Goal: Task Accomplishment & Management: Use online tool/utility

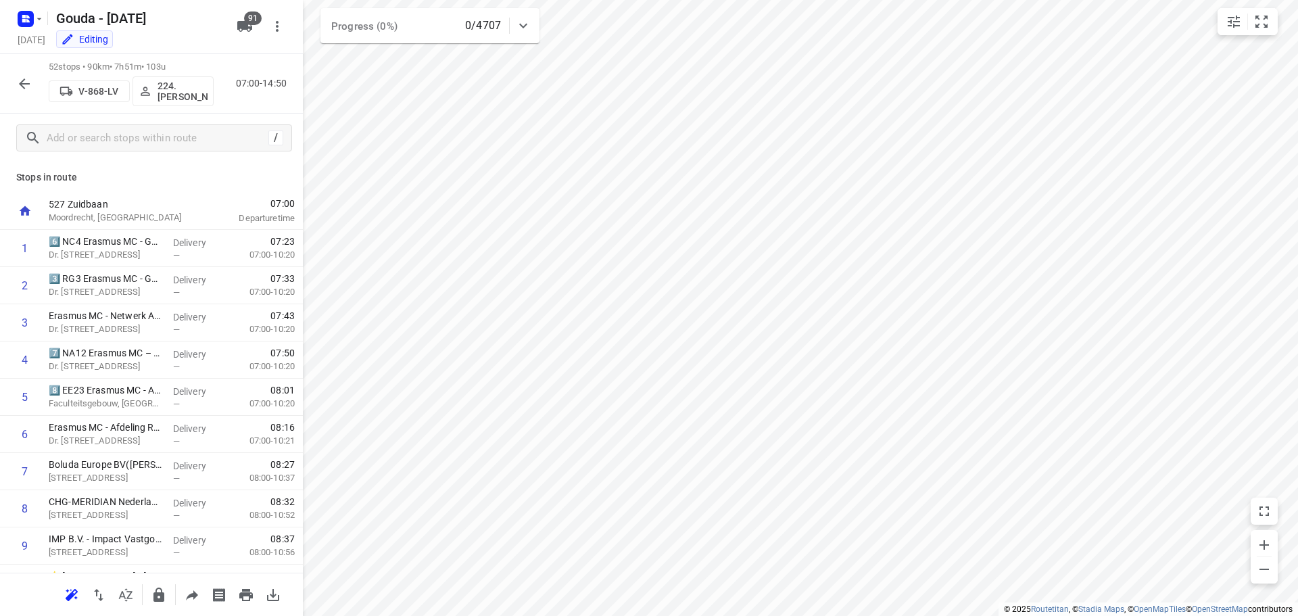
scroll to position [1493, 0]
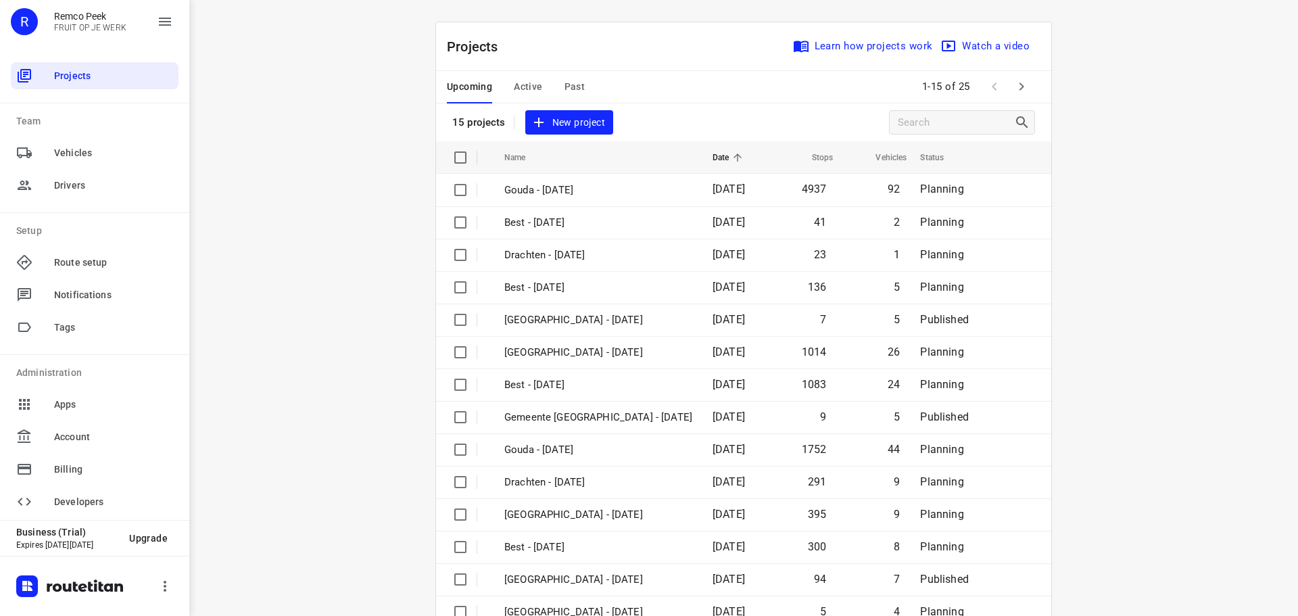
click at [591, 76] on div "Upcoming Active Past" at bounding box center [527, 87] width 160 height 32
click at [573, 84] on span "Past" at bounding box center [575, 86] width 21 height 17
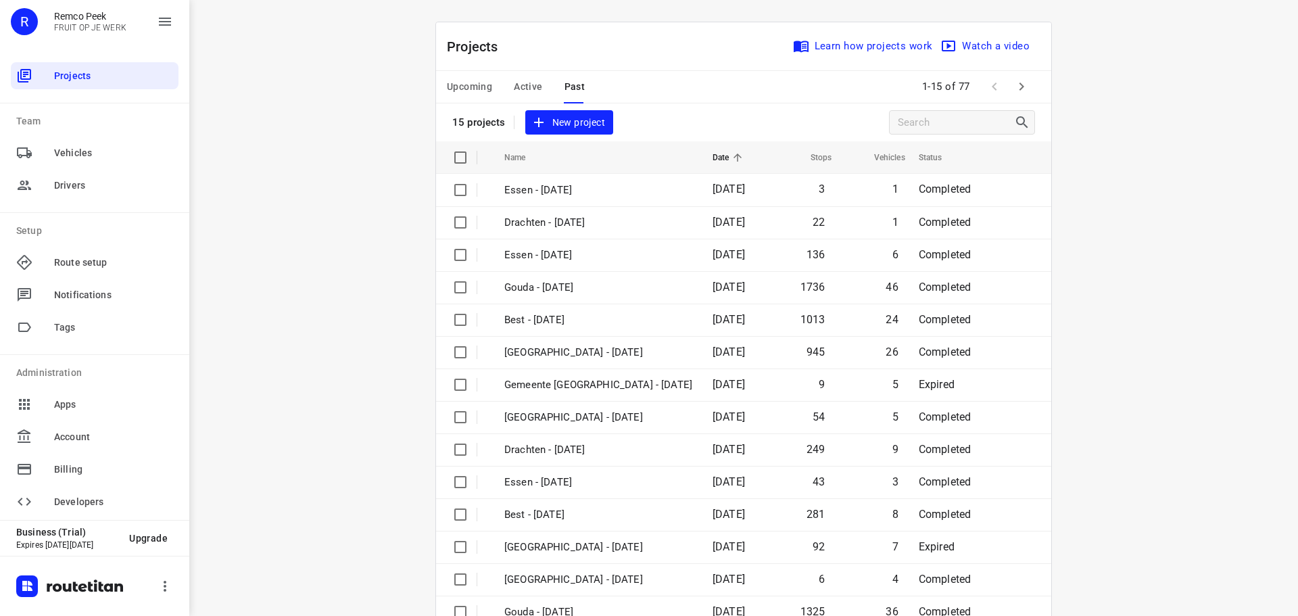
click at [1014, 83] on icon "button" at bounding box center [1022, 86] width 16 height 16
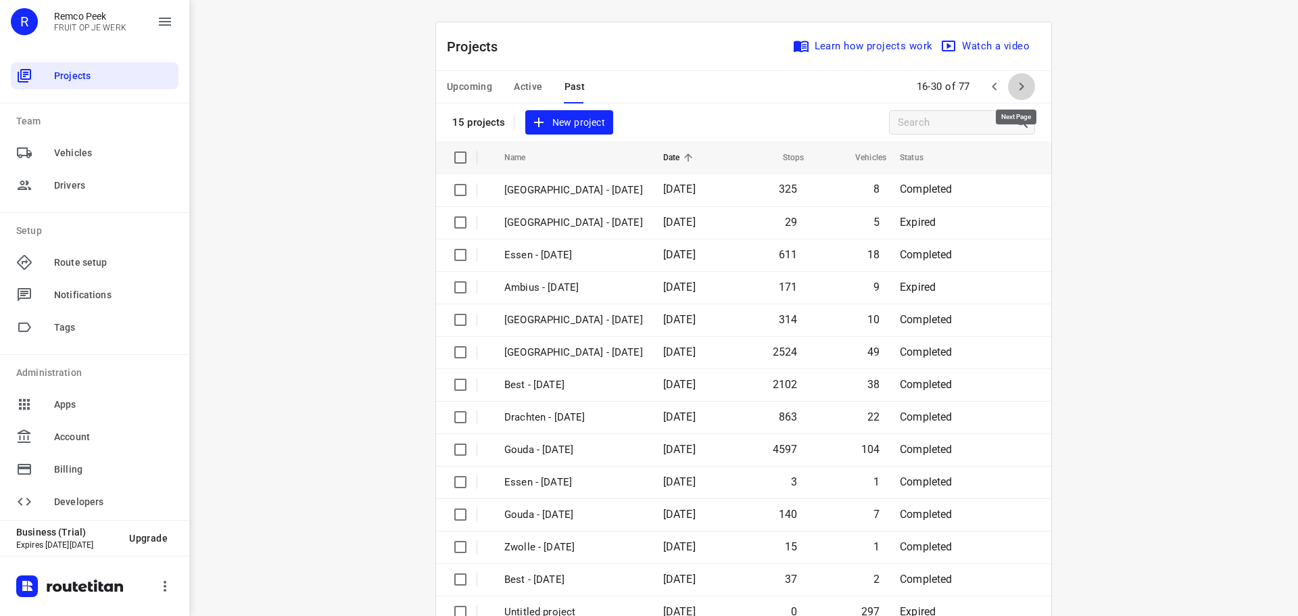
click at [1014, 83] on icon "button" at bounding box center [1022, 86] width 16 height 16
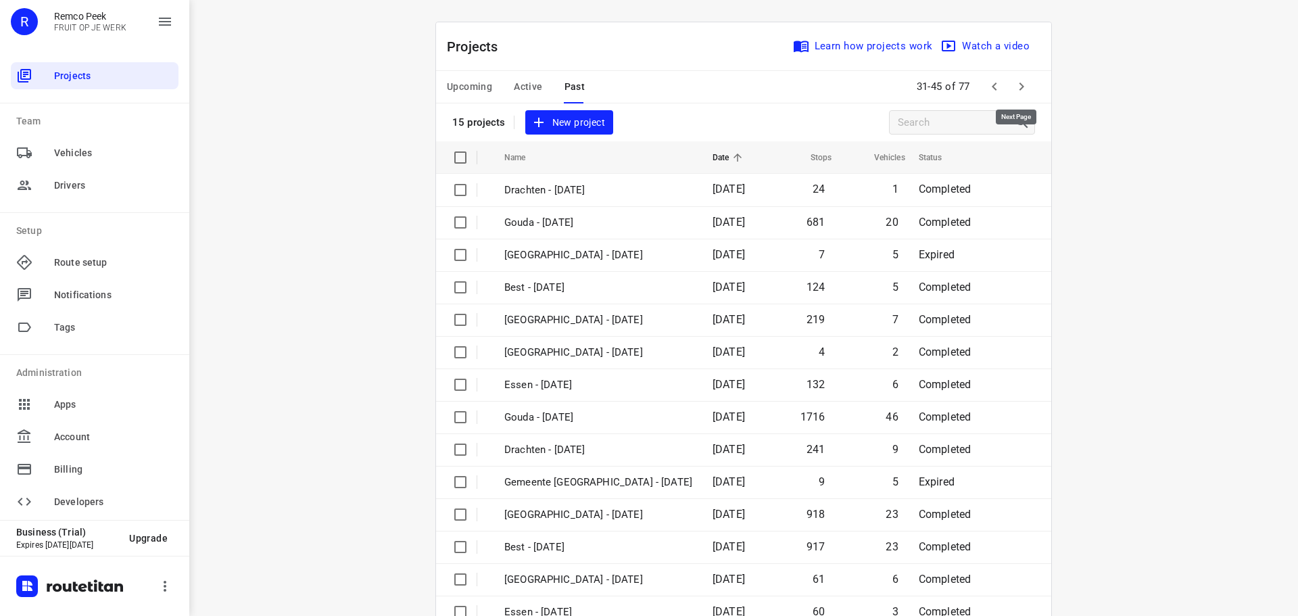
click at [1014, 83] on icon "button" at bounding box center [1022, 86] width 16 height 16
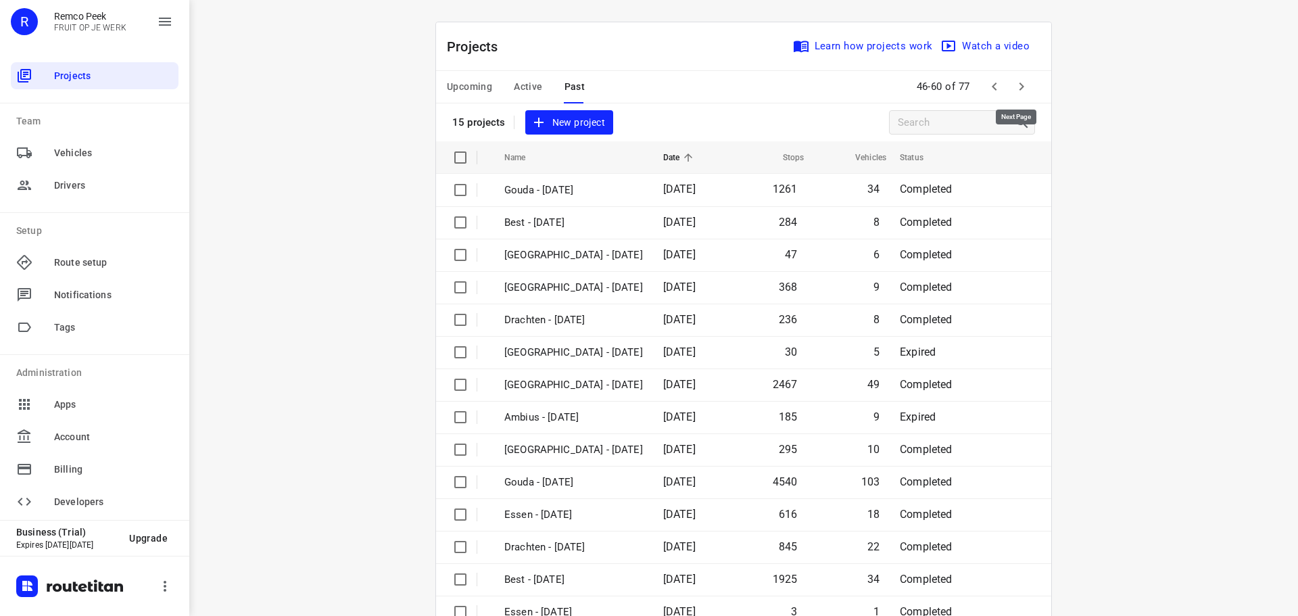
click at [1014, 83] on icon "button" at bounding box center [1022, 86] width 16 height 16
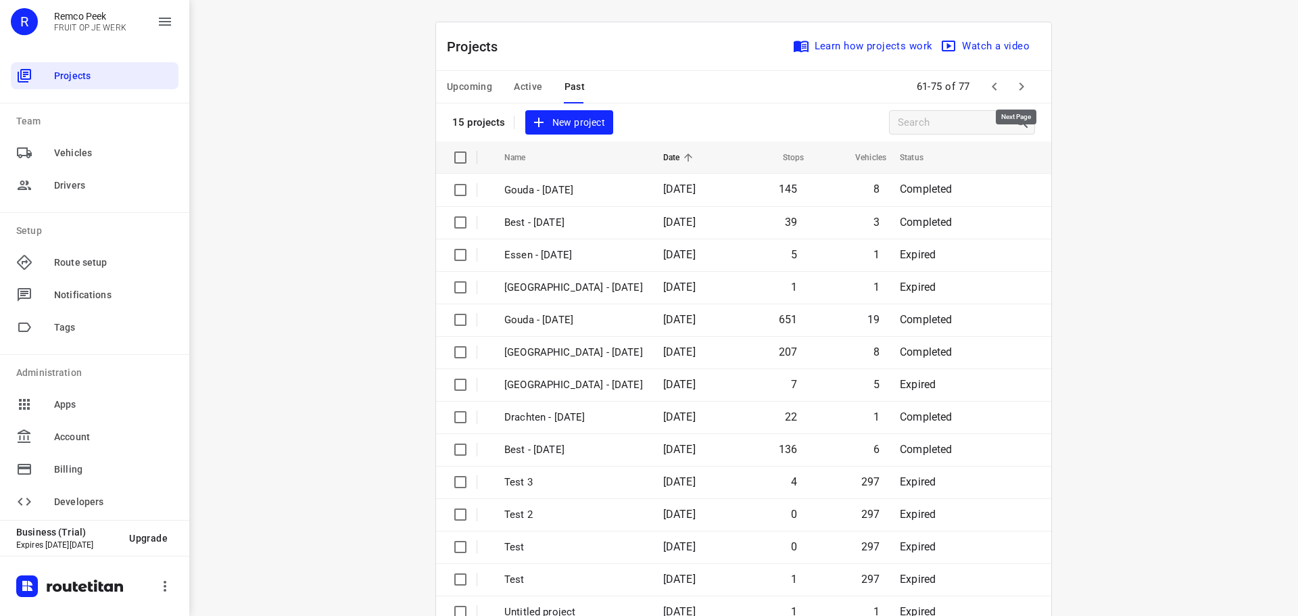
click at [1014, 81] on icon "button" at bounding box center [1022, 86] width 16 height 16
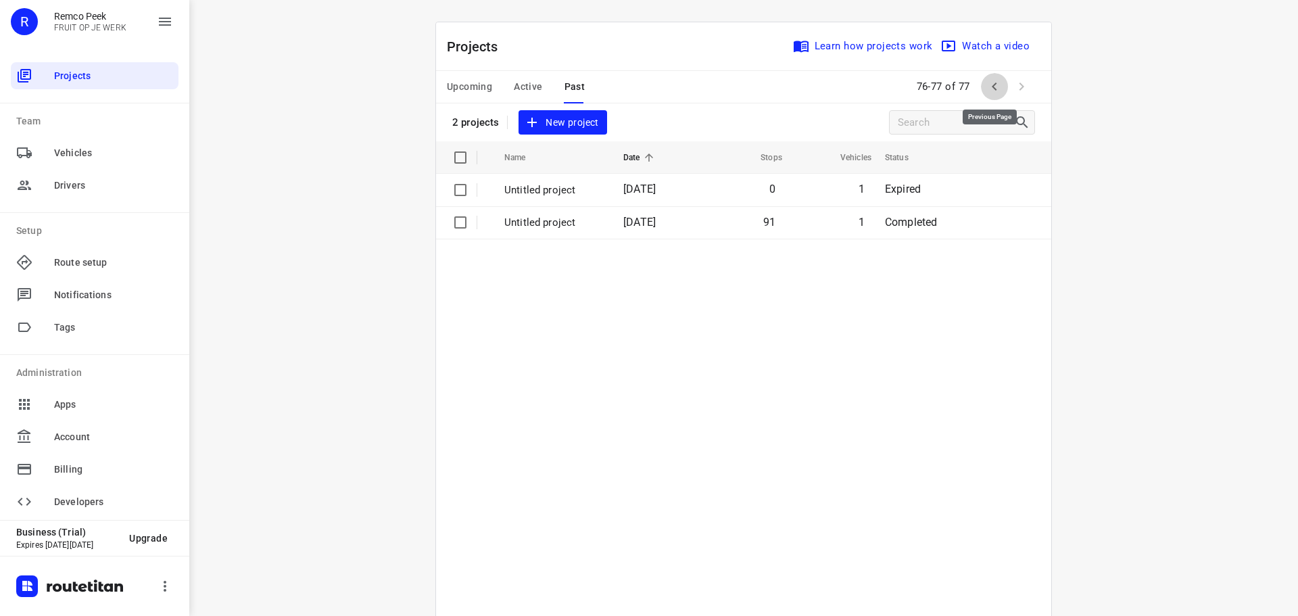
click at [987, 90] on icon "button" at bounding box center [995, 86] width 16 height 16
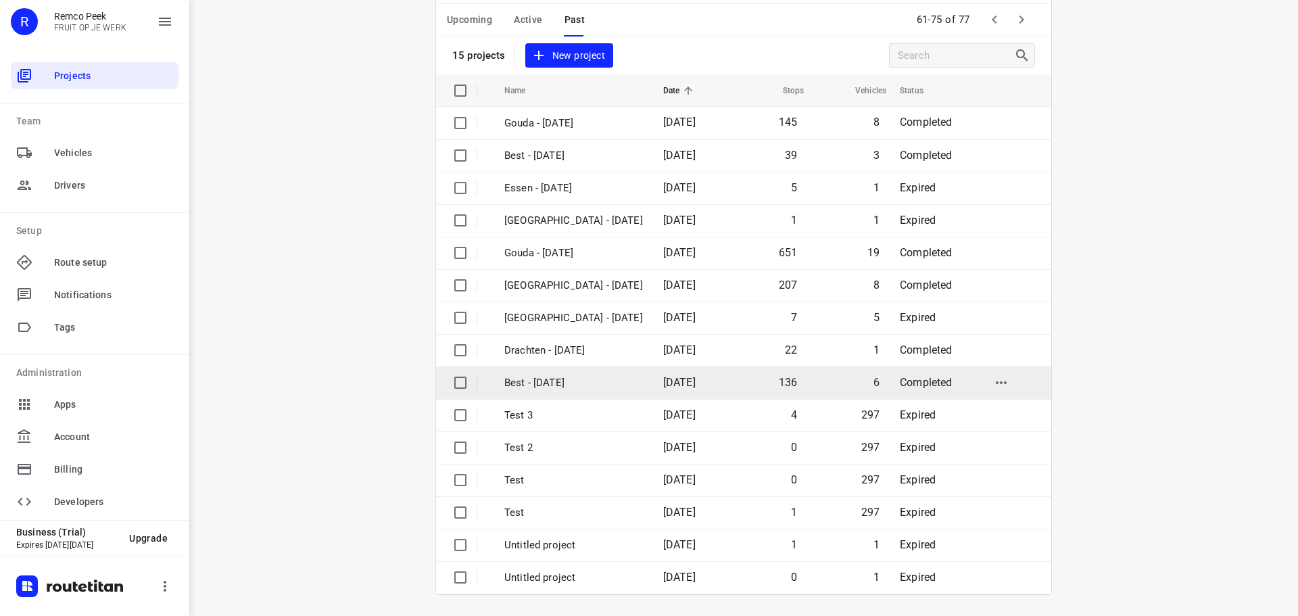
scroll to position [68, 0]
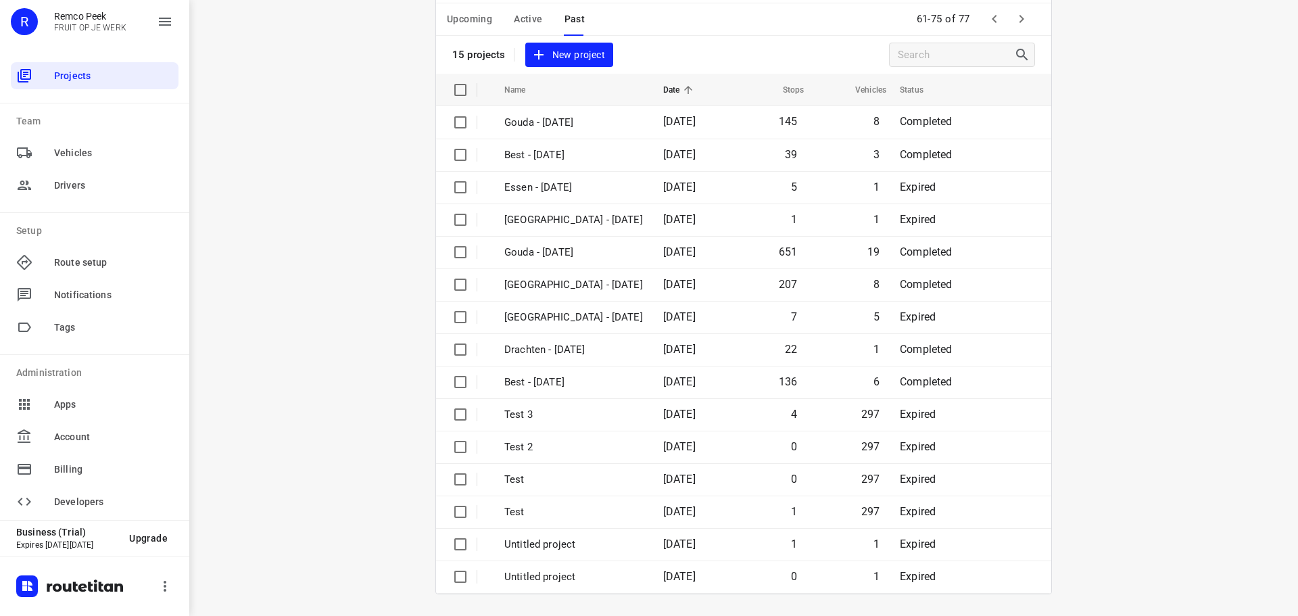
click at [1069, 448] on div "i © 2025 Routetitan , © Stadia Maps , © OpenMapTiles © OpenStreetMap contributo…" at bounding box center [743, 308] width 1109 height 616
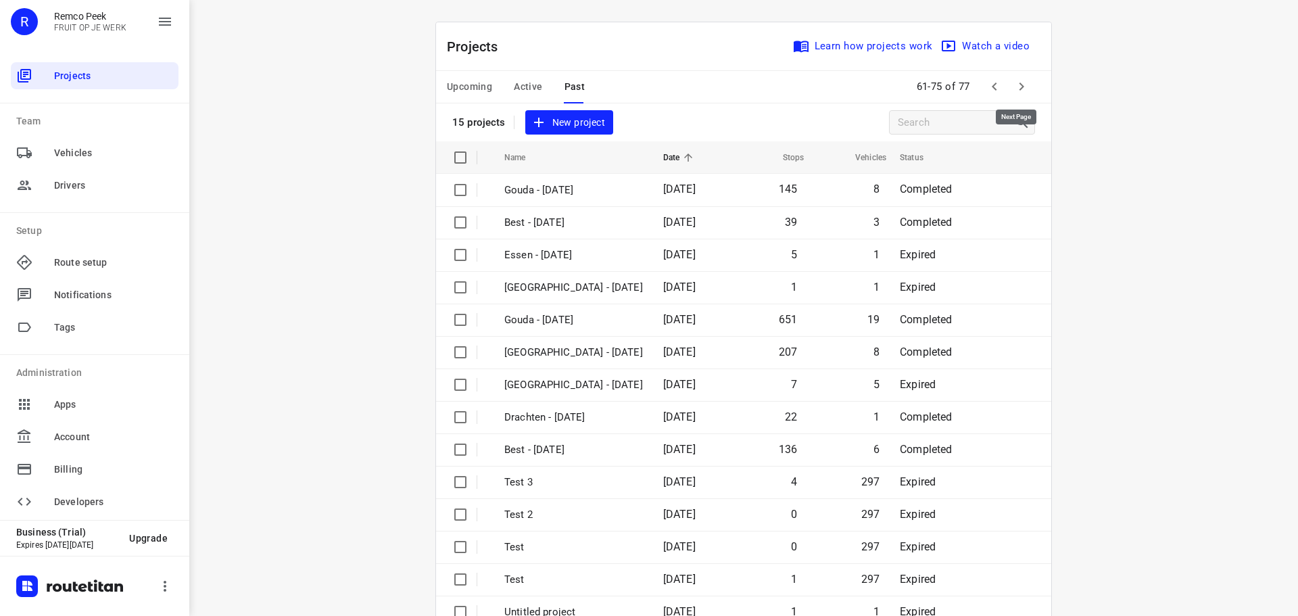
click at [1024, 83] on icon "button" at bounding box center [1022, 86] width 16 height 16
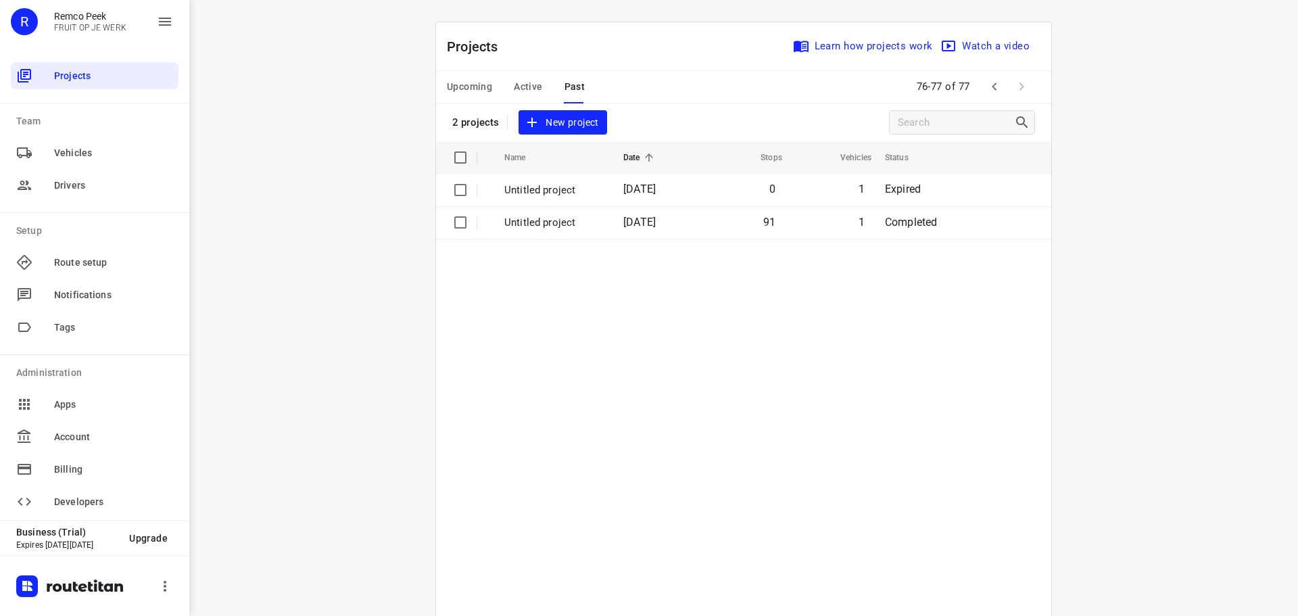
click at [1166, 202] on div "i © 2025 Routetitan , © Stadia Maps , © OpenMapTiles © OpenStreetMap contributo…" at bounding box center [743, 308] width 1109 height 616
drag, startPoint x: 480, startPoint y: 122, endPoint x: 464, endPoint y: 125, distance: 16.5
click at [464, 125] on p "2 projects" at bounding box center [475, 122] width 47 height 12
drag, startPoint x: 446, startPoint y: 119, endPoint x: 486, endPoint y: 121, distance: 39.3
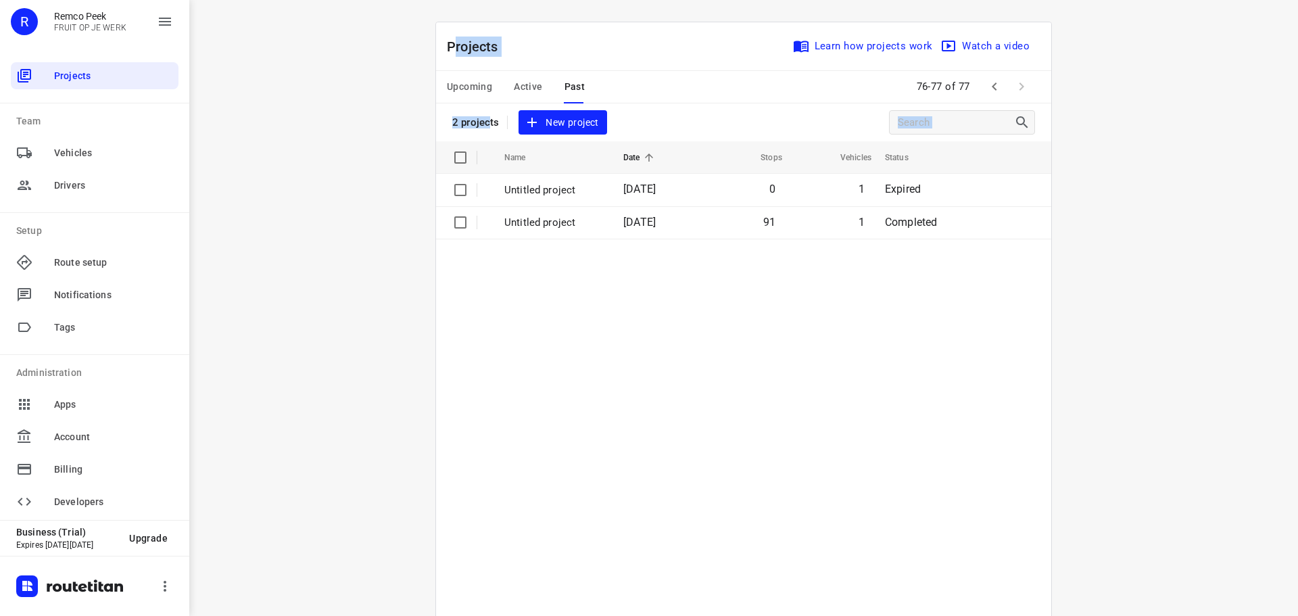
click at [486, 121] on div "Projects Learn how projects work Watch a video 2 projects New project" at bounding box center [743, 81] width 615 height 119
click at [486, 121] on p "2 projects" at bounding box center [475, 122] width 47 height 12
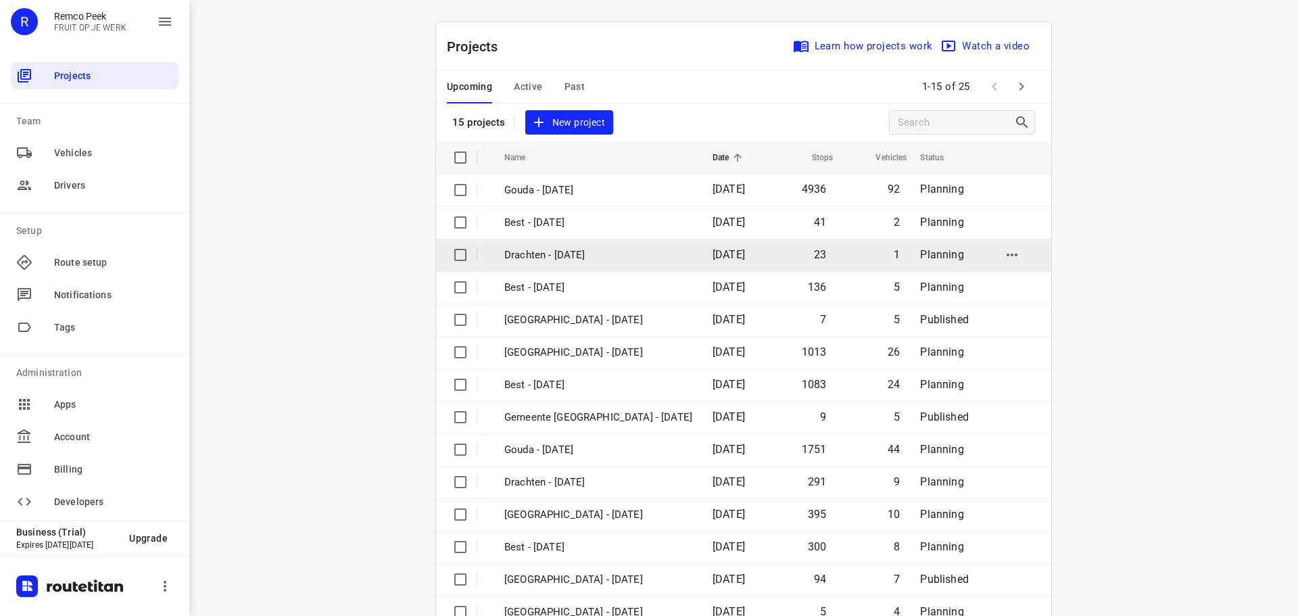
scroll to position [68, 0]
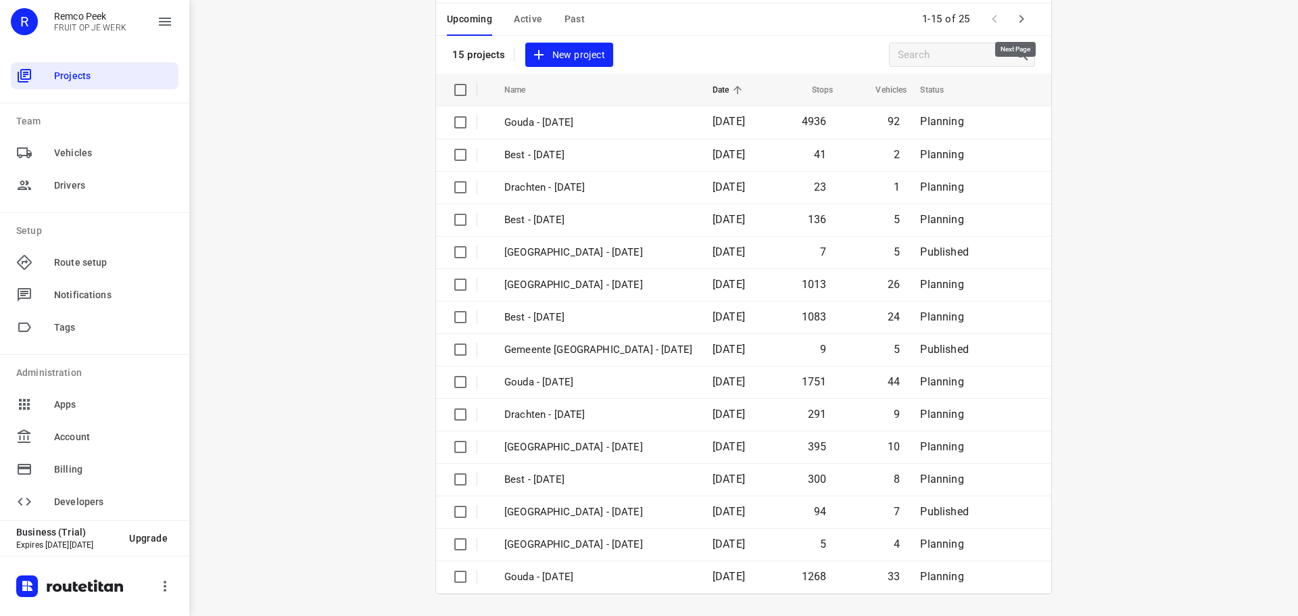
click at [1024, 20] on icon "button" at bounding box center [1022, 19] width 16 height 16
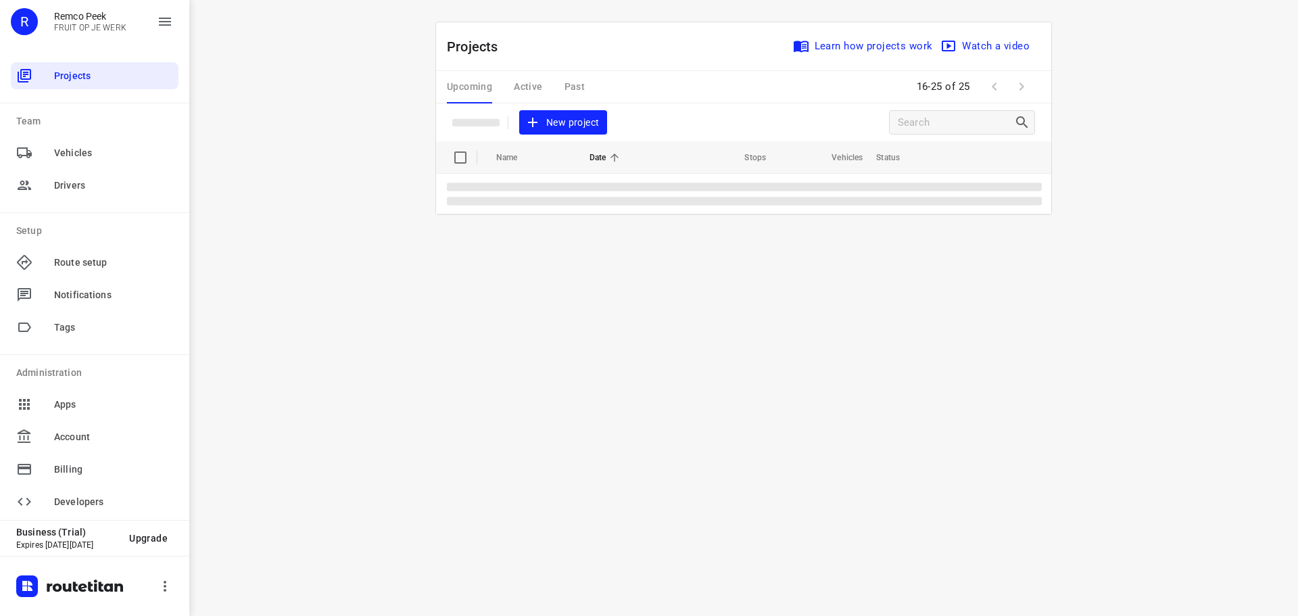
scroll to position [0, 0]
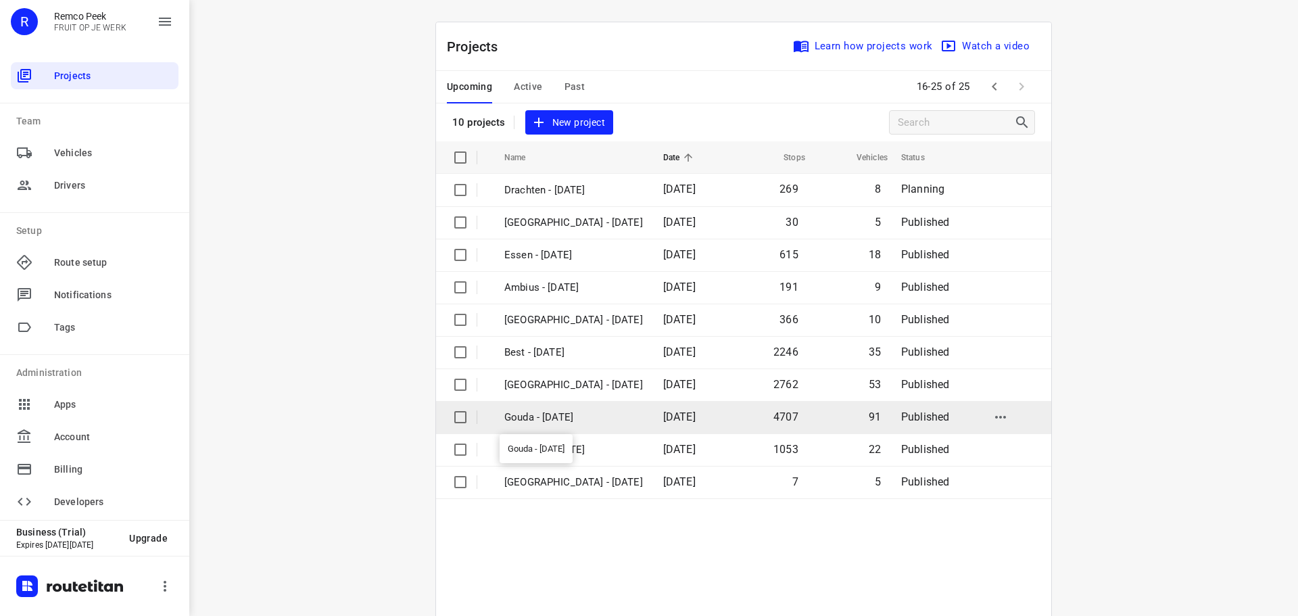
click at [577, 421] on p "Gouda - [DATE]" at bounding box center [573, 418] width 139 height 16
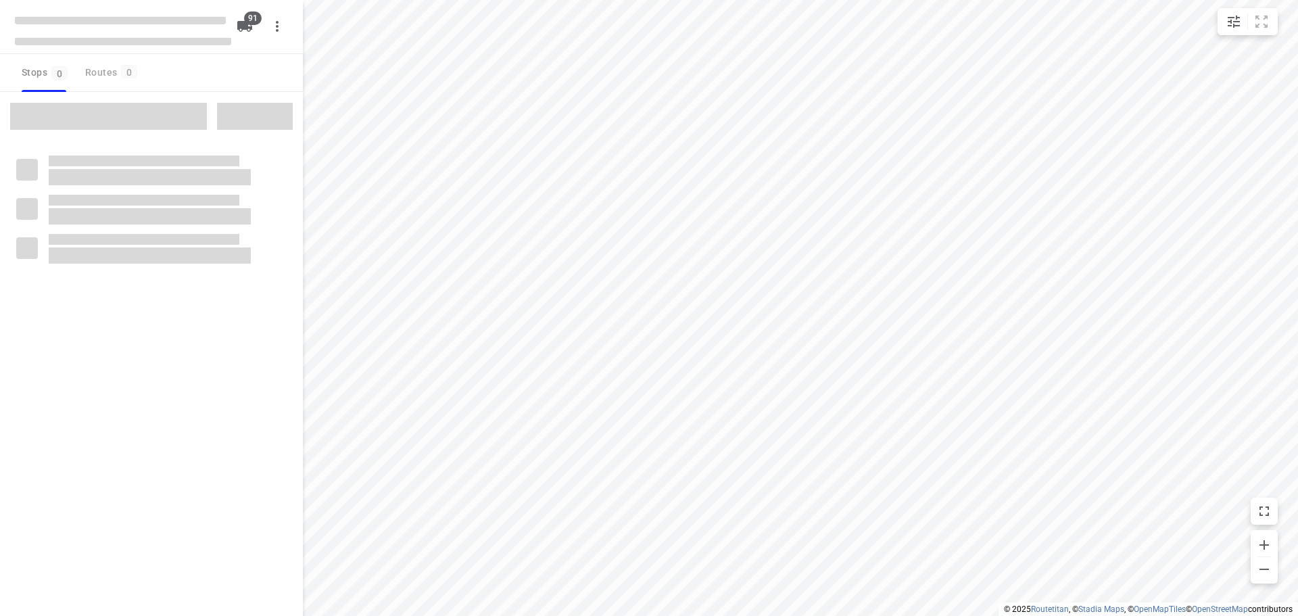
type input "distance"
checkbox input "true"
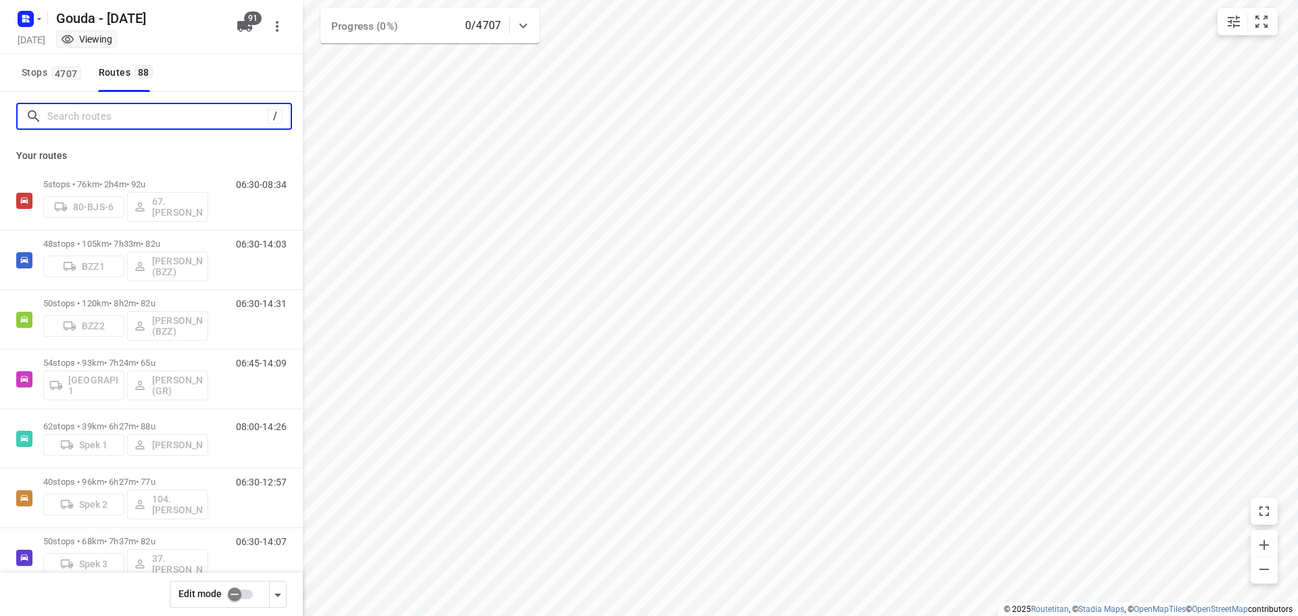
click at [142, 123] on input "Search routes" at bounding box center [157, 116] width 220 height 21
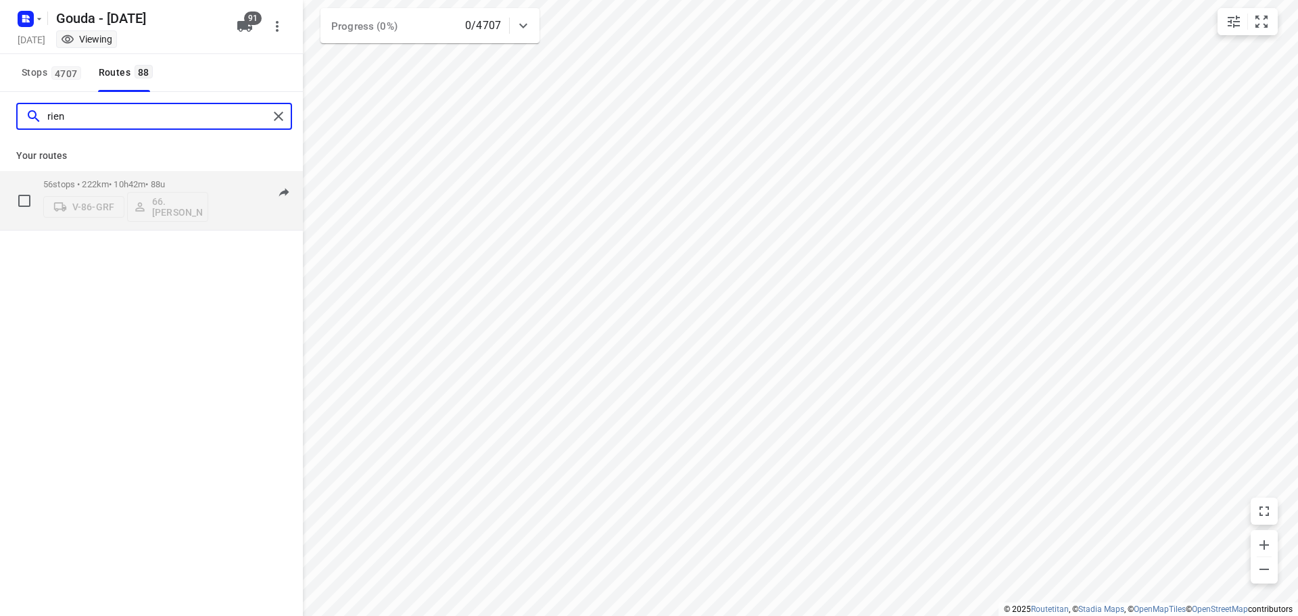
type input "rien"
click at [183, 175] on div "56 stops • 222km • 10h42m • 88u V-86-GRF 66. [PERSON_NAME]" at bounding box center [125, 200] width 165 height 56
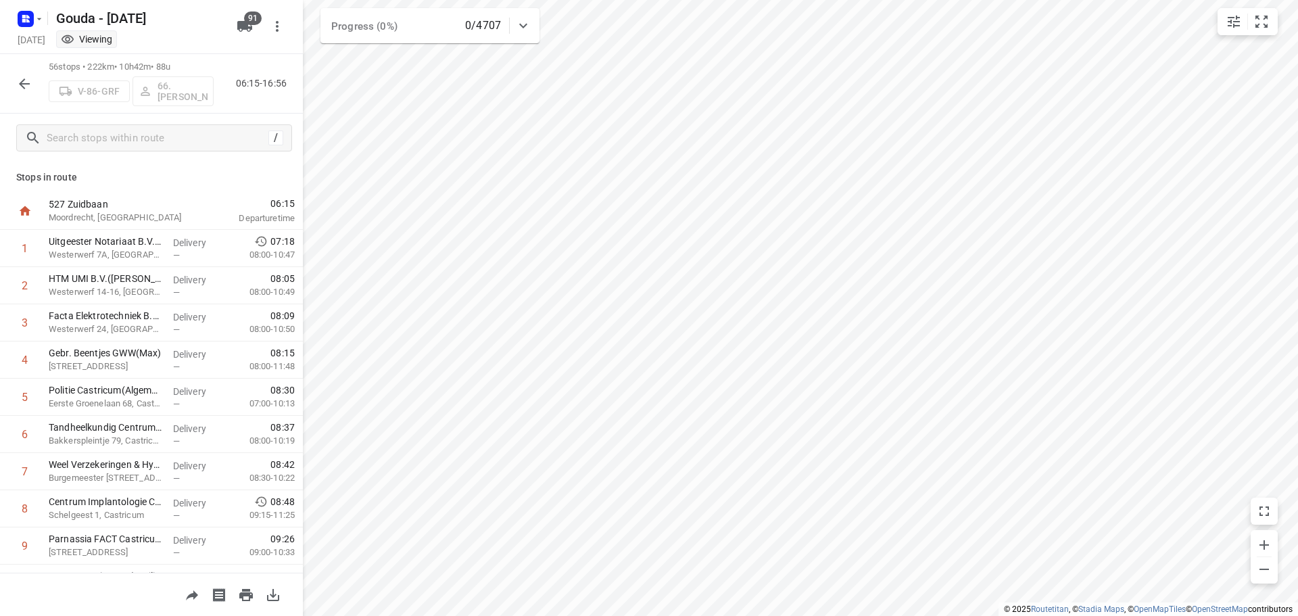
click at [32, 72] on button "button" at bounding box center [24, 83] width 27 height 27
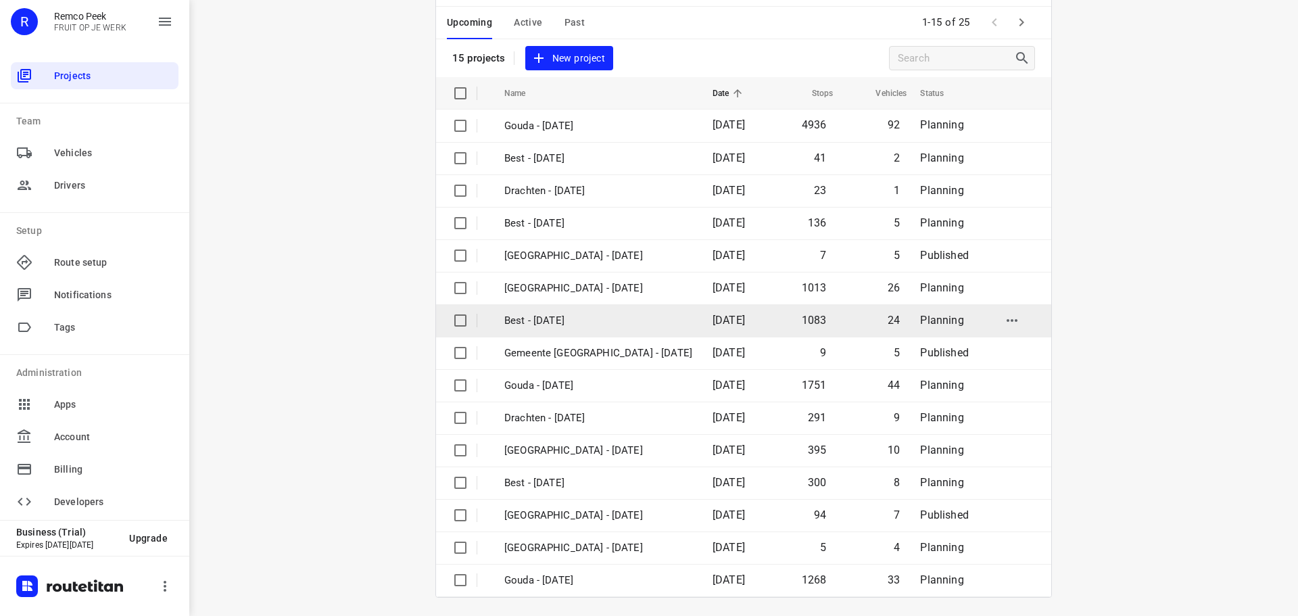
scroll to position [68, 0]
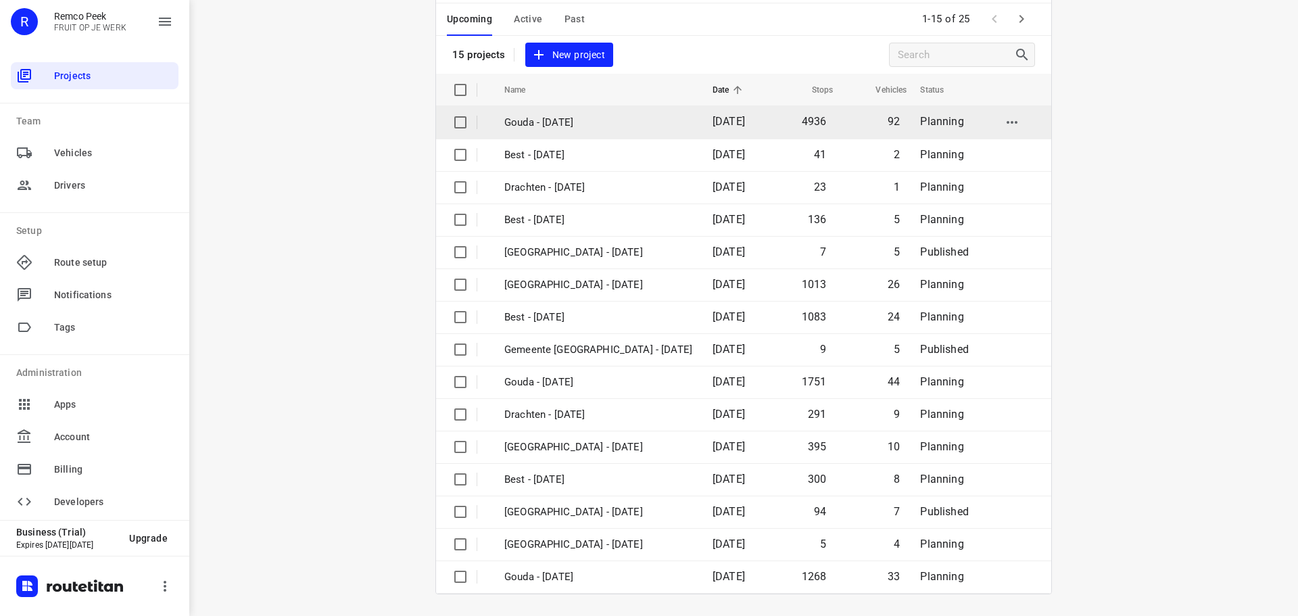
click at [531, 115] on p "Gouda - [DATE]" at bounding box center [598, 123] width 188 height 16
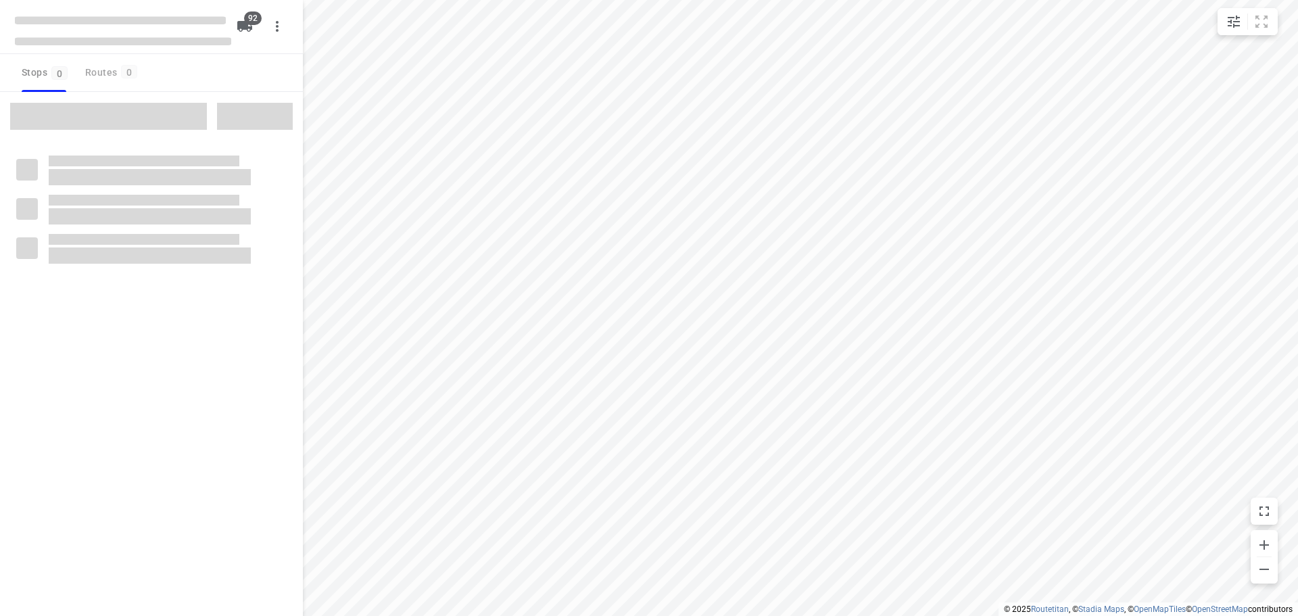
type input "distance"
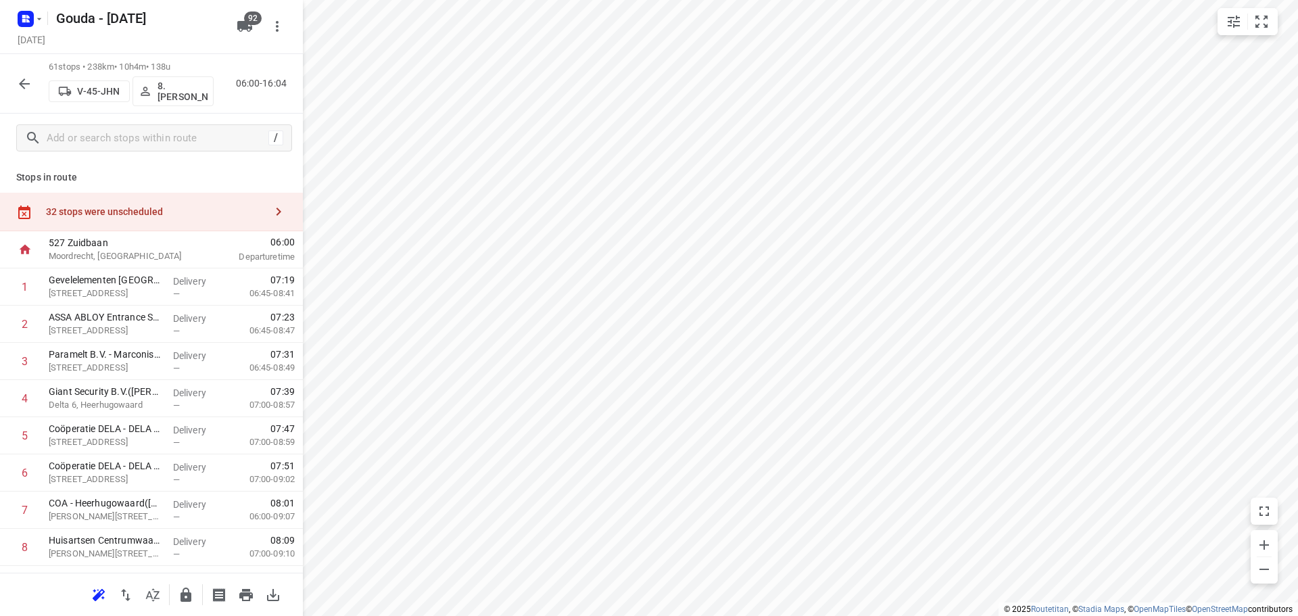
click at [135, 213] on div "32 stops were unscheduled" at bounding box center [155, 211] width 219 height 11
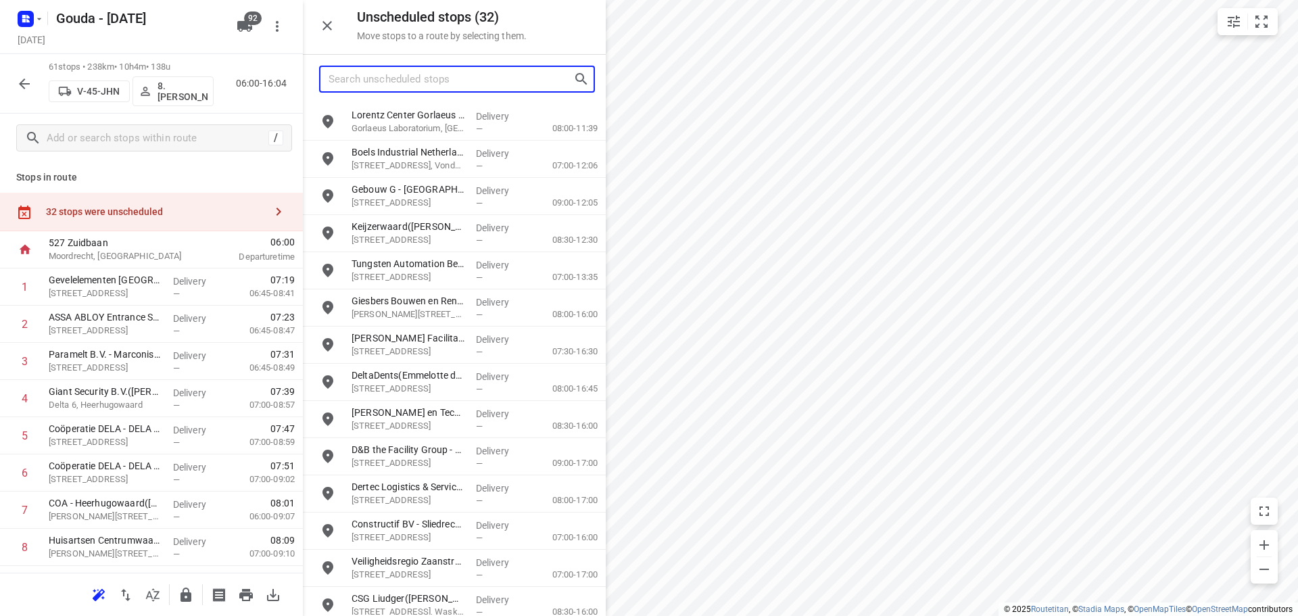
click at [463, 78] on input "Search unscheduled stops" at bounding box center [451, 79] width 245 height 21
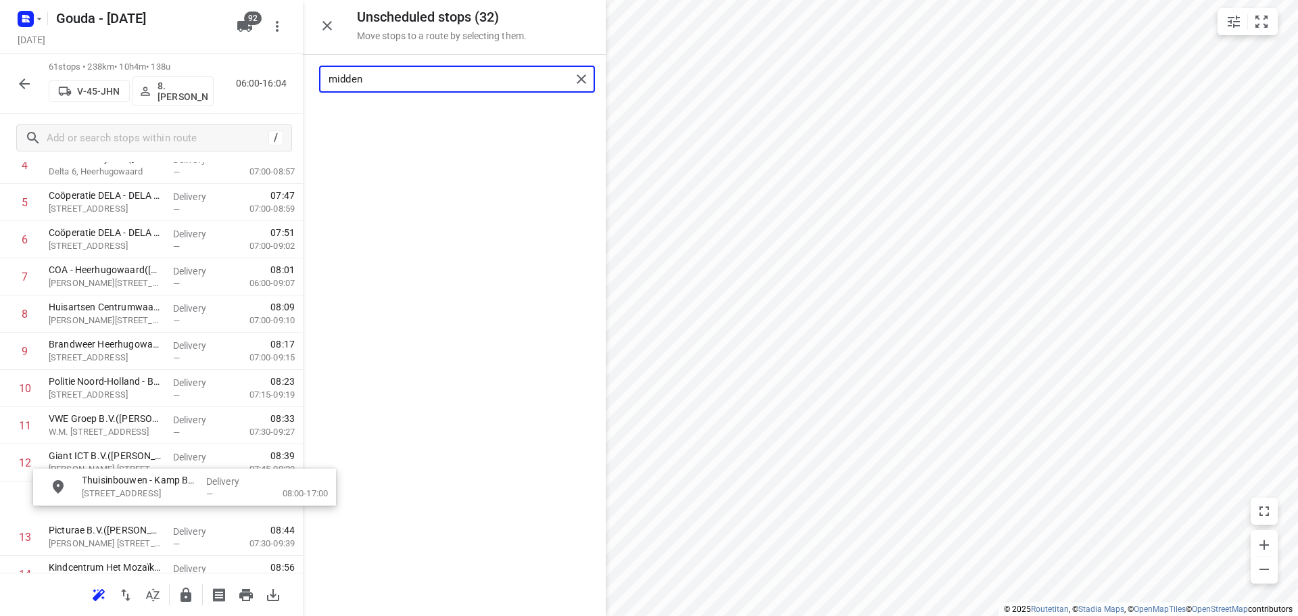
scroll to position [239, 0]
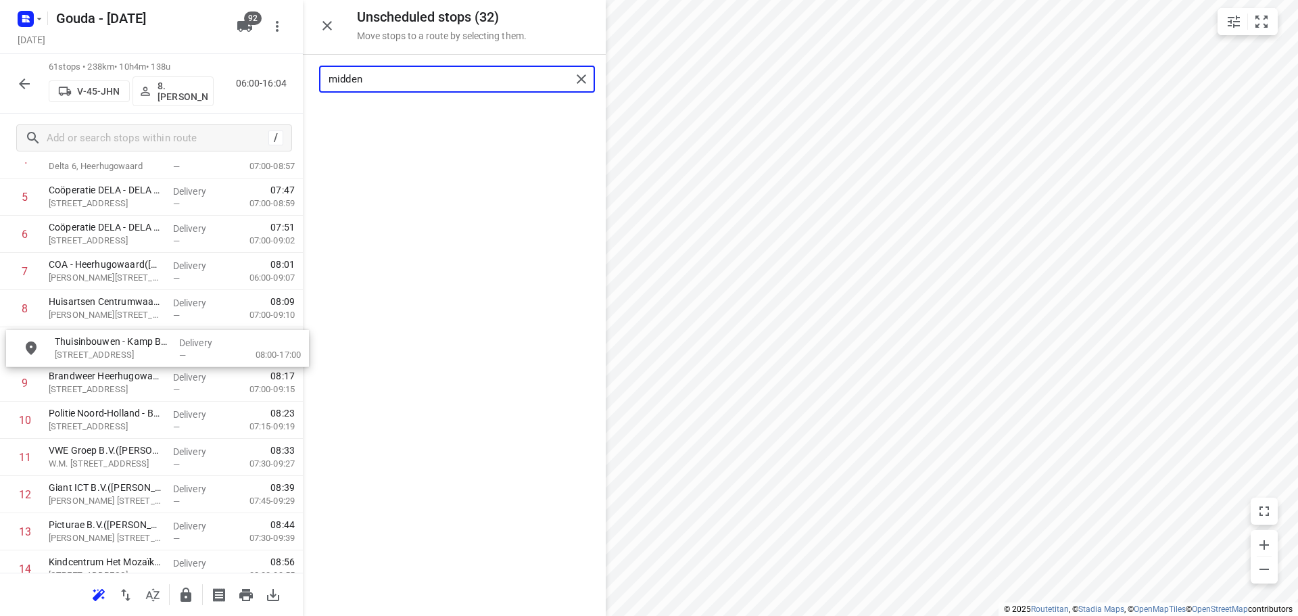
drag, startPoint x: 440, startPoint y: 125, endPoint x: 138, endPoint y: 346, distance: 373.6
drag, startPoint x: 410, startPoint y: 77, endPoint x: -375, endPoint y: 90, distance: 785.2
click at [0, 90] on html "i © 2025 Routetitan , © Stadia Maps , © OpenMapTiles © OpenStreetMap contributo…" at bounding box center [649, 308] width 1298 height 616
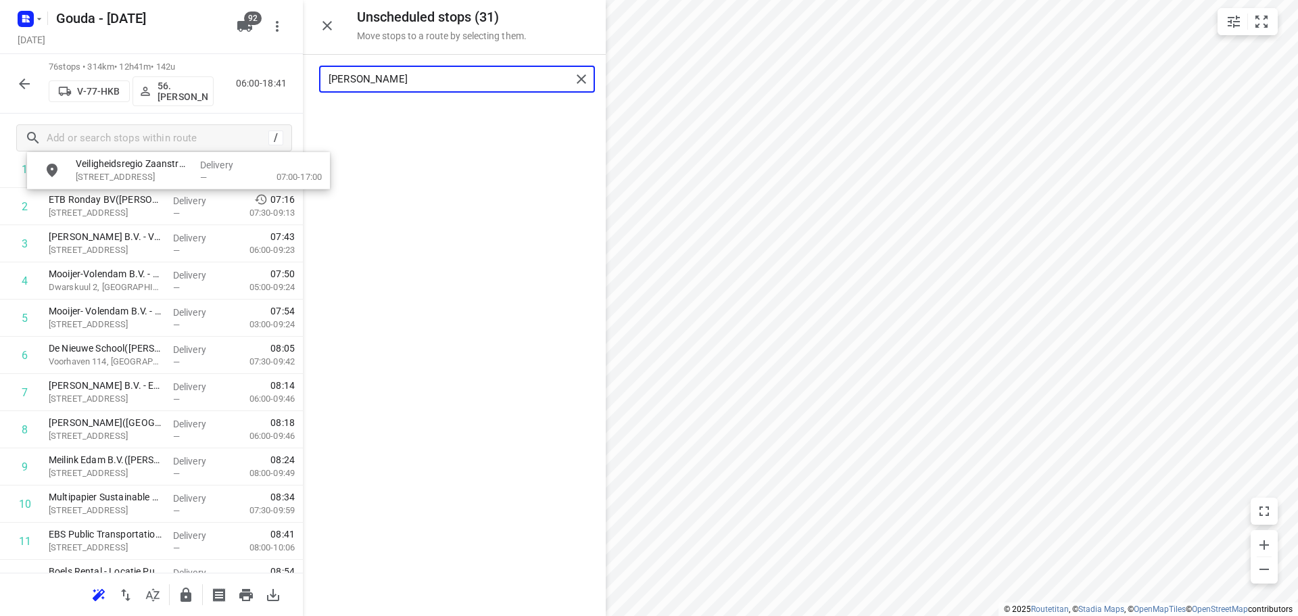
scroll to position [0, 0]
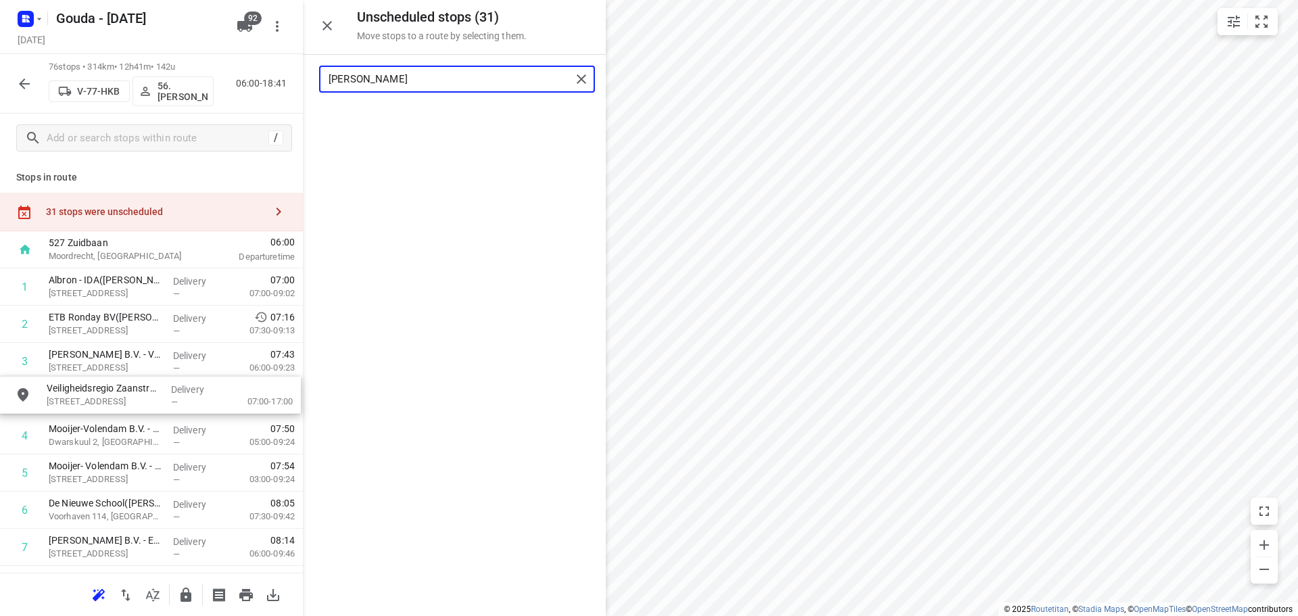
drag, startPoint x: 416, startPoint y: 127, endPoint x: 104, endPoint y: 410, distance: 421.2
type input "julia"
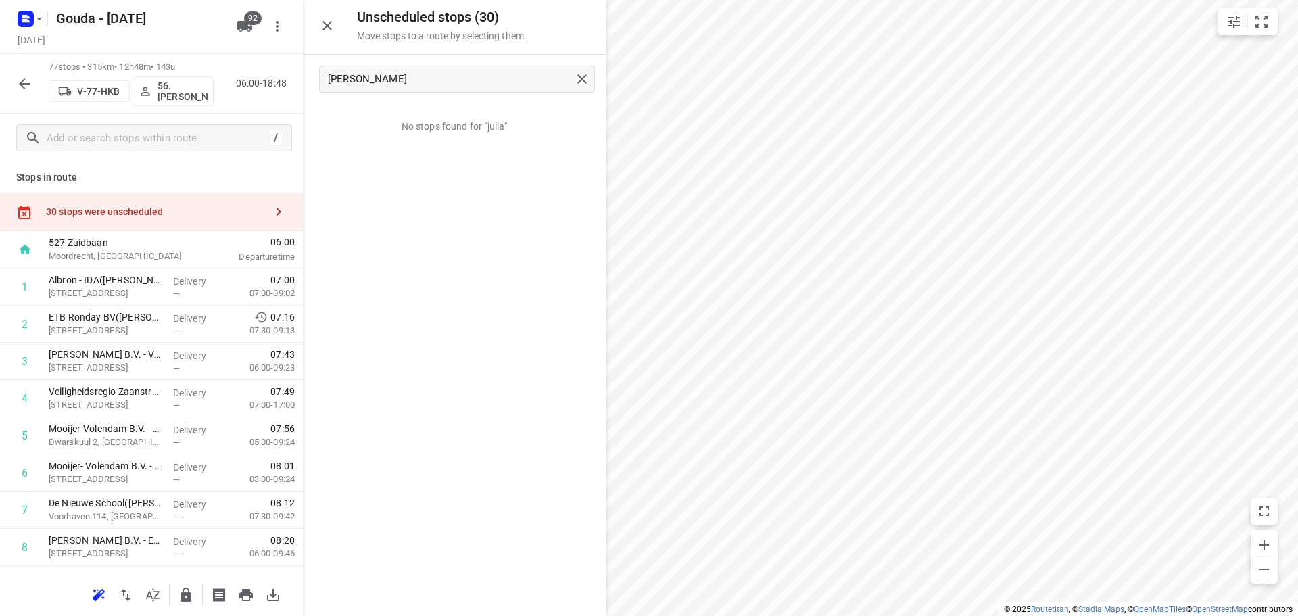
click at [328, 20] on icon "button" at bounding box center [327, 26] width 16 height 16
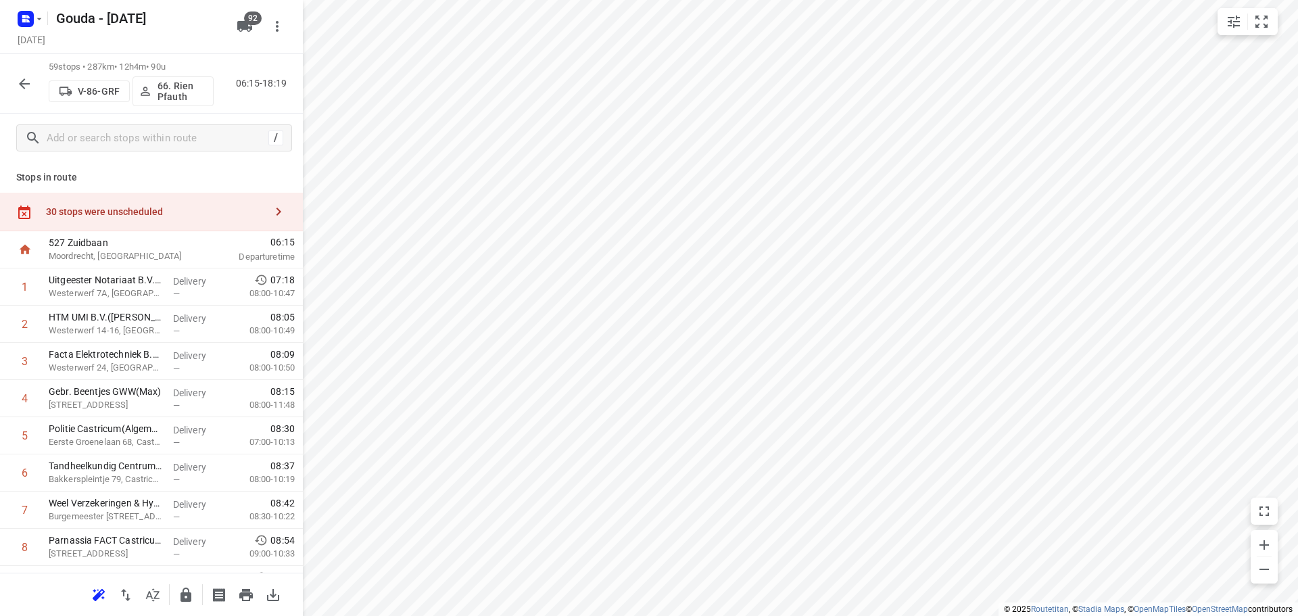
click at [202, 210] on div "30 stops were unscheduled" at bounding box center [155, 211] width 219 height 11
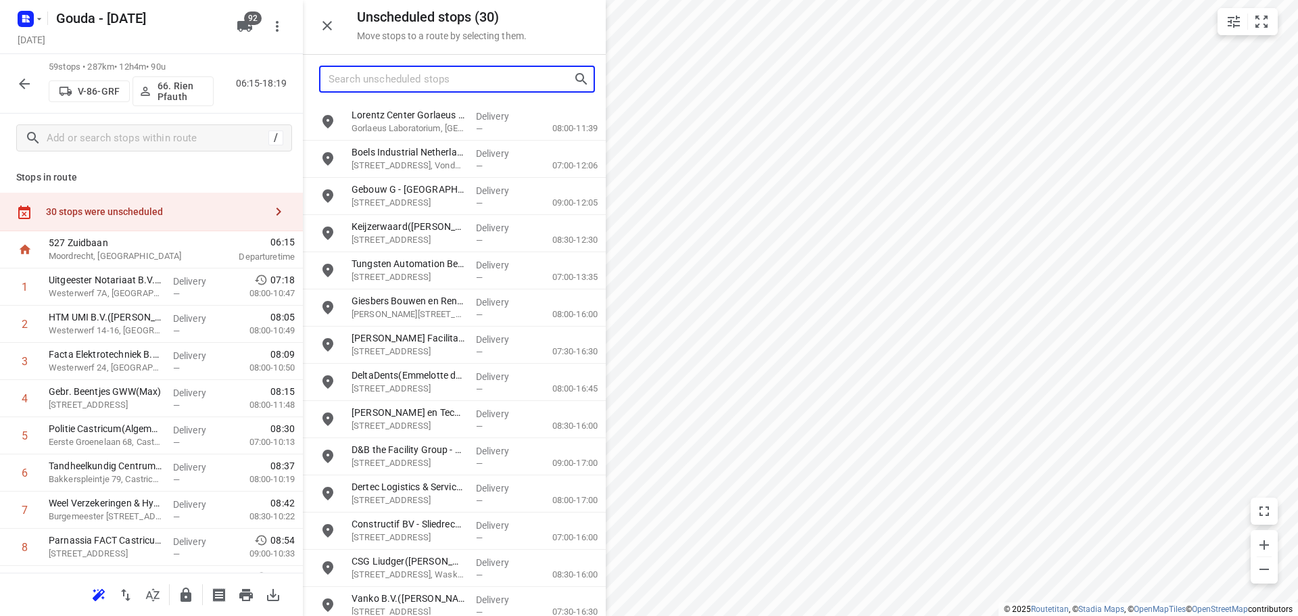
click at [382, 86] on input "Search unscheduled stops" at bounding box center [451, 79] width 245 height 21
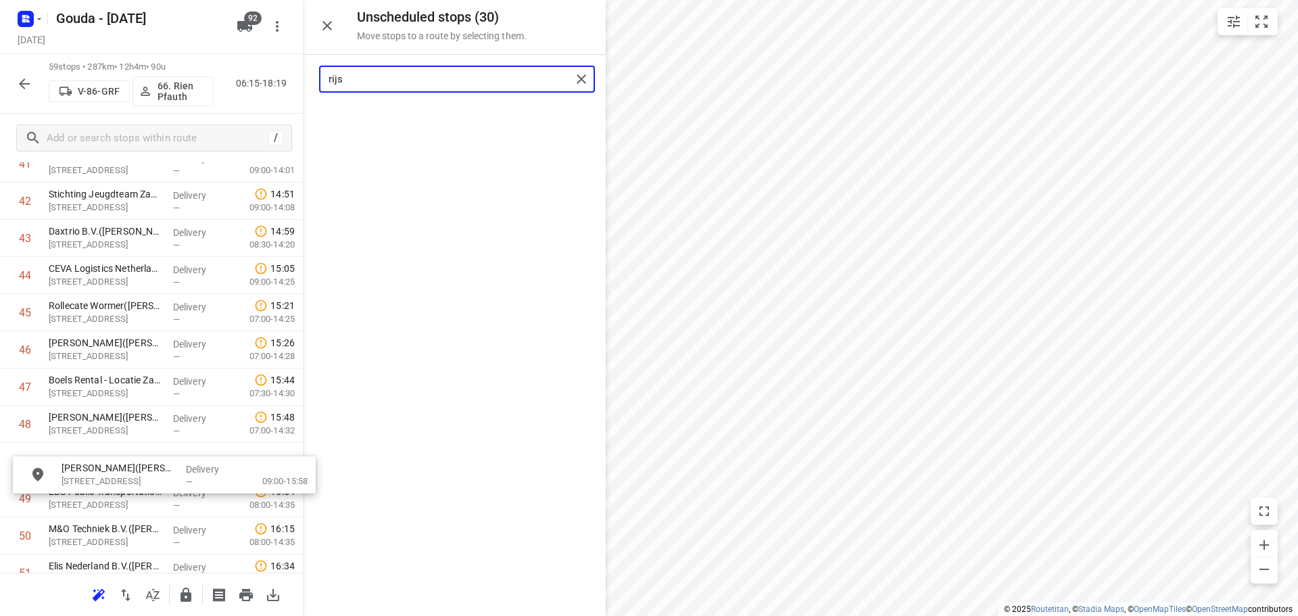
scroll to position [1615, 0]
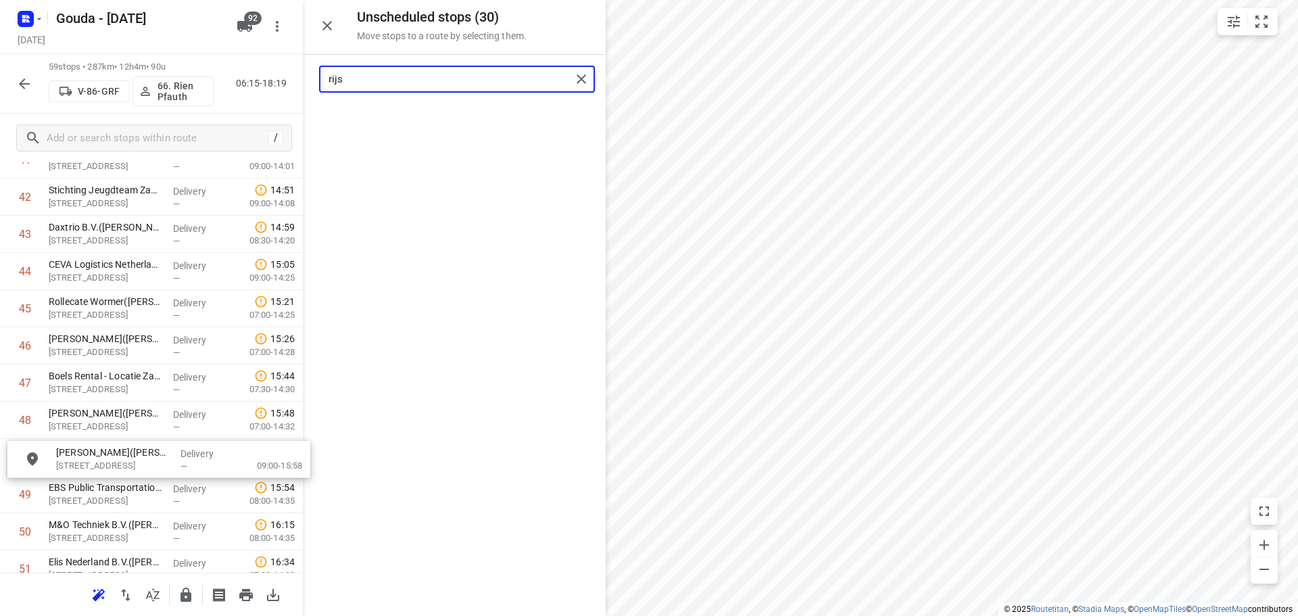
drag, startPoint x: 377, startPoint y: 130, endPoint x: 81, endPoint y: 471, distance: 451.1
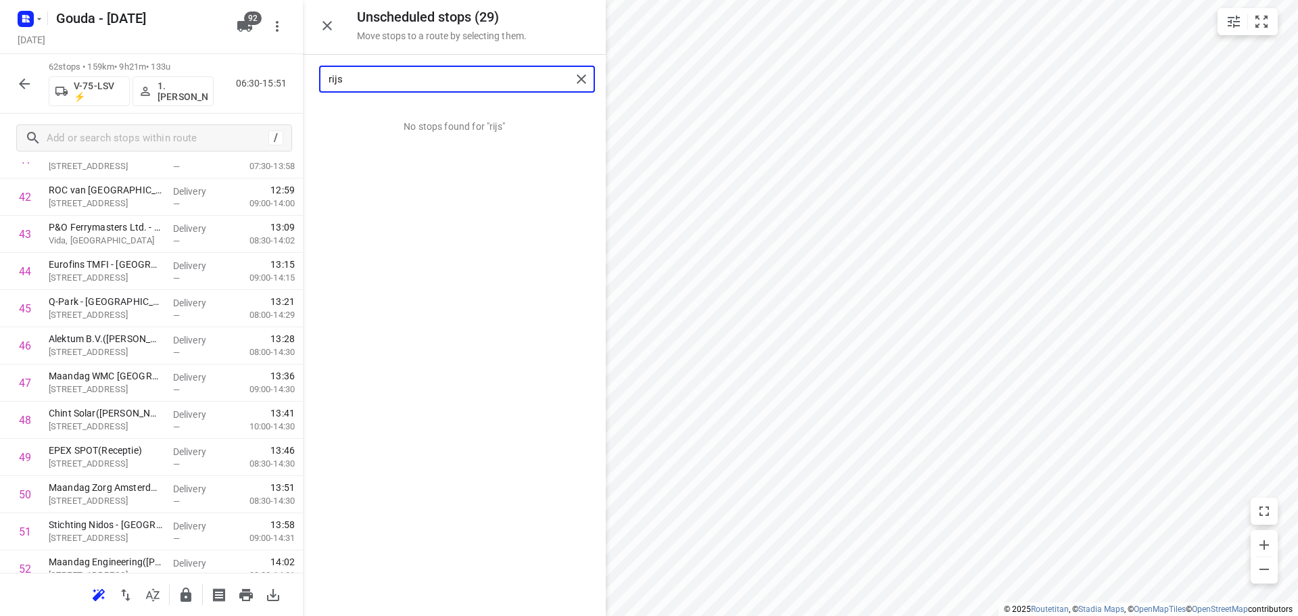
drag, startPoint x: 383, startPoint y: 76, endPoint x: -259, endPoint y: 32, distance: 643.9
click at [0, 32] on html "i © 2025 Routetitan , © Stadia Maps , © OpenMapTiles © OpenStreetMap contributo…" at bounding box center [649, 308] width 1298 height 616
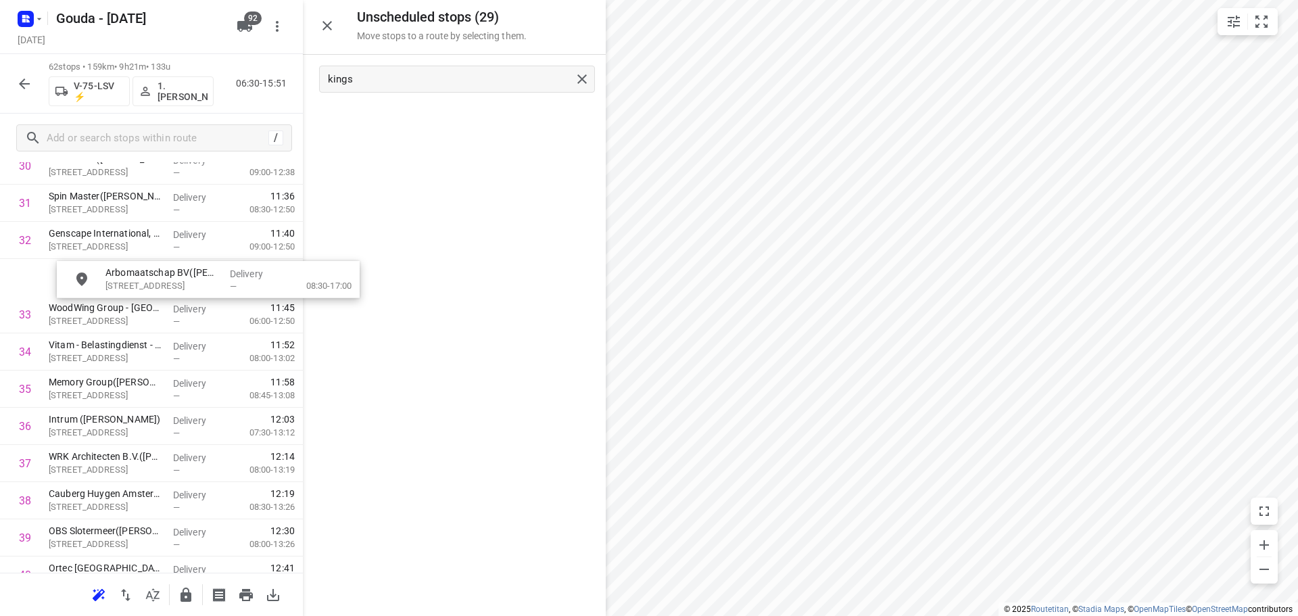
scroll to position [1200, 0]
drag, startPoint x: 412, startPoint y: 124, endPoint x: 110, endPoint y: 336, distance: 368.4
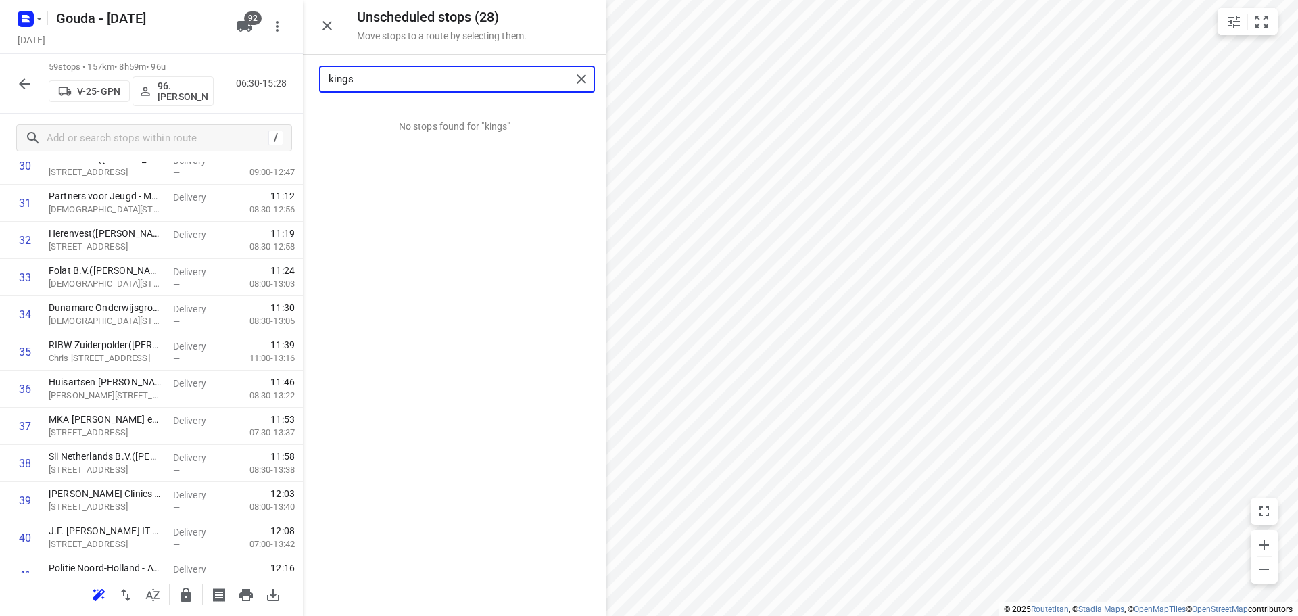
drag, startPoint x: 456, startPoint y: 80, endPoint x: 155, endPoint y: 100, distance: 302.3
click at [157, 99] on div "Unscheduled stops ( 28 ) Move stops to a route by selecting them. kings No stop…" at bounding box center [151, 308] width 303 height 616
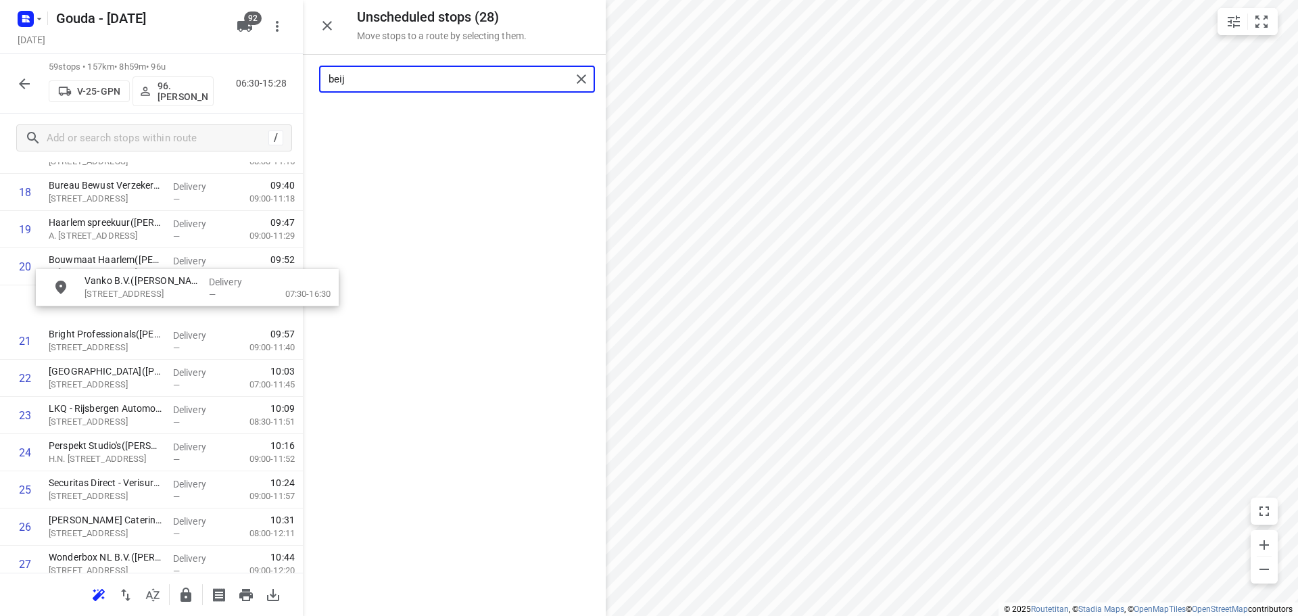
scroll to position [726, 0]
drag, startPoint x: 474, startPoint y: 118, endPoint x: 195, endPoint y: 312, distance: 340.1
type input "beij"
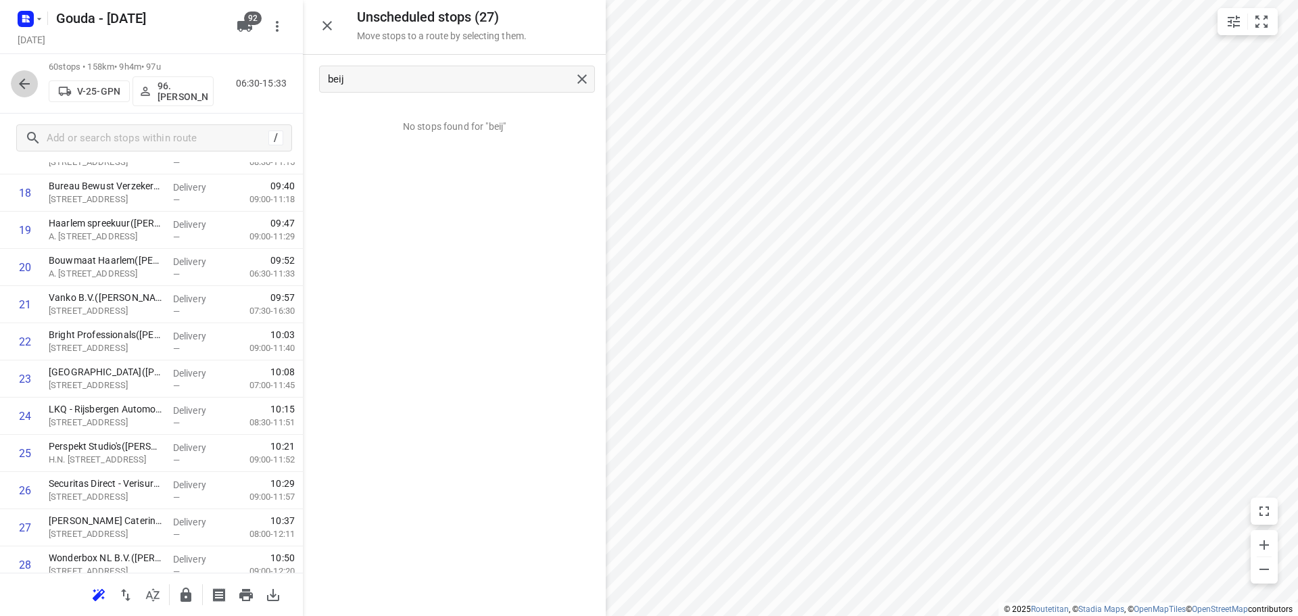
click at [19, 83] on icon "button" at bounding box center [24, 84] width 16 height 16
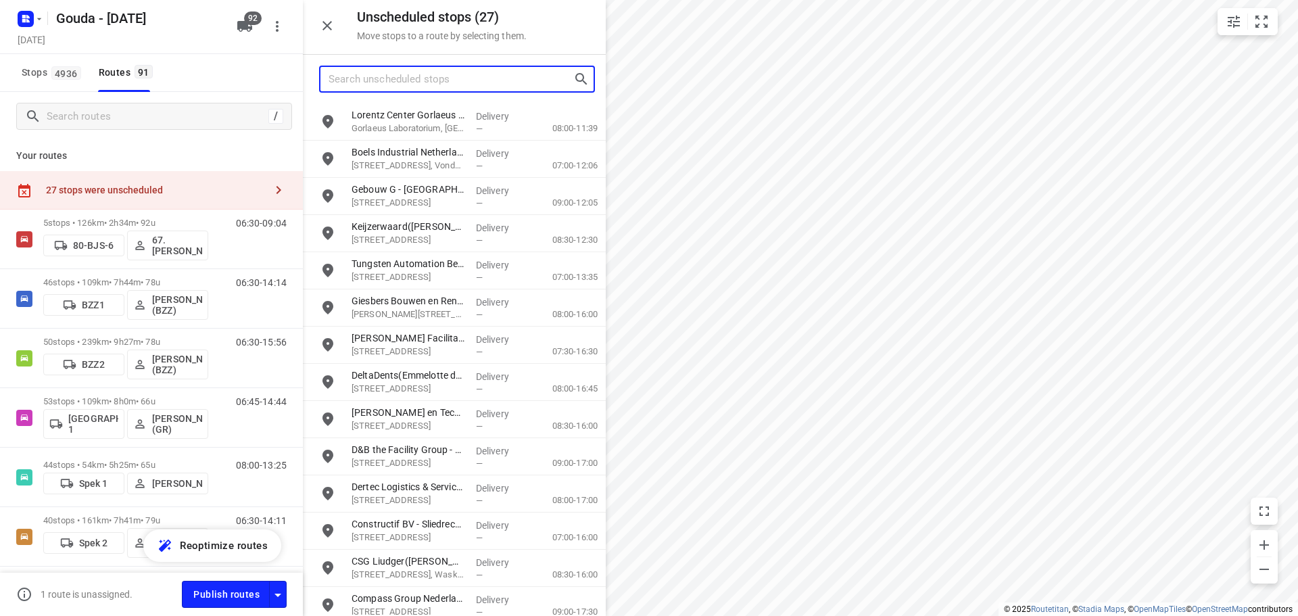
click at [358, 78] on input "Search unscheduled stops" at bounding box center [451, 79] width 245 height 21
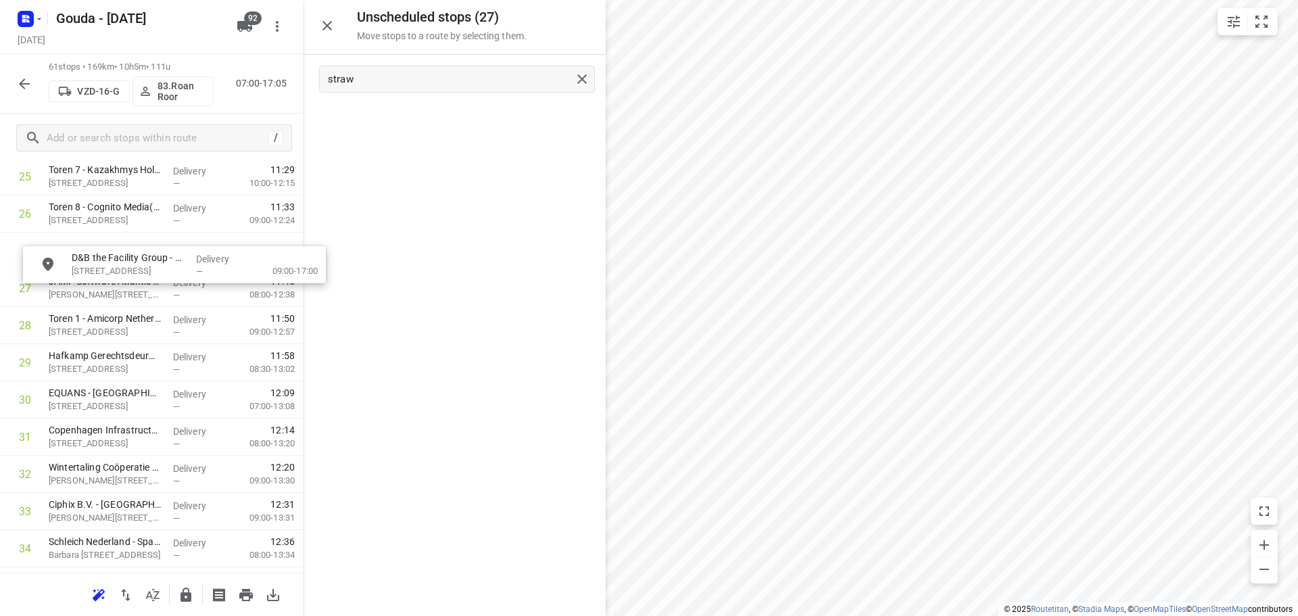
scroll to position [1002, 0]
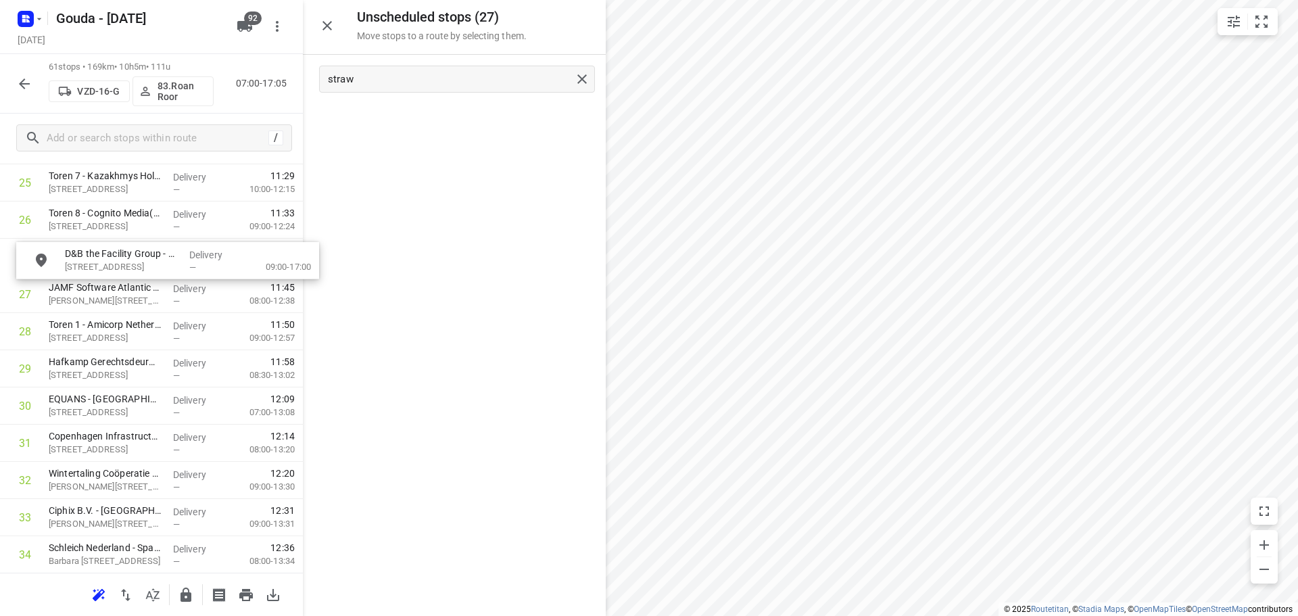
drag, startPoint x: 402, startPoint y: 125, endPoint x: 116, endPoint y: 267, distance: 318.7
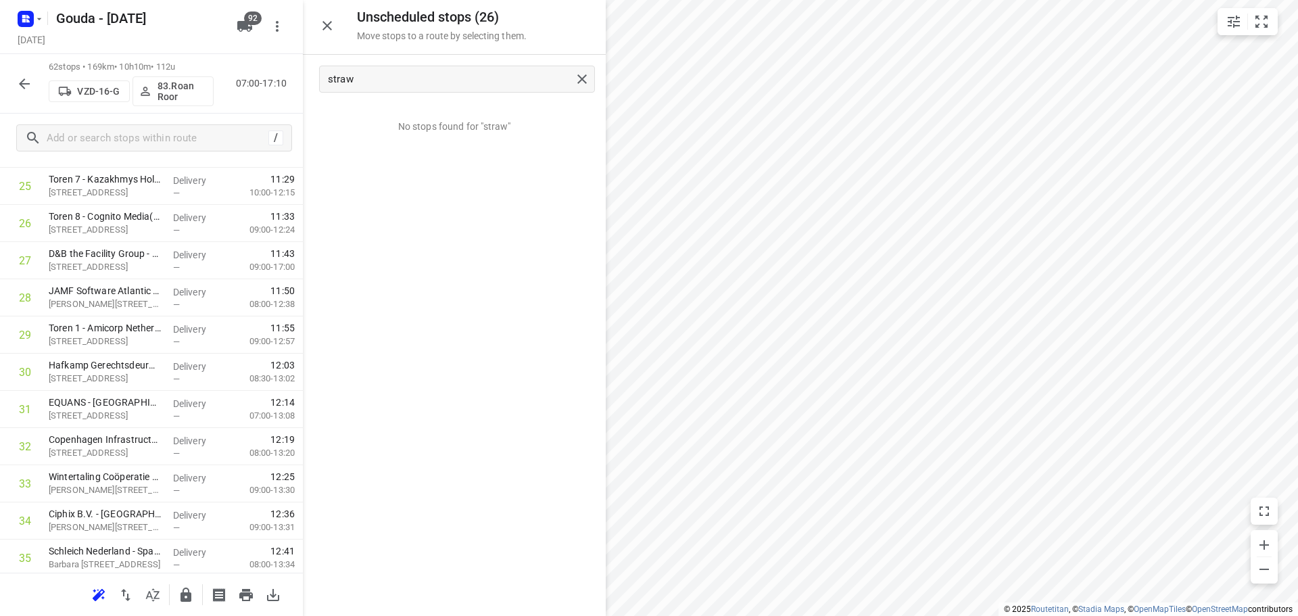
click at [20, 74] on button "button" at bounding box center [24, 83] width 27 height 27
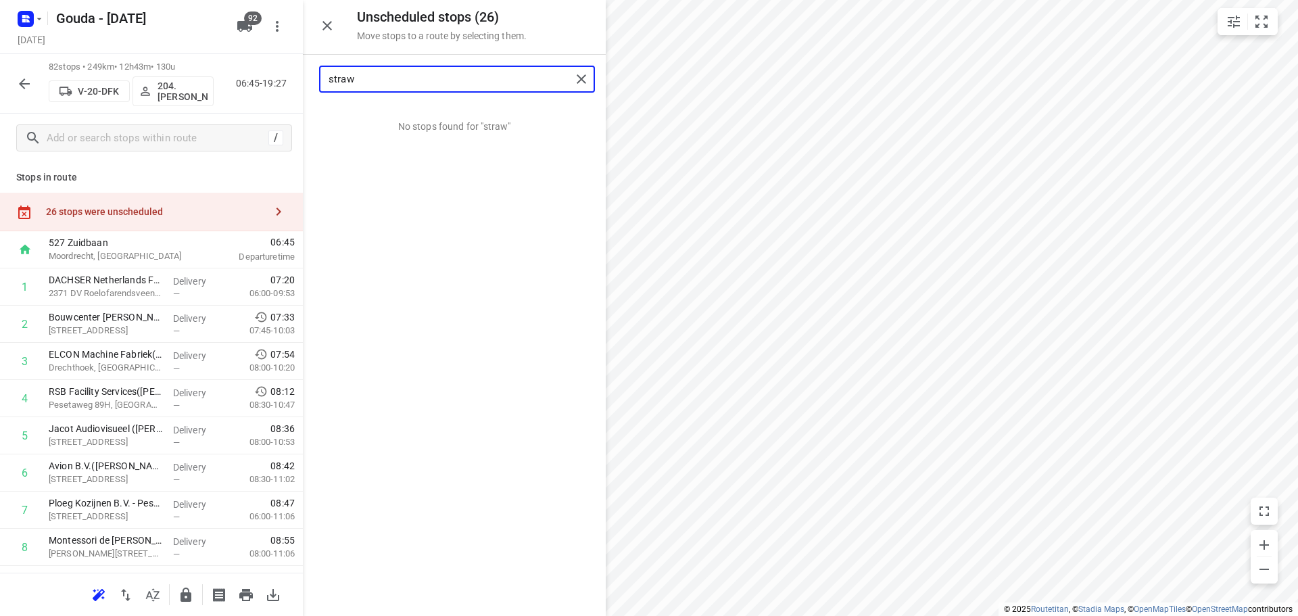
drag, startPoint x: 431, startPoint y: 76, endPoint x: 44, endPoint y: 103, distance: 388.4
click at [47, 102] on div "Unscheduled stops ( 26 ) Move stops to a route by selecting them. straw No stop…" at bounding box center [151, 308] width 303 height 616
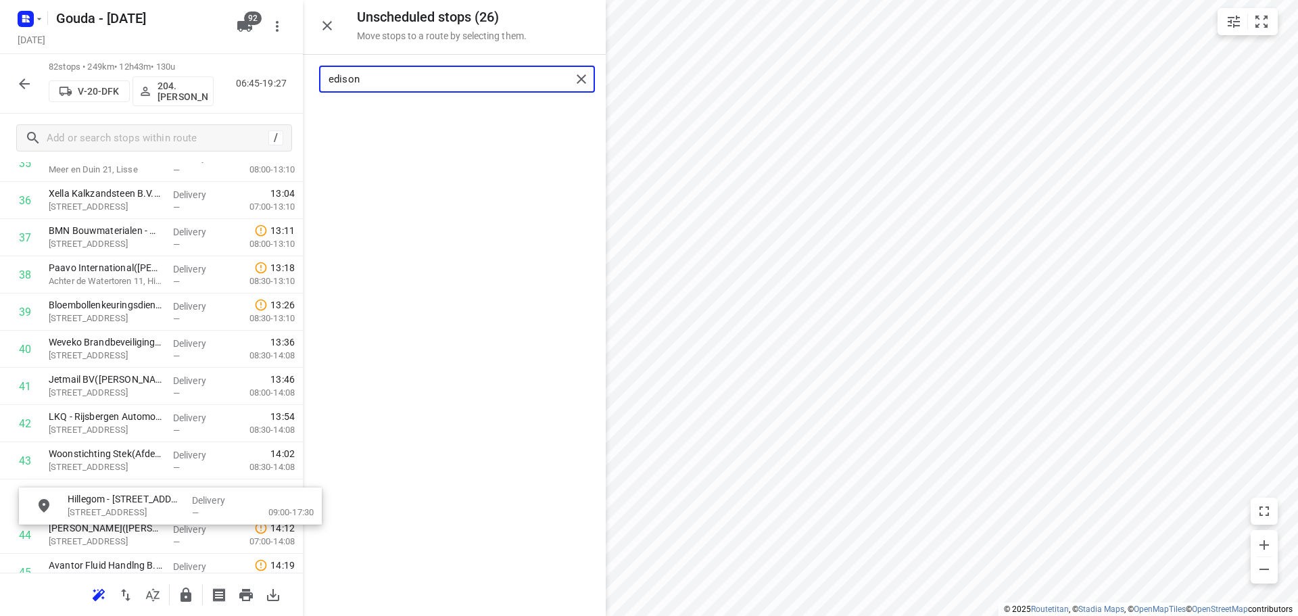
scroll to position [1408, 0]
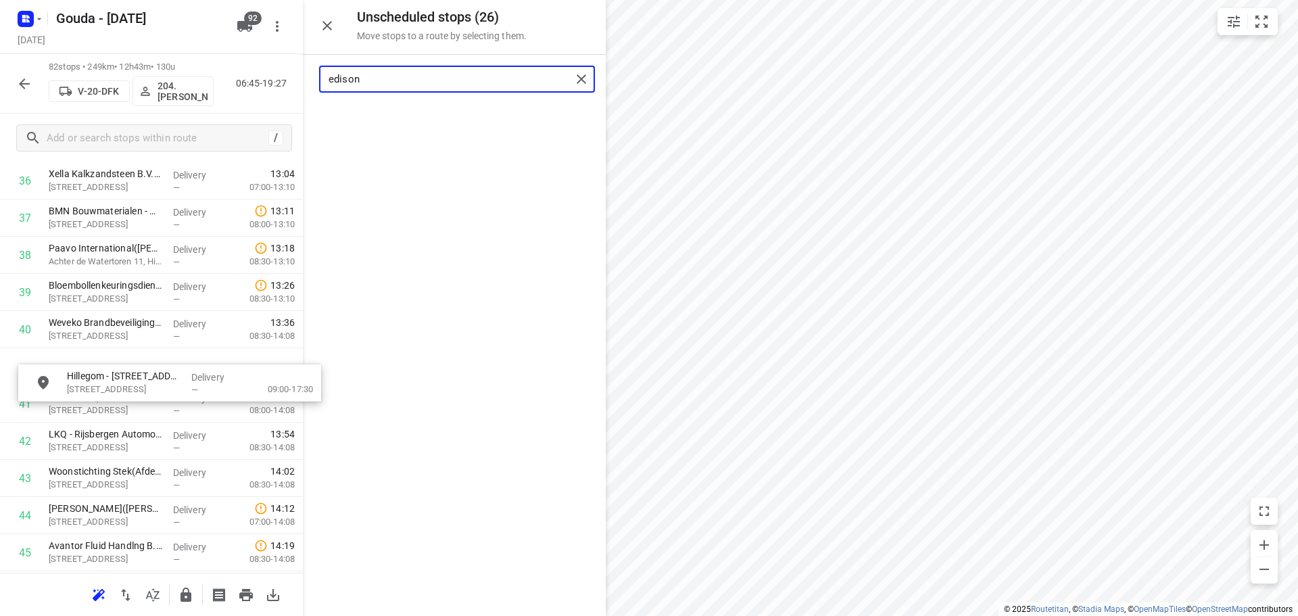
drag, startPoint x: 418, startPoint y: 120, endPoint x: 158, endPoint y: 375, distance: 364.4
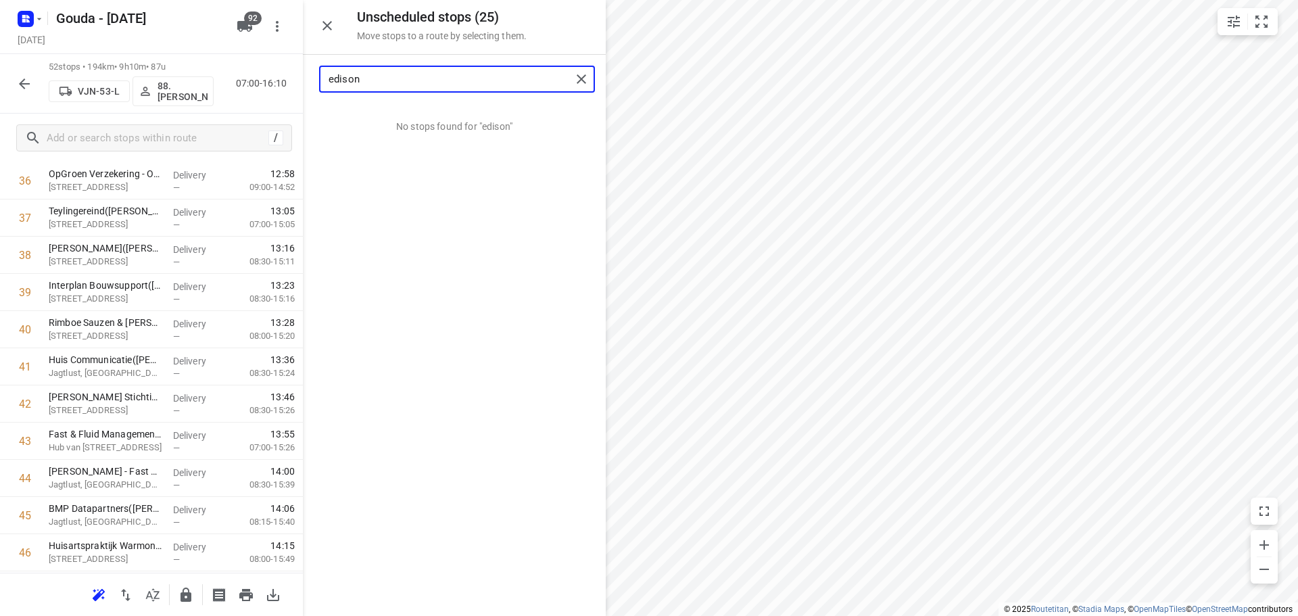
drag, startPoint x: 388, startPoint y: 77, endPoint x: -101, endPoint y: 72, distance: 488.9
click at [0, 72] on html "i © 2025 Routetitan , © Stadia Maps , © OpenMapTiles © OpenStreetMap contributo…" at bounding box center [649, 308] width 1298 height 616
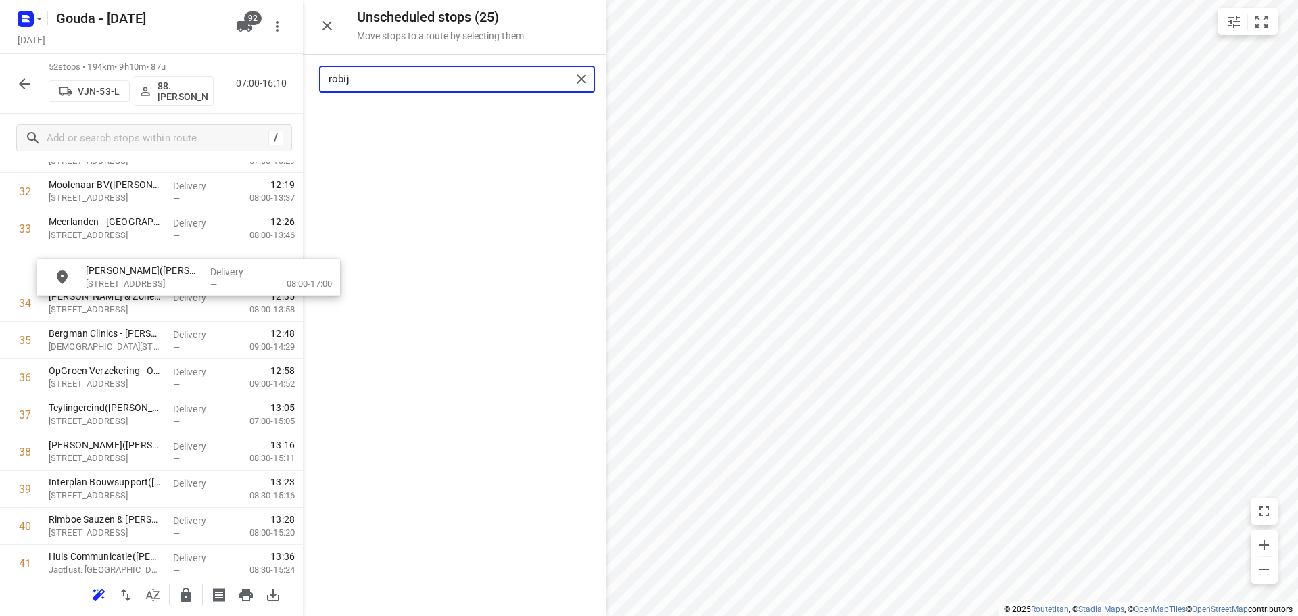
scroll to position [1248, 0]
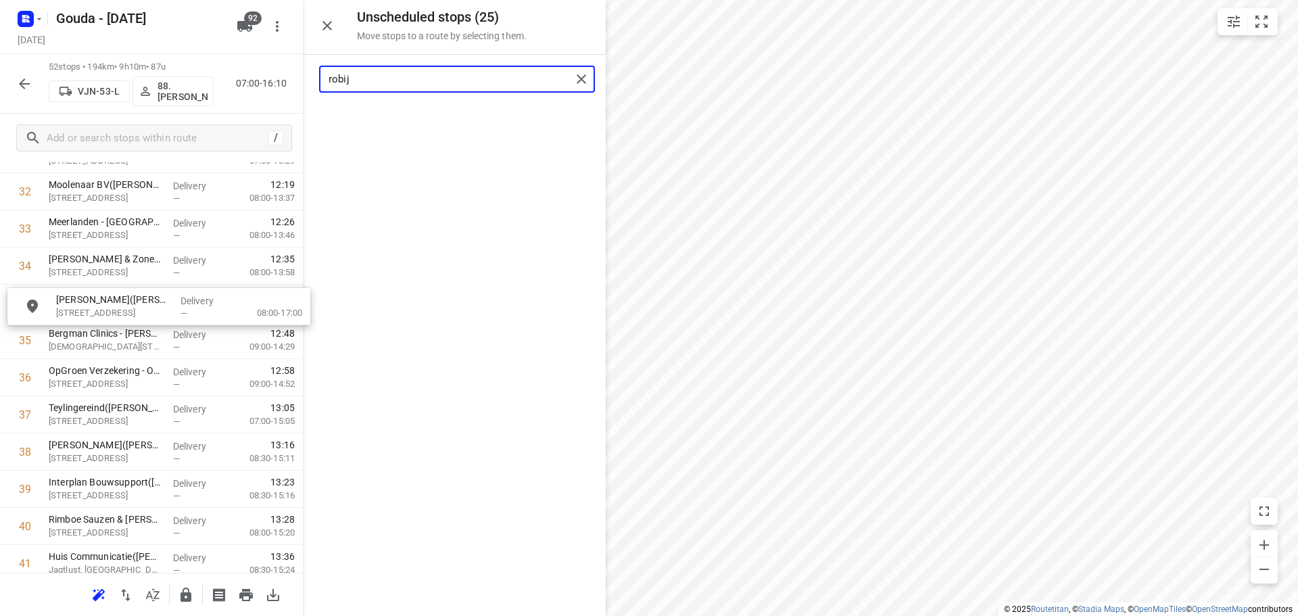
drag, startPoint x: 427, startPoint y: 120, endPoint x: 130, endPoint y: 310, distance: 353.4
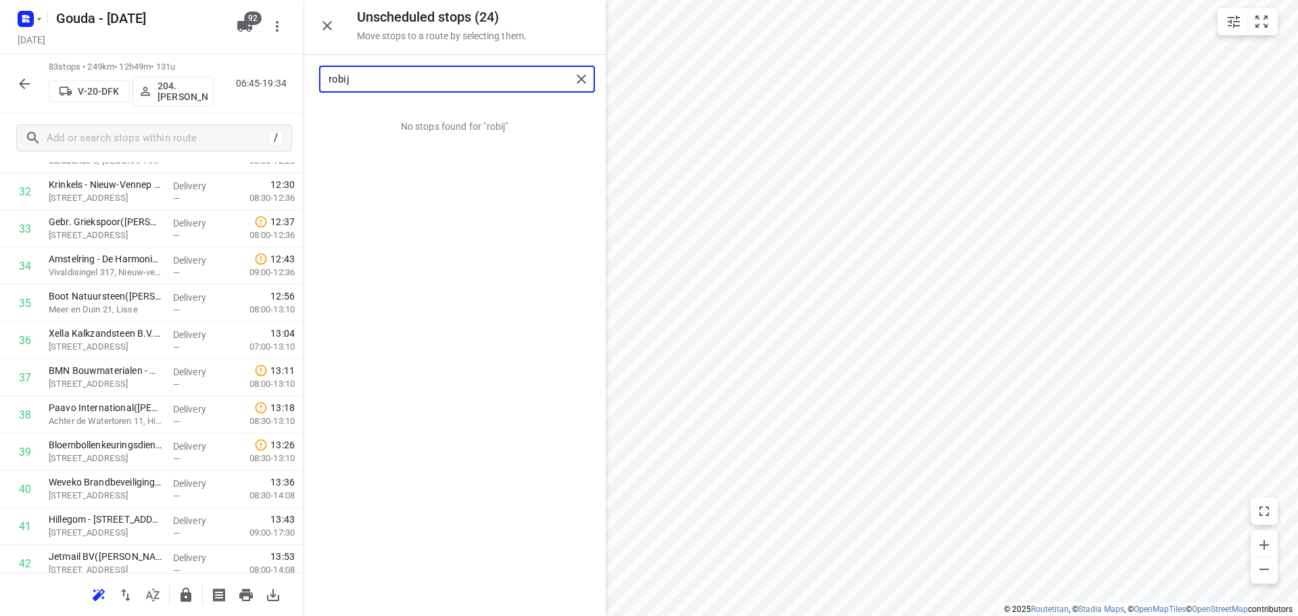
drag, startPoint x: 383, startPoint y: 87, endPoint x: 127, endPoint y: 104, distance: 256.9
click at [143, 103] on div "Unscheduled stops ( 24 ) Move stops to a route by selecting them. robij No stop…" at bounding box center [151, 308] width 303 height 616
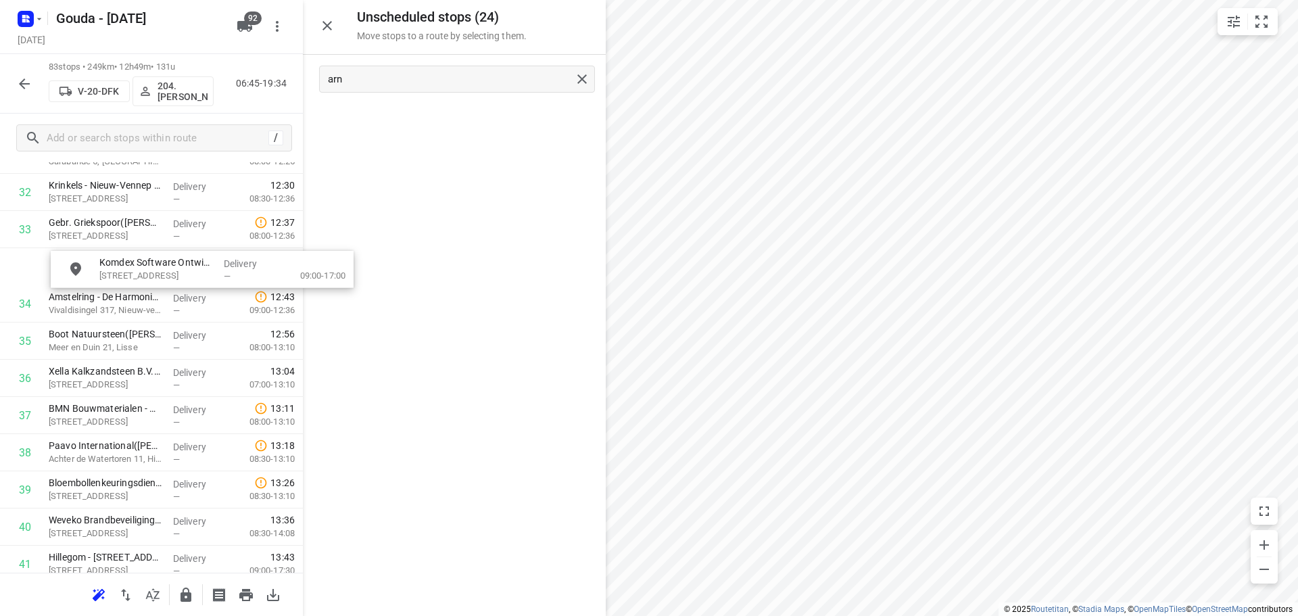
scroll to position [1239, 0]
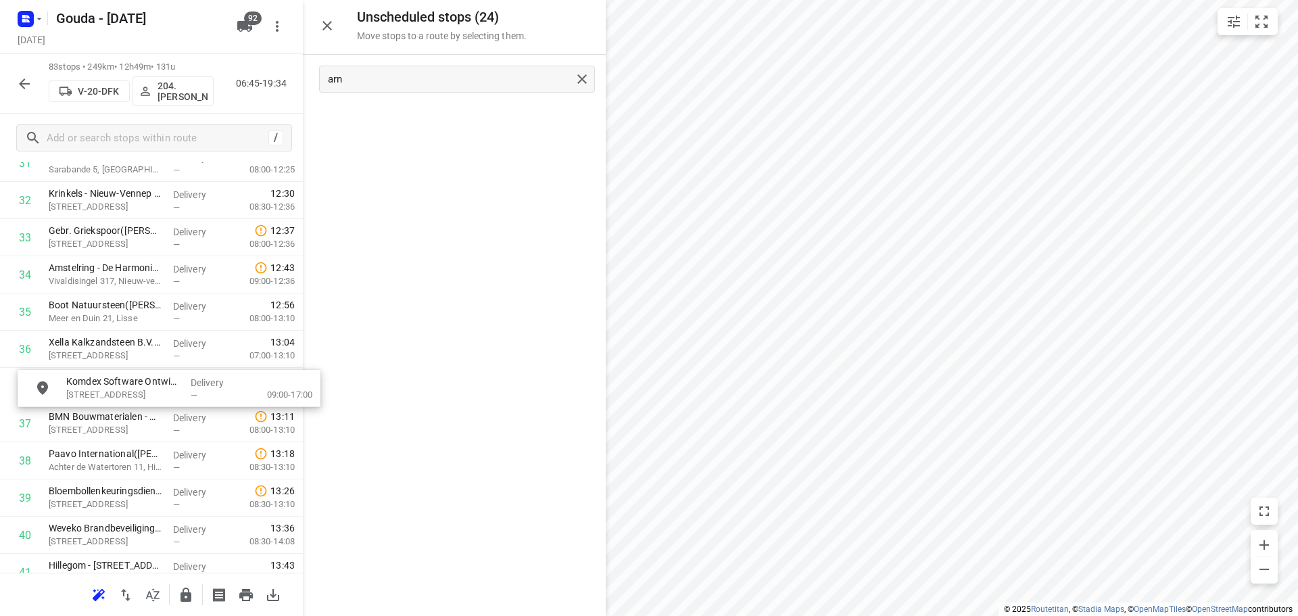
drag, startPoint x: 429, startPoint y: 126, endPoint x: 141, endPoint y: 398, distance: 395.6
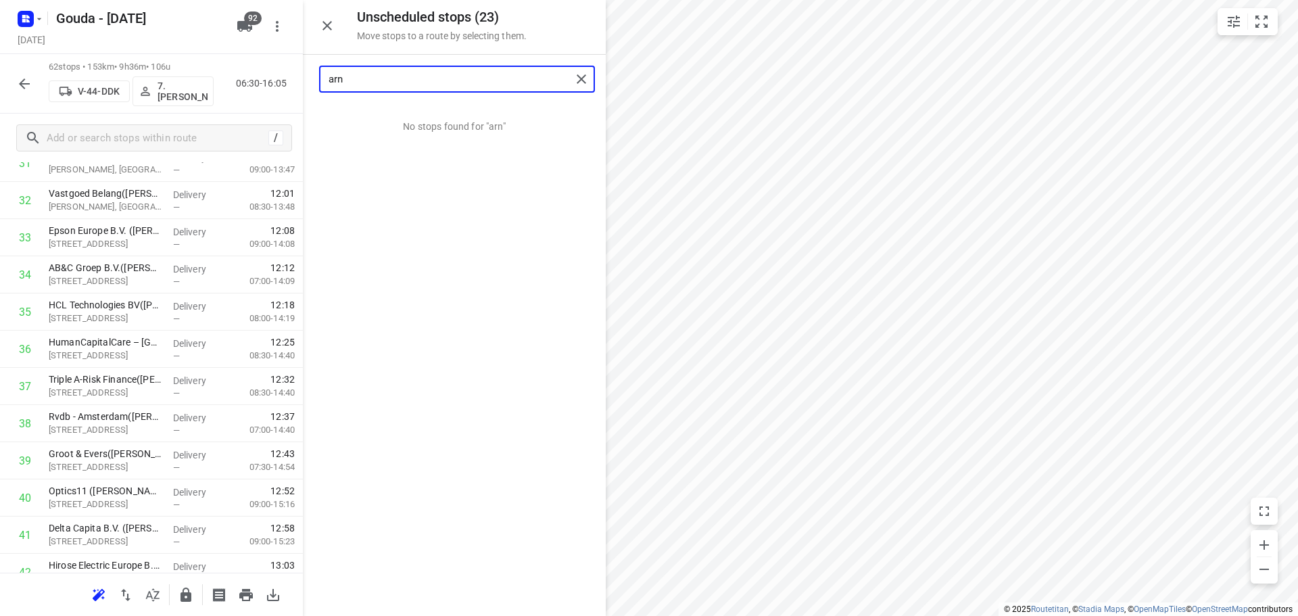
drag, startPoint x: 446, startPoint y: 80, endPoint x: 92, endPoint y: 91, distance: 353.8
click at [93, 91] on div "Unscheduled stops ( 23 ) Move stops to a route by selecting them. arn No stops …" at bounding box center [151, 308] width 303 height 616
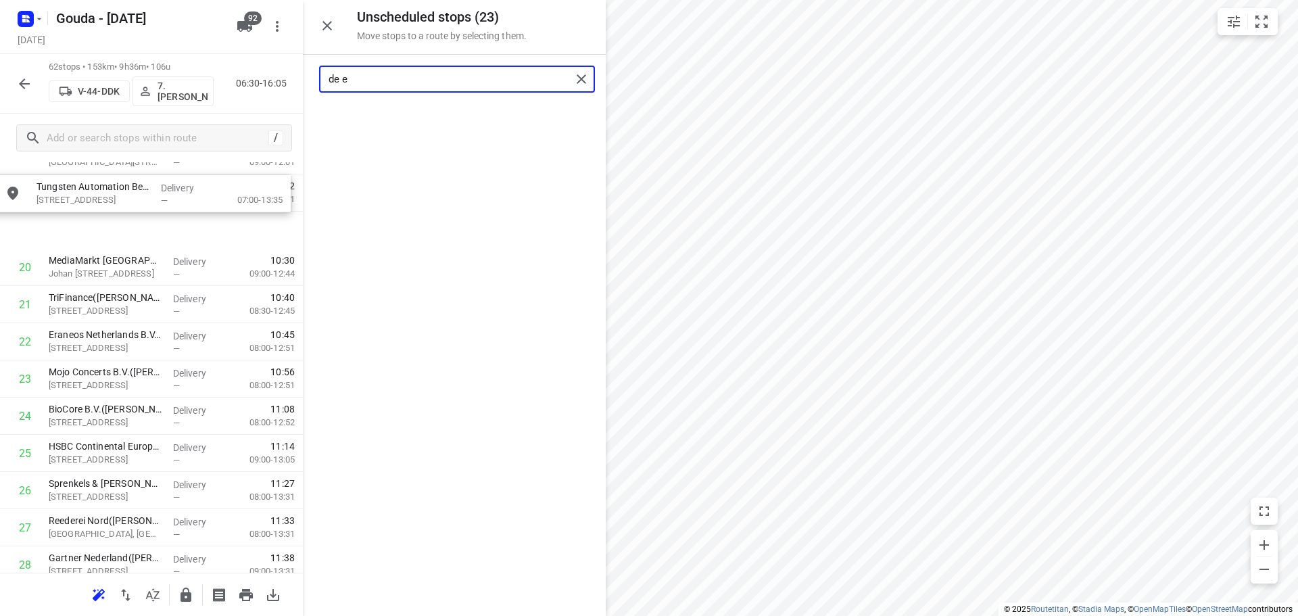
scroll to position [753, 0]
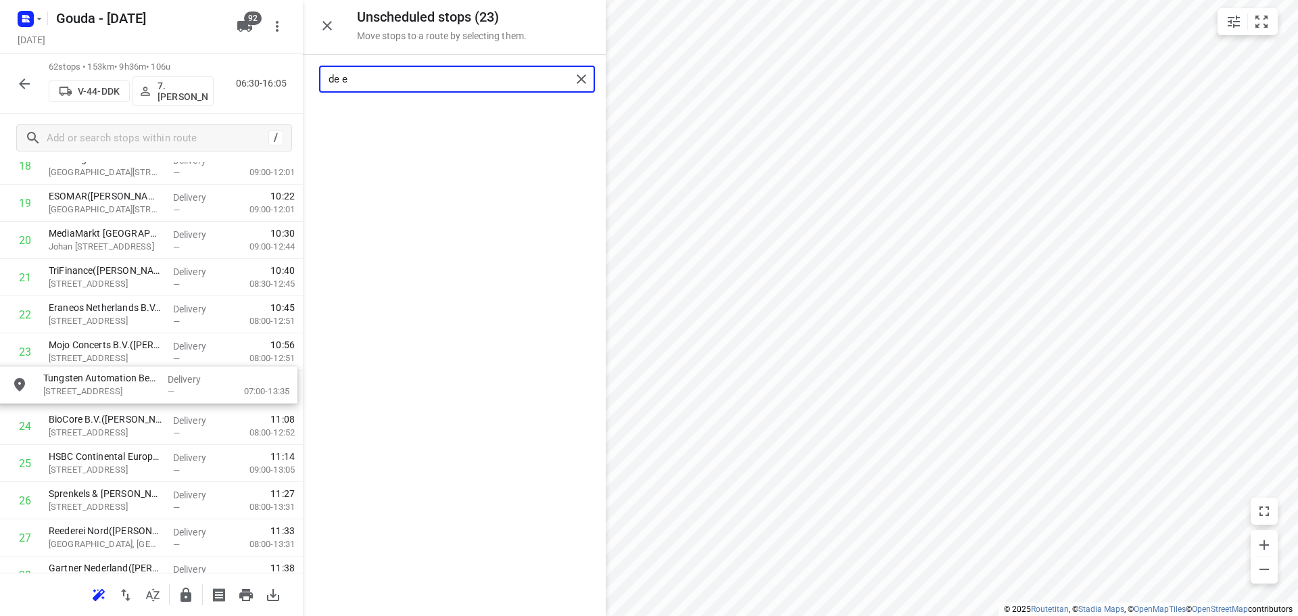
drag, startPoint x: 440, startPoint y: 122, endPoint x: 116, endPoint y: 407, distance: 431.2
type input "de e"
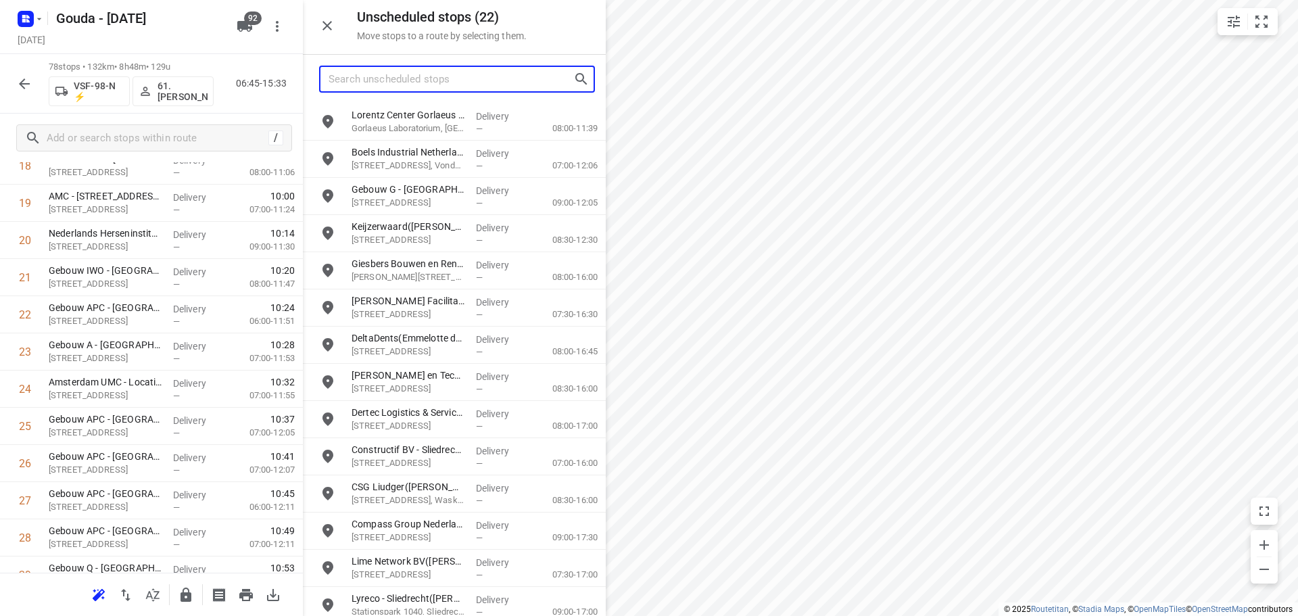
click at [498, 86] on input "Search unscheduled stops" at bounding box center [451, 79] width 245 height 21
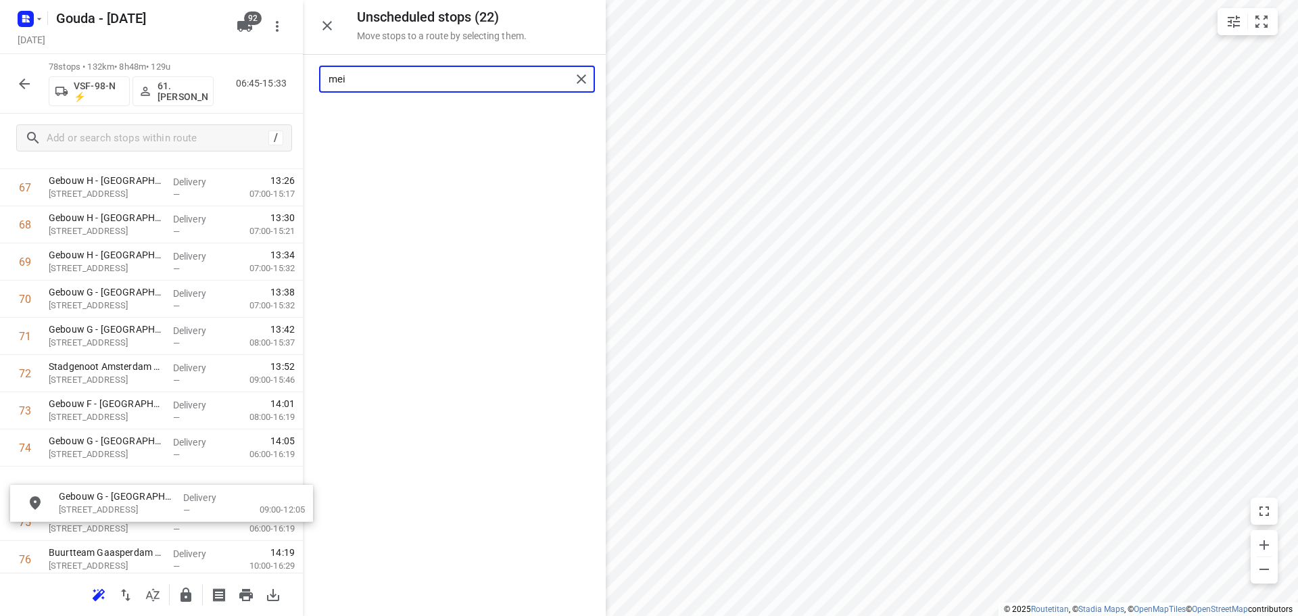
scroll to position [2557, 0]
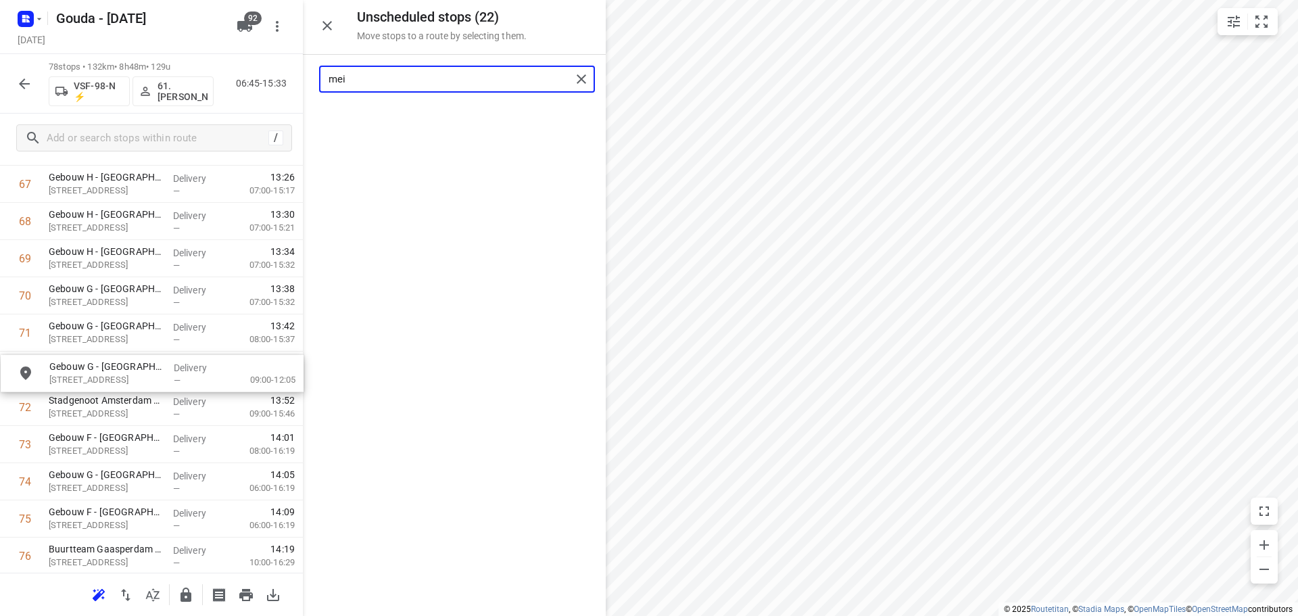
drag, startPoint x: 410, startPoint y: 128, endPoint x: 107, endPoint y: 383, distance: 395.9
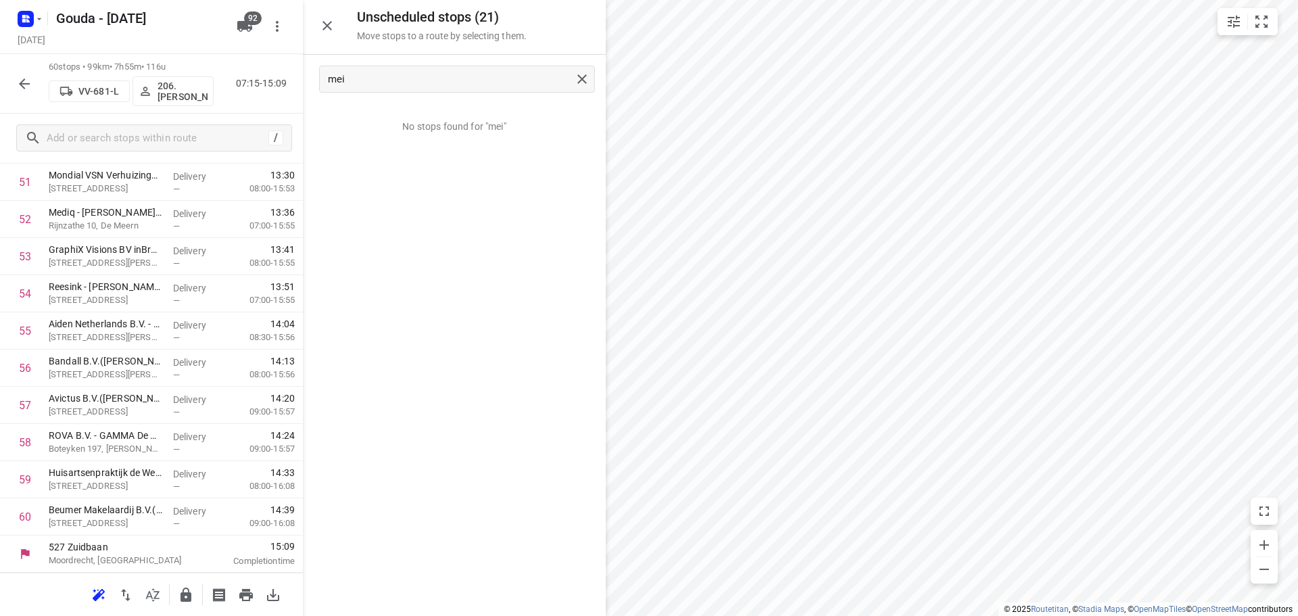
scroll to position [1964, 0]
drag, startPoint x: 422, startPoint y: 78, endPoint x: 138, endPoint y: 120, distance: 287.1
click at [138, 120] on div "Unscheduled stops ( 21 ) Move stops to a route by selecting them. mei No stops …" at bounding box center [151, 308] width 303 height 616
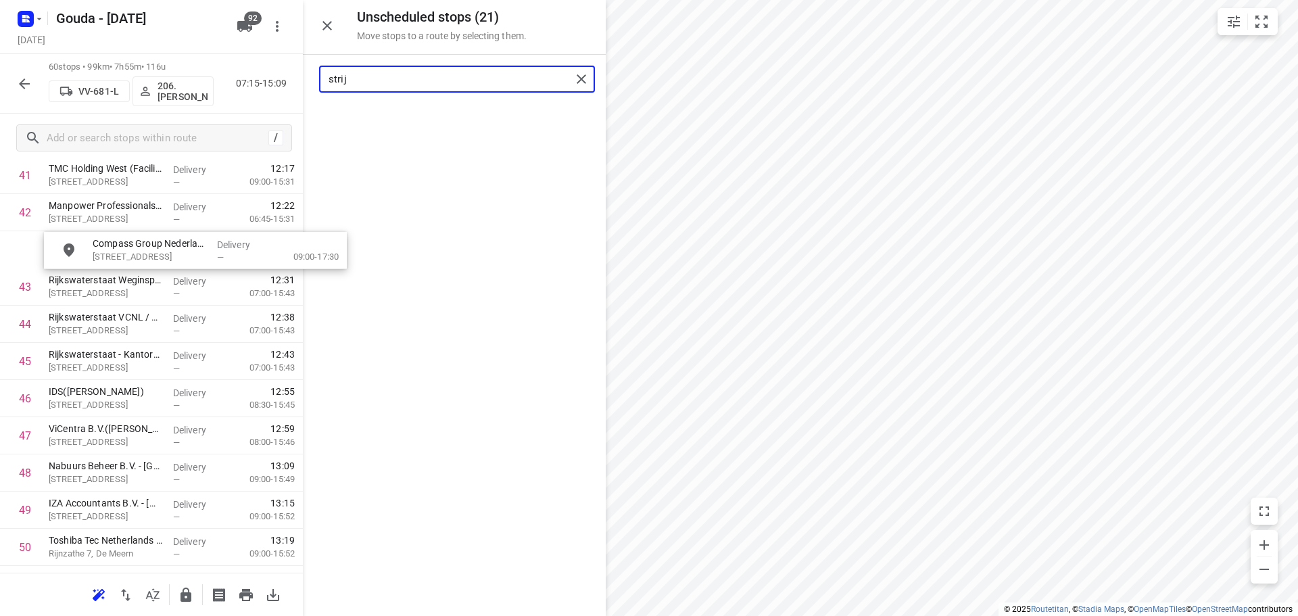
scroll to position [1598, 0]
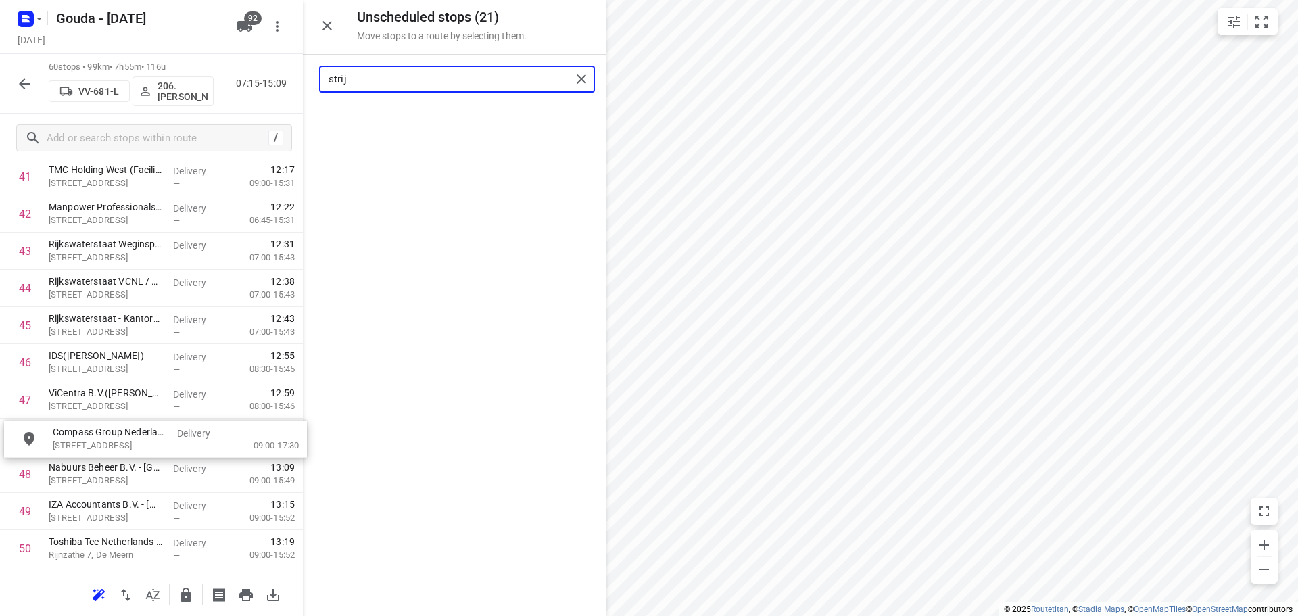
drag, startPoint x: 400, startPoint y: 117, endPoint x: 101, endPoint y: 440, distance: 440.2
drag, startPoint x: 398, startPoint y: 85, endPoint x: -141, endPoint y: 111, distance: 538.9
click at [0, 111] on html "i © 2025 Routetitan , © Stadia Maps , © OpenMapTiles © OpenStreetMap contributo…" at bounding box center [649, 308] width 1298 height 616
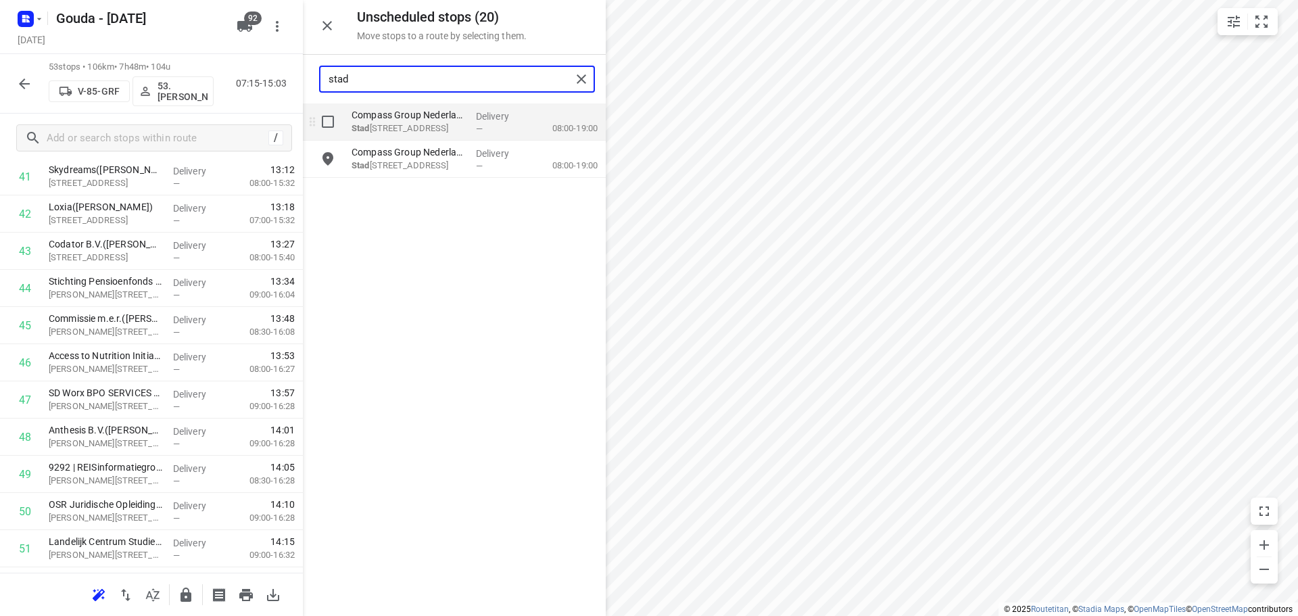
type input "stad"
click at [320, 122] on input "grid" at bounding box center [327, 121] width 27 height 27
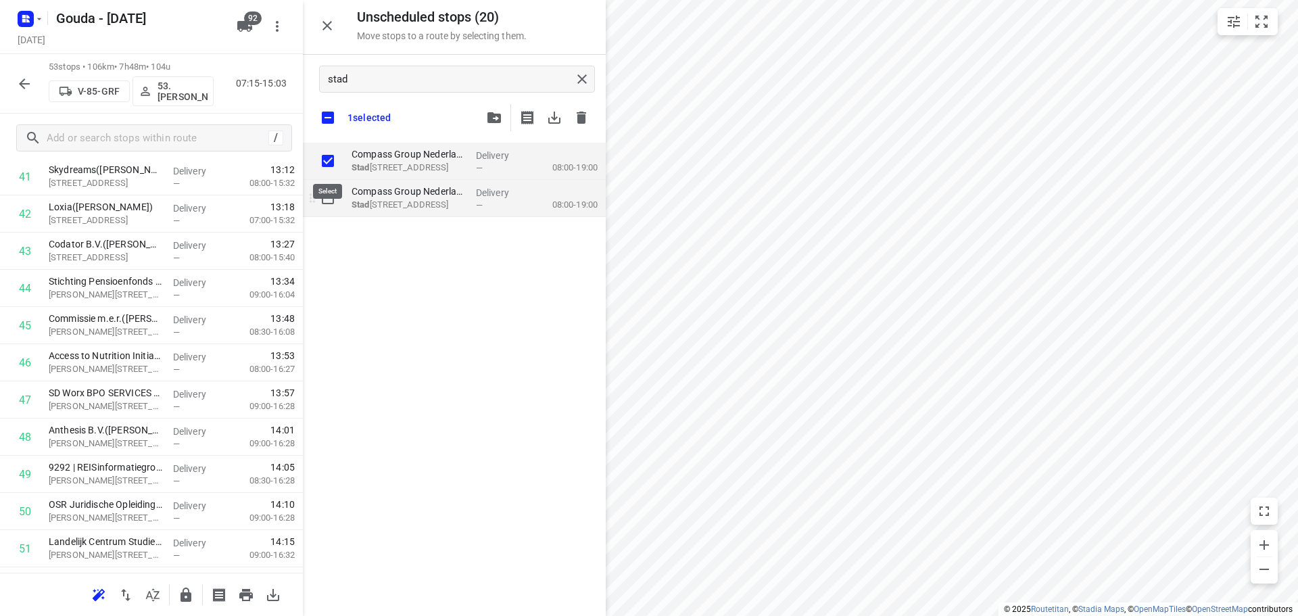
checkbox input "true"
drag, startPoint x: 325, startPoint y: 199, endPoint x: 307, endPoint y: 202, distance: 17.9
click at [325, 199] on input "grid" at bounding box center [327, 198] width 27 height 27
checkbox input "true"
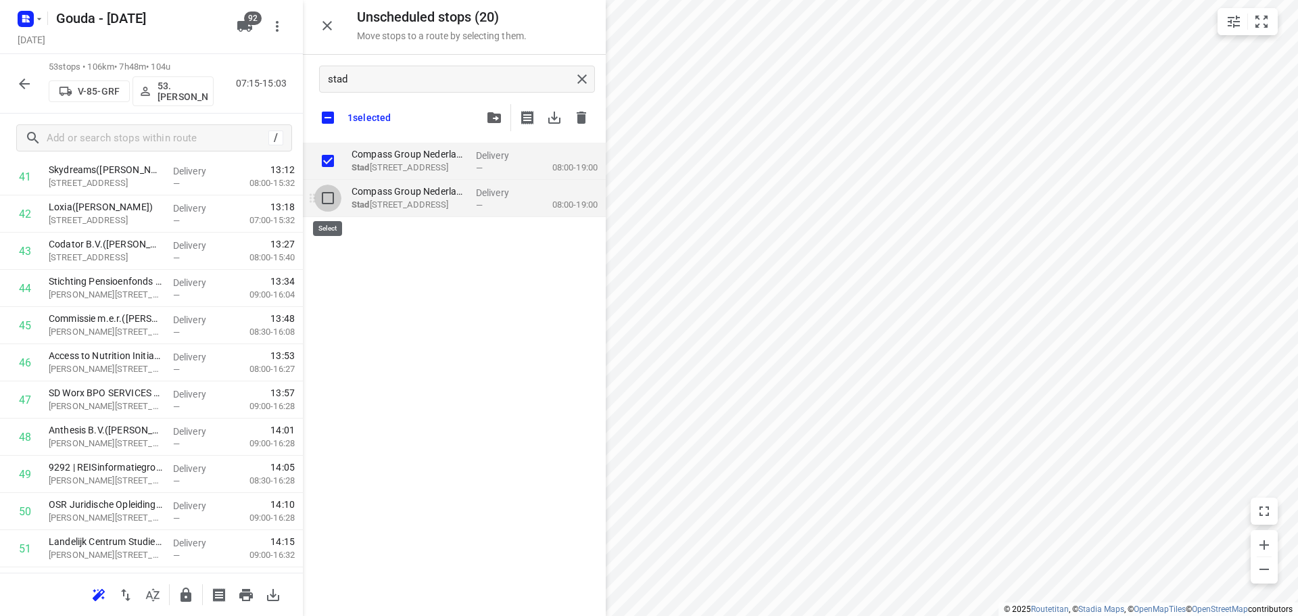
checkbox input "true"
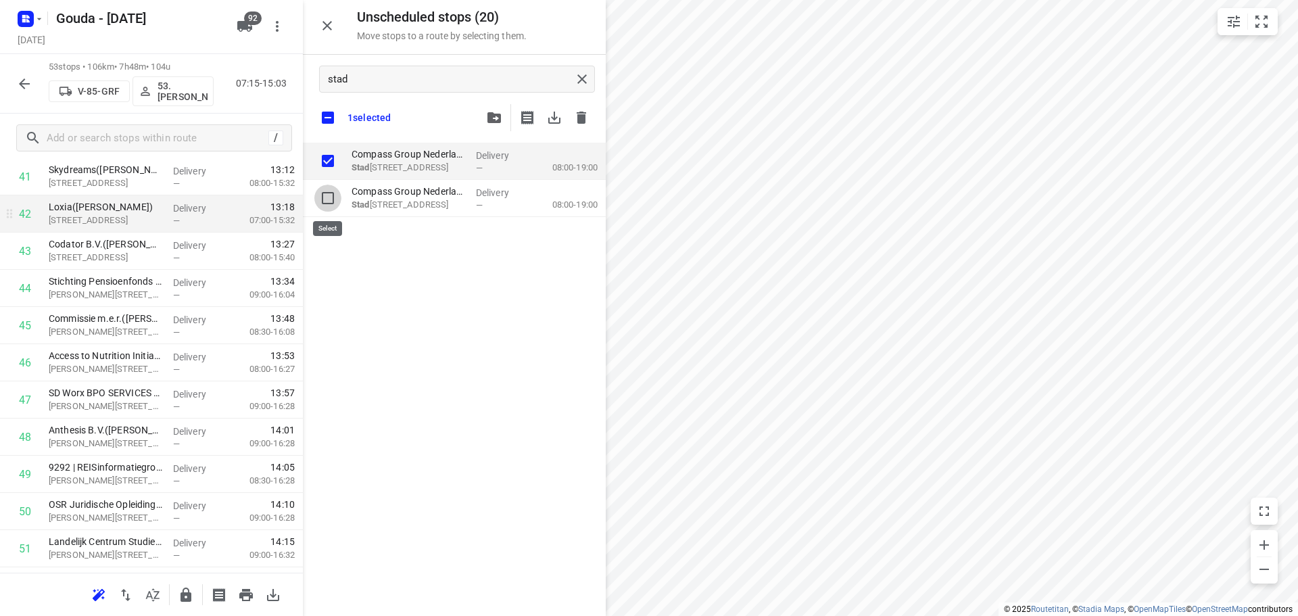
checkbox input "true"
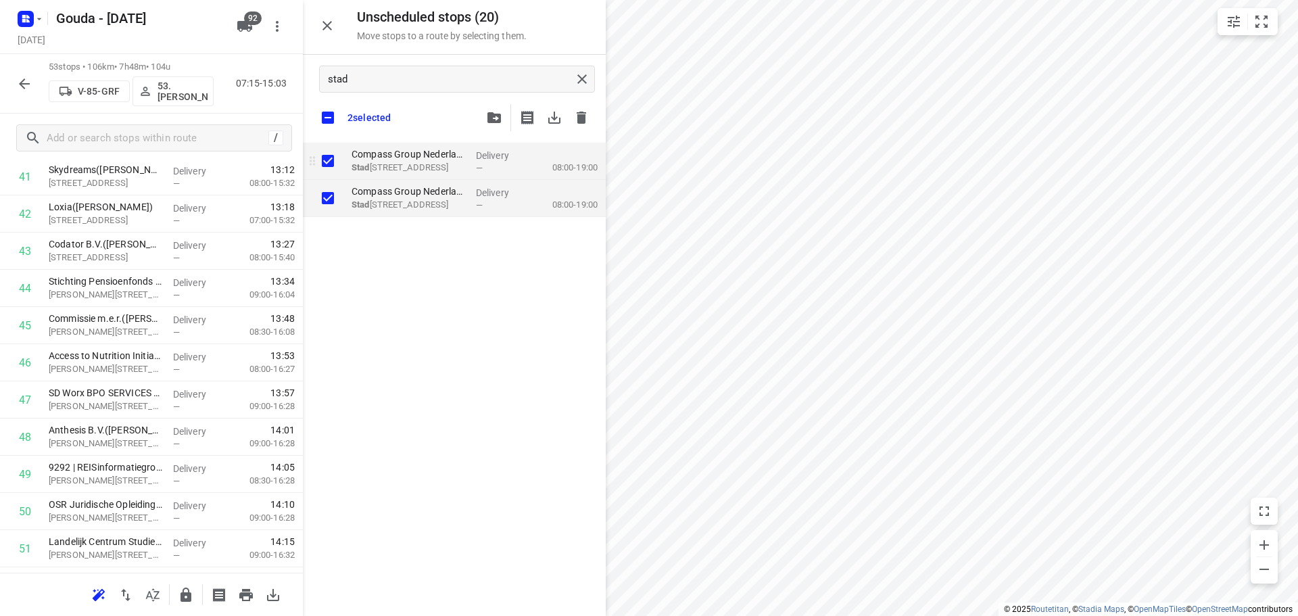
checkbox input "true"
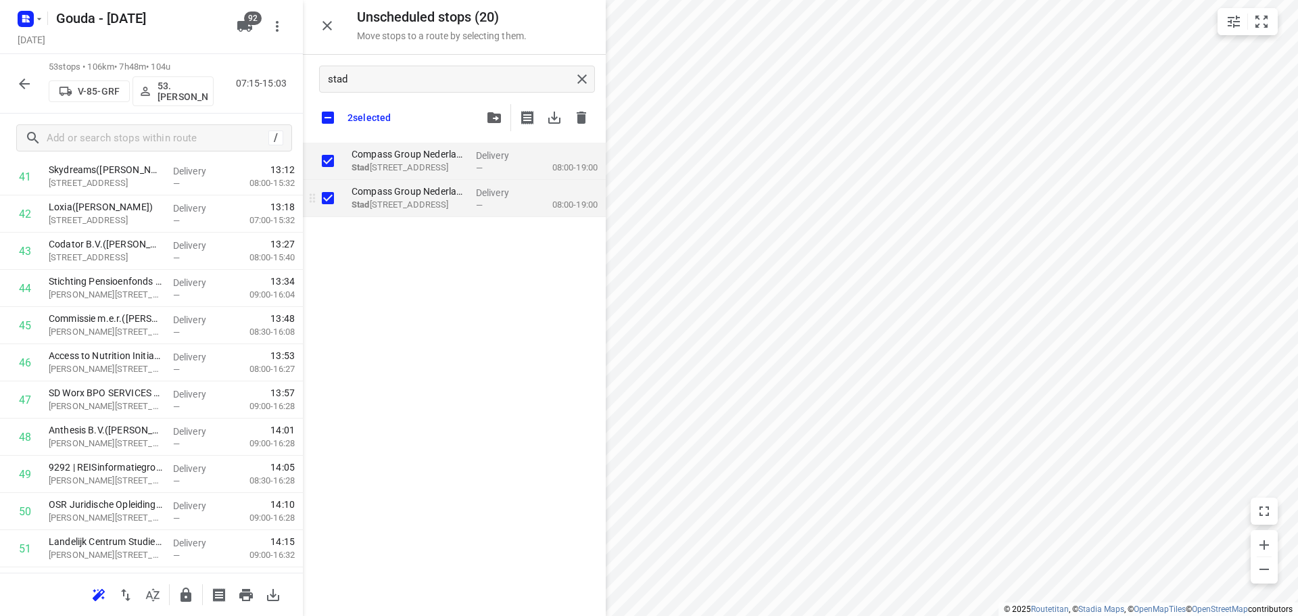
checkbox input "true"
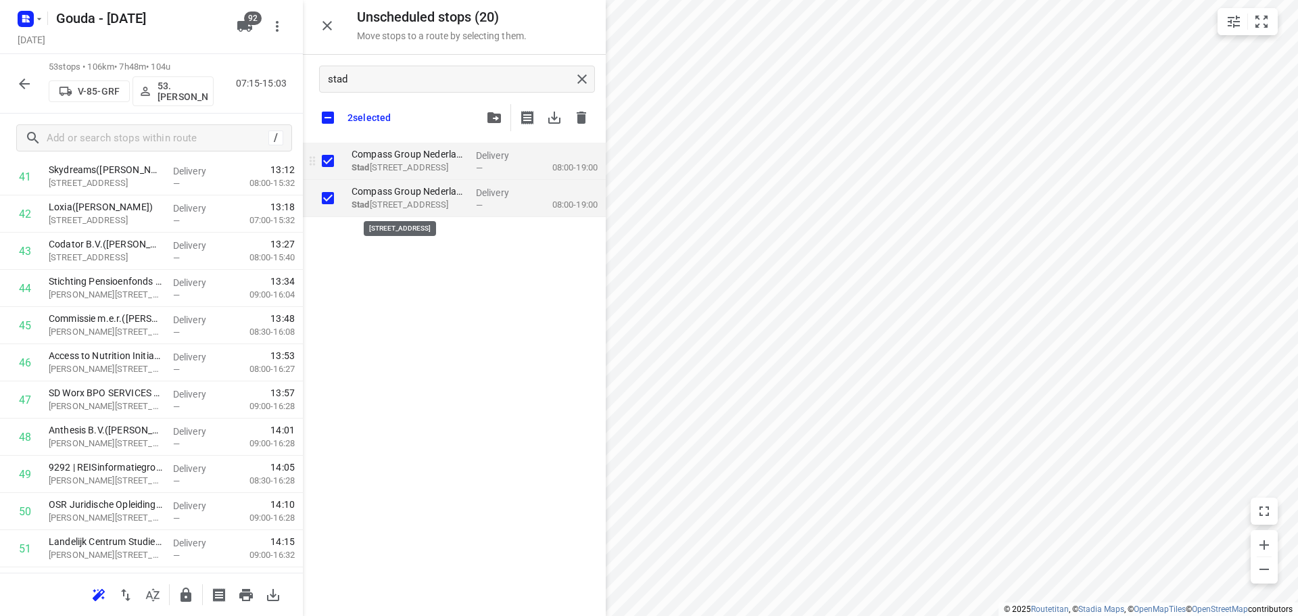
checkbox input "true"
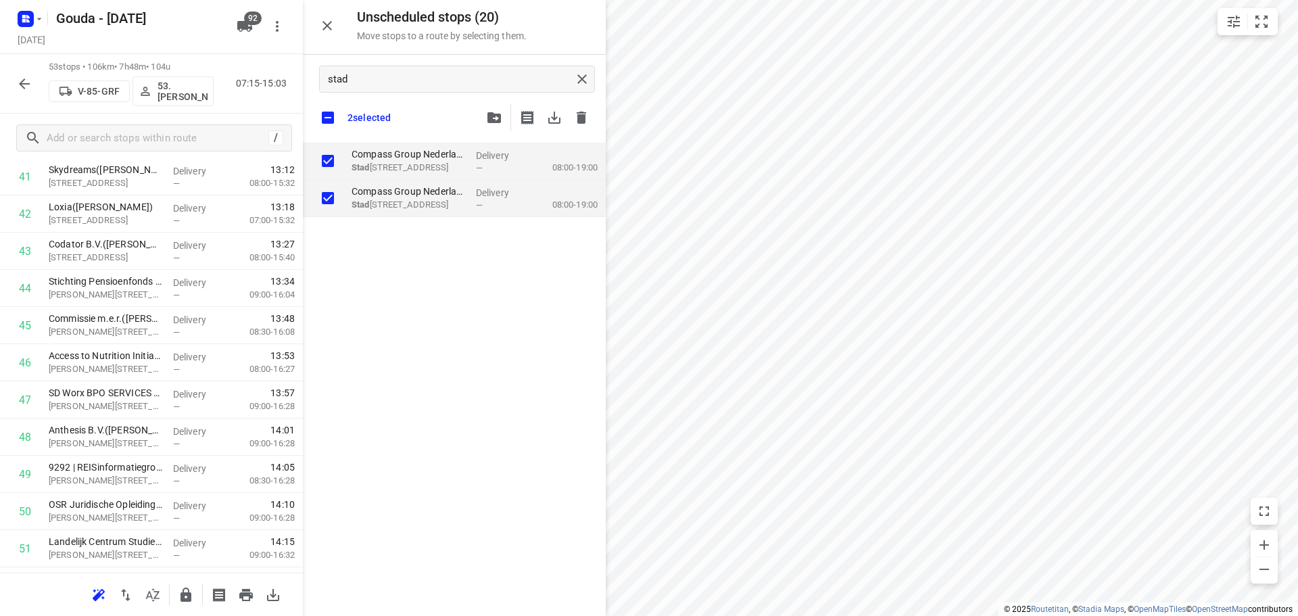
checkbox input "true"
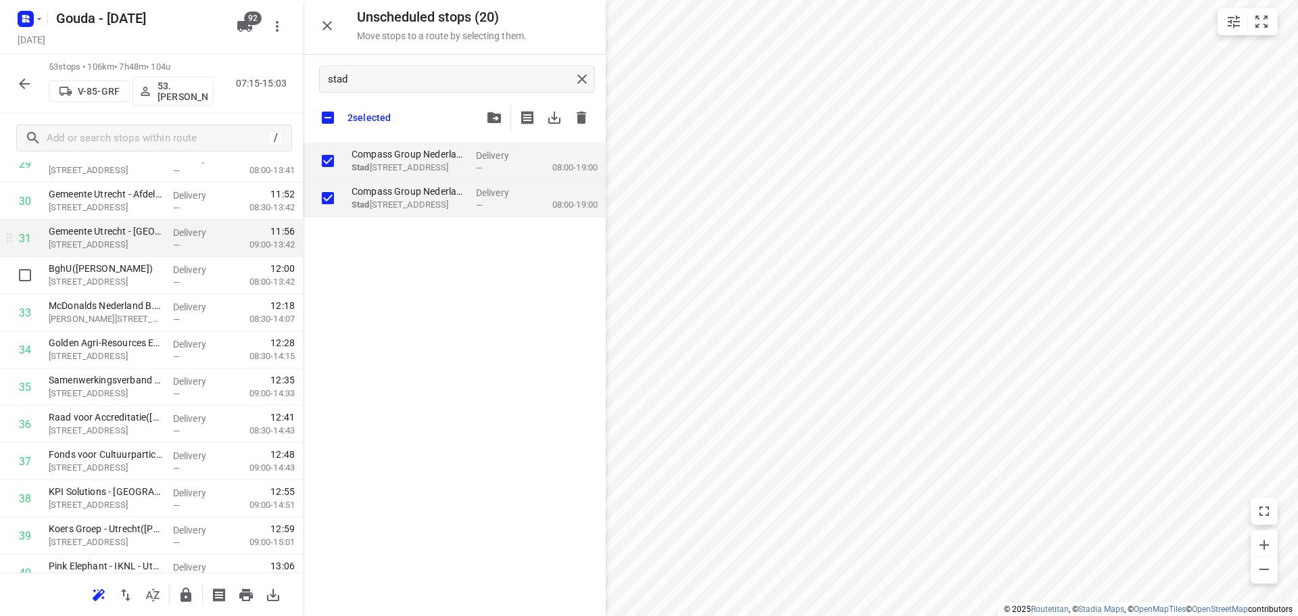
scroll to position [1163, 0]
checkbox input "true"
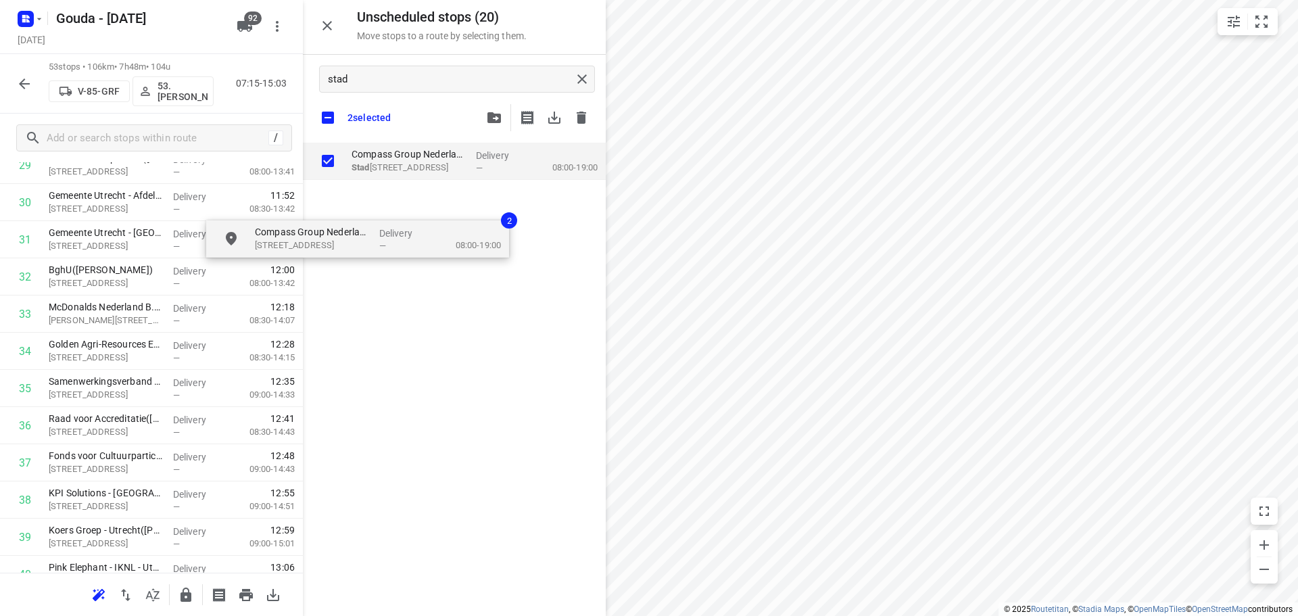
checkbox input "true"
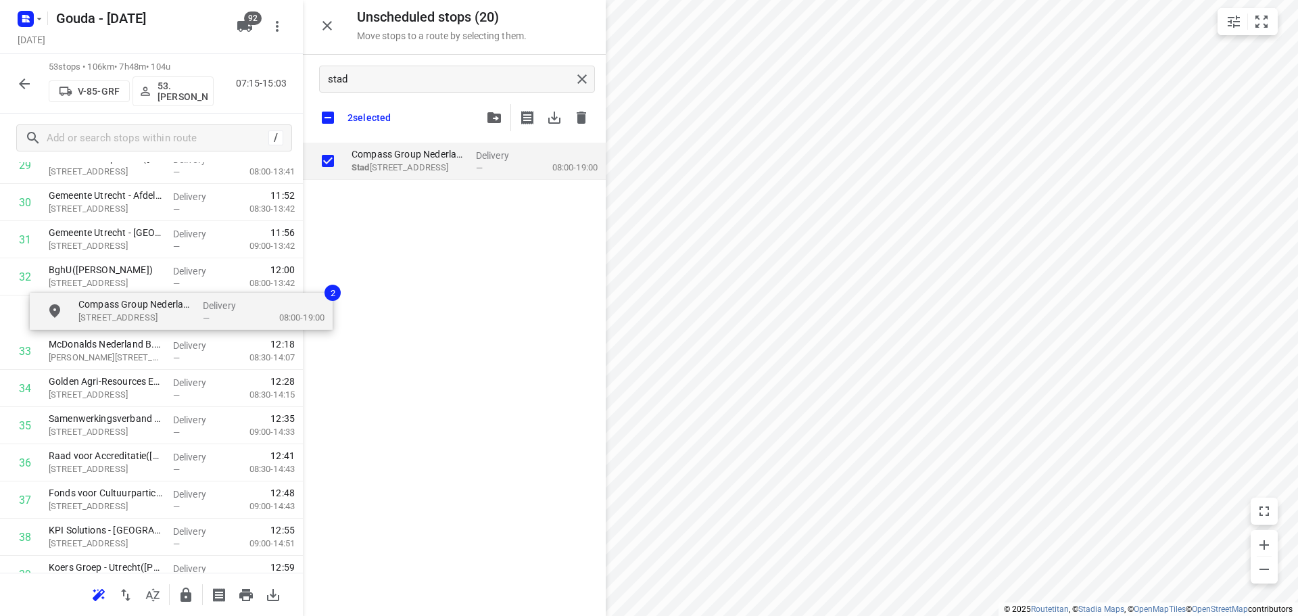
drag, startPoint x: 422, startPoint y: 181, endPoint x: 151, endPoint y: 324, distance: 306.1
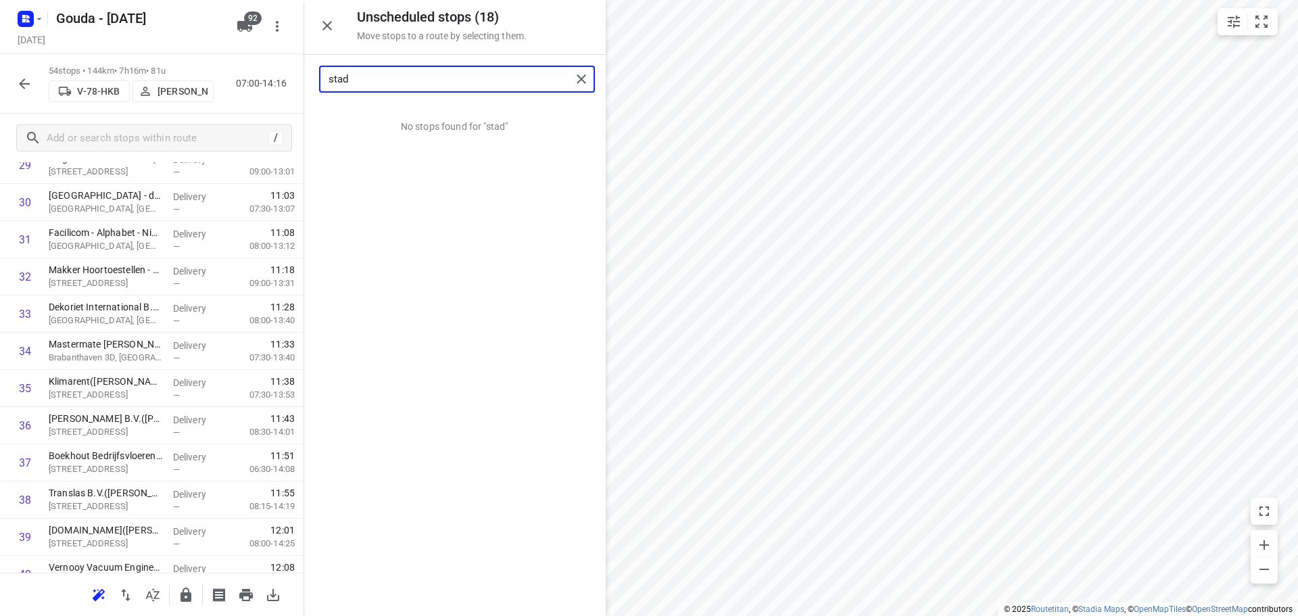
drag, startPoint x: 385, startPoint y: 81, endPoint x: -100, endPoint y: 99, distance: 485.2
click at [0, 99] on html "i © 2025 Routetitan , © Stadia Maps , © OpenMapTiles © OpenStreetMap contributo…" at bounding box center [649, 308] width 1298 height 616
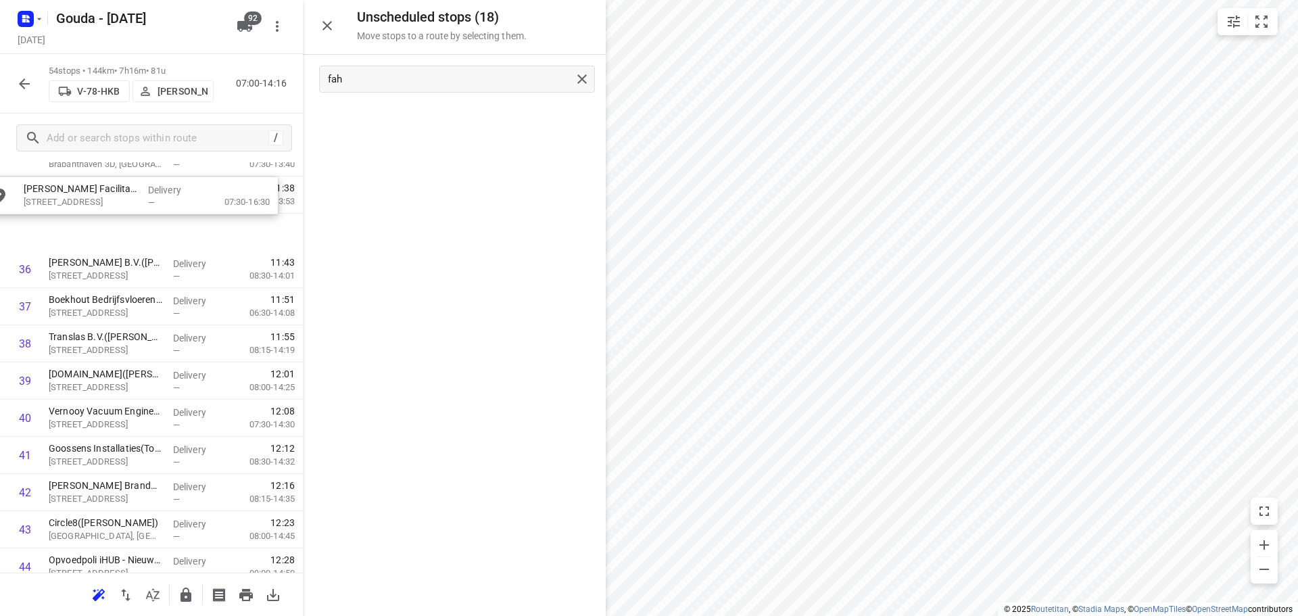
scroll to position [1330, 0]
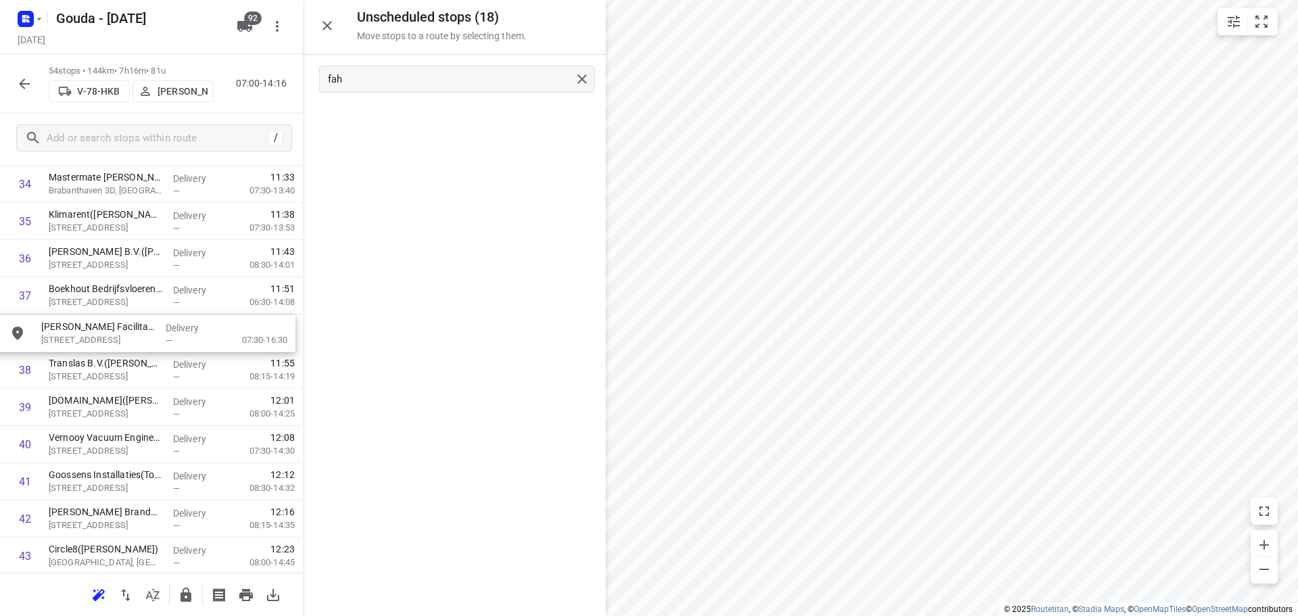
drag, startPoint x: 450, startPoint y: 128, endPoint x: 135, endPoint y: 351, distance: 385.2
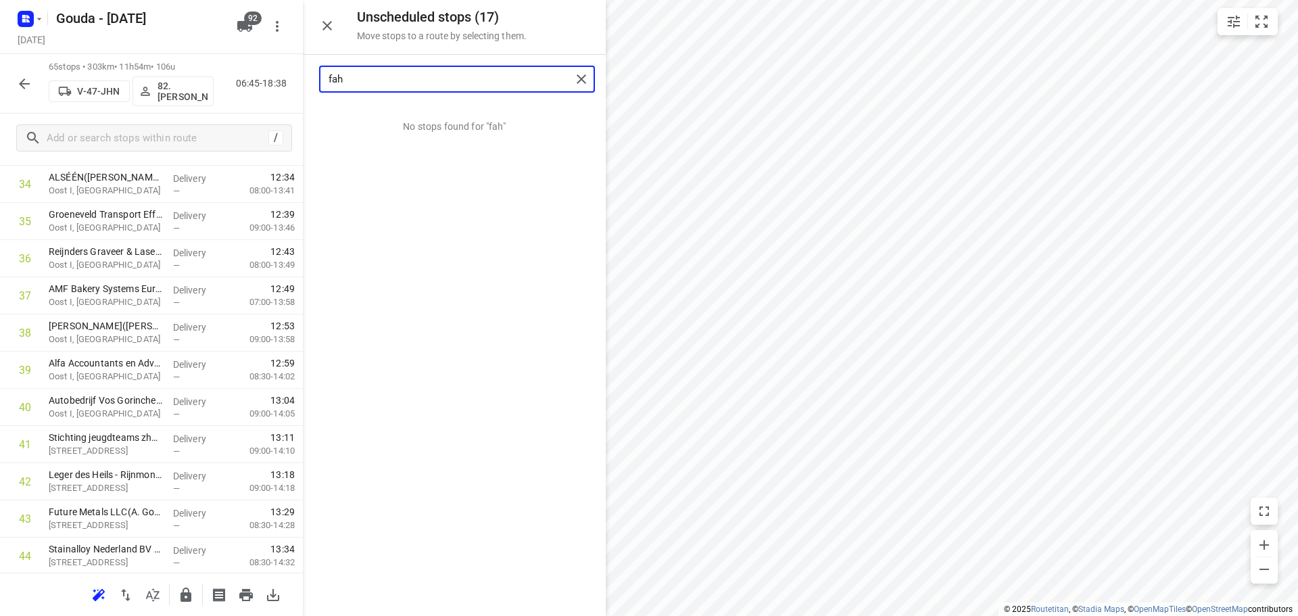
drag, startPoint x: 375, startPoint y: 72, endPoint x: -11, endPoint y: 67, distance: 386.1
click at [0, 67] on html "i © 2025 Routetitan , © Stadia Maps , © OpenMapTiles © OpenStreetMap contributo…" at bounding box center [649, 308] width 1298 height 616
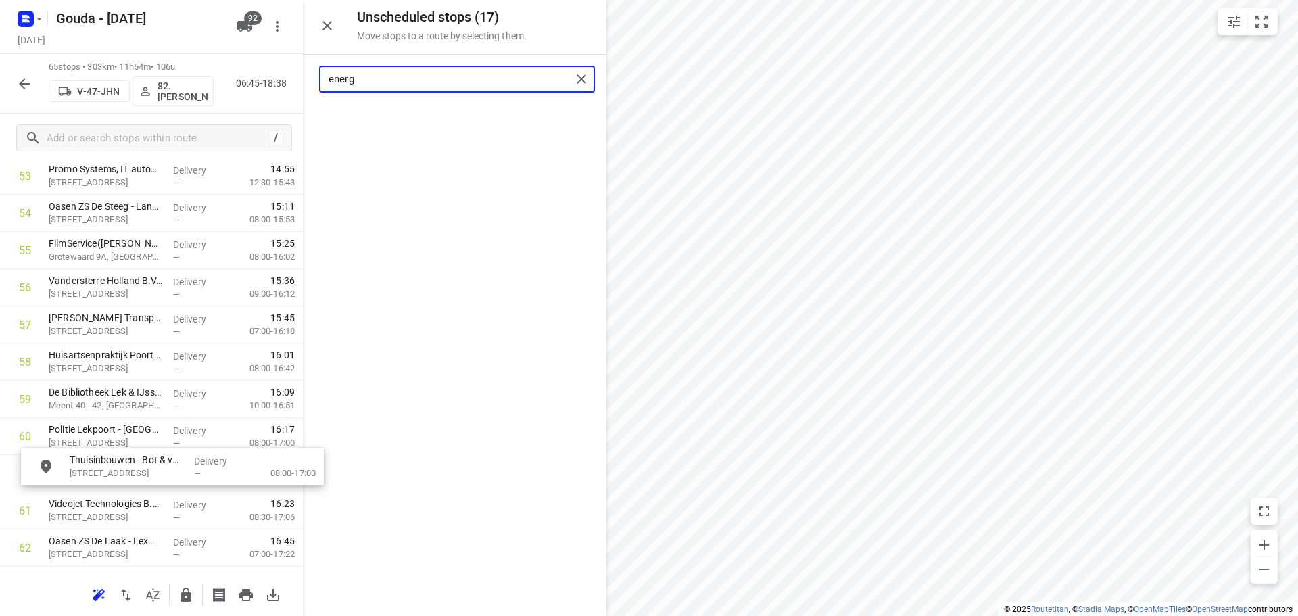
scroll to position [2046, 0]
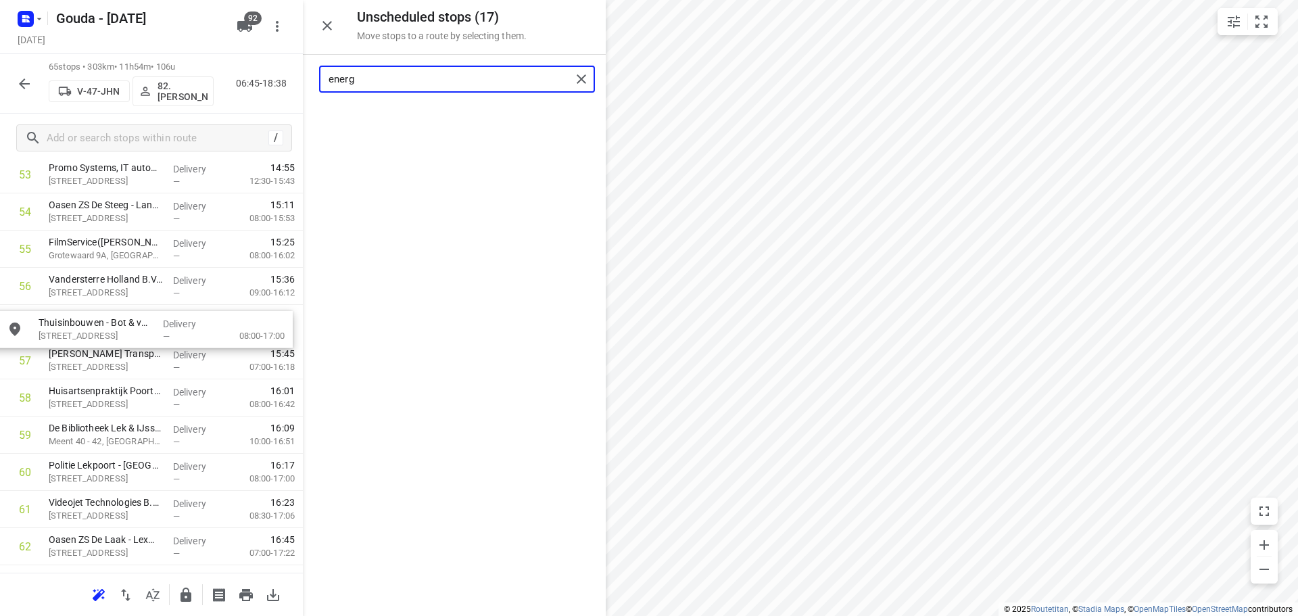
drag, startPoint x: 386, startPoint y: 128, endPoint x: 73, endPoint y: 341, distance: 379.0
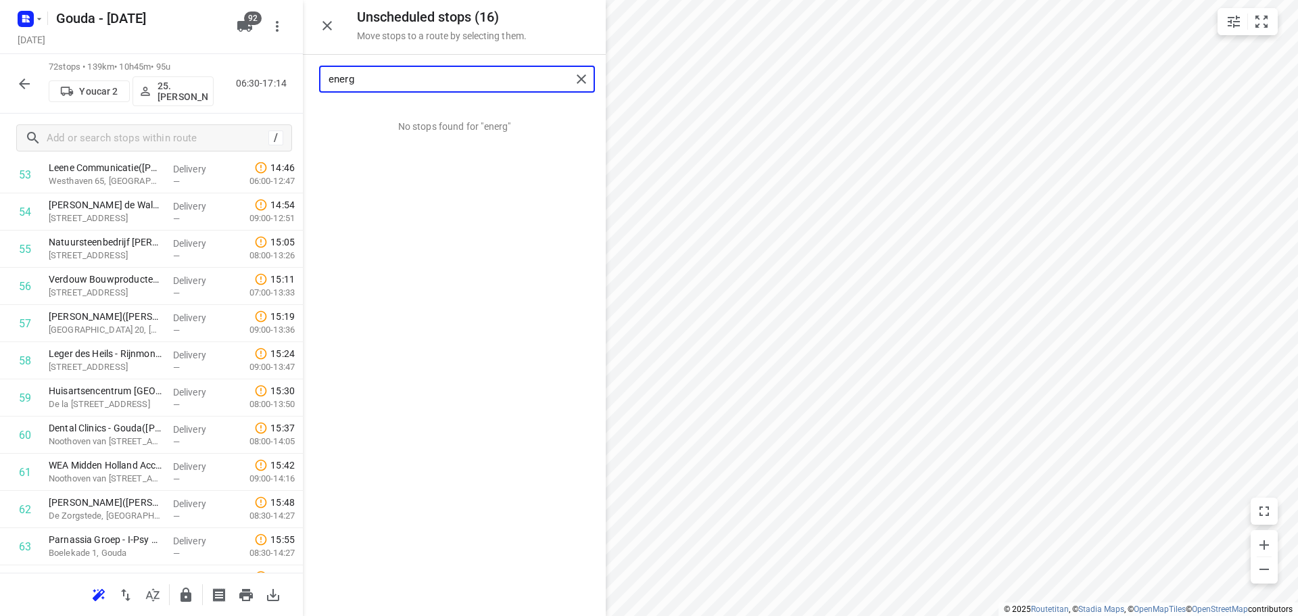
drag, startPoint x: 388, startPoint y: 83, endPoint x: 53, endPoint y: 83, distance: 335.4
click at [57, 83] on div "Unscheduled stops ( 16 ) Move stops to a route by selecting them. energ No stop…" at bounding box center [151, 308] width 303 height 616
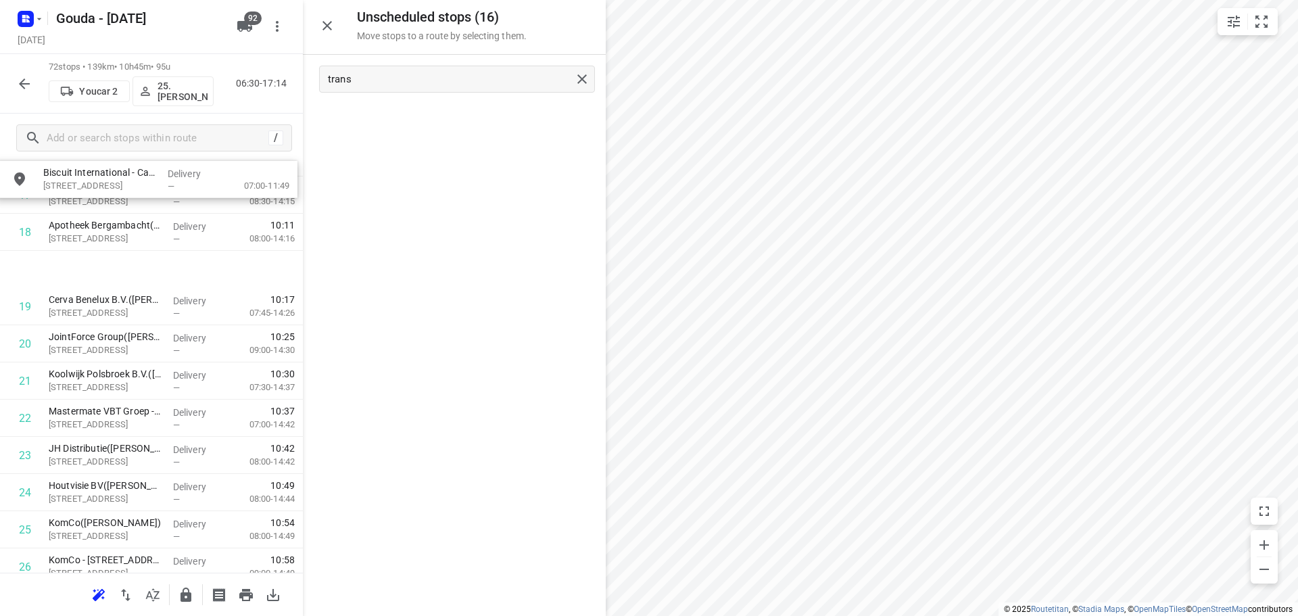
scroll to position [685, 0]
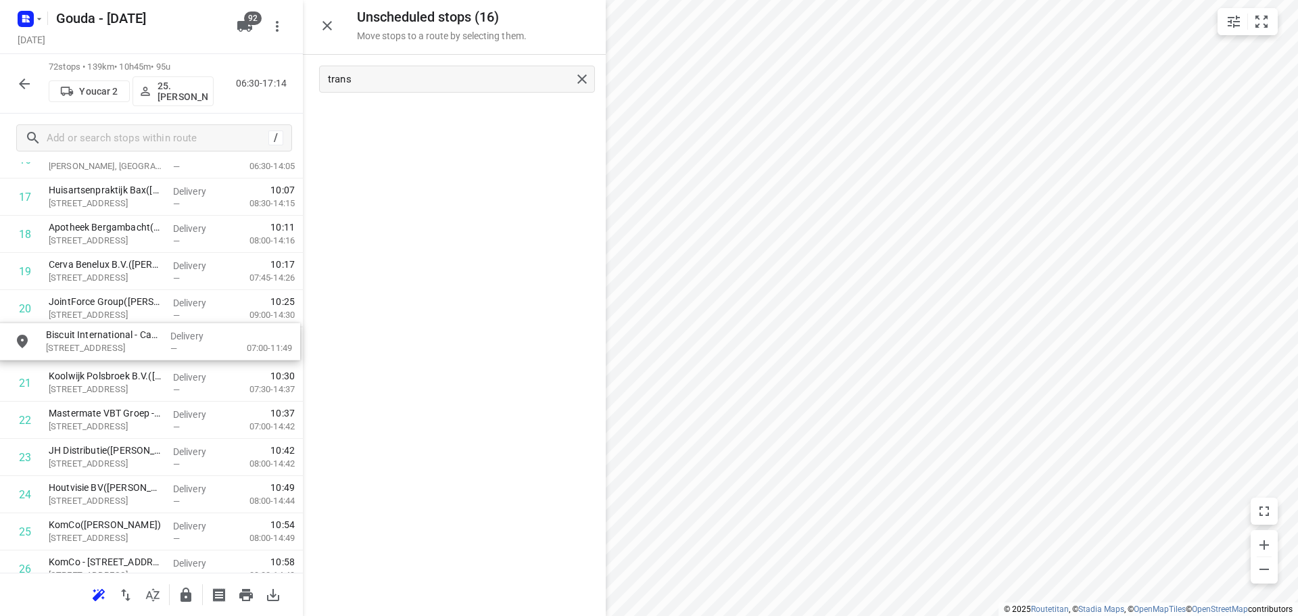
drag, startPoint x: 417, startPoint y: 144, endPoint x: 121, endPoint y: 355, distance: 363.6
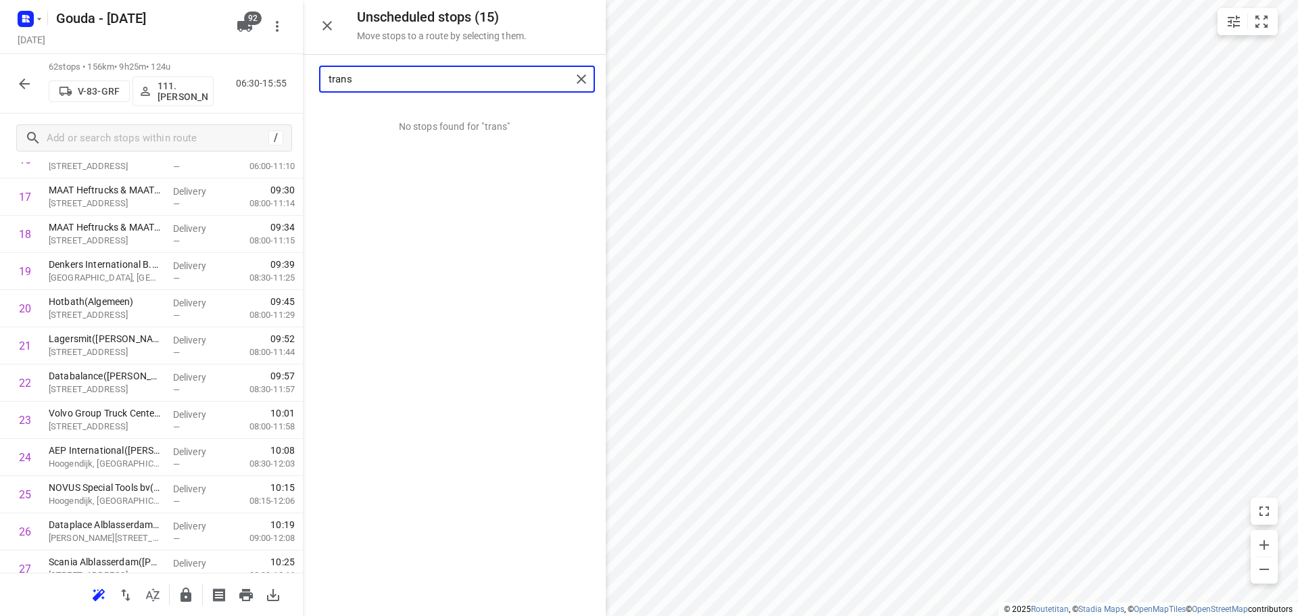
drag, startPoint x: 371, startPoint y: 83, endPoint x: 43, endPoint y: 82, distance: 328.0
click at [96, 85] on div "Unscheduled stops ( 15 ) Move stops to a route by selecting them. trans No stop…" at bounding box center [151, 308] width 303 height 616
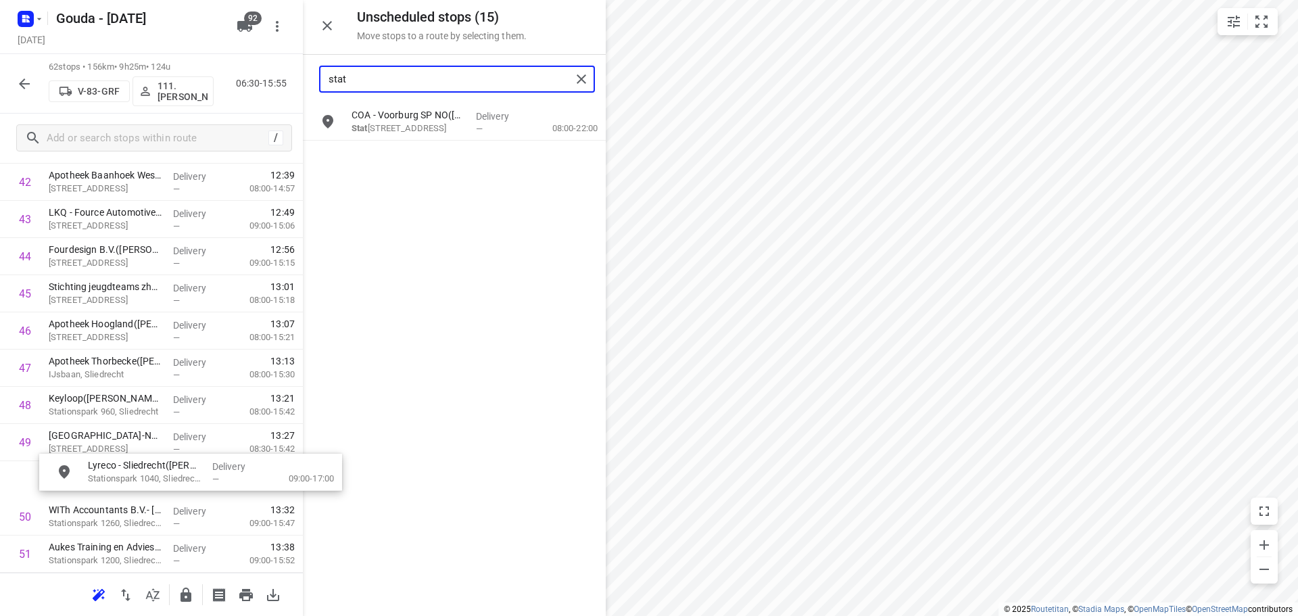
scroll to position [1630, 8]
drag, startPoint x: 398, startPoint y: 127, endPoint x: 93, endPoint y: 475, distance: 462.4
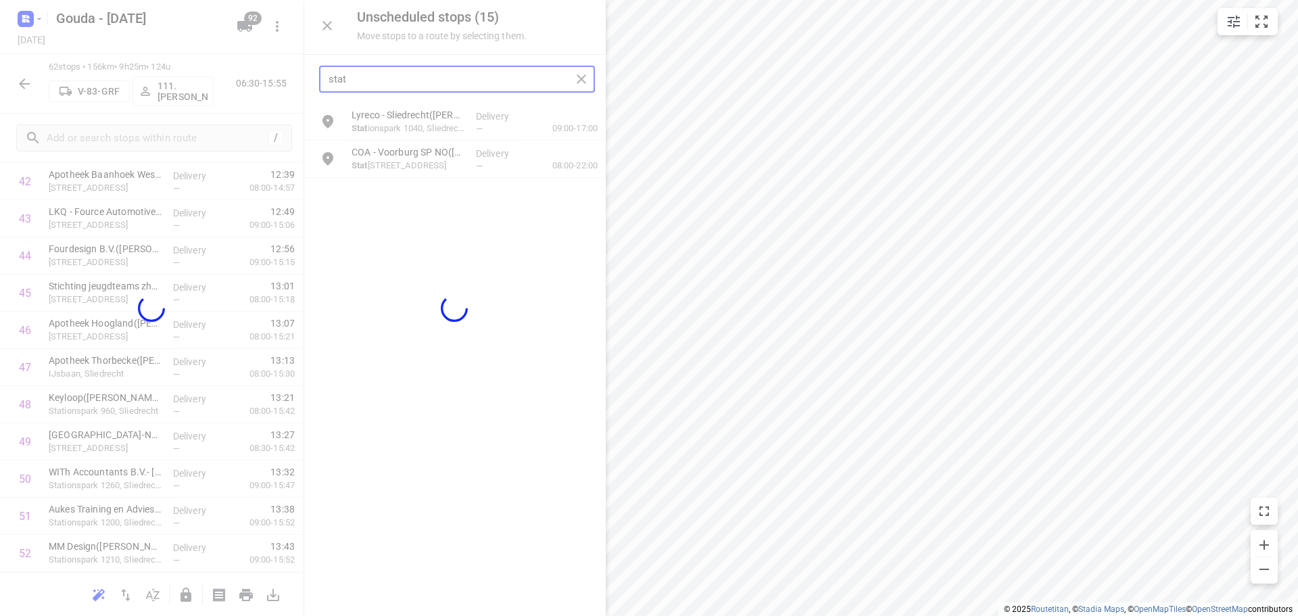
scroll to position [1630, 0]
type input "stat"
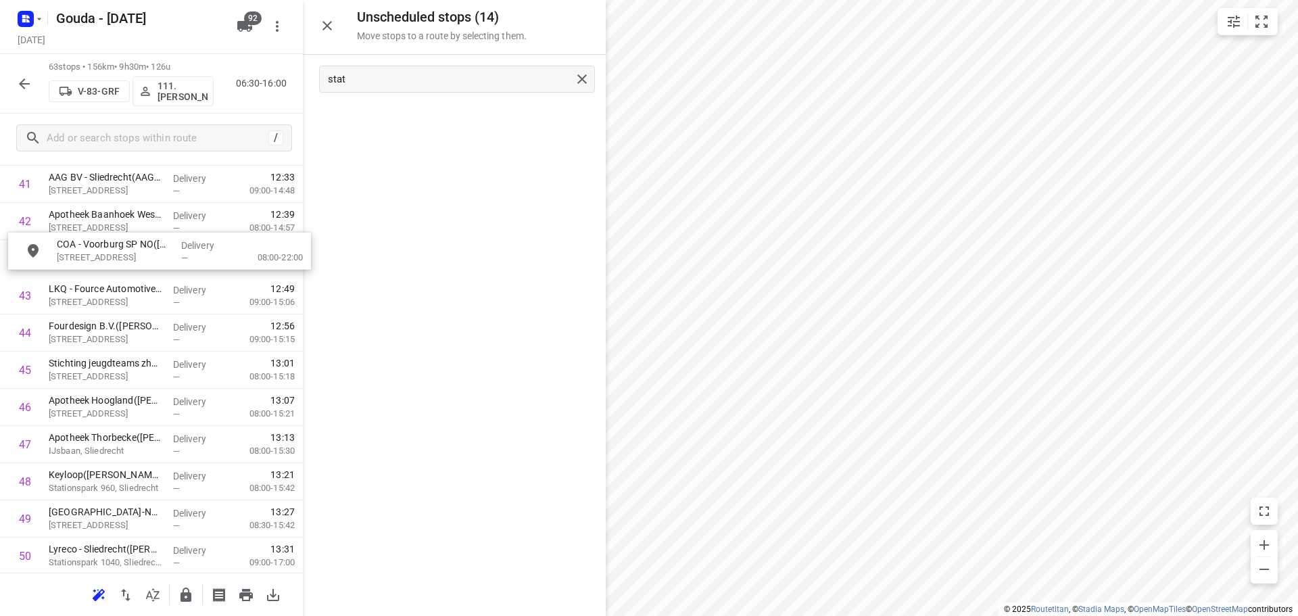
drag, startPoint x: 373, startPoint y: 119, endPoint x: 79, endPoint y: 254, distance: 322.8
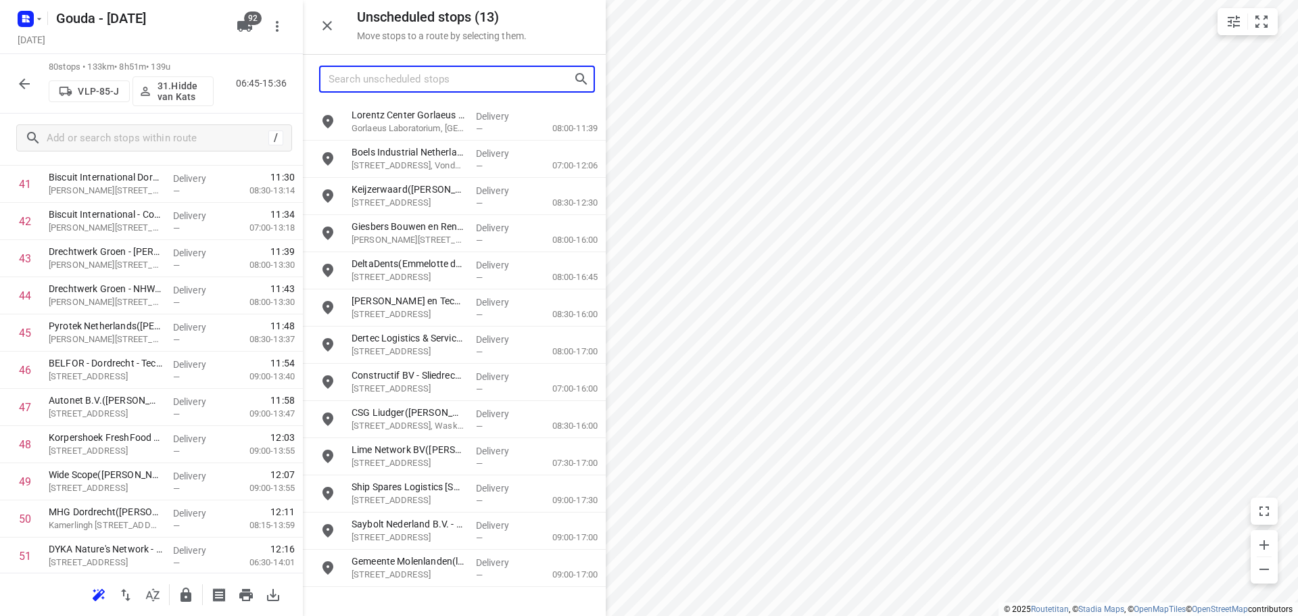
click at [470, 82] on input "Search unscheduled stops" at bounding box center [451, 79] width 245 height 21
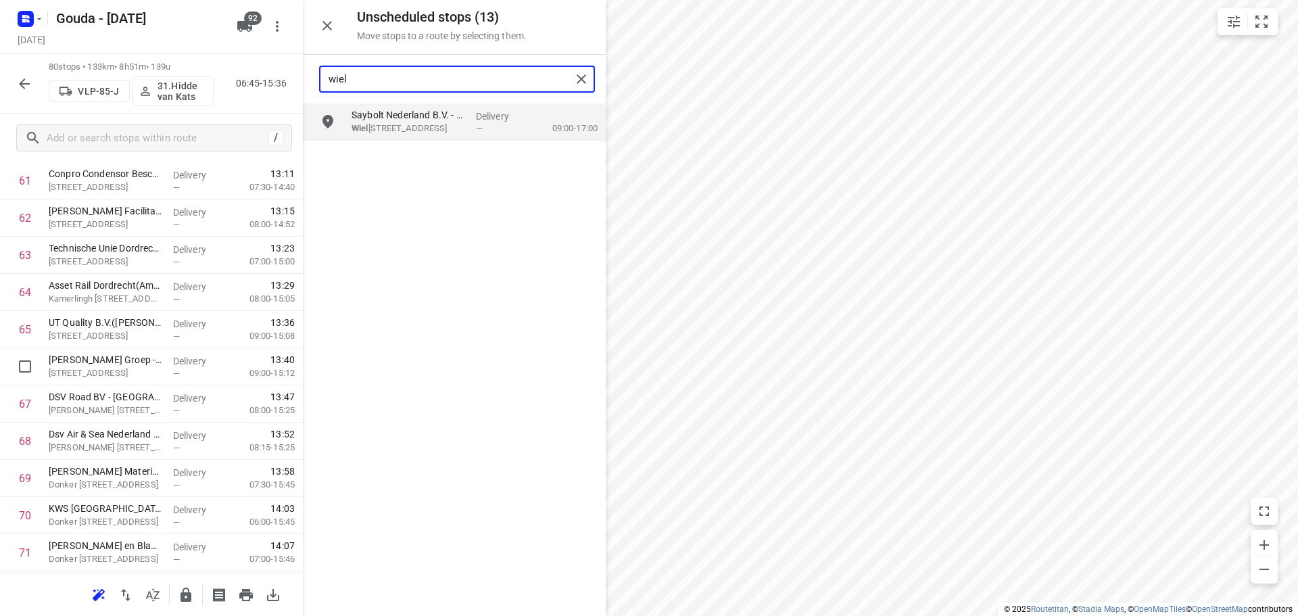
scroll to position [2708, 0]
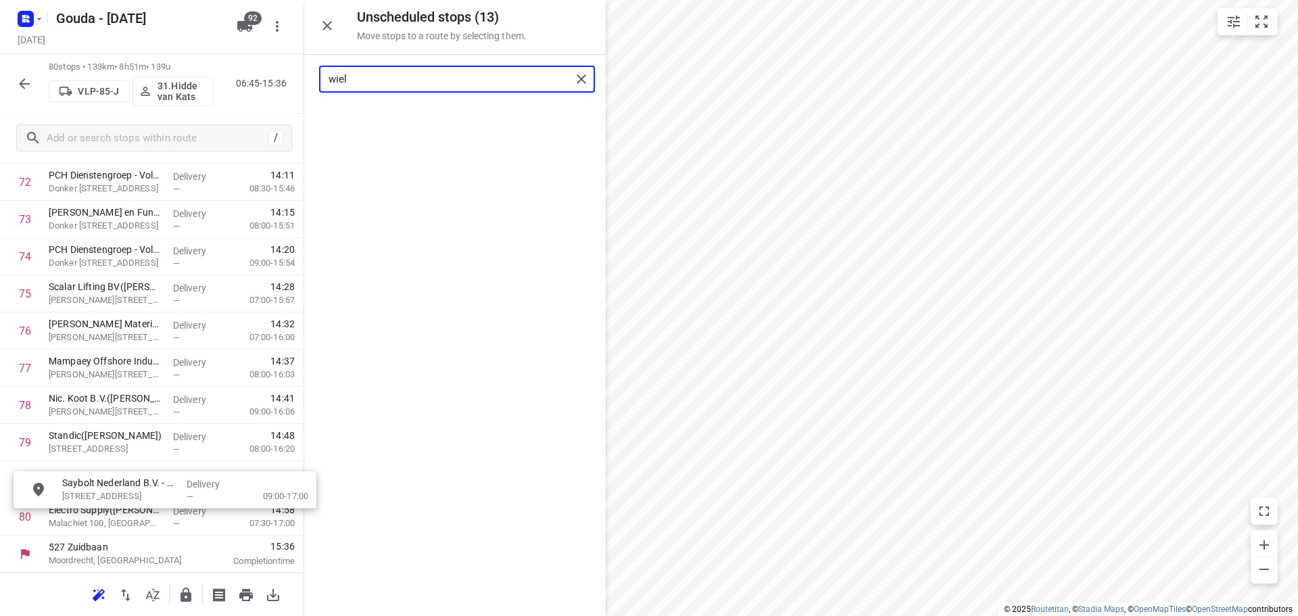
drag, startPoint x: 481, startPoint y: 118, endPoint x: 175, endPoint y: 483, distance: 475.7
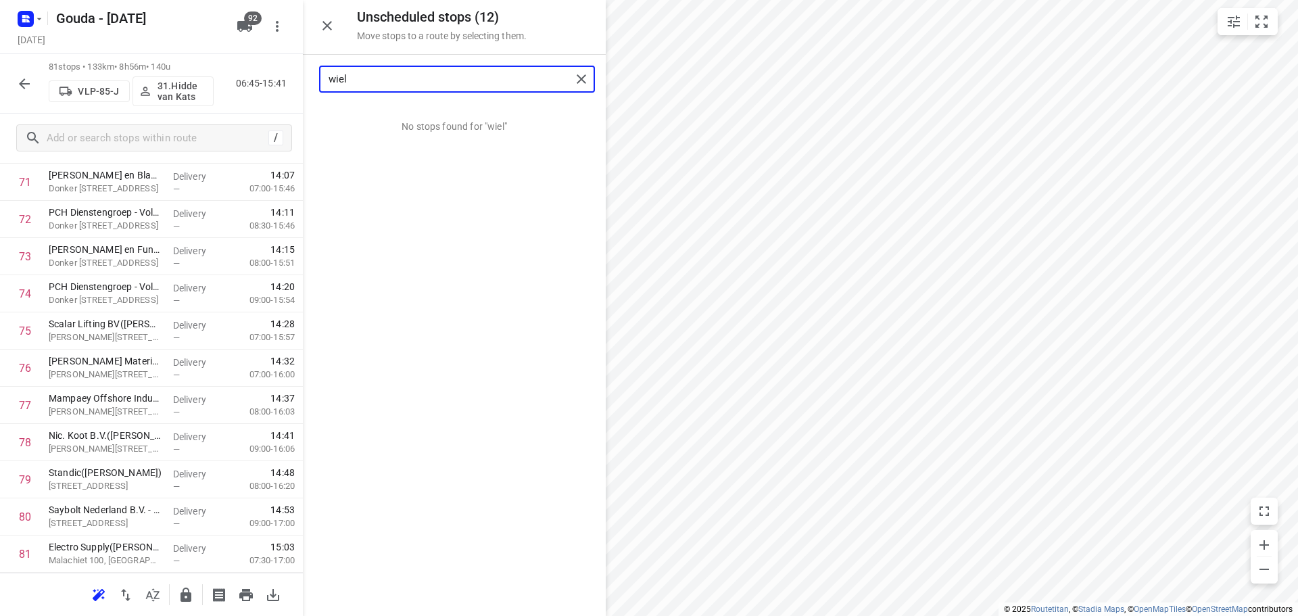
type input "wiel"
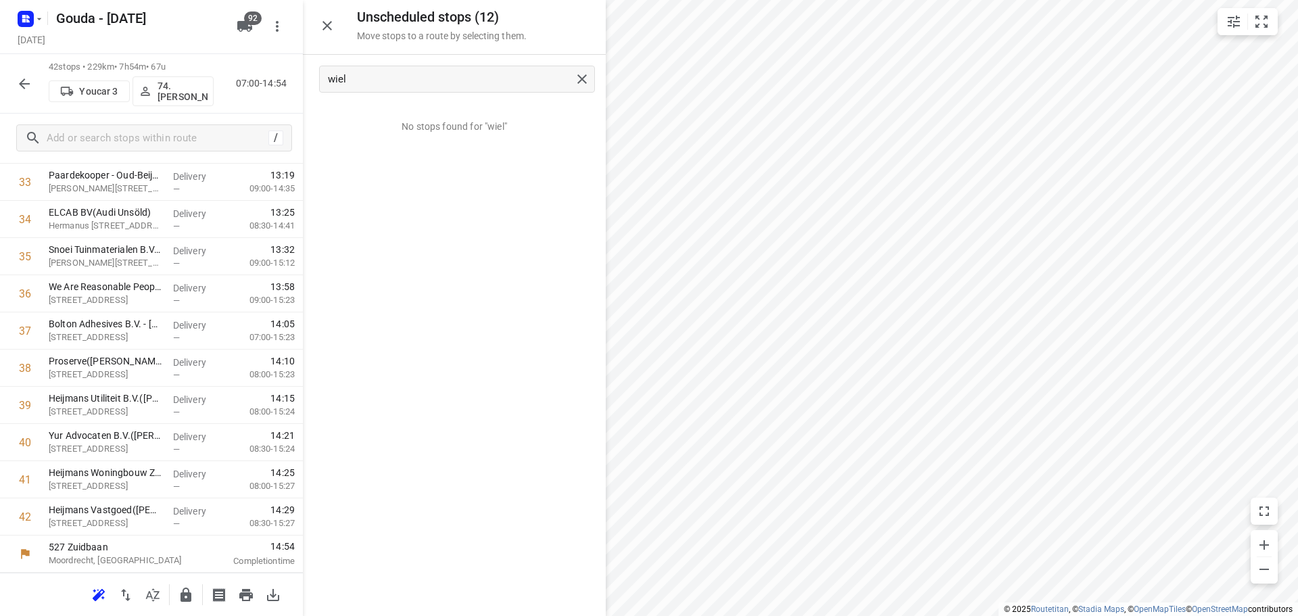
scroll to position [1295, 0]
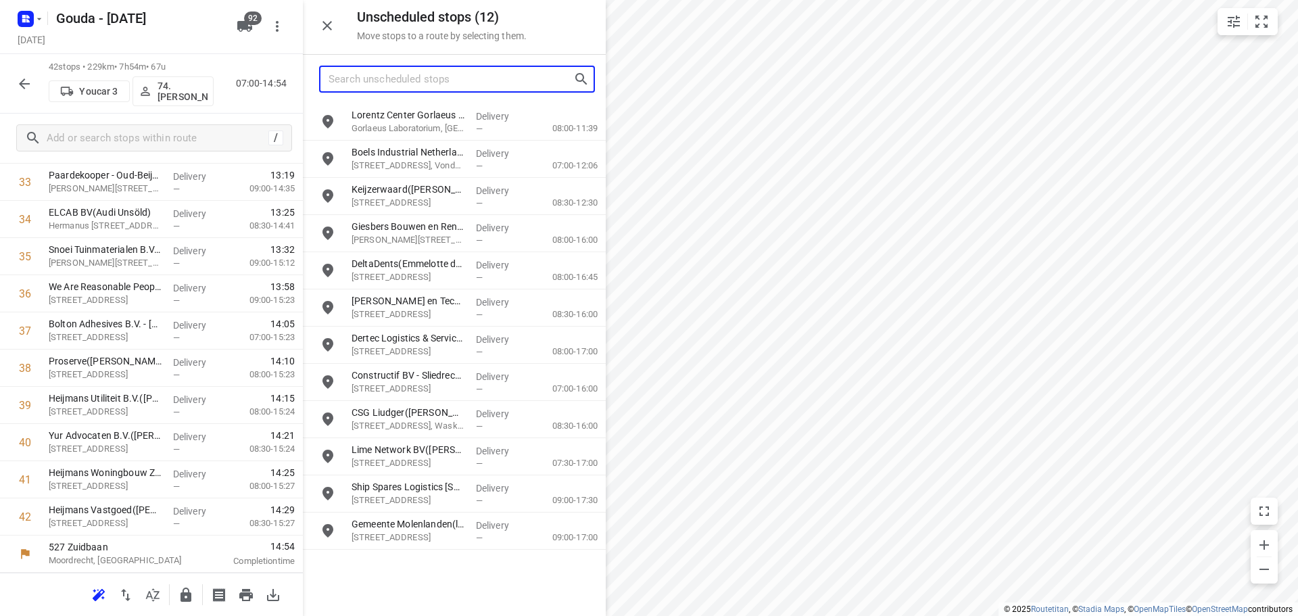
click at [389, 78] on input "Search unscheduled stops" at bounding box center [451, 79] width 245 height 21
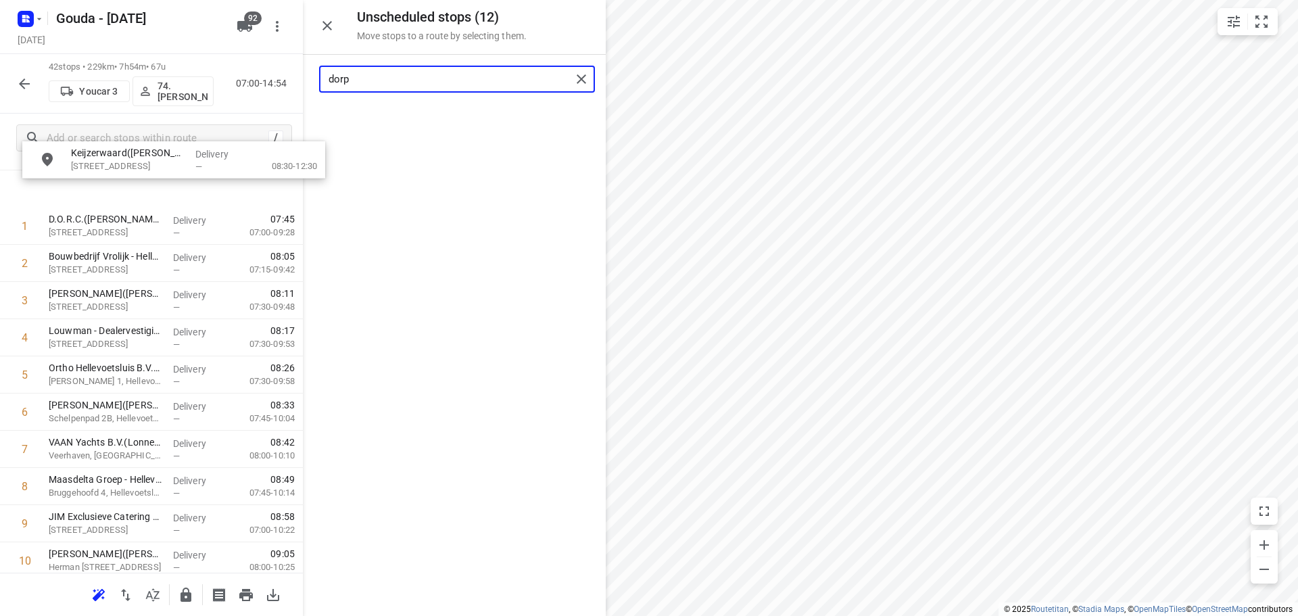
scroll to position [0, 0]
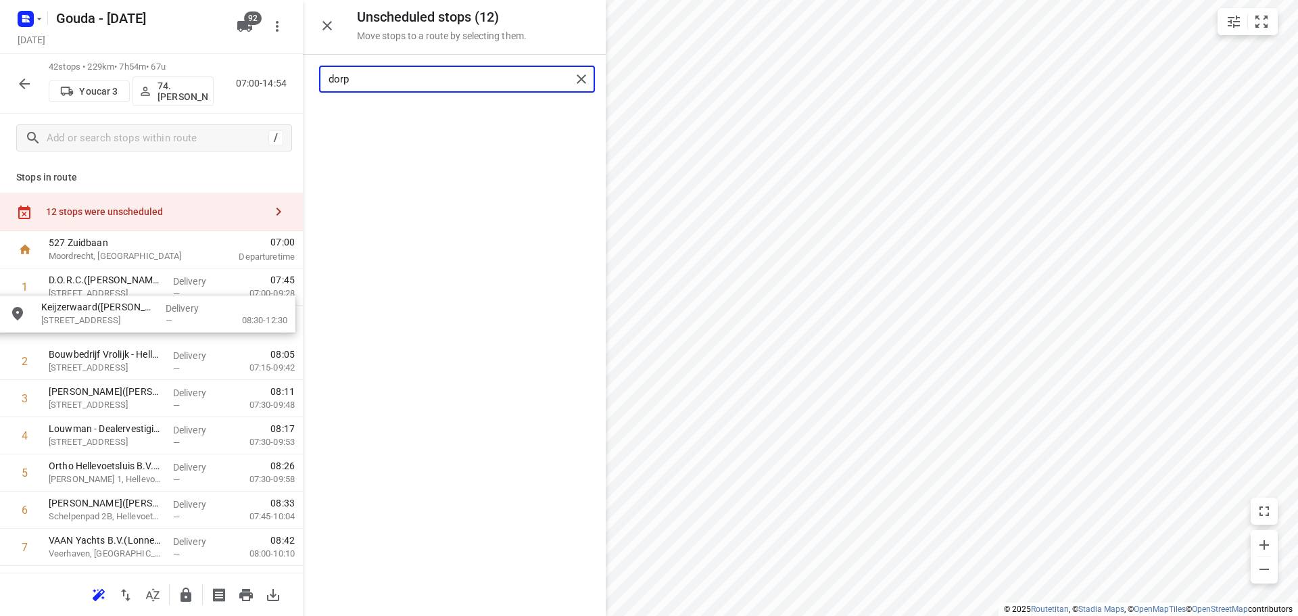
drag, startPoint x: 425, startPoint y: 133, endPoint x: 112, endPoint y: 331, distance: 370.3
drag, startPoint x: 419, startPoint y: 82, endPoint x: 66, endPoint y: 101, distance: 353.5
click at [61, 97] on div "Unscheduled stops ( 11 ) Move stops to a route by selecting them. dorp No stops…" at bounding box center [151, 308] width 303 height 616
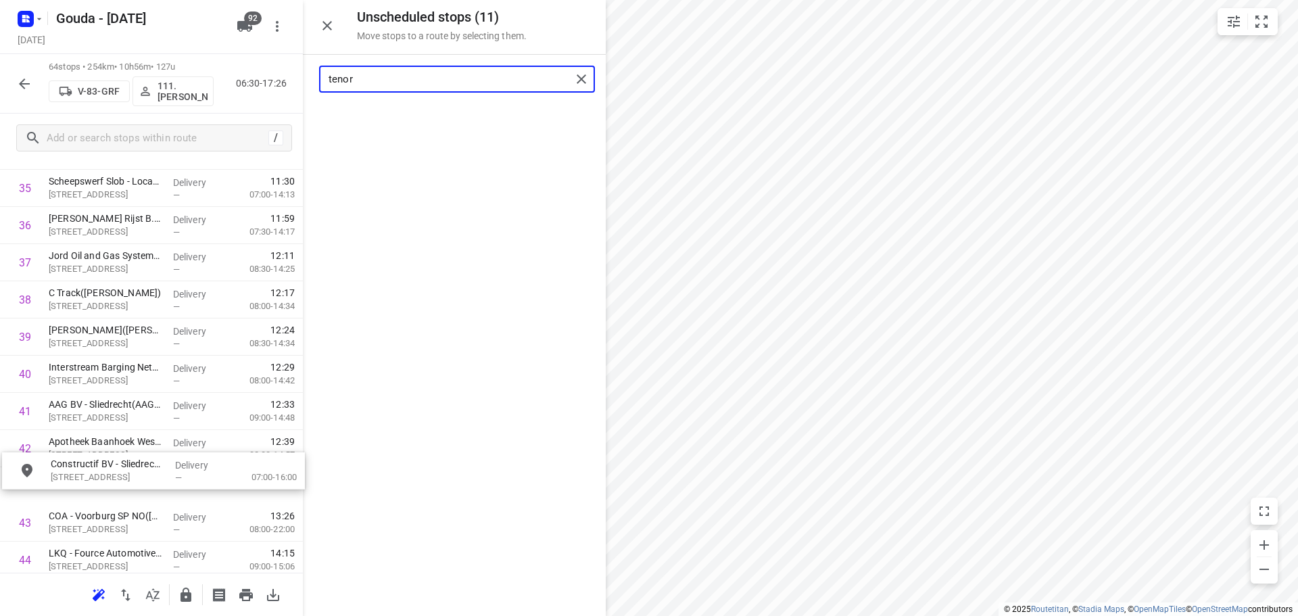
scroll to position [1367, 0]
drag, startPoint x: 450, startPoint y: 123, endPoint x: 145, endPoint y: 474, distance: 464.9
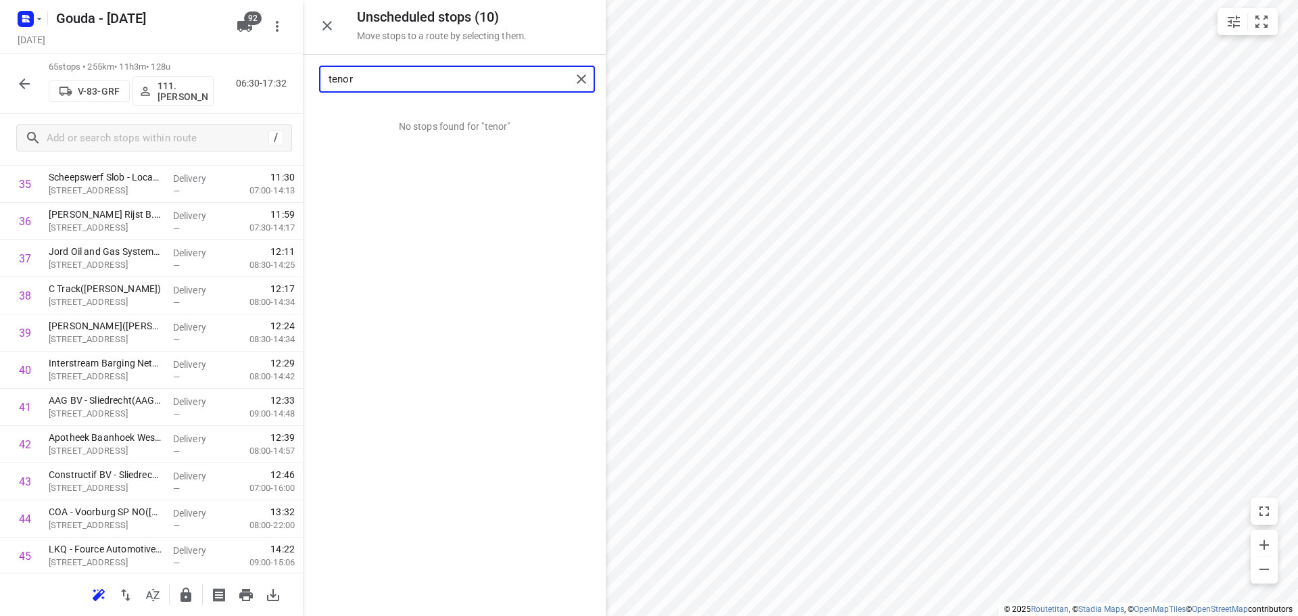
type input "tenor"
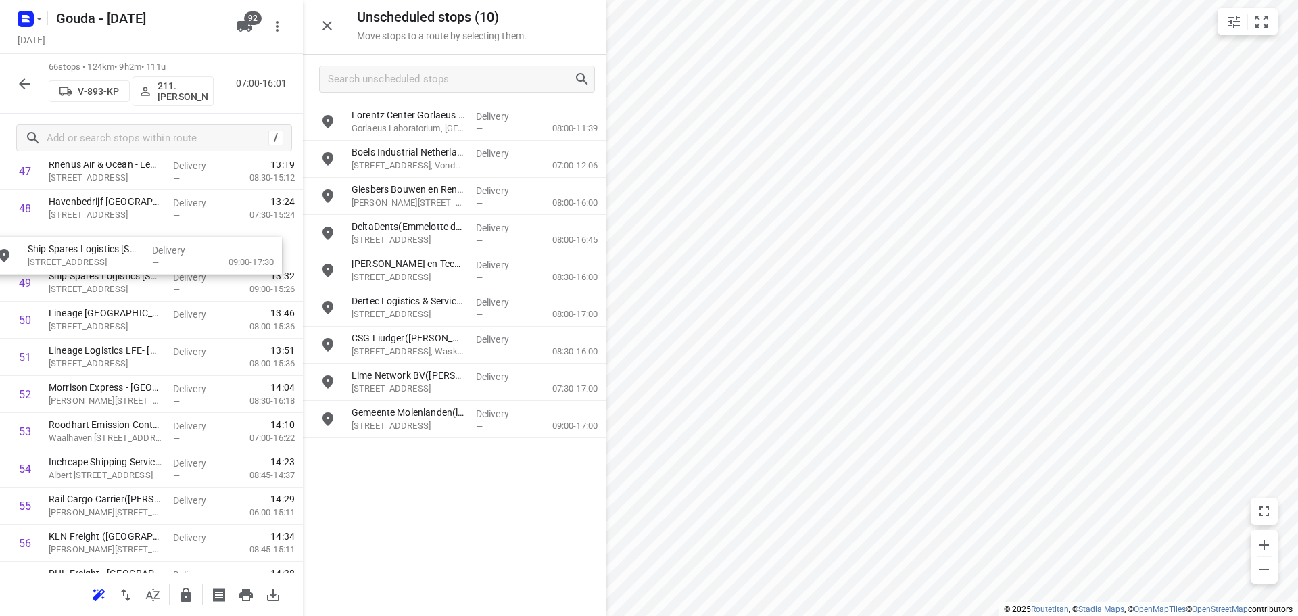
drag, startPoint x: 418, startPoint y: 430, endPoint x: 105, endPoint y: 266, distance: 353.3
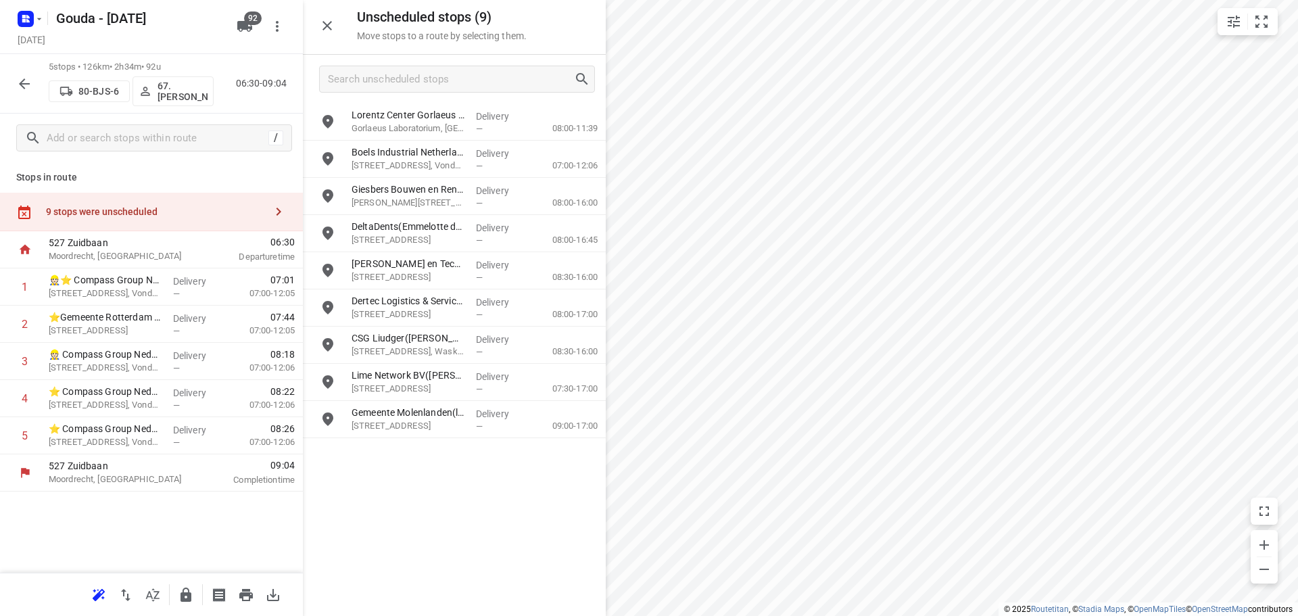
scroll to position [0, 0]
click at [442, 76] on input "Search unscheduled stops" at bounding box center [451, 79] width 245 height 21
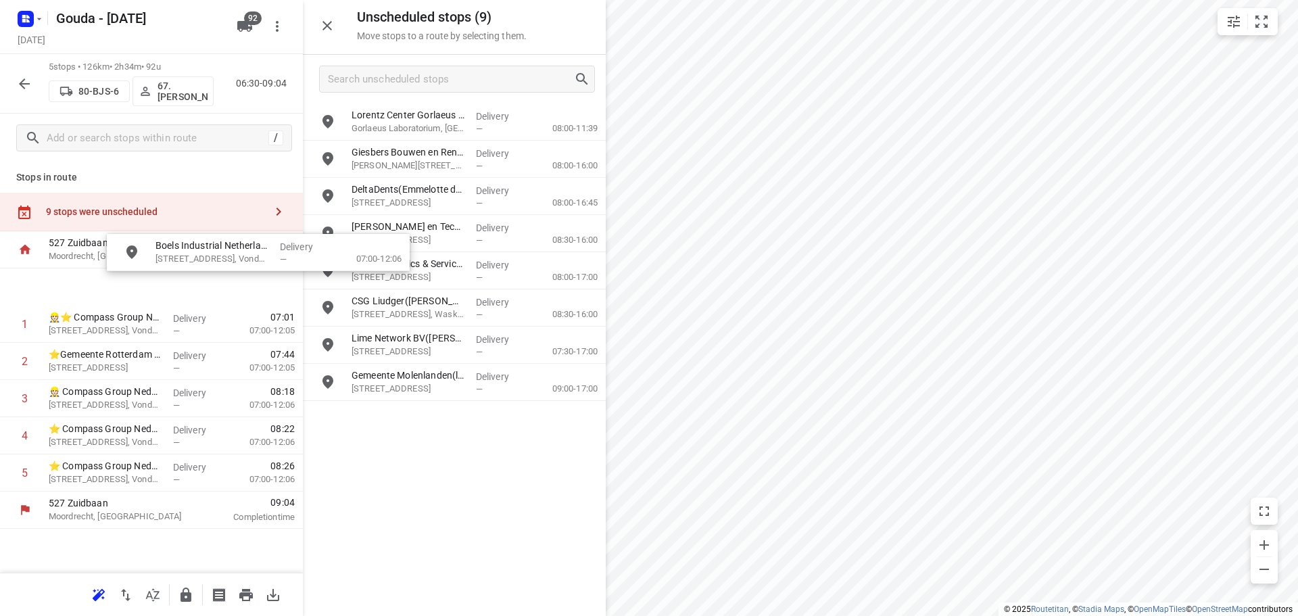
drag, startPoint x: 441, startPoint y: 164, endPoint x: 188, endPoint y: 275, distance: 276.1
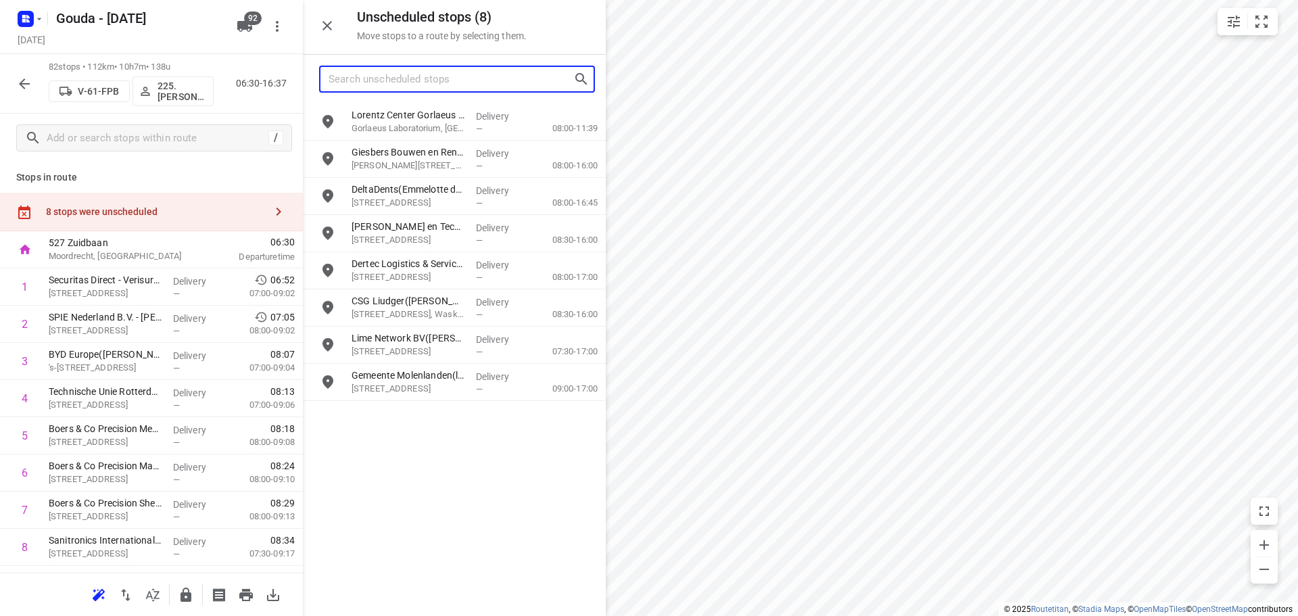
click at [467, 80] on input "Search unscheduled stops" at bounding box center [451, 79] width 245 height 21
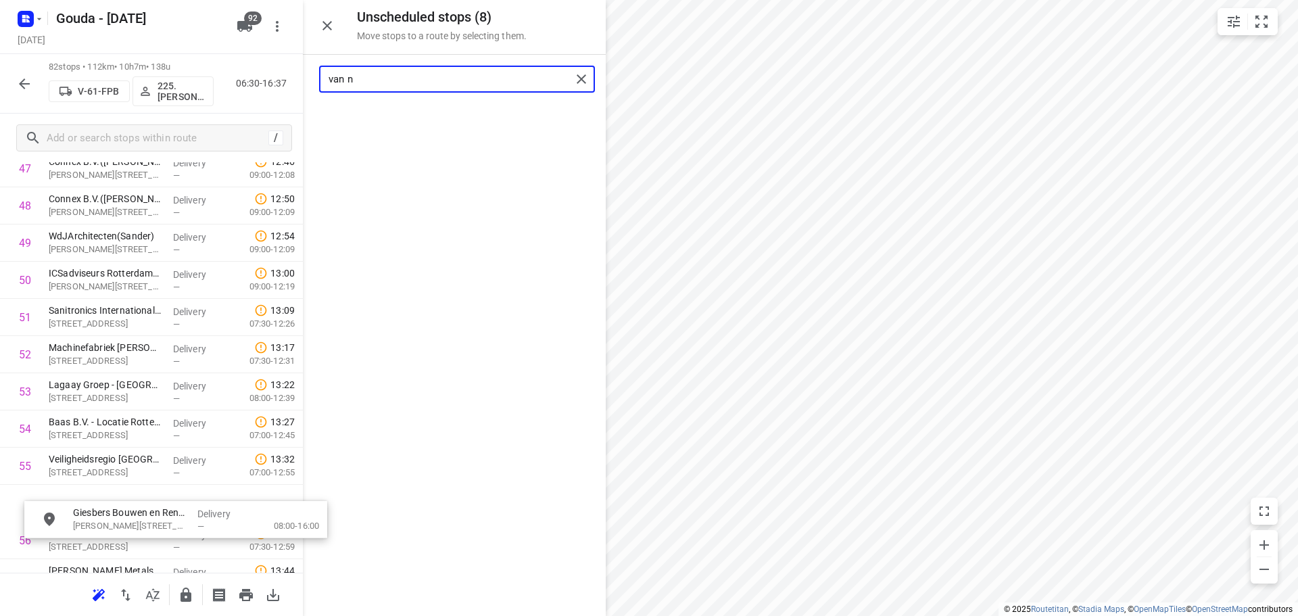
scroll to position [1849, 4]
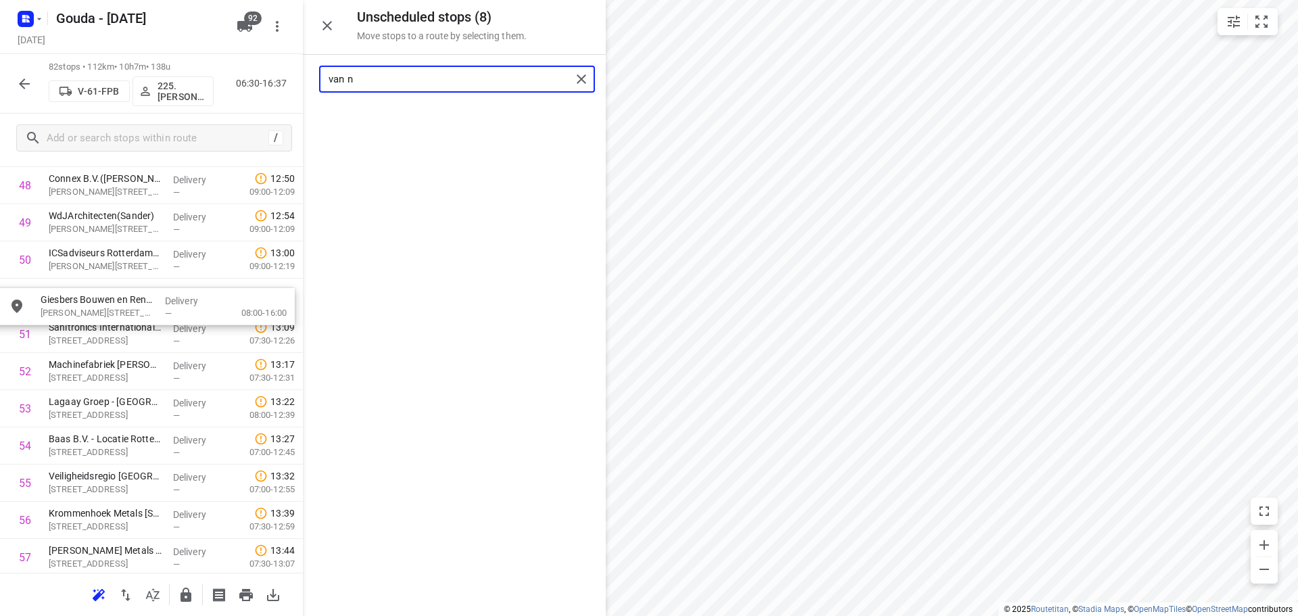
drag, startPoint x: 458, startPoint y: 120, endPoint x: 141, endPoint y: 315, distance: 372.2
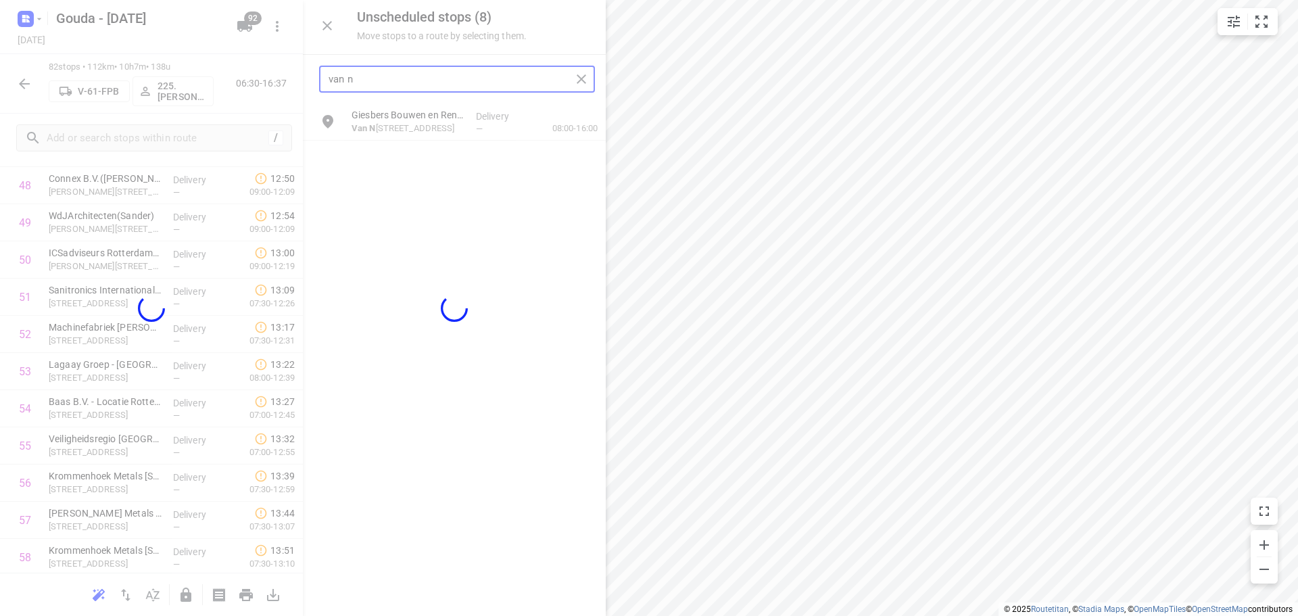
scroll to position [1849, 0]
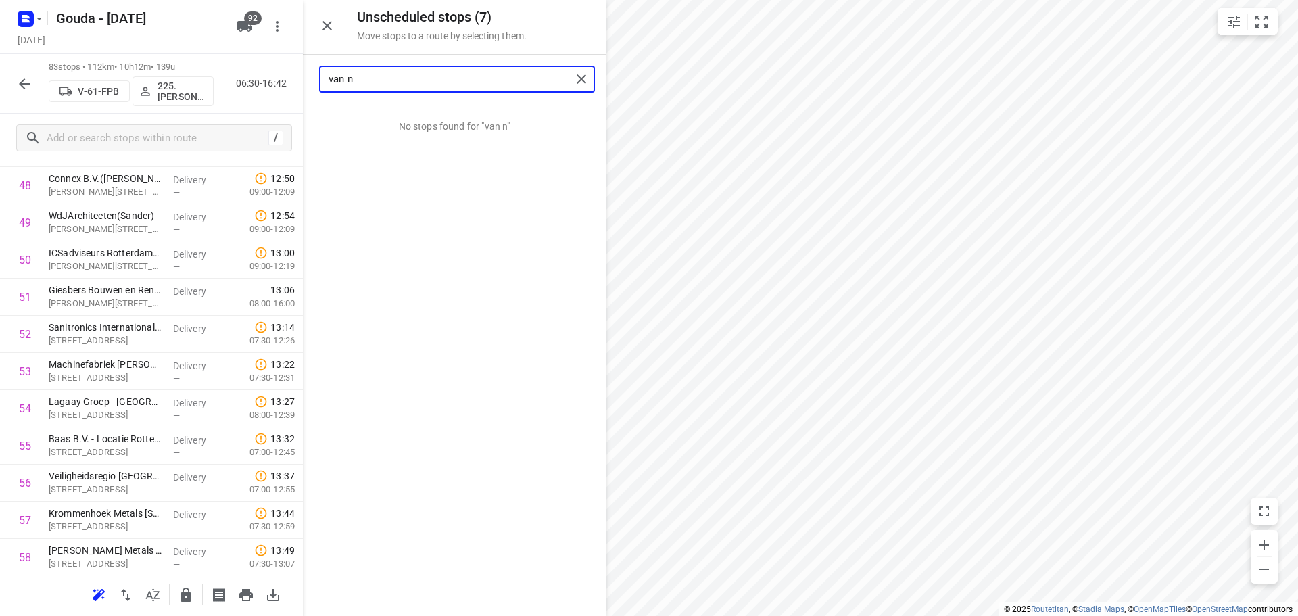
type input "van n"
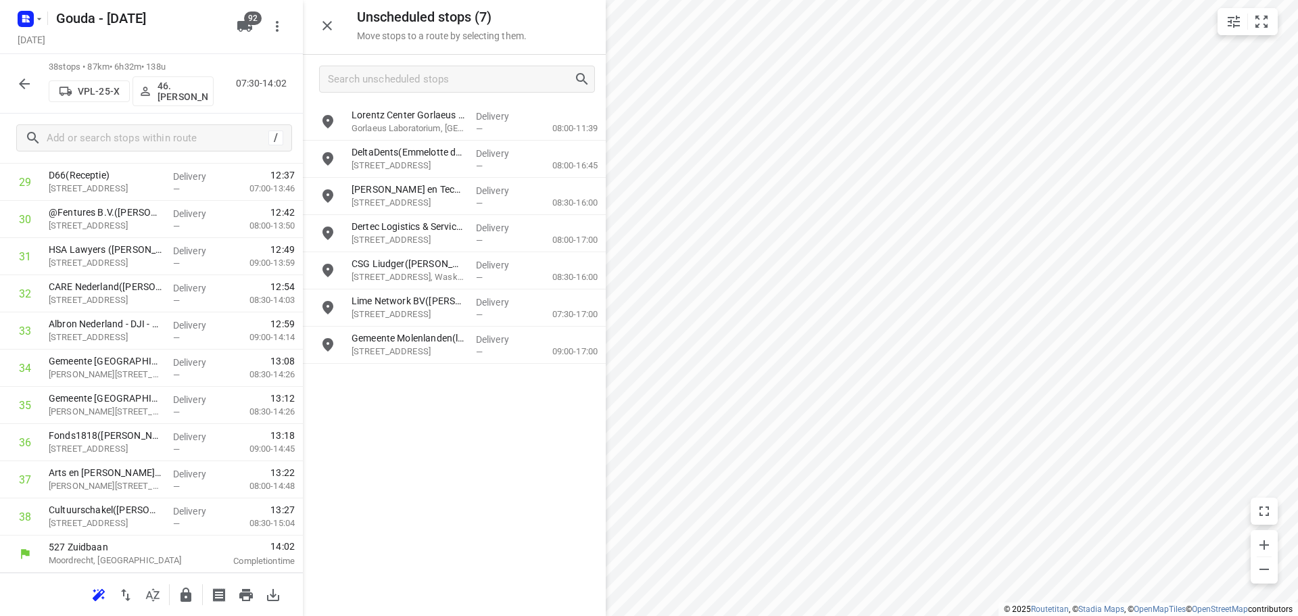
scroll to position [1146, 0]
click at [505, 82] on input "Search unscheduled stops" at bounding box center [451, 79] width 245 height 21
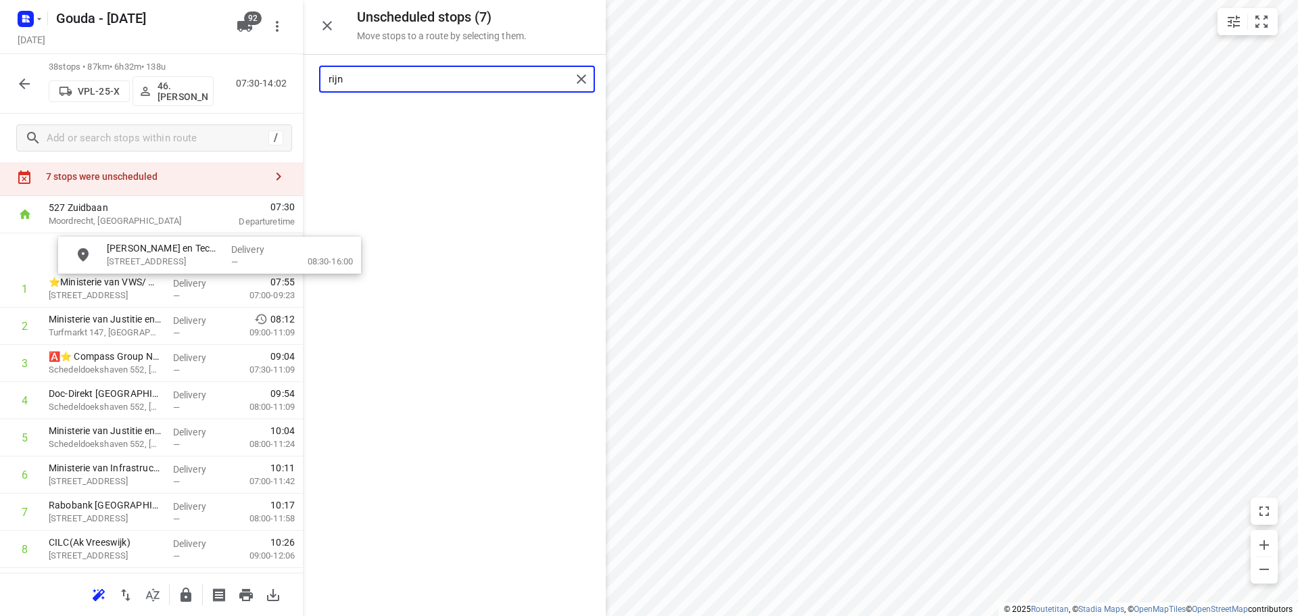
scroll to position [34, 0]
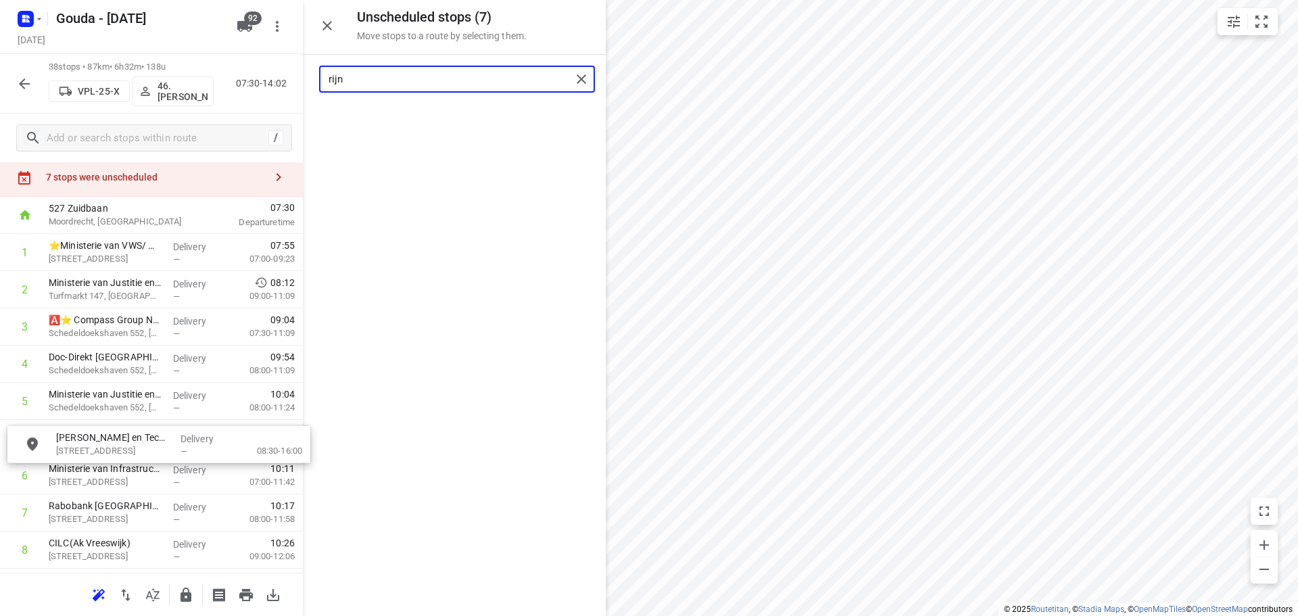
drag, startPoint x: 423, startPoint y: 135, endPoint x: 150, endPoint y: 475, distance: 435.8
drag, startPoint x: 445, startPoint y: 83, endPoint x: -37, endPoint y: 70, distance: 481.6
click at [0, 70] on html "i © 2025 Routetitan , © Stadia Maps , © OpenMapTiles © OpenStreetMap contributo…" at bounding box center [649, 308] width 1298 height 616
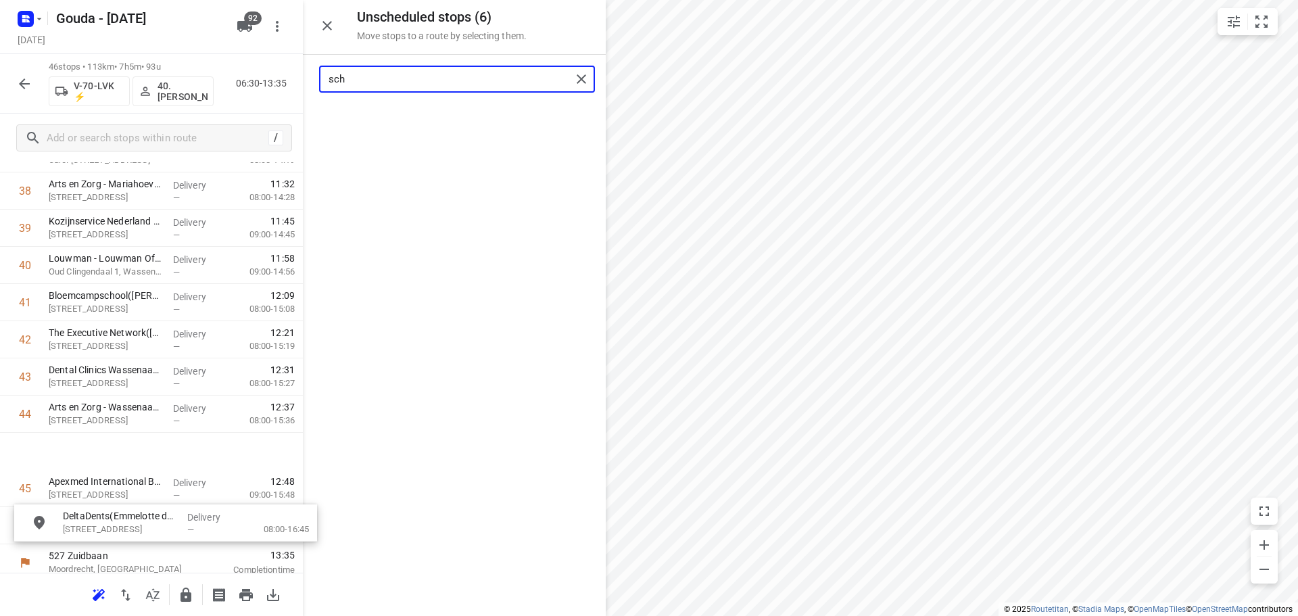
scroll to position [1486, 0]
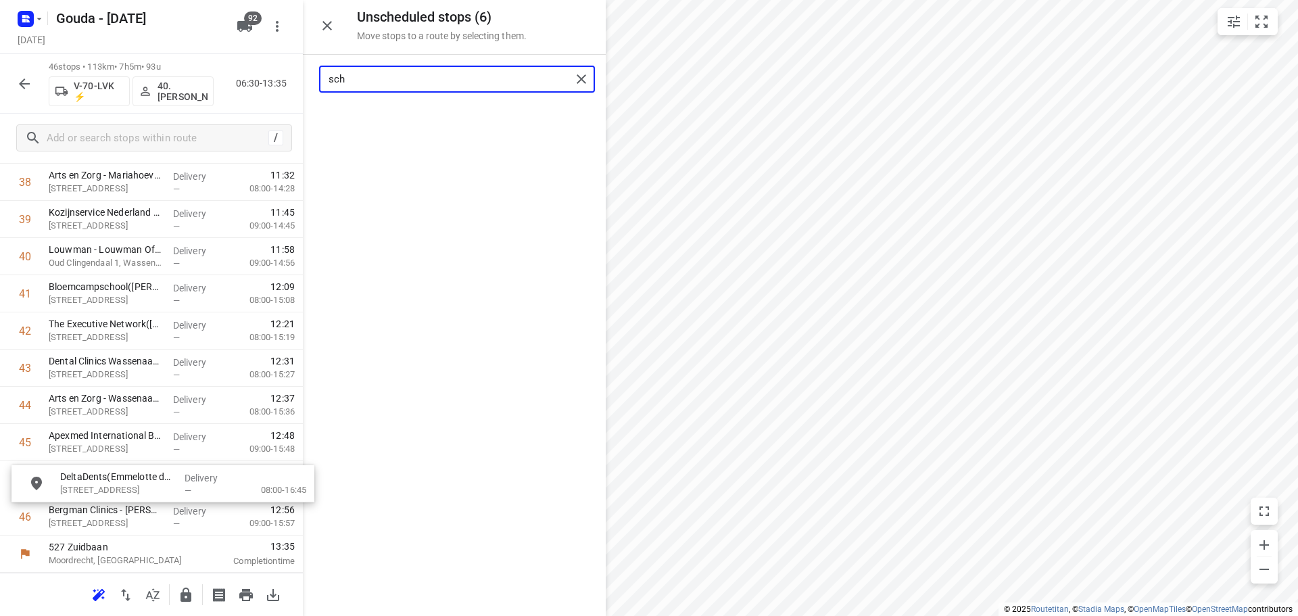
drag, startPoint x: 411, startPoint y: 131, endPoint x: 116, endPoint y: 501, distance: 473.4
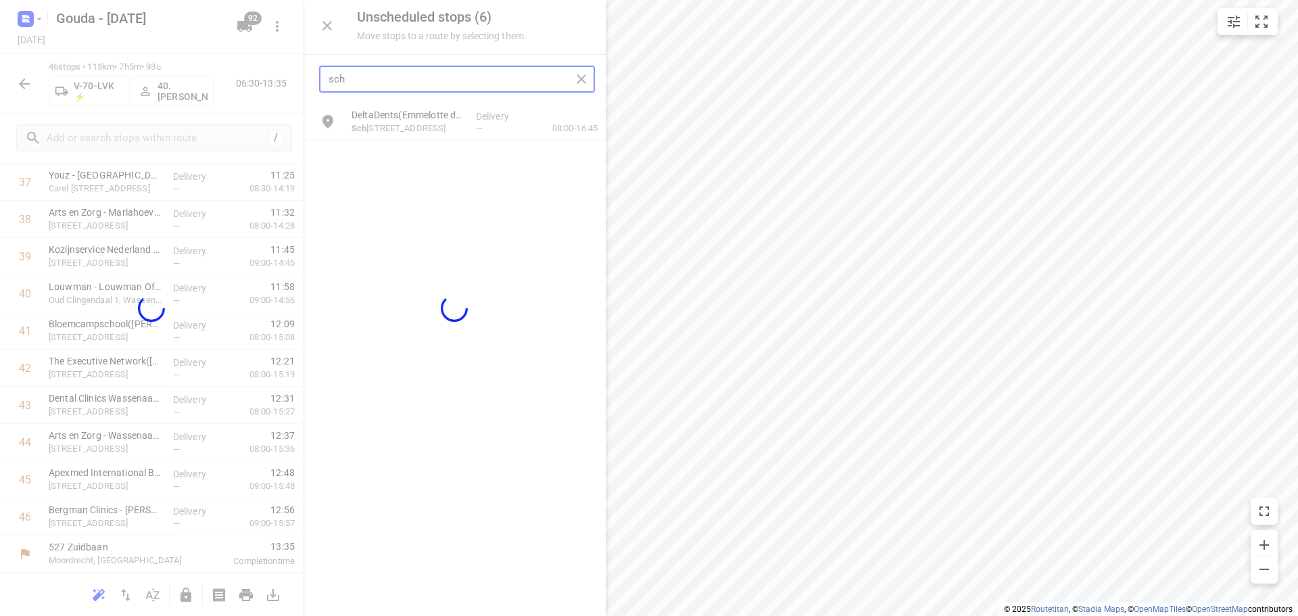
scroll to position [1444, 0]
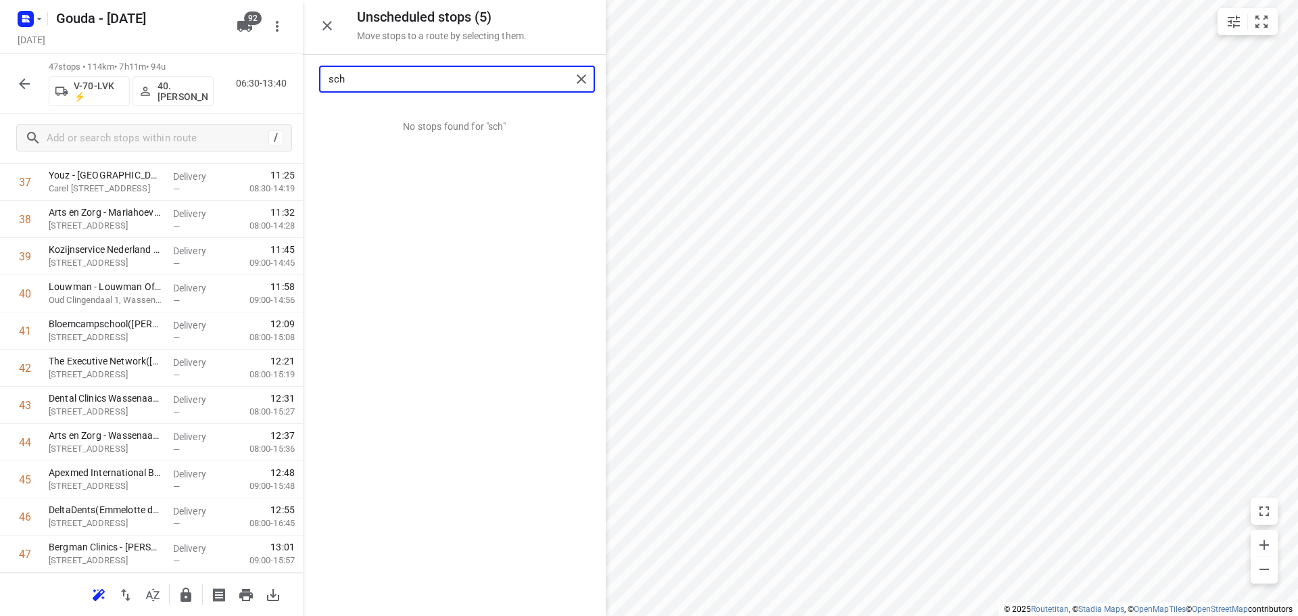
type input "sch"
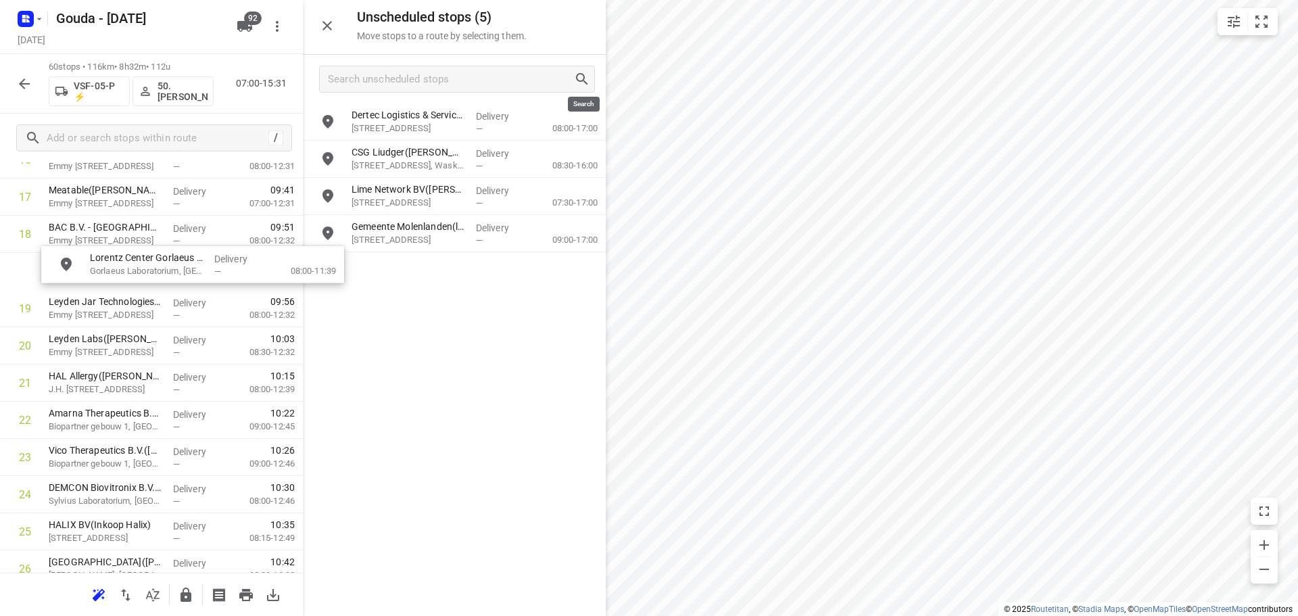
scroll to position [683, 0]
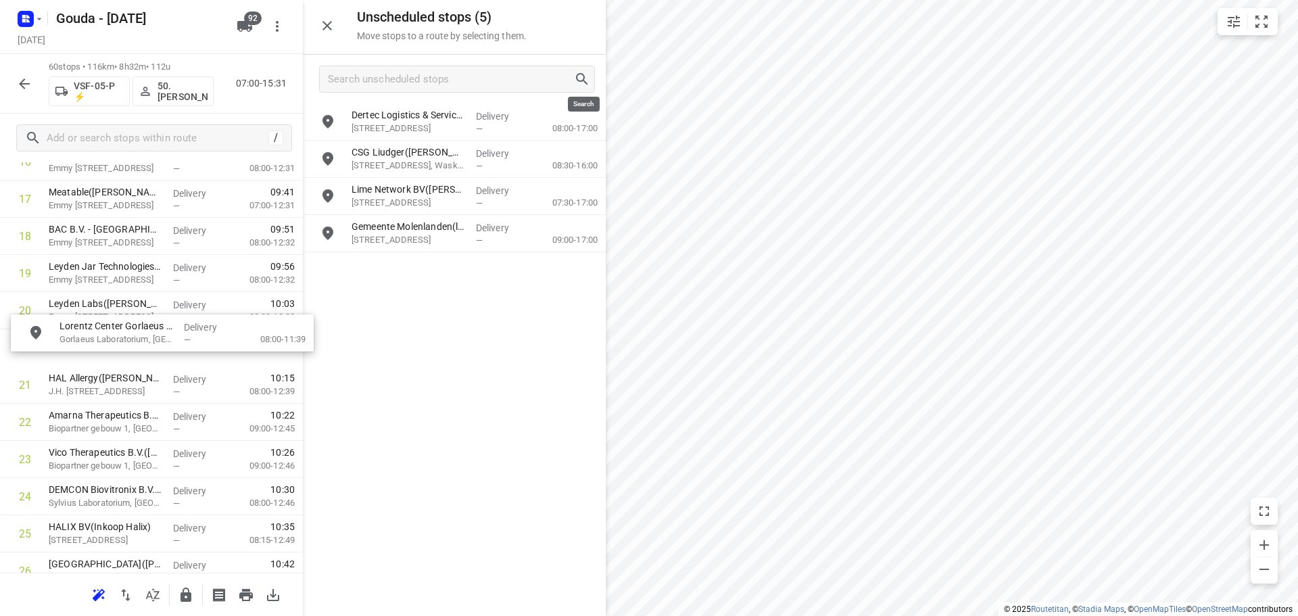
drag, startPoint x: 408, startPoint y: 121, endPoint x: 111, endPoint y: 348, distance: 374.4
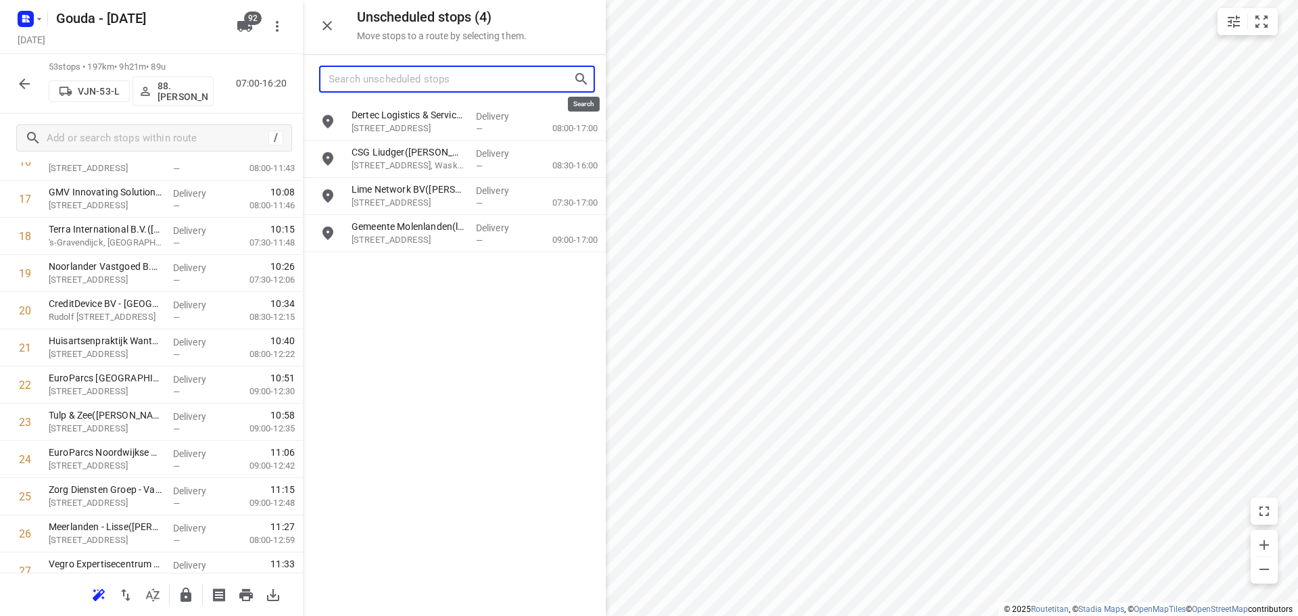
click at [386, 76] on input "Search unscheduled stops" at bounding box center [451, 79] width 245 height 21
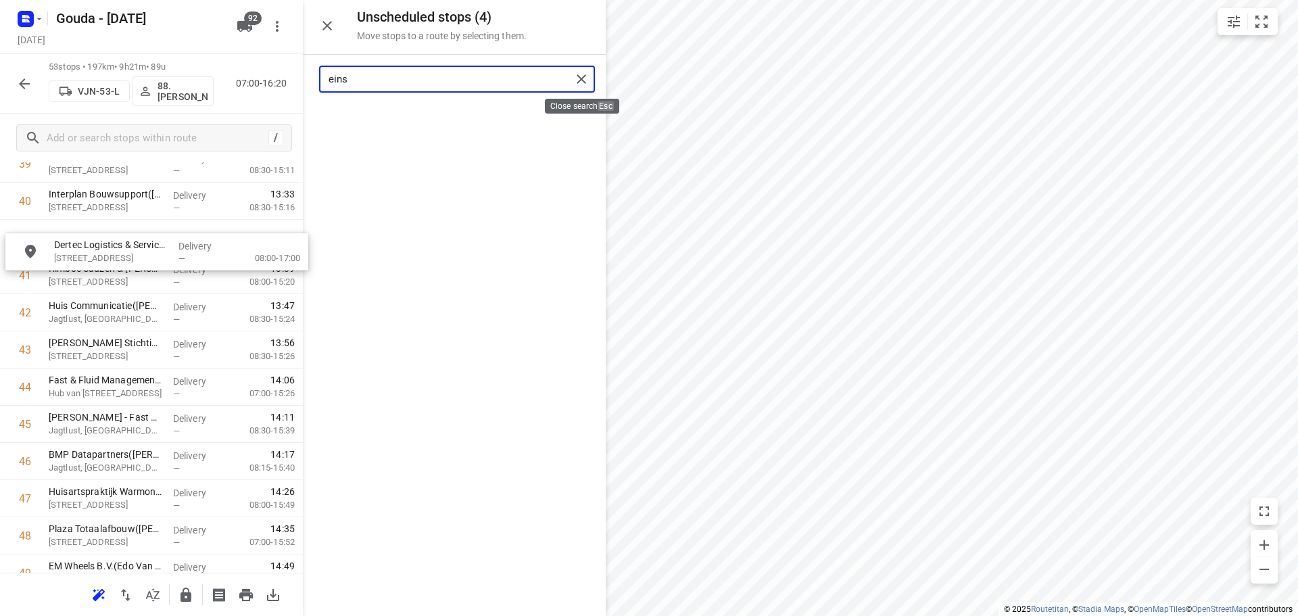
drag, startPoint x: 404, startPoint y: 128, endPoint x: 110, endPoint y: 262, distance: 322.3
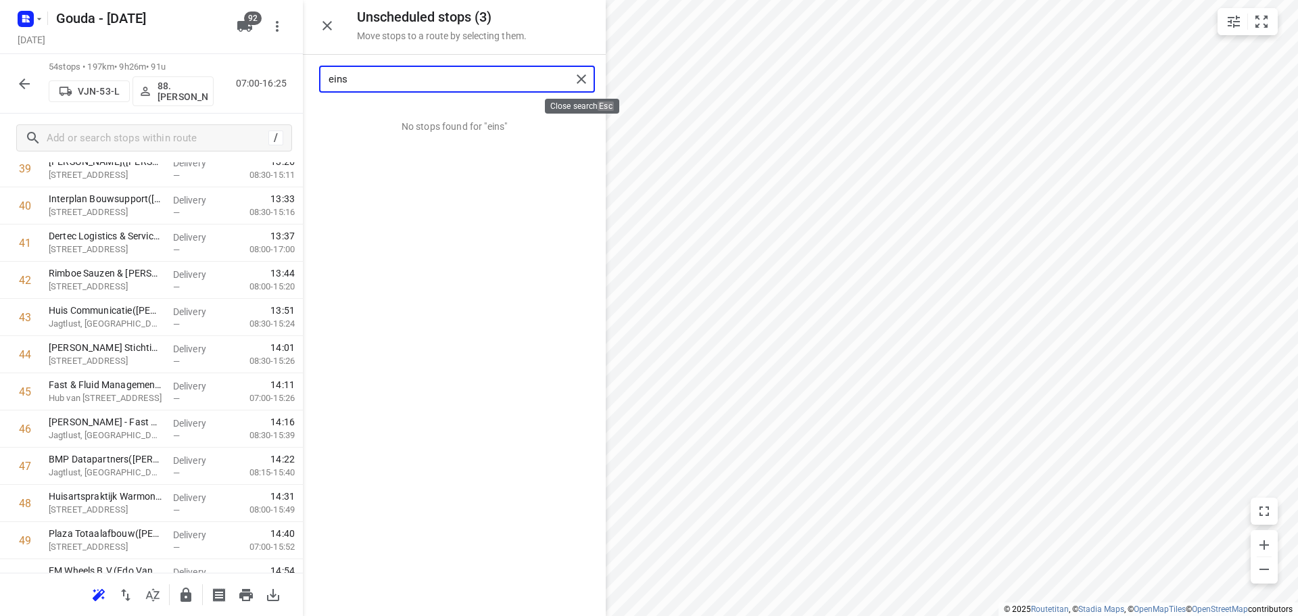
type input "eins"
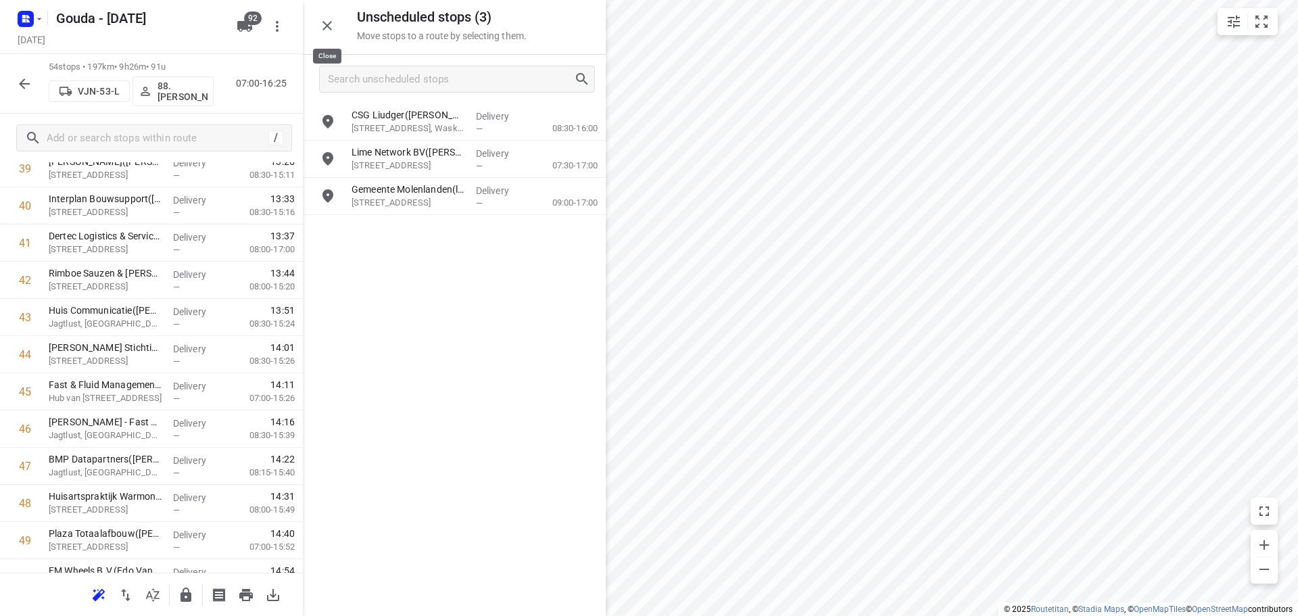
click at [332, 21] on icon "button" at bounding box center [327, 26] width 16 height 16
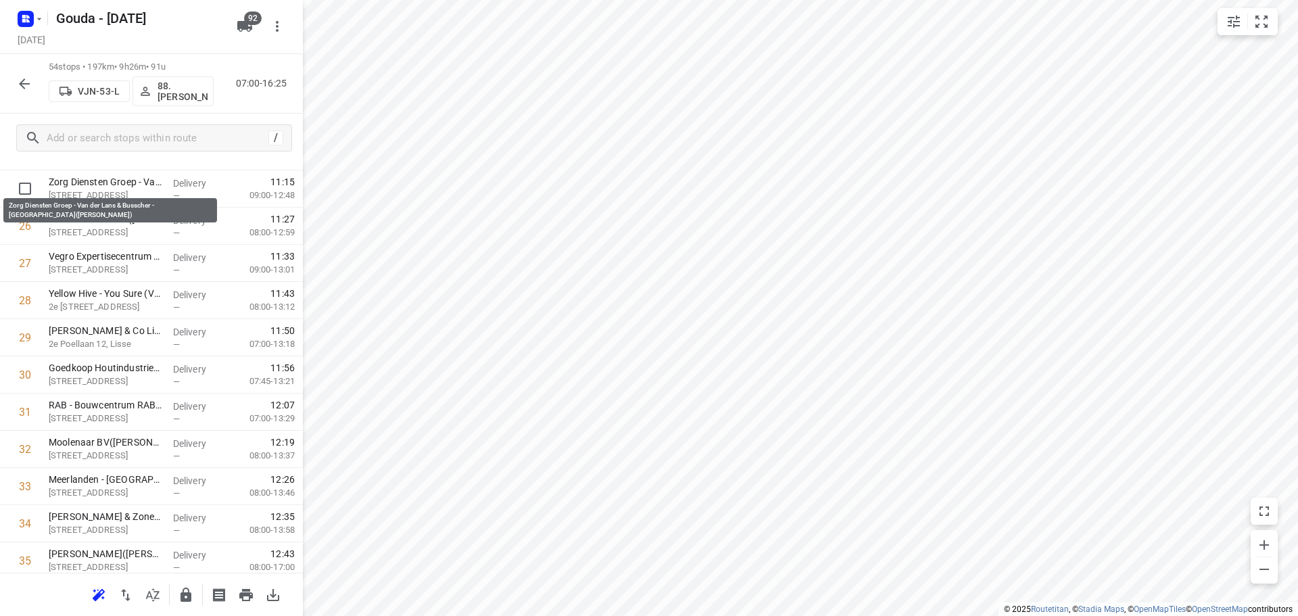
scroll to position [450, 0]
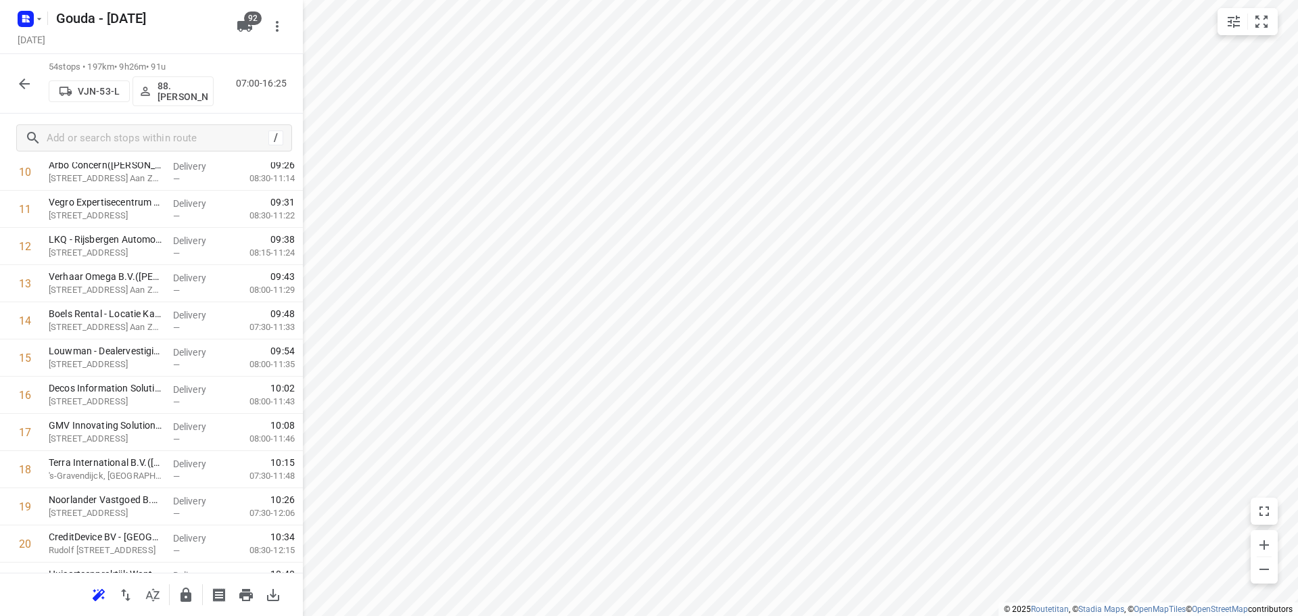
click at [9, 91] on div "54 stops • 197km • 9h26m • 91u VJN-53-L 88. Deborah van den Berg 07:00-16:25" at bounding box center [151, 84] width 303 height 60
click at [18, 80] on icon "button" at bounding box center [24, 84] width 16 height 16
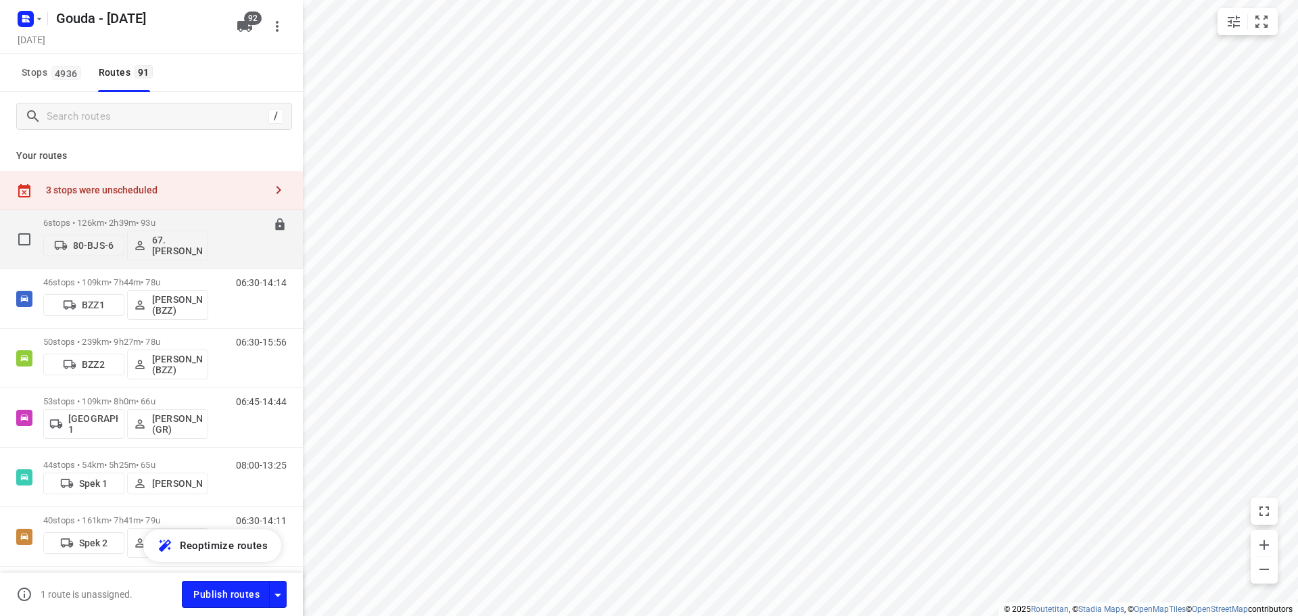
click at [199, 216] on div "6 stops • 126km • 2h39m • 93u 80-BJS-6 67. Rob de Jong" at bounding box center [125, 239] width 165 height 56
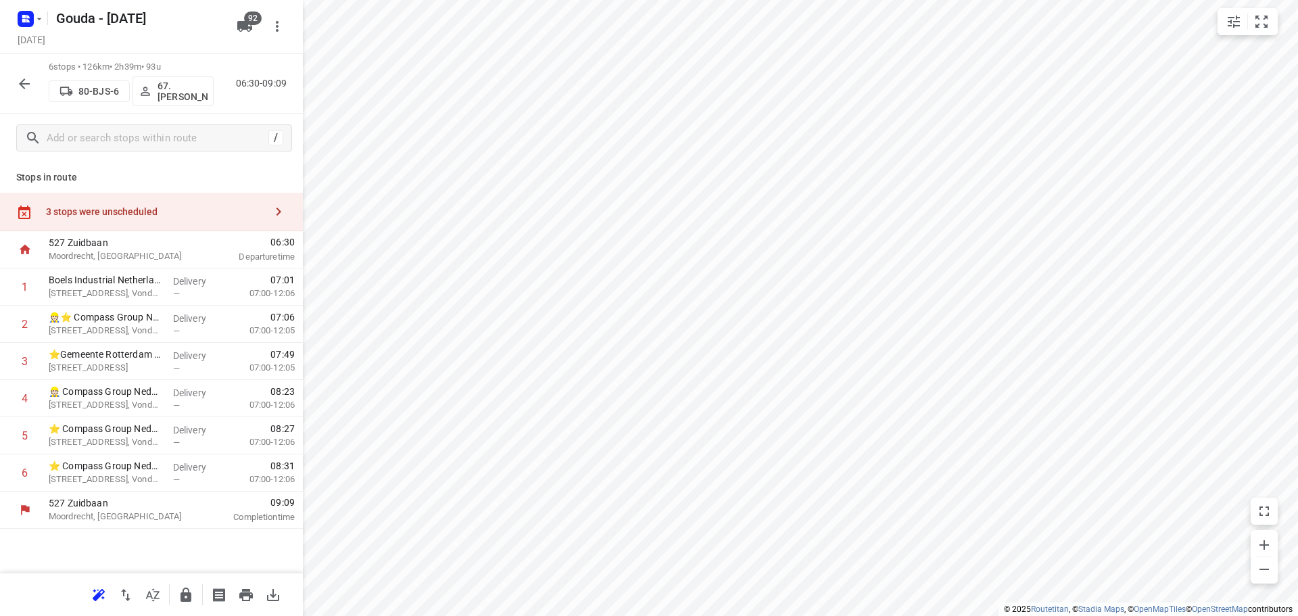
click at [185, 596] on icon "button" at bounding box center [186, 595] width 11 height 14
click at [30, 88] on icon "button" at bounding box center [24, 84] width 16 height 16
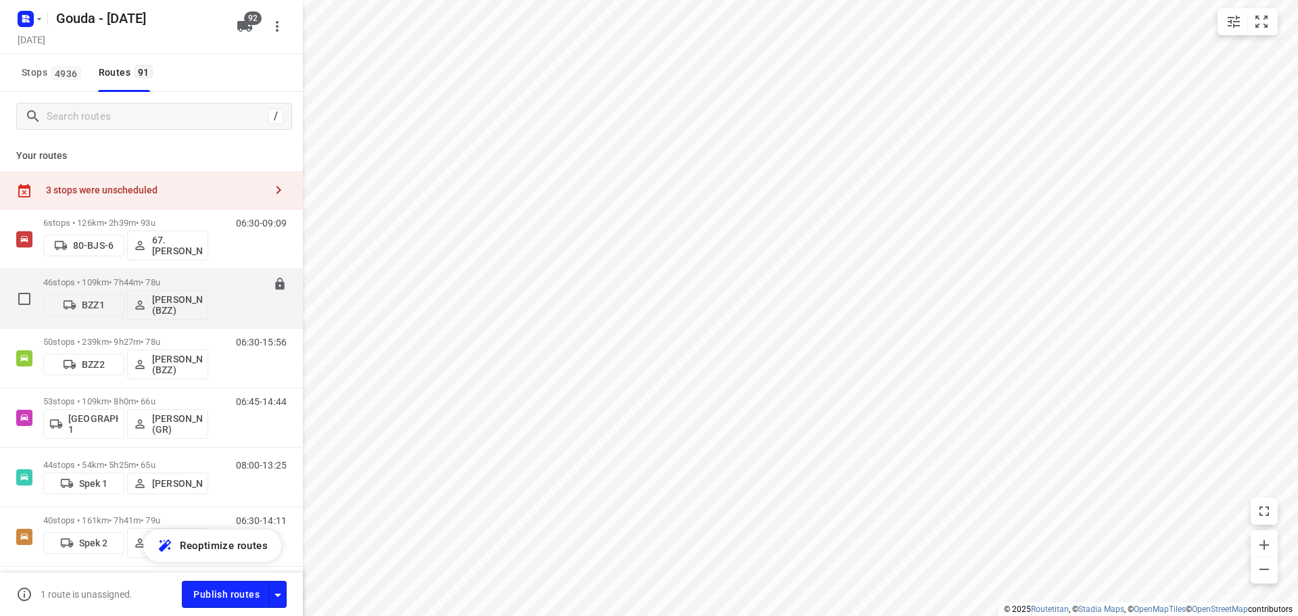
click at [166, 279] on p "46 stops • 109km • 7h44m • 78u" at bounding box center [125, 282] width 165 height 10
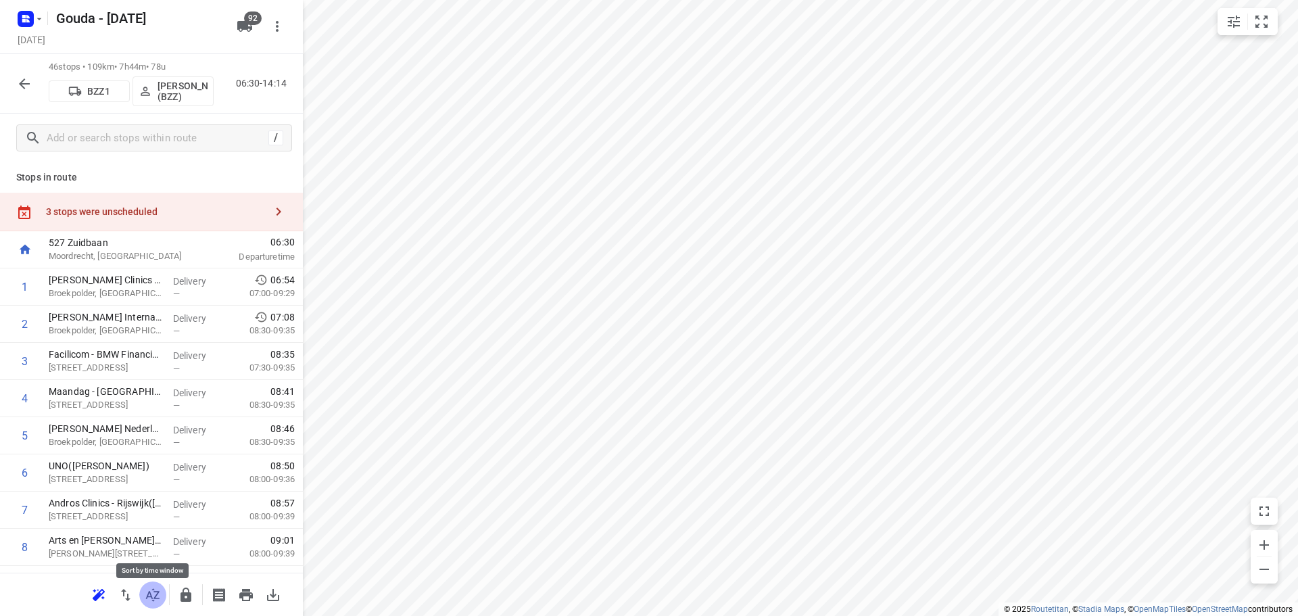
click at [156, 598] on icon "button" at bounding box center [153, 594] width 14 height 13
drag, startPoint x: 112, startPoint y: 367, endPoint x: 126, endPoint y: 469, distance: 103.0
drag, startPoint x: 136, startPoint y: 398, endPoint x: 142, endPoint y: 352, distance: 46.4
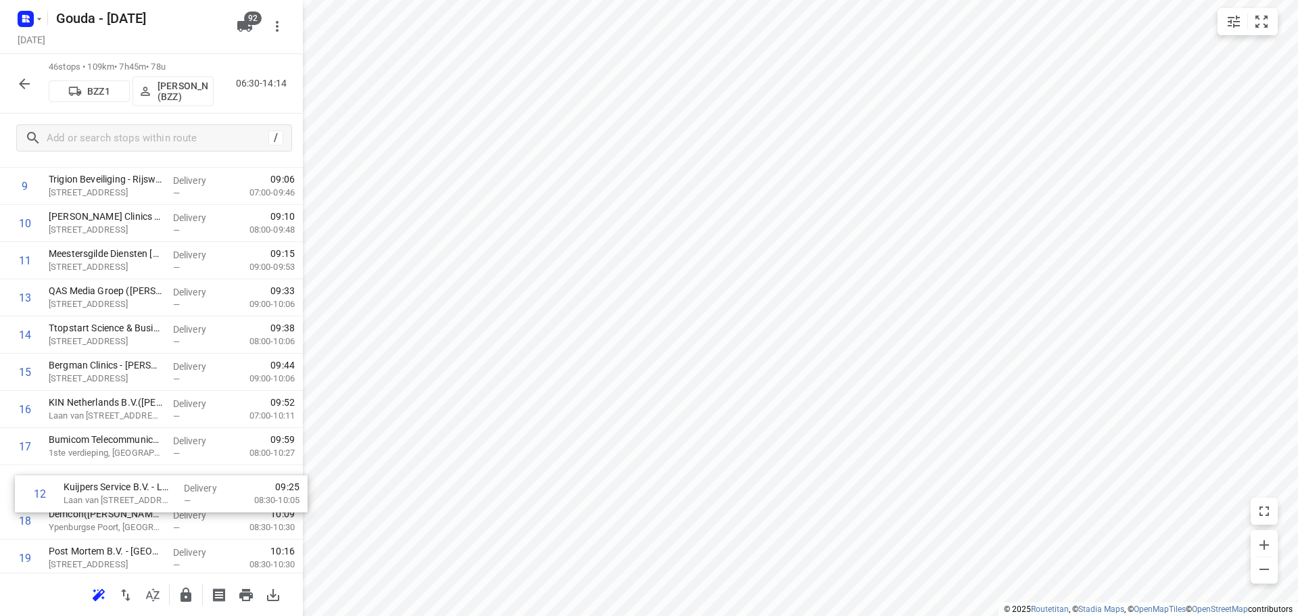
scroll to position [406, 0]
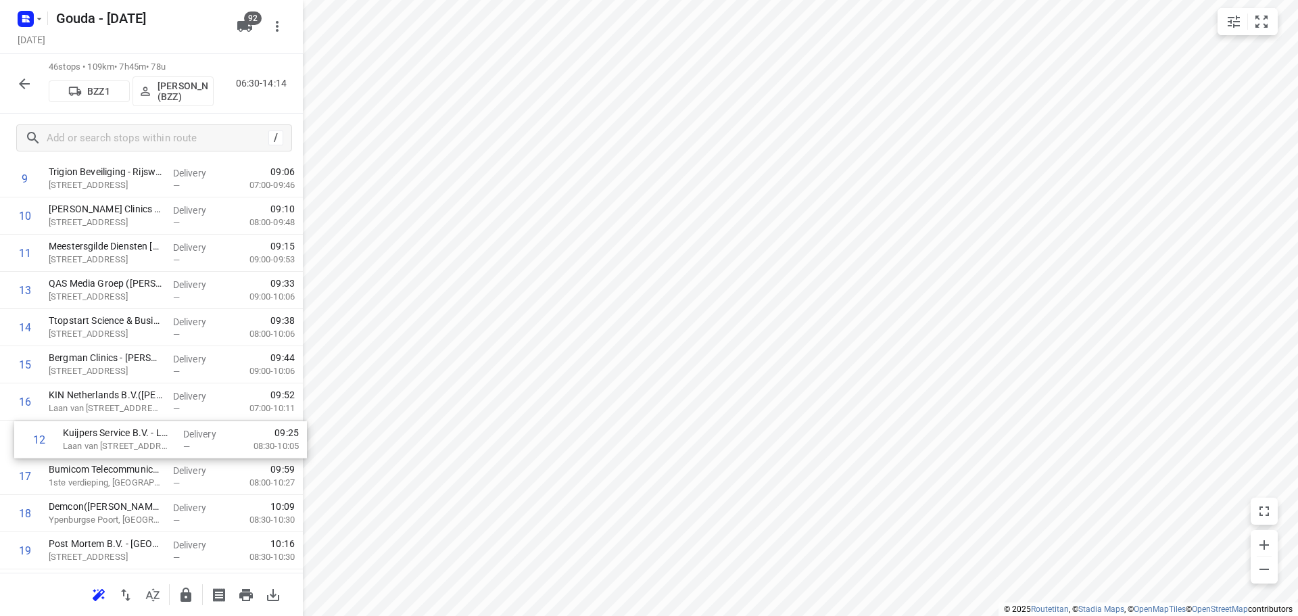
drag, startPoint x: 124, startPoint y: 496, endPoint x: 135, endPoint y: 438, distance: 59.3
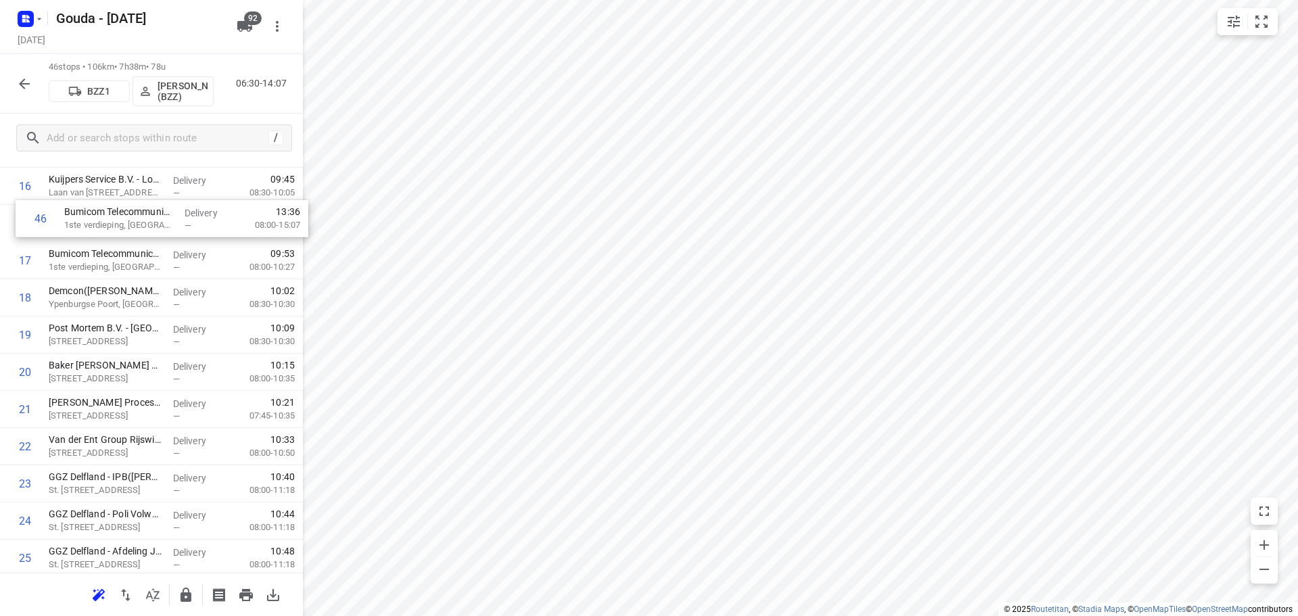
scroll to position [659, 0]
drag, startPoint x: 142, startPoint y: 517, endPoint x: 150, endPoint y: 253, distance: 264.5
click at [150, 253] on div "1 Bergman Clinics - Rijswijk - Bewegen(Reggion ) Broekpolder, Rijswijk Delivery…" at bounding box center [151, 465] width 303 height 1711
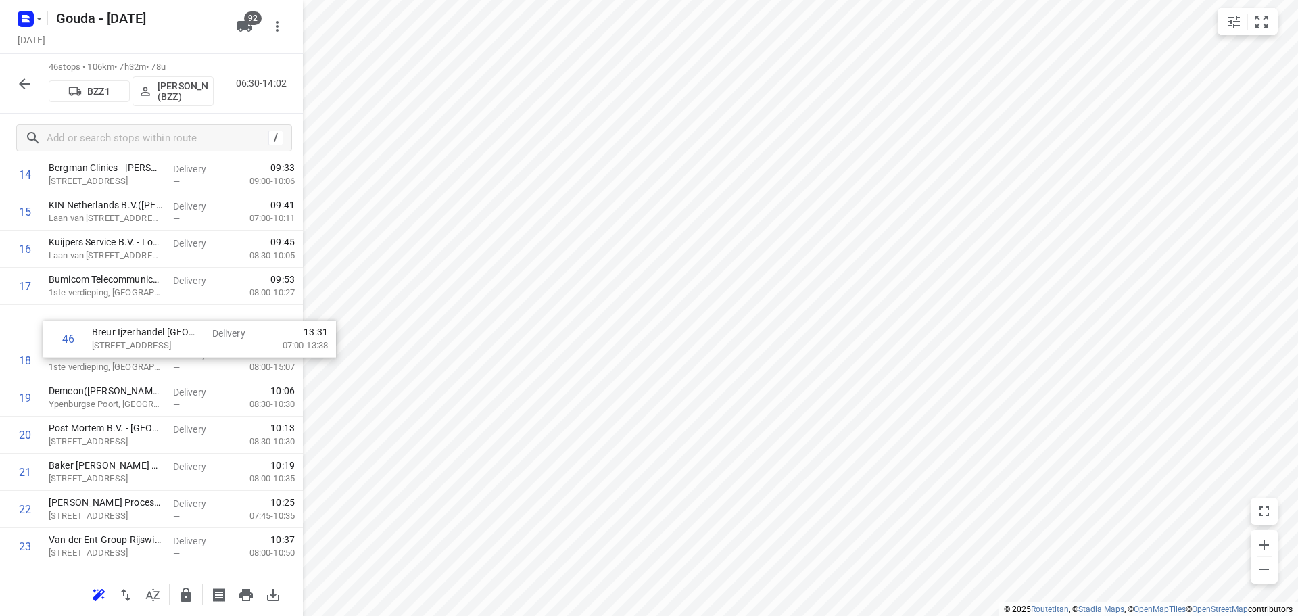
scroll to position [595, 0]
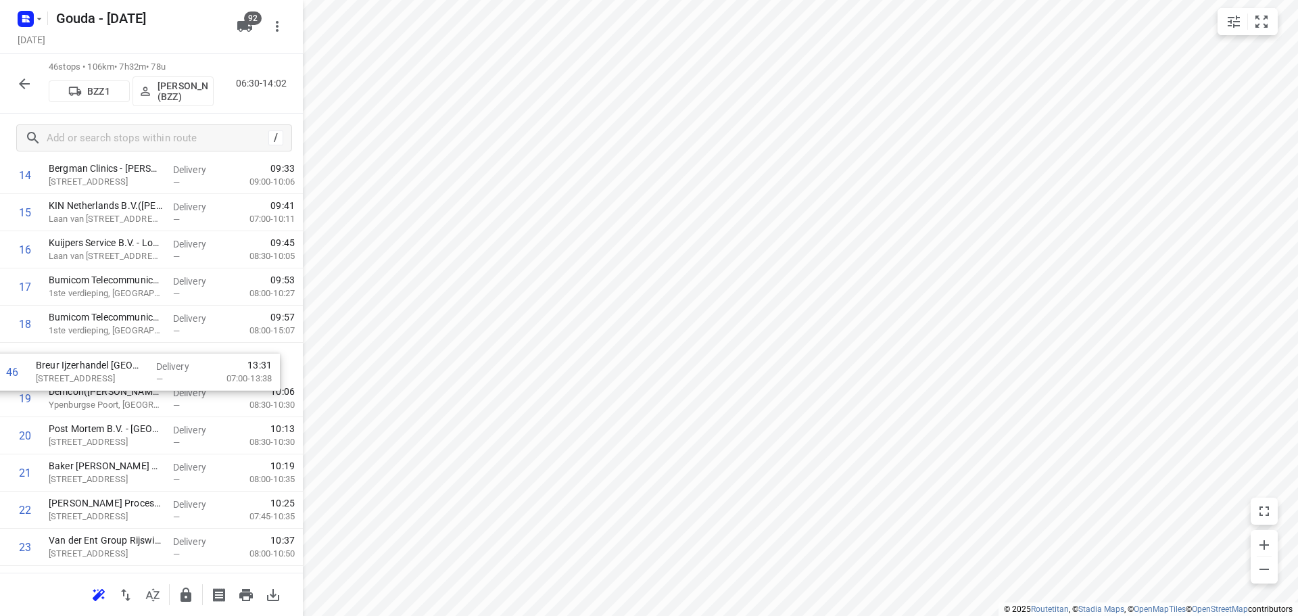
drag, startPoint x: 117, startPoint y: 510, endPoint x: 106, endPoint y: 354, distance: 156.6
click at [106, 354] on div "1 Bergman Clinics - Rijswijk - Bewegen(Reggion ) Broekpolder, Rijswijk Delivery…" at bounding box center [151, 528] width 303 height 1711
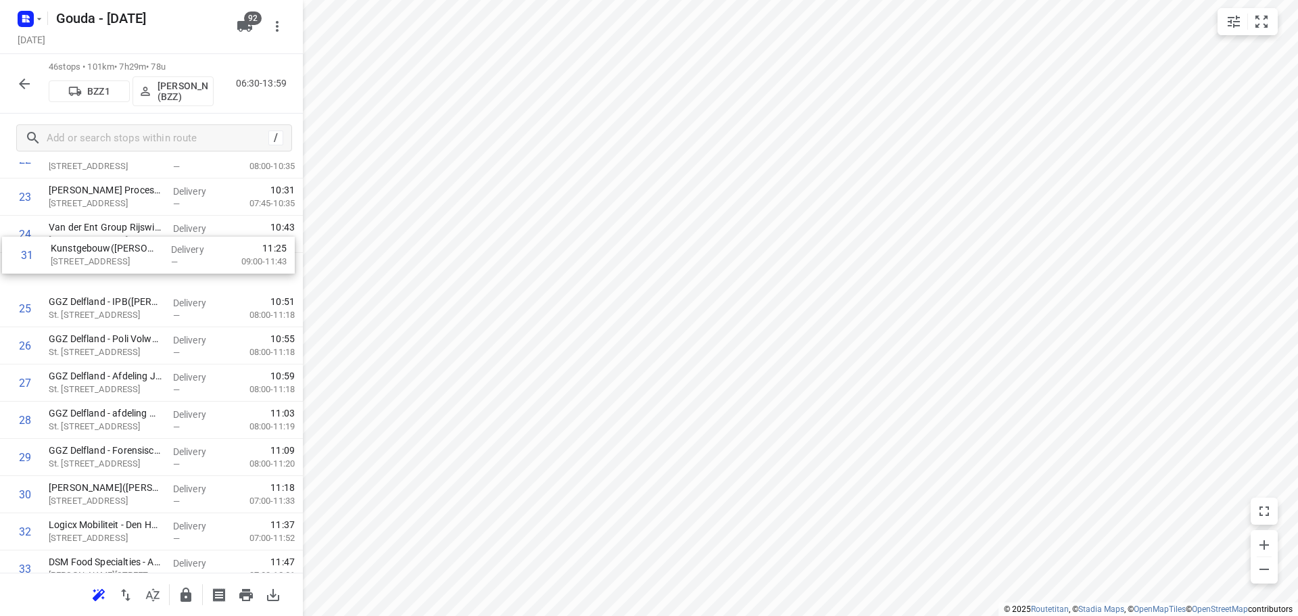
scroll to position [908, 0]
drag, startPoint x: 113, startPoint y: 347, endPoint x: 112, endPoint y: 270, distance: 77.1
click at [112, 270] on div "1 Bergman Clinics - Rijswijk - Bewegen(Reggion ) Broekpolder, Rijswijk Delivery…" at bounding box center [151, 215] width 303 height 1711
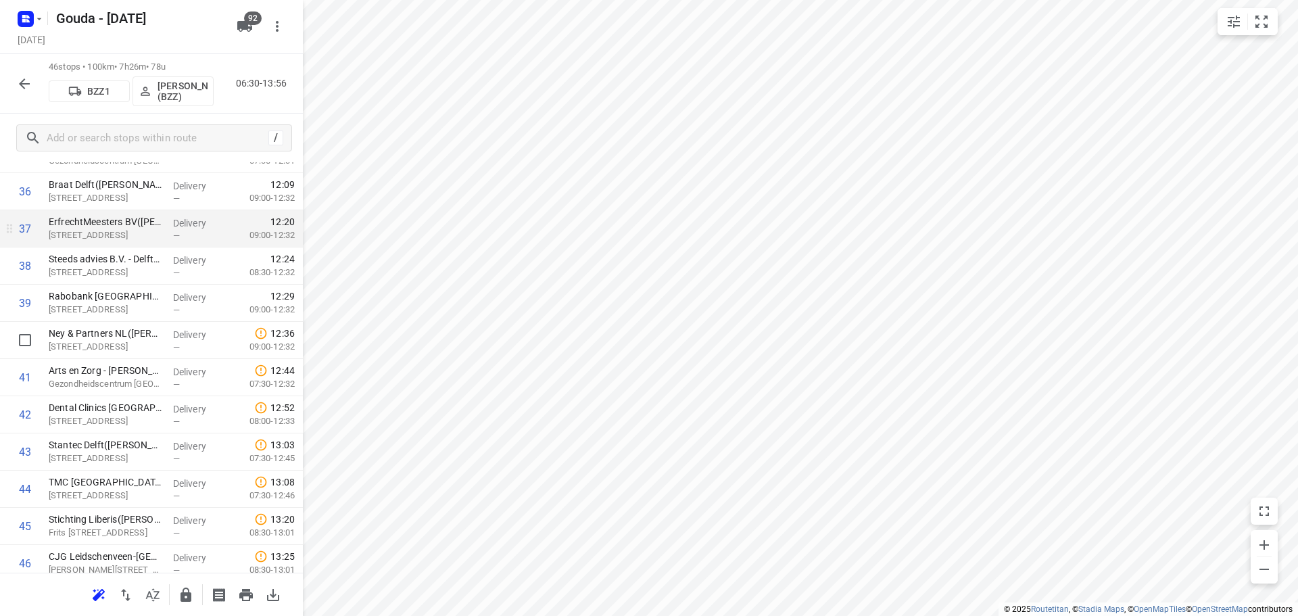
scroll to position [1376, 0]
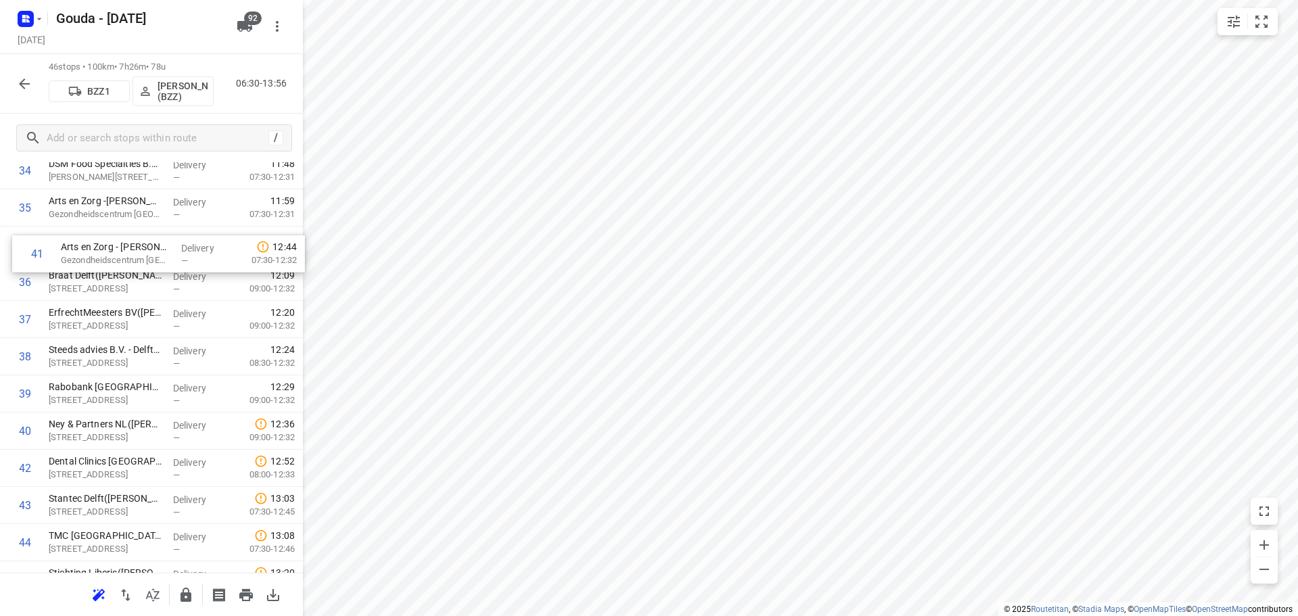
drag, startPoint x: 146, startPoint y: 407, endPoint x: 158, endPoint y: 258, distance: 149.3
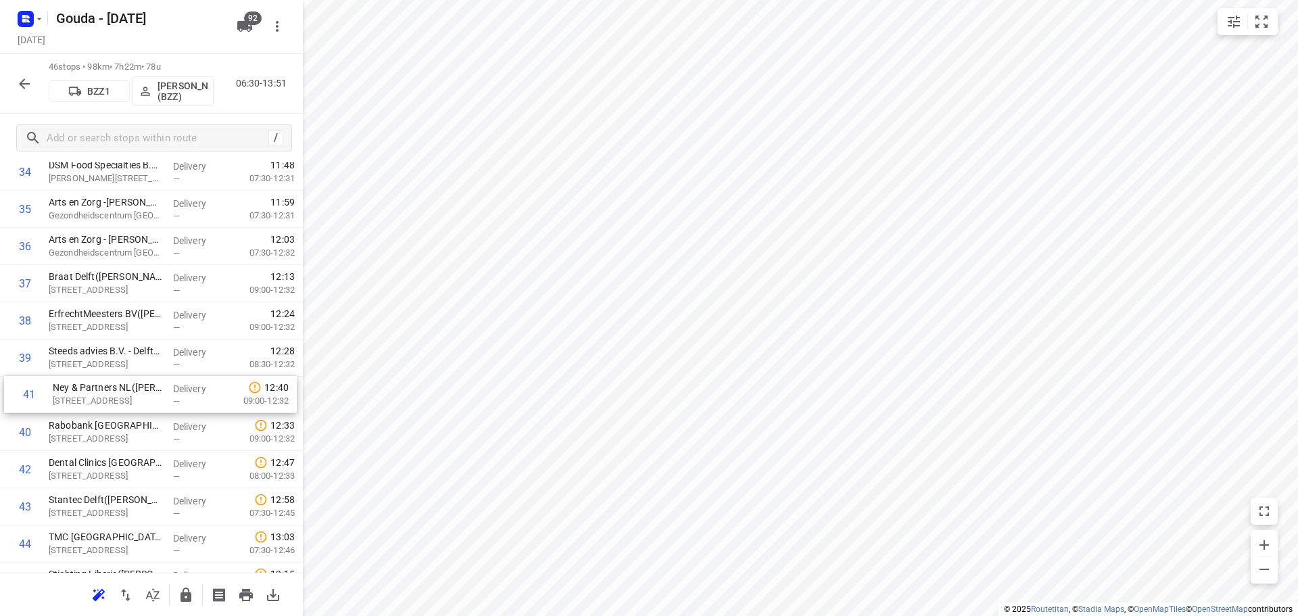
drag, startPoint x: 221, startPoint y: 441, endPoint x: 226, endPoint y: 399, distance: 42.2
drag, startPoint x: 127, startPoint y: 393, endPoint x: 127, endPoint y: 348, distance: 44.6
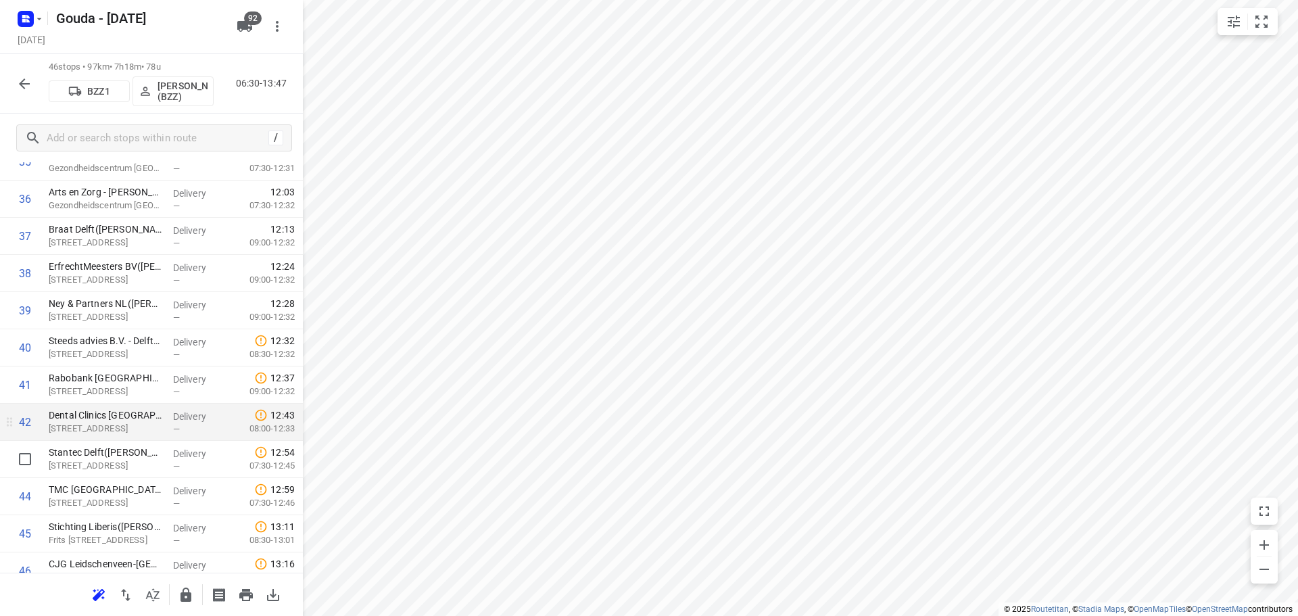
scroll to position [1444, 0]
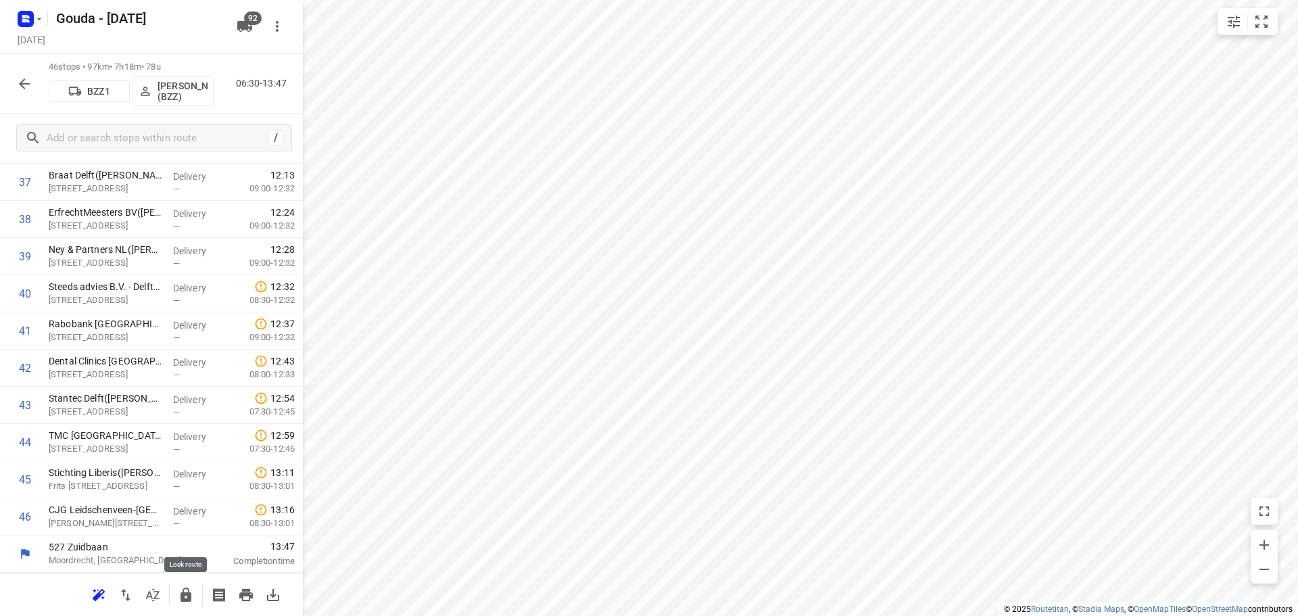
click at [192, 594] on icon "button" at bounding box center [186, 595] width 16 height 16
click at [20, 82] on icon "button" at bounding box center [24, 84] width 16 height 16
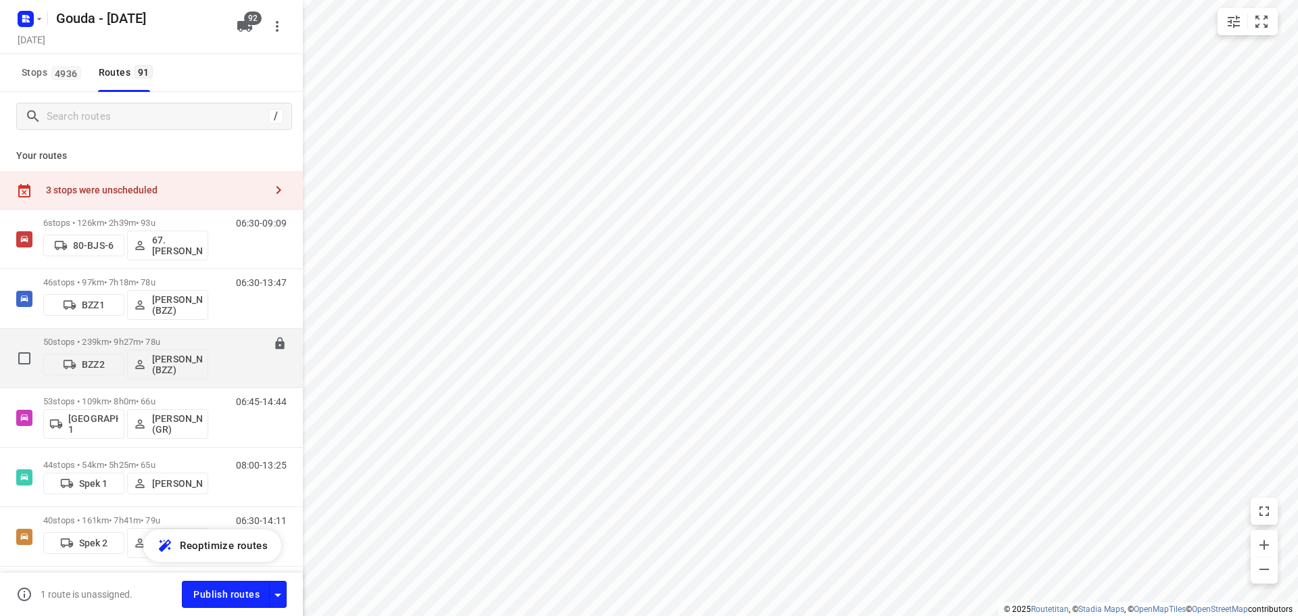
click at [158, 338] on p "50 stops • 239km • 9h27m • 78u" at bounding box center [125, 342] width 165 height 10
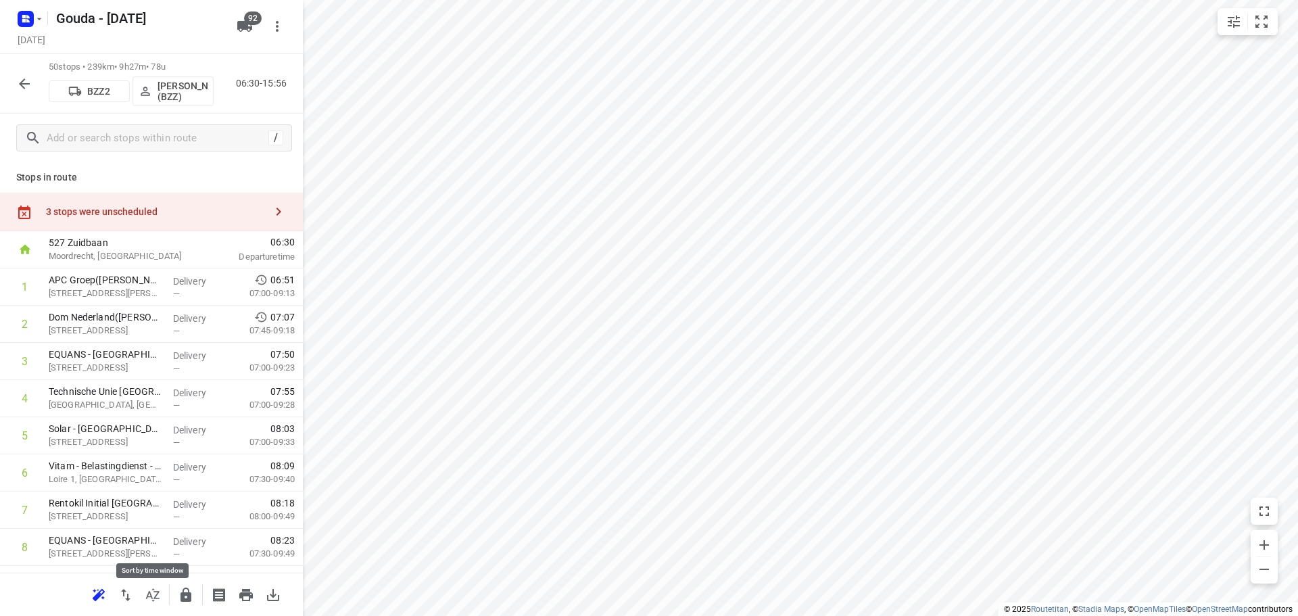
click at [147, 603] on button "button" at bounding box center [152, 595] width 27 height 27
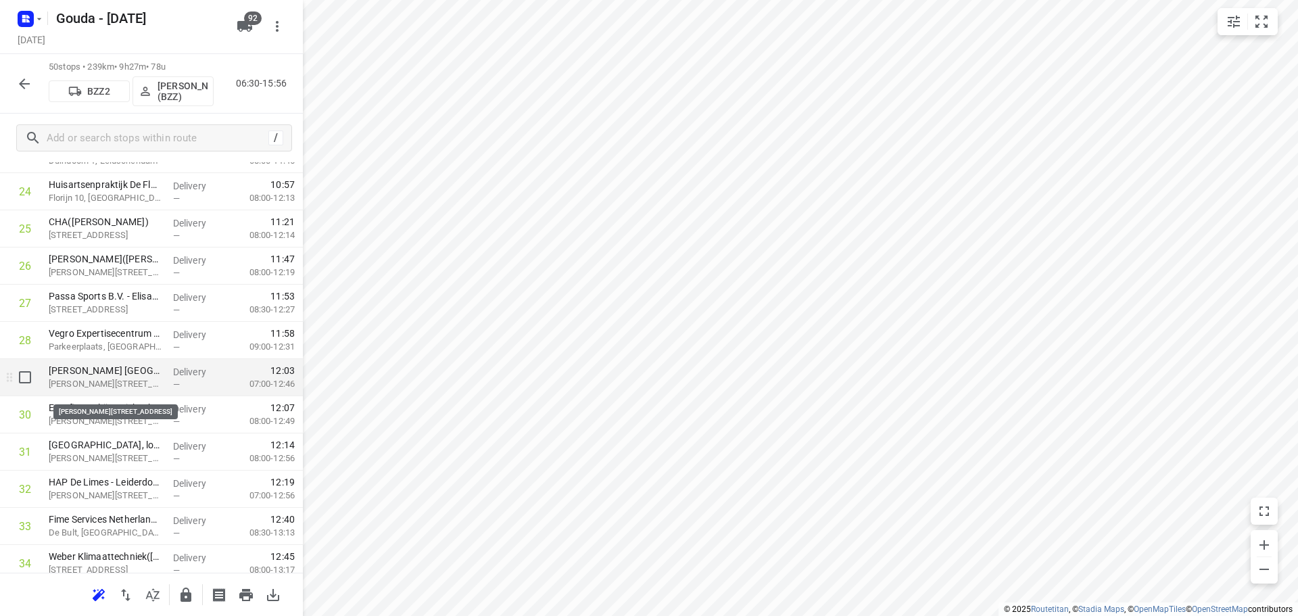
scroll to position [947, 0]
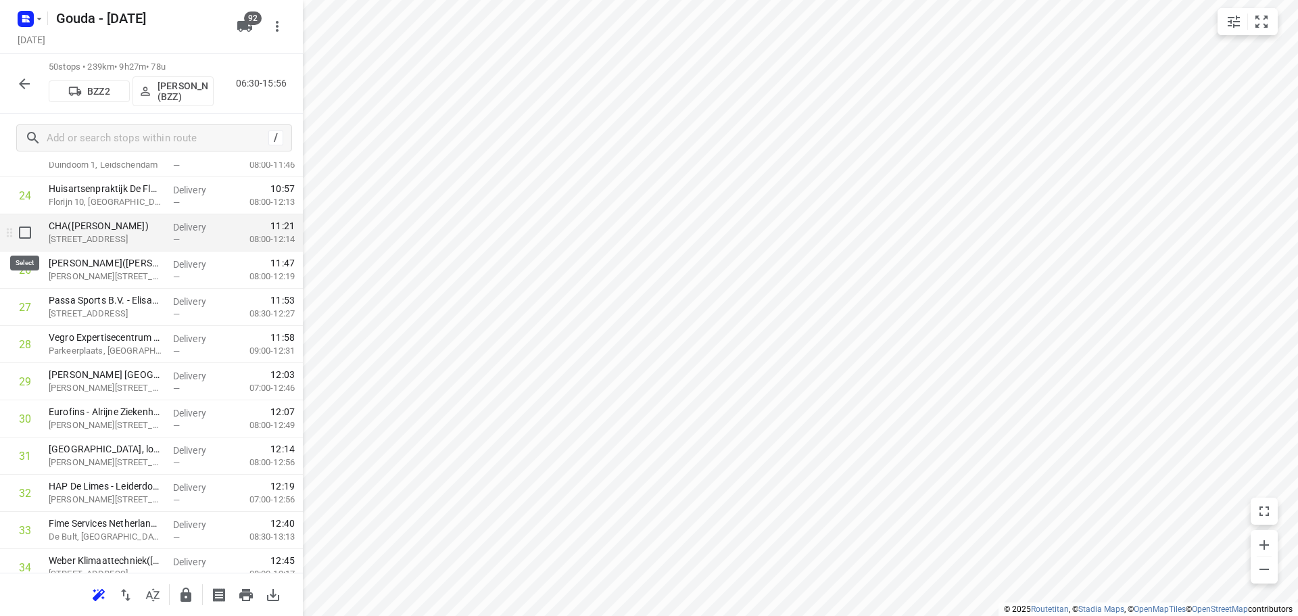
click at [23, 231] on input "checkbox" at bounding box center [24, 232] width 27 height 27
checkbox input "true"
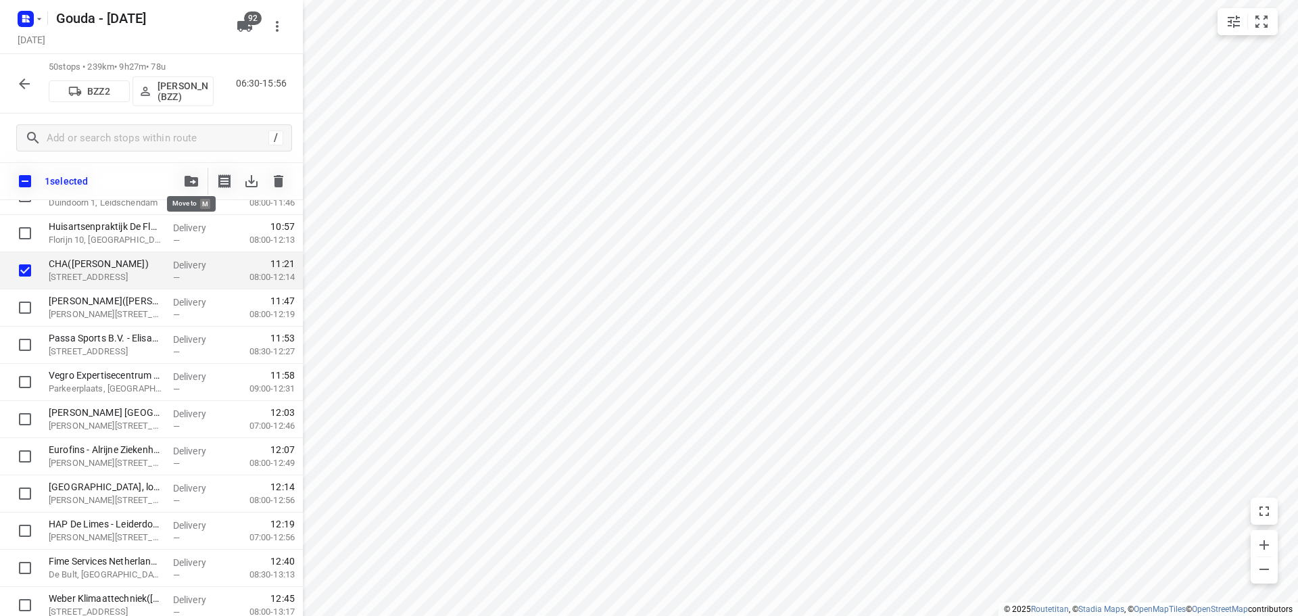
click at [191, 178] on icon "button" at bounding box center [192, 181] width 14 height 11
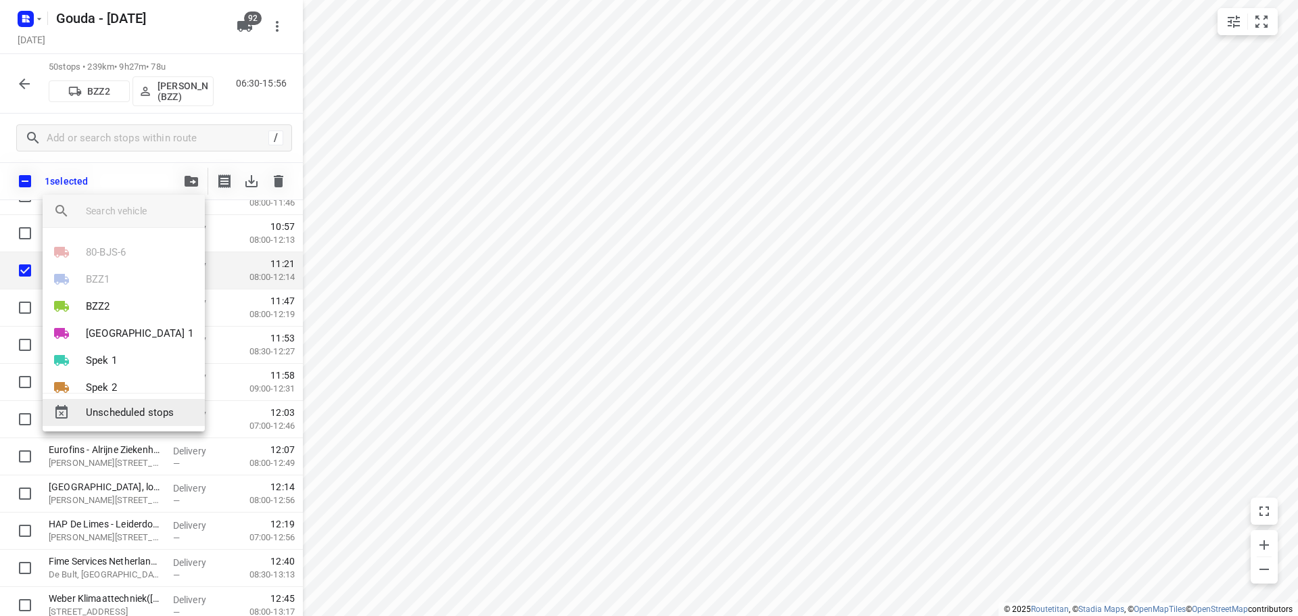
click at [132, 412] on span "Unscheduled stops" at bounding box center [140, 413] width 108 height 16
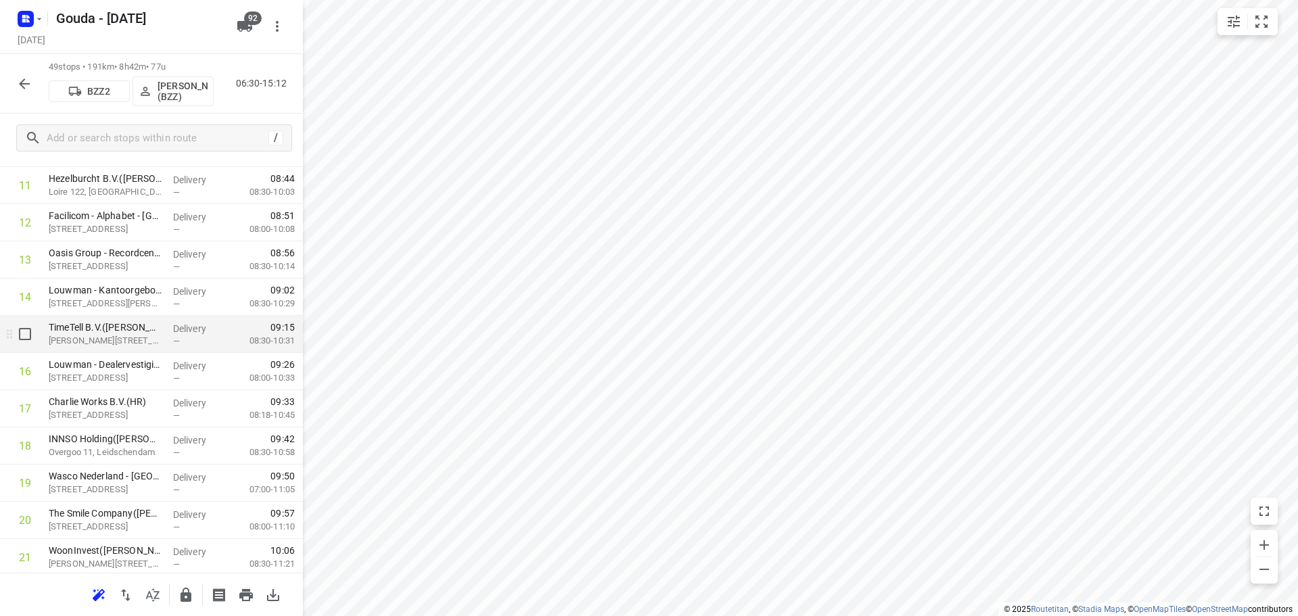
scroll to position [541, 0]
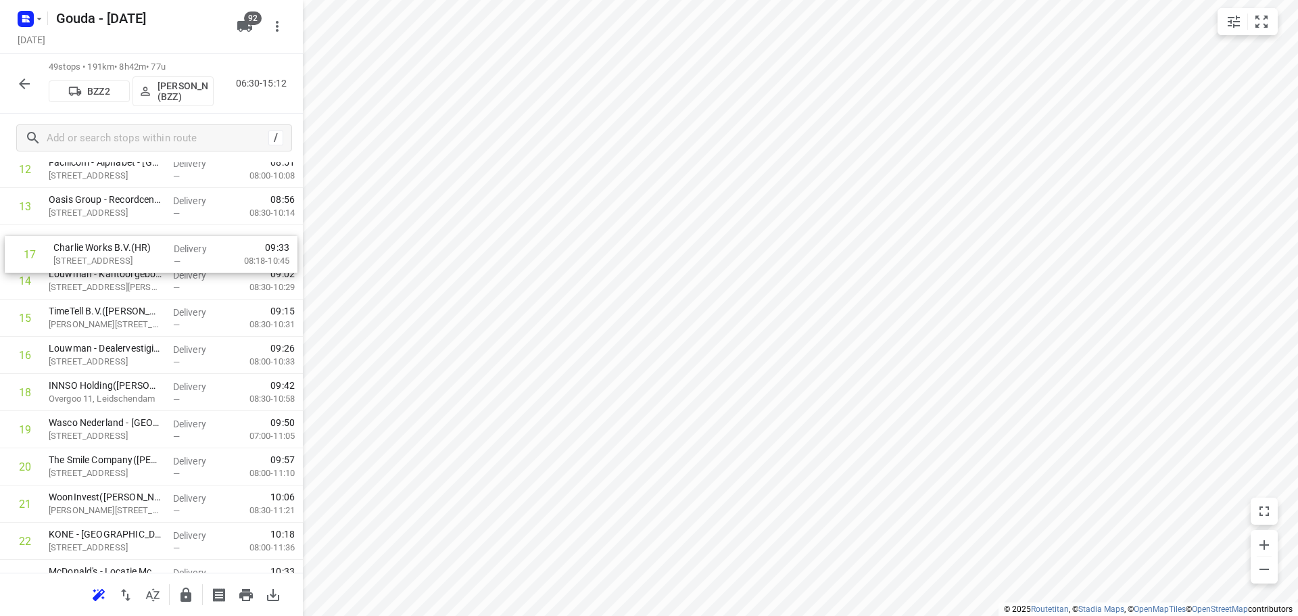
drag, startPoint x: 152, startPoint y: 354, endPoint x: 157, endPoint y: 260, distance: 93.4
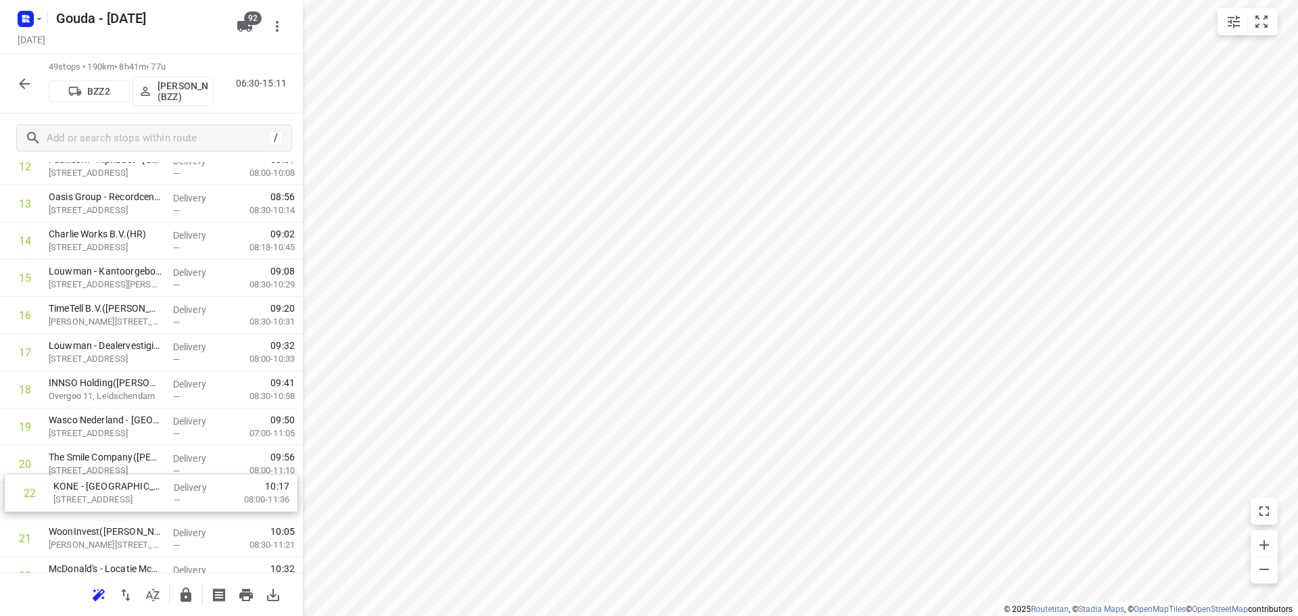
scroll to position [531, 0]
drag, startPoint x: 111, startPoint y: 546, endPoint x: 122, endPoint y: 277, distance: 269.3
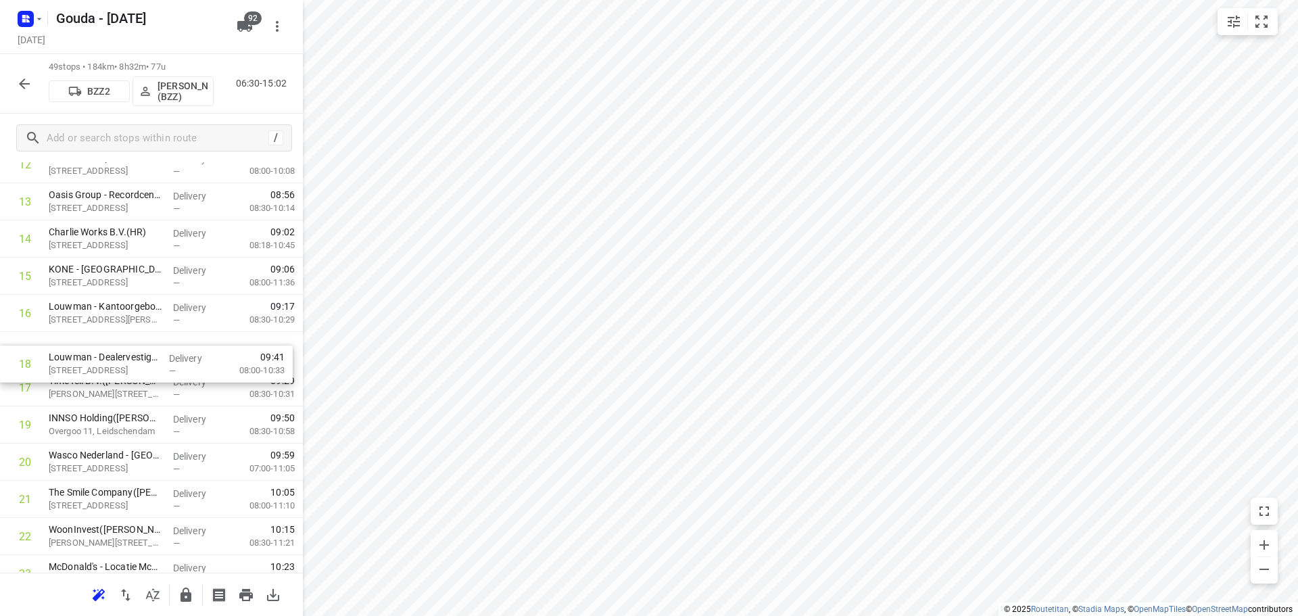
drag, startPoint x: 148, startPoint y: 388, endPoint x: 150, endPoint y: 352, distance: 35.9
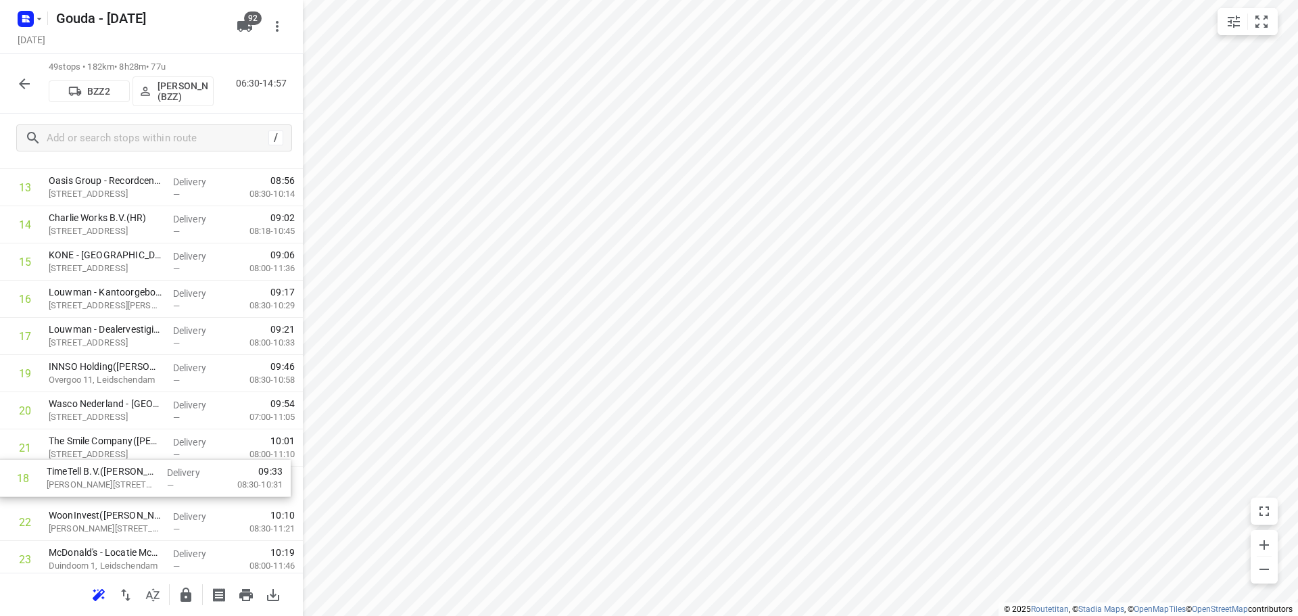
drag, startPoint x: 151, startPoint y: 398, endPoint x: 149, endPoint y: 502, distance: 104.1
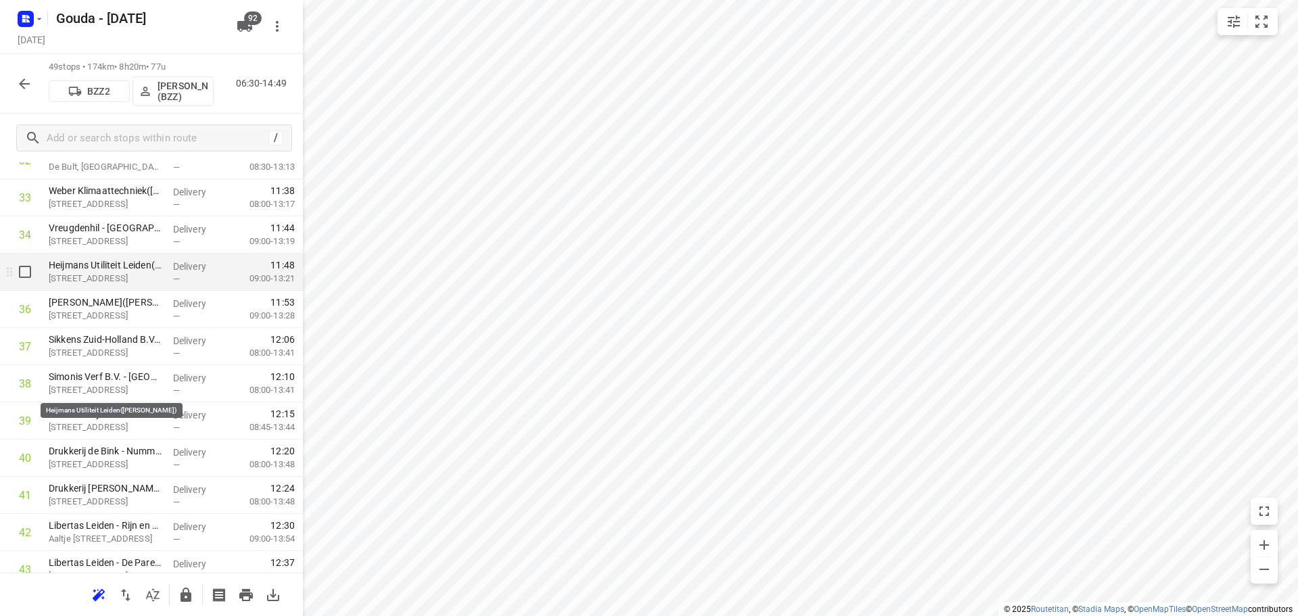
scroll to position [1555, 0]
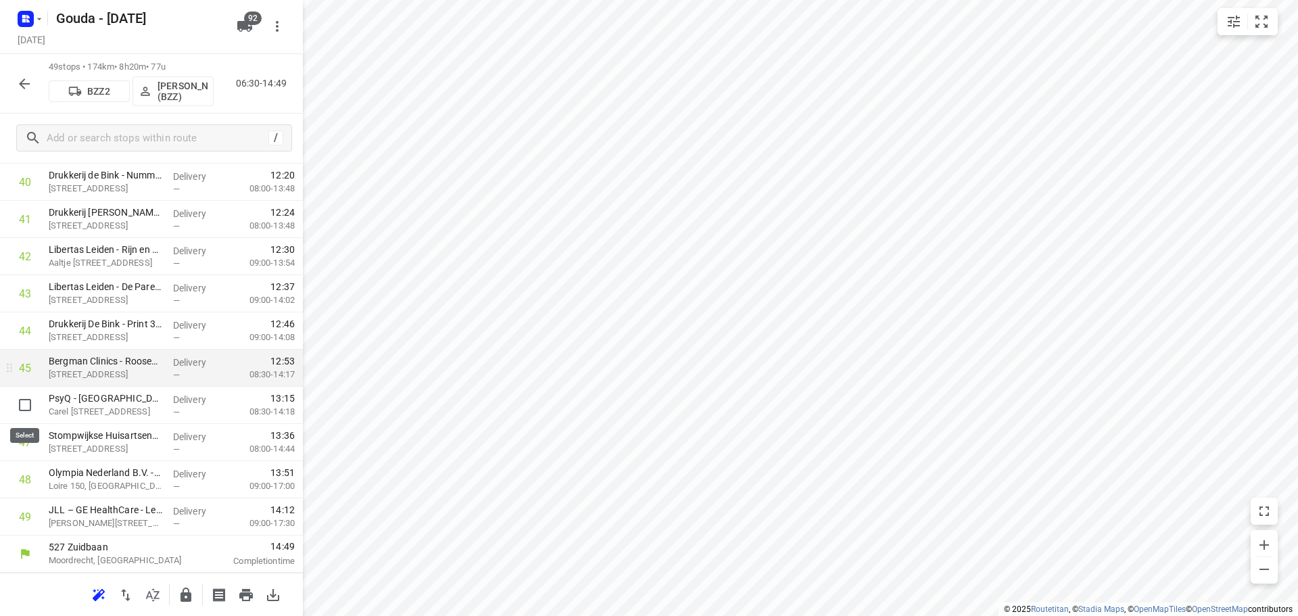
click at [25, 397] on input "checkbox" at bounding box center [24, 405] width 27 height 27
checkbox input "true"
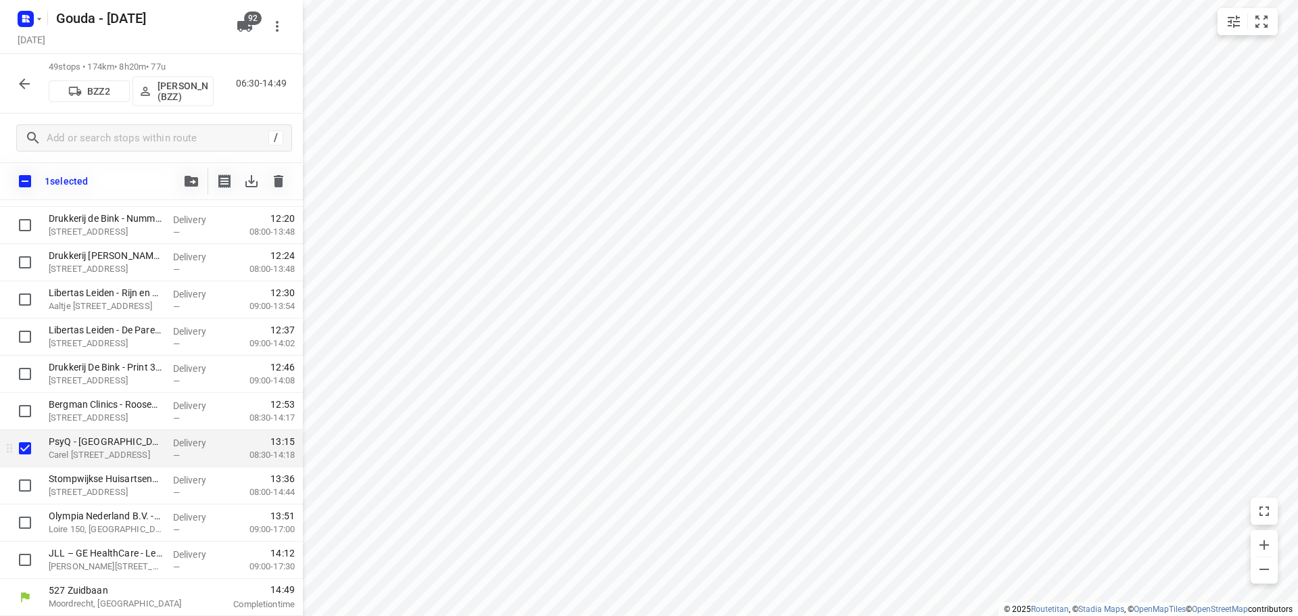
scroll to position [1550, 0]
click at [188, 179] on icon "button" at bounding box center [192, 181] width 14 height 11
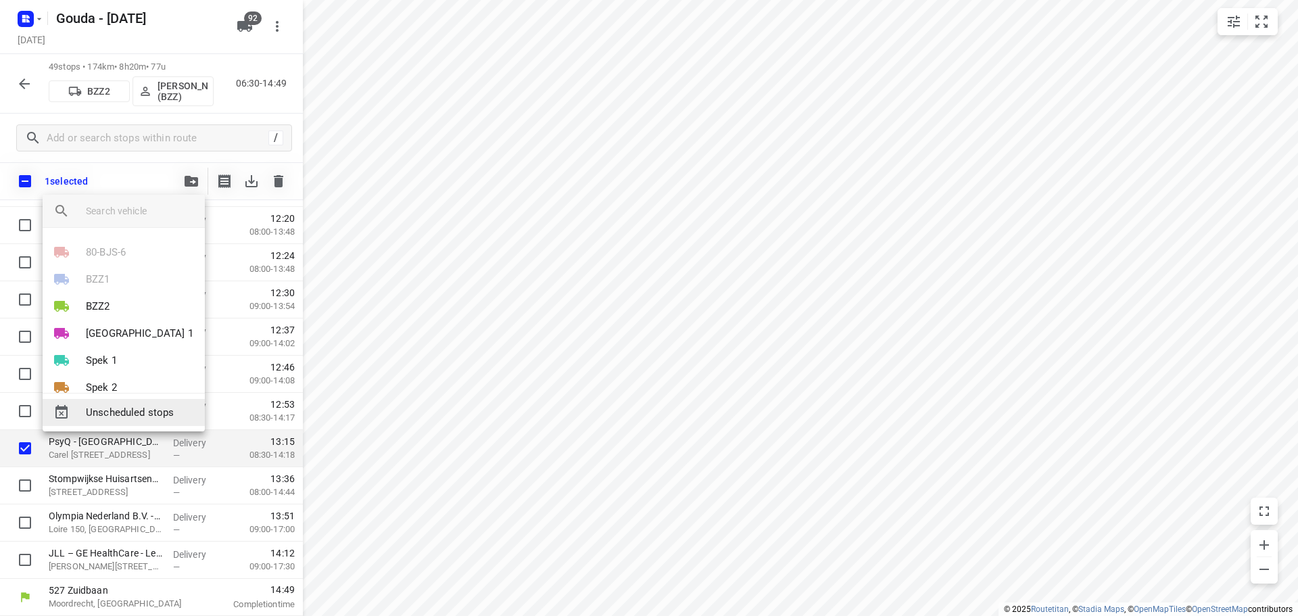
click at [152, 412] on span "Unscheduled stops" at bounding box center [140, 413] width 108 height 16
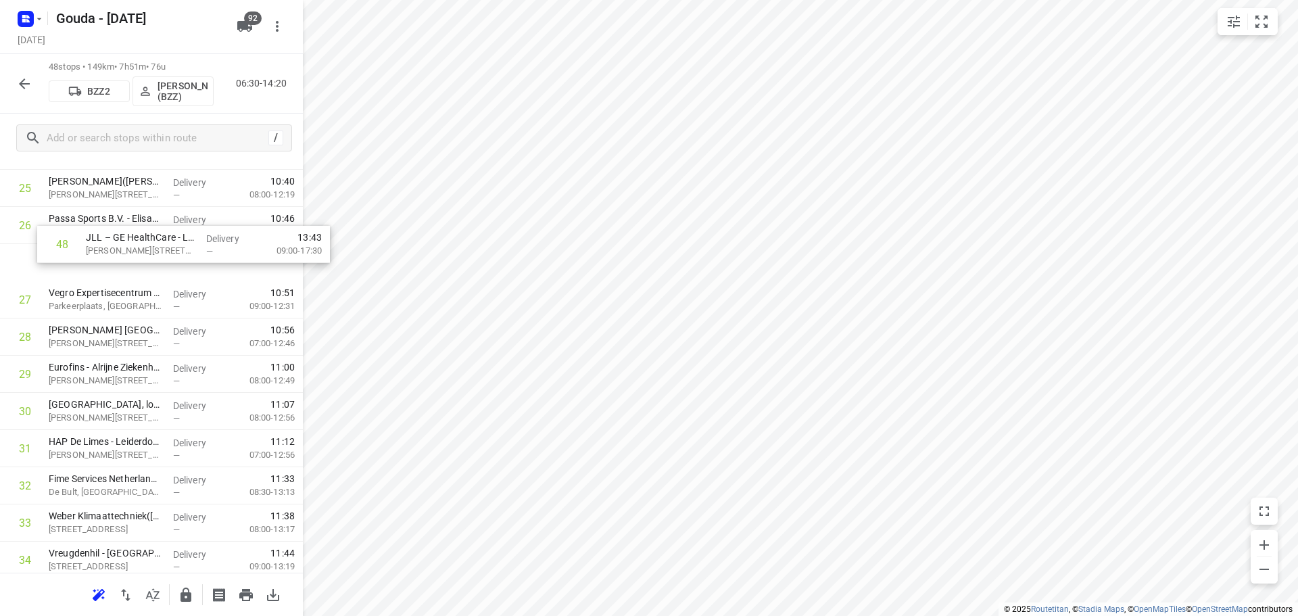
scroll to position [987, 0]
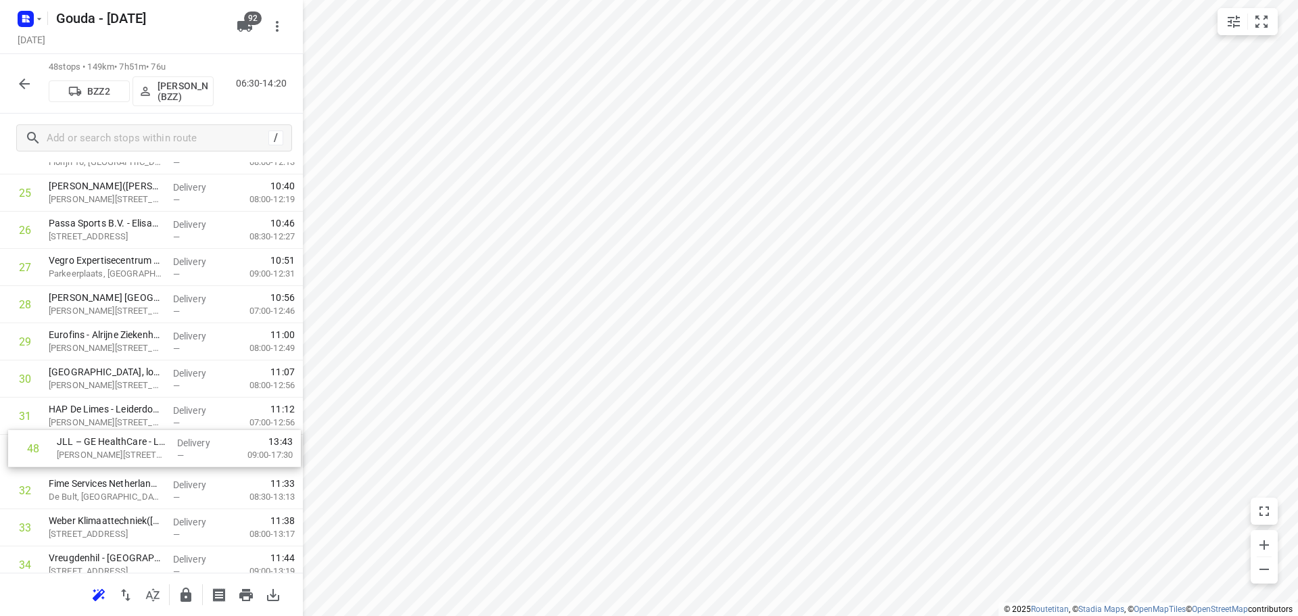
drag, startPoint x: 126, startPoint y: 511, endPoint x: 137, endPoint y: 438, distance: 73.2
click at [137, 438] on div "1 APC Groep(Laura van den Ende - Vijverberg ) Donau 90, Den Haag Delivery — 06:…" at bounding box center [151, 174] width 303 height 1785
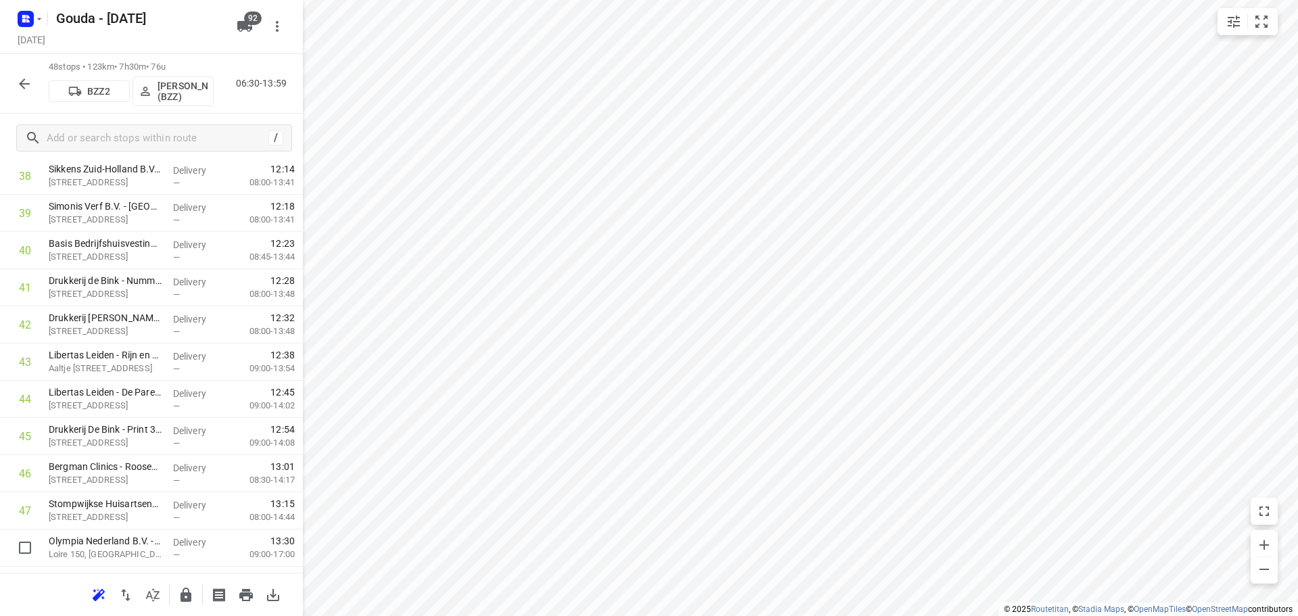
scroll to position [1518, 0]
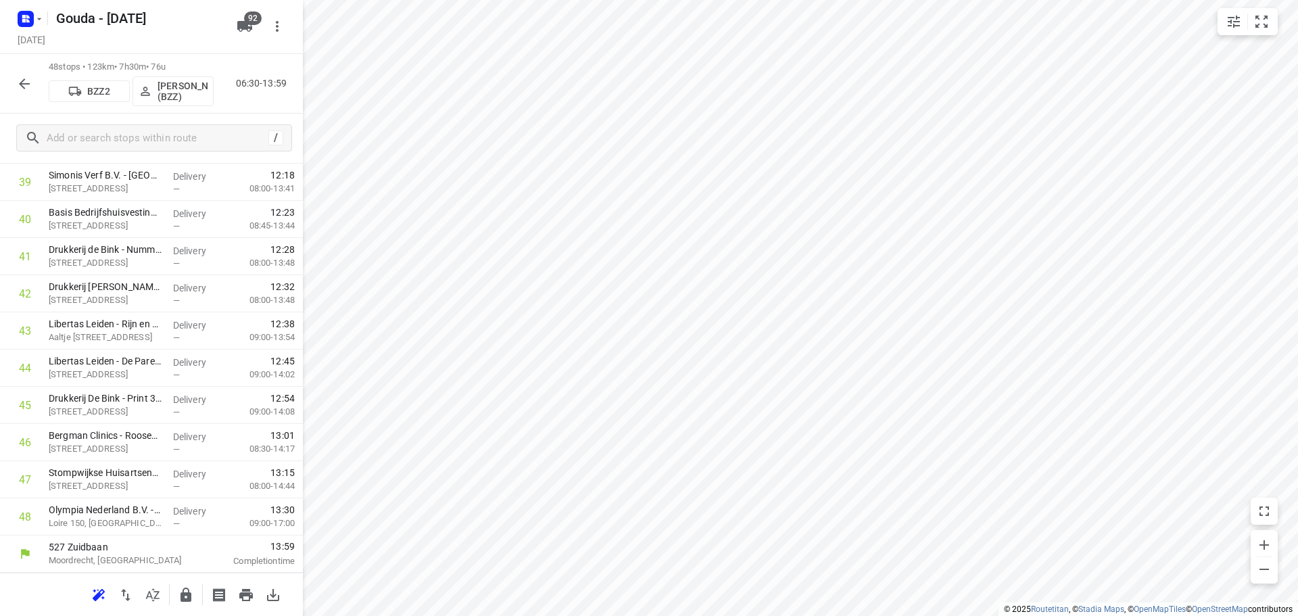
click at [112, 536] on div "527 Zuidbaan Moordrecht, Netherlands" at bounding box center [118, 554] width 151 height 37
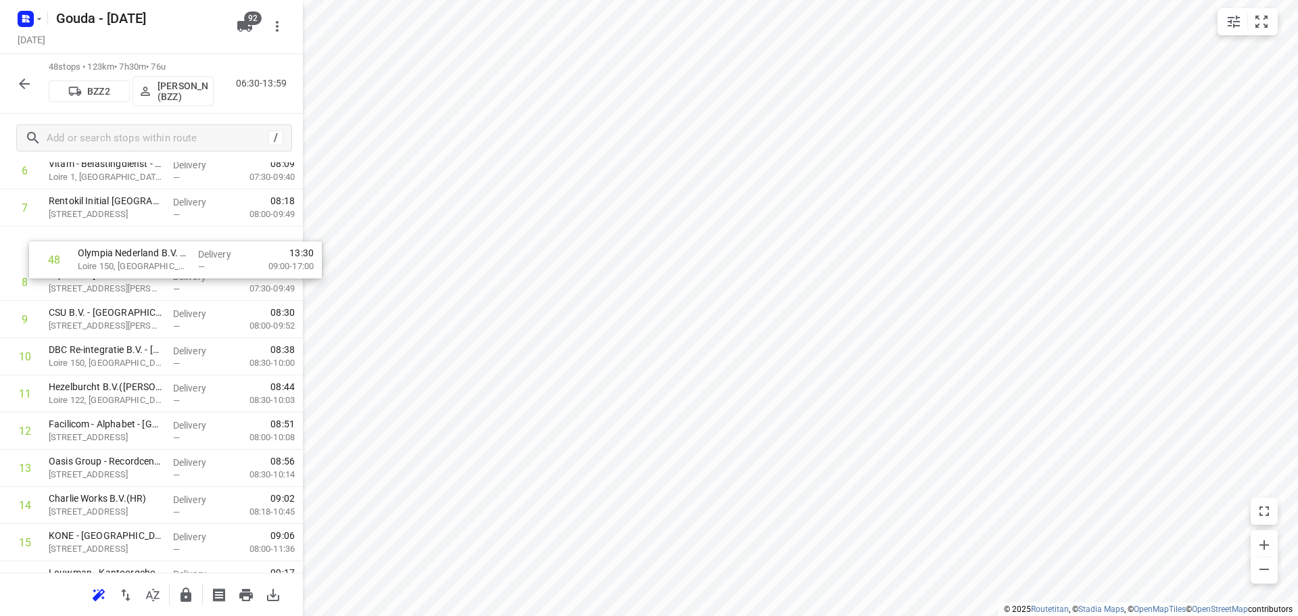
scroll to position [292, 0]
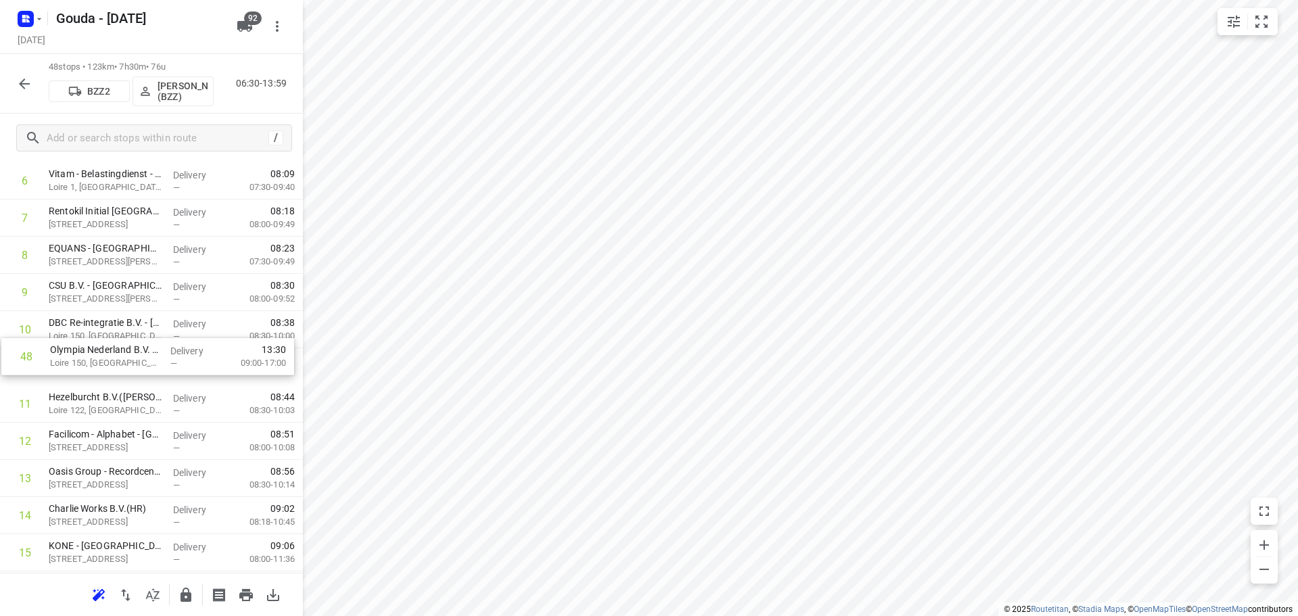
drag, startPoint x: 117, startPoint y: 527, endPoint x: 119, endPoint y: 356, distance: 171.1
drag, startPoint x: 188, startPoint y: 360, endPoint x: 187, endPoint y: 394, distance: 33.8
drag, startPoint x: 131, startPoint y: 339, endPoint x: 124, endPoint y: 370, distance: 31.8
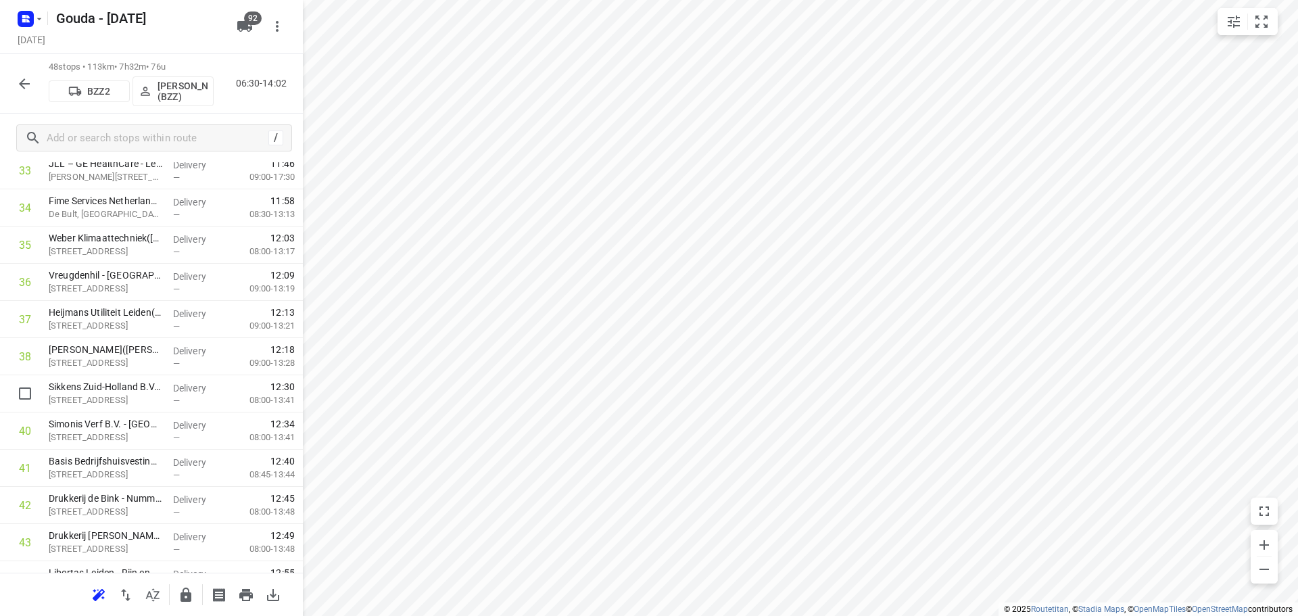
scroll to position [1518, 0]
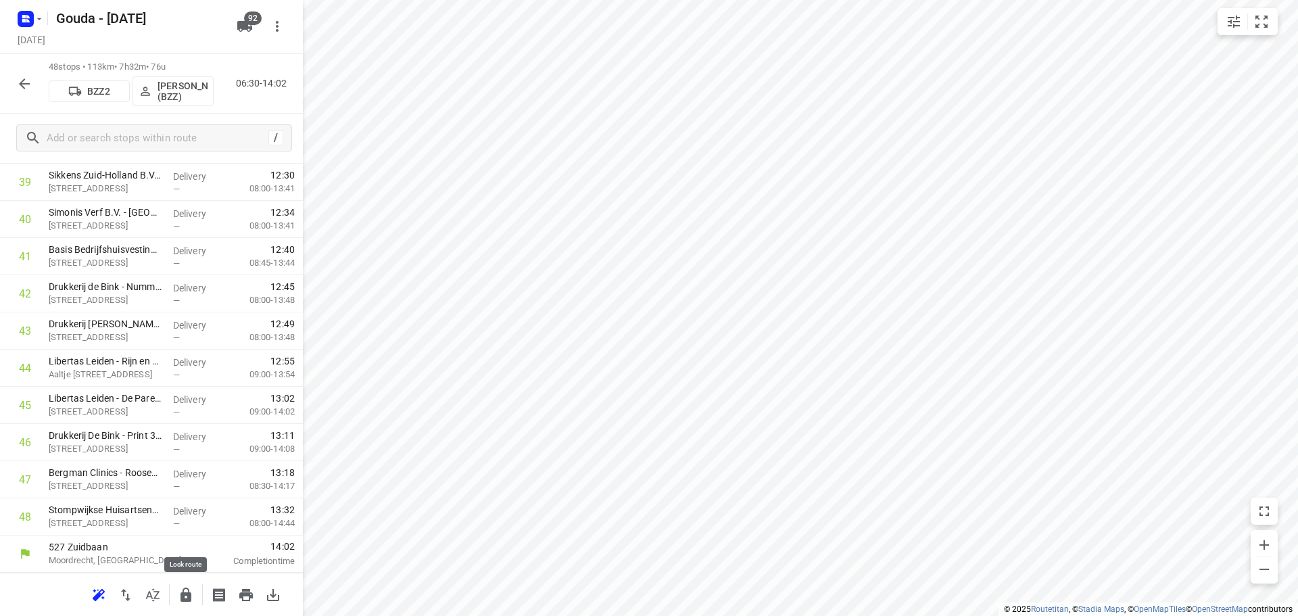
click at [186, 586] on button "button" at bounding box center [185, 595] width 27 height 27
click at [22, 84] on icon "button" at bounding box center [24, 83] width 11 height 11
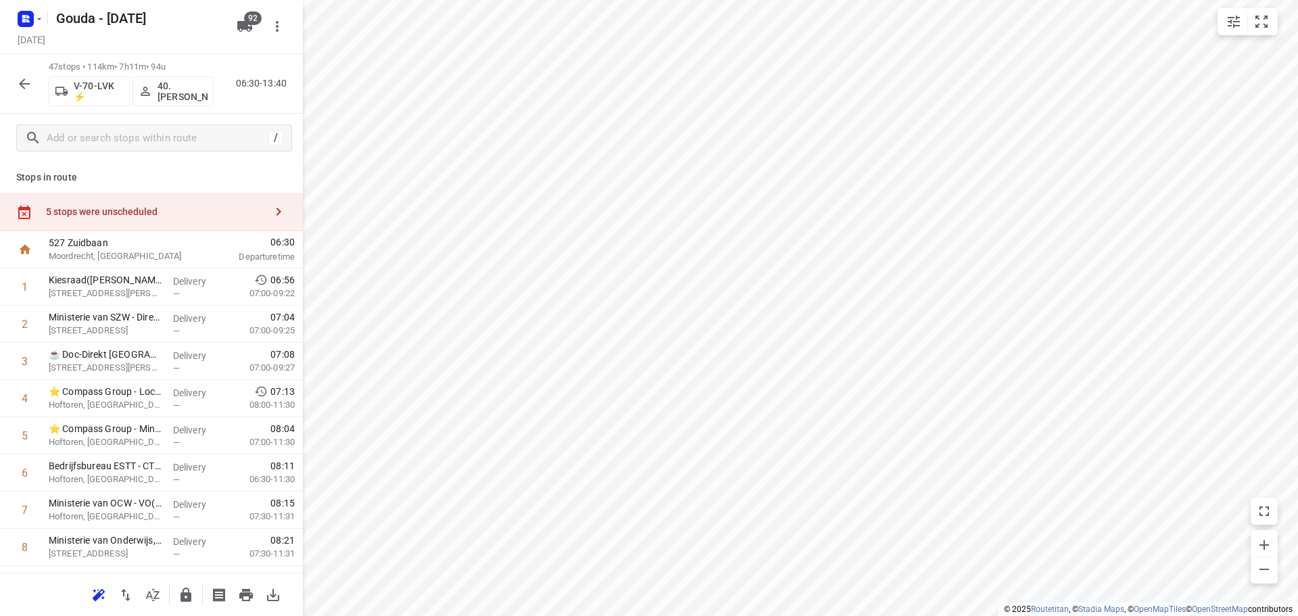
click at [135, 211] on div "5 stops were unscheduled" at bounding box center [155, 211] width 219 height 11
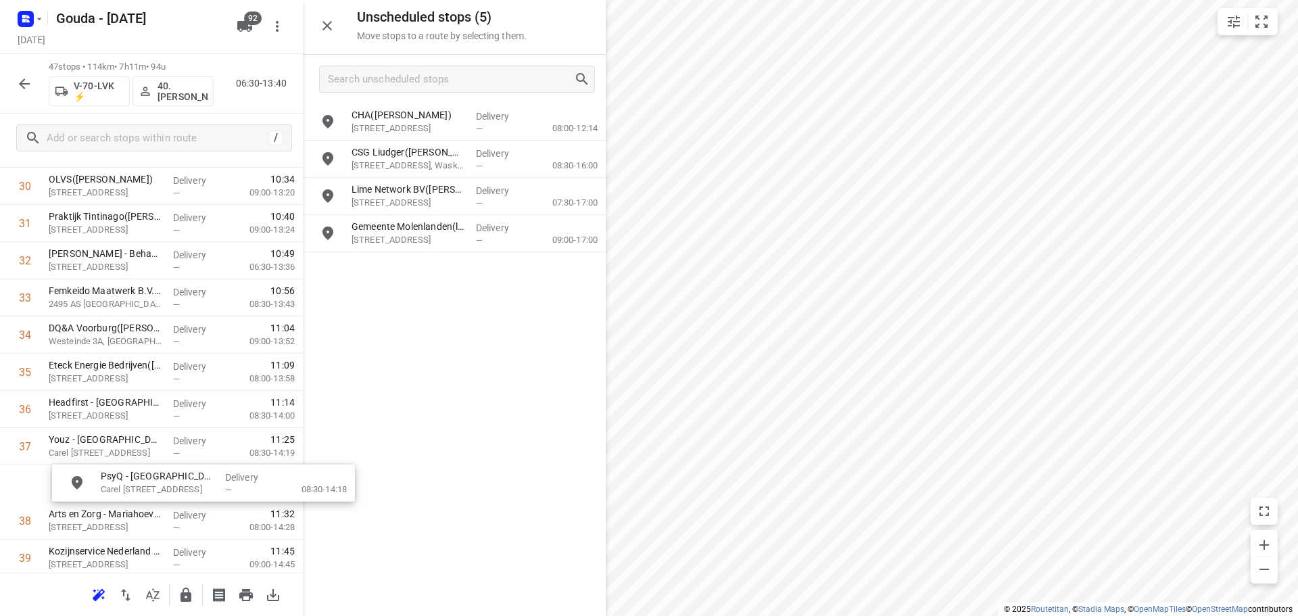
scroll to position [1183, 0]
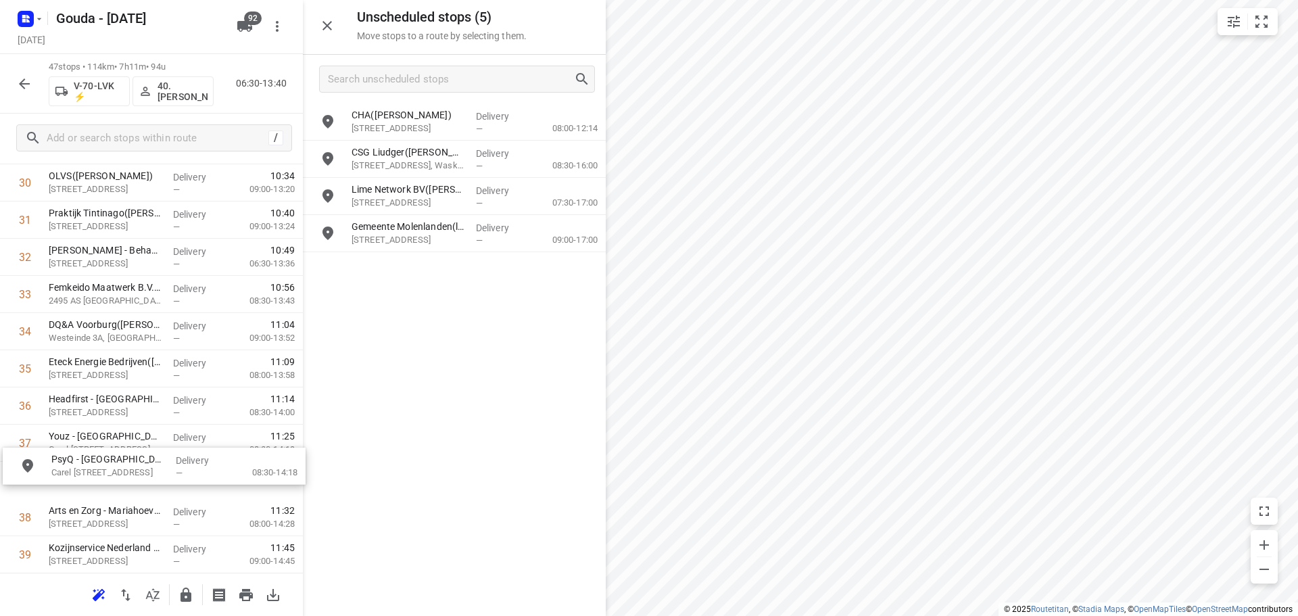
drag, startPoint x: 401, startPoint y: 124, endPoint x: 183, endPoint y: 478, distance: 415.3
click at [20, 82] on icon "button" at bounding box center [24, 84] width 16 height 16
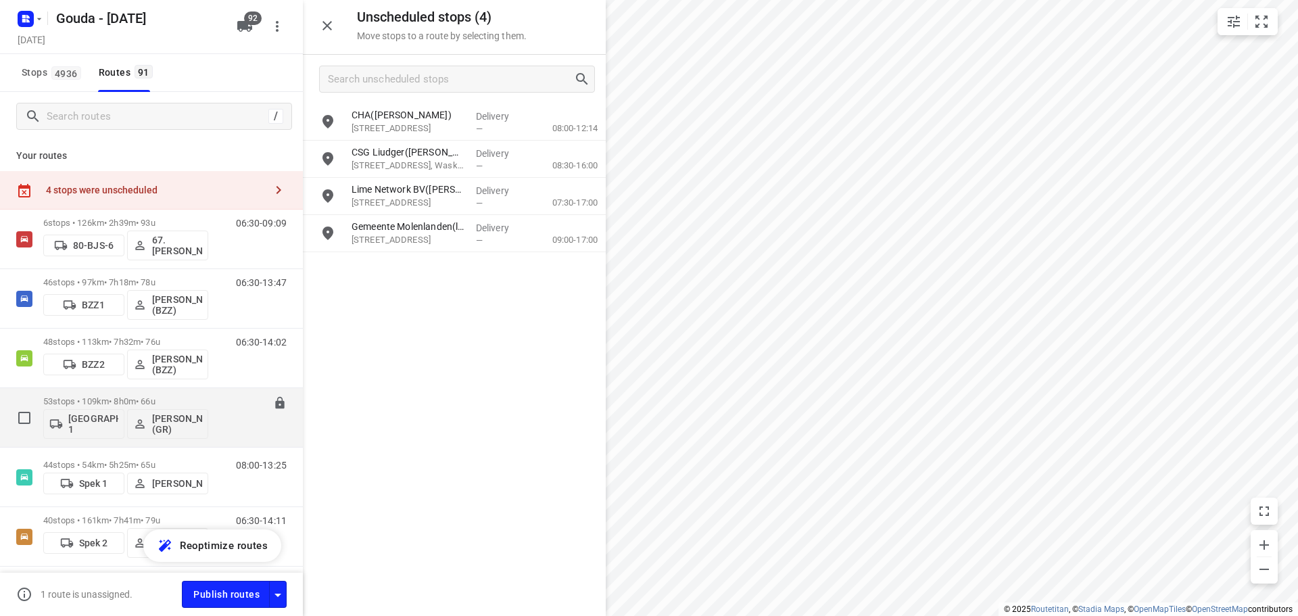
click at [141, 399] on p "53 stops • 109km • 8h0m • 66u" at bounding box center [125, 401] width 165 height 10
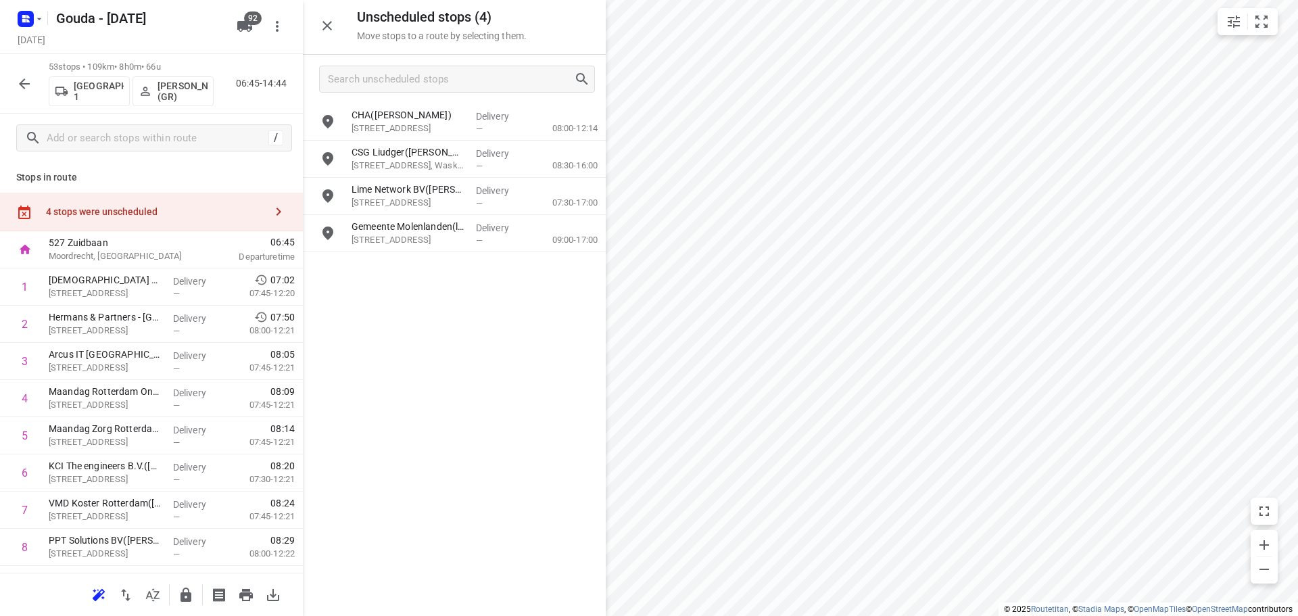
click at [160, 598] on icon "button" at bounding box center [153, 595] width 16 height 16
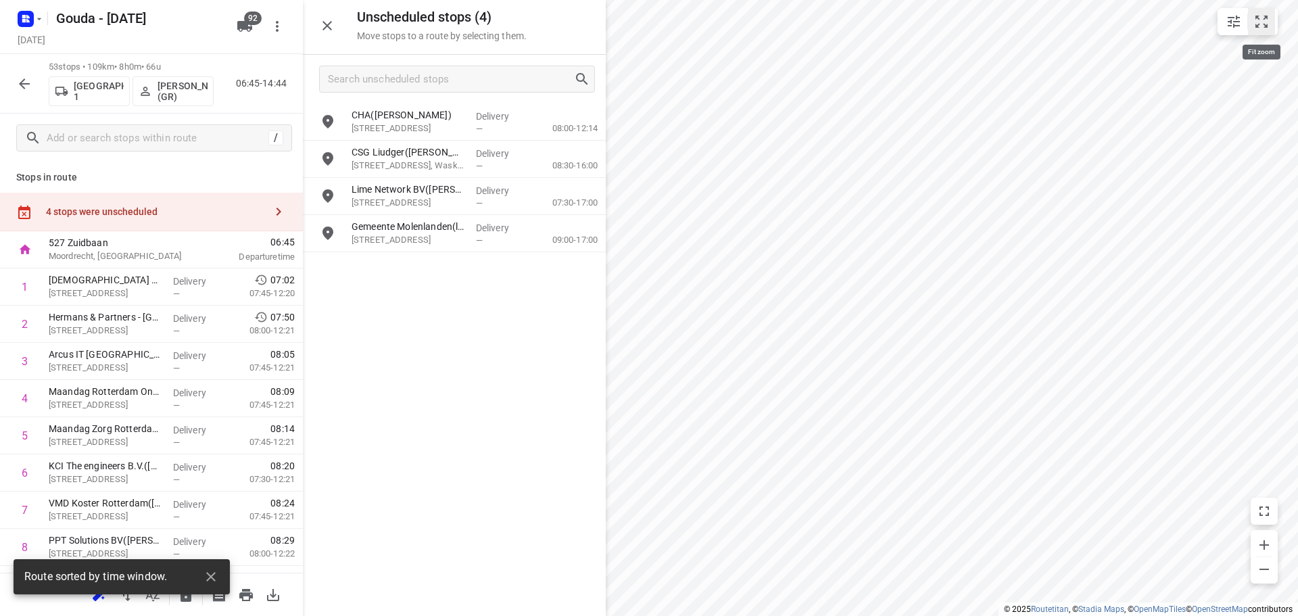
click at [1255, 22] on icon "small contained button group" at bounding box center [1262, 22] width 16 height 16
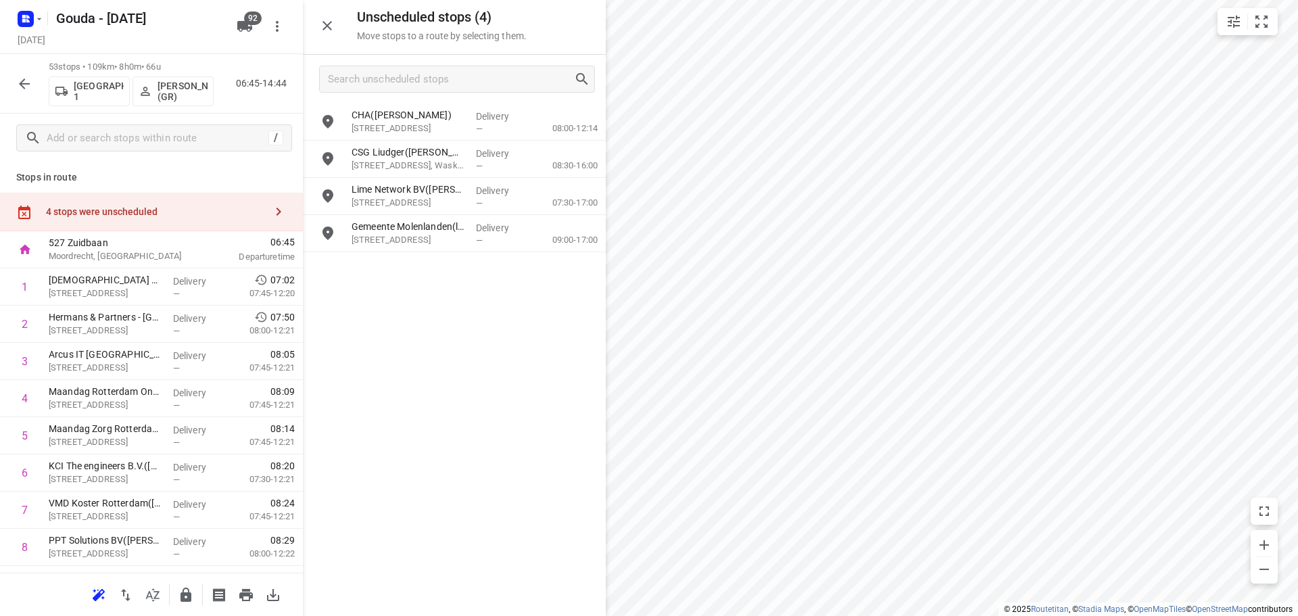
click at [327, 22] on icon "button" at bounding box center [327, 26] width 16 height 16
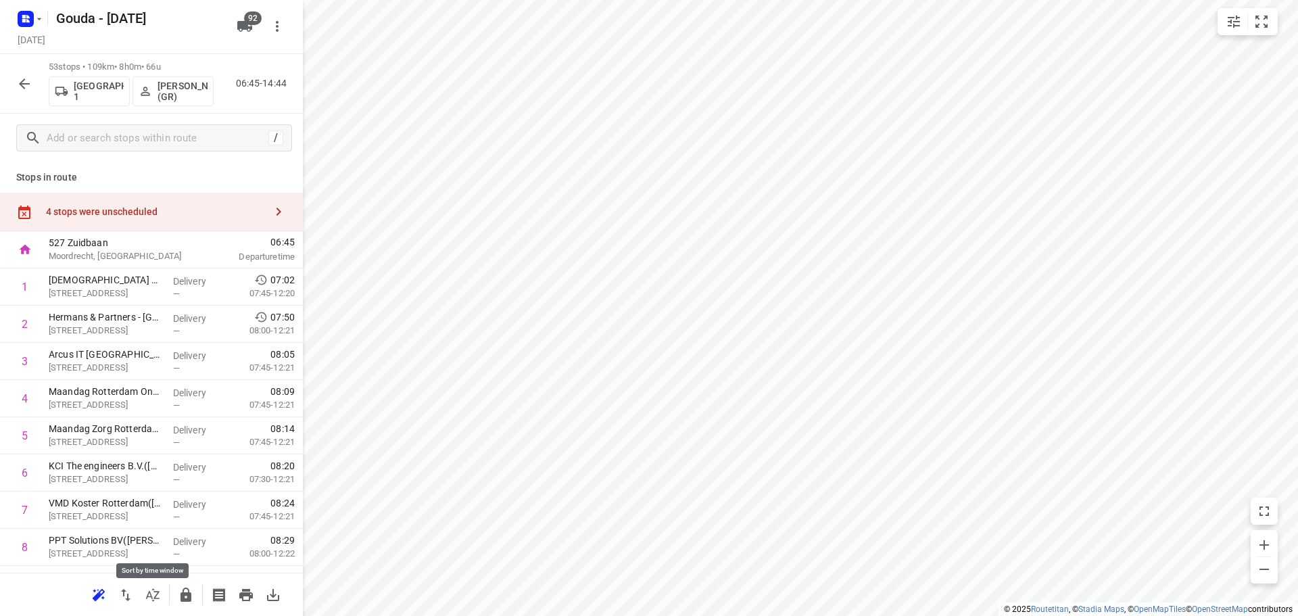
click at [160, 592] on icon "button" at bounding box center [153, 595] width 16 height 16
click at [149, 599] on icon "button" at bounding box center [153, 595] width 16 height 16
drag, startPoint x: 160, startPoint y: 514, endPoint x: 158, endPoint y: 402, distance: 111.6
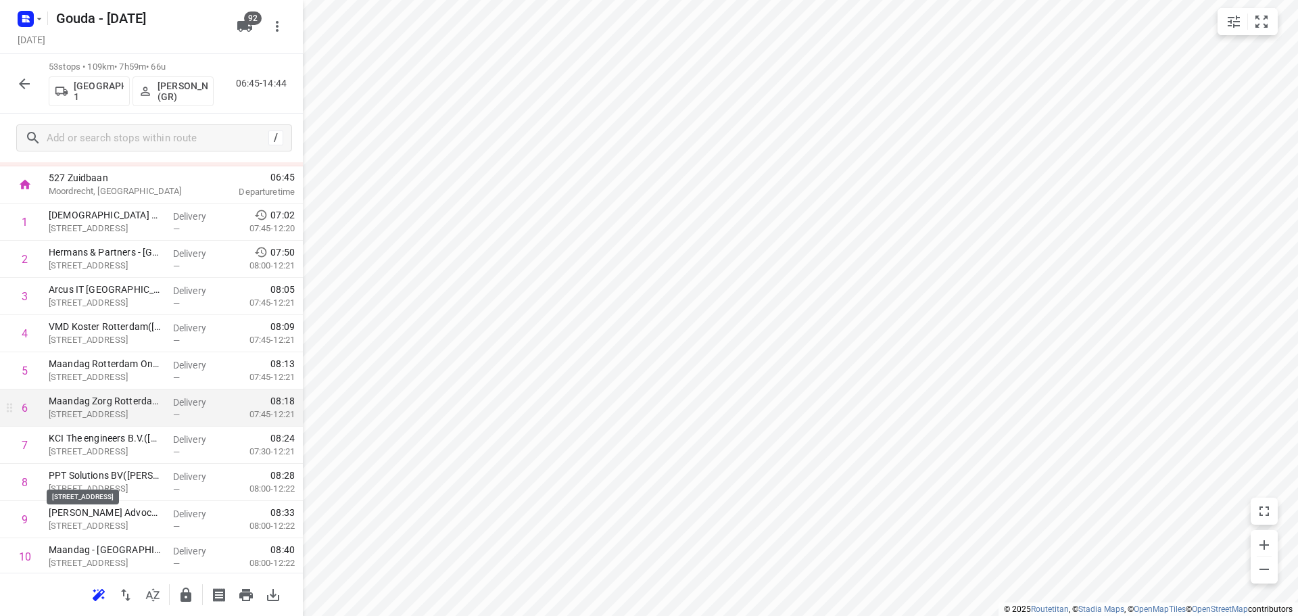
scroll to position [273, 0]
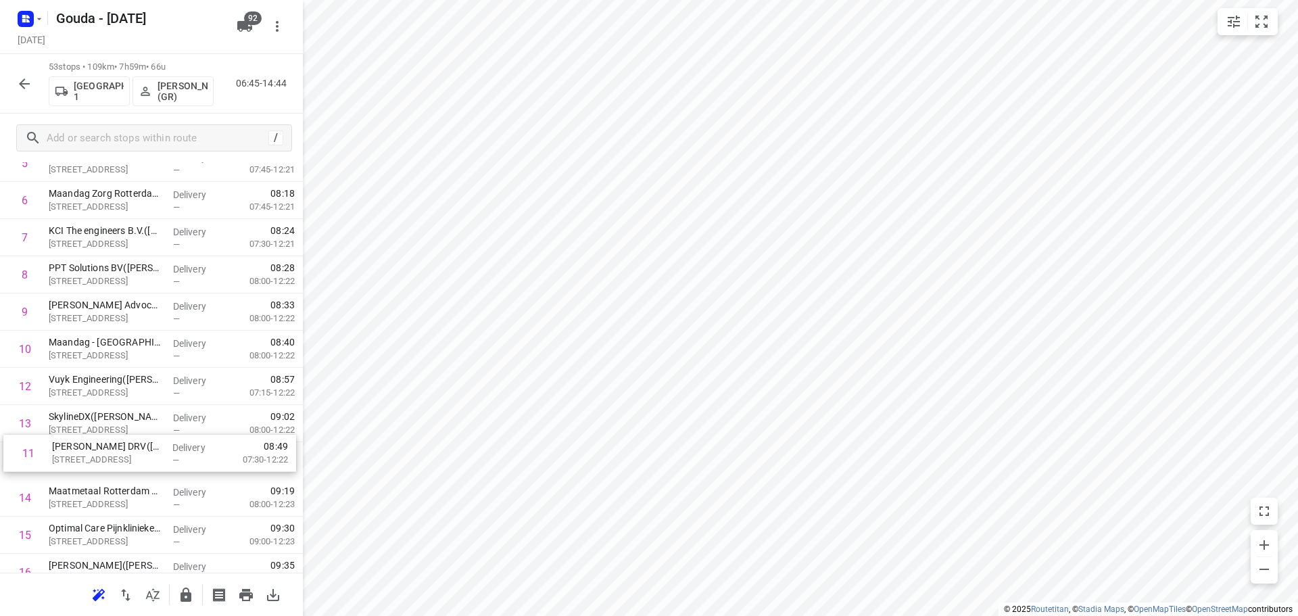
drag, startPoint x: 151, startPoint y: 398, endPoint x: 155, endPoint y: 469, distance: 71.8
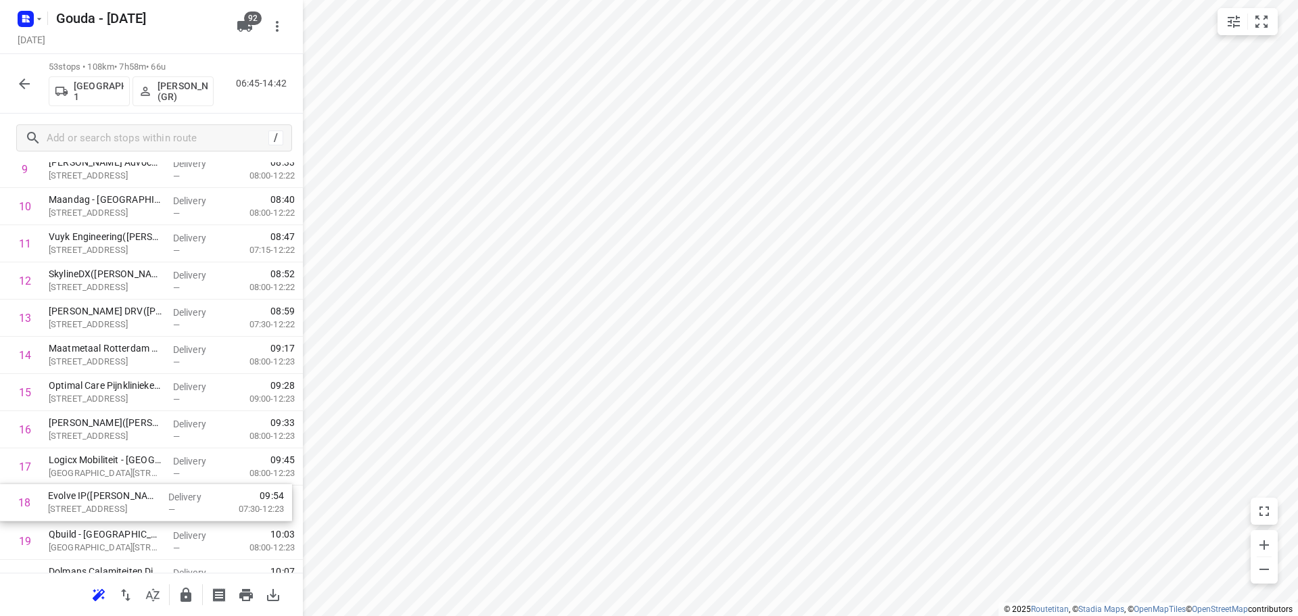
scroll to position [416, 0]
drag, startPoint x: 120, startPoint y: 517, endPoint x: 120, endPoint y: 354, distance: 162.3
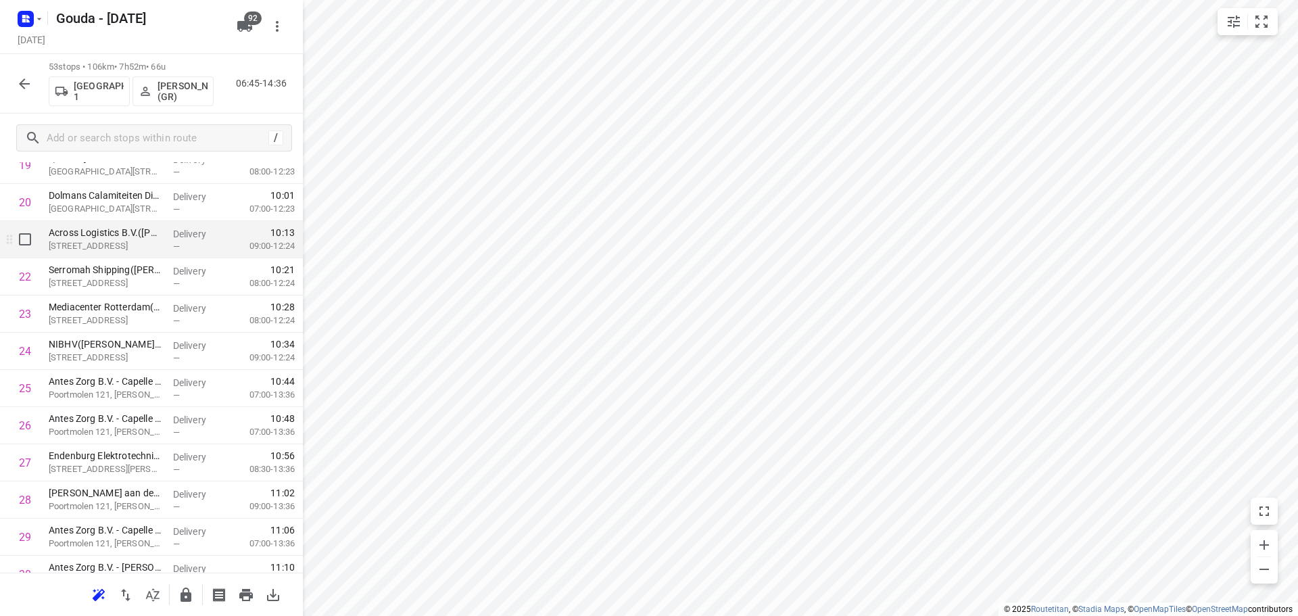
scroll to position [822, 0]
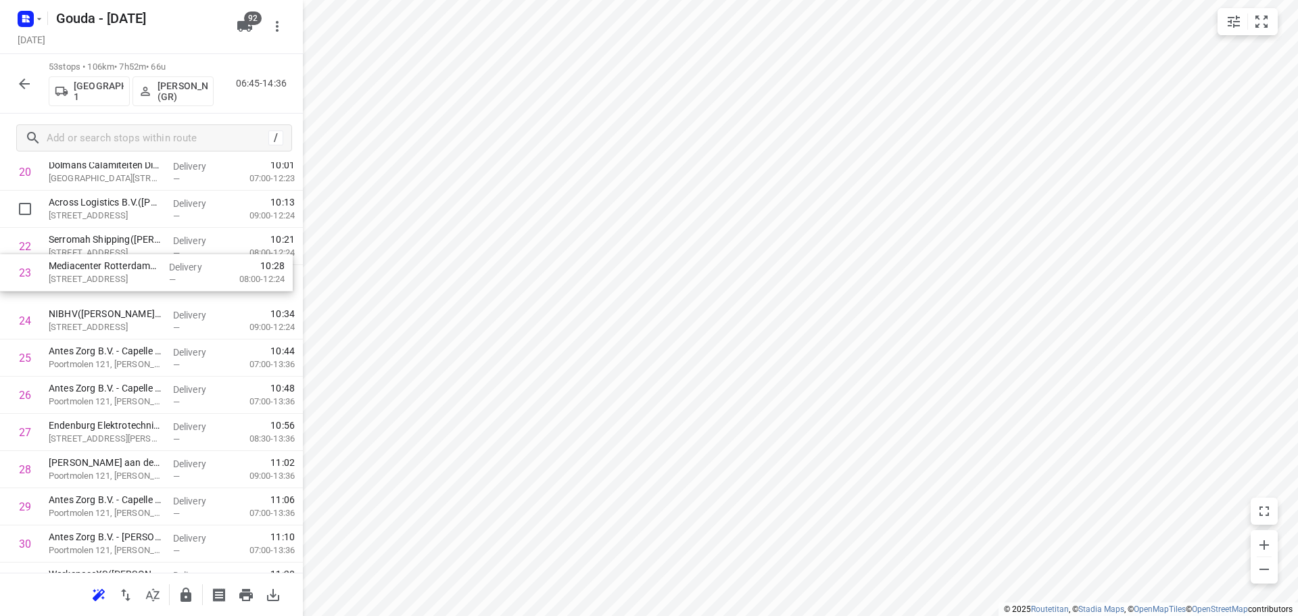
drag, startPoint x: 165, startPoint y: 289, endPoint x: 163, endPoint y: 270, distance: 18.4
click at [163, 270] on div "1 Ecclesia B.V.(Gepke Groeneveld) Lichtenauerlaan 202, Rotterdam Delivery — 07:…" at bounding box center [151, 432] width 303 height 1971
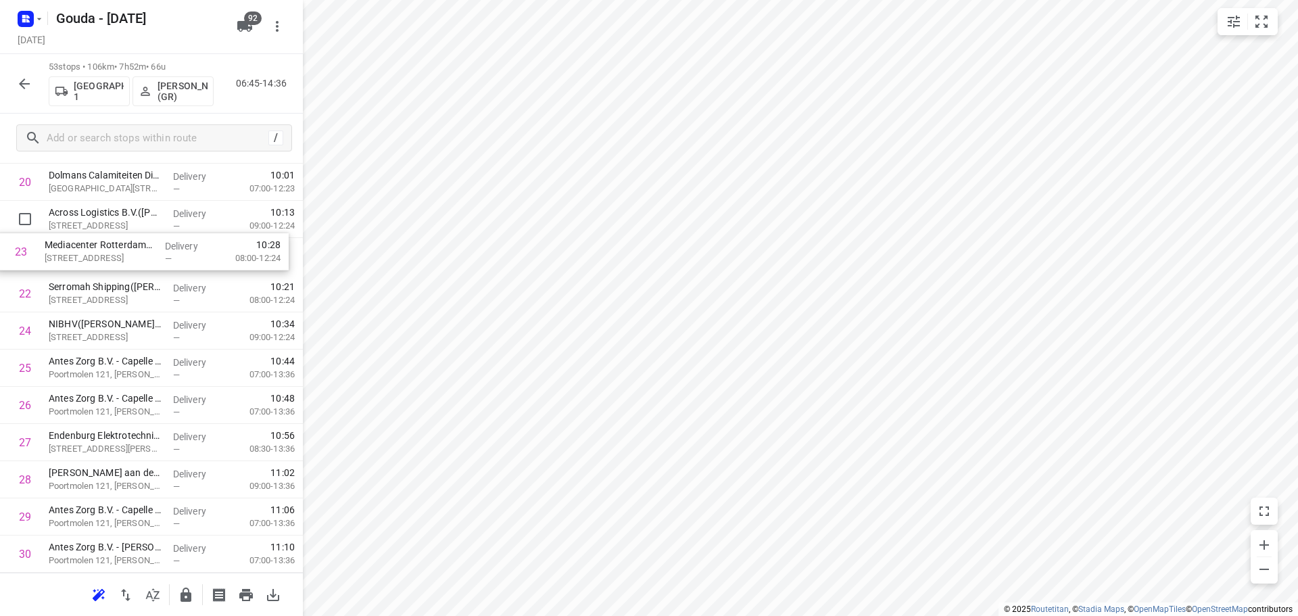
drag, startPoint x: 147, startPoint y: 264, endPoint x: 145, endPoint y: 250, distance: 14.3
click at [145, 250] on div "1 Ecclesia B.V.(Gepke Groeneveld) Lichtenauerlaan 202, Rotterdam Delivery — 07:…" at bounding box center [151, 442] width 303 height 1971
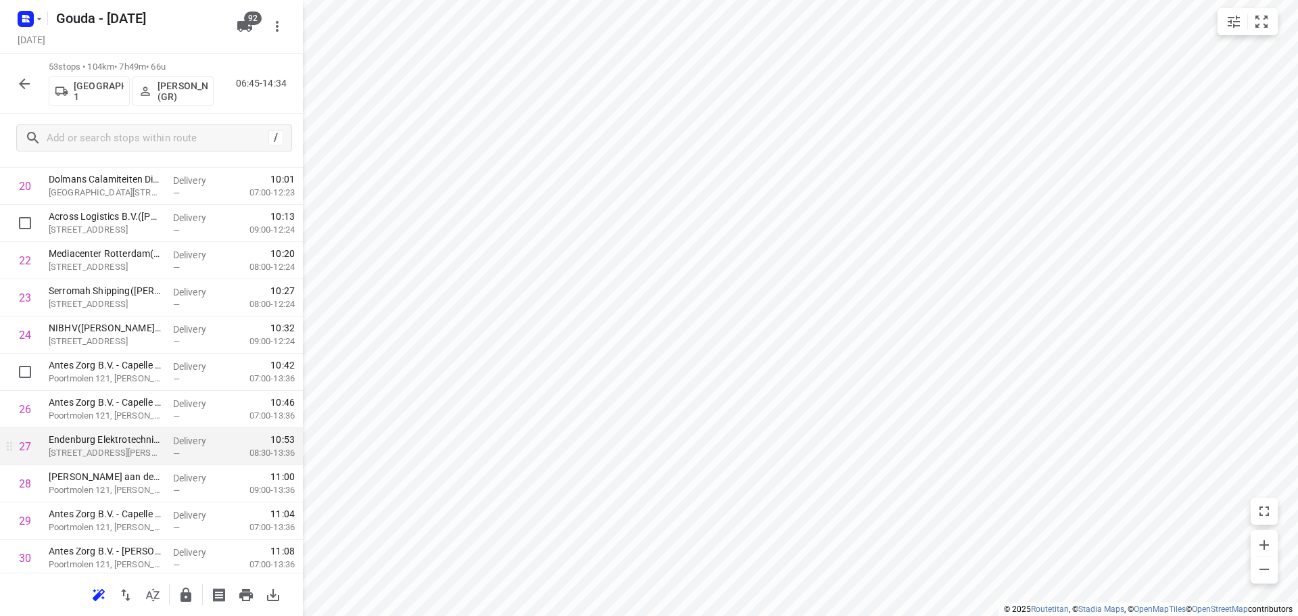
scroll to position [875, 0]
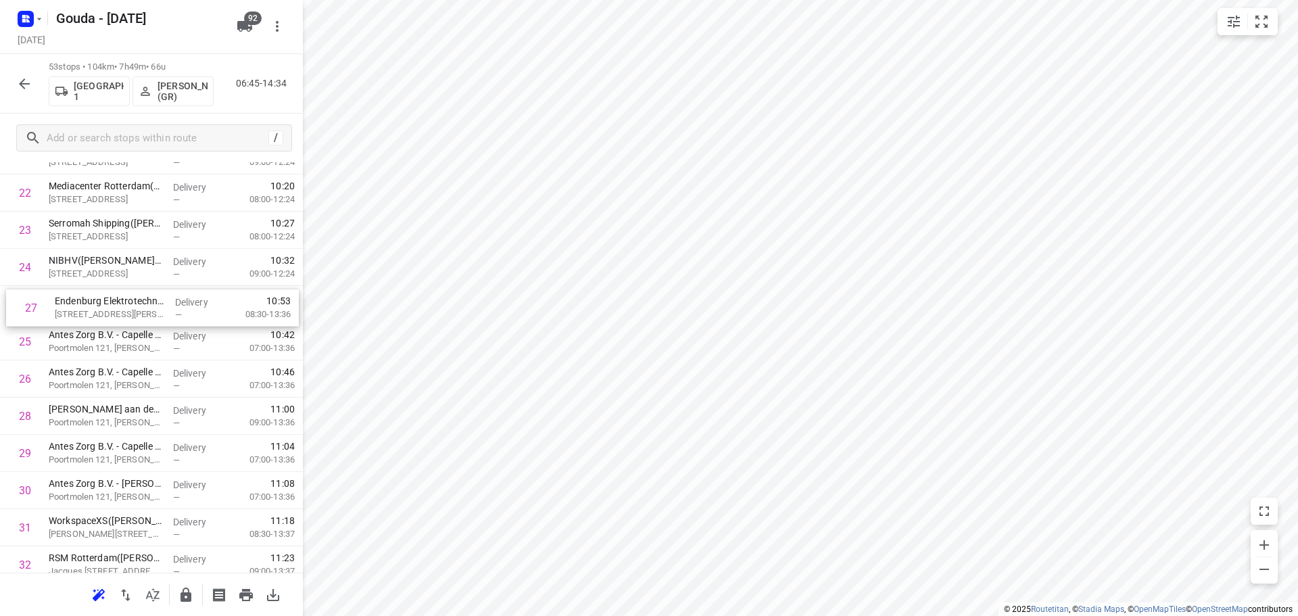
drag, startPoint x: 135, startPoint y: 393, endPoint x: 140, endPoint y: 318, distance: 74.6
click at [140, 318] on div "1 Ecclesia B.V.(Gepke Groeneveld) Lichtenauerlaan 202, Rotterdam Delivery — 07:…" at bounding box center [151, 378] width 303 height 1971
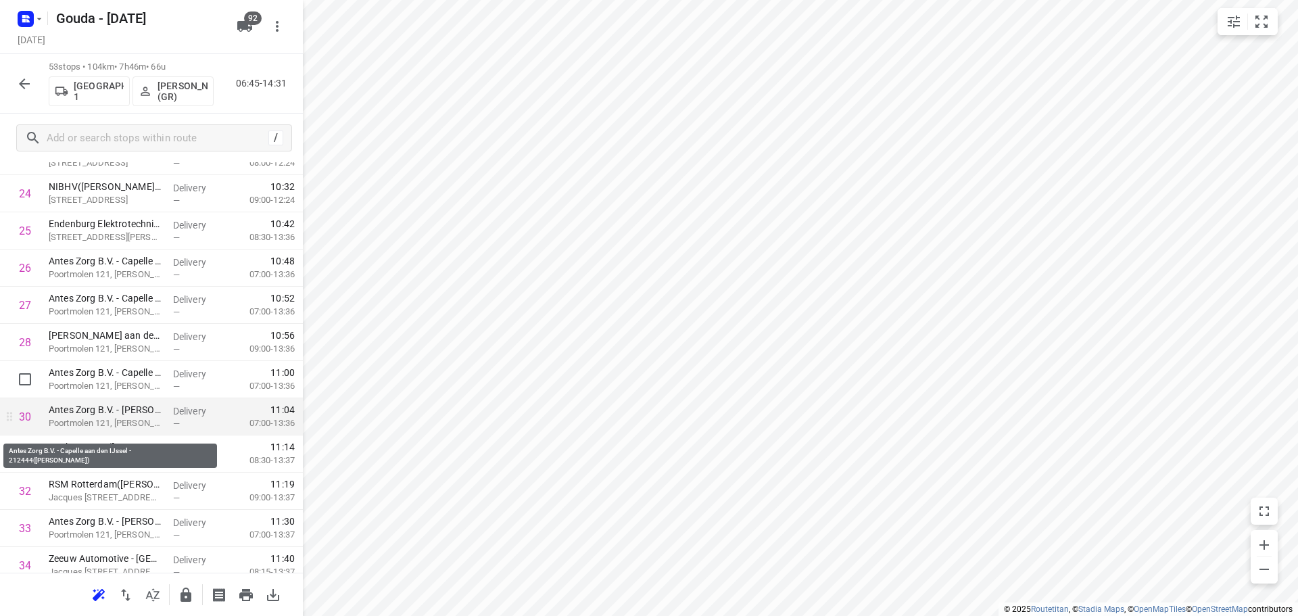
scroll to position [1010, 0]
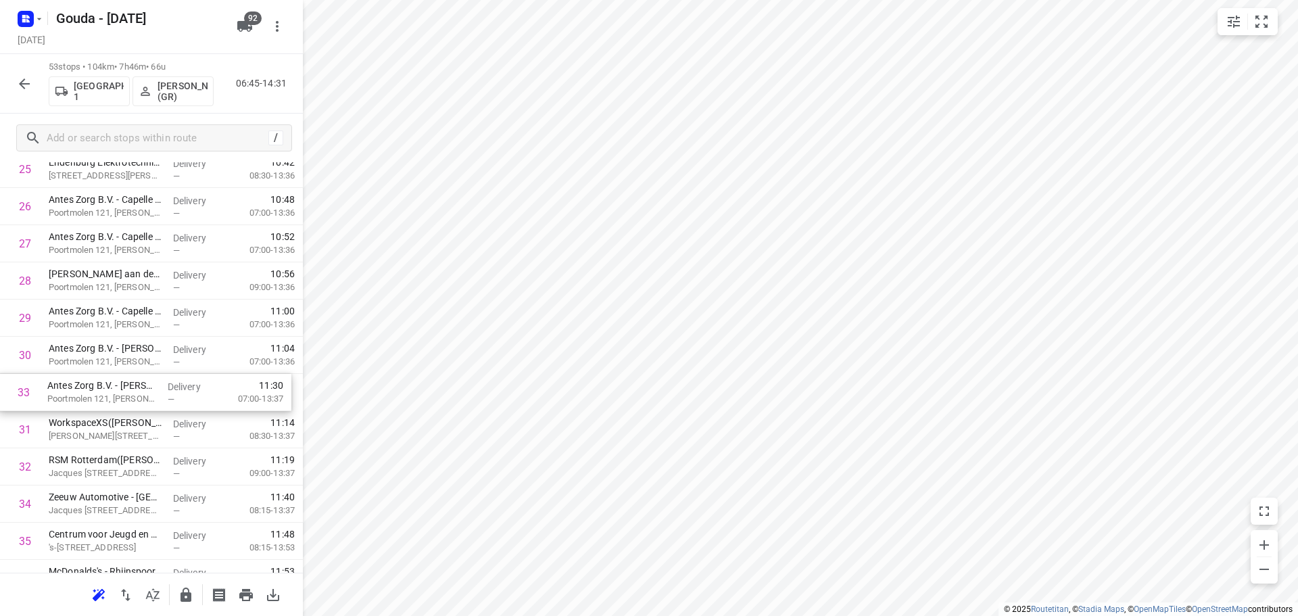
drag, startPoint x: 137, startPoint y: 472, endPoint x: 135, endPoint y: 390, distance: 81.8
click at [135, 390] on div "1 Ecclesia B.V.(Gepke Groeneveld) Lichtenauerlaan 202, Rotterdam Delivery — 07:…" at bounding box center [151, 243] width 303 height 1971
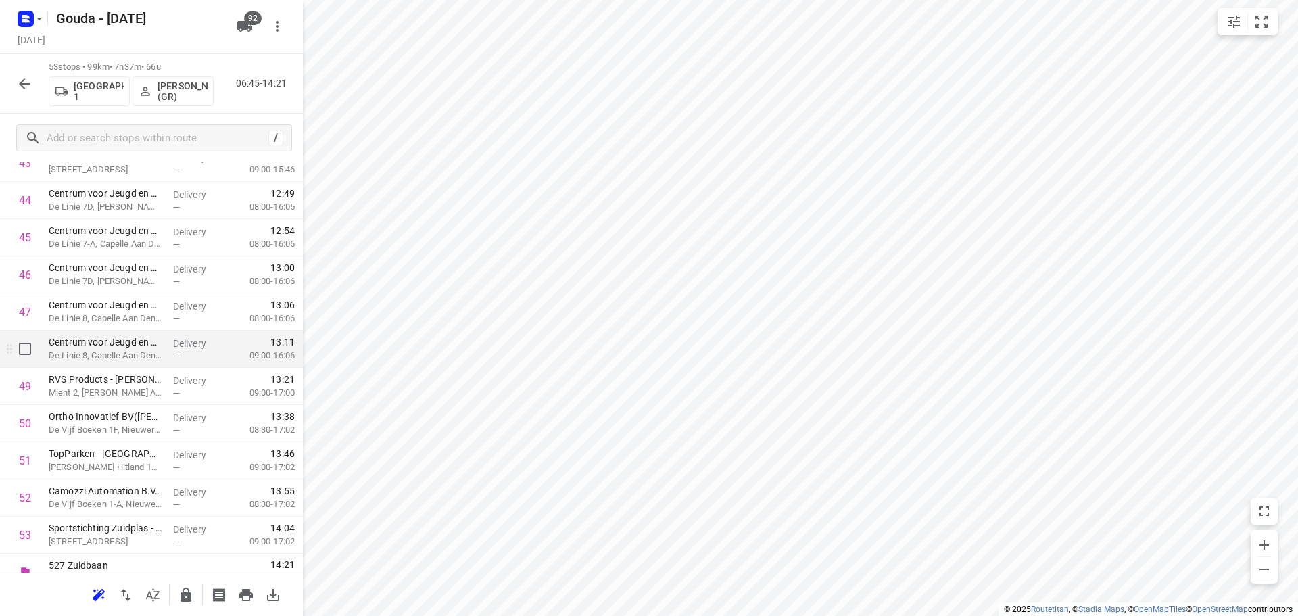
scroll to position [1686, 0]
drag, startPoint x: 132, startPoint y: 456, endPoint x: 139, endPoint y: 417, distance: 39.1
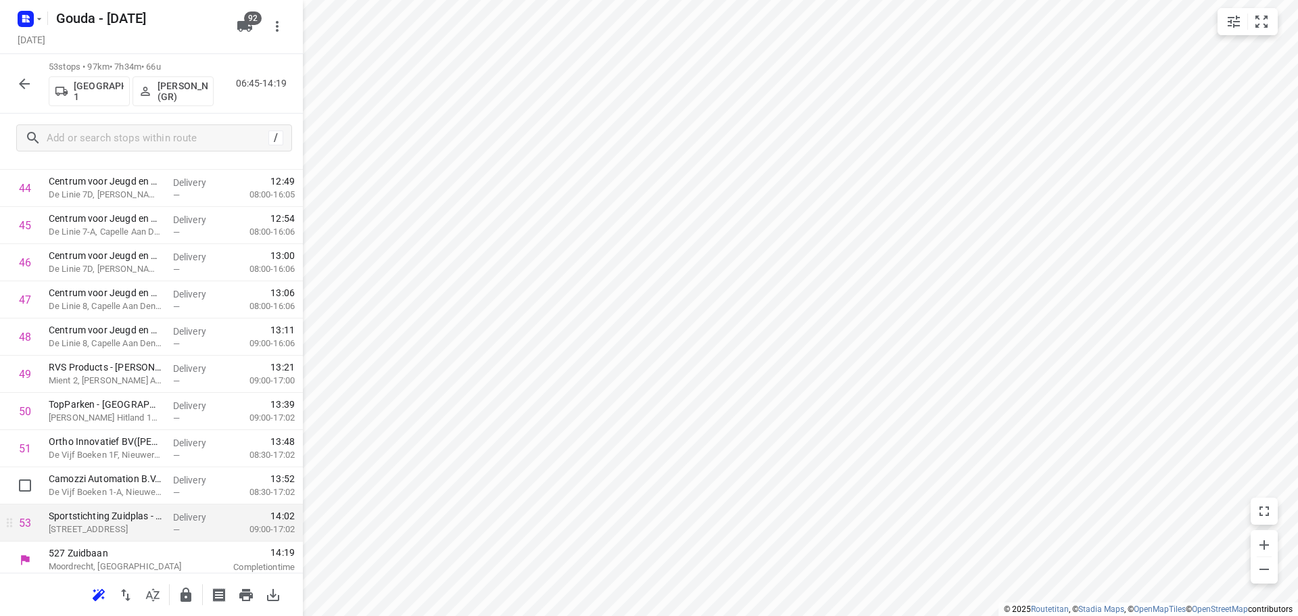
scroll to position [1704, 0]
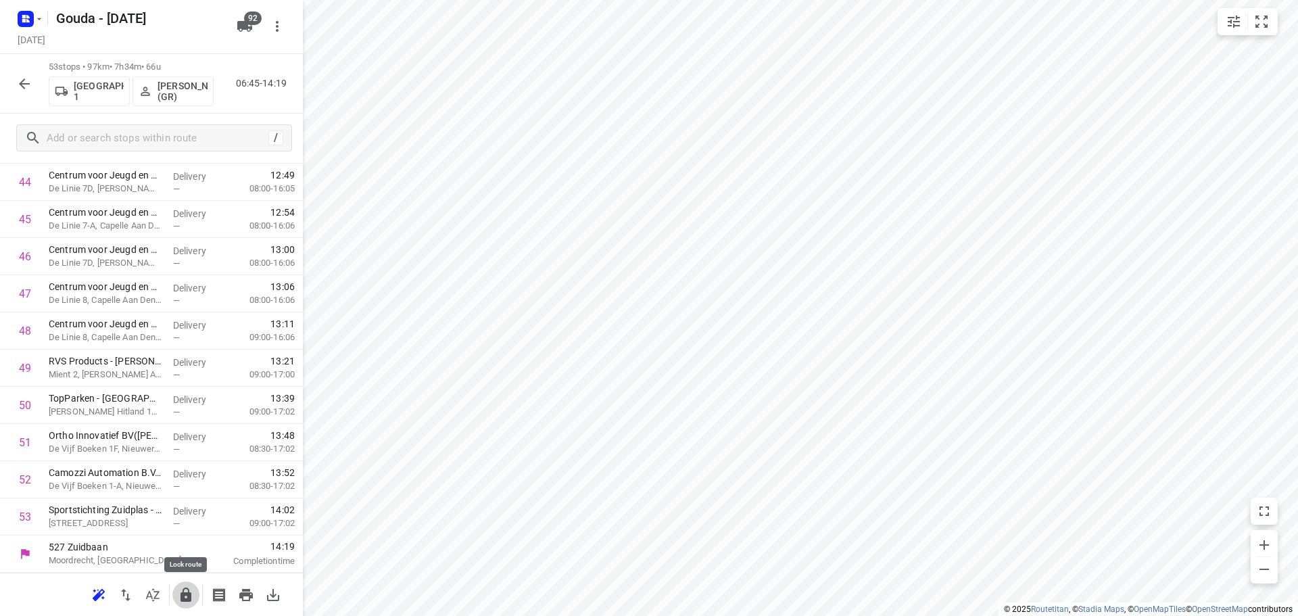
click at [187, 591] on icon "button" at bounding box center [186, 595] width 16 height 16
click at [23, 87] on icon "button" at bounding box center [24, 83] width 11 height 11
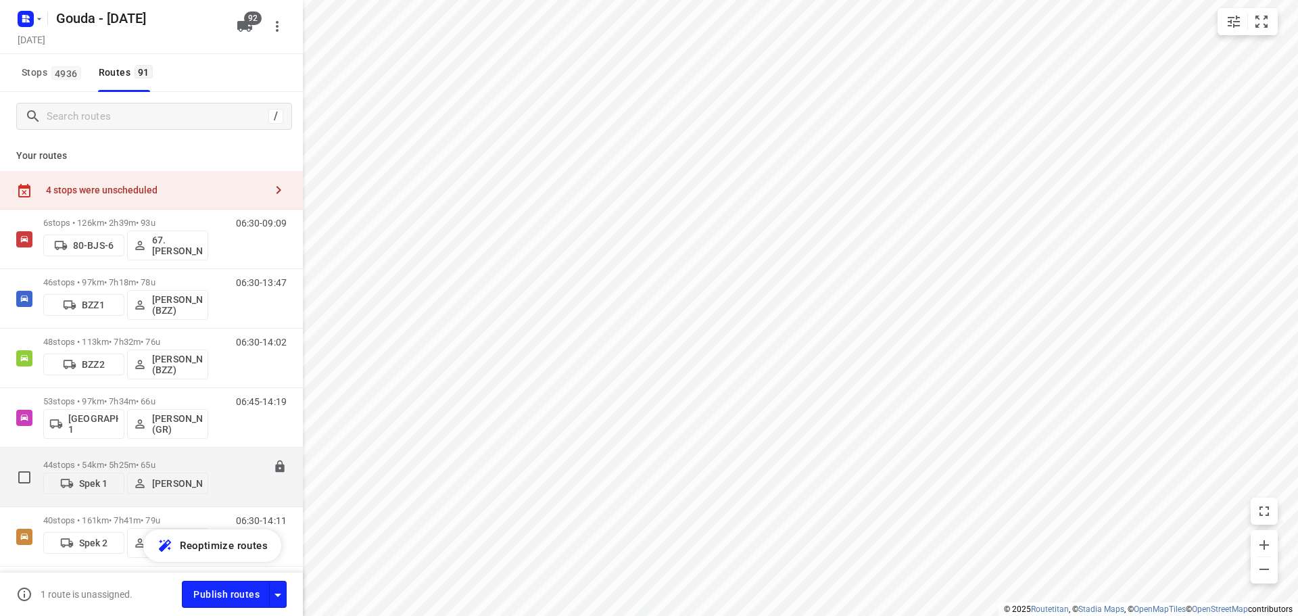
scroll to position [68, 0]
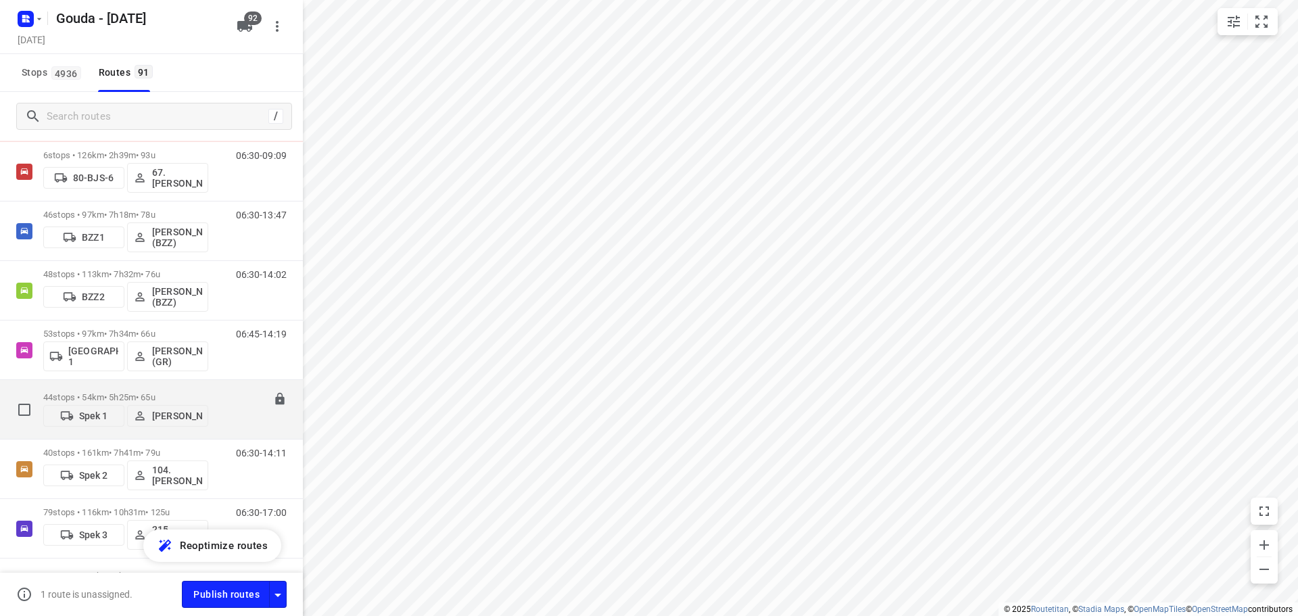
click at [151, 392] on p "44 stops • 54km • 5h25m • 65u" at bounding box center [125, 397] width 165 height 10
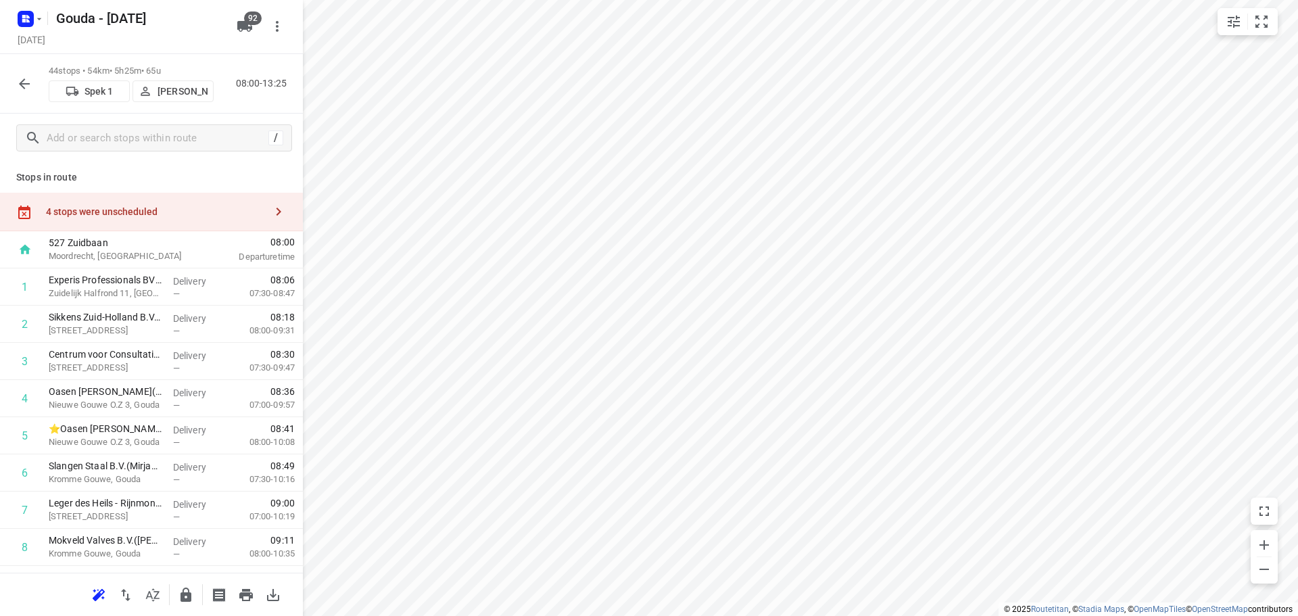
click at [162, 597] on button "button" at bounding box center [152, 595] width 27 height 27
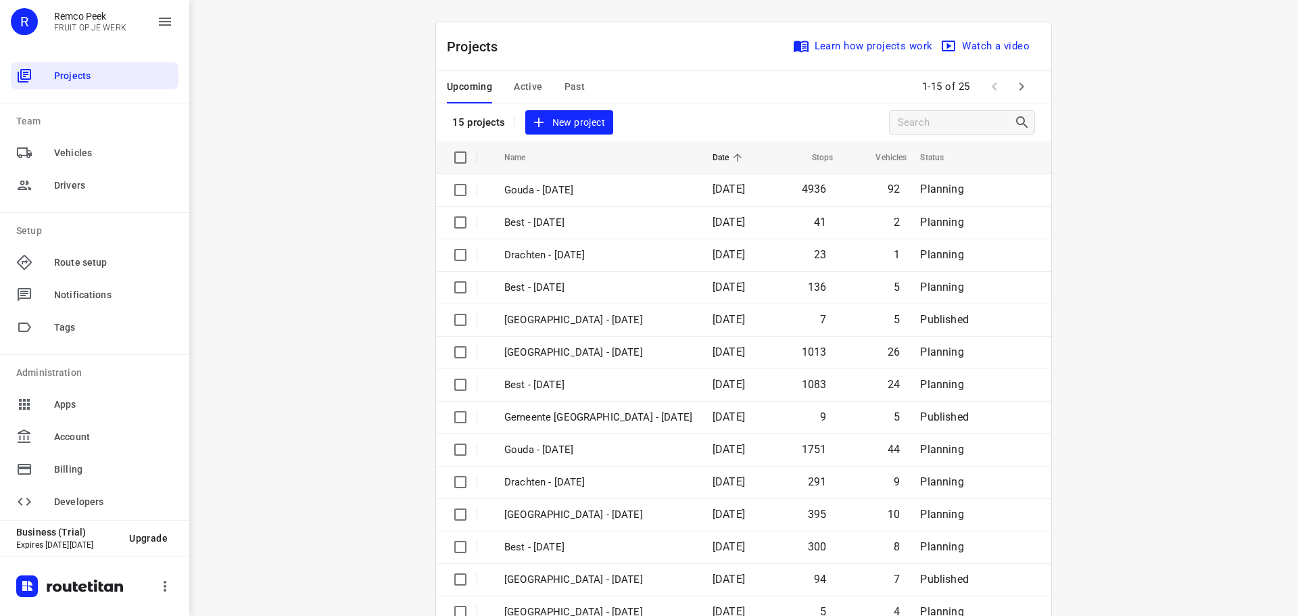
click at [571, 76] on button "Past" at bounding box center [575, 87] width 21 height 32
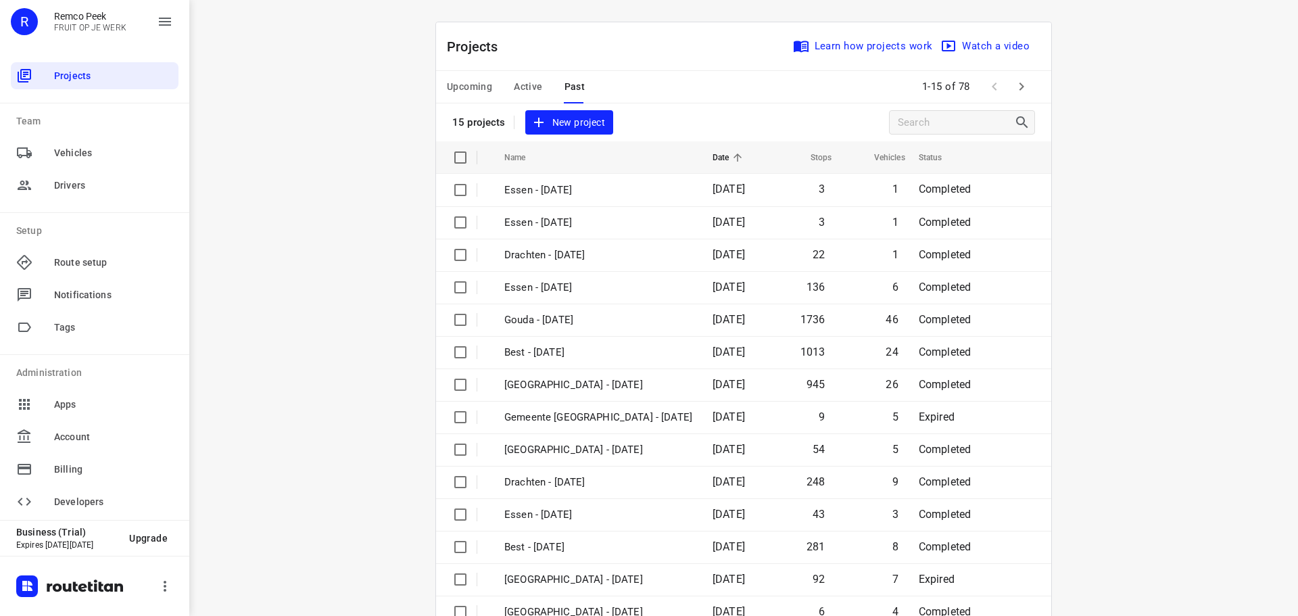
click at [481, 87] on span "Upcoming" at bounding box center [469, 86] width 45 height 17
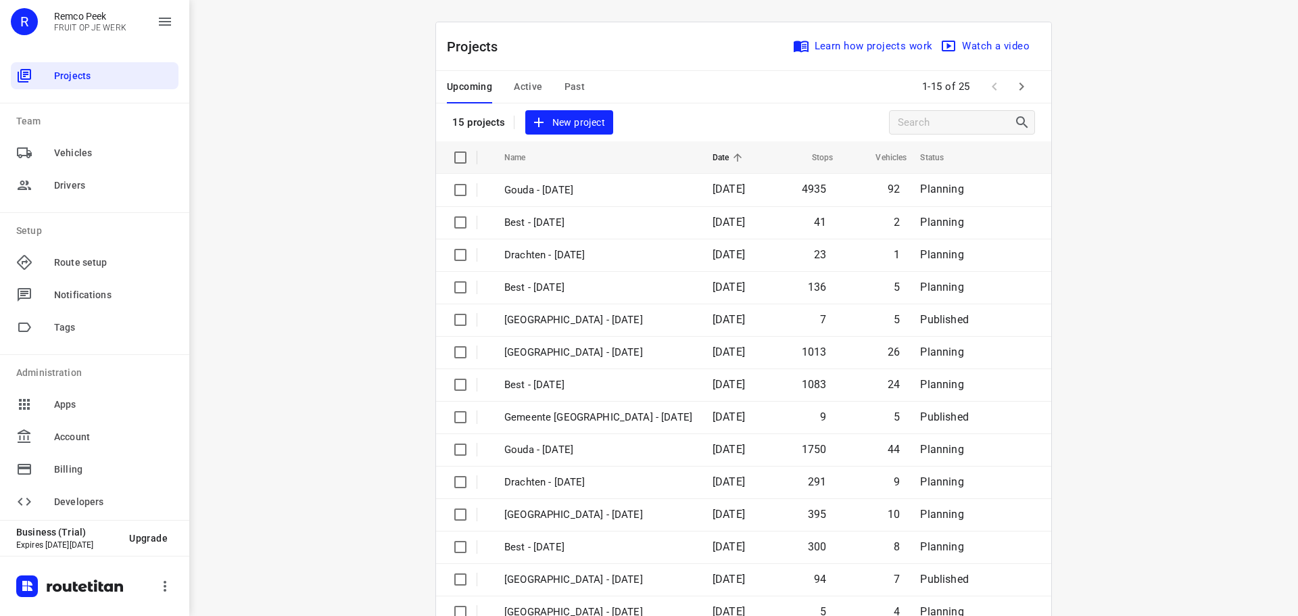
click at [565, 83] on span "Past" at bounding box center [575, 86] width 21 height 17
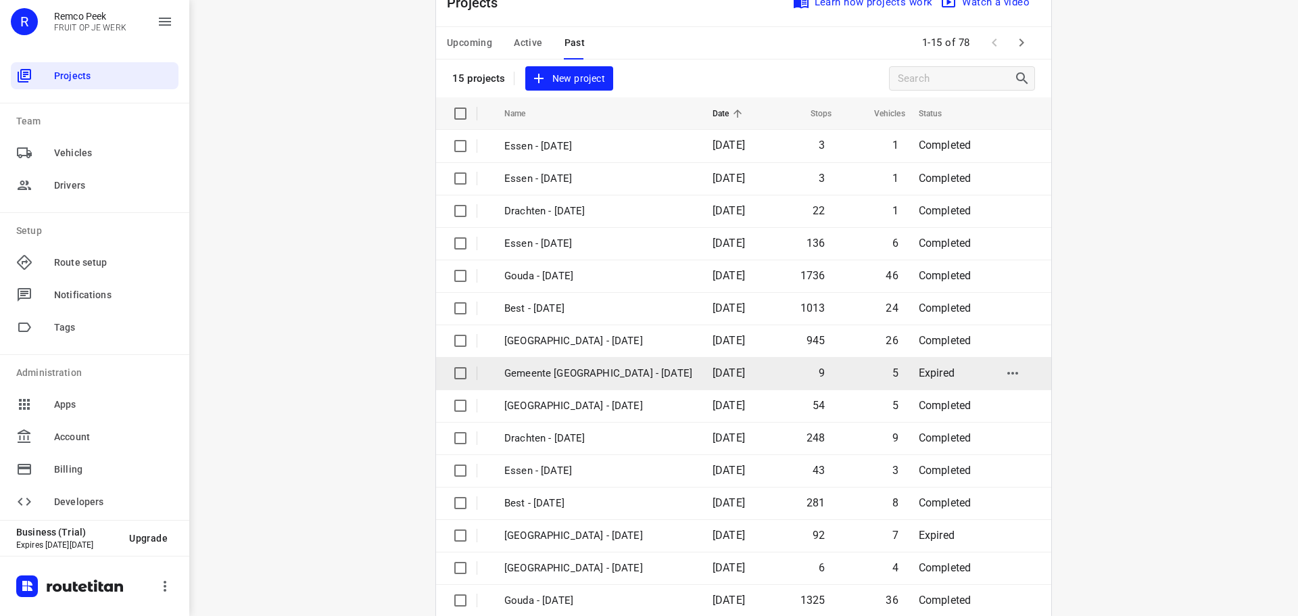
scroll to position [68, 0]
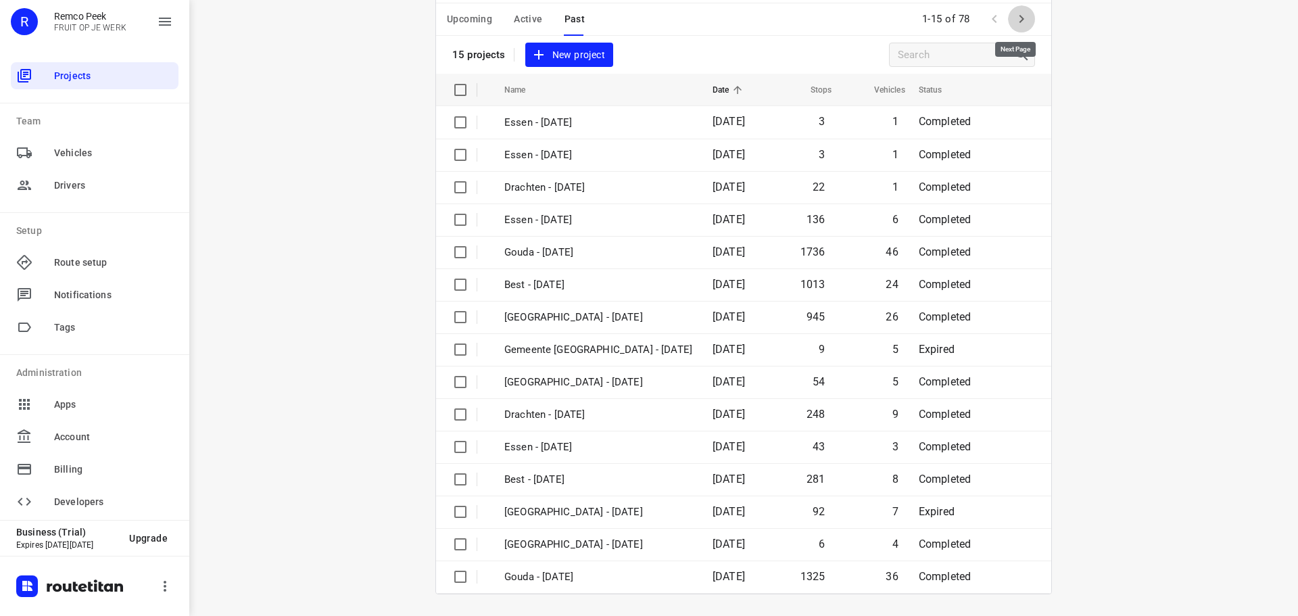
click at [1026, 26] on button "button" at bounding box center [1021, 18] width 27 height 27
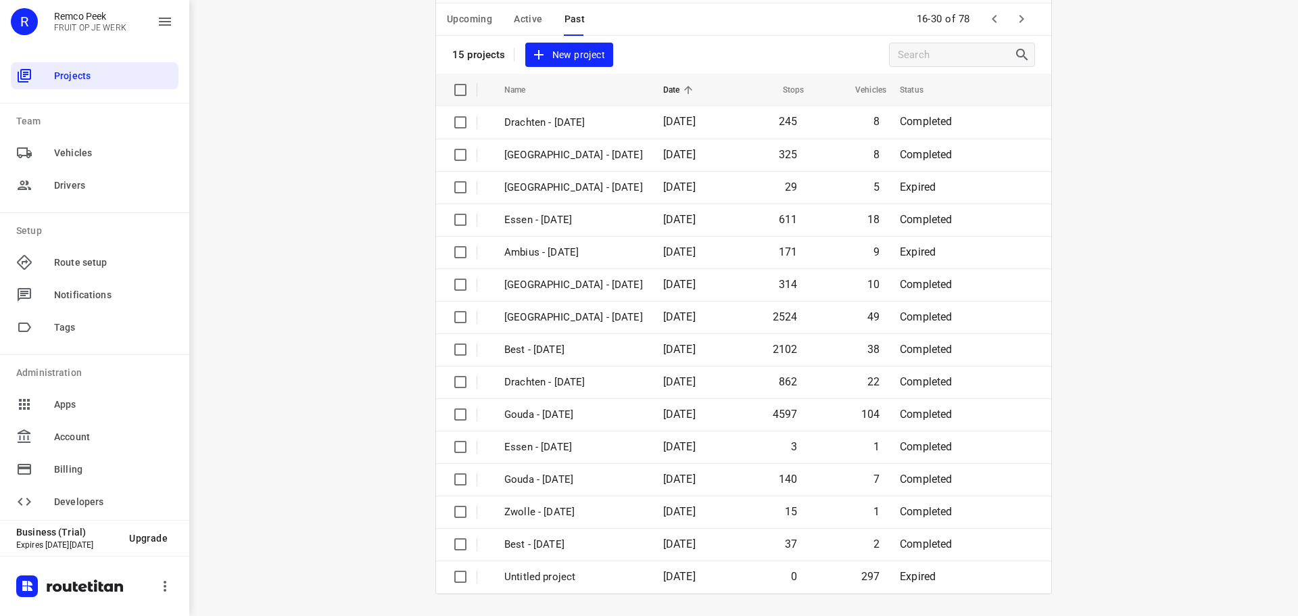
scroll to position [0, 0]
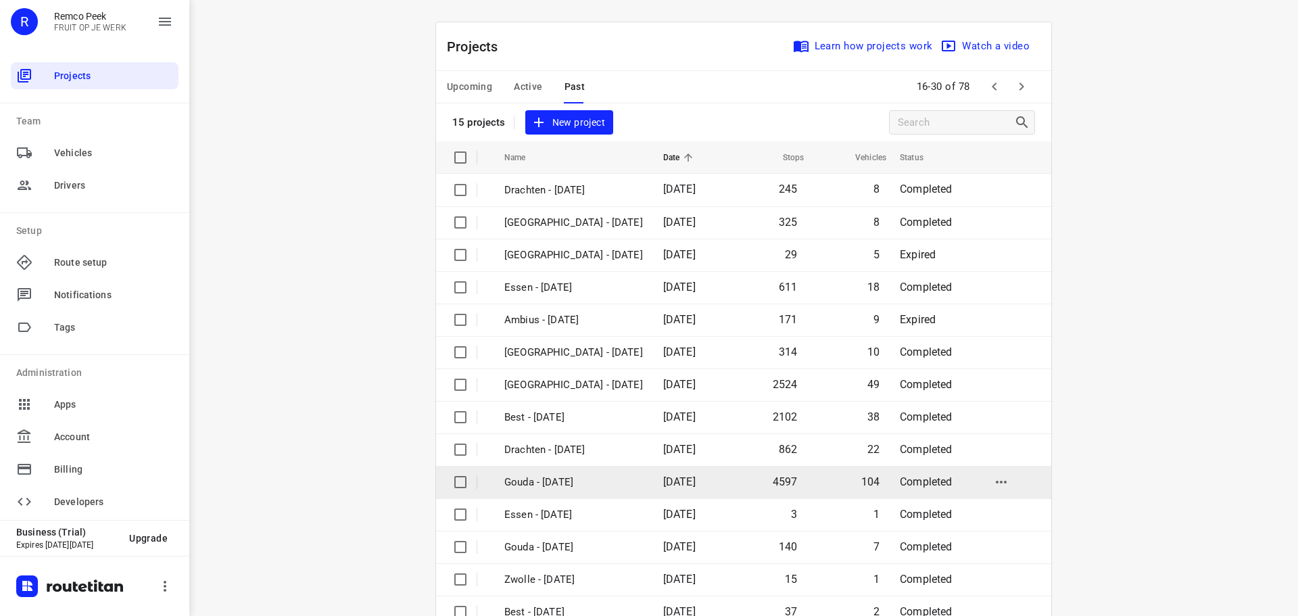
click at [612, 481] on p "Gouda - [DATE]" at bounding box center [573, 483] width 139 height 16
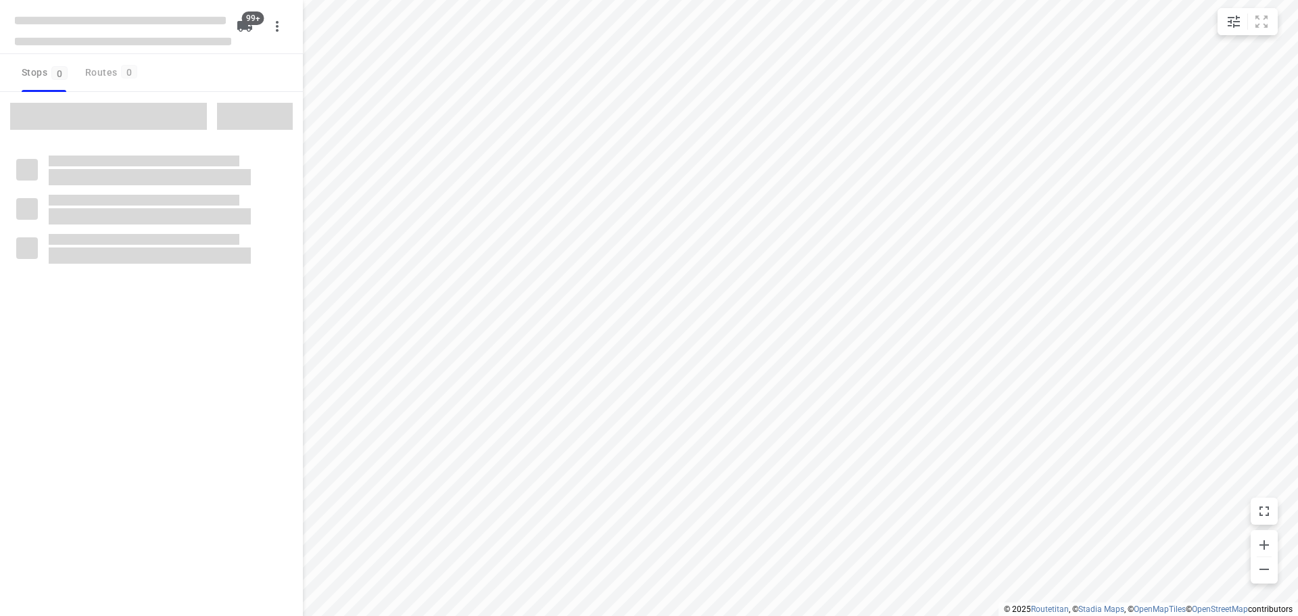
type input "distance"
checkbox input "true"
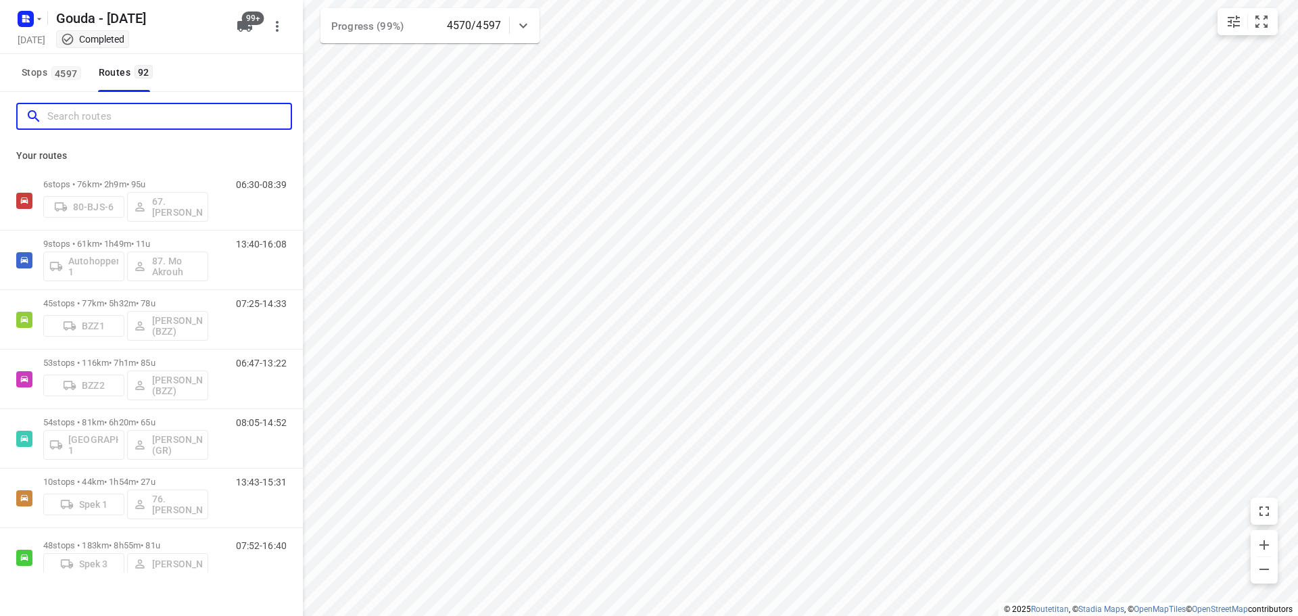
click at [114, 112] on input "Search routes" at bounding box center [168, 116] width 243 height 21
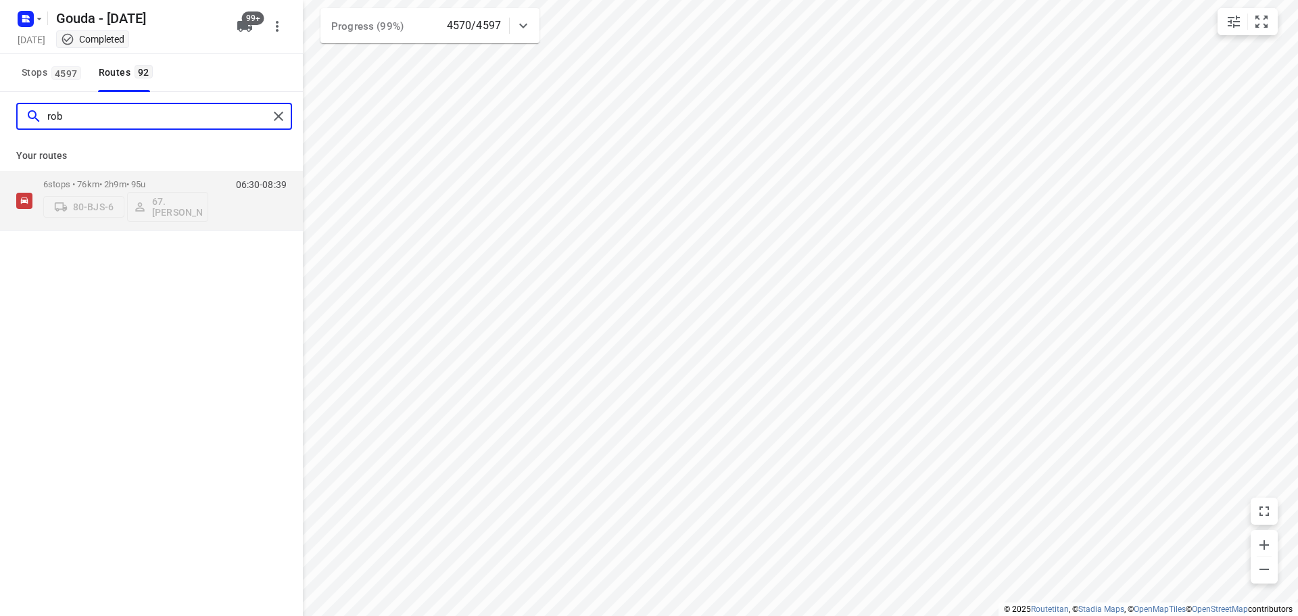
type input "rob"
click at [124, 167] on div "Your routes 6 stops • 76km • 2h9m • 95u 80-BJS-6 67. Rob de Jong 06:30-08:39" at bounding box center [151, 186] width 303 height 90
click at [126, 169] on div "Your routes 6 stops • 76km • 2h9m • 95u 80-BJS-6 67. Rob de Jong 06:30-08:39" at bounding box center [151, 186] width 303 height 90
click at [126, 190] on div "80-BJS-6 67. Rob de Jong" at bounding box center [125, 205] width 165 height 32
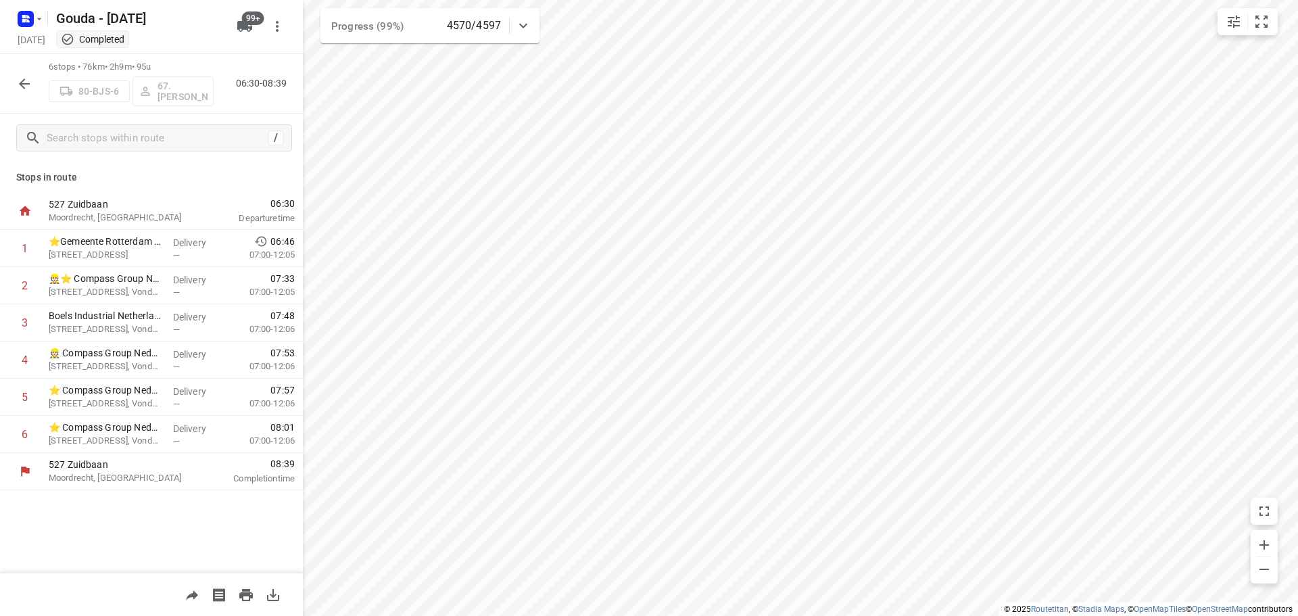
click at [32, 89] on icon "button" at bounding box center [24, 84] width 16 height 16
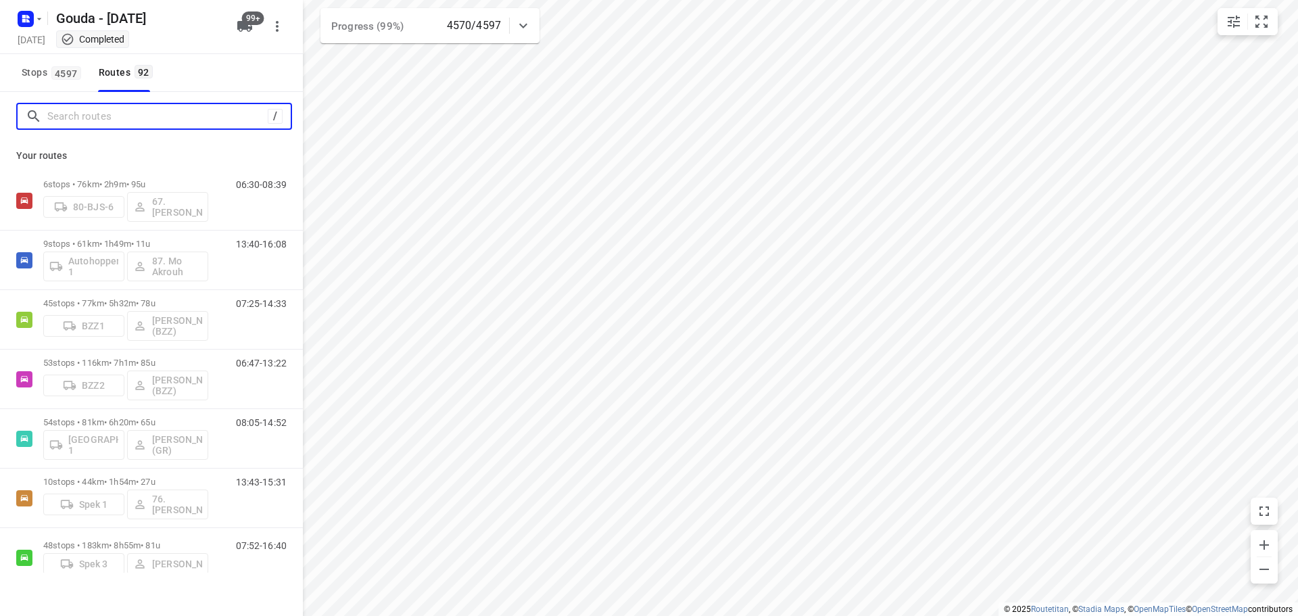
click at [122, 119] on input "Search routes" at bounding box center [157, 116] width 220 height 21
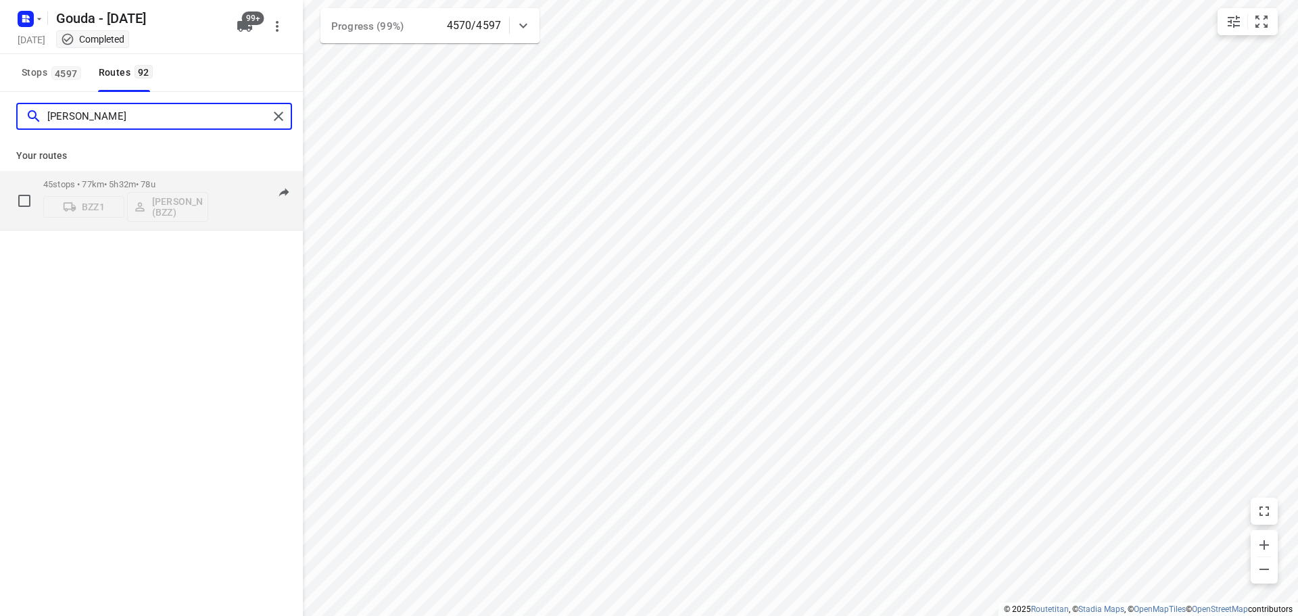
type input "omar"
click at [97, 189] on p "45 stops • 77km • 5h32m • 78u" at bounding box center [125, 184] width 165 height 10
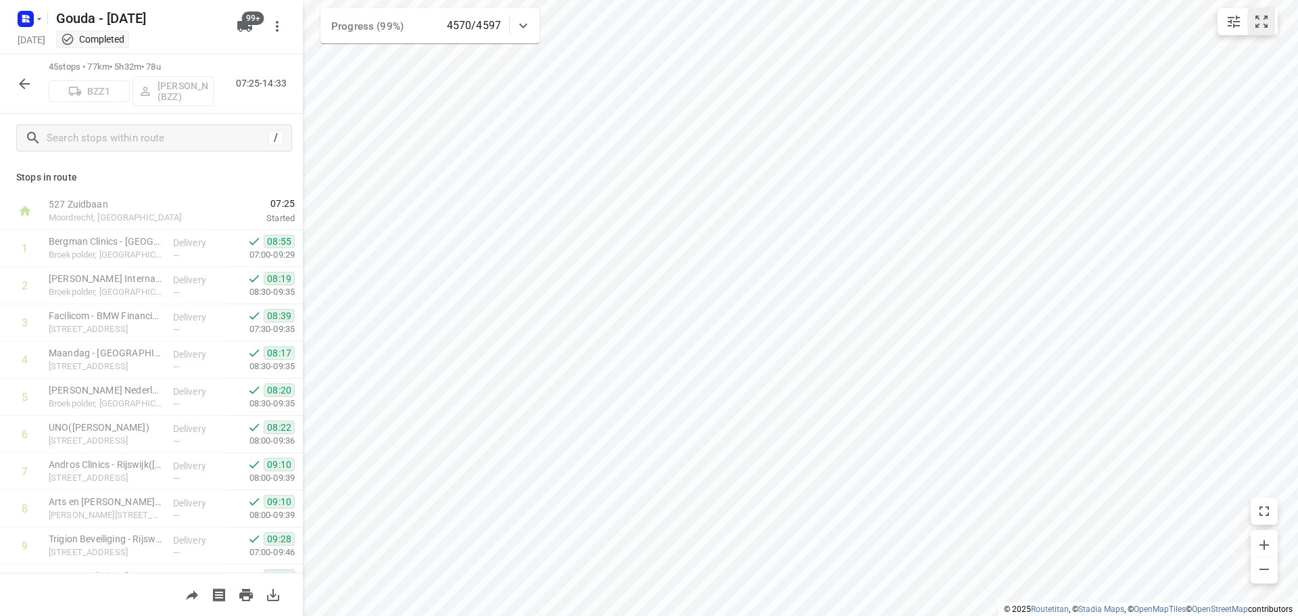
click at [1258, 16] on icon "small contained button group" at bounding box center [1262, 22] width 12 height 12
click at [19, 77] on icon "button" at bounding box center [24, 84] width 16 height 16
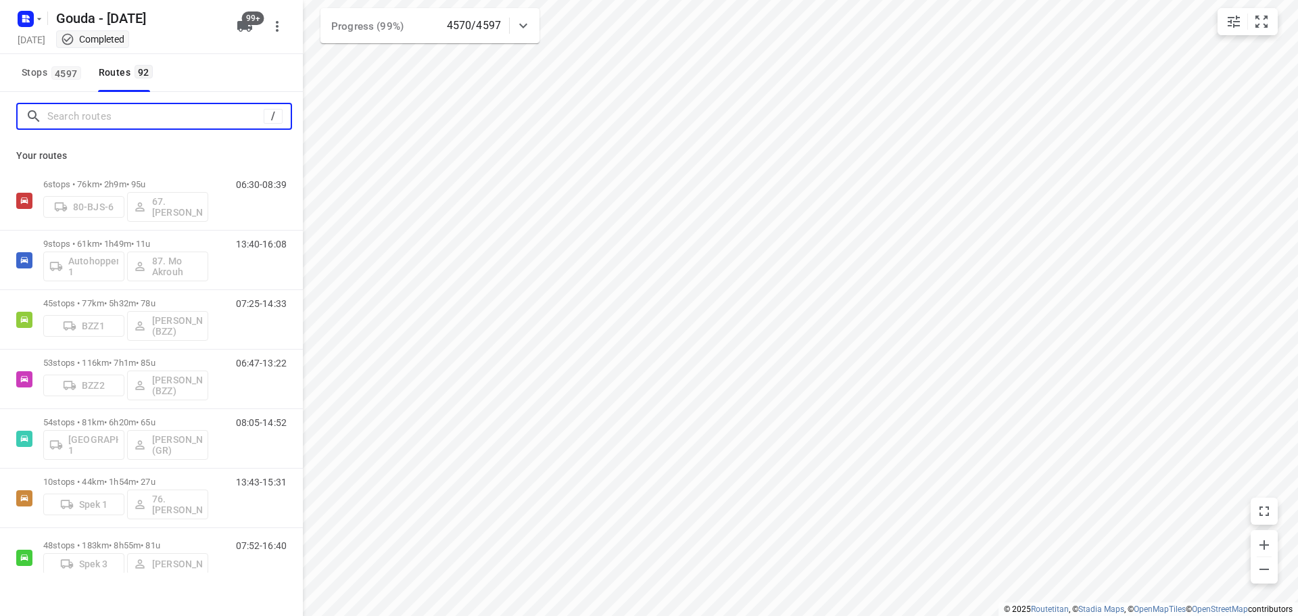
click at [128, 108] on input "Search routes" at bounding box center [155, 116] width 216 height 21
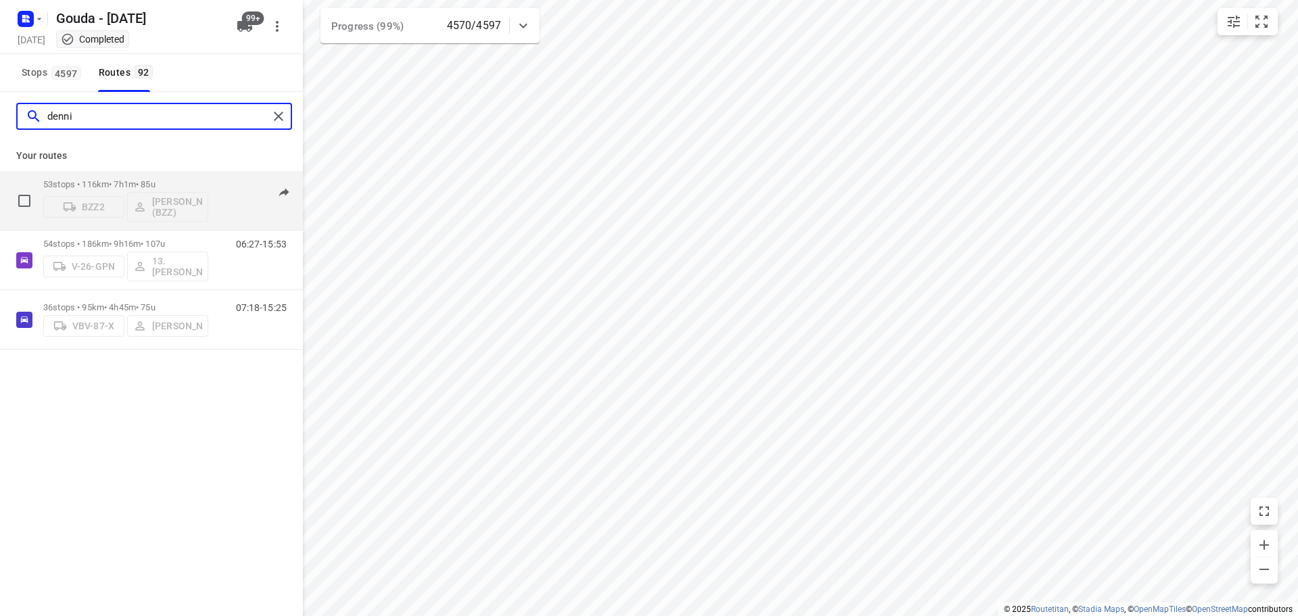
type input "denni"
click at [166, 174] on div "53 stops • 116km • 7h1m • 85u BZZ2 Dennis Dorian Babeu (BZZ)" at bounding box center [125, 200] width 165 height 56
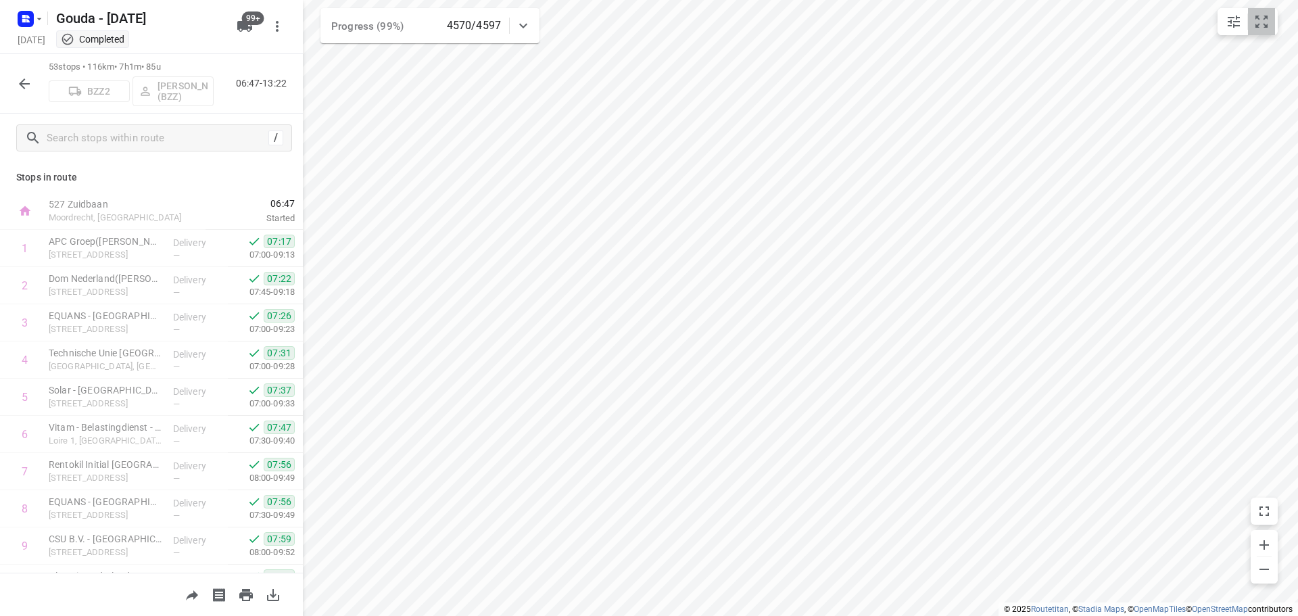
click at [1269, 24] on icon "small contained button group" at bounding box center [1262, 22] width 16 height 16
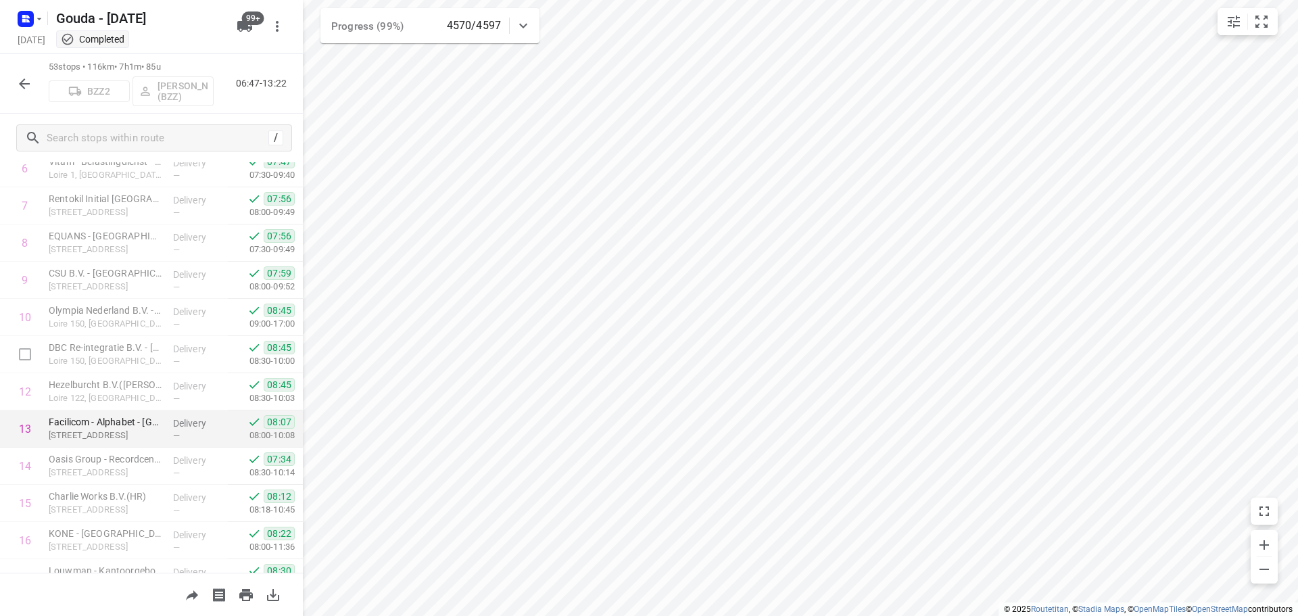
scroll to position [338, 0]
click at [22, 76] on icon "button" at bounding box center [24, 84] width 16 height 16
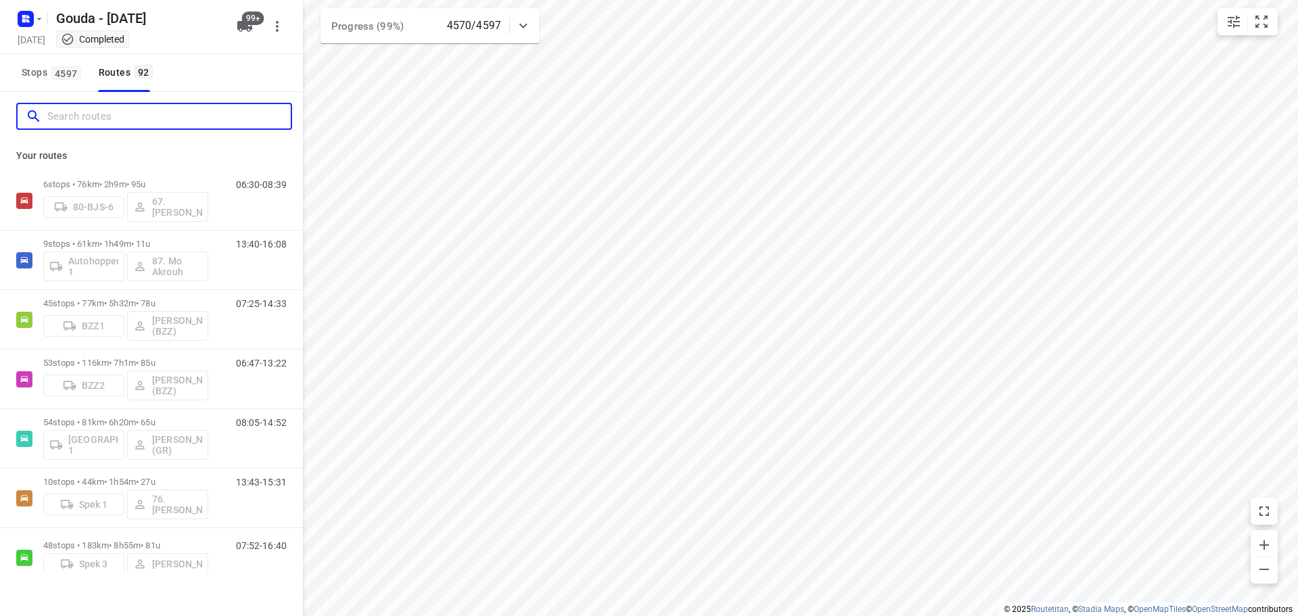
click at [107, 119] on input "Search routes" at bounding box center [168, 116] width 243 height 21
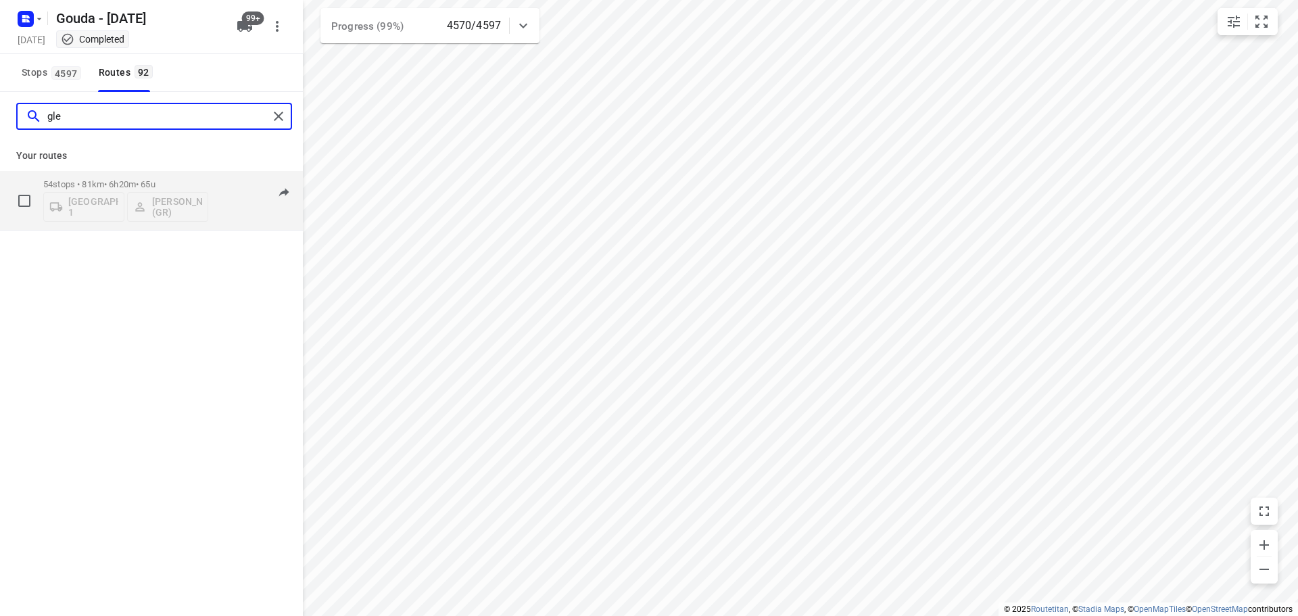
type input "gle"
click at [130, 177] on div "54 stops • 81km • 6h20m • 65u Gemeente Rotterdam 1 Glenn Coomans (GR)" at bounding box center [125, 200] width 165 height 56
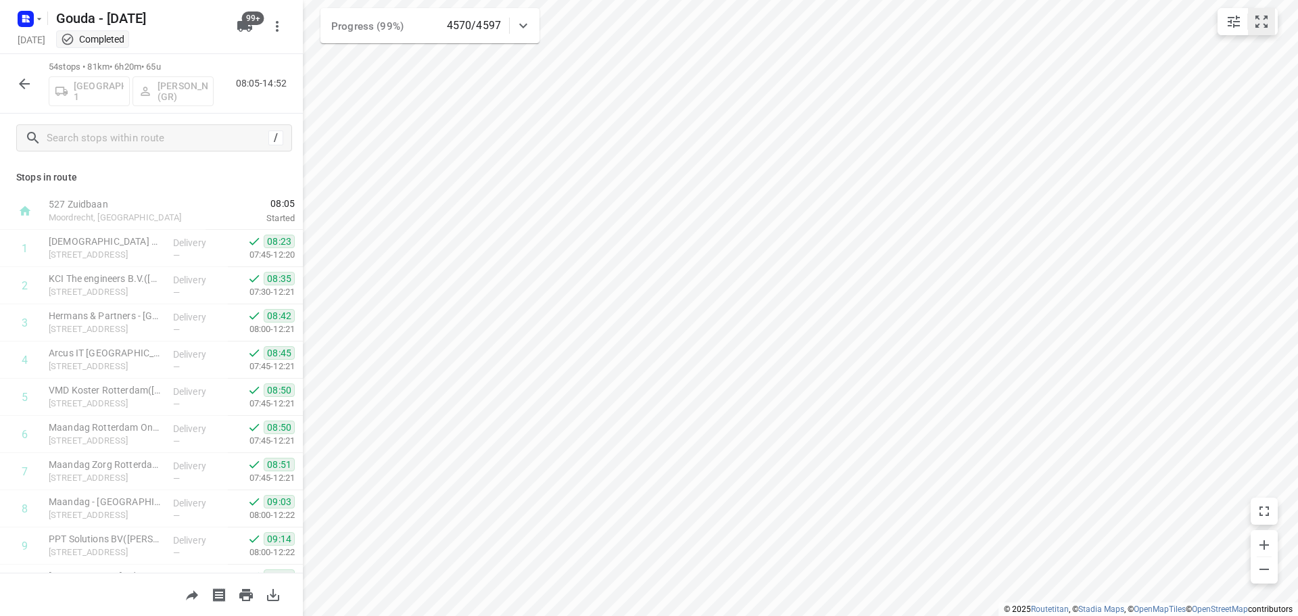
click at [1258, 21] on icon "small contained button group" at bounding box center [1262, 22] width 16 height 16
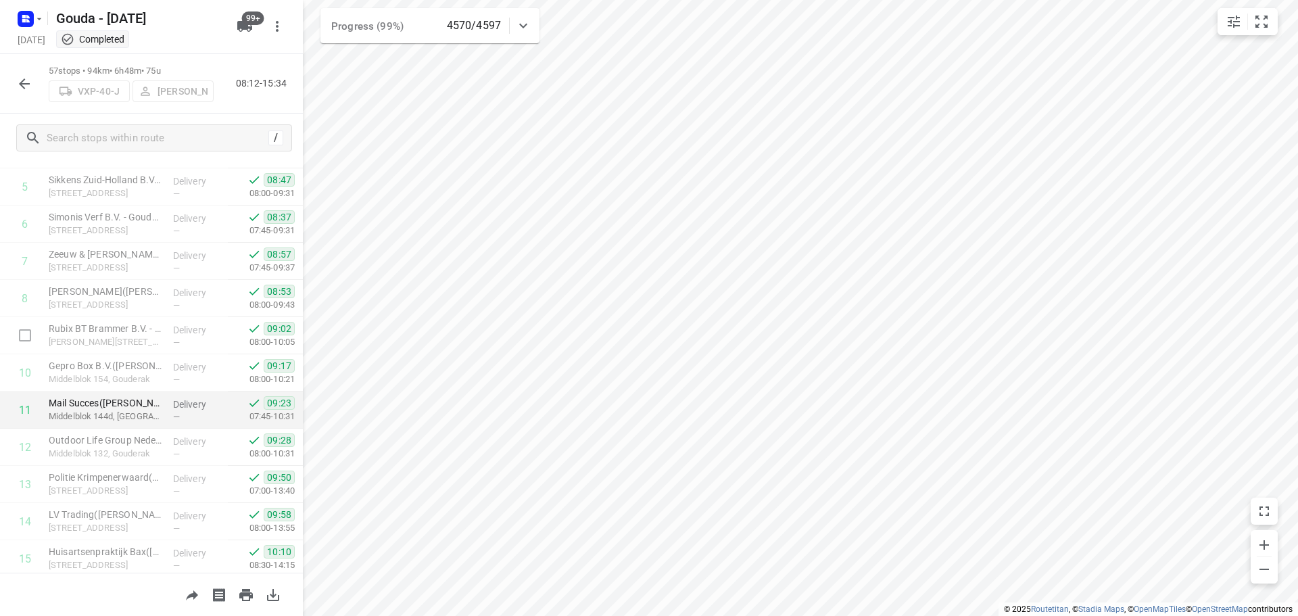
scroll to position [0, 0]
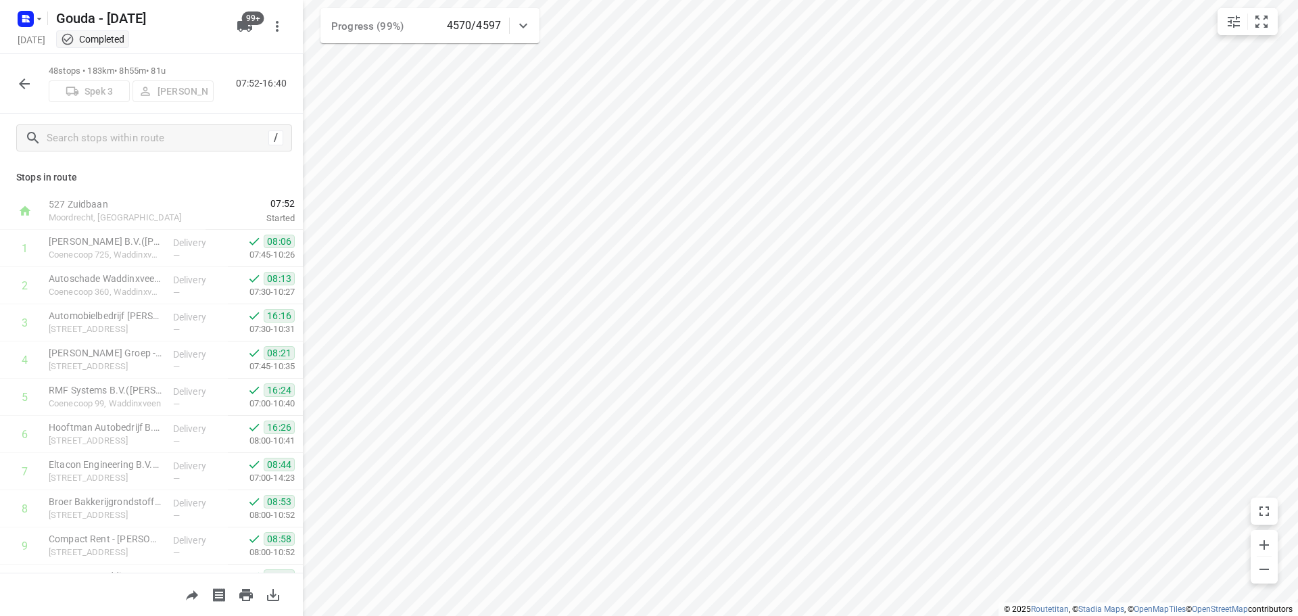
click at [195, 52] on div "Gouda - Monday Monday, Aug 11 Completed 99+" at bounding box center [151, 27] width 303 height 54
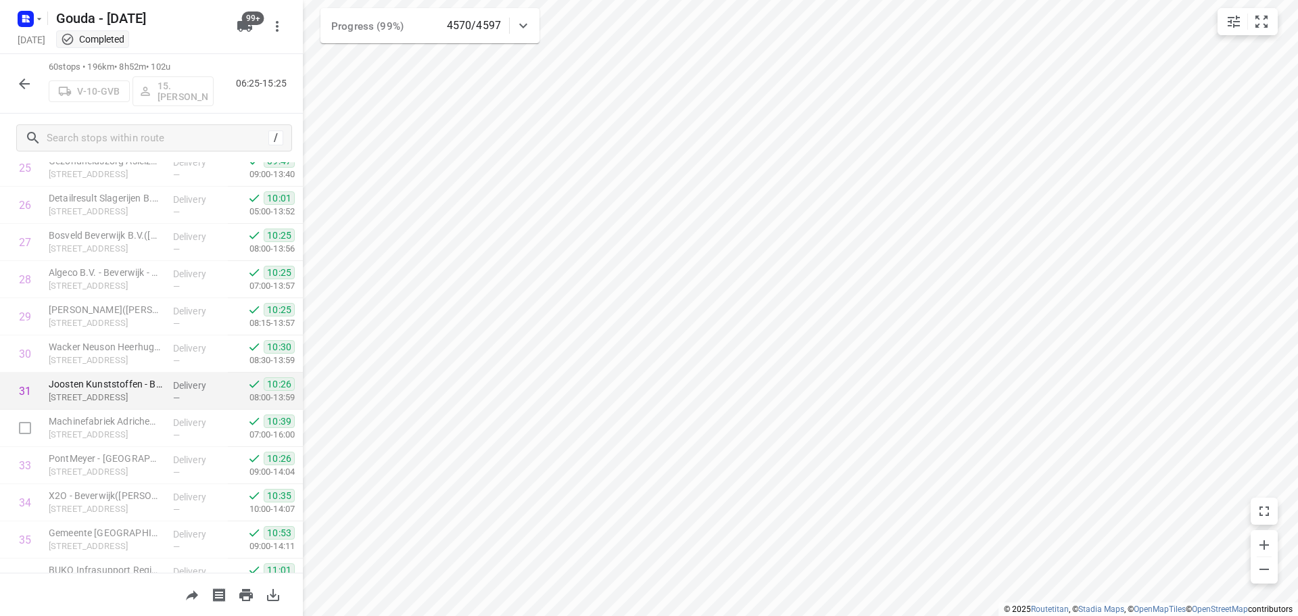
scroll to position [1014, 0]
click at [28, 85] on icon "button" at bounding box center [24, 84] width 16 height 16
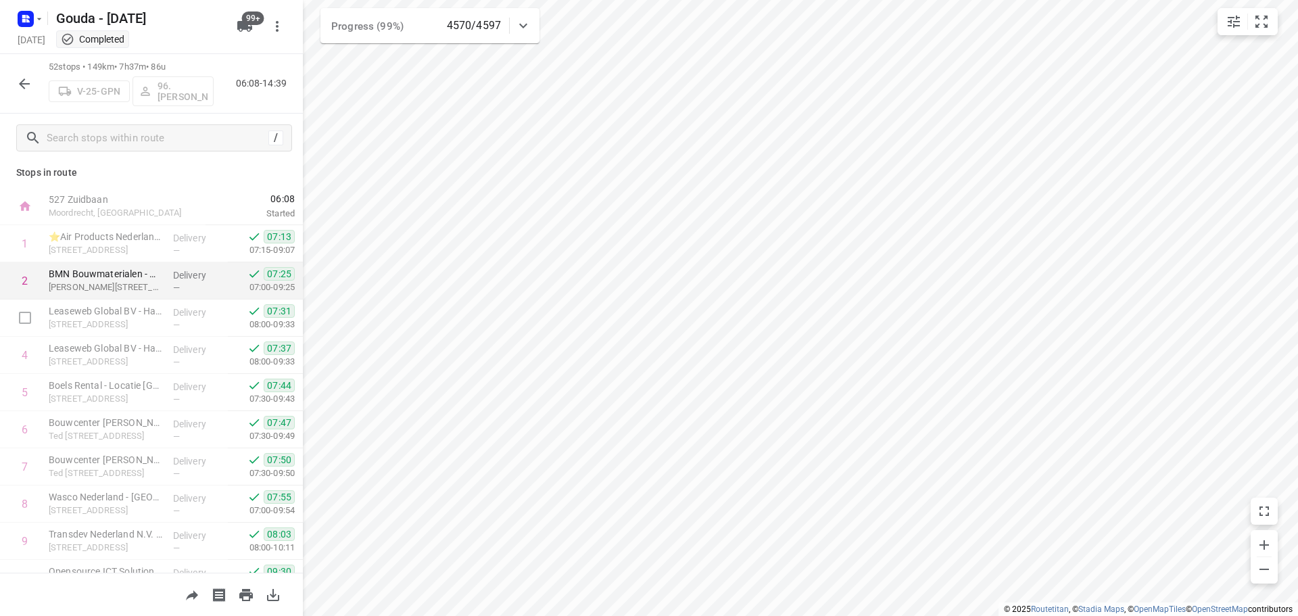
scroll to position [0, 0]
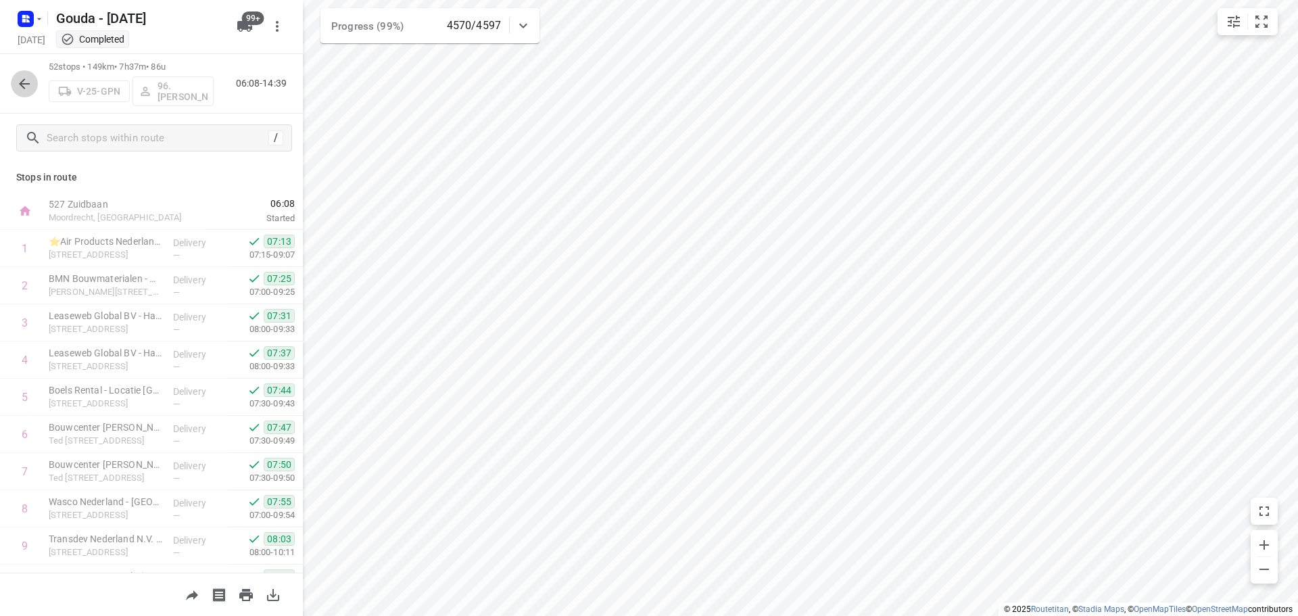
click at [28, 84] on icon "button" at bounding box center [24, 83] width 11 height 11
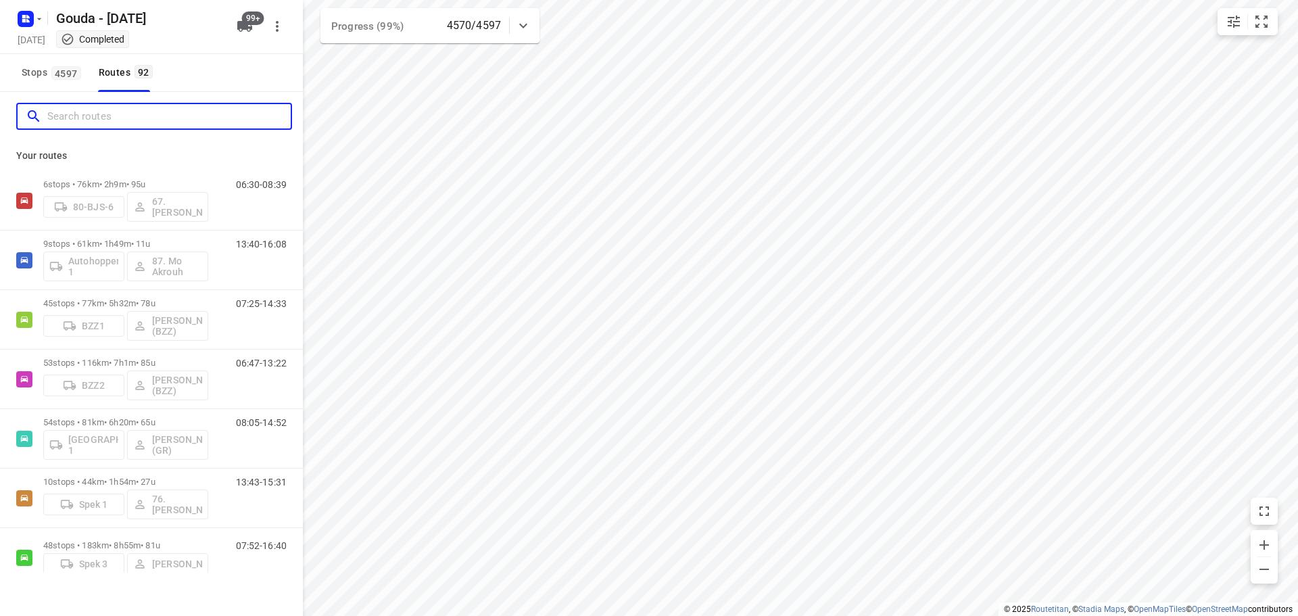
click at [100, 120] on input "Search routes" at bounding box center [168, 116] width 243 height 21
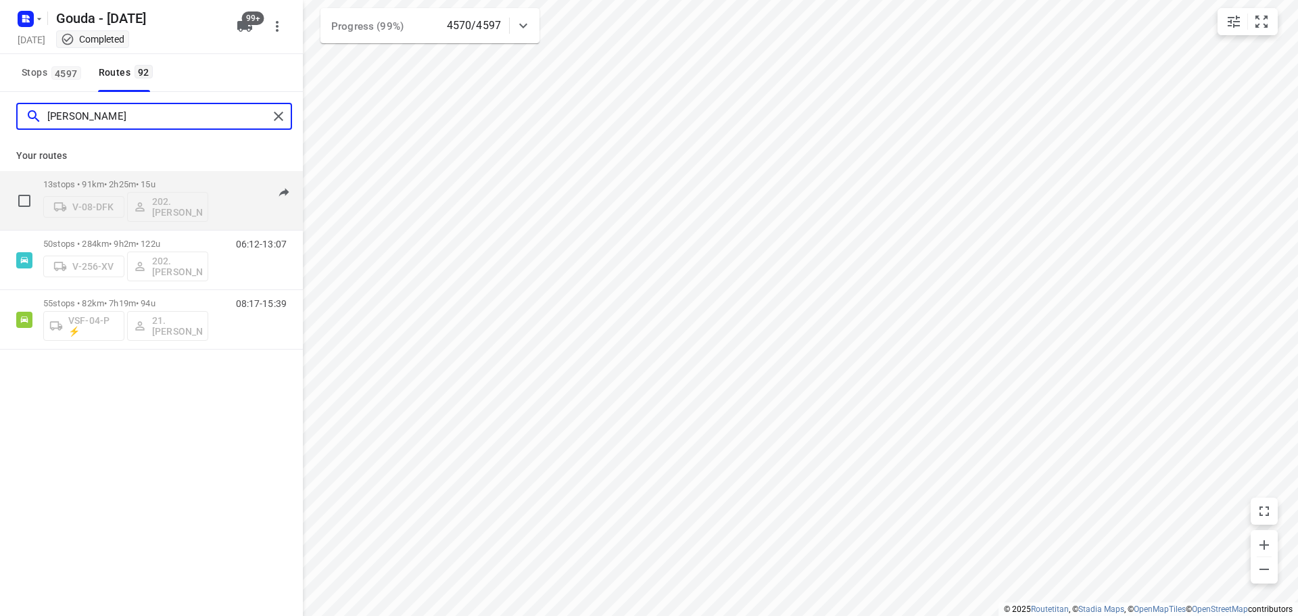
type input "frank"
click at [128, 179] on div "13 stops • 91km • 2h25m • 15u V-08-DFK 202.Frank Mulder" at bounding box center [125, 200] width 165 height 56
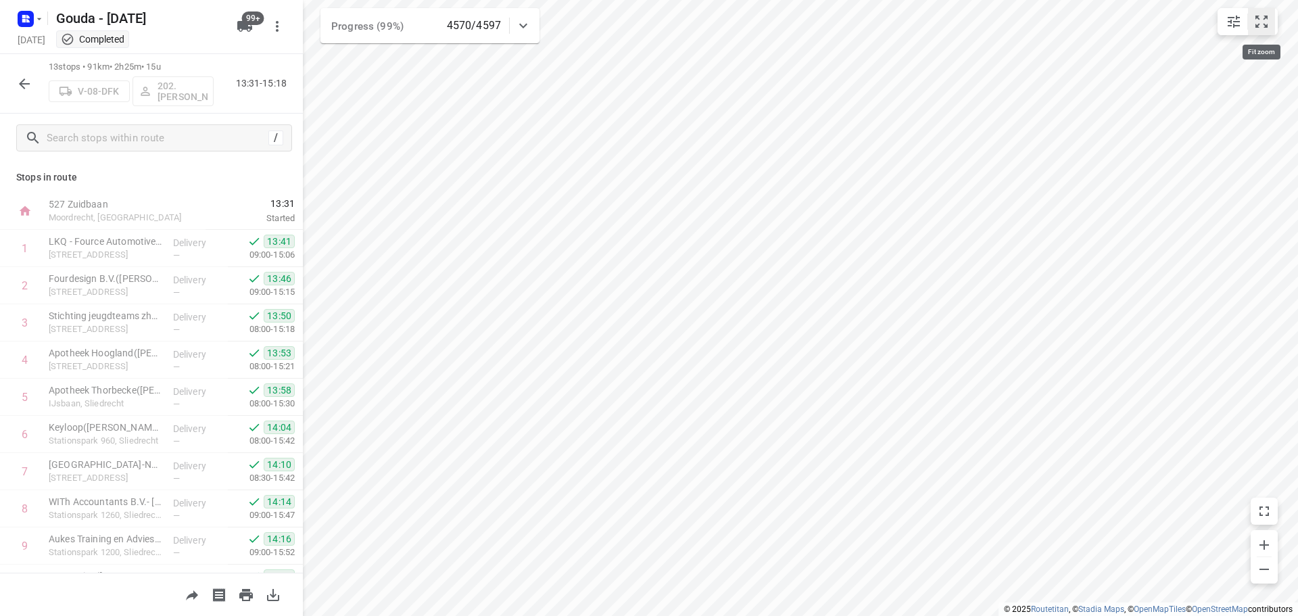
click at [1262, 20] on icon "small contained button group" at bounding box center [1262, 22] width 16 height 16
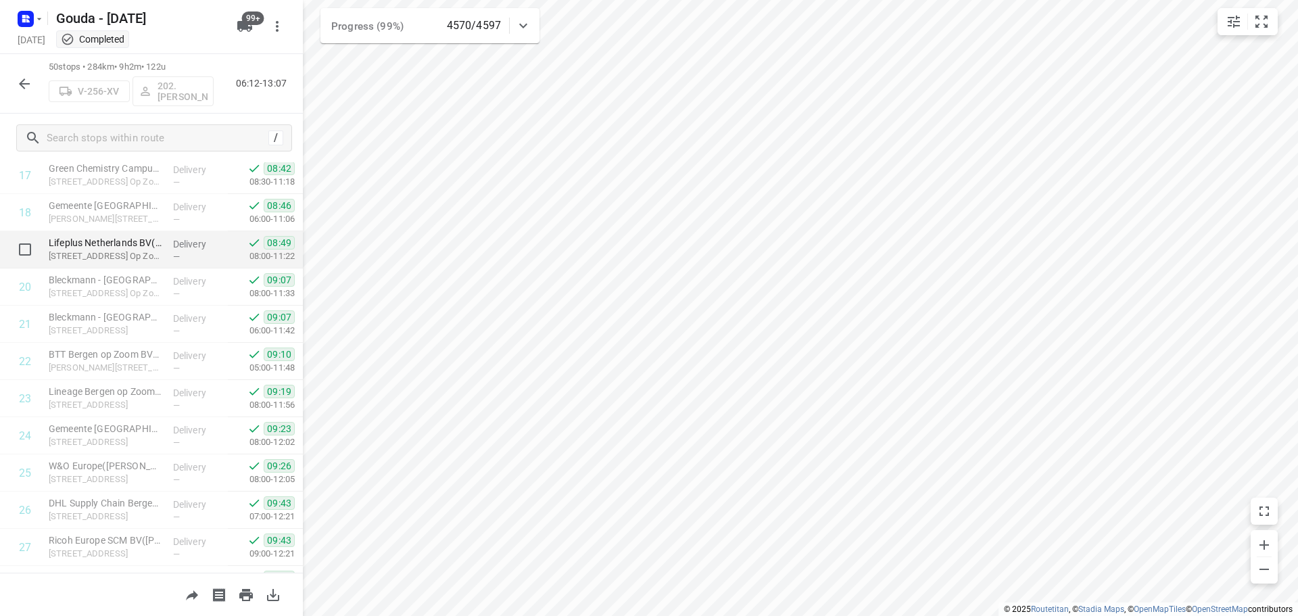
scroll to position [676, 0]
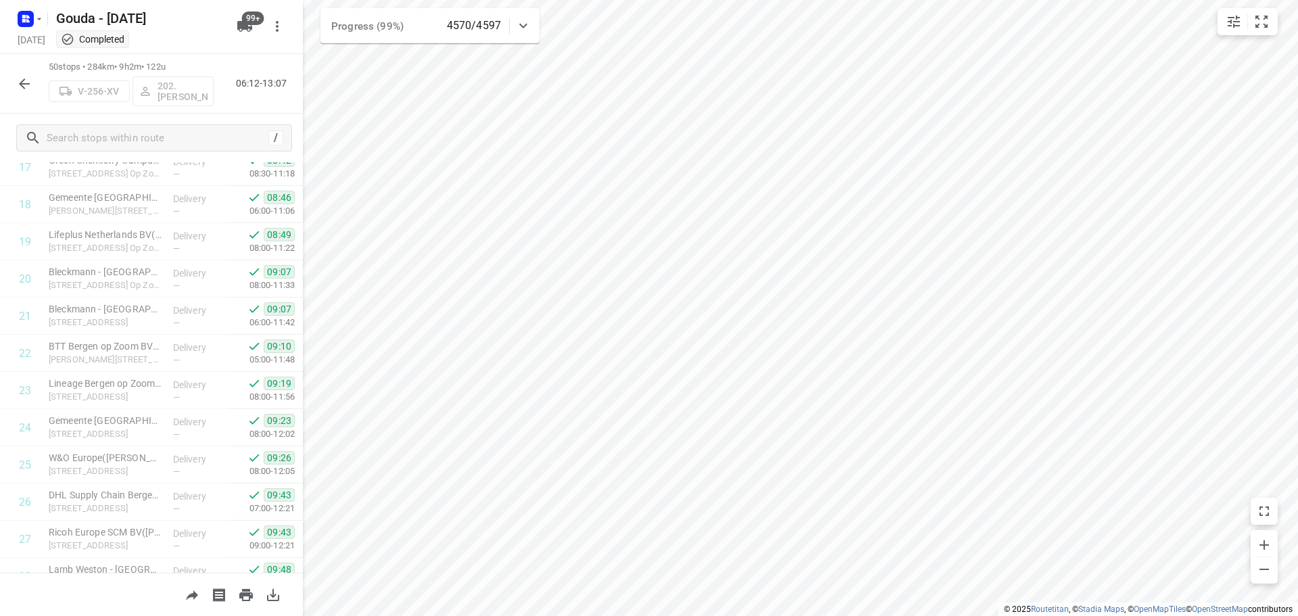
click at [20, 79] on icon "button" at bounding box center [24, 84] width 16 height 16
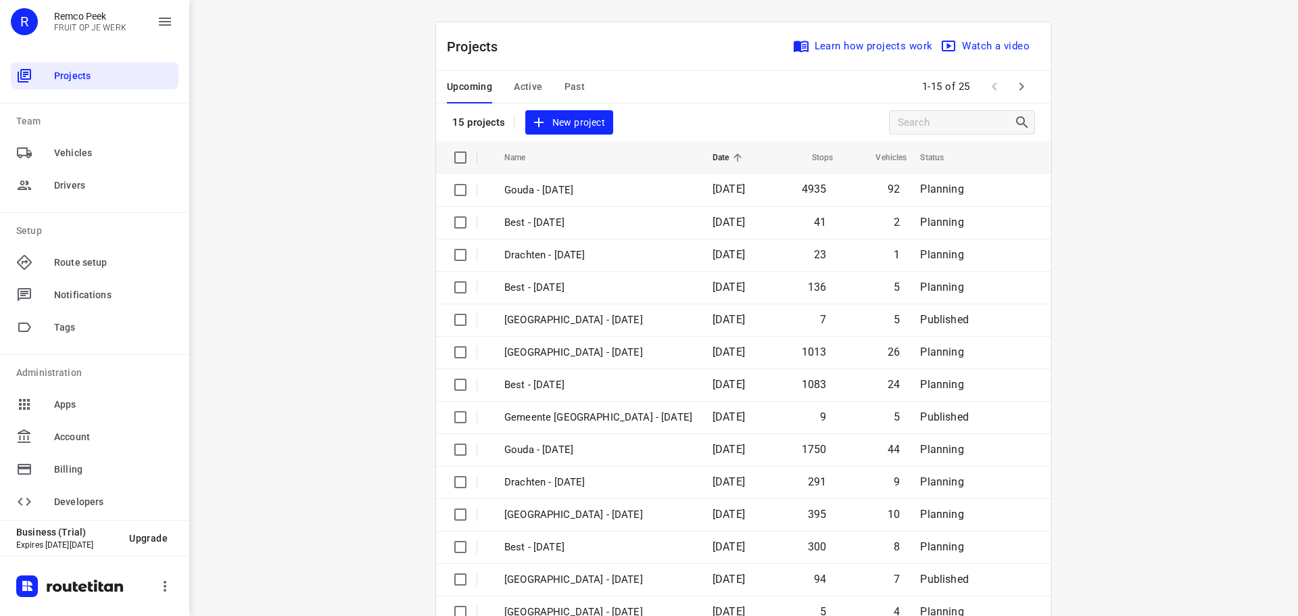
click at [1014, 89] on icon "button" at bounding box center [1022, 86] width 16 height 16
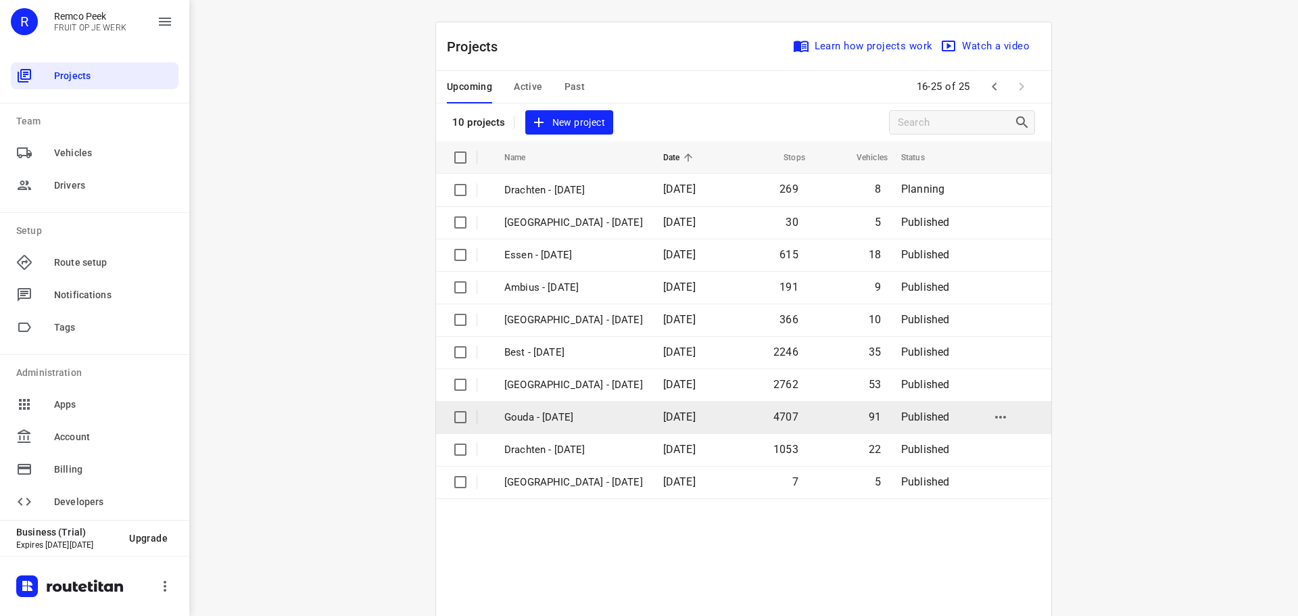
click at [601, 425] on td "Gouda - [DATE]" at bounding box center [572, 417] width 162 height 32
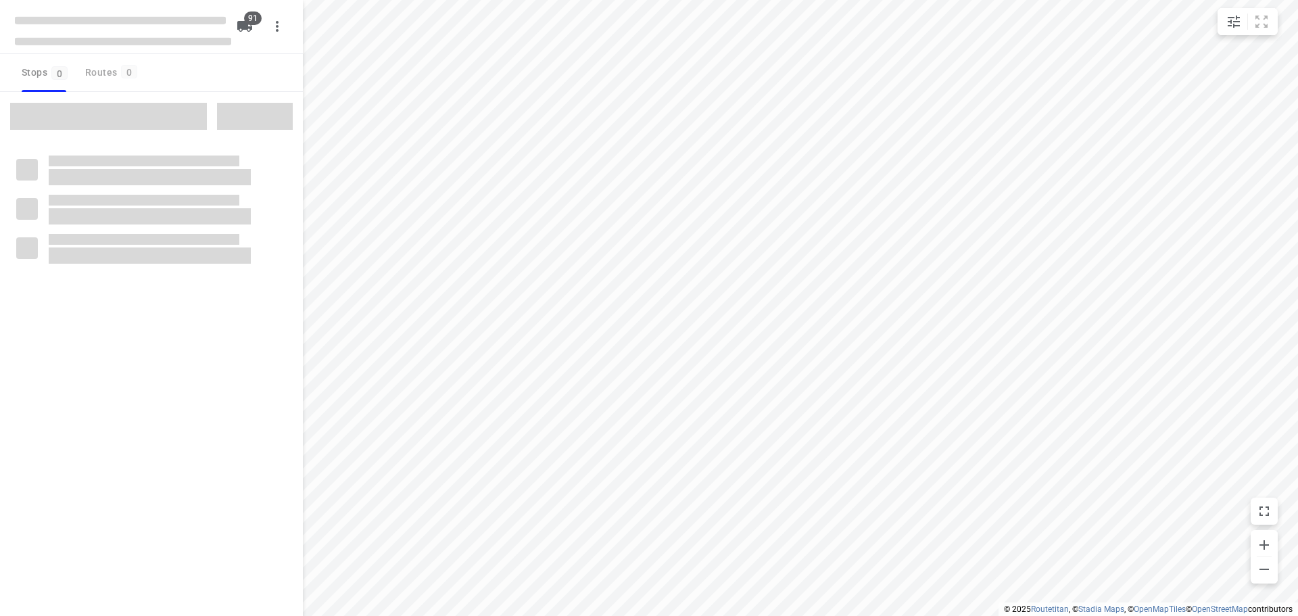
type input "distance"
checkbox input "true"
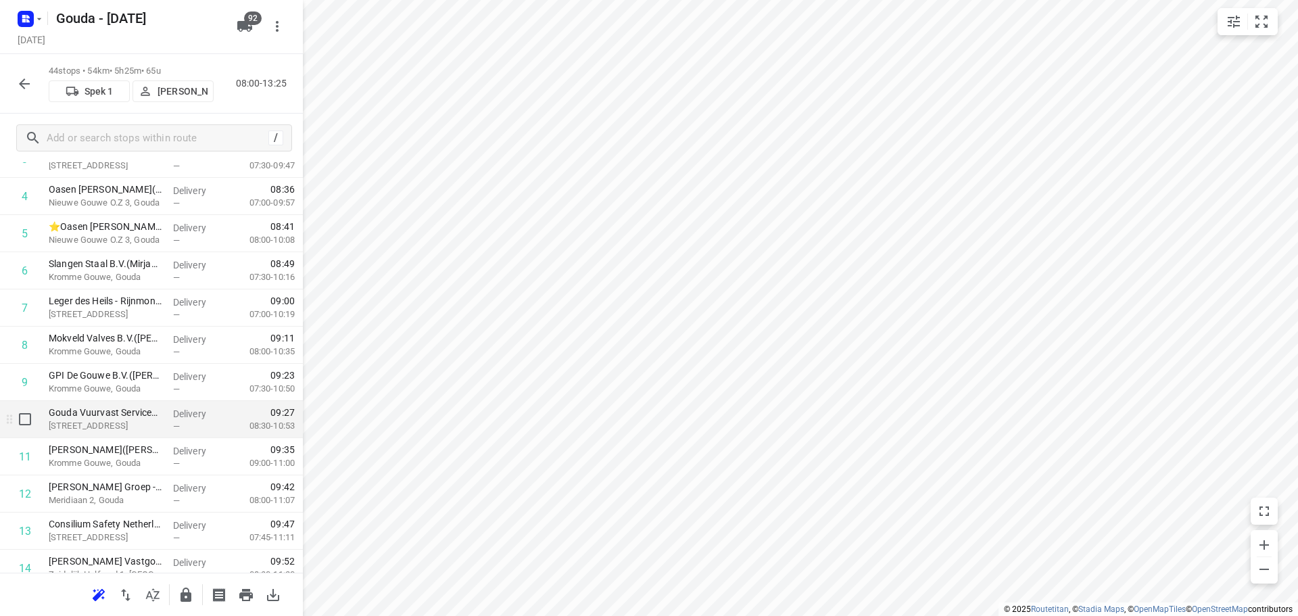
scroll to position [270, 0]
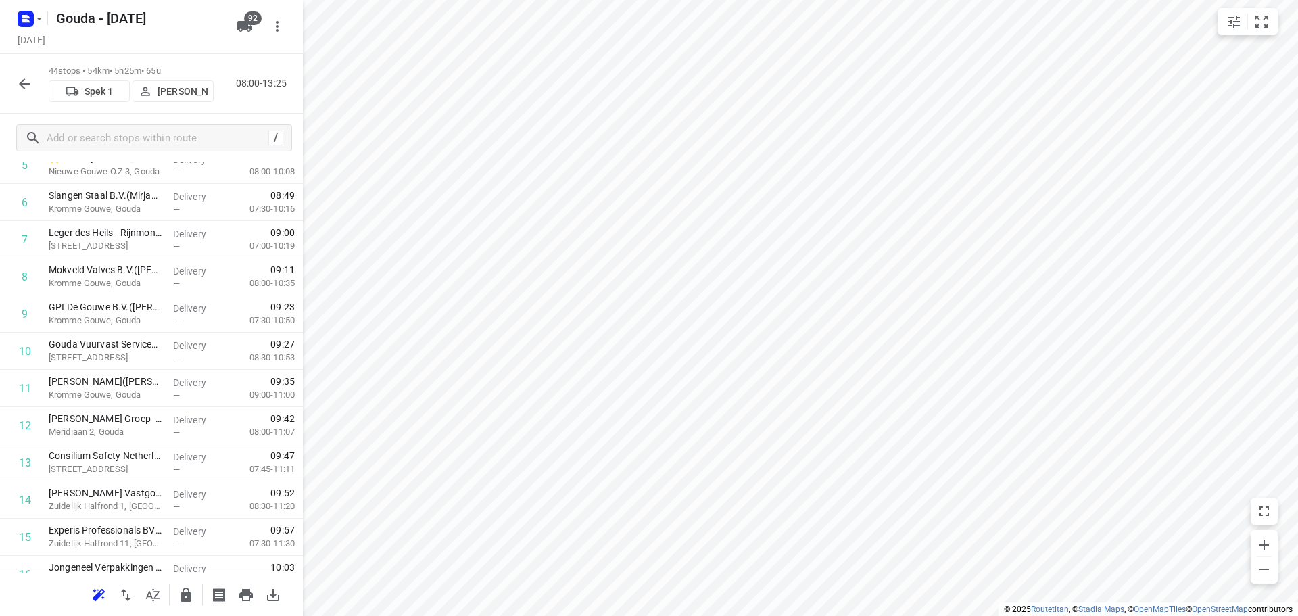
click at [28, 85] on icon "button" at bounding box center [24, 84] width 16 height 16
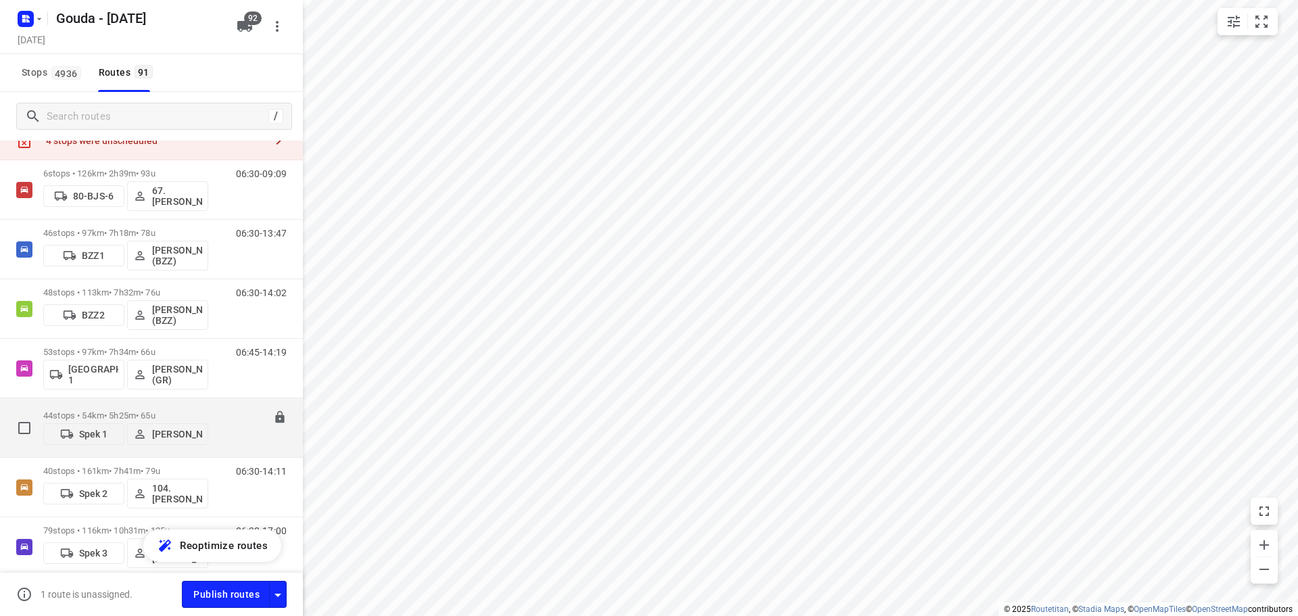
scroll to position [68, 0]
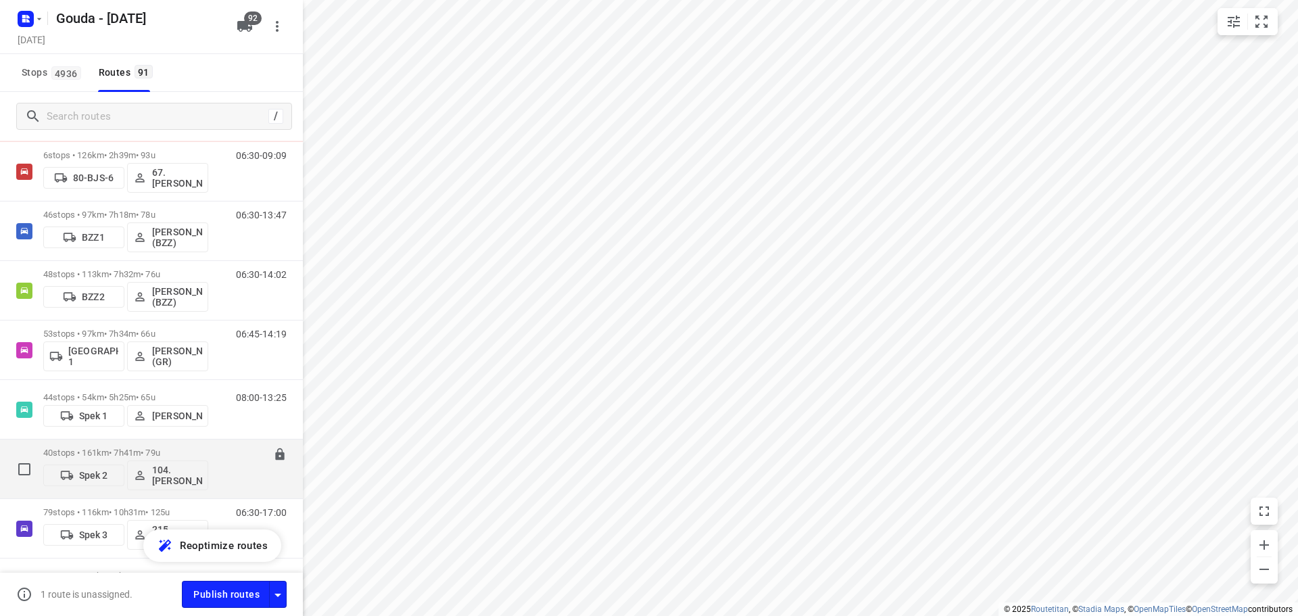
click at [174, 446] on div "40 stops • 161km • 7h41m • 79u Spek 2 104.[PERSON_NAME]" at bounding box center [125, 469] width 165 height 56
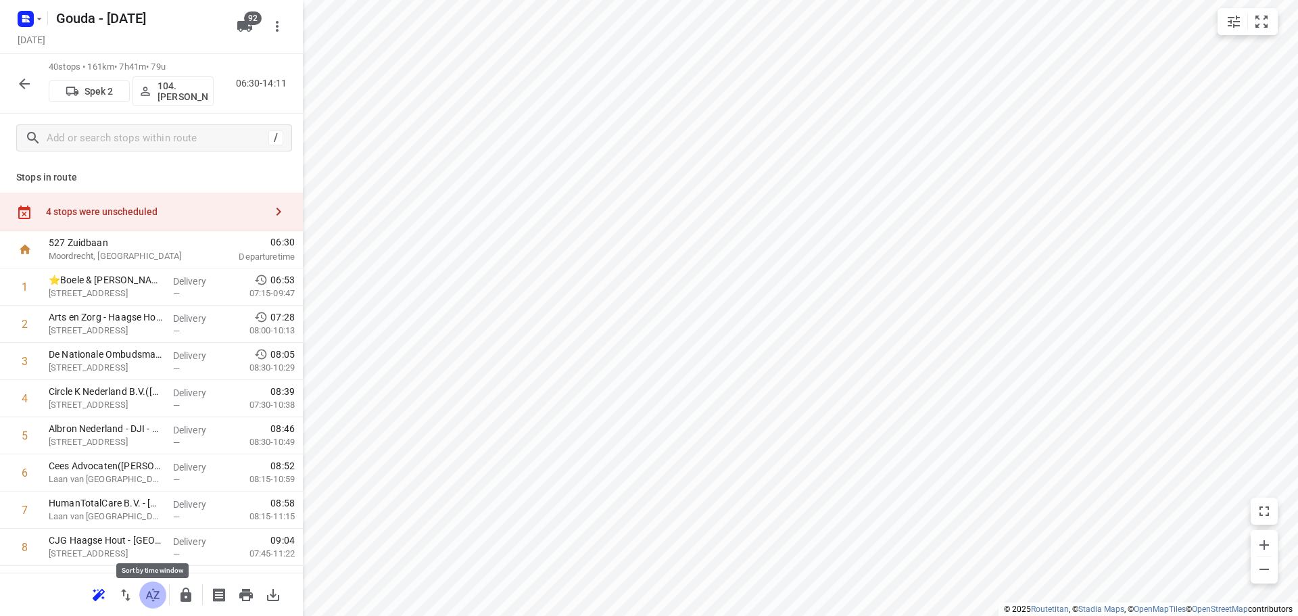
click at [157, 600] on icon "button" at bounding box center [153, 595] width 16 height 16
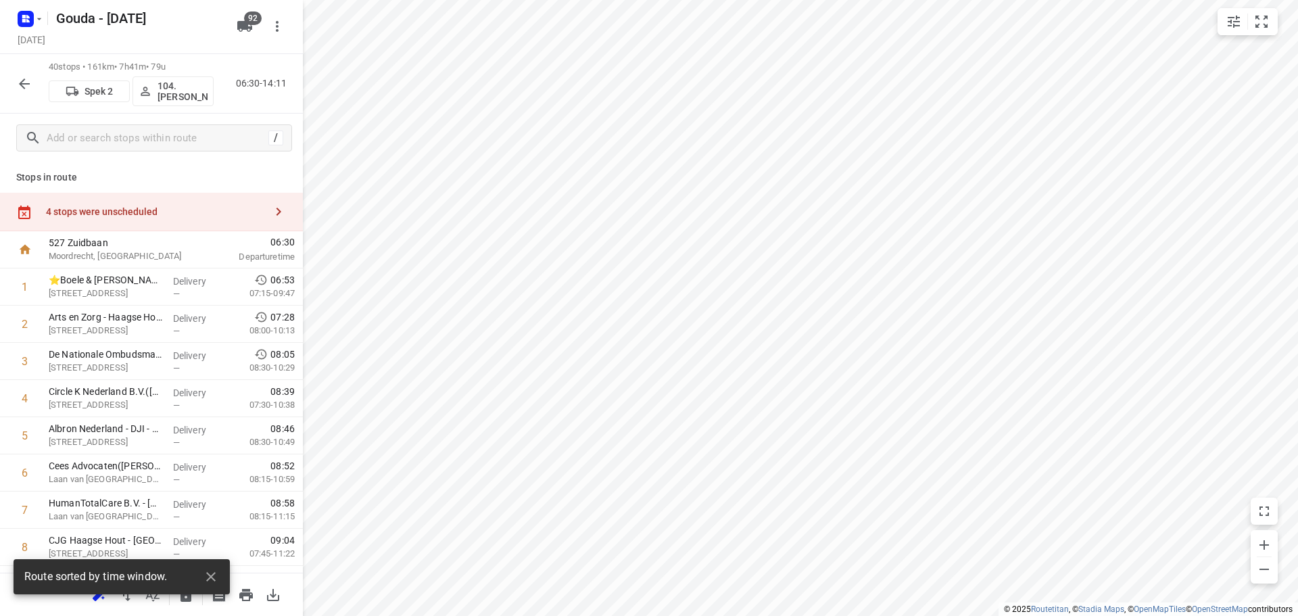
click at [1275, 20] on div "small contained button group" at bounding box center [1248, 21] width 60 height 27
click at [1263, 26] on icon "small contained button group" at bounding box center [1262, 22] width 16 height 16
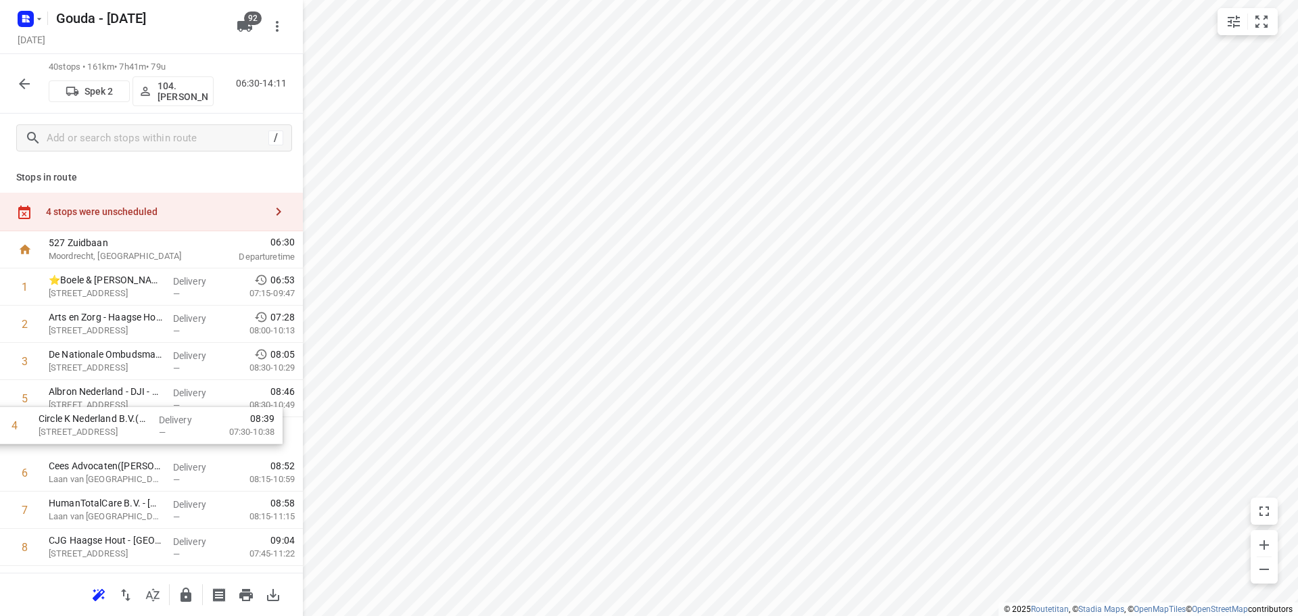
drag, startPoint x: 151, startPoint y: 405, endPoint x: 141, endPoint y: 440, distance: 35.9
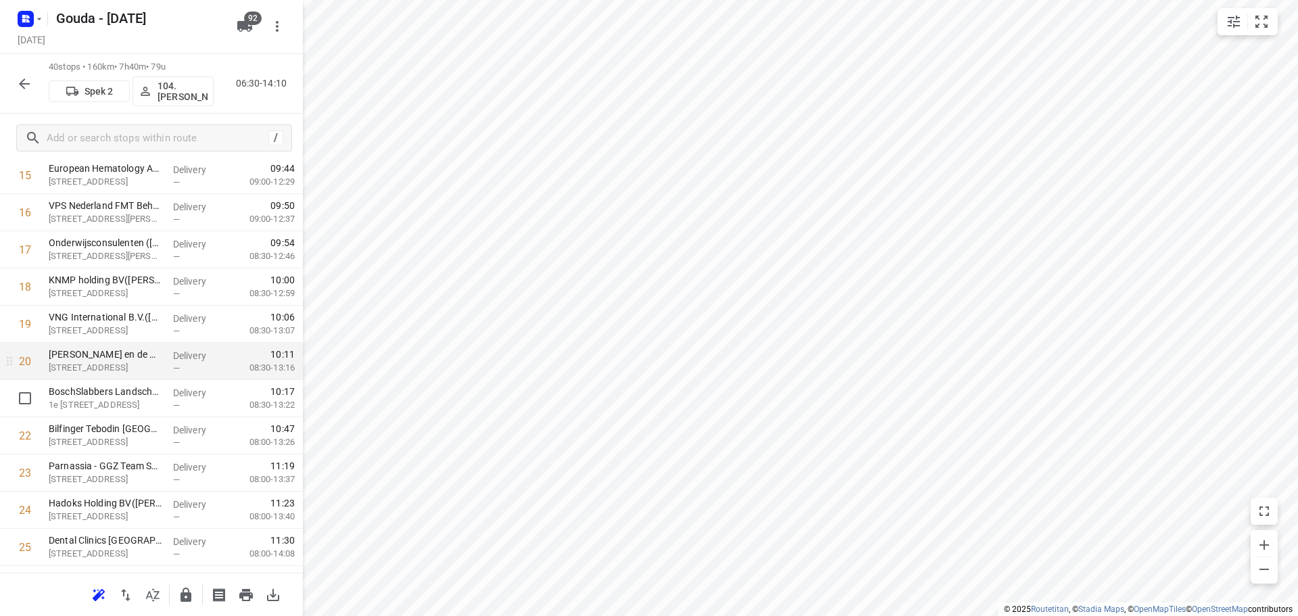
scroll to position [676, 0]
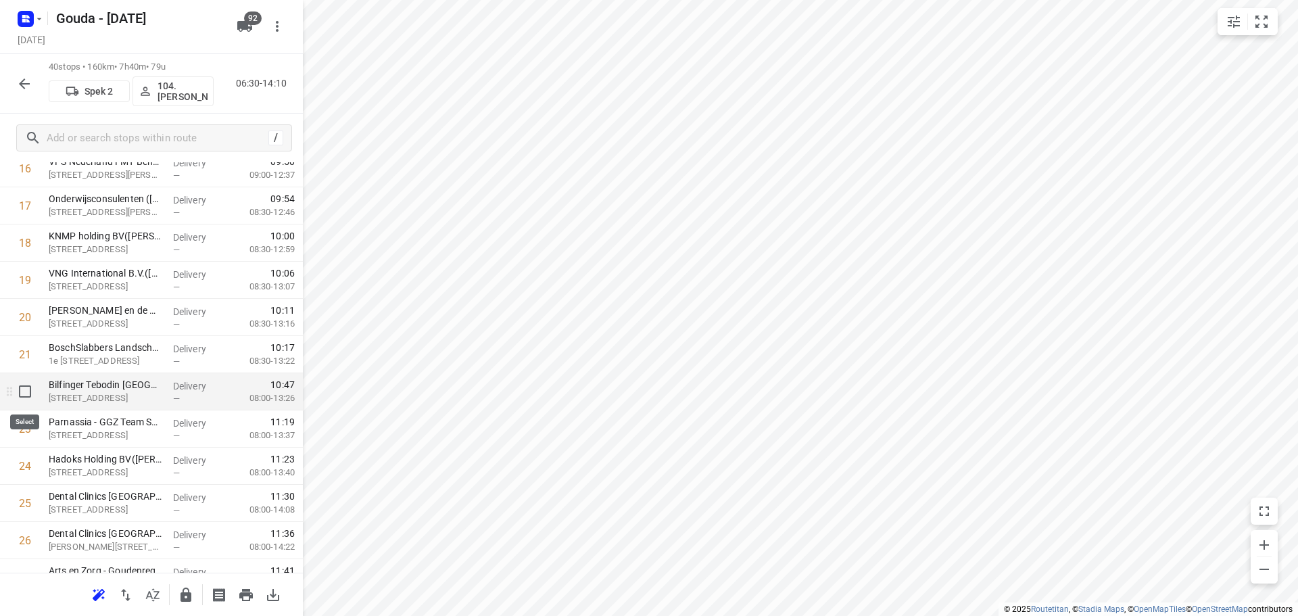
click at [24, 393] on input "checkbox" at bounding box center [24, 391] width 27 height 27
checkbox input "true"
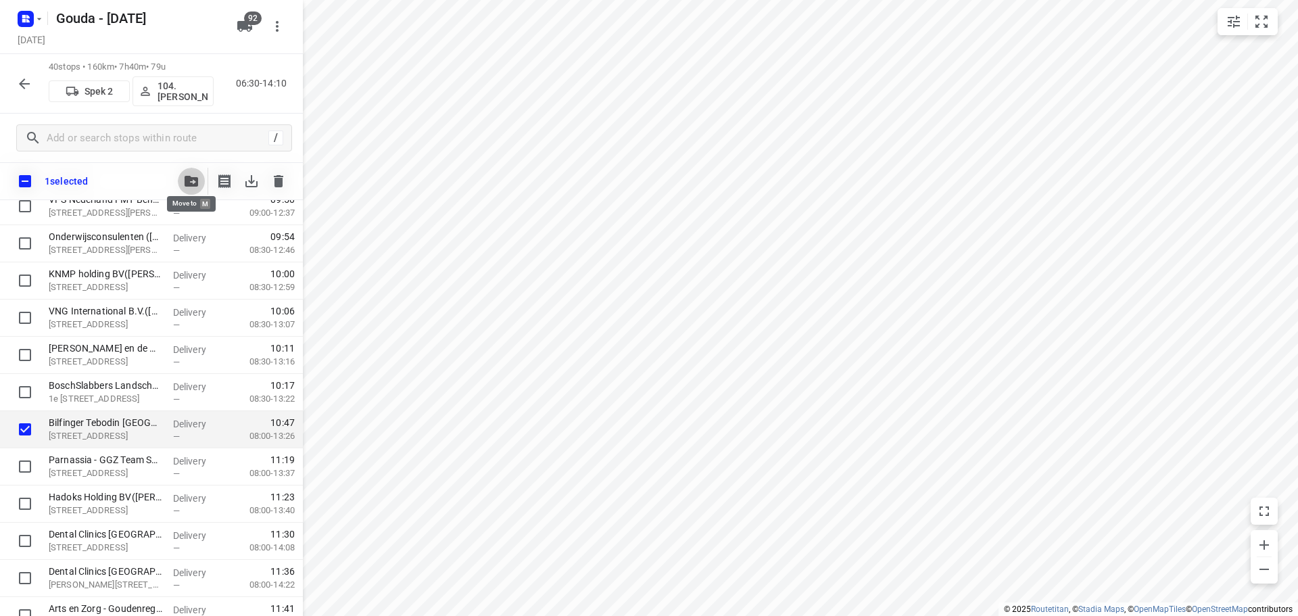
click at [183, 185] on span "button" at bounding box center [191, 181] width 16 height 11
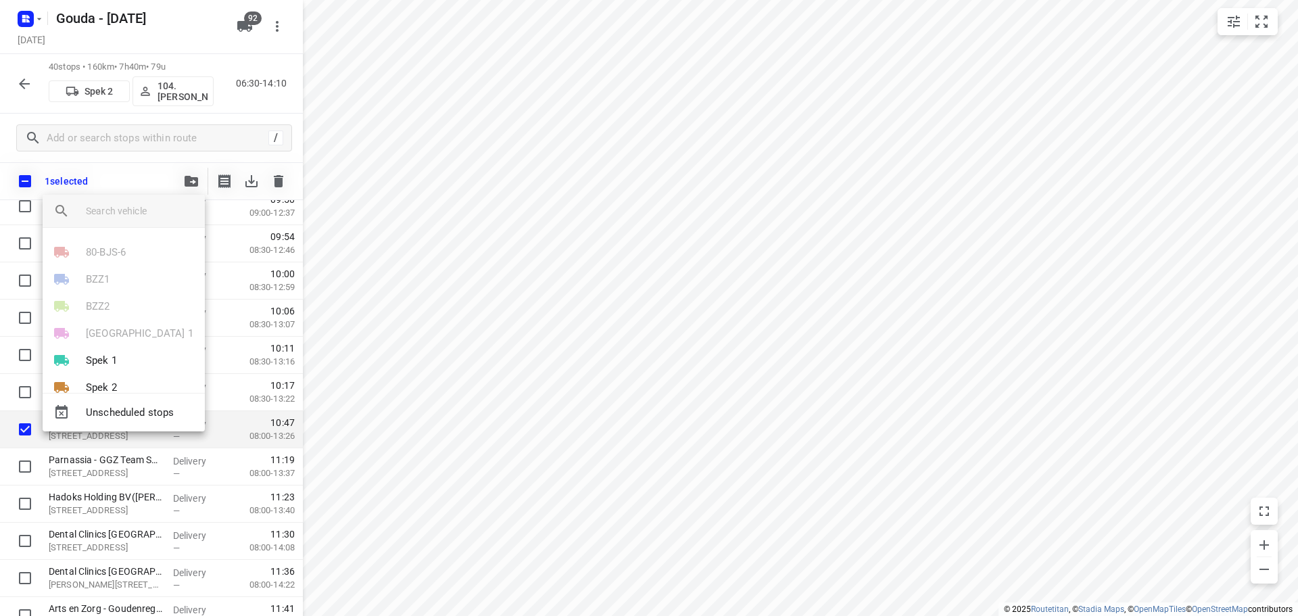
click at [147, 398] on div "Unscheduled stops" at bounding box center [124, 412] width 162 height 39
click at [145, 405] on span "Unscheduled stops" at bounding box center [140, 413] width 108 height 16
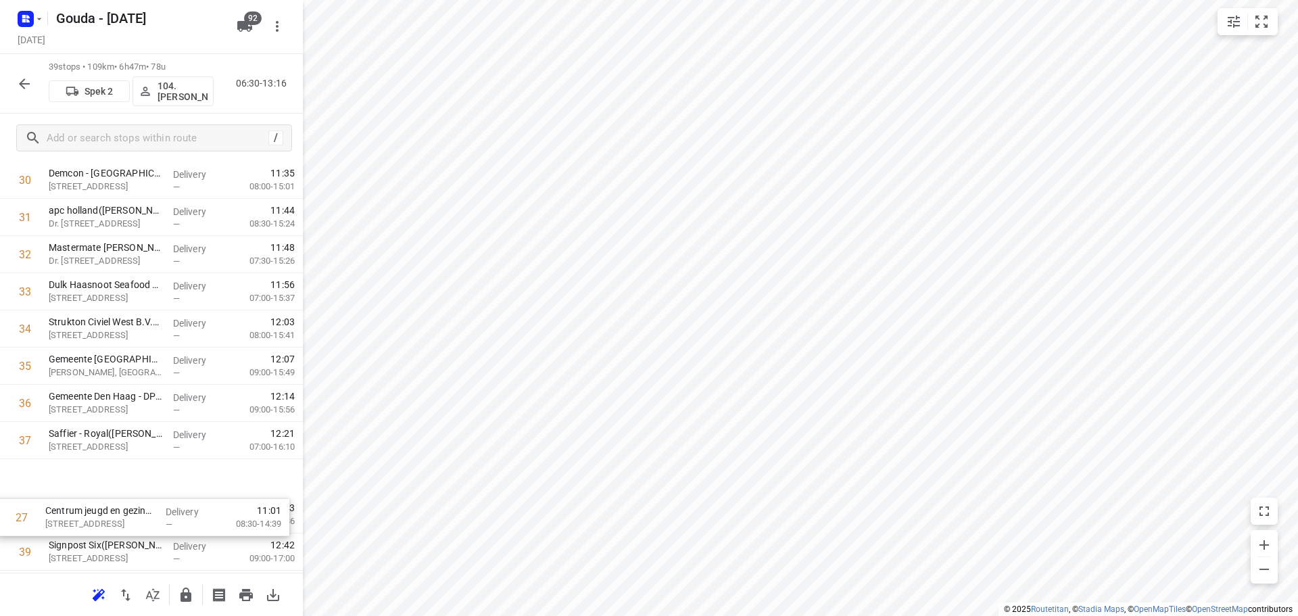
scroll to position [1183, 0]
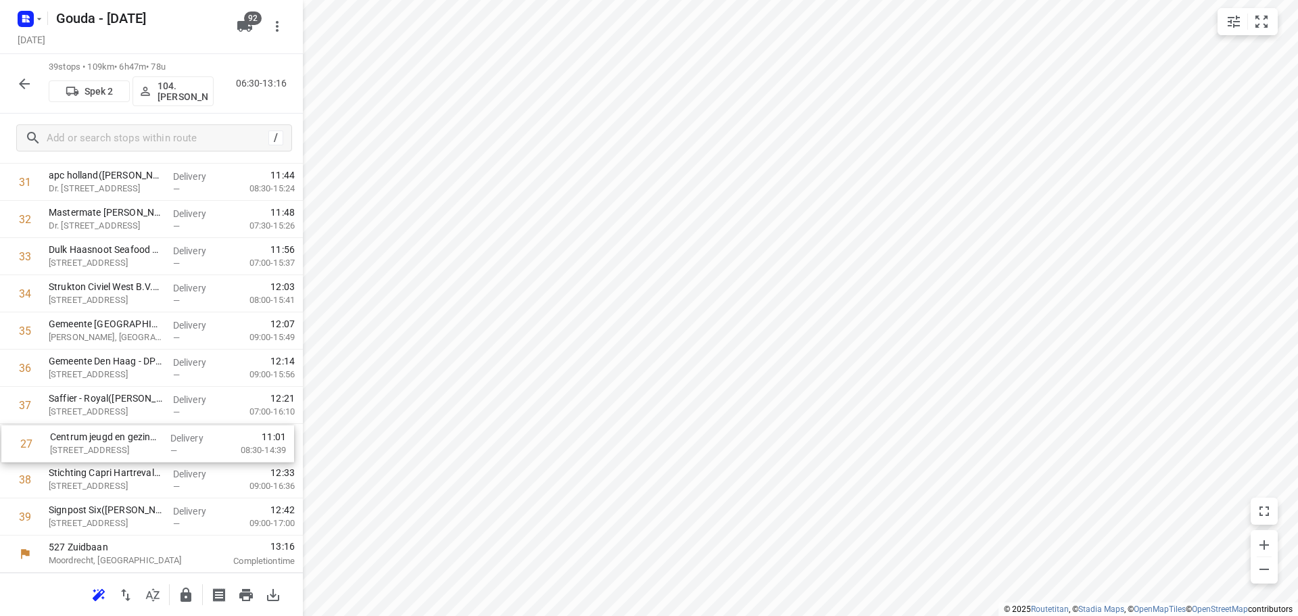
drag, startPoint x: 159, startPoint y: 431, endPoint x: 160, endPoint y: 439, distance: 8.2
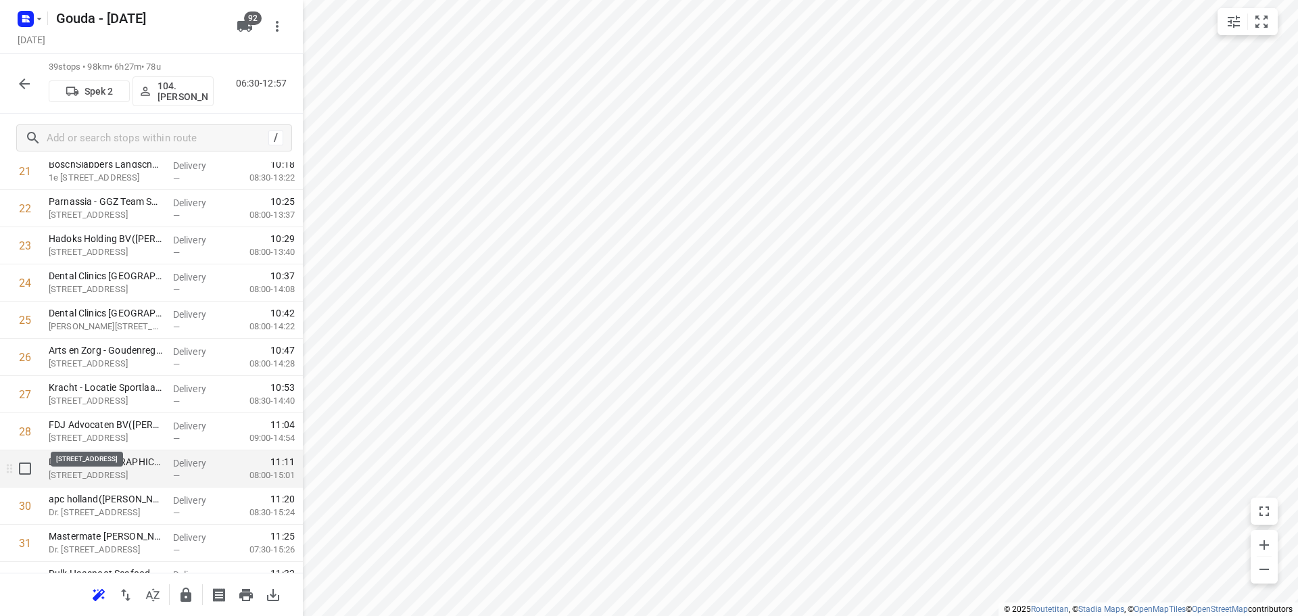
scroll to position [913, 0]
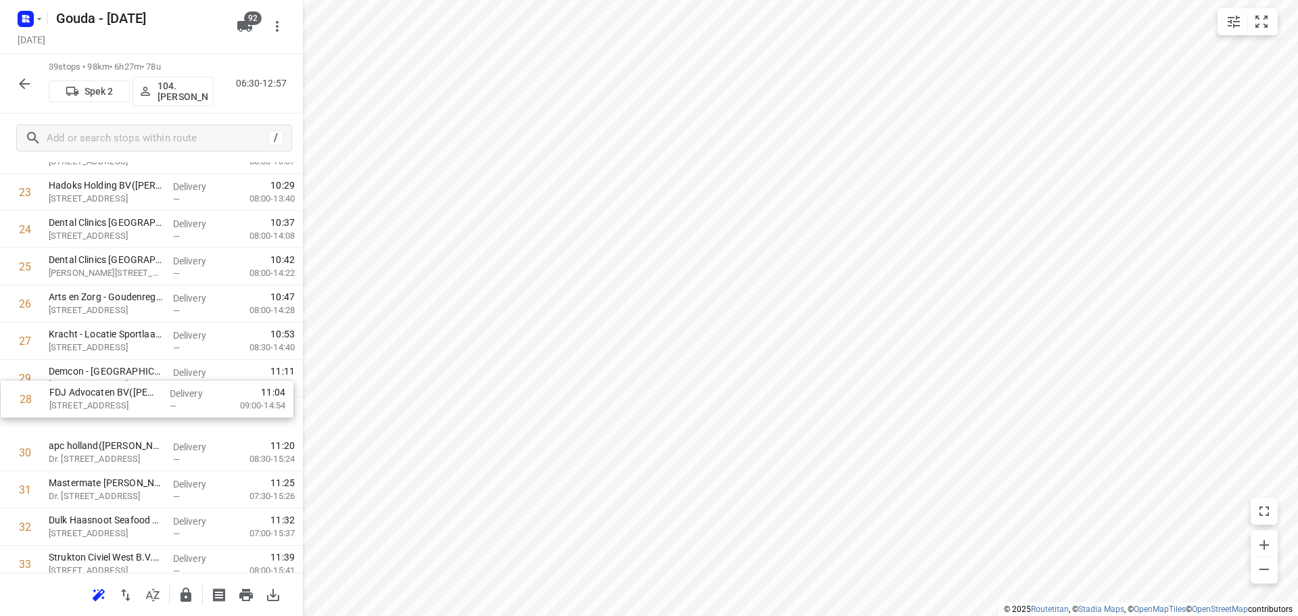
drag, startPoint x: 158, startPoint y: 378, endPoint x: 160, endPoint y: 414, distance: 35.9
click at [160, 414] on div "1 ⭐Boele & van Eesteren(Beate Kok) Laan van Vredenoord 14, Rijswijk Delivery — …" at bounding box center [151, 81] width 303 height 1450
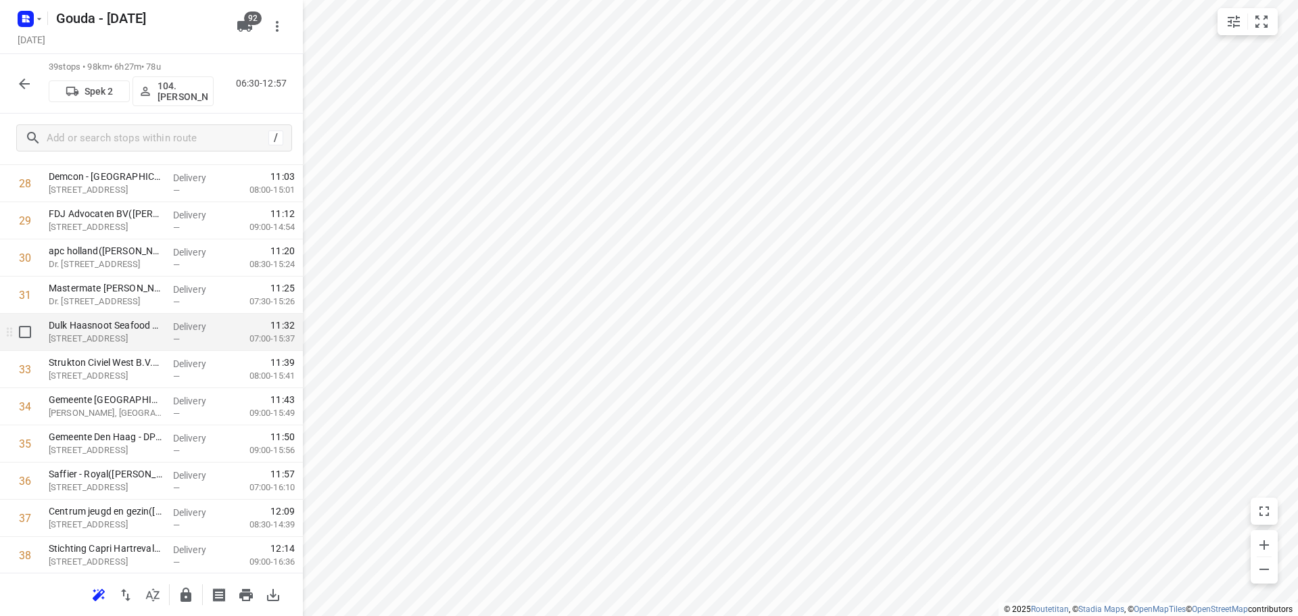
scroll to position [1116, 0]
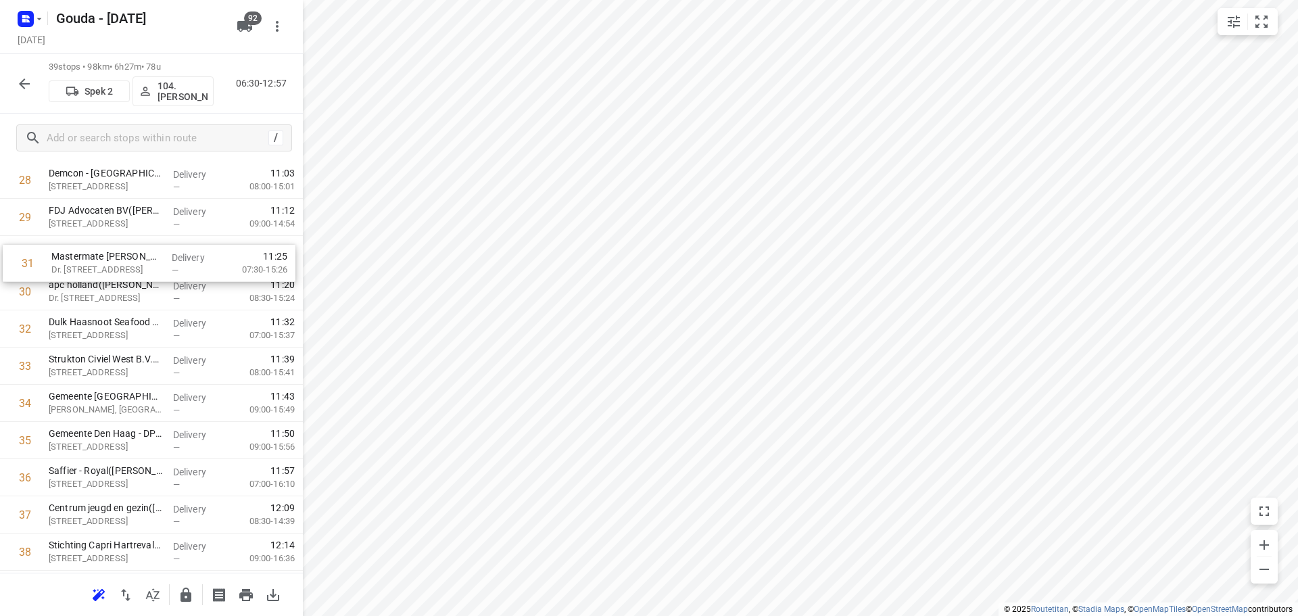
drag, startPoint x: 126, startPoint y: 285, endPoint x: 129, endPoint y: 255, distance: 29.9
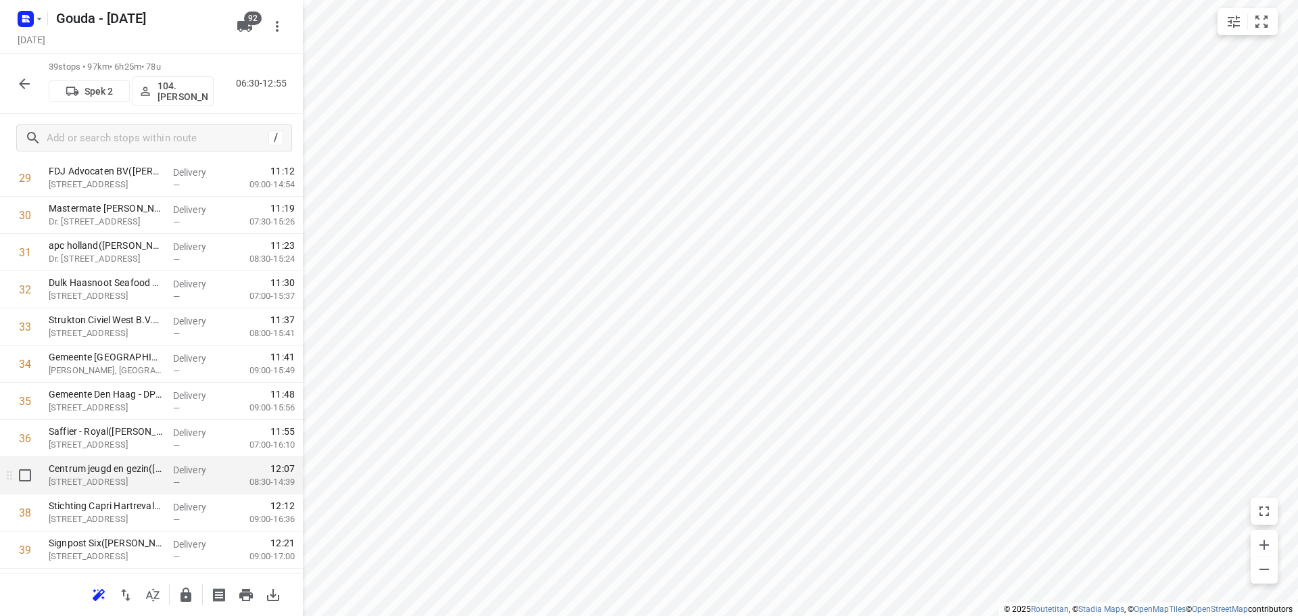
scroll to position [1183, 0]
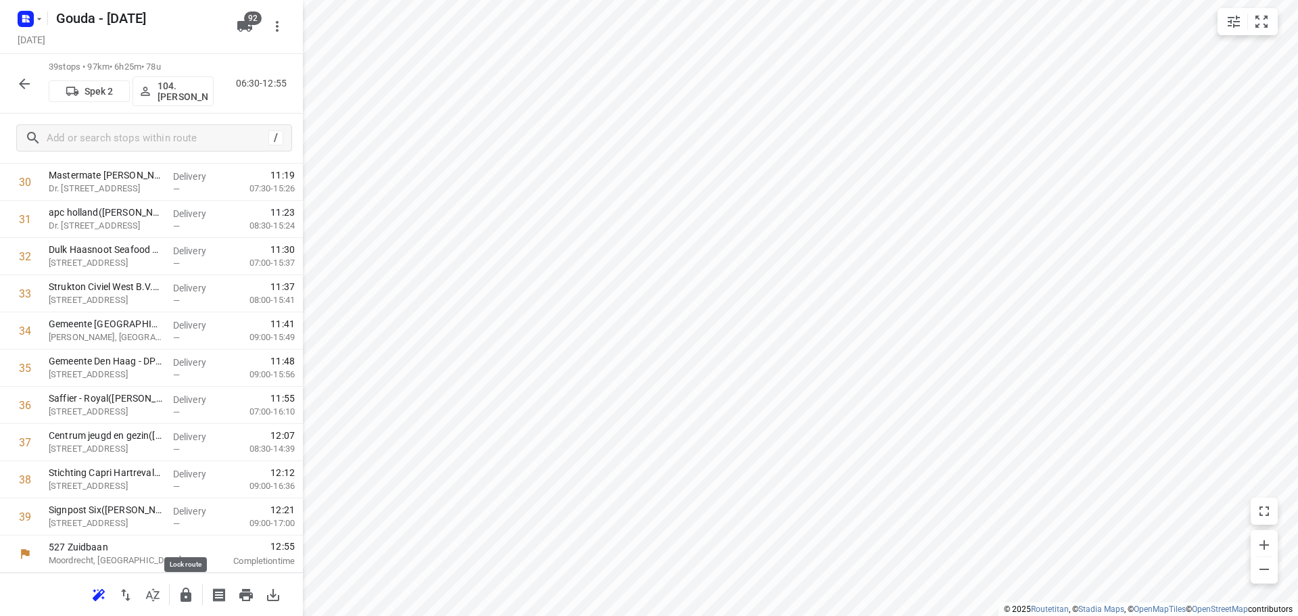
click at [189, 591] on icon "button" at bounding box center [186, 595] width 11 height 14
click at [29, 88] on icon "button" at bounding box center [24, 84] width 16 height 16
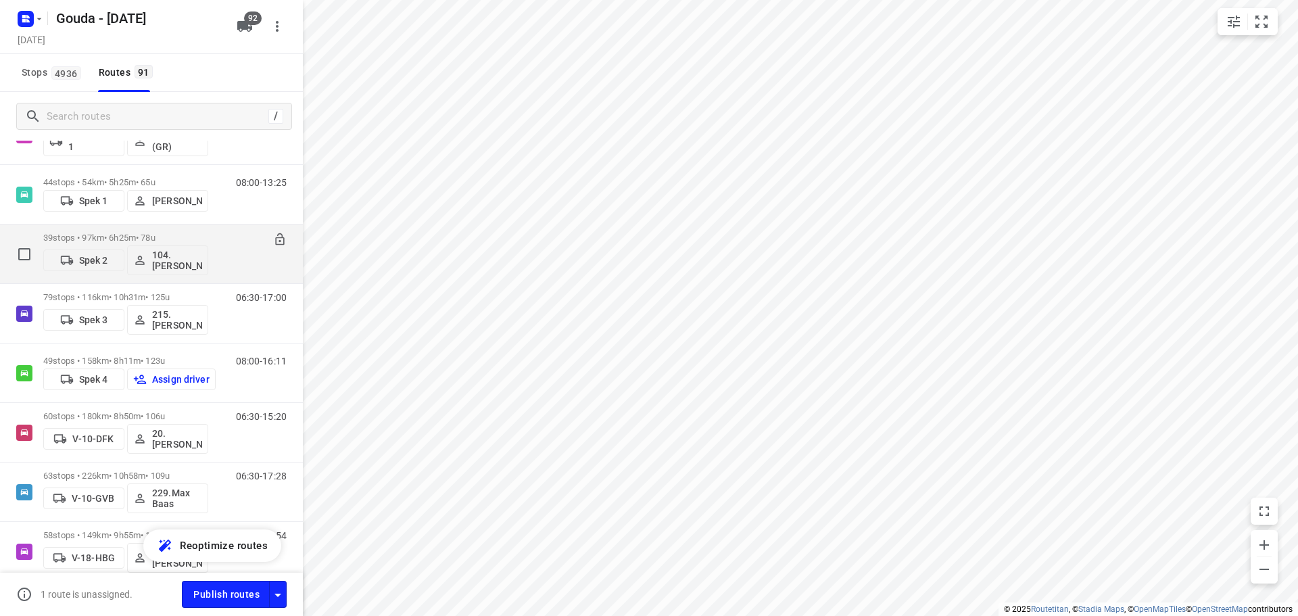
scroll to position [270, 0]
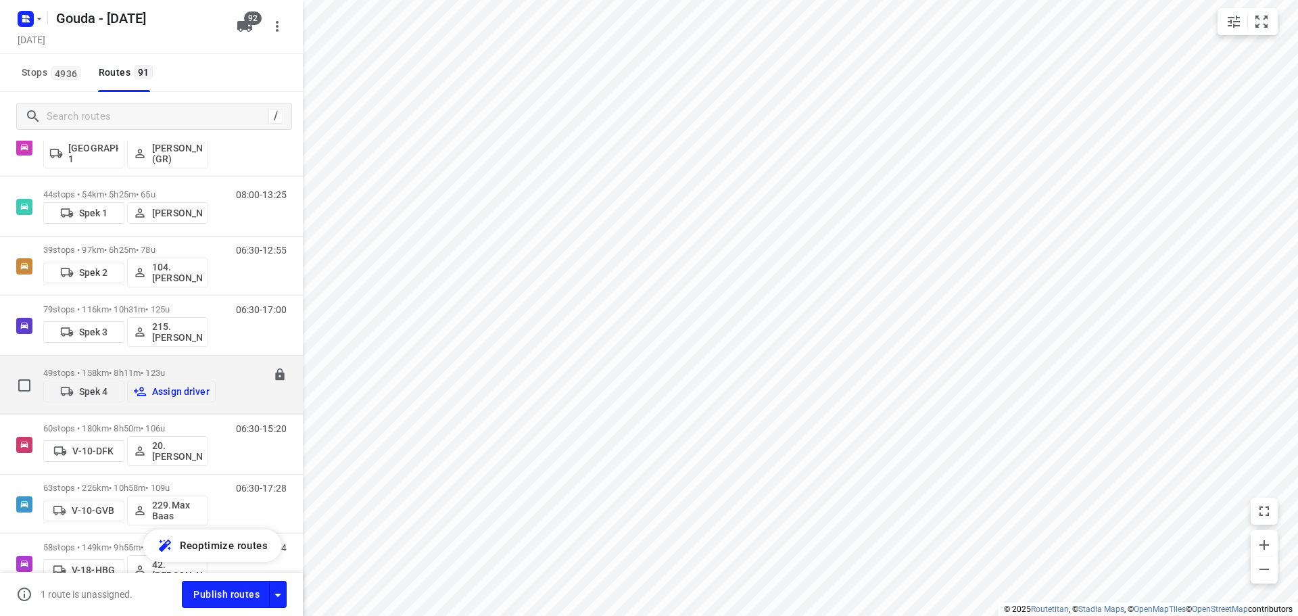
click at [163, 368] on p "49 stops • 158km • 8h11m • 123u" at bounding box center [129, 373] width 172 height 10
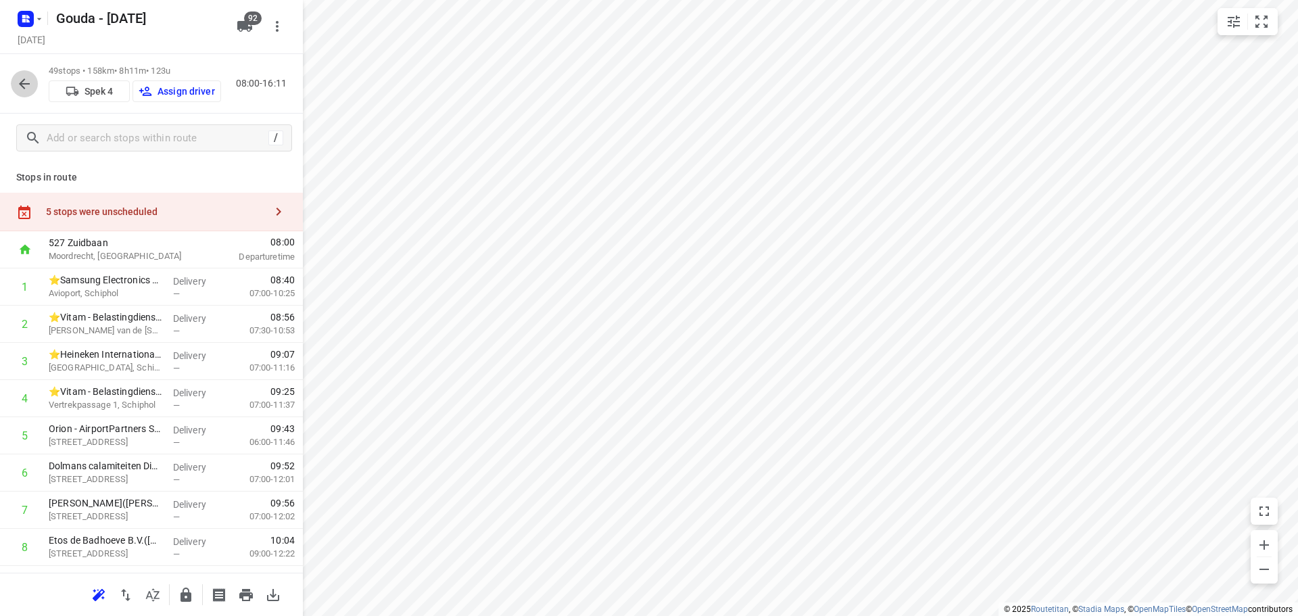
click at [22, 76] on icon "button" at bounding box center [24, 84] width 16 height 16
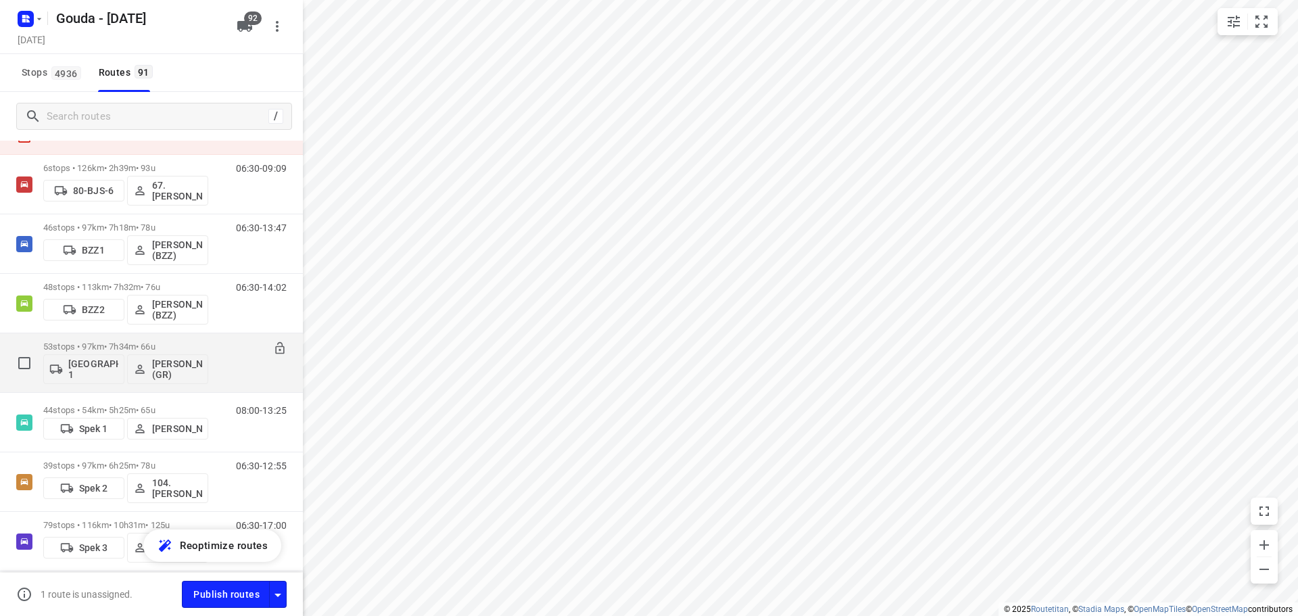
scroll to position [135, 0]
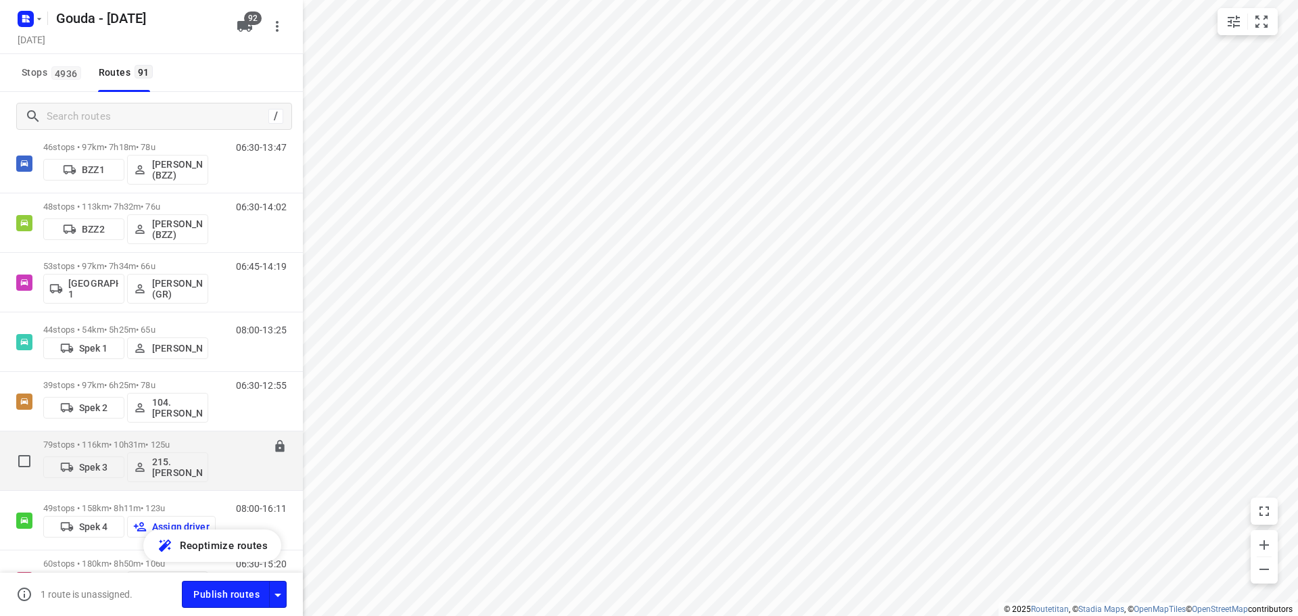
click at [185, 447] on p "79 stops • 116km • 10h31m • 125u" at bounding box center [125, 445] width 165 height 10
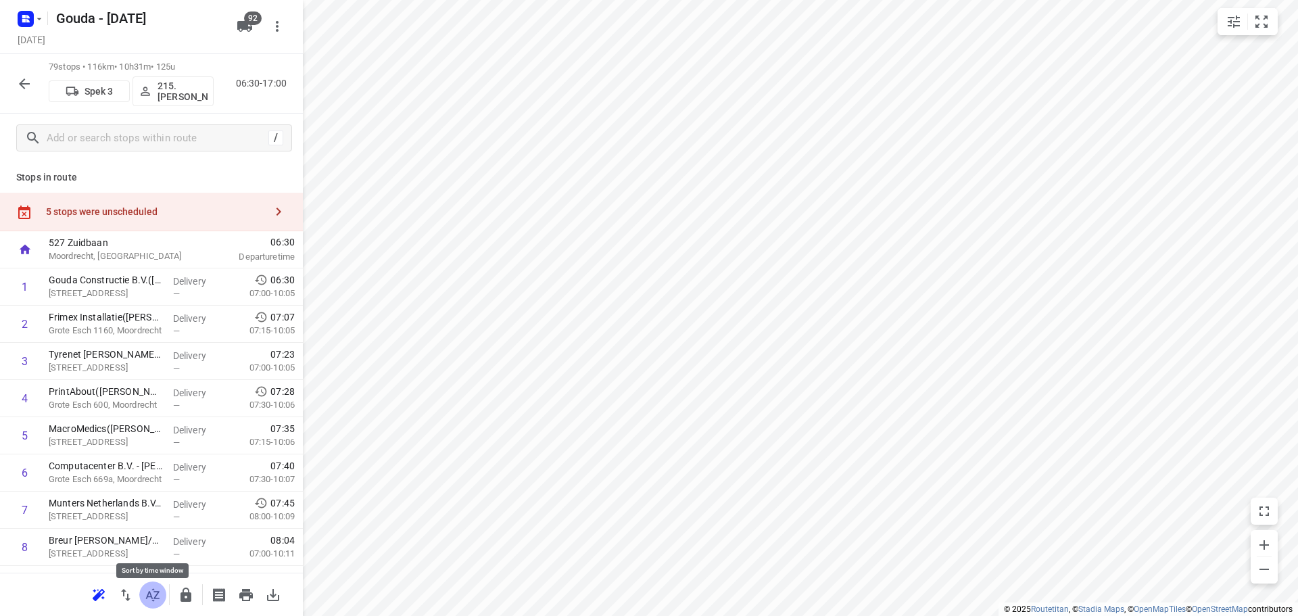
click at [152, 599] on icon "button" at bounding box center [153, 595] width 16 height 16
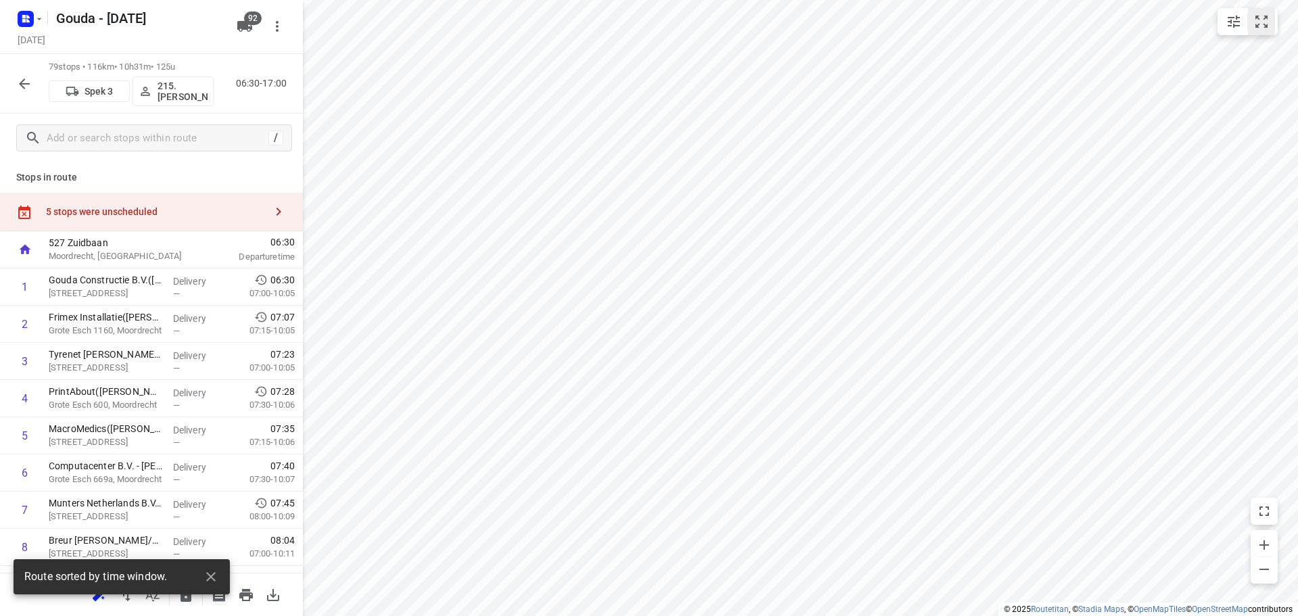
click at [1260, 25] on icon "small contained button group" at bounding box center [1262, 22] width 16 height 16
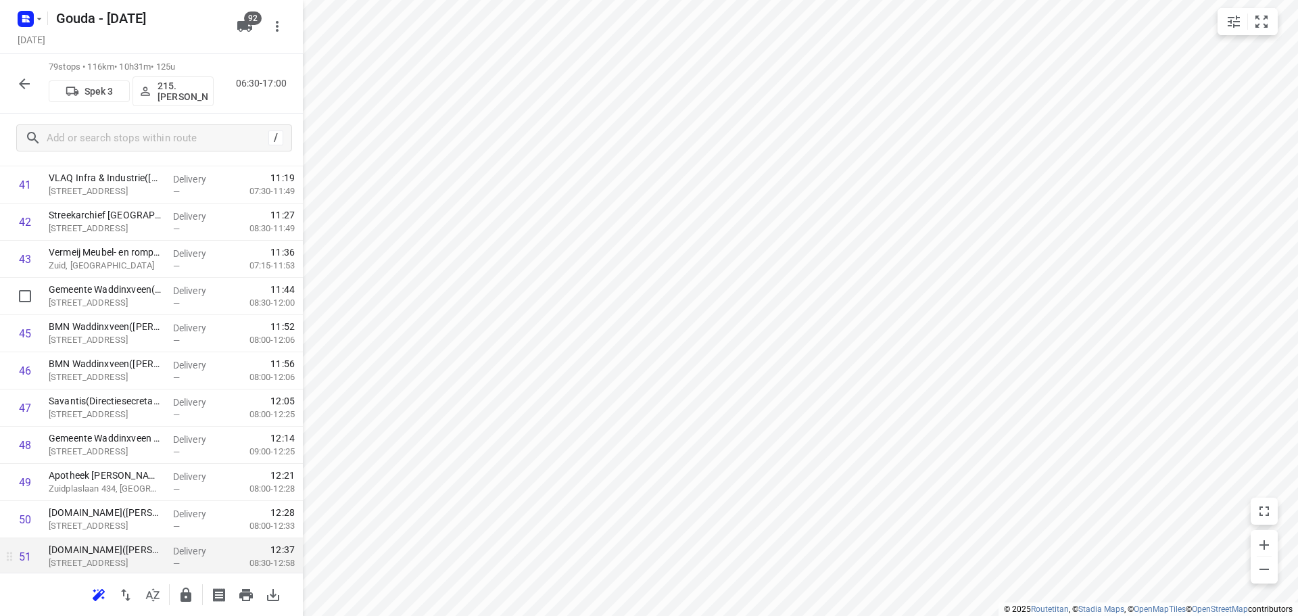
scroll to position [1893, 0]
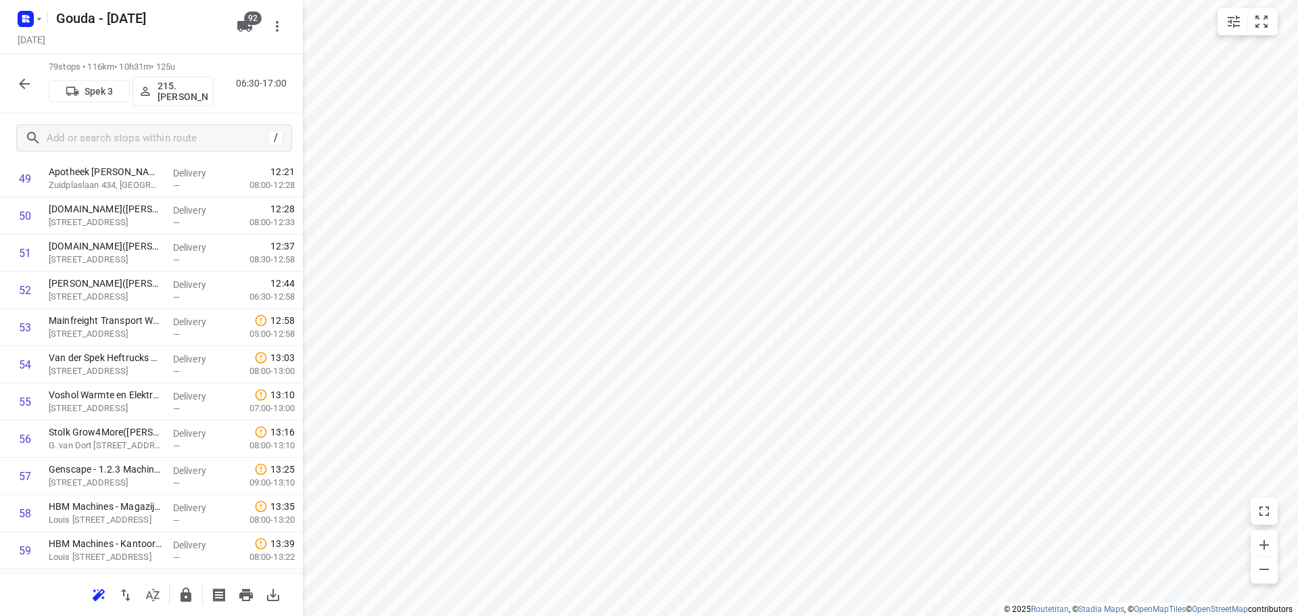
click at [17, 79] on icon "button" at bounding box center [24, 84] width 16 height 16
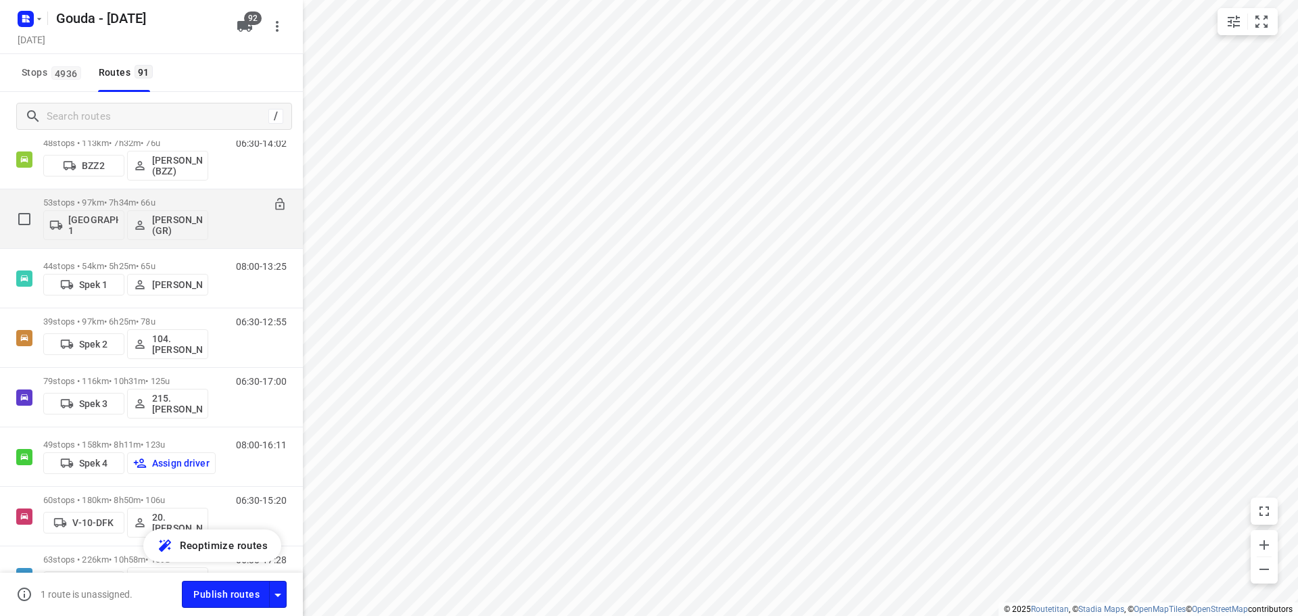
scroll to position [203, 0]
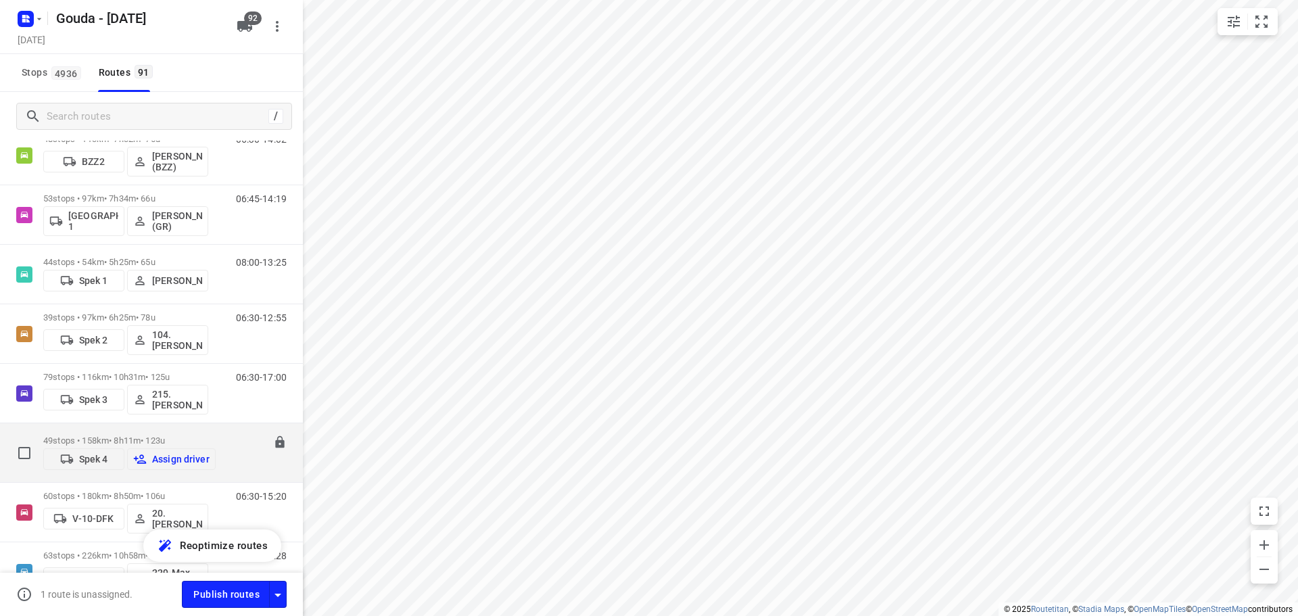
click at [169, 437] on p "49 stops • 158km • 8h11m • 123u" at bounding box center [129, 440] width 172 height 10
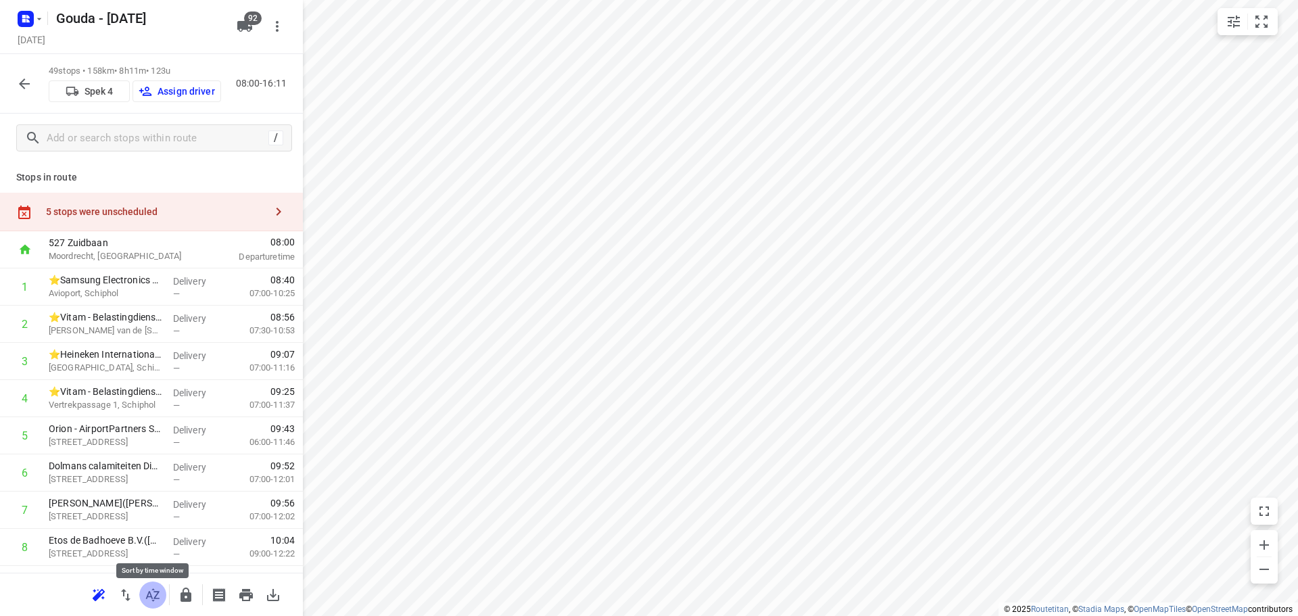
click at [157, 598] on icon "button" at bounding box center [153, 594] width 14 height 13
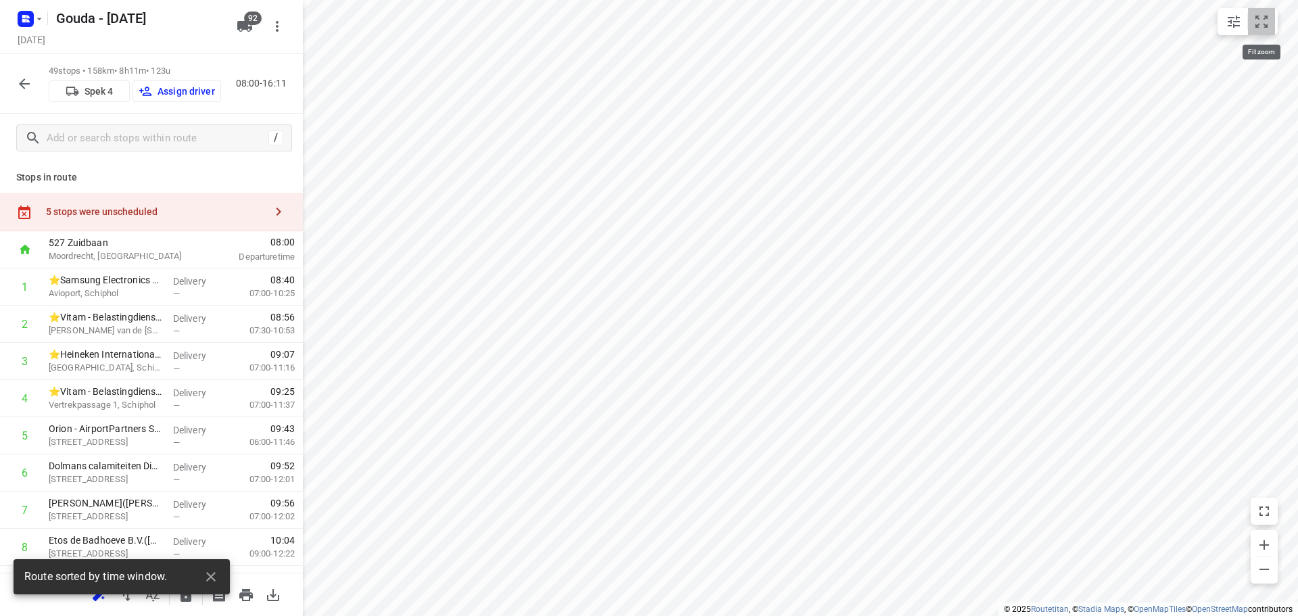
click at [1264, 16] on icon "small contained button group" at bounding box center [1262, 22] width 16 height 16
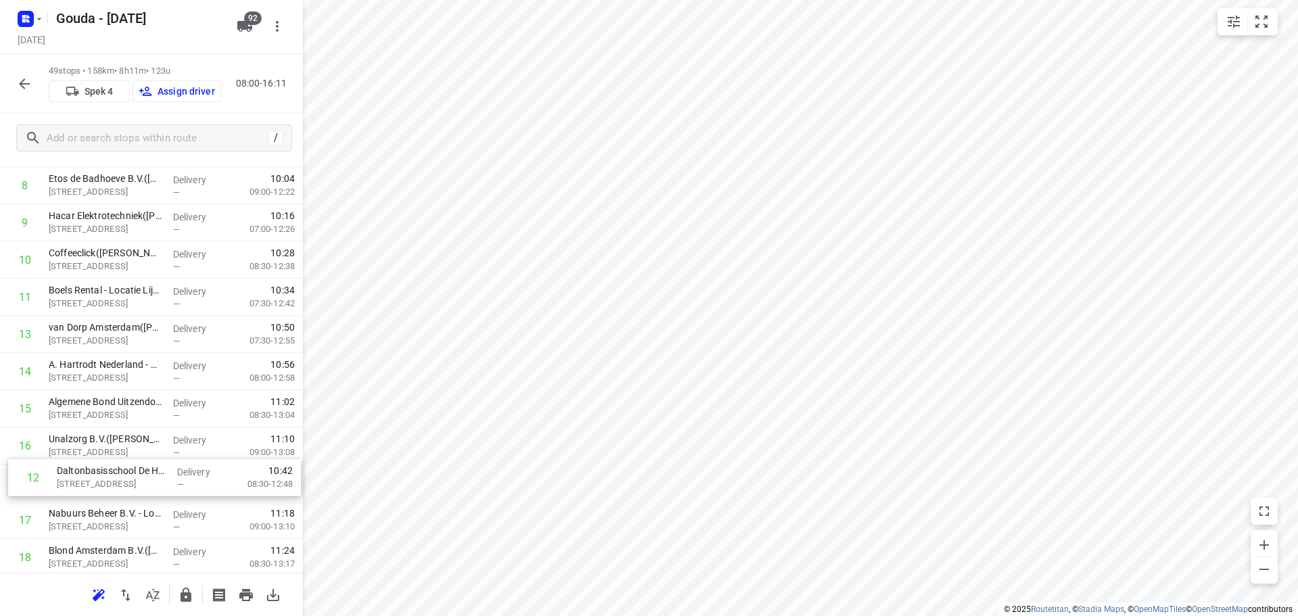
scroll to position [362, 0]
drag, startPoint x: 124, startPoint y: 351, endPoint x: 125, endPoint y: 404, distance: 53.4
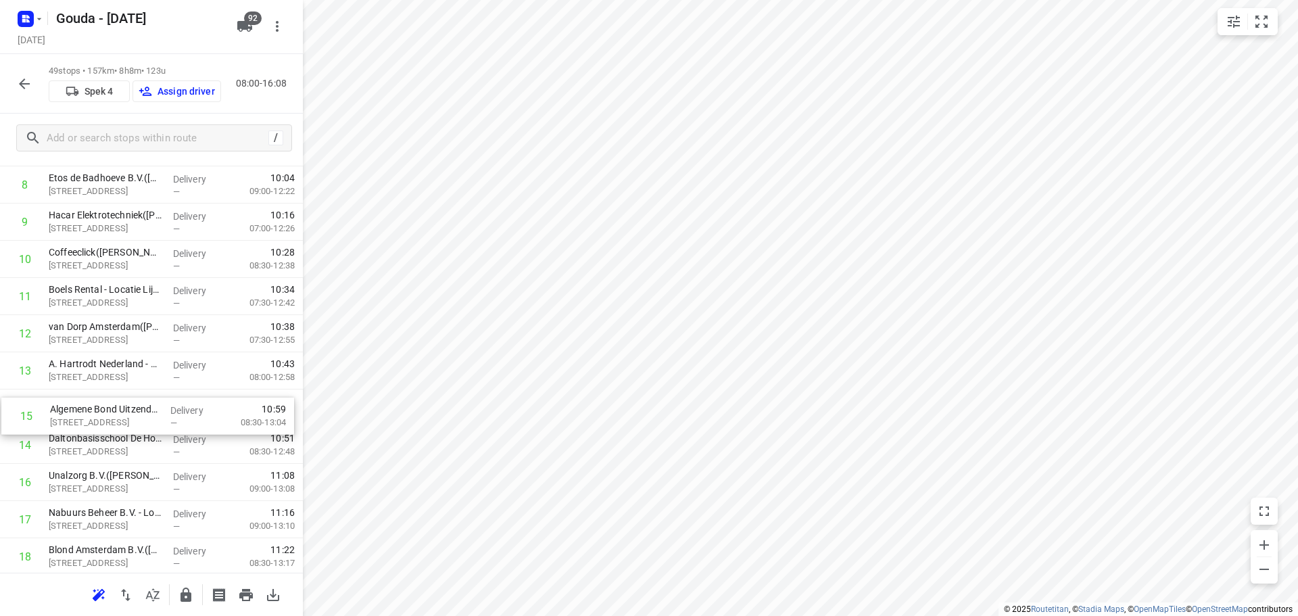
drag, startPoint x: 204, startPoint y: 429, endPoint x: 204, endPoint y: 396, distance: 33.8
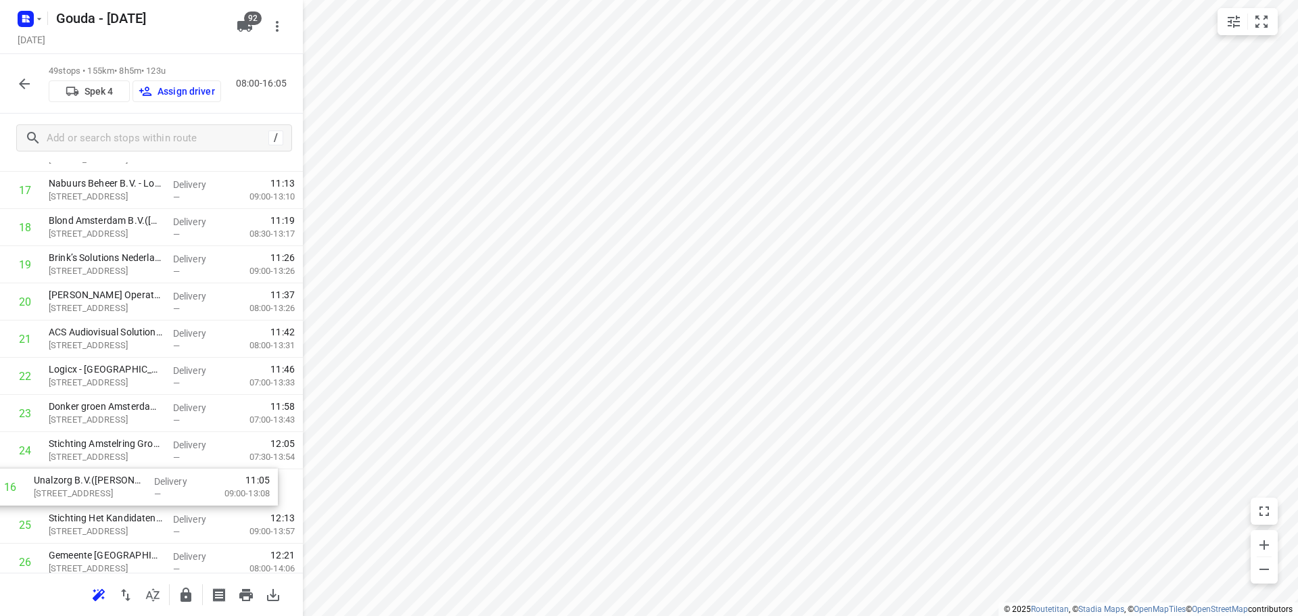
scroll to position [658, 0]
drag, startPoint x: 122, startPoint y: 351, endPoint x: 114, endPoint y: 427, distance: 76.2
click at [114, 427] on div "1 ⭐Samsung Electronics Benelux B.V.(Timothy van Bentum) Avioport, Schiphol Deli…" at bounding box center [151, 522] width 303 height 1822
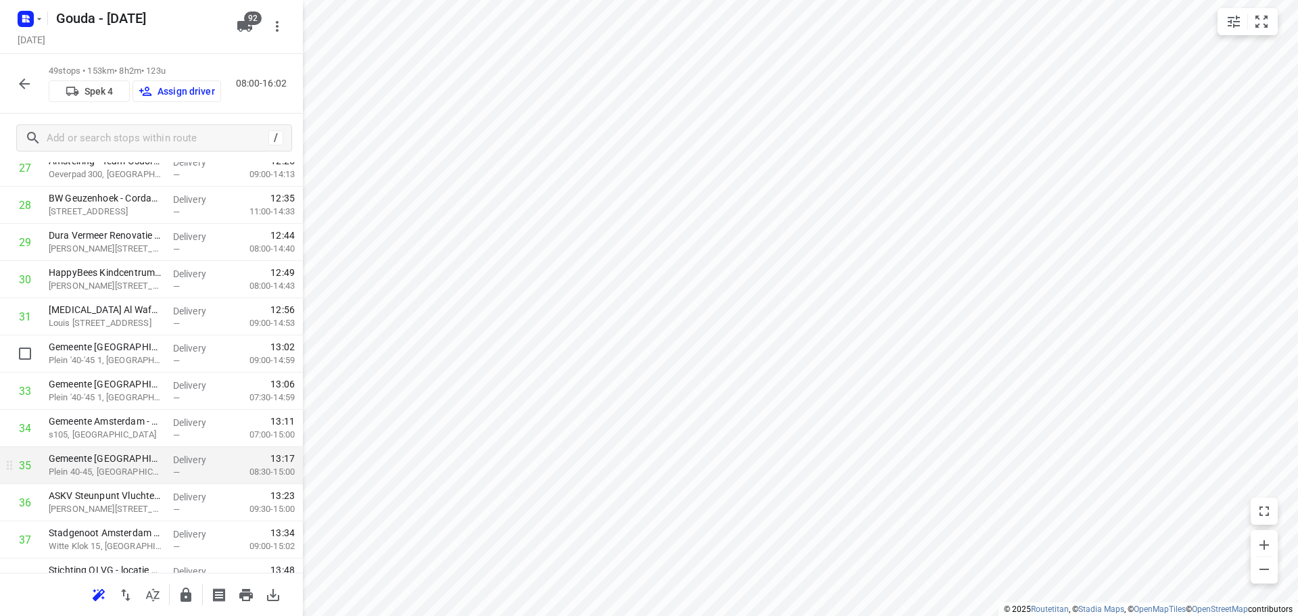
scroll to position [1199, 0]
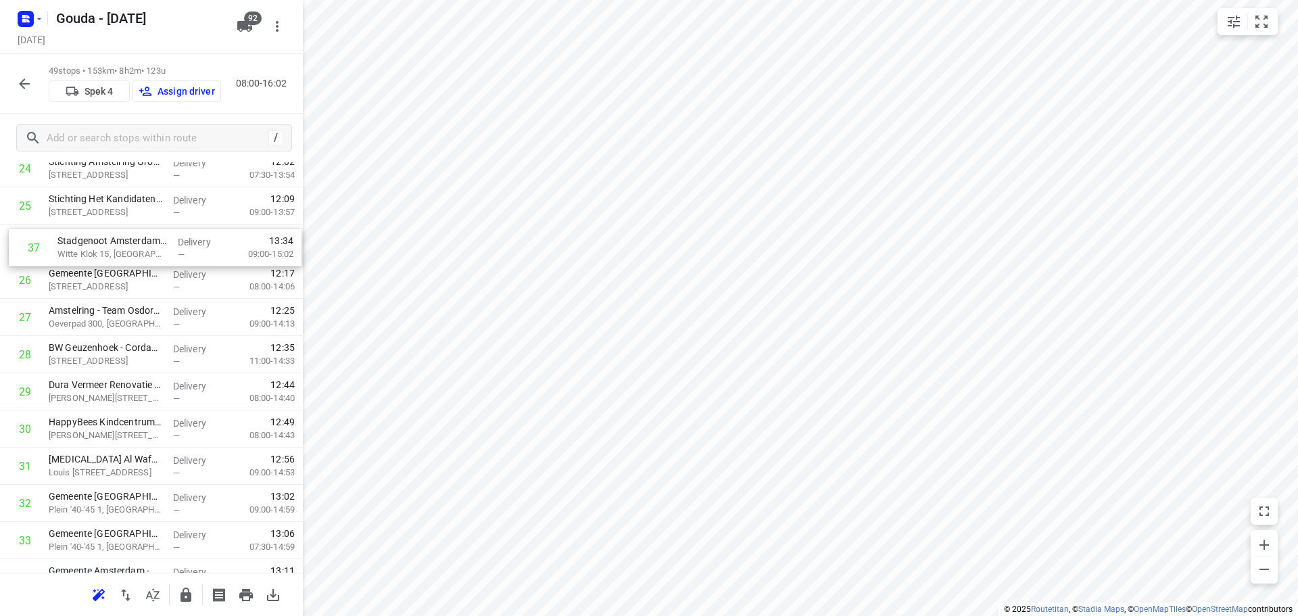
drag, startPoint x: 124, startPoint y: 425, endPoint x: 133, endPoint y: 243, distance: 182.8
click at [133, 243] on div "1 ⭐Samsung Electronics Benelux B.V.(Timothy van Bentum) Avioport, Schiphol Deli…" at bounding box center [151, 206] width 303 height 1822
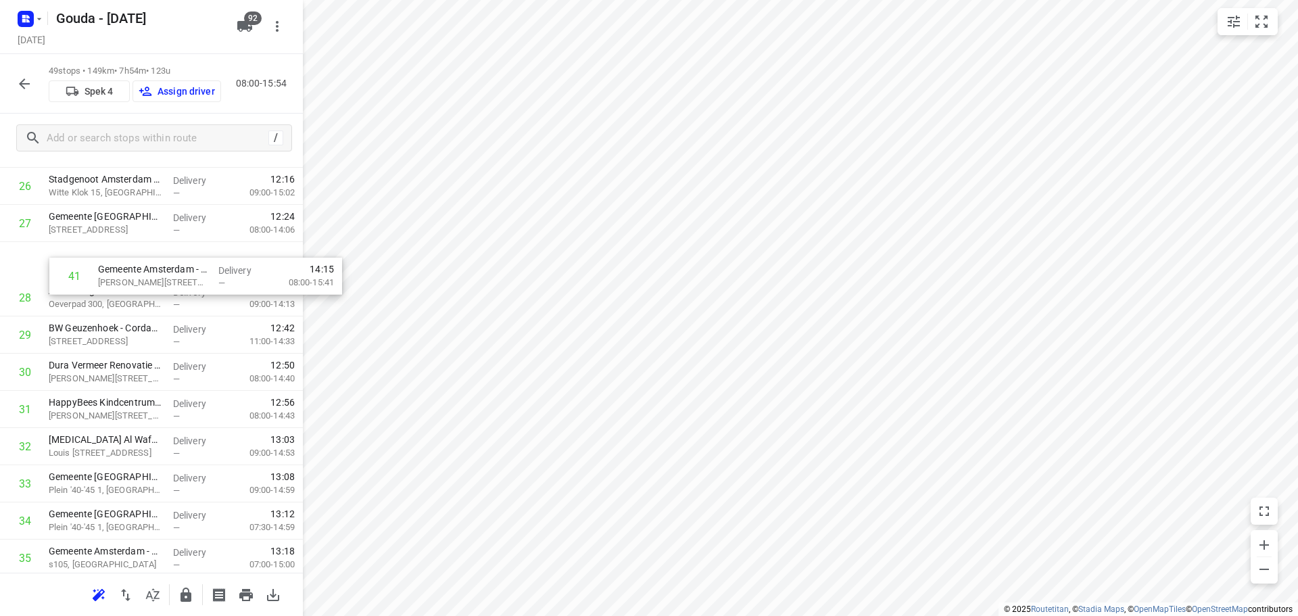
scroll to position [1029, 0]
drag, startPoint x: 121, startPoint y: 539, endPoint x: 133, endPoint y: 299, distance: 240.4
click at [135, 299] on div "1 ⭐Samsung Electronics Benelux B.V.(Timothy van Bentum) Avioport, Schiphol Deli…" at bounding box center [151, 150] width 303 height 1822
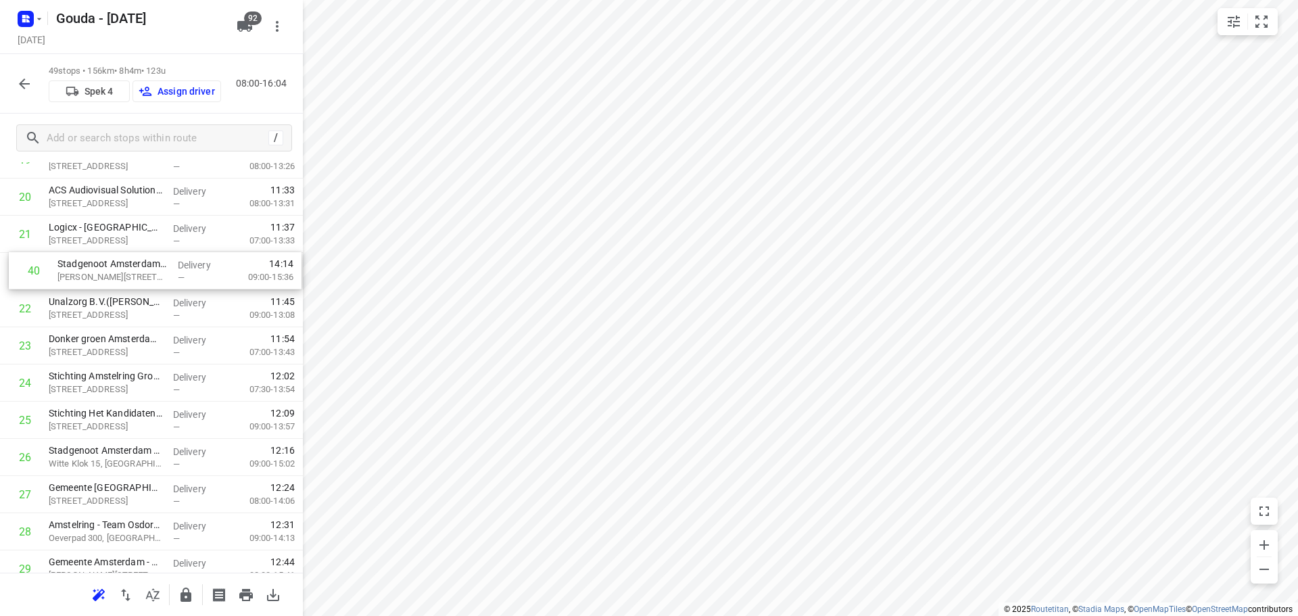
scroll to position [796, 0]
drag, startPoint x: 147, startPoint y: 437, endPoint x: 166, endPoint y: 469, distance: 37.3
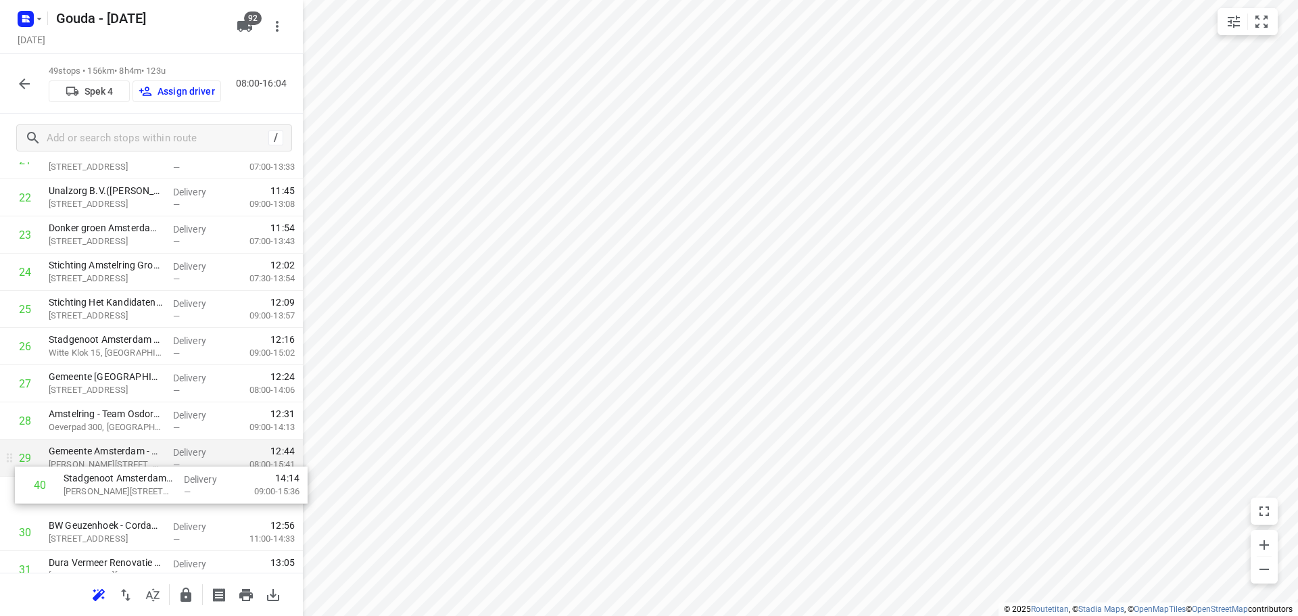
click at [159, 480] on div "1 ⭐Samsung Electronics Benelux B.V.(Timothy van Bentum) Avioport, Schiphol Deli…" at bounding box center [151, 309] width 303 height 1822
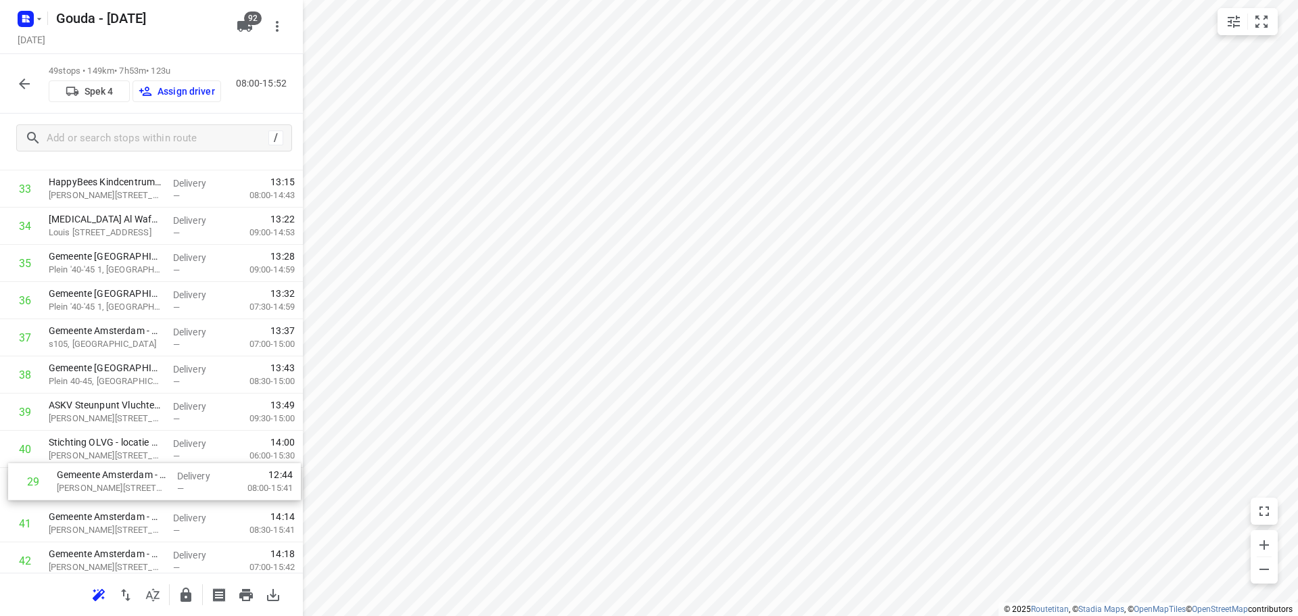
drag, startPoint x: 204, startPoint y: 452, endPoint x: 216, endPoint y: 477, distance: 28.4
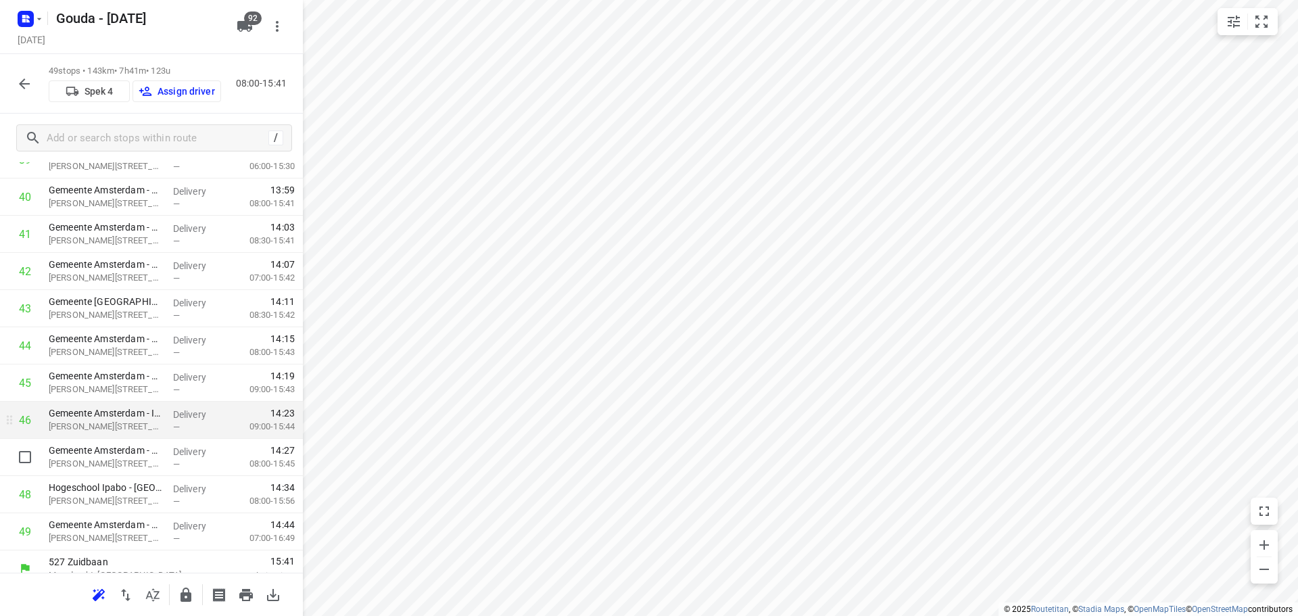
scroll to position [1555, 0]
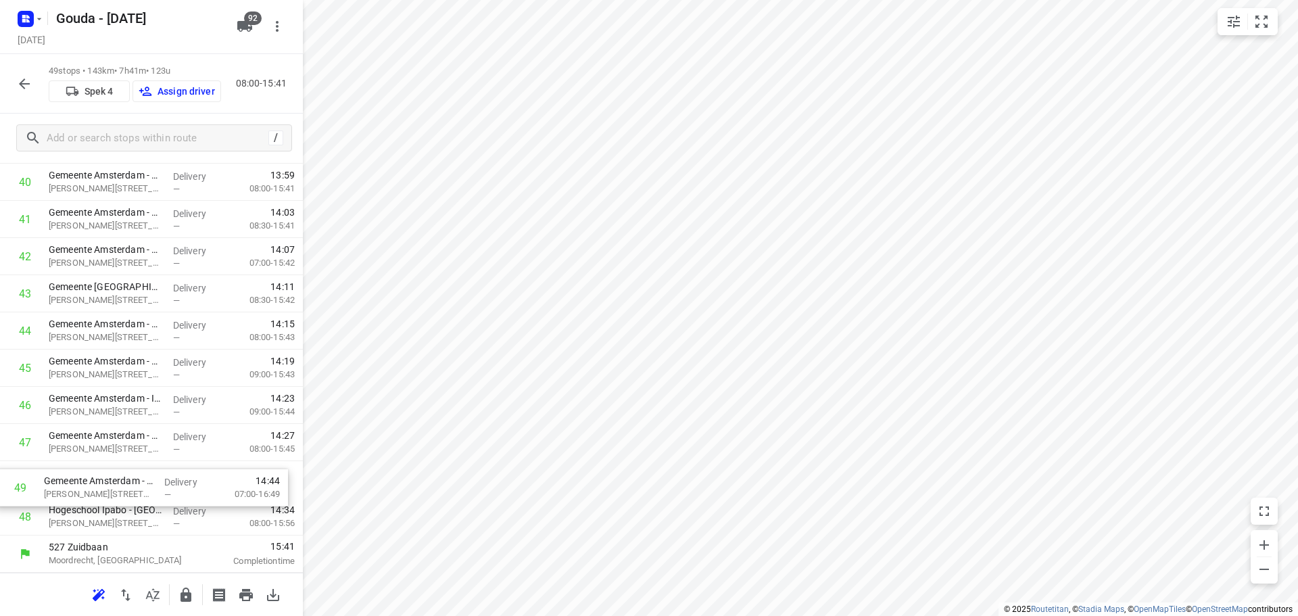
drag, startPoint x: 202, startPoint y: 509, endPoint x: 194, endPoint y: 477, distance: 32.8
click at [179, 598] on icon "button" at bounding box center [186, 595] width 16 height 16
click at [29, 89] on icon "button" at bounding box center [24, 84] width 16 height 16
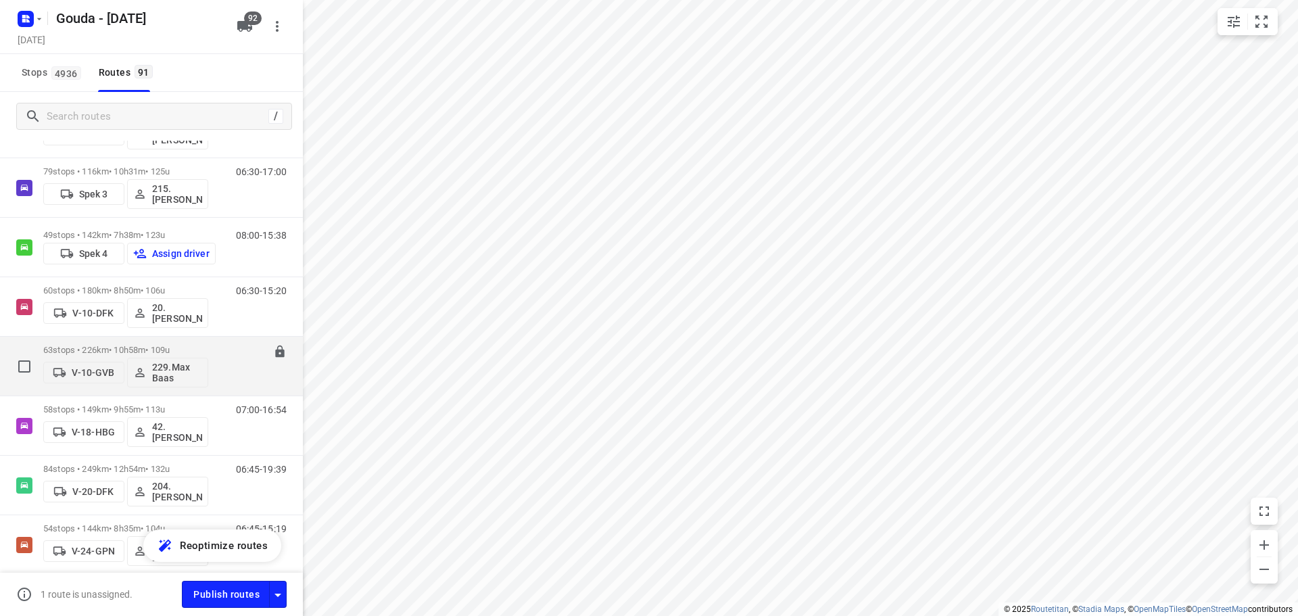
scroll to position [406, 0]
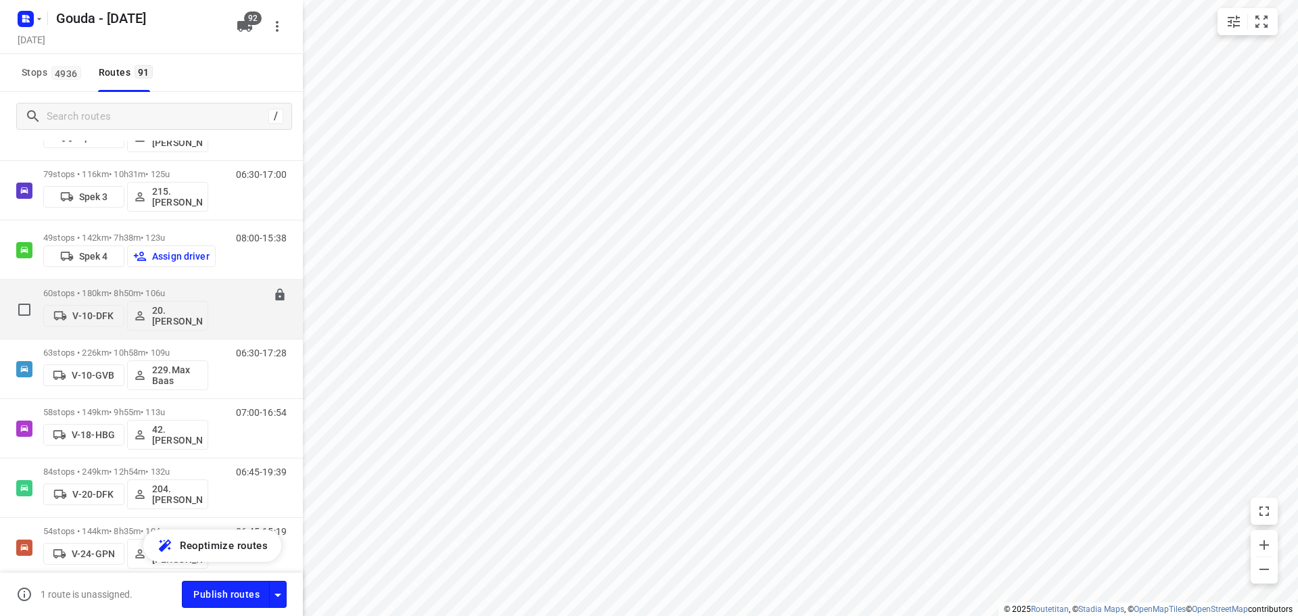
click at [176, 287] on div "60 stops • 180km • 8h50m • 106u V-10-DFK 20.Lisanne Pouw" at bounding box center [125, 309] width 165 height 56
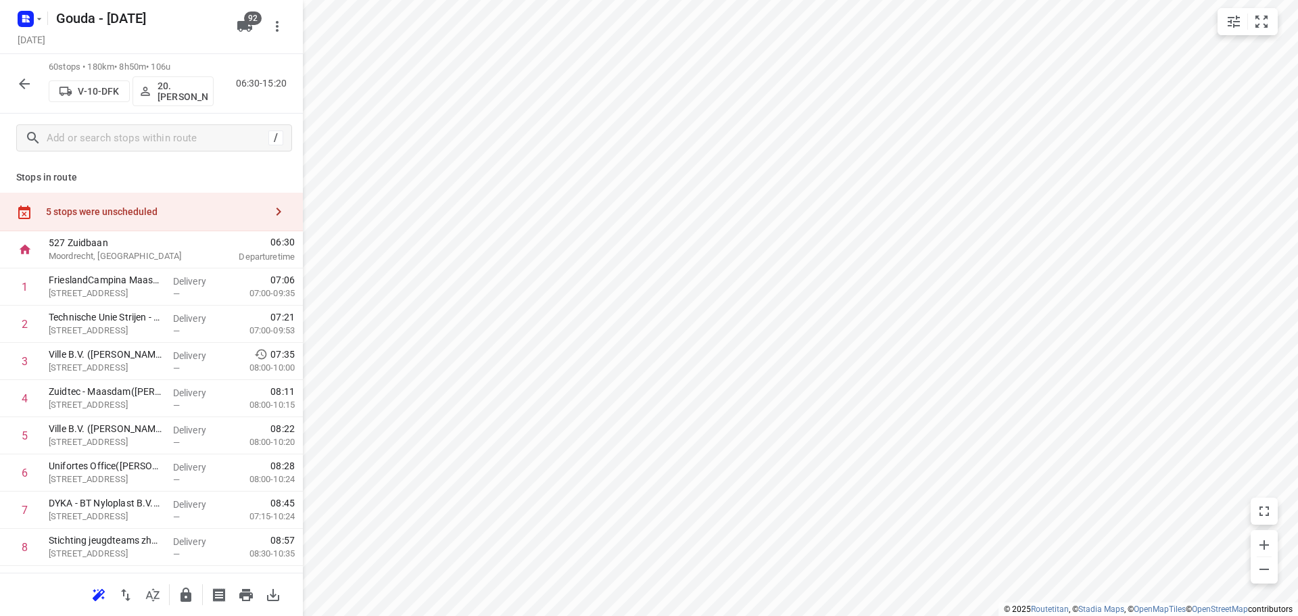
click at [154, 598] on icon "button" at bounding box center [153, 594] width 14 height 13
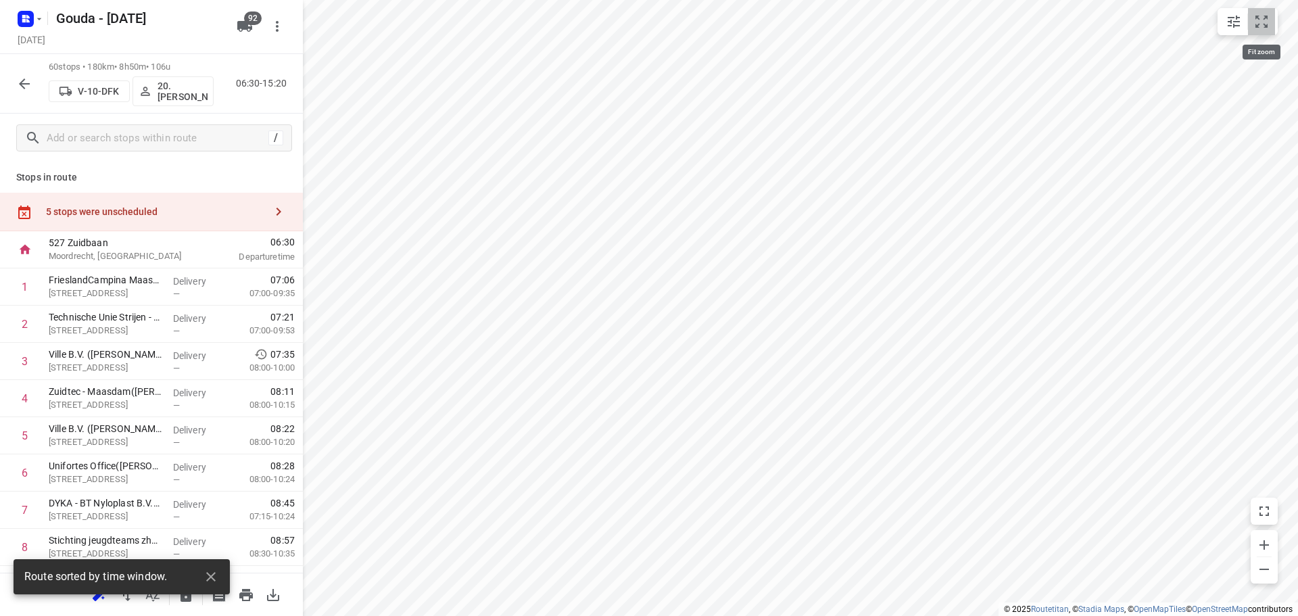
click at [1262, 16] on icon "small contained button group" at bounding box center [1262, 22] width 16 height 16
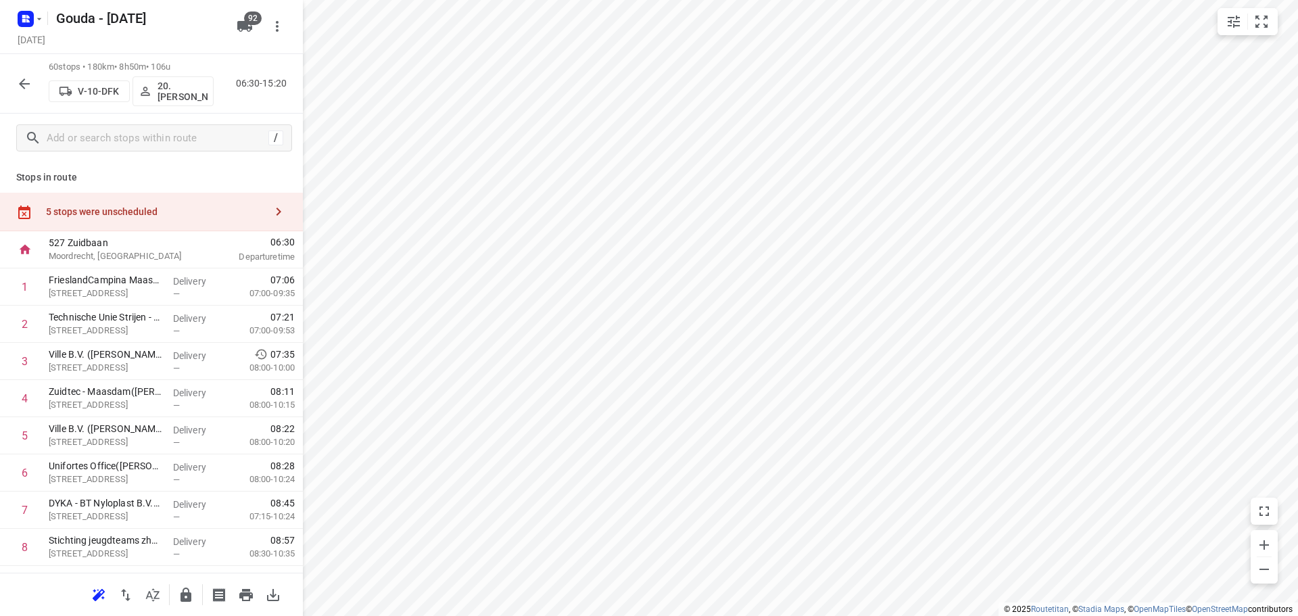
click at [158, 596] on icon "button" at bounding box center [153, 595] width 16 height 16
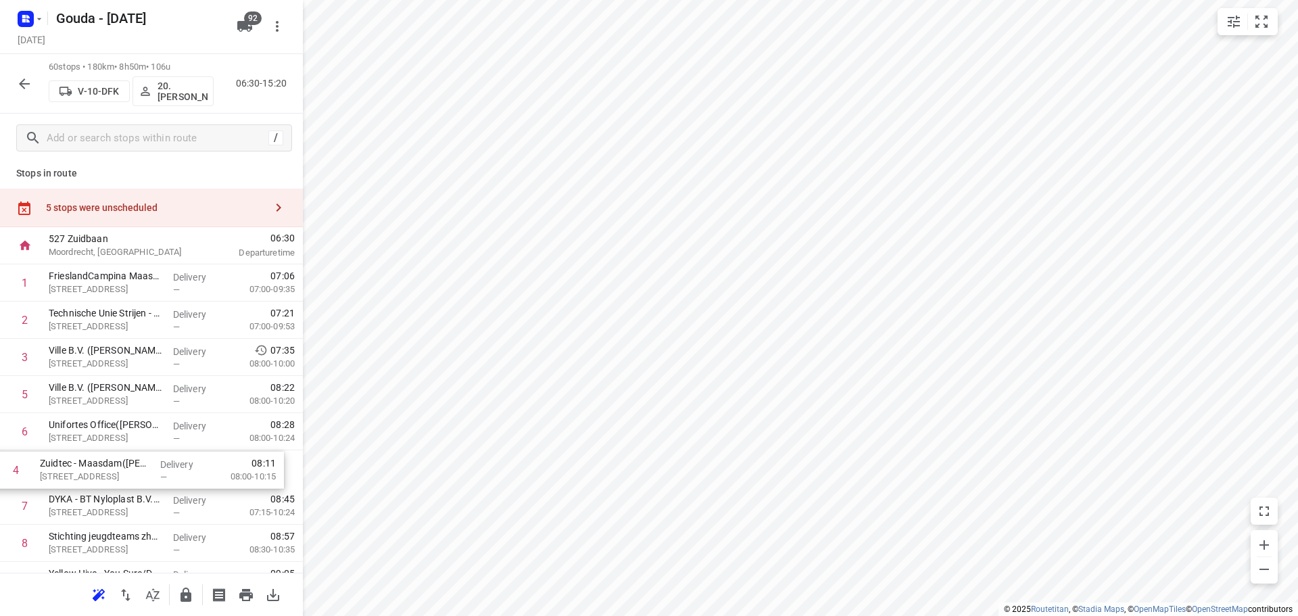
drag, startPoint x: 166, startPoint y: 402, endPoint x: 157, endPoint y: 477, distance: 76.2
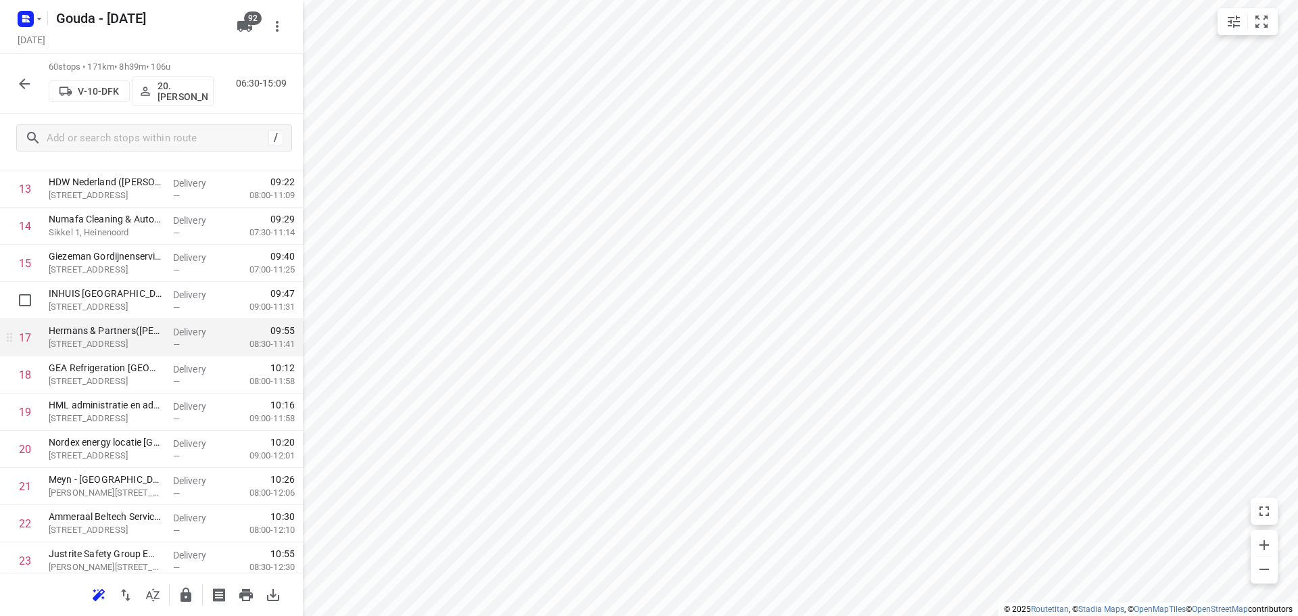
scroll to position [546, 0]
click at [574, 615] on html "i © 2025 Routetitan , © Stadia Maps , © OpenMapTiles © OpenStreetMap contributo…" at bounding box center [649, 308] width 1298 height 616
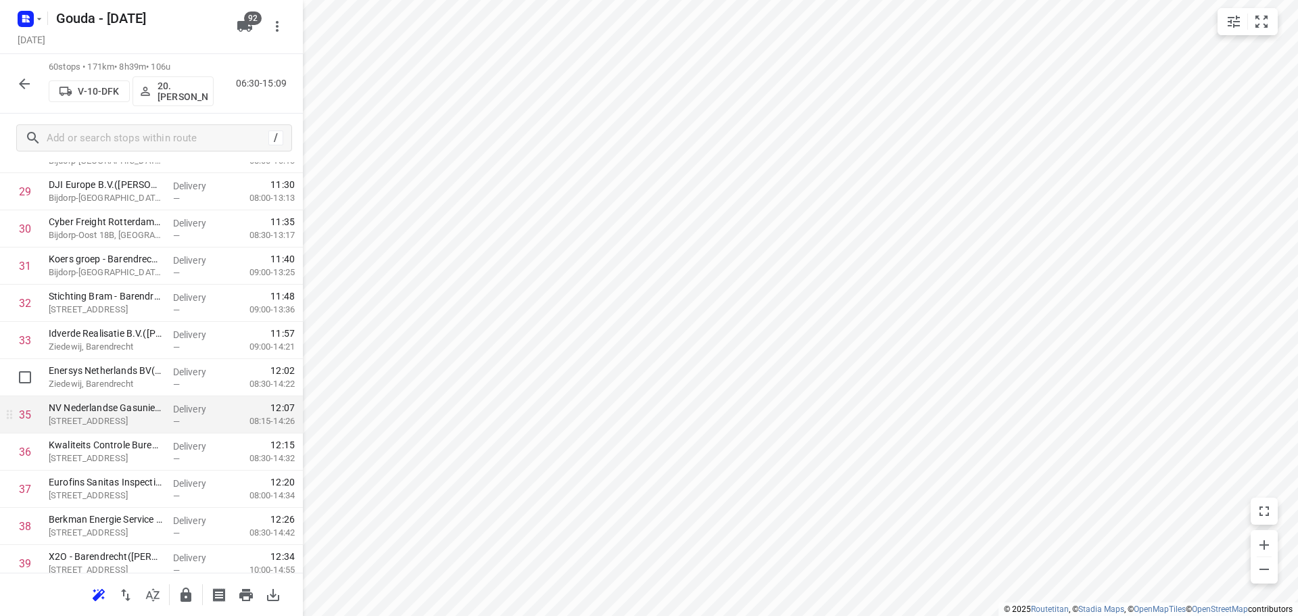
scroll to position [1222, 0]
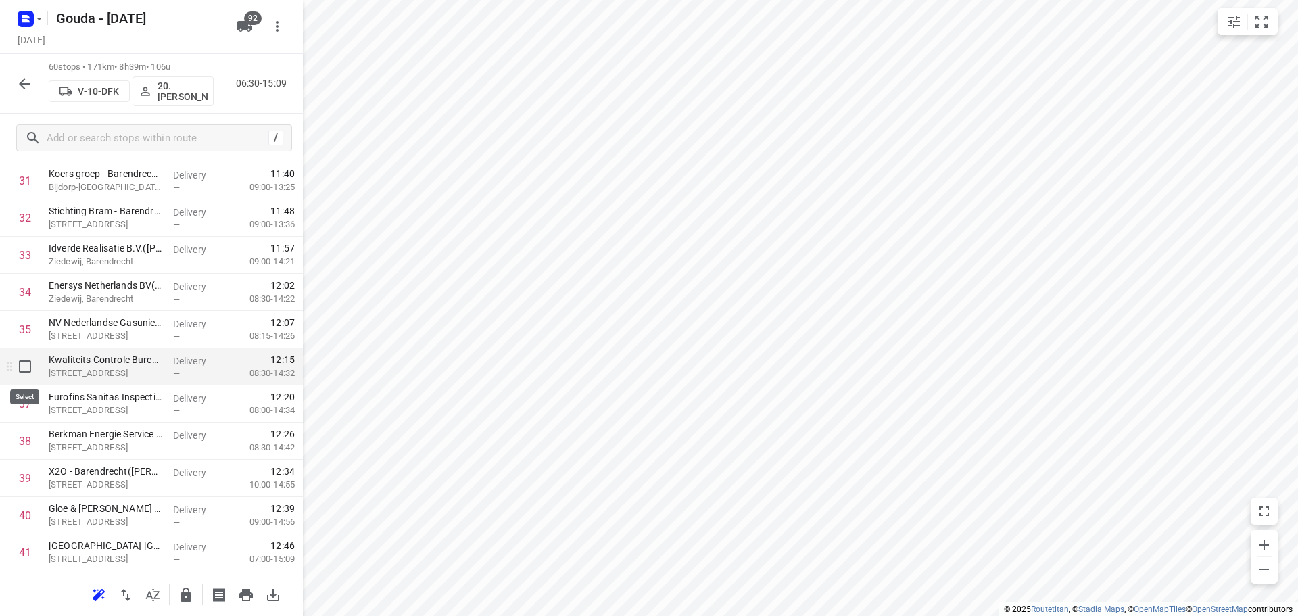
click at [26, 373] on input "checkbox" at bounding box center [24, 366] width 27 height 27
checkbox input "true"
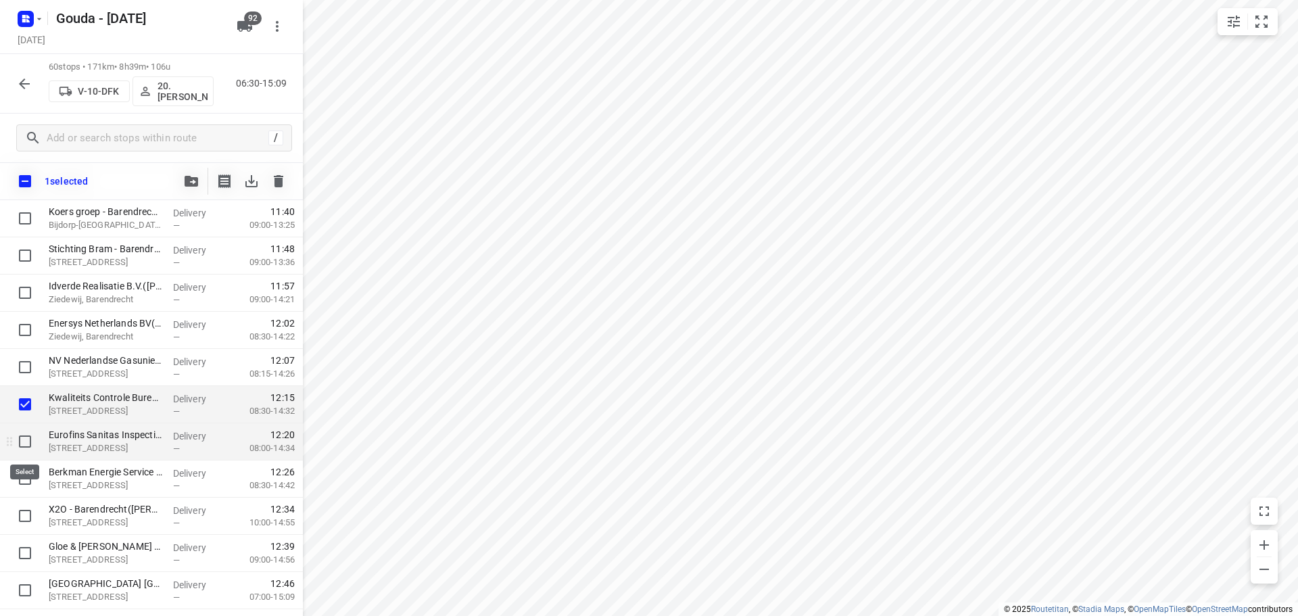
click at [20, 442] on input "checkbox" at bounding box center [24, 441] width 27 height 27
checkbox input "true"
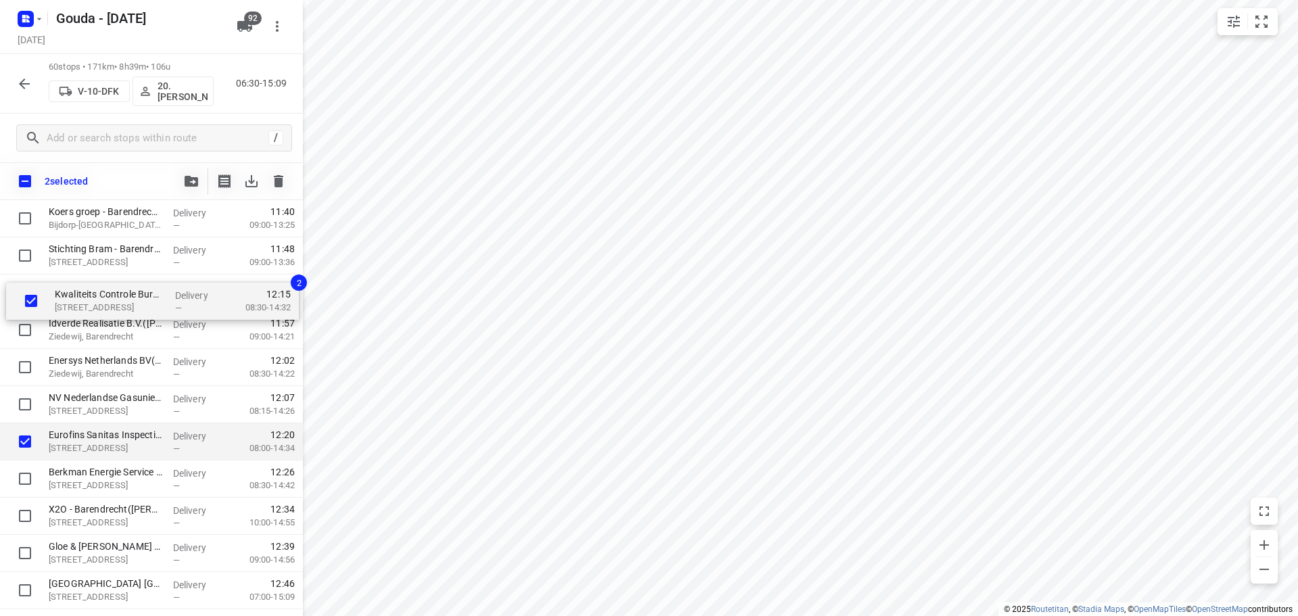
scroll to position [1212, 0]
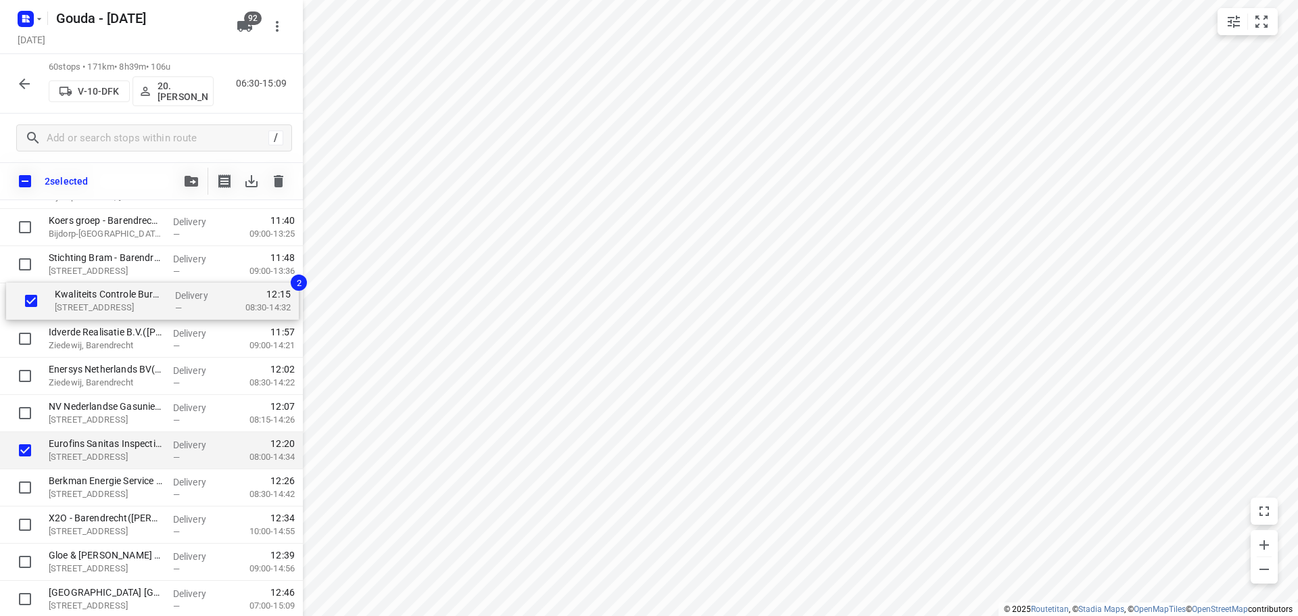
drag, startPoint x: 93, startPoint y: 405, endPoint x: 100, endPoint y: 291, distance: 114.5
click at [100, 291] on div "FrieslandCampina Maasdam(Karin Vonk) Lageweg 4-8, Maasdam Delivery — 07:06 07:0…" at bounding box center [151, 208] width 303 height 2231
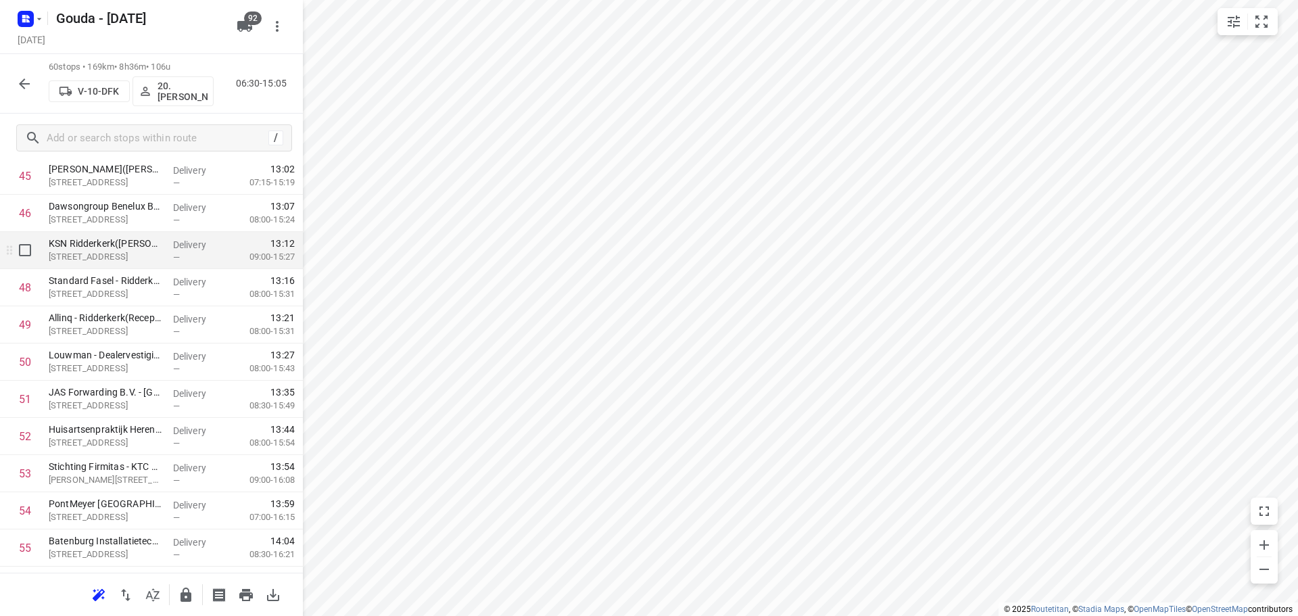
scroll to position [1753, 0]
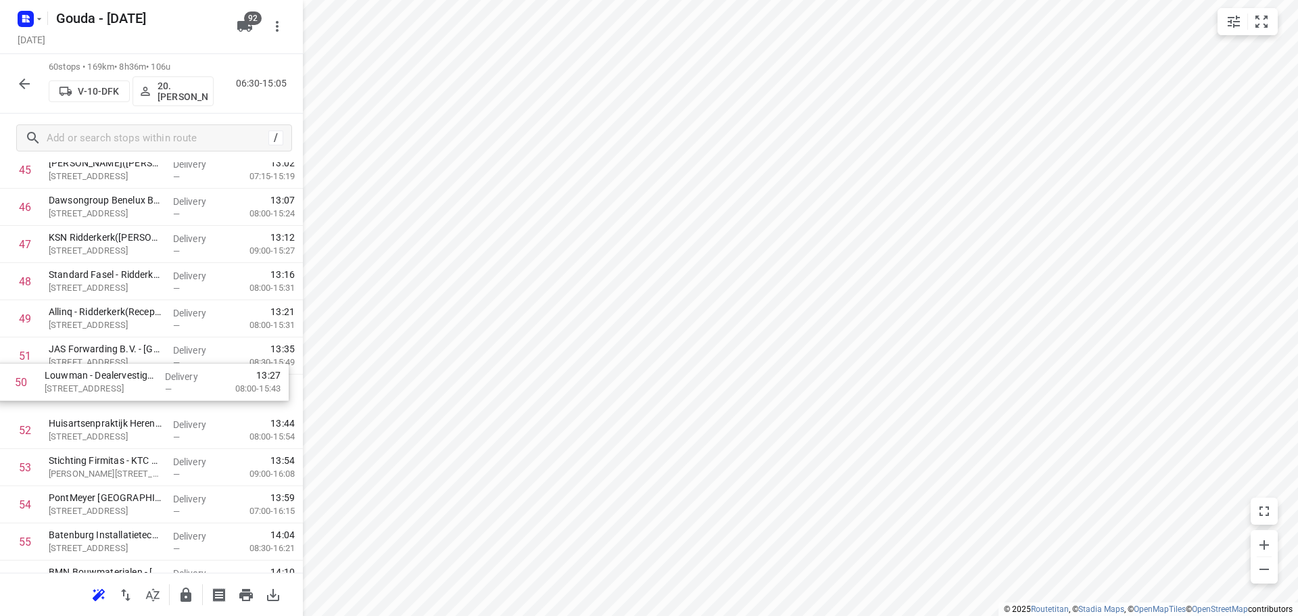
drag, startPoint x: 123, startPoint y: 363, endPoint x: 118, endPoint y: 397, distance: 34.1
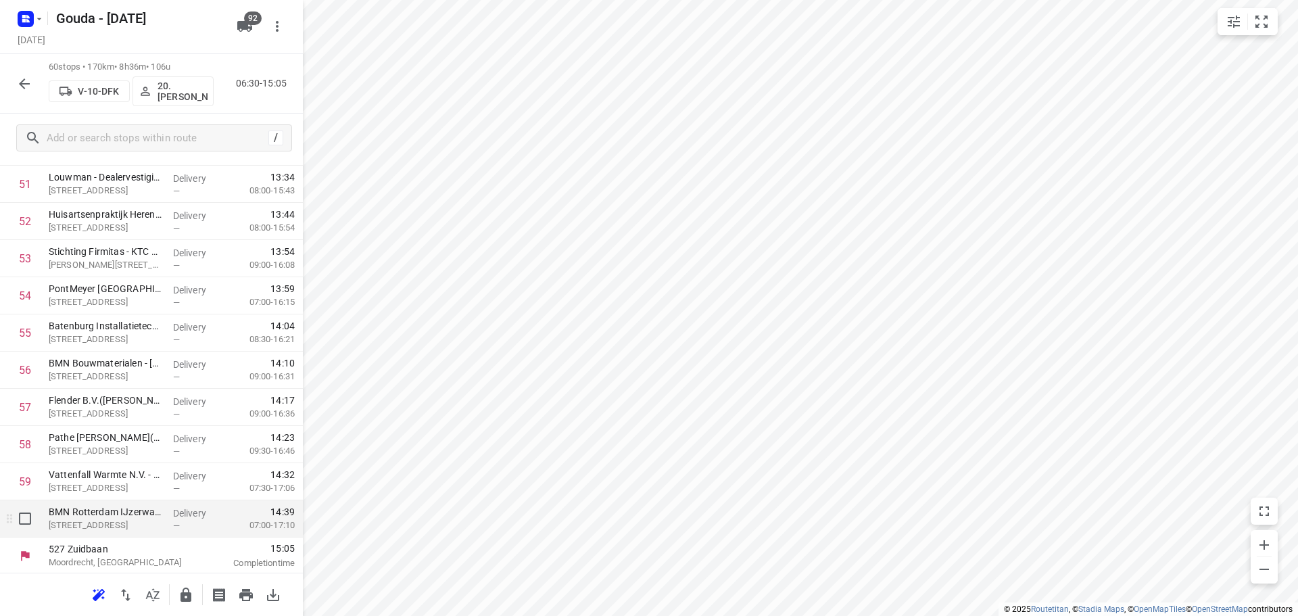
scroll to position [1964, 0]
click at [195, 598] on button "button" at bounding box center [185, 595] width 27 height 27
click at [31, 87] on icon "button" at bounding box center [24, 84] width 16 height 16
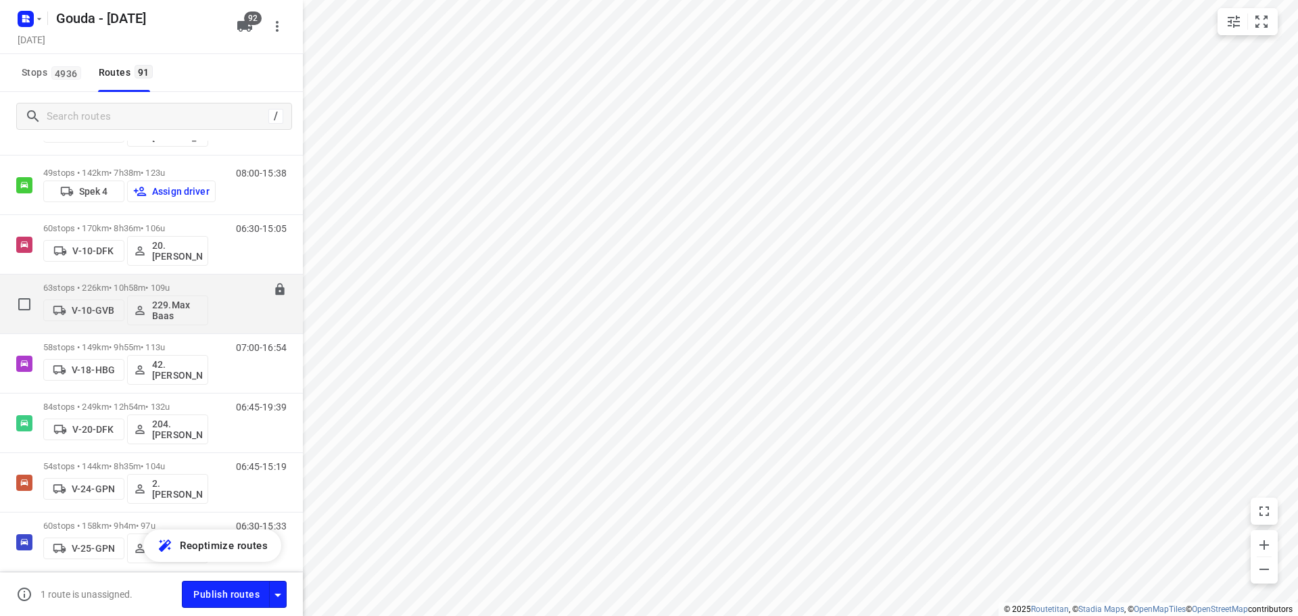
scroll to position [473, 0]
click at [132, 282] on p "63 stops • 226km • 10h58m • 109u" at bounding box center [125, 285] width 165 height 10
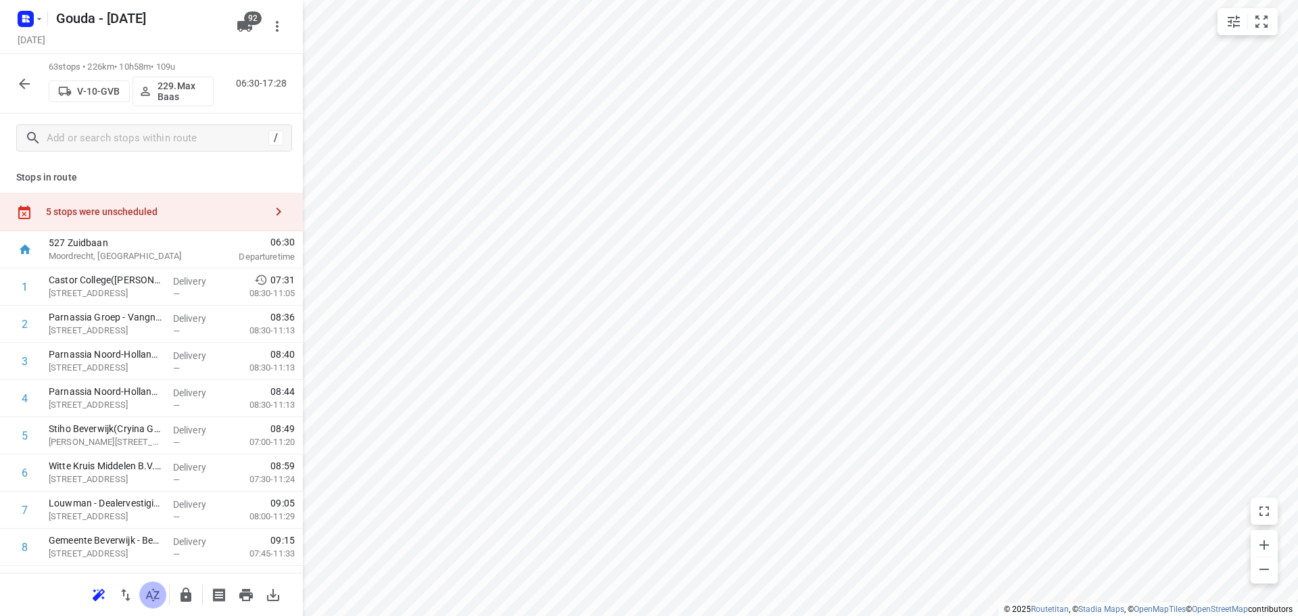
click at [154, 600] on icon "button" at bounding box center [153, 595] width 16 height 16
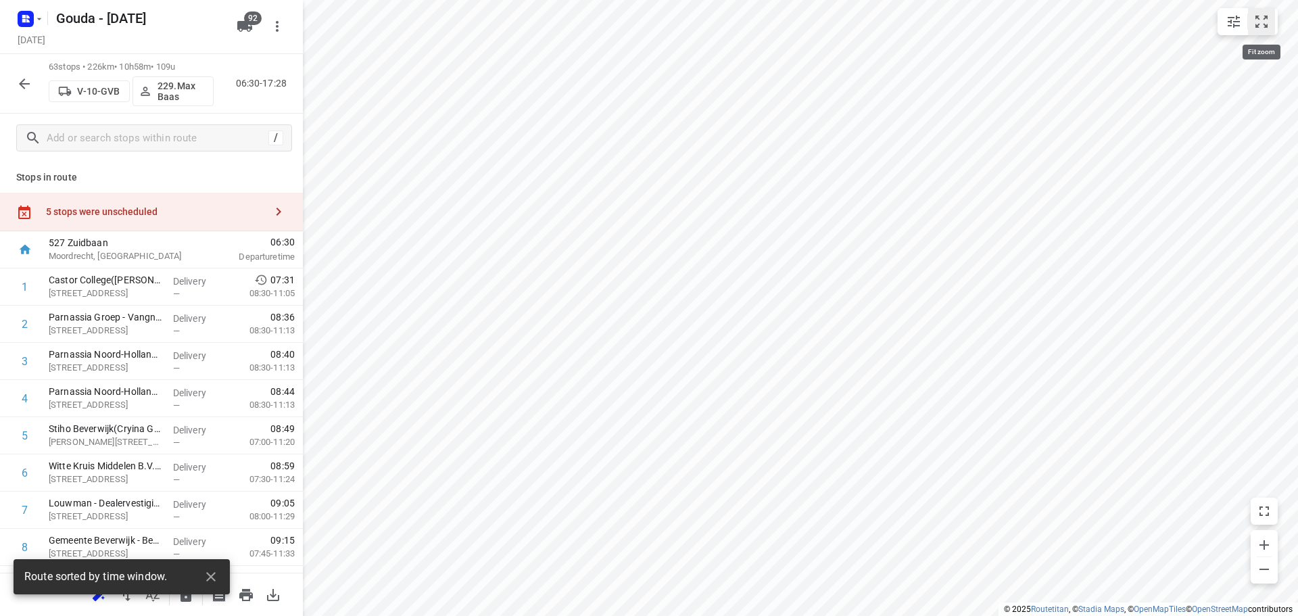
click at [1264, 18] on icon "small contained button group" at bounding box center [1262, 22] width 16 height 16
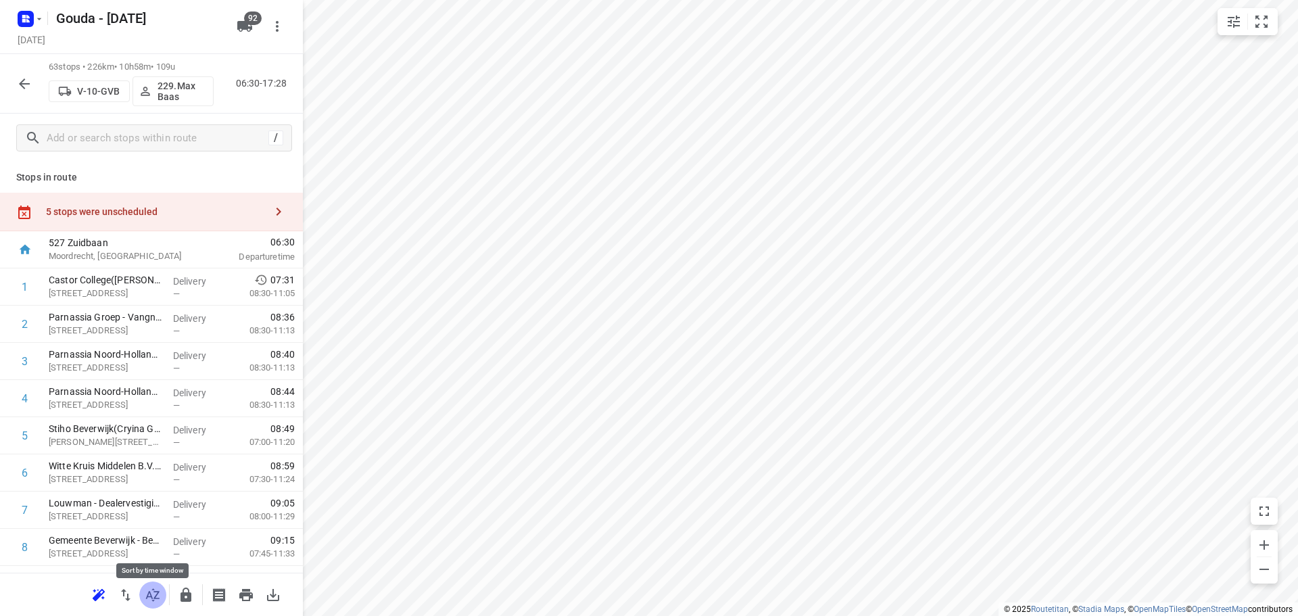
click at [156, 594] on icon "button" at bounding box center [153, 595] width 16 height 16
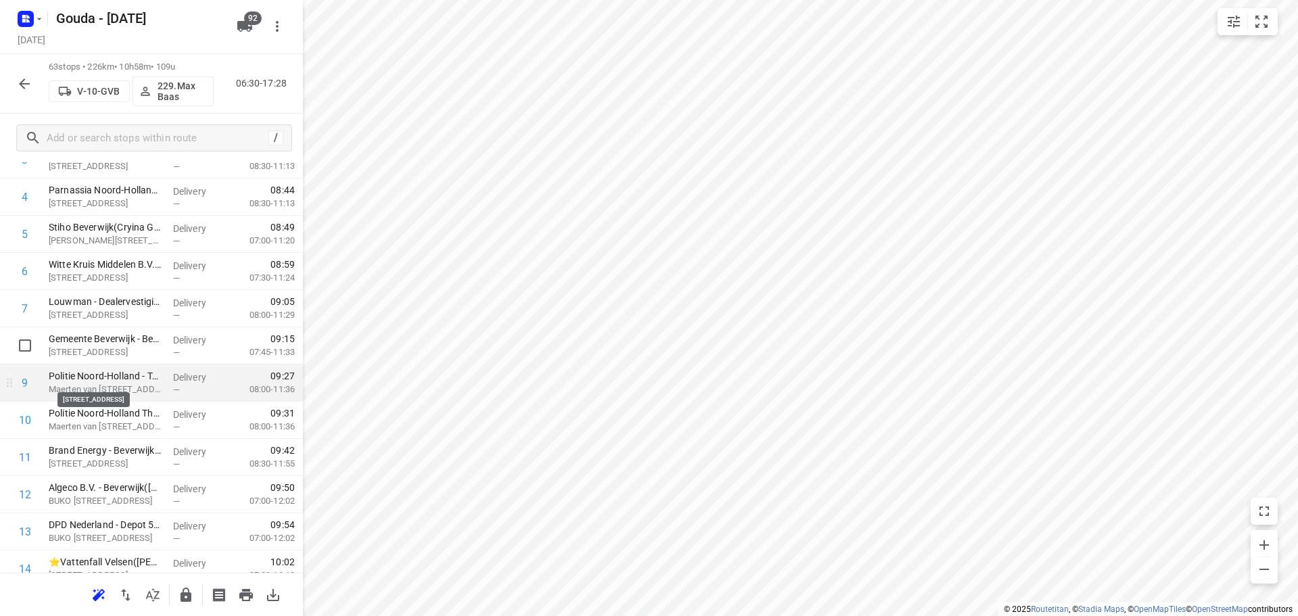
scroll to position [203, 0]
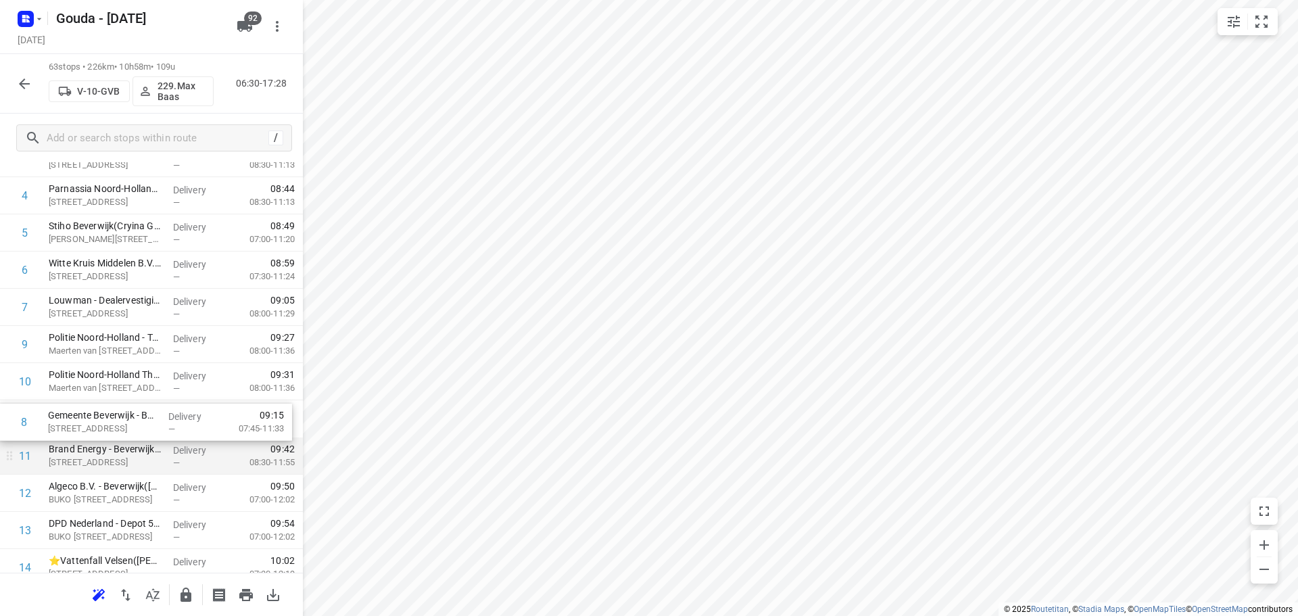
drag, startPoint x: 131, startPoint y: 350, endPoint x: 131, endPoint y: 443, distance: 93.3
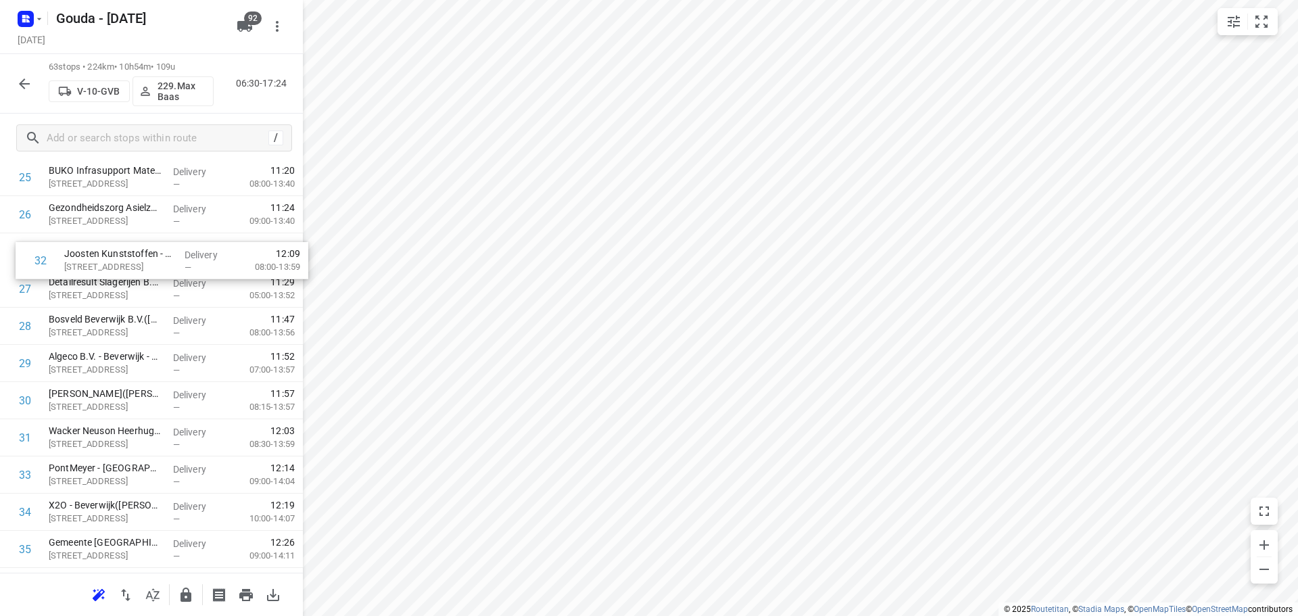
scroll to position [1002, 0]
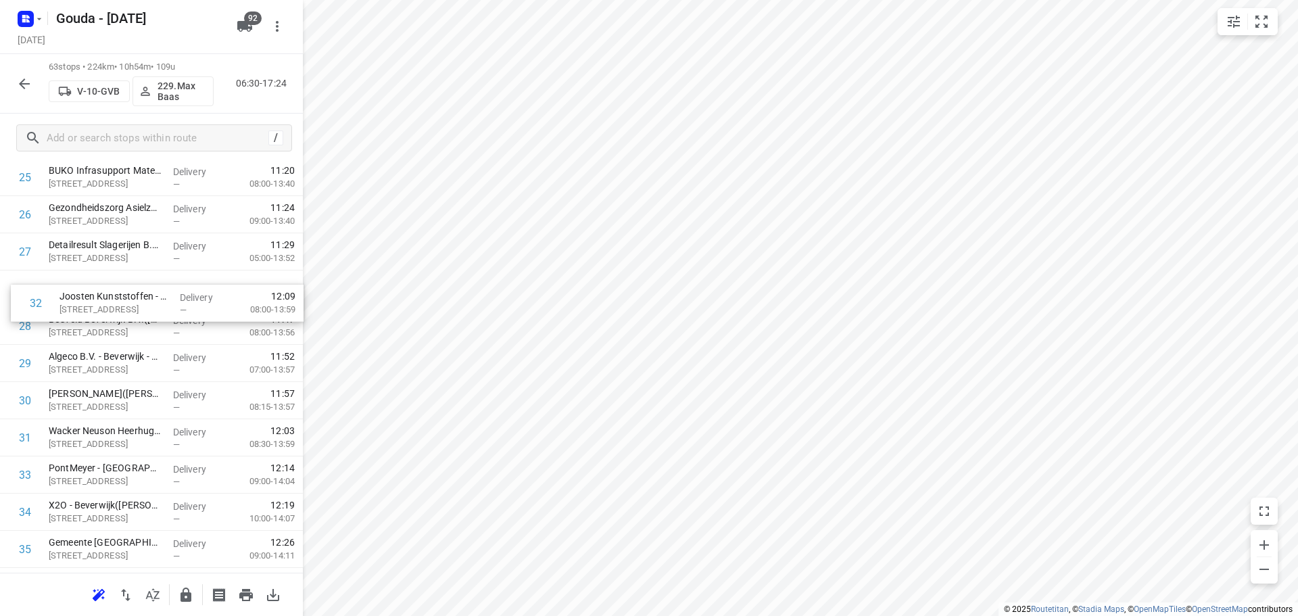
drag, startPoint x: 129, startPoint y: 290, endPoint x: 140, endPoint y: 295, distance: 12.1
click at [140, 295] on div "1 Castor College(Monique van Dijk) Büllerlaan 2, Beverwijk Delivery — 07:31 08:…" at bounding box center [151, 437] width 303 height 2343
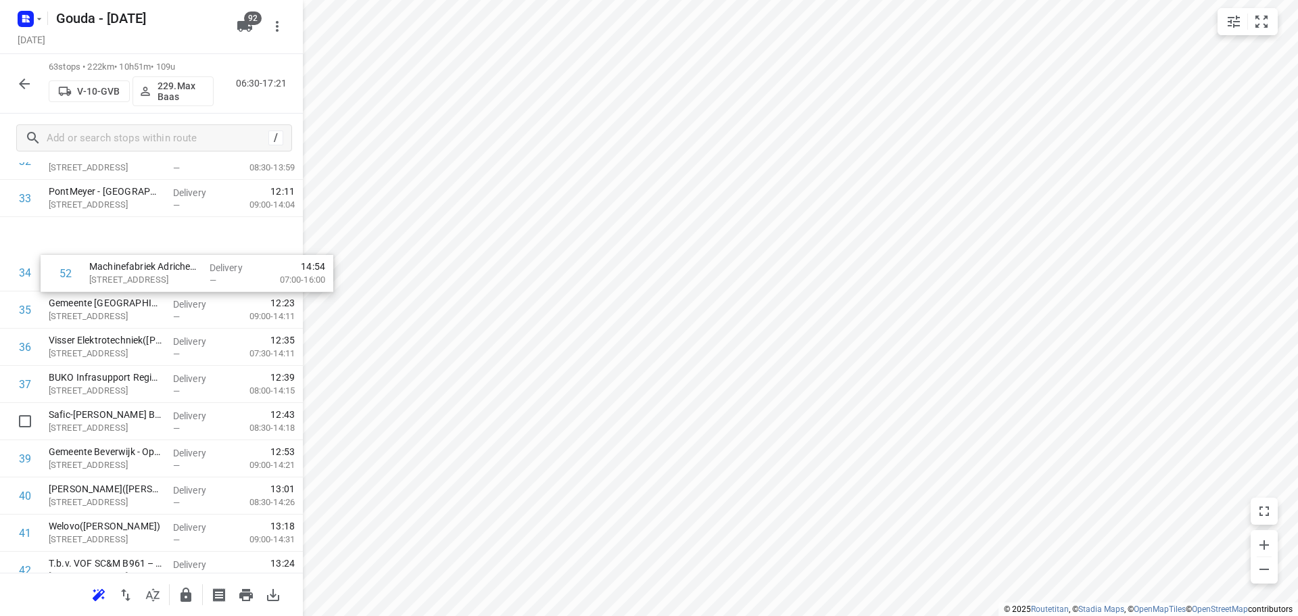
scroll to position [1237, 0]
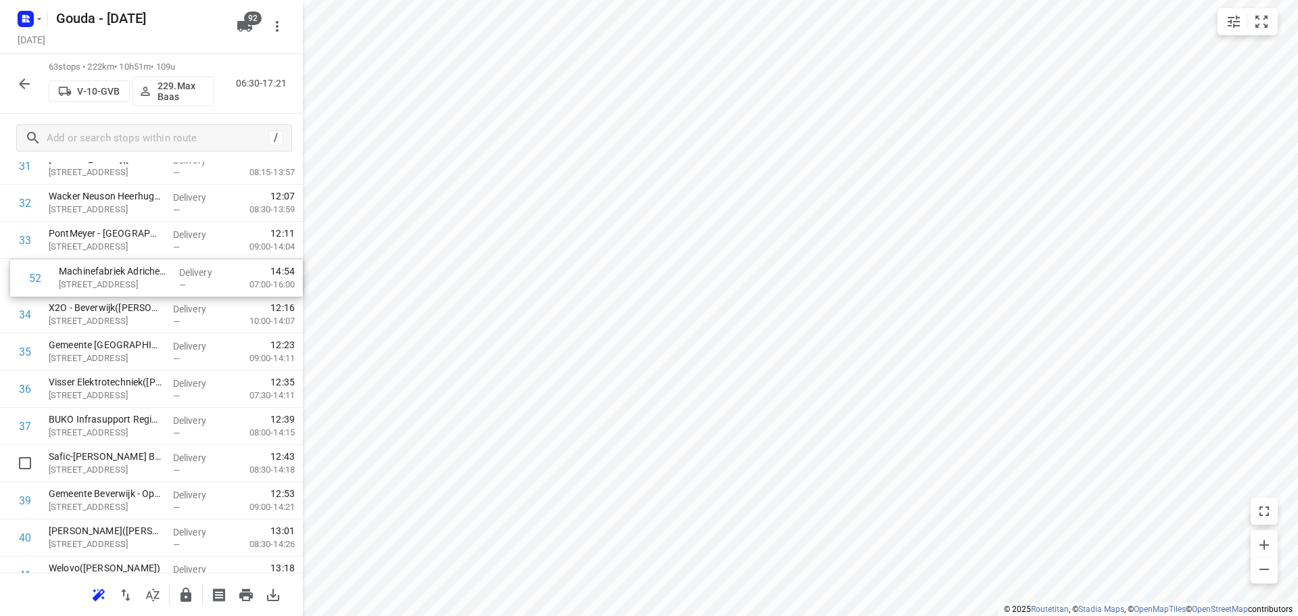
drag, startPoint x: 130, startPoint y: 310, endPoint x: 141, endPoint y: 276, distance: 35.5
click at [141, 276] on div "1 Castor College(Monique van Dijk) Büllerlaan 2, Beverwijk Delivery — 07:31 08:…" at bounding box center [151, 203] width 303 height 2343
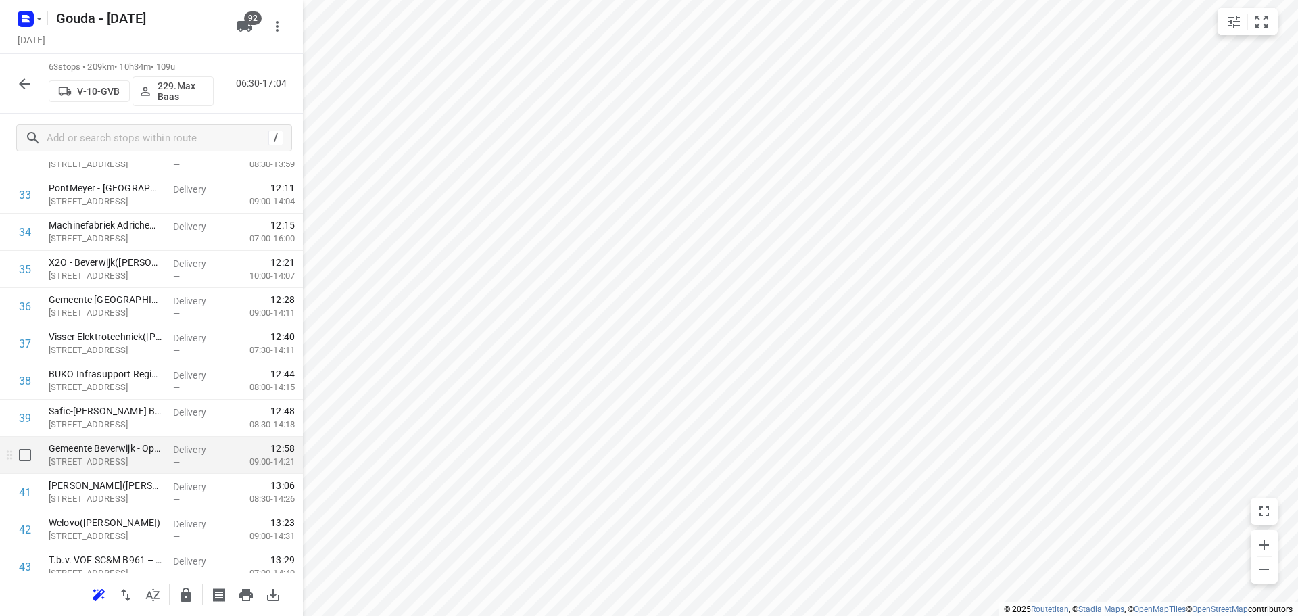
scroll to position [1304, 0]
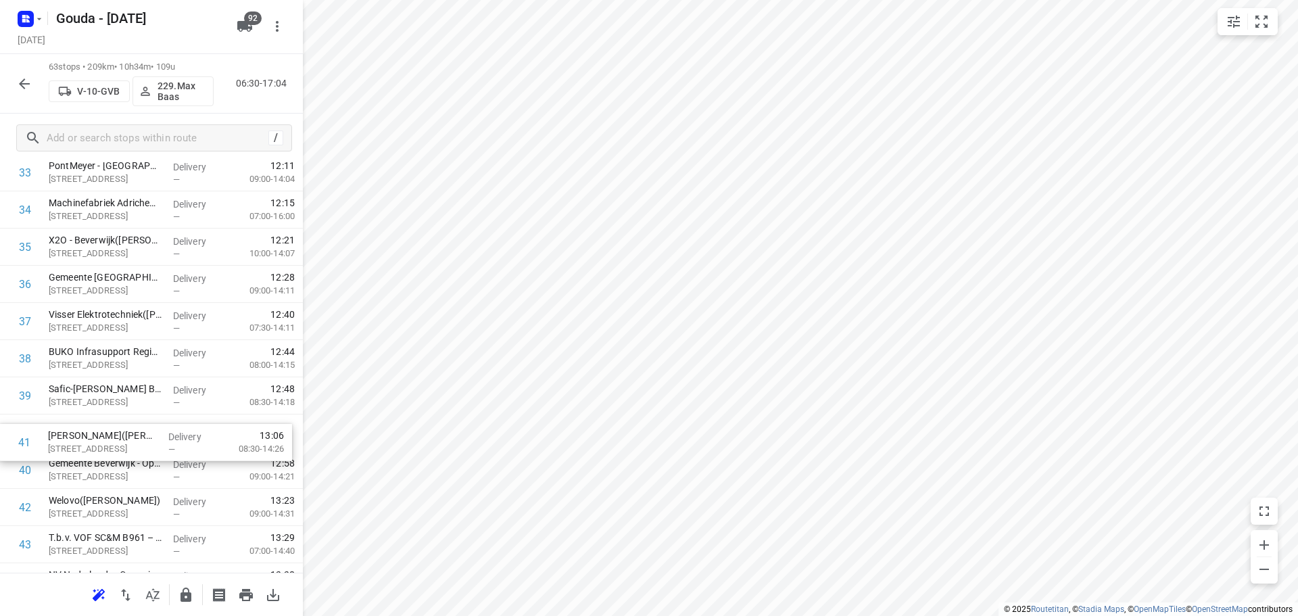
drag, startPoint x: 126, startPoint y: 473, endPoint x: 126, endPoint y: 441, distance: 32.5
click at [126, 441] on div "1 Castor College(Monique van Dijk) Büllerlaan 2, Beverwijk Delivery — 07:31 08:…" at bounding box center [151, 135] width 303 height 2343
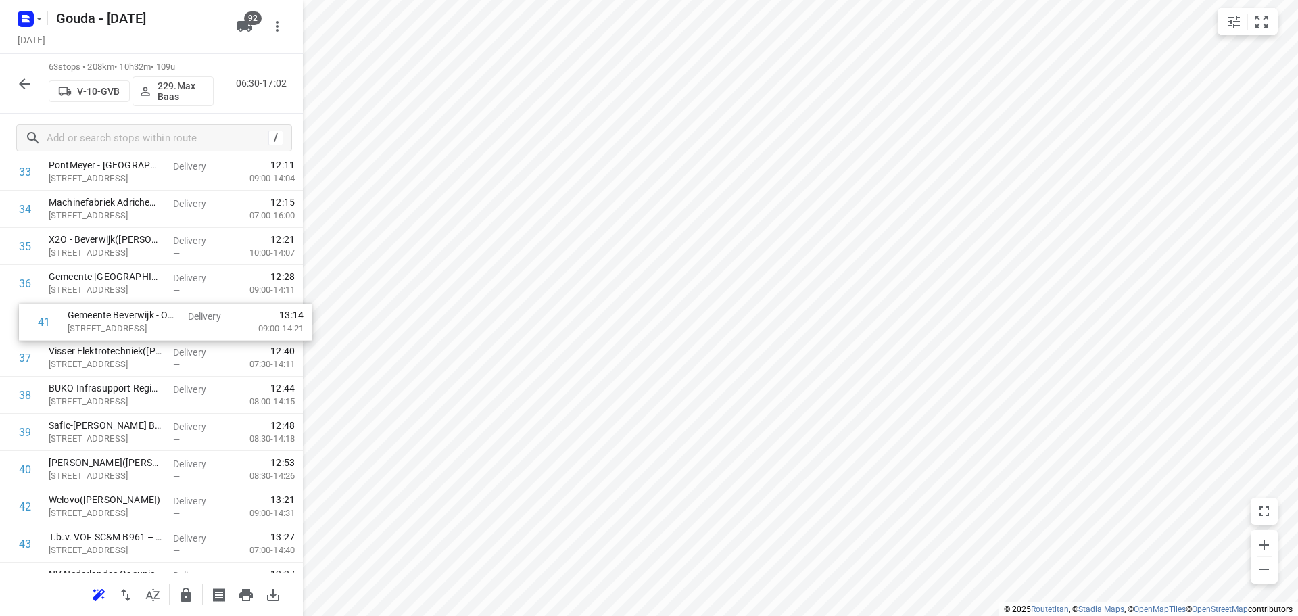
drag, startPoint x: 110, startPoint y: 477, endPoint x: 131, endPoint y: 323, distance: 155.6
click at [131, 323] on div "1 Castor College(Monique van Dijk) Büllerlaan 2, Beverwijk Delivery — 07:31 08:…" at bounding box center [151, 134] width 303 height 2343
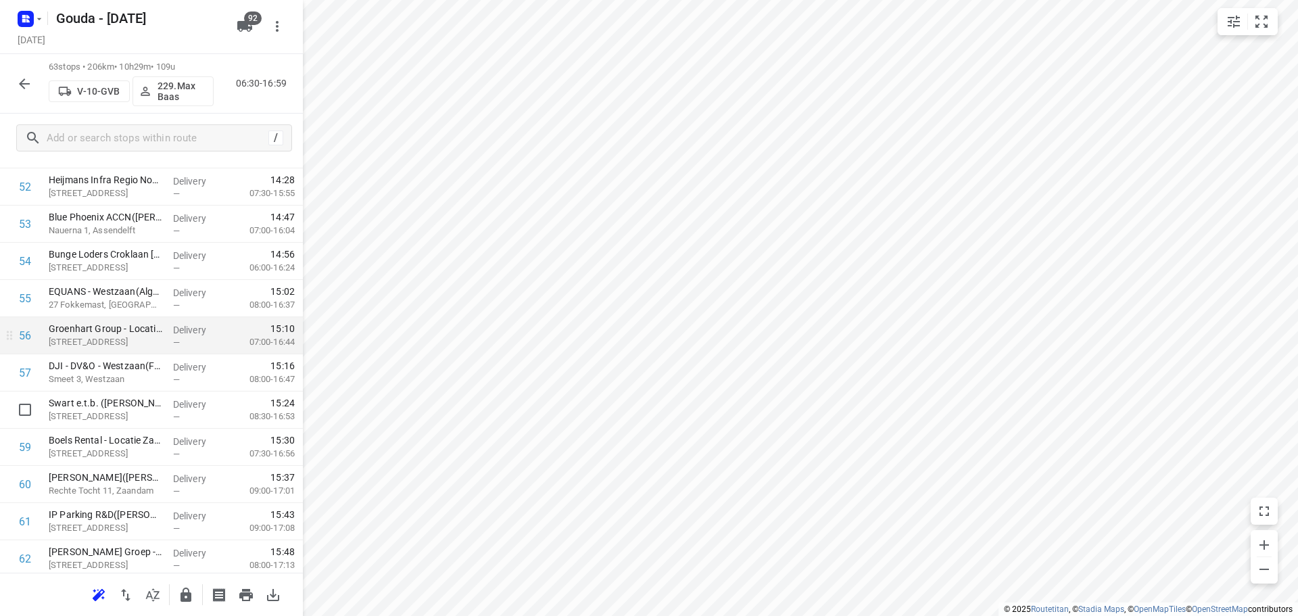
scroll to position [2076, 0]
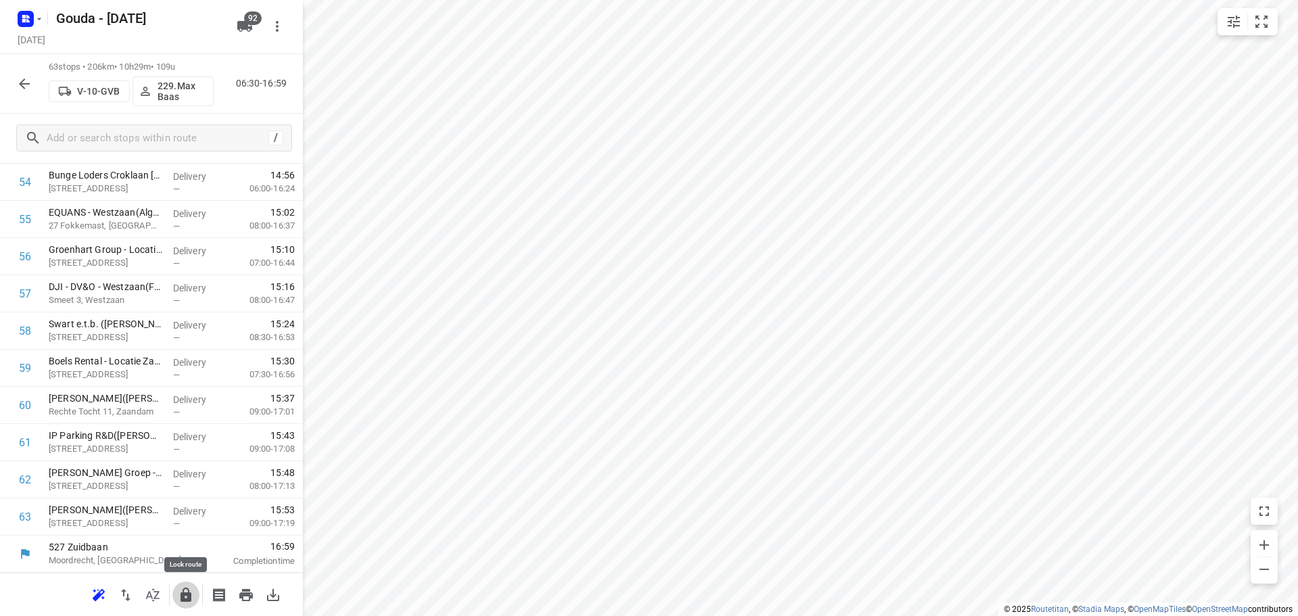
click at [187, 596] on icon "button" at bounding box center [186, 595] width 16 height 16
click at [29, 90] on icon "button" at bounding box center [24, 84] width 16 height 16
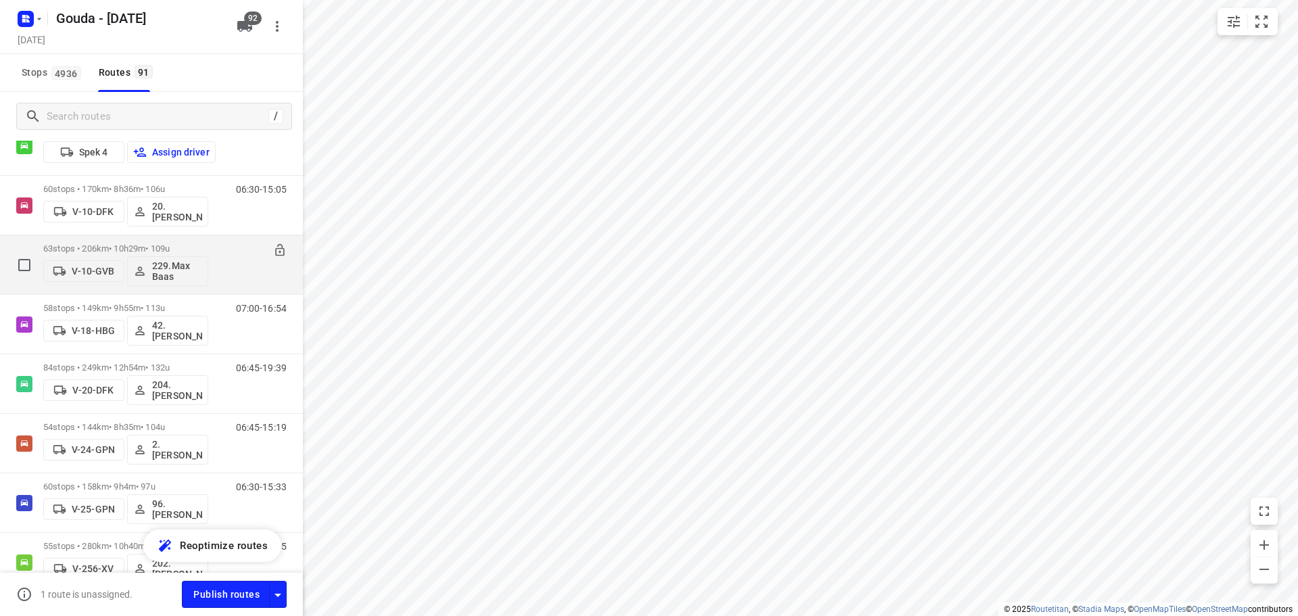
scroll to position [541, 0]
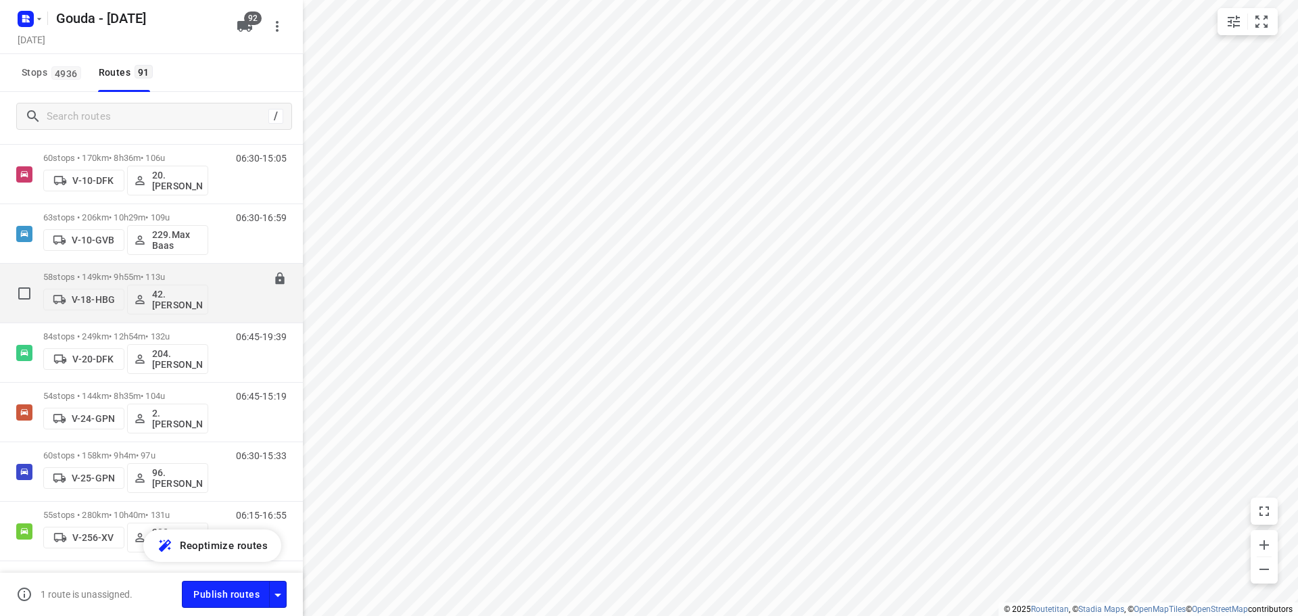
click at [126, 270] on div "58 stops • 149km • 9h55m • 113u V-18-HBG 42.Gerrit-Jan Heijink" at bounding box center [125, 293] width 165 height 56
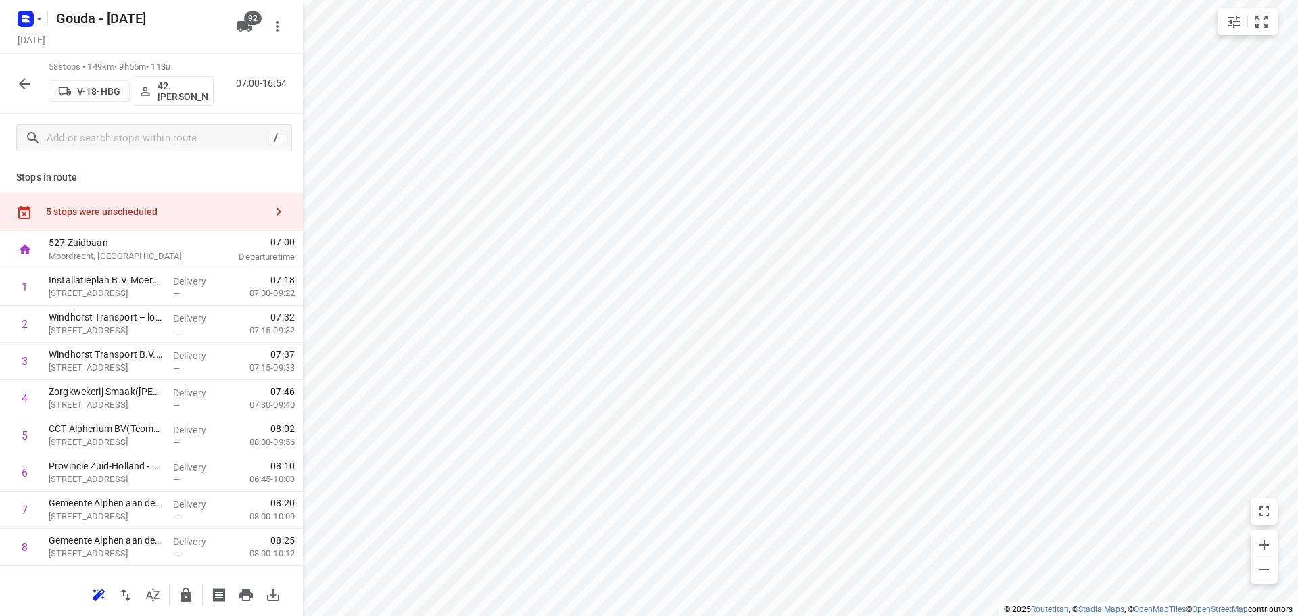
click at [158, 593] on icon "button" at bounding box center [153, 594] width 14 height 13
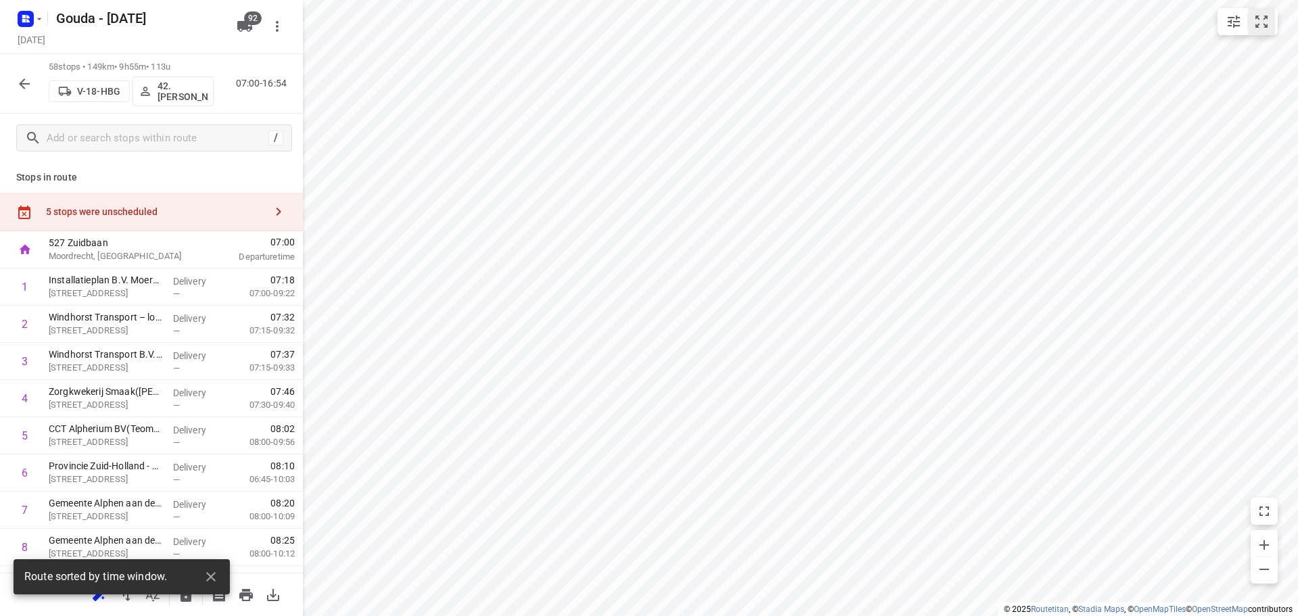
click at [1265, 26] on icon "small contained button group" at bounding box center [1262, 22] width 12 height 12
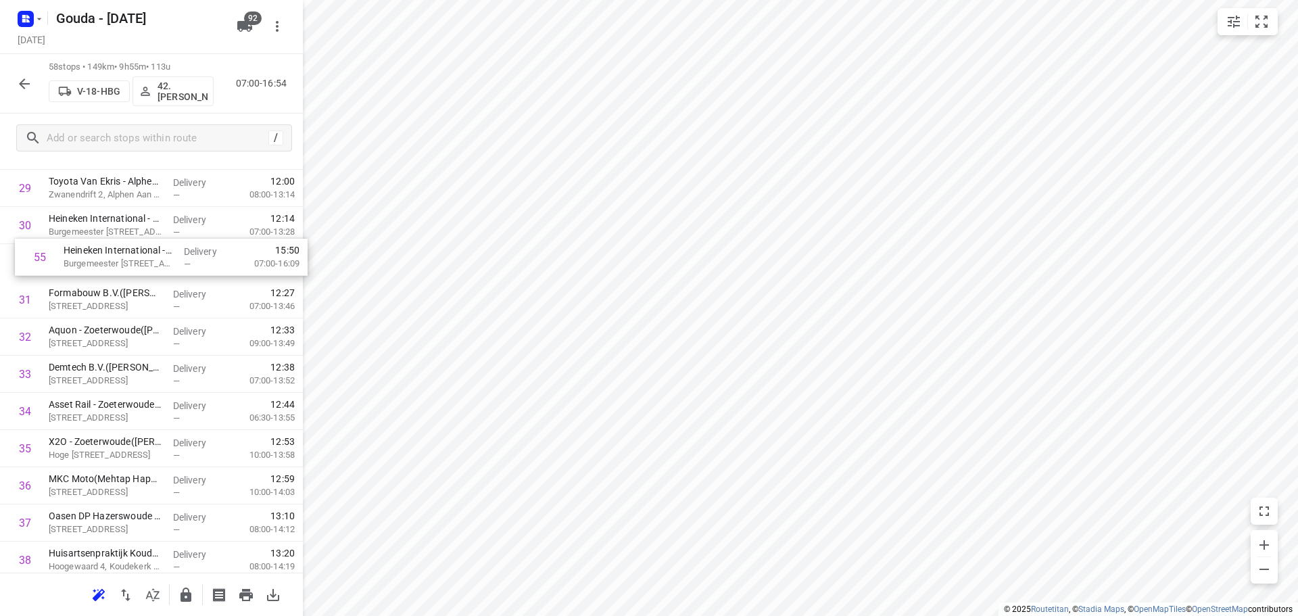
scroll to position [1135, 0]
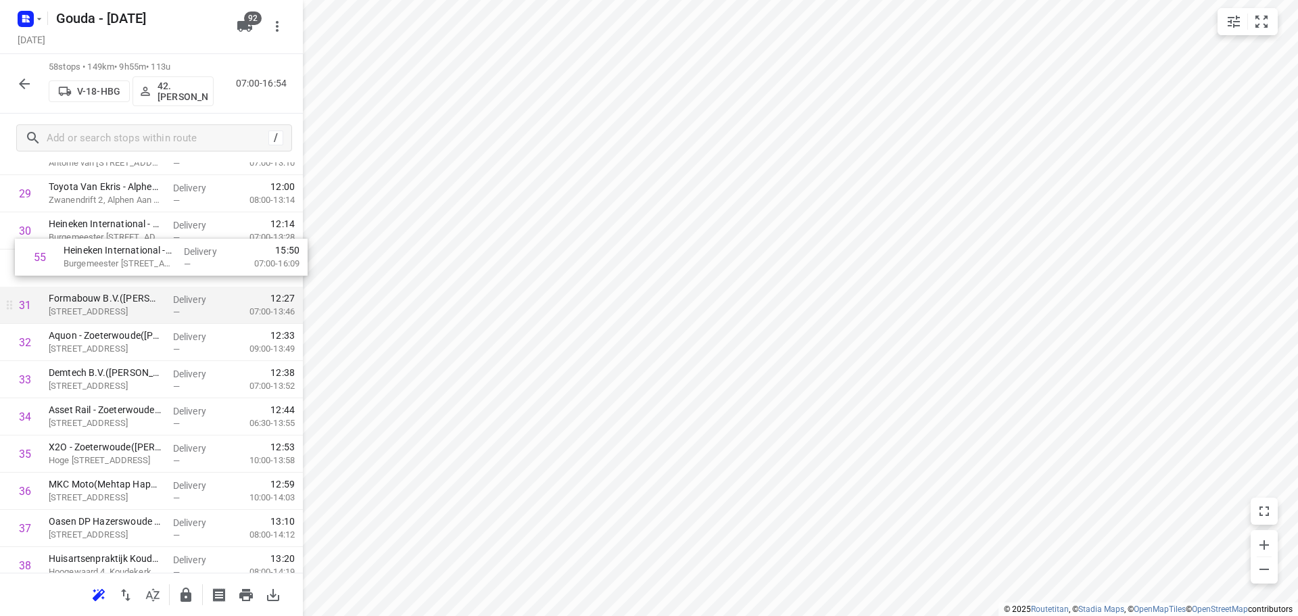
drag, startPoint x: 140, startPoint y: 549, endPoint x: 245, endPoint y: 298, distance: 272.8
click at [153, 264] on div "1 Installatieplan B.V. Moerkapelle (Marijn Lantink) Westzijdeweg 63, Hazerswoud…" at bounding box center [151, 212] width 303 height 2157
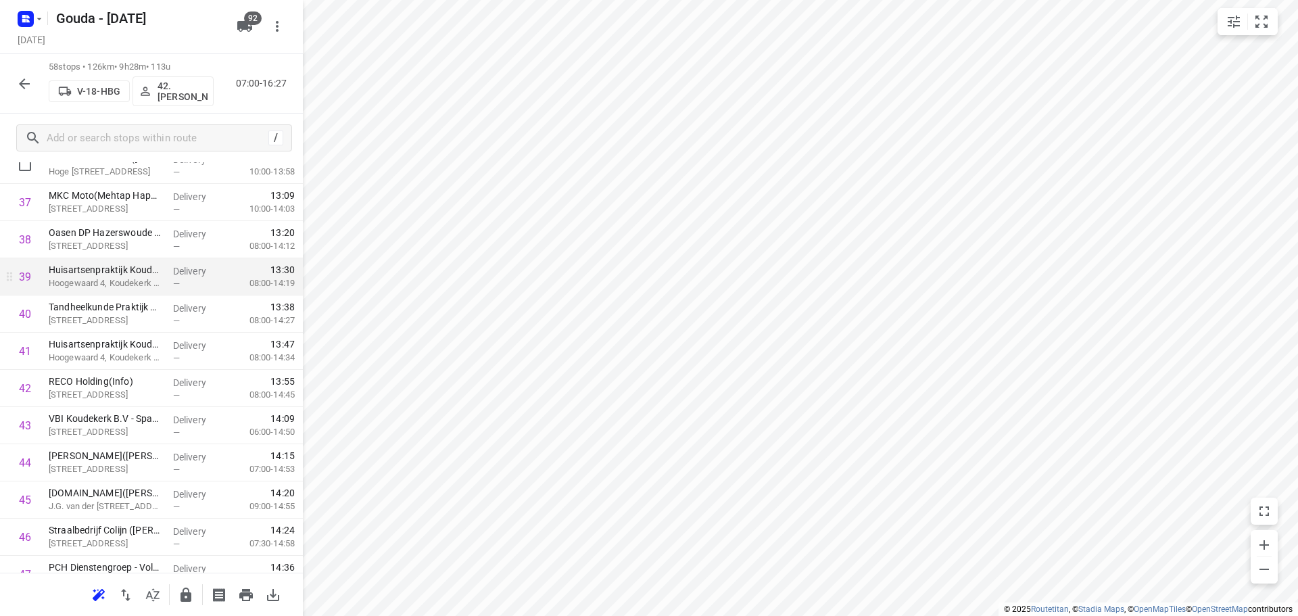
scroll to position [1473, 0]
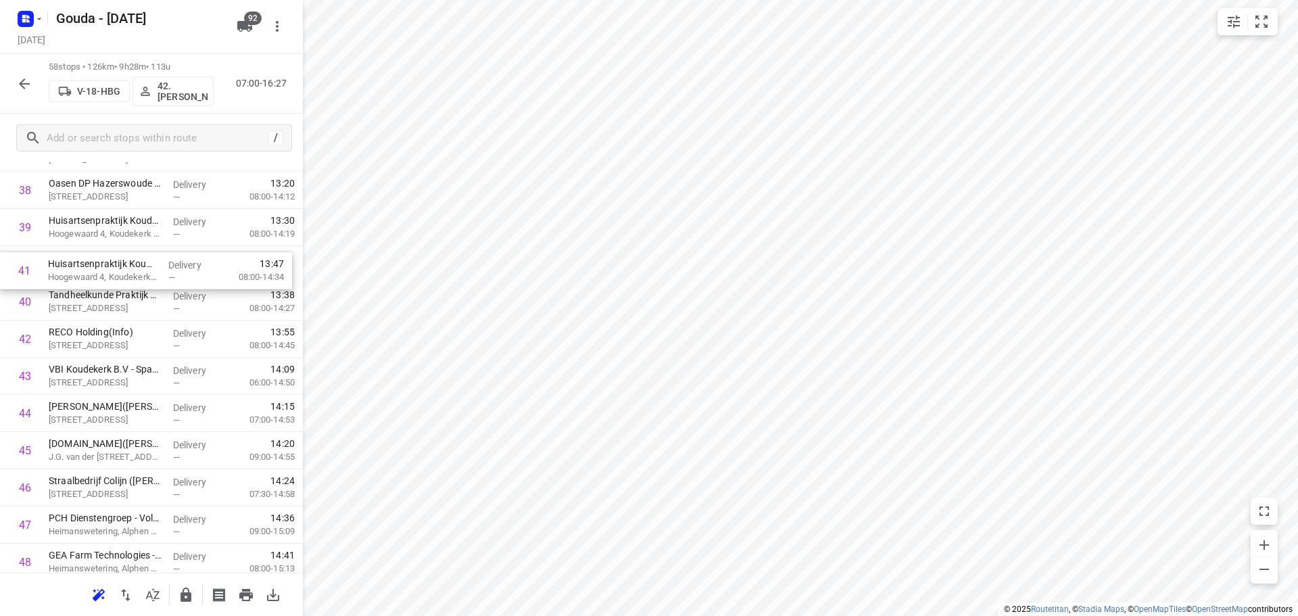
drag, startPoint x: 141, startPoint y: 312, endPoint x: 139, endPoint y: 273, distance: 39.2
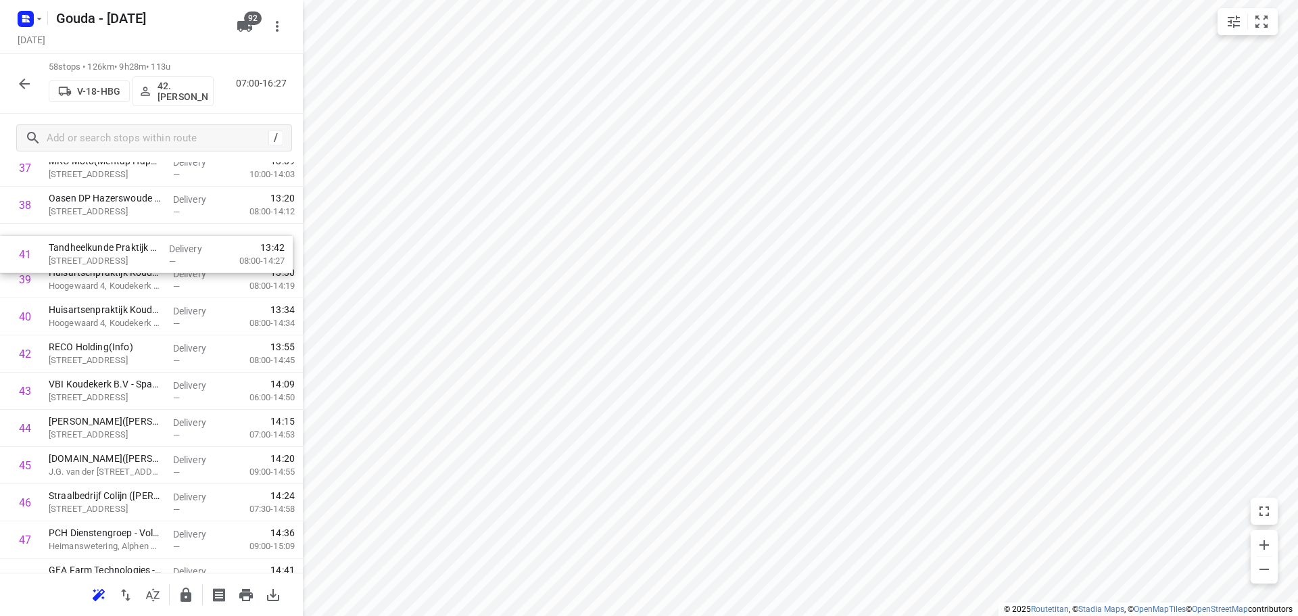
drag, startPoint x: 151, startPoint y: 310, endPoint x: 151, endPoint y: 258, distance: 52.1
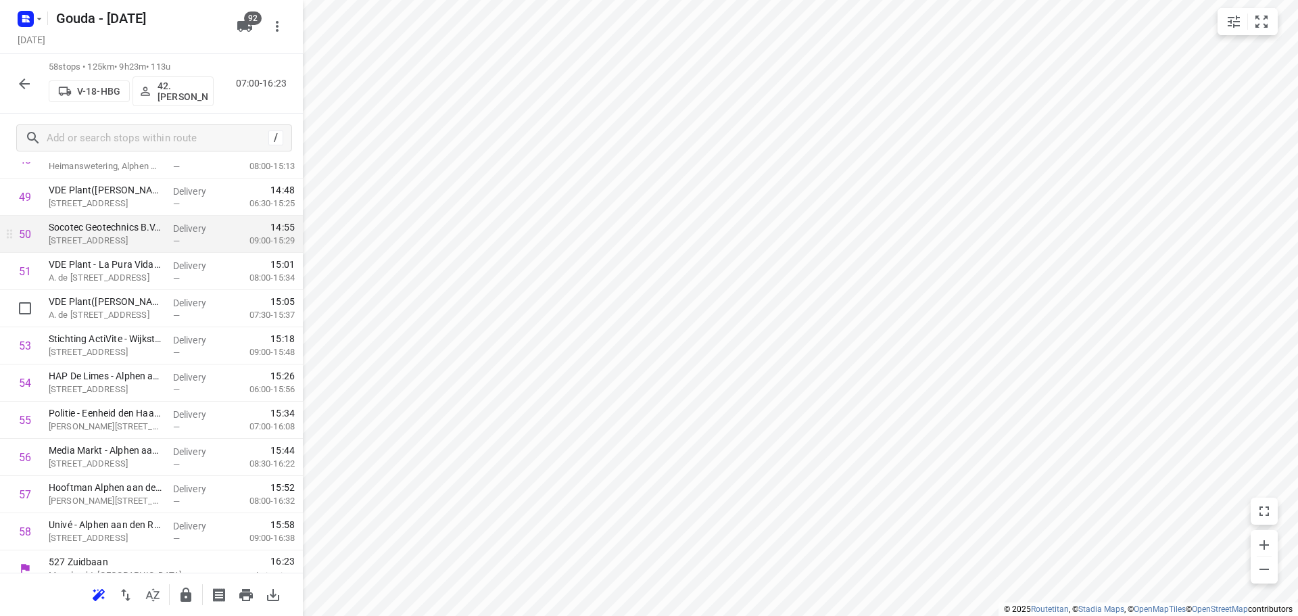
scroll to position [1890, 0]
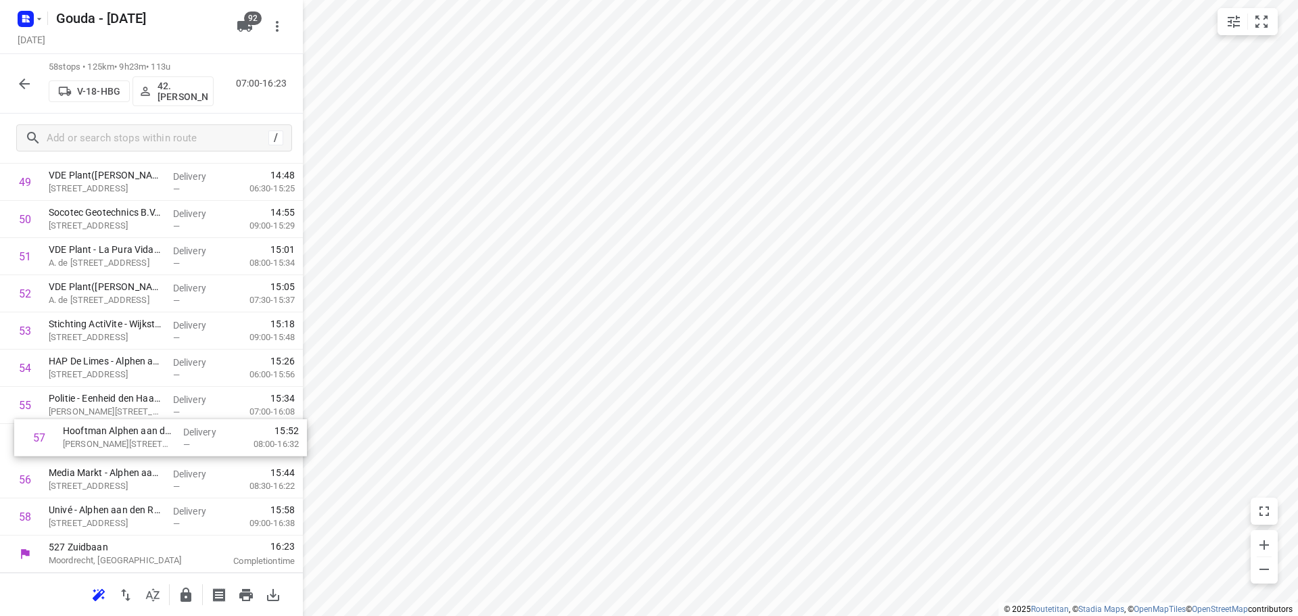
drag, startPoint x: 114, startPoint y: 481, endPoint x: 128, endPoint y: 435, distance: 47.9
click at [176, 586] on button "button" at bounding box center [185, 595] width 27 height 27
click at [20, 85] on icon "button" at bounding box center [24, 84] width 16 height 16
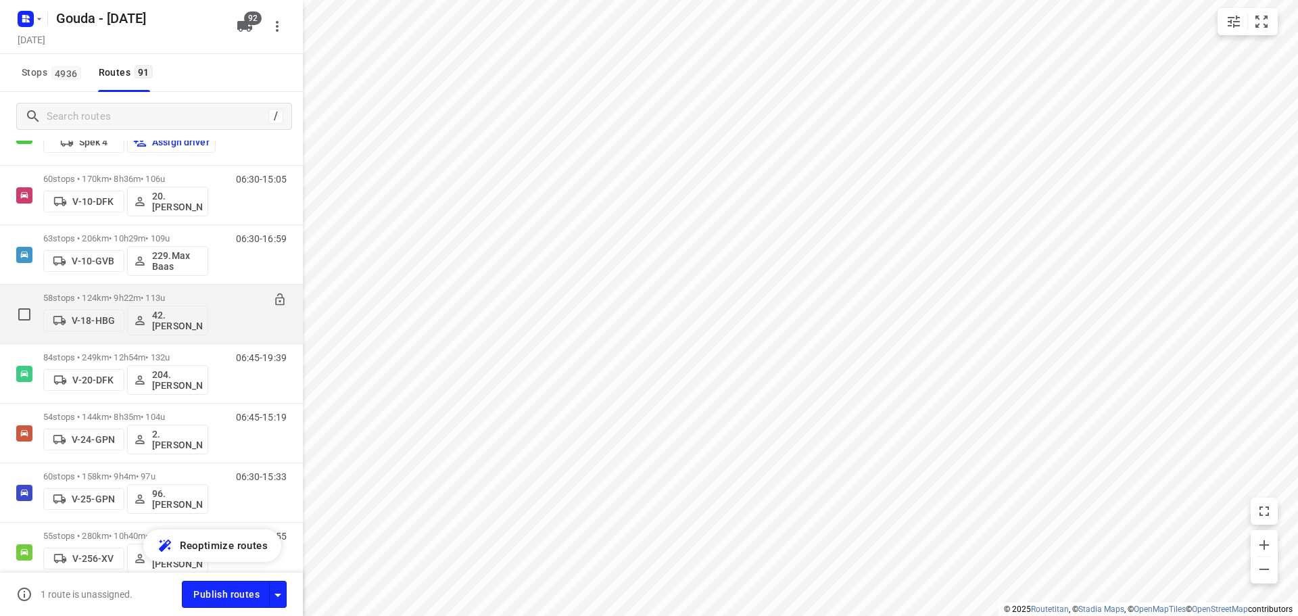
scroll to position [541, 0]
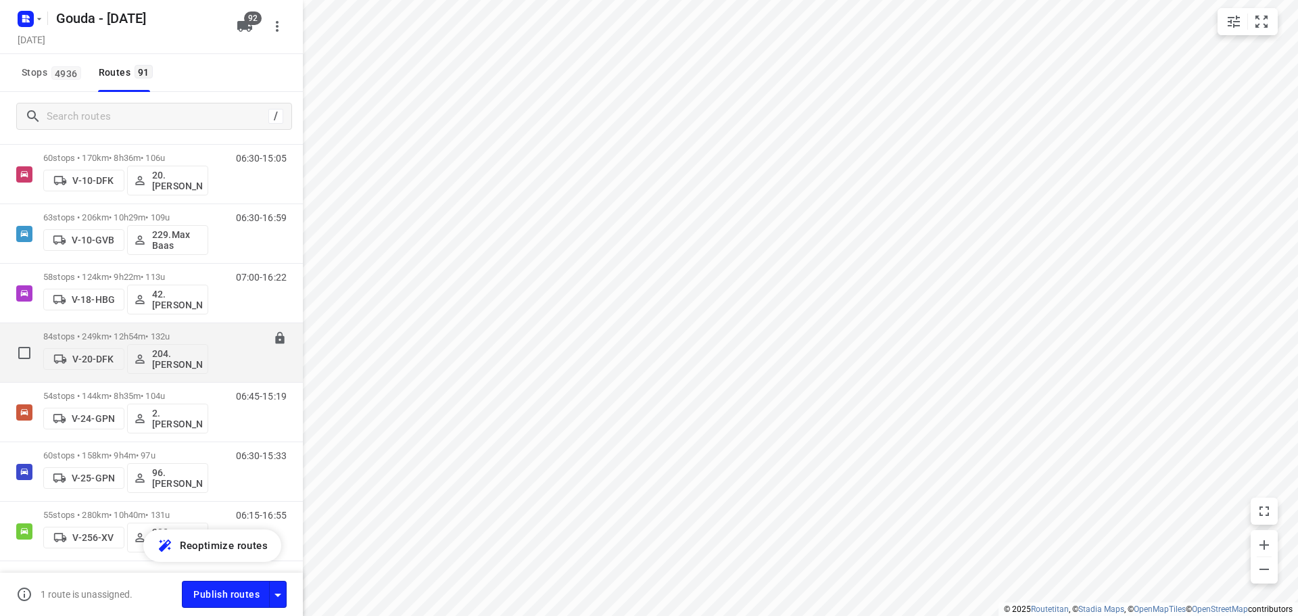
click at [161, 333] on p "84 stops • 249km • 12h54m • 132u" at bounding box center [125, 336] width 165 height 10
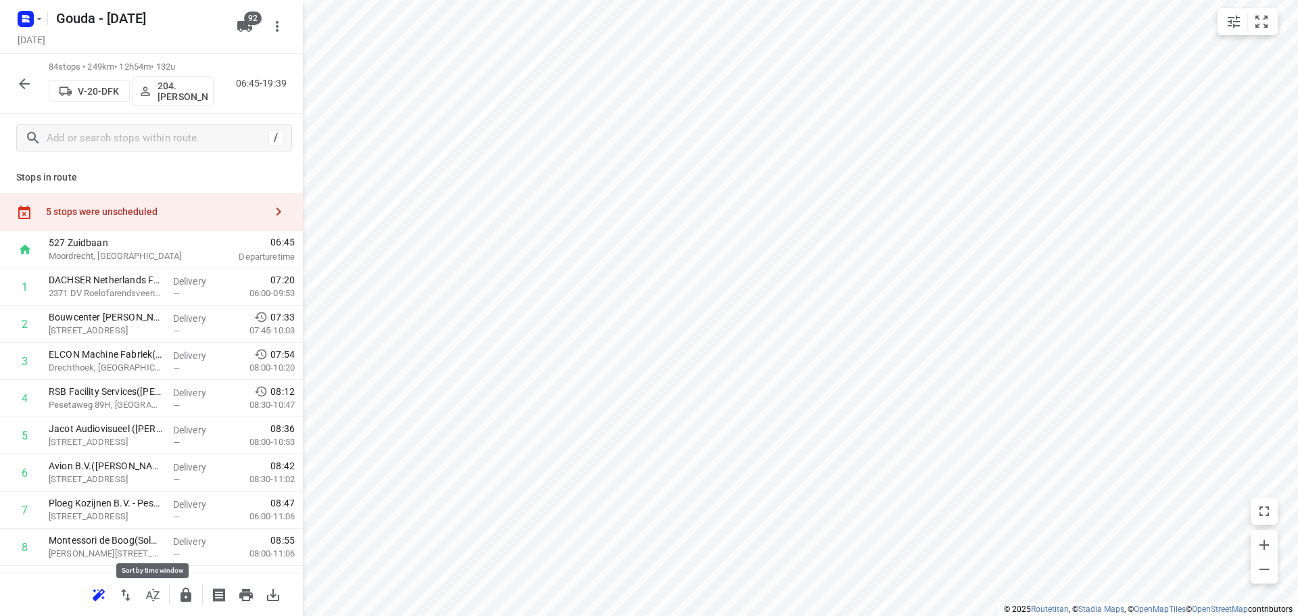
click at [151, 592] on icon "button" at bounding box center [153, 595] width 16 height 16
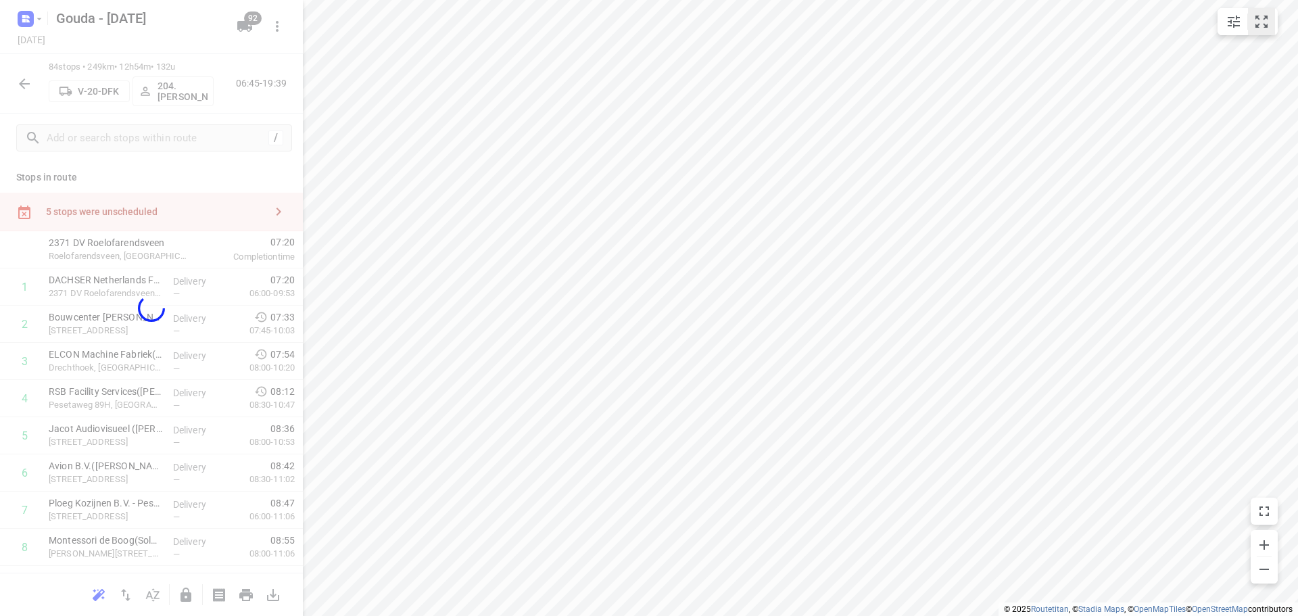
click at [1261, 22] on icon "small contained button group" at bounding box center [1262, 22] width 16 height 16
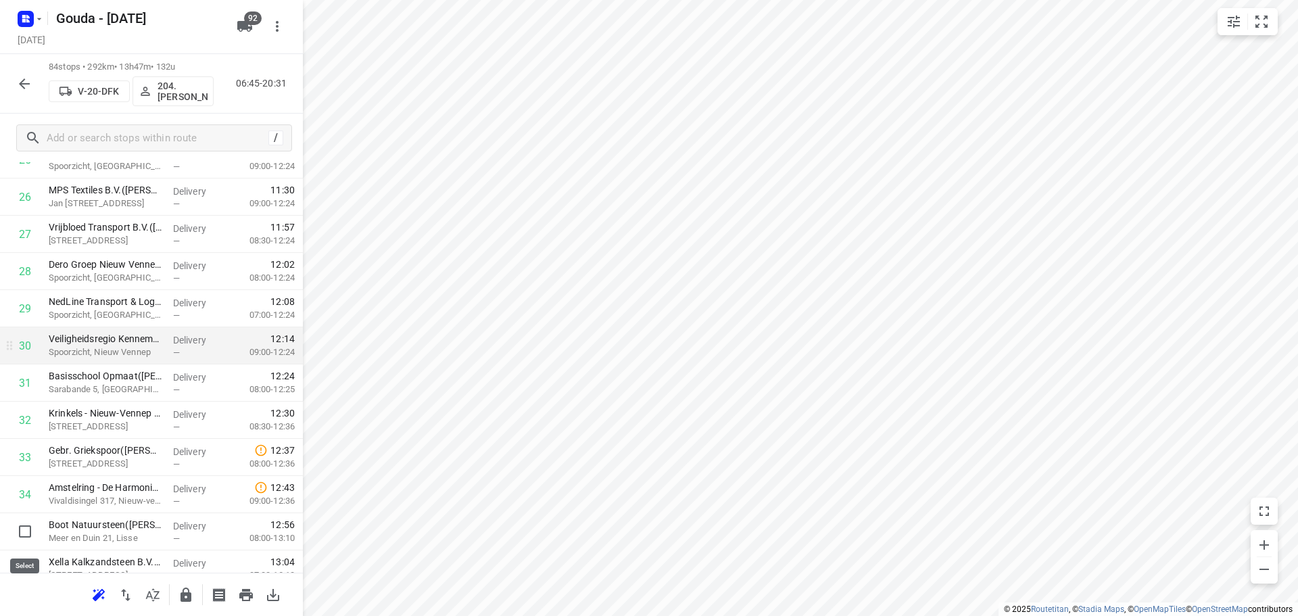
scroll to position [1014, 0]
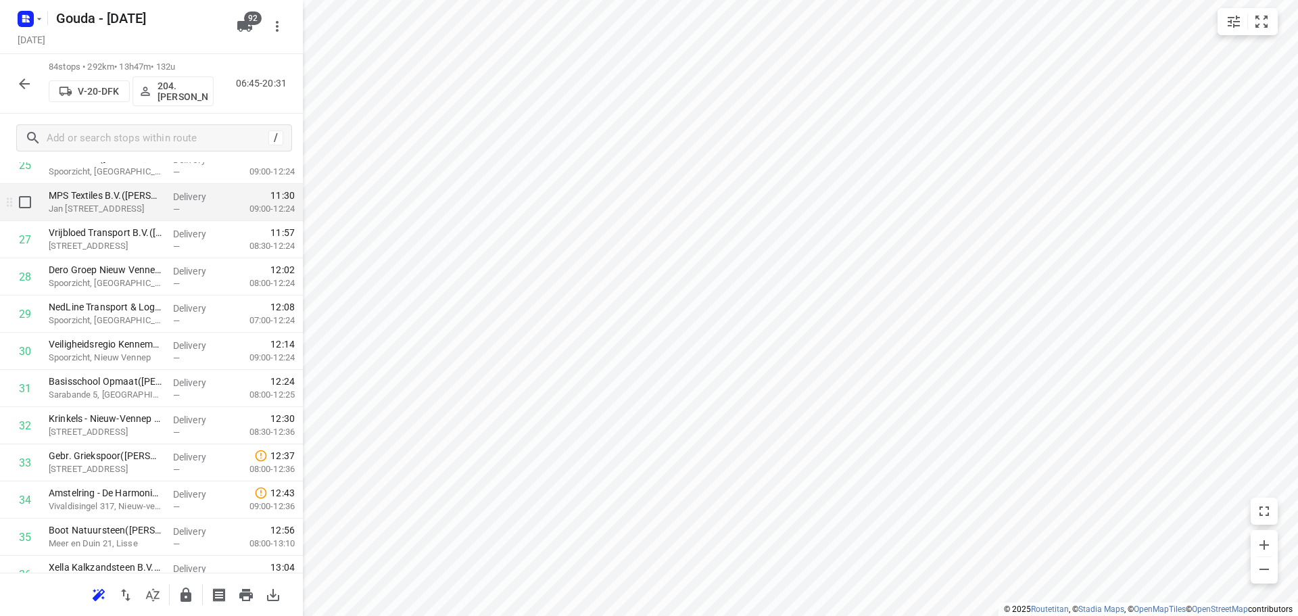
click at [29, 201] on input "checkbox" at bounding box center [24, 202] width 27 height 27
checkbox input "true"
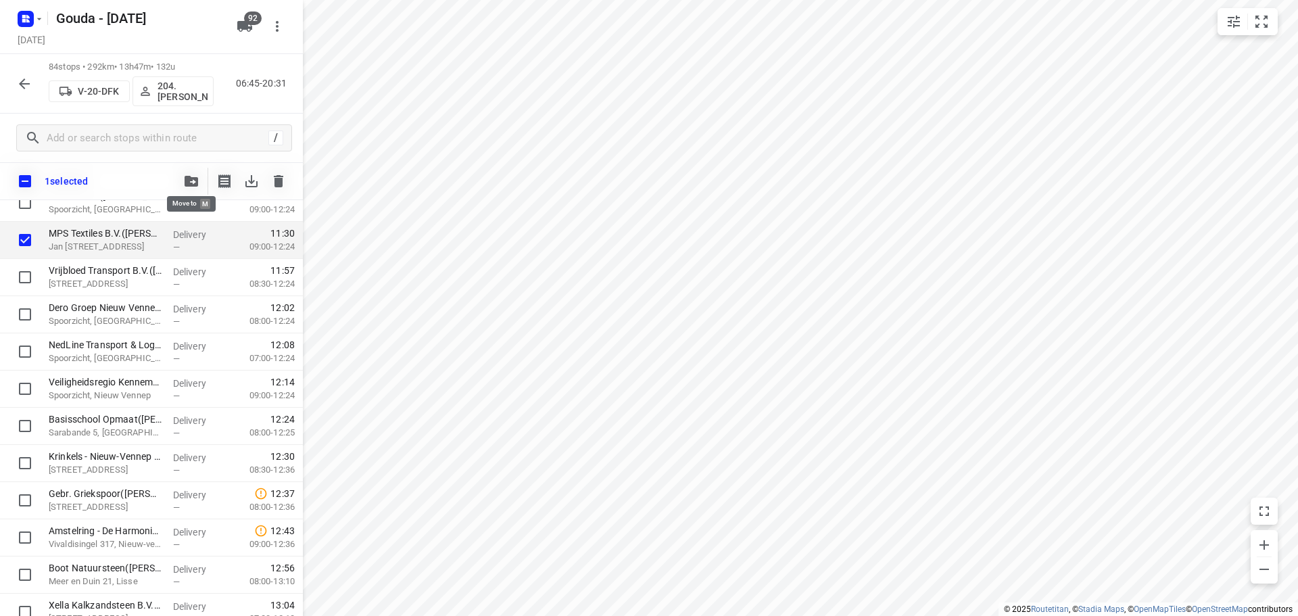
click at [197, 181] on icon "button" at bounding box center [192, 181] width 14 height 11
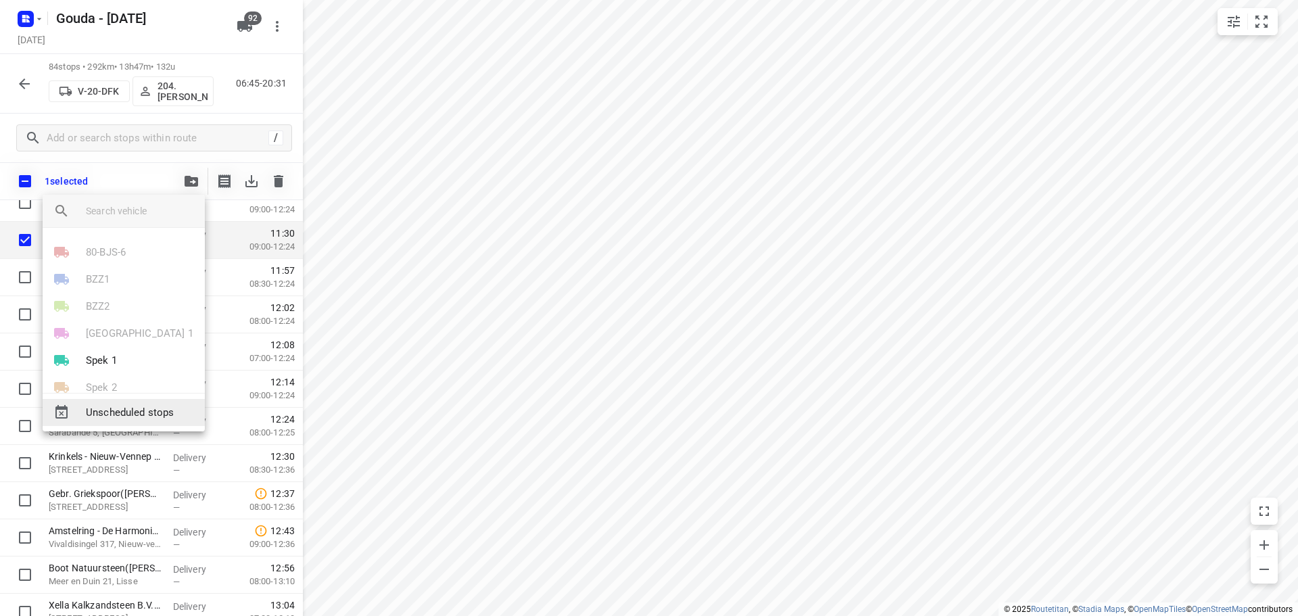
click at [118, 413] on span "Unscheduled stops" at bounding box center [140, 413] width 108 height 16
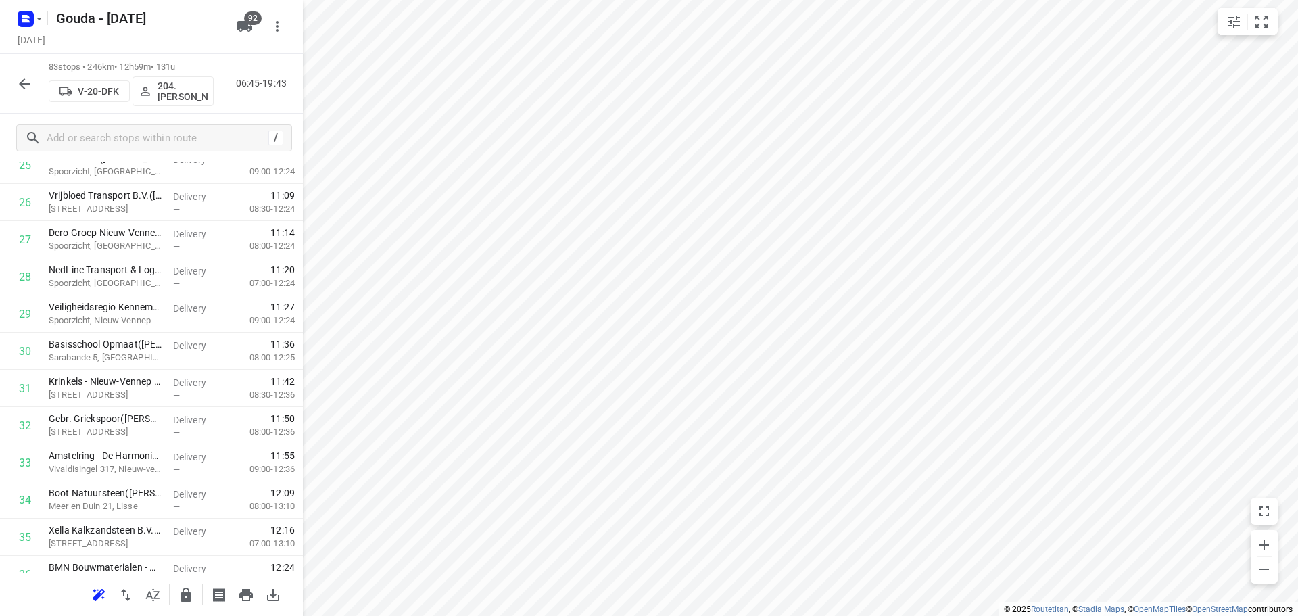
click at [151, 593] on icon "button" at bounding box center [153, 595] width 16 height 16
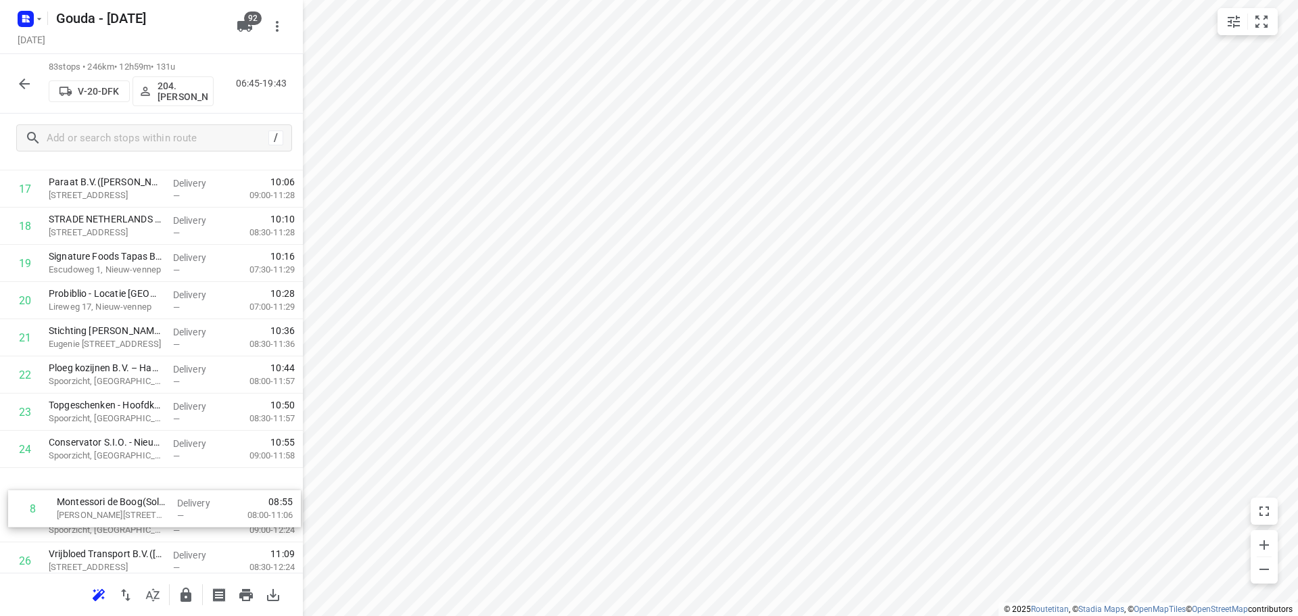
scroll to position [656, 0]
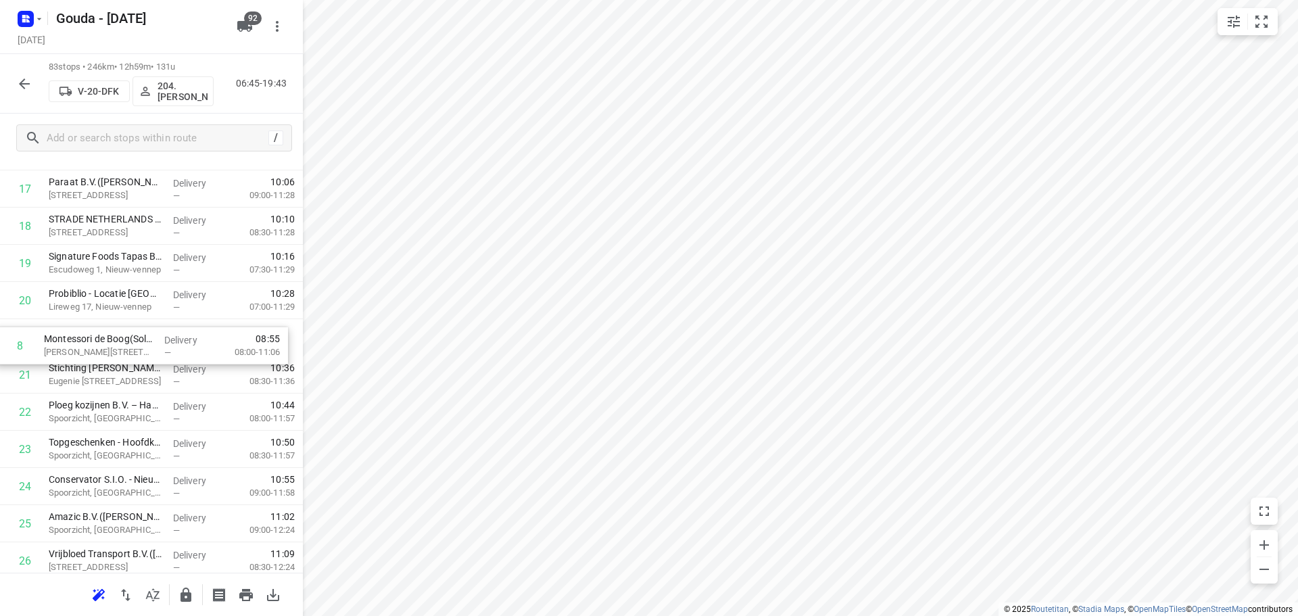
drag, startPoint x: 138, startPoint y: 540, endPoint x: 135, endPoint y: 344, distance: 196.8
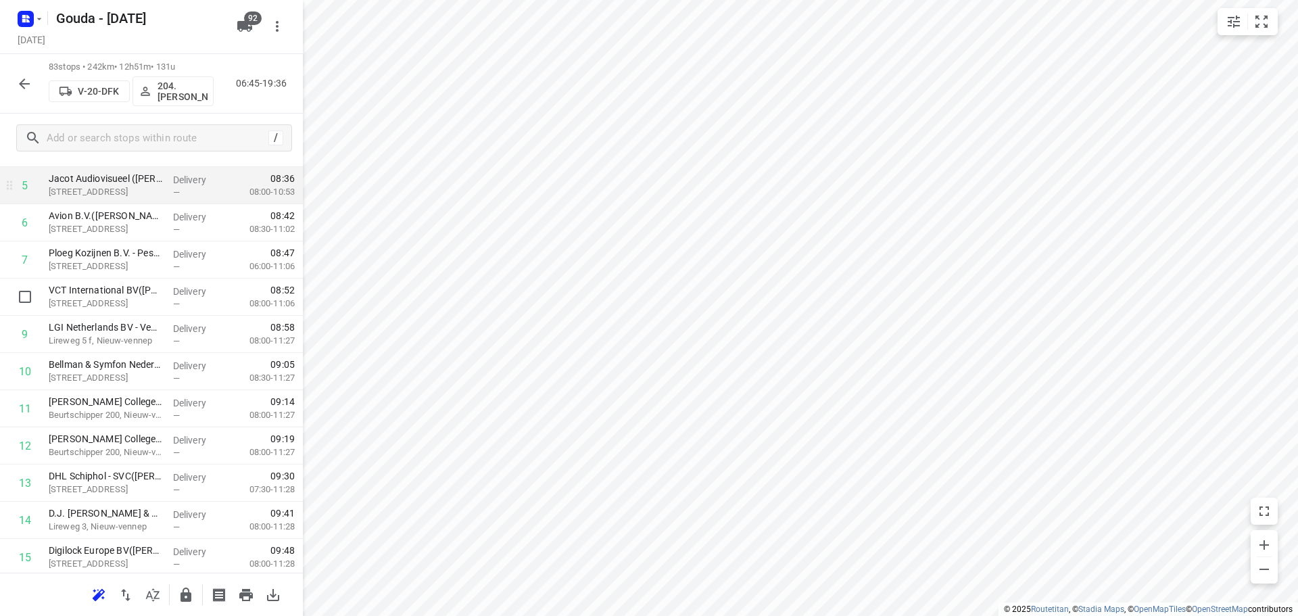
scroll to position [115, 0]
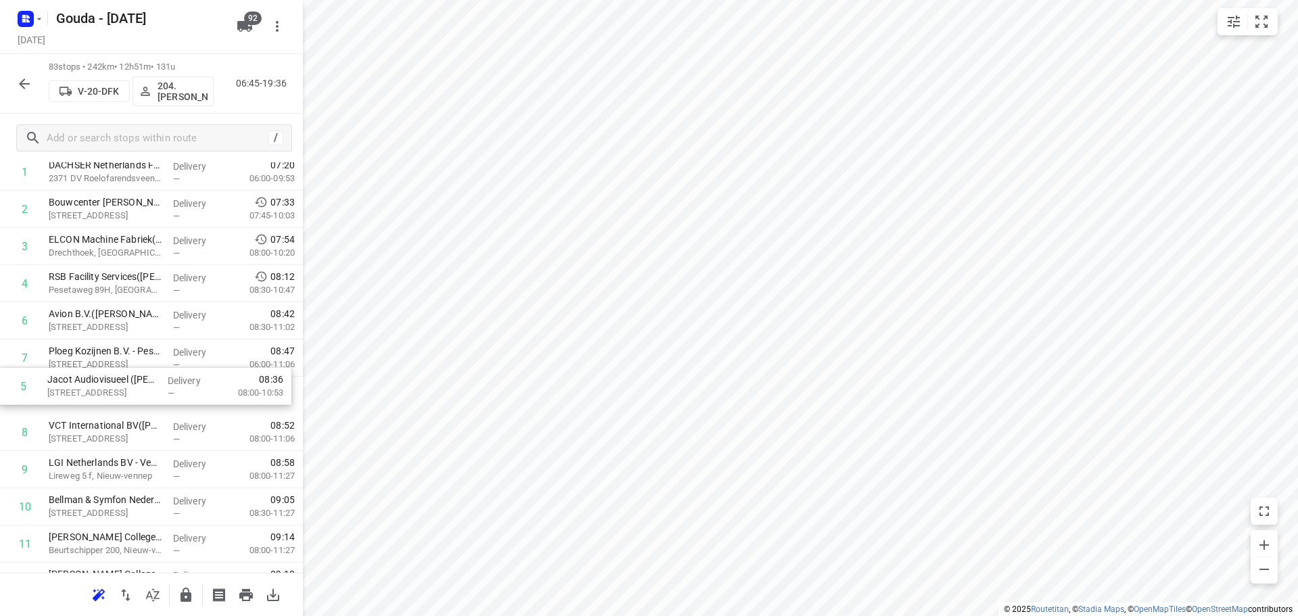
drag, startPoint x: 120, startPoint y: 325, endPoint x: 120, endPoint y: 399, distance: 74.4
drag, startPoint x: 111, startPoint y: 429, endPoint x: 108, endPoint y: 350, distance: 78.5
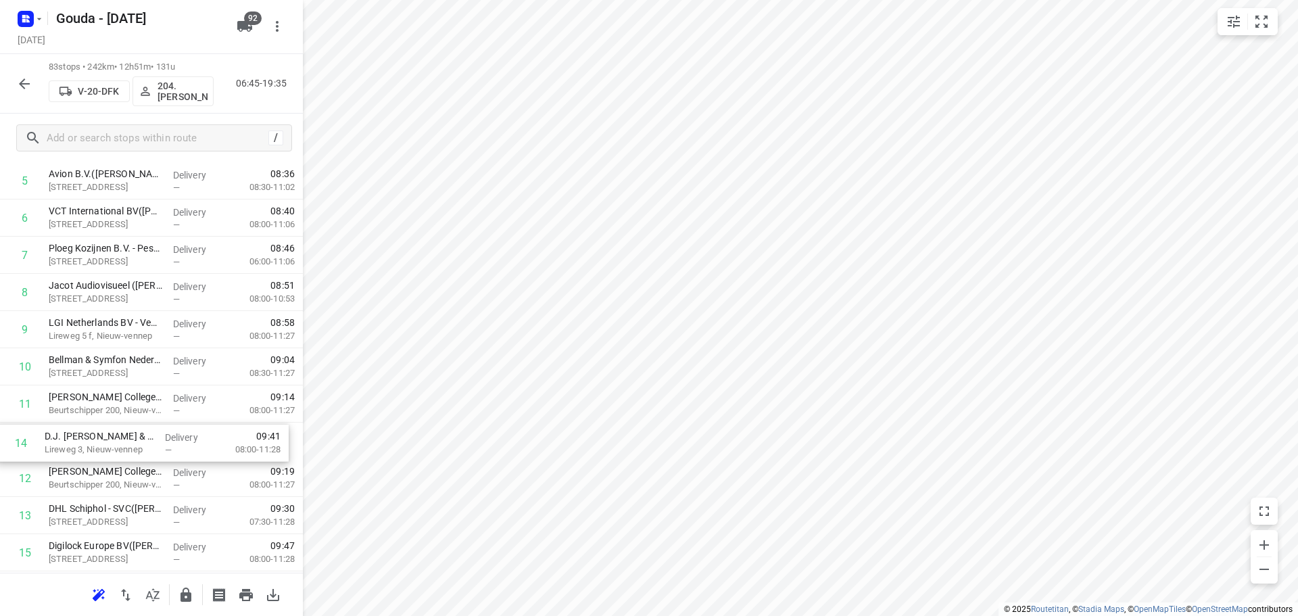
scroll to position [255, 0]
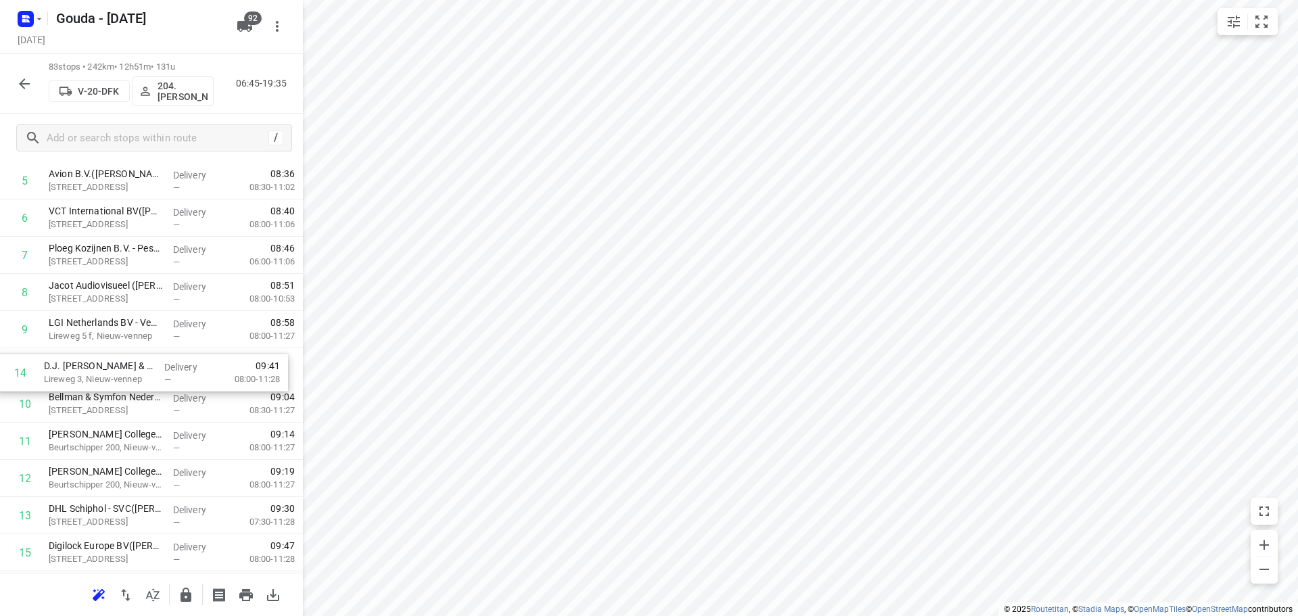
drag, startPoint x: 148, startPoint y: 531, endPoint x: 140, endPoint y: 379, distance: 152.4
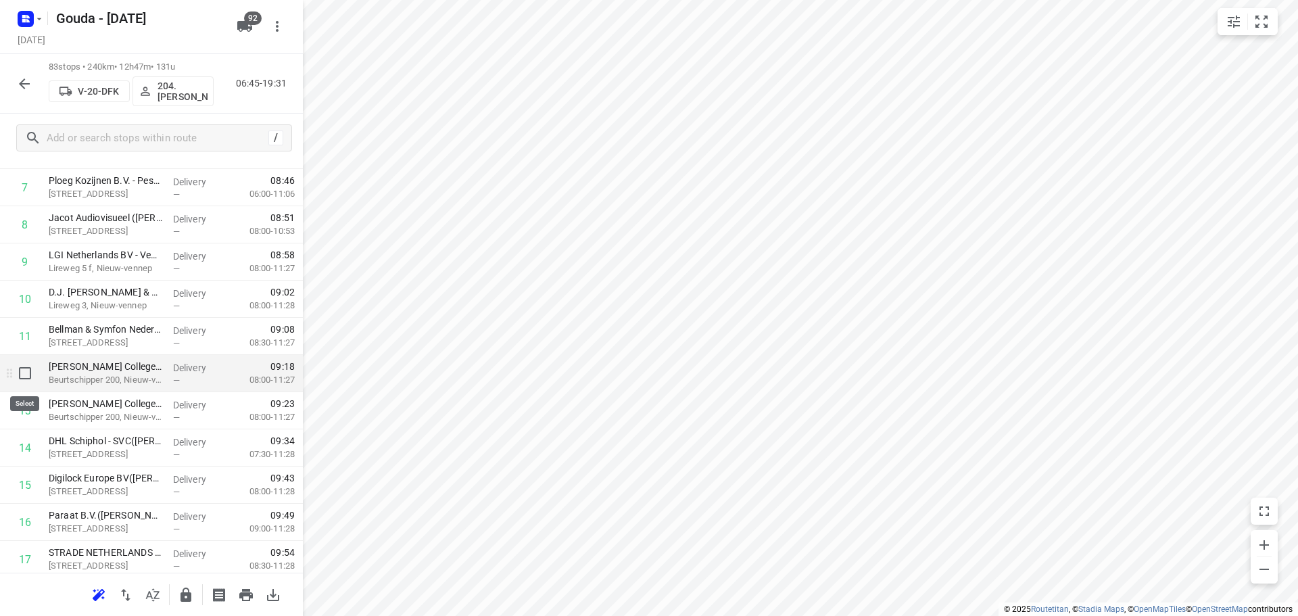
click at [32, 381] on input "checkbox" at bounding box center [24, 373] width 27 height 27
checkbox input "true"
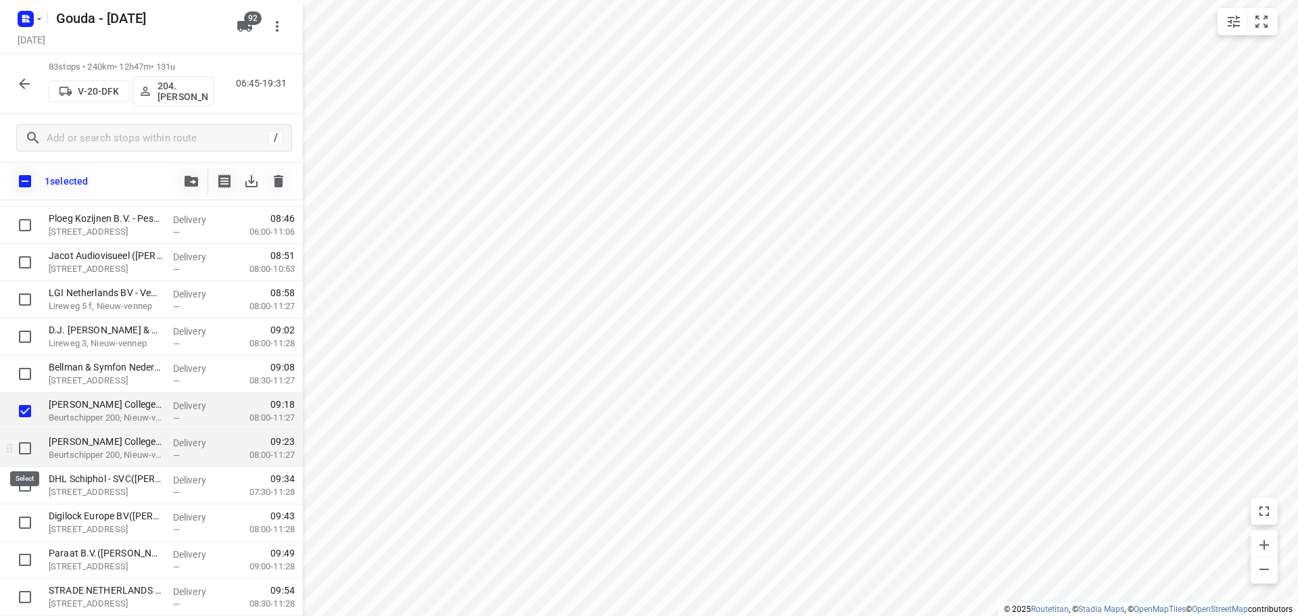
click at [28, 452] on input "checkbox" at bounding box center [24, 448] width 27 height 27
checkbox input "true"
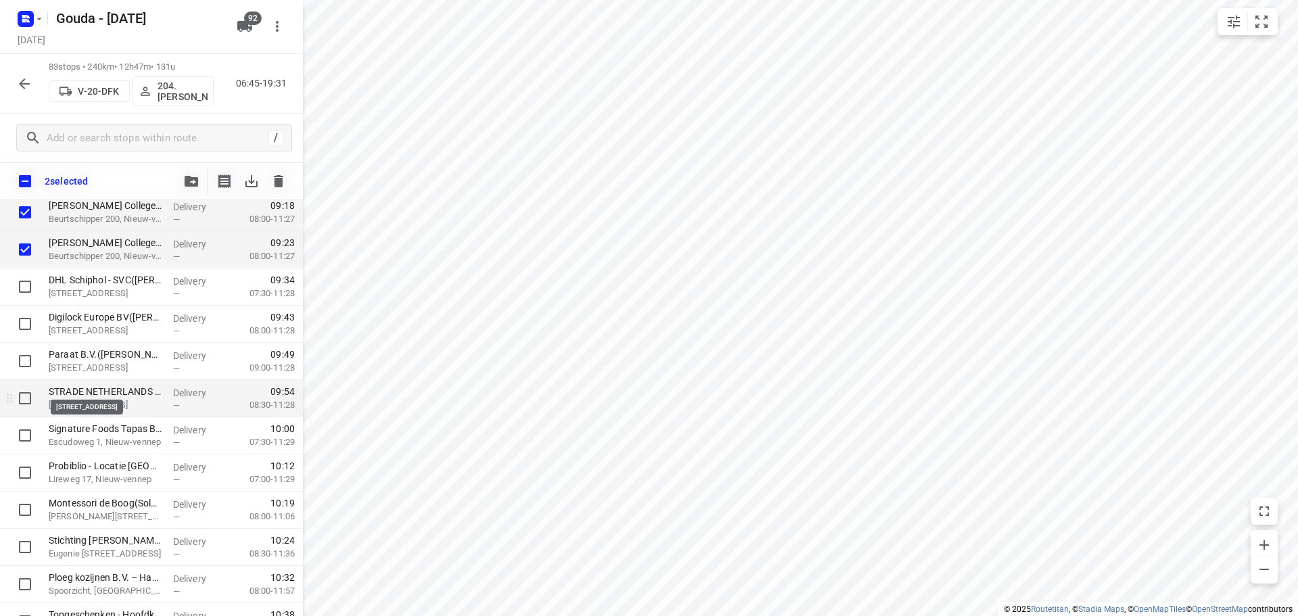
scroll to position [525, 0]
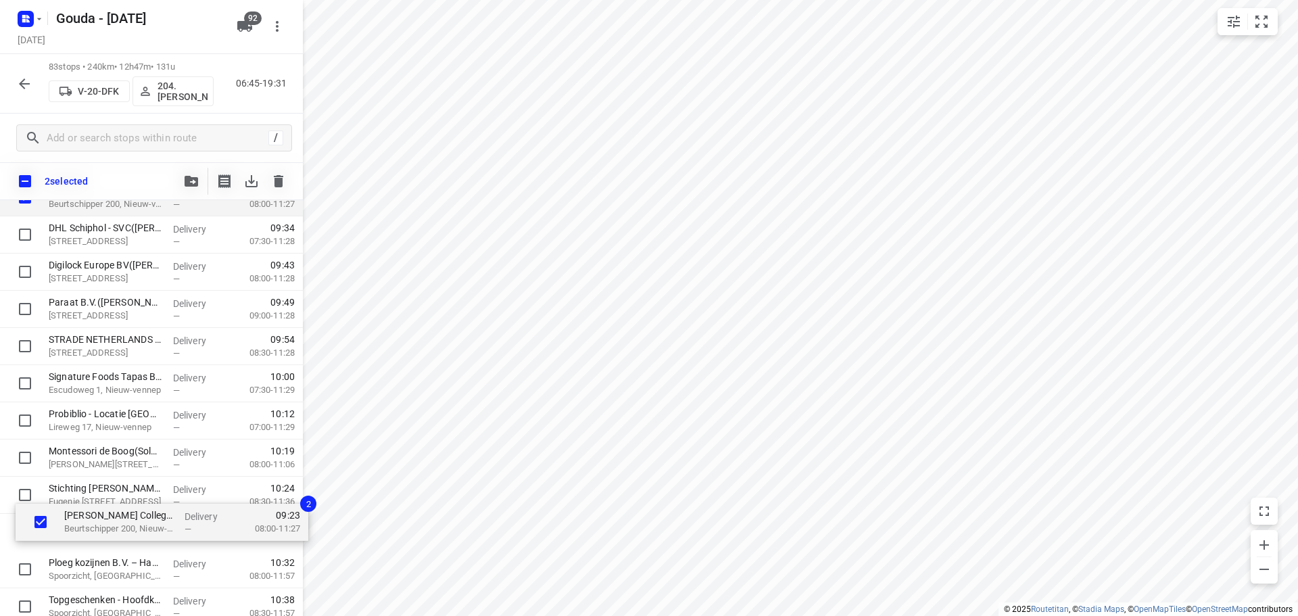
drag, startPoint x: 103, startPoint y: 242, endPoint x: 118, endPoint y: 531, distance: 289.1
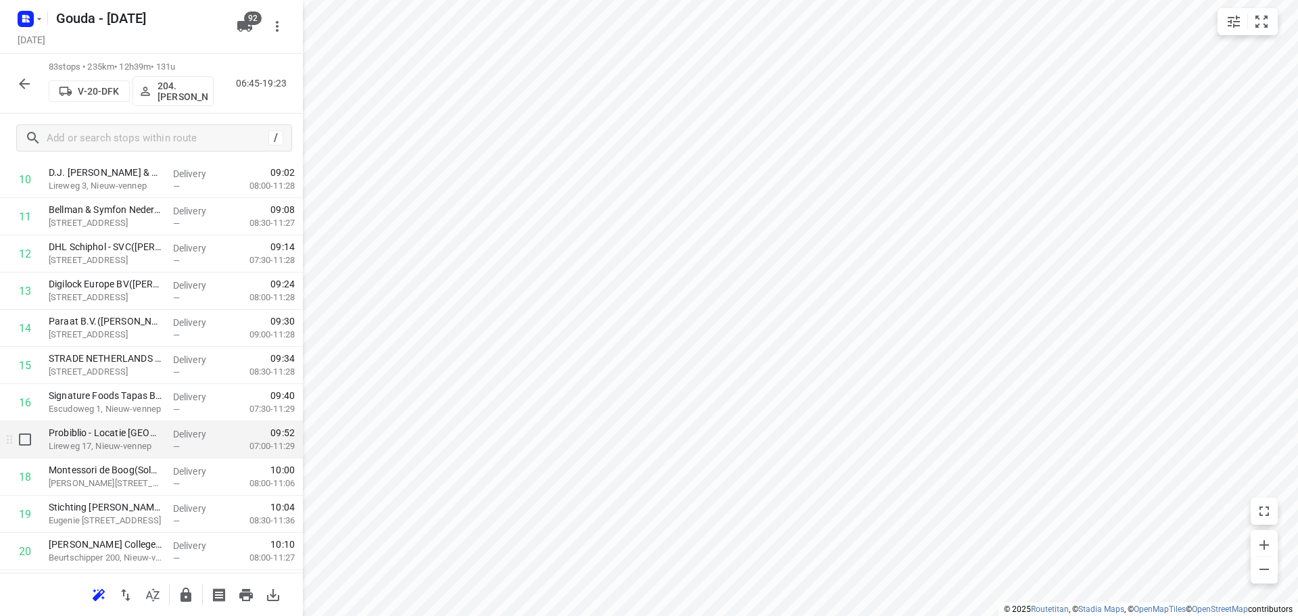
scroll to position [538, 0]
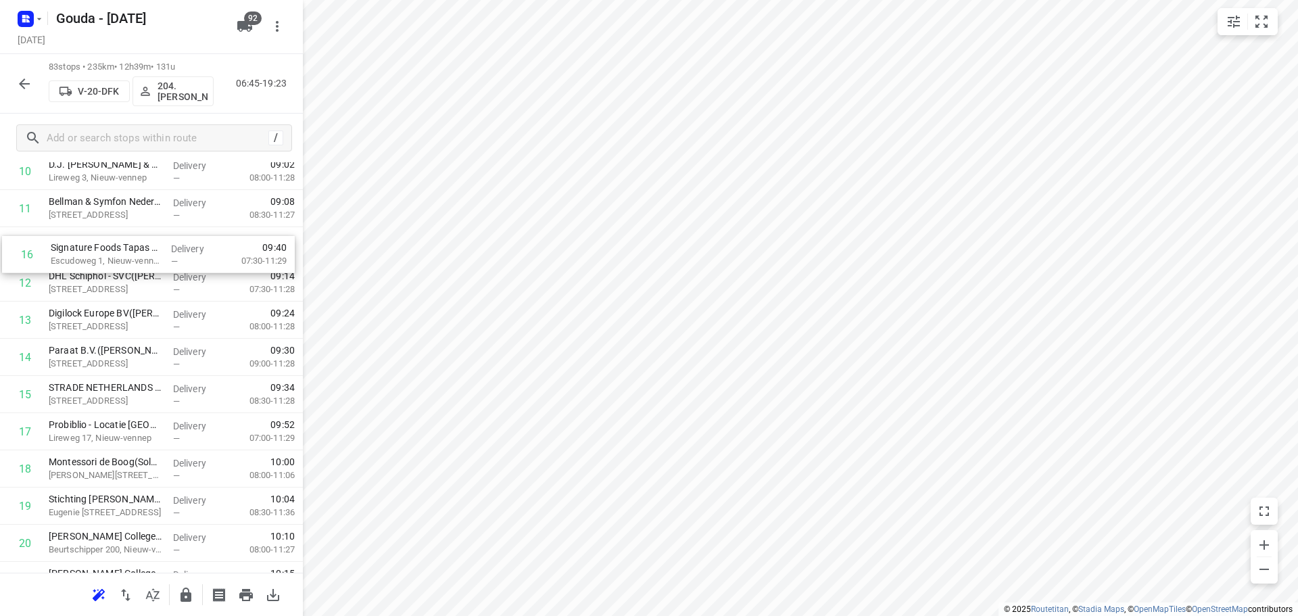
drag, startPoint x: 83, startPoint y: 316, endPoint x: 81, endPoint y: 262, distance: 54.8
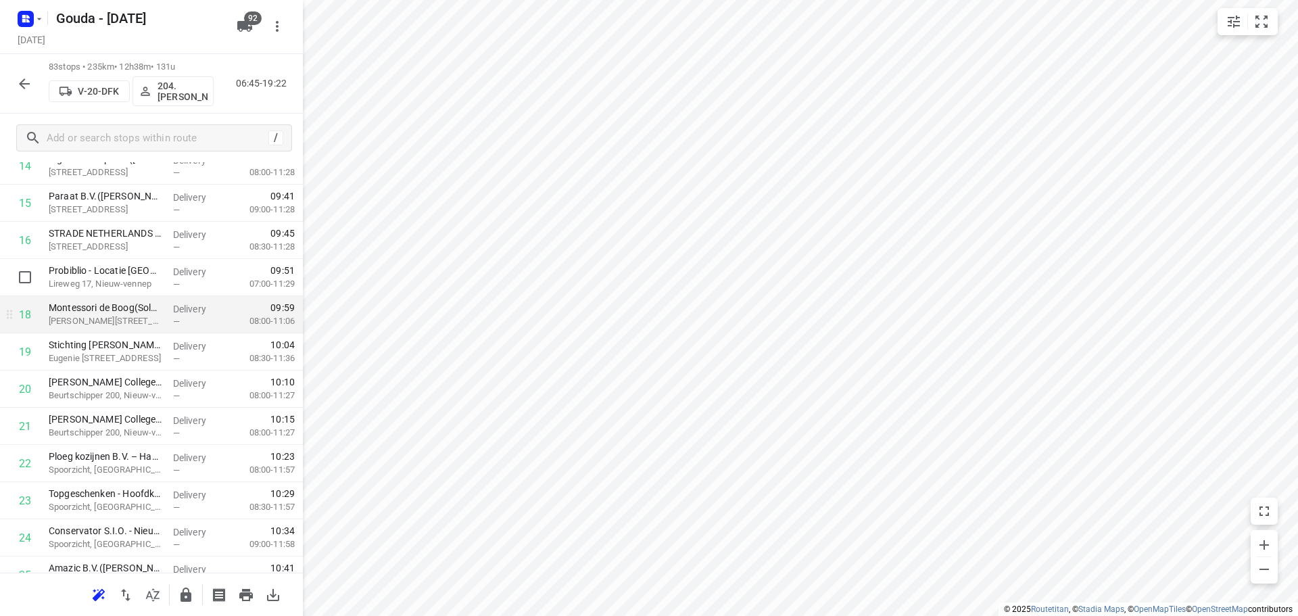
scroll to position [584, 0]
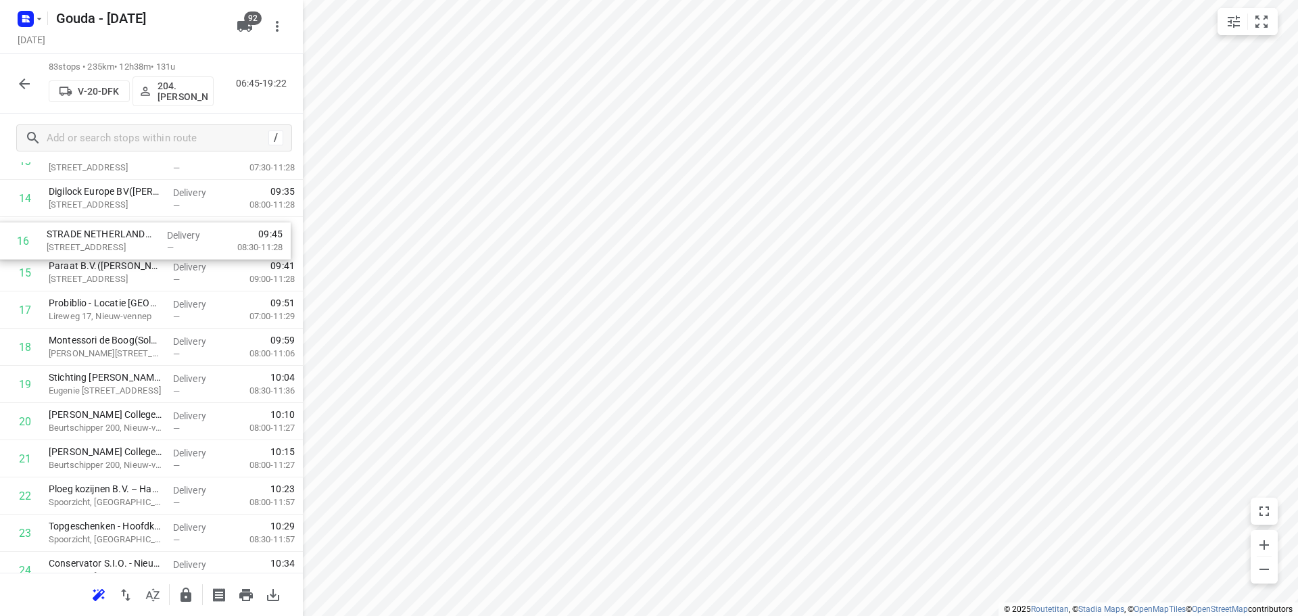
drag, startPoint x: 108, startPoint y: 267, endPoint x: 105, endPoint y: 240, distance: 27.1
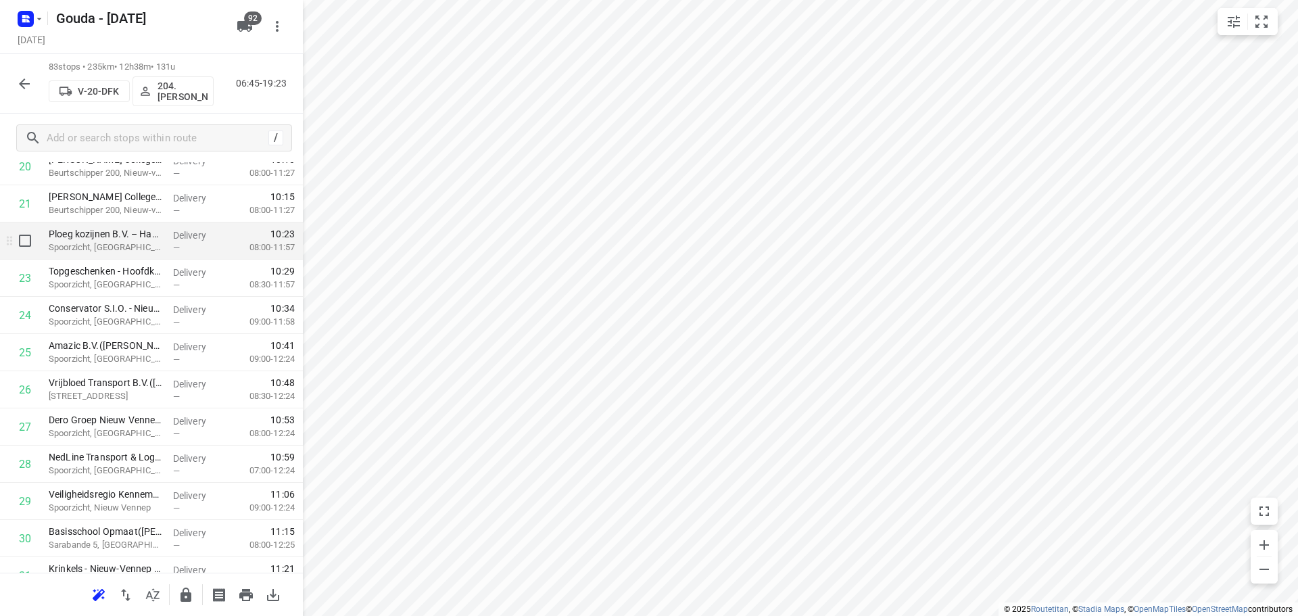
scroll to position [842, 0]
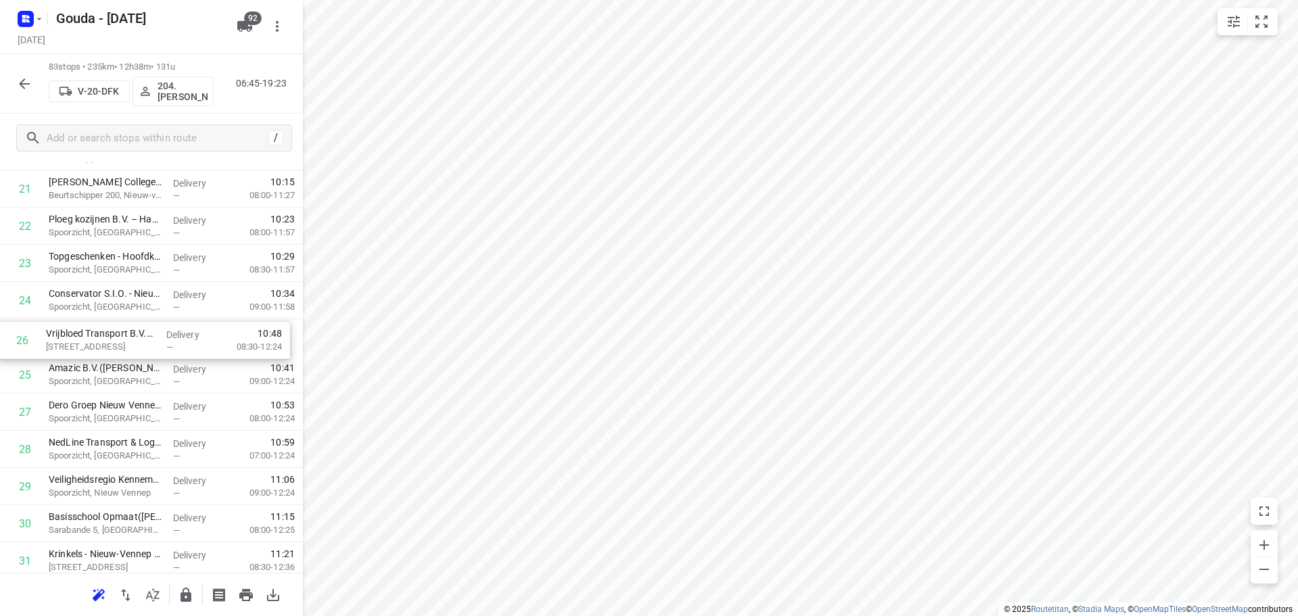
drag, startPoint x: 160, startPoint y: 381, endPoint x: 158, endPoint y: 337, distance: 44.0
drag, startPoint x: 180, startPoint y: 362, endPoint x: 176, endPoint y: 394, distance: 32.0
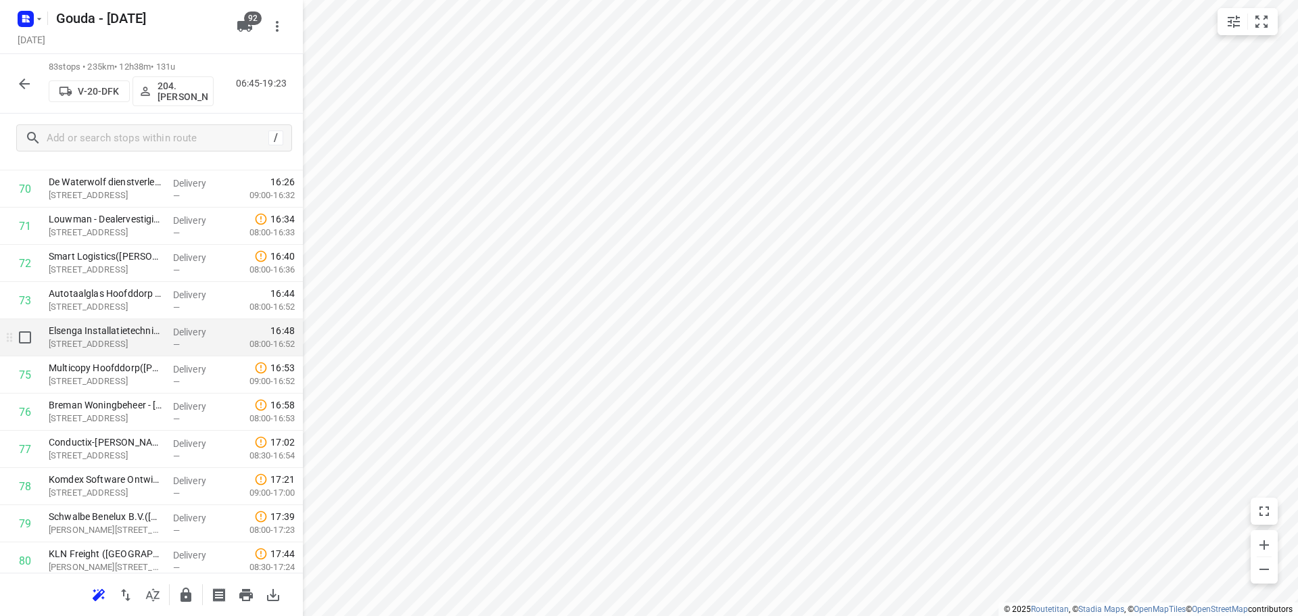
scroll to position [2668, 0]
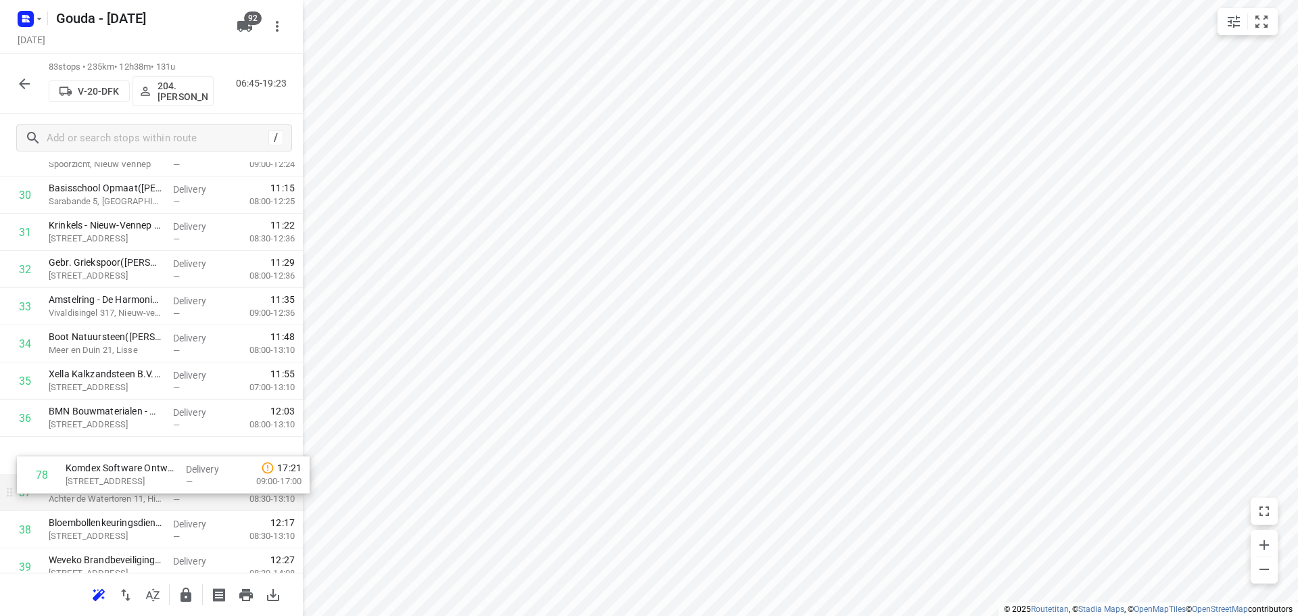
drag, startPoint x: 117, startPoint y: 492, endPoint x: 127, endPoint y: 473, distance: 21.5
drag, startPoint x: 105, startPoint y: 504, endPoint x: 103, endPoint y: 476, distance: 28.5
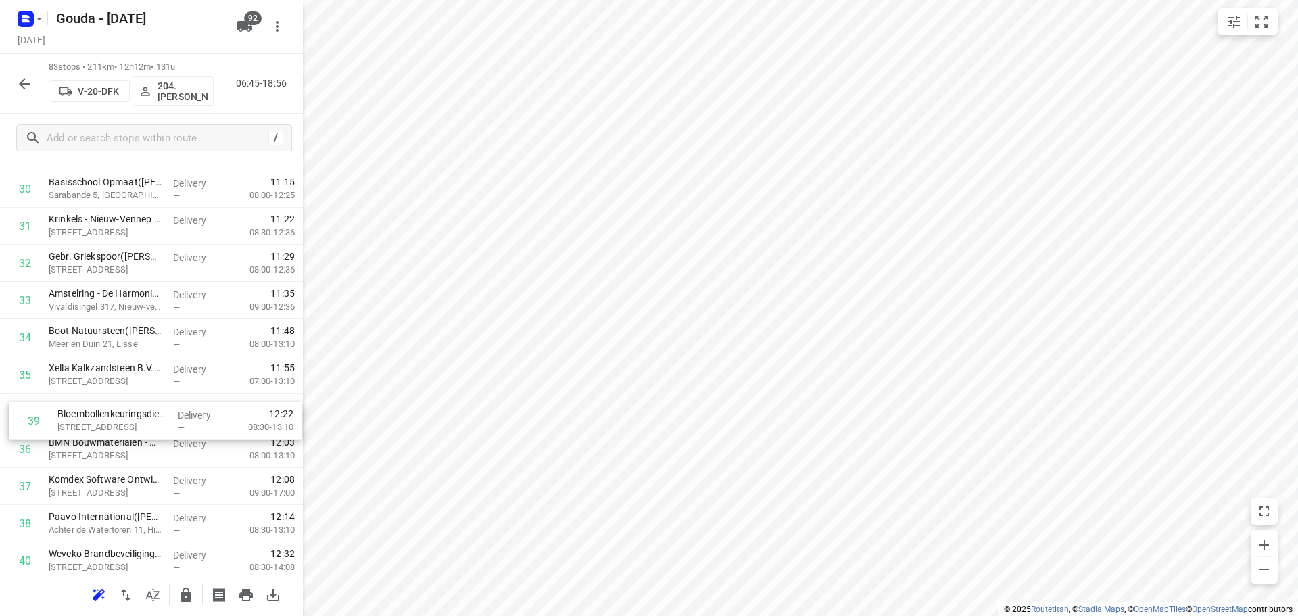
scroll to position [1177, 0]
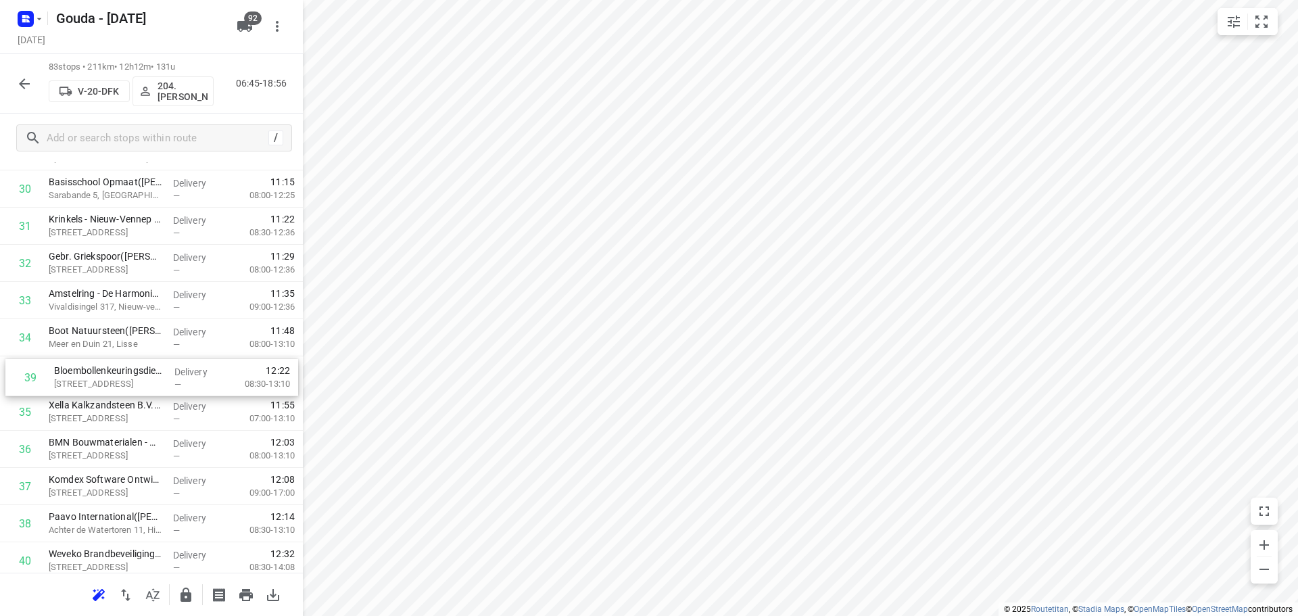
drag, startPoint x: 126, startPoint y: 540, endPoint x: 130, endPoint y: 387, distance: 153.5
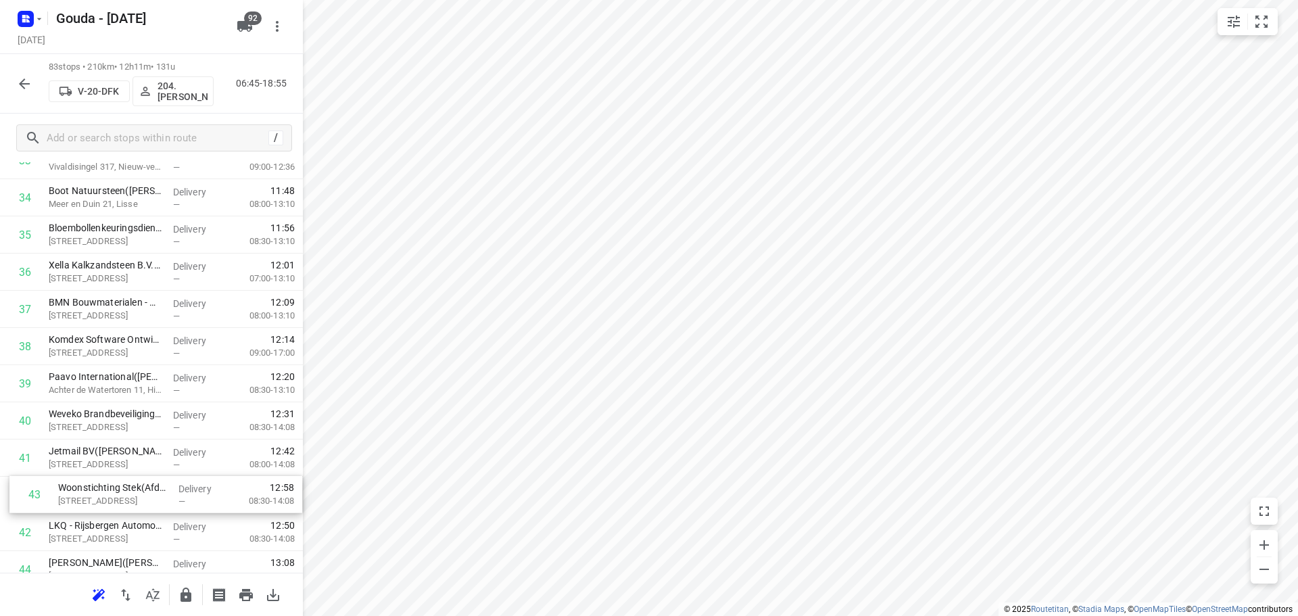
scroll to position [1320, 0]
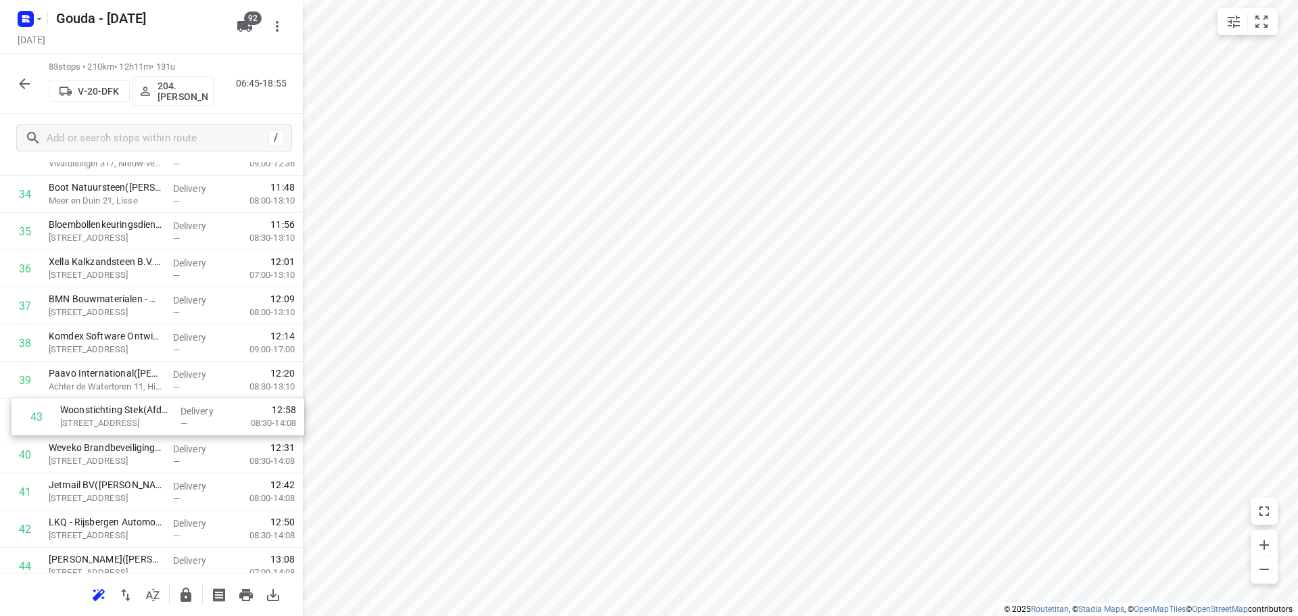
drag, startPoint x: 102, startPoint y: 538, endPoint x: 112, endPoint y: 412, distance: 125.5
click at [112, 412] on div "1 DACHSER Netherlands Food Logistics B.V. - Roelofarendsveen(Erik van der Zwet)…" at bounding box center [151, 492] width 303 height 3087
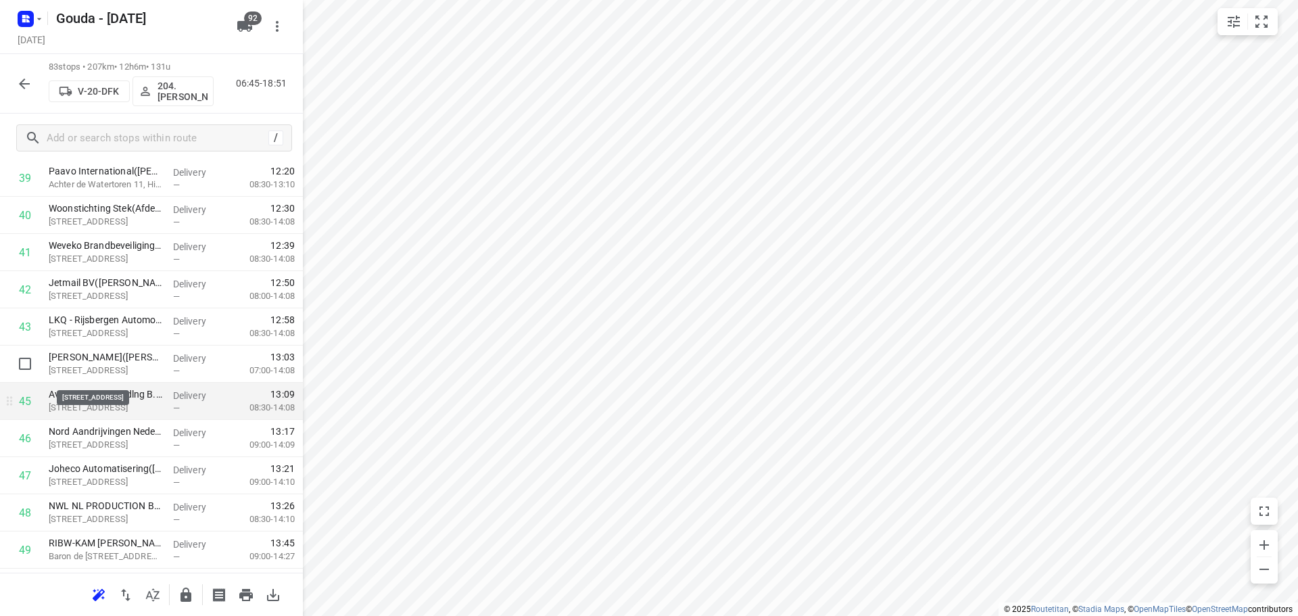
scroll to position [1523, 0]
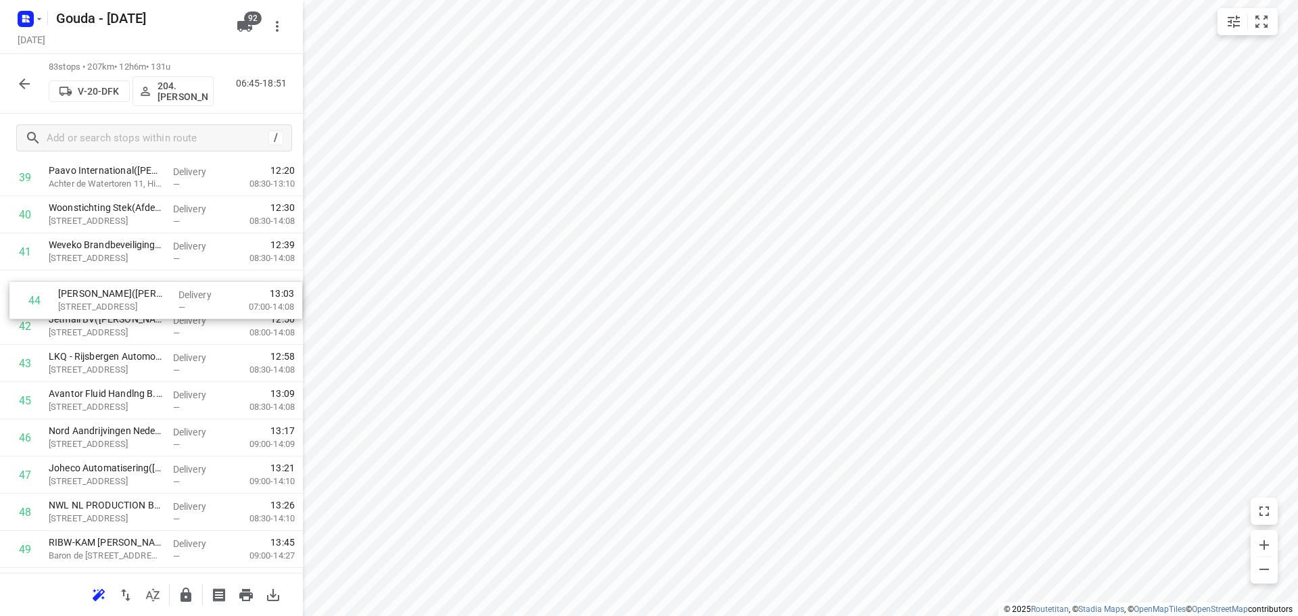
drag, startPoint x: 127, startPoint y: 371, endPoint x: 137, endPoint y: 302, distance: 69.6
click at [137, 302] on div "1 DACHSER Netherlands Food Logistics B.V. - Roelofarendsveen(Erik van der Zwet)…" at bounding box center [151, 289] width 303 height 3087
drag, startPoint x: 145, startPoint y: 357, endPoint x: 150, endPoint y: 316, distance: 40.8
click at [150, 316] on div "1 DACHSER Netherlands Food Logistics B.V. - Roelofarendsveen(Erik van der Zwet)…" at bounding box center [151, 289] width 303 height 3087
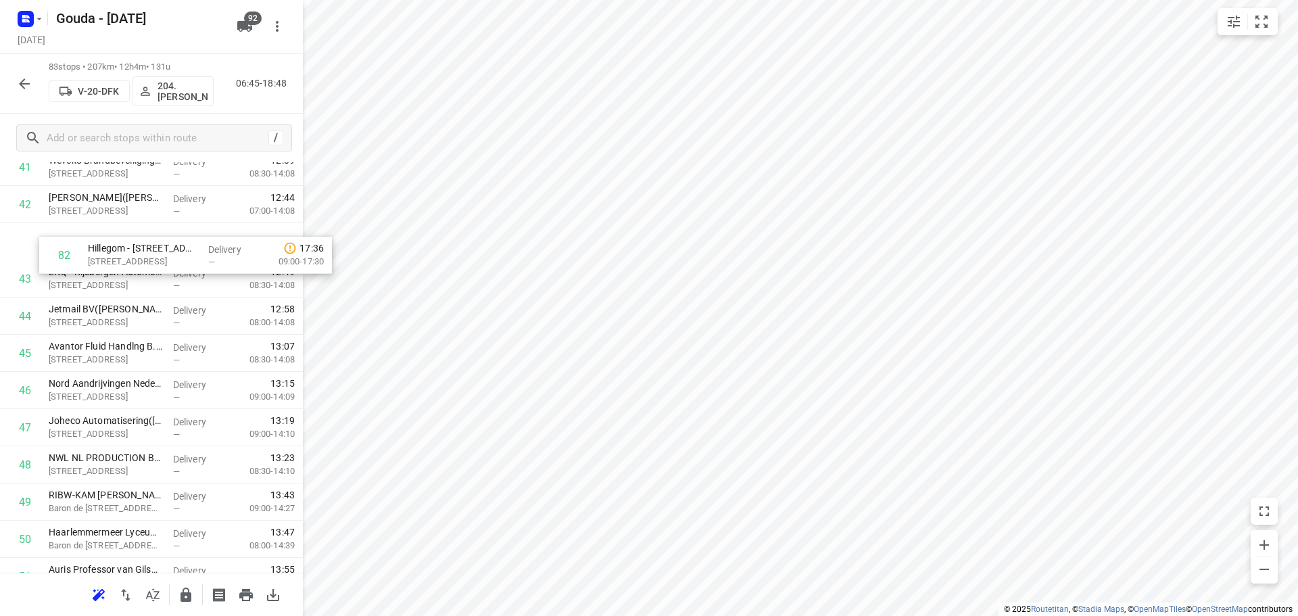
scroll to position [1605, 0]
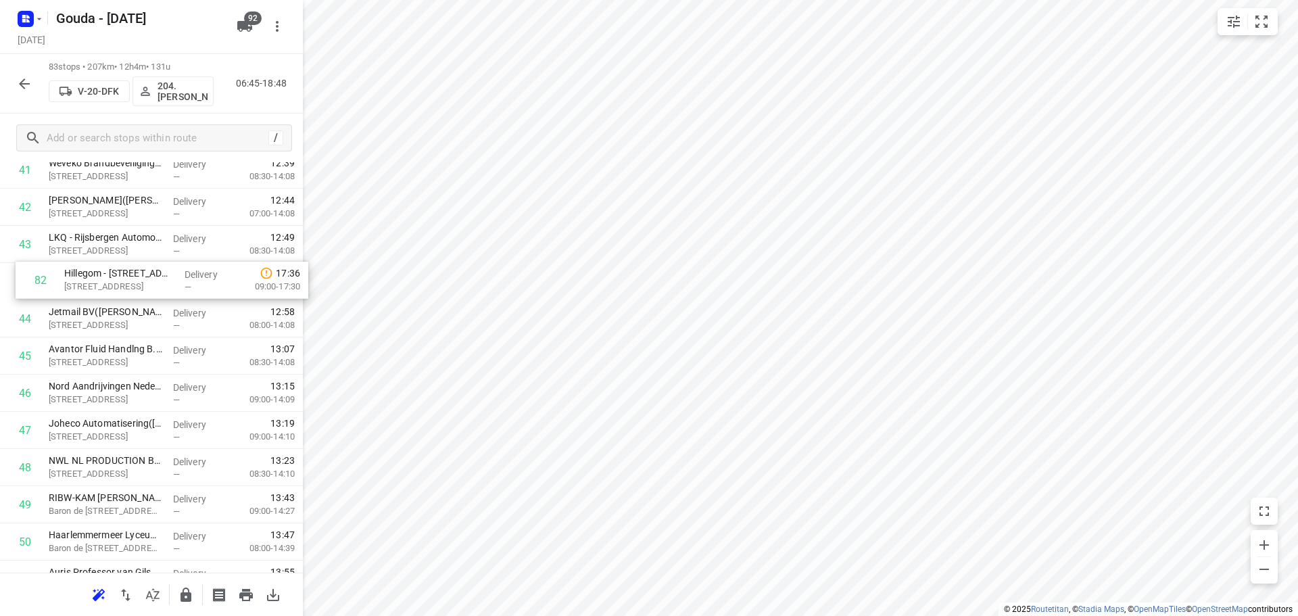
drag, startPoint x: 143, startPoint y: 474, endPoint x: 157, endPoint y: 270, distance: 204.0
click at [157, 270] on div "1 DACHSER Netherlands Food Logistics B.V. - Roelofarendsveen(Erik van der Zwet)…" at bounding box center [151, 207] width 303 height 3087
drag, startPoint x: 108, startPoint y: 361, endPoint x: 113, endPoint y: 326, distance: 35.5
click at [113, 326] on div "1 DACHSER Netherlands Food Logistics B.V. - Roelofarendsveen(Erik van der Zwet)…" at bounding box center [151, 207] width 303 height 3087
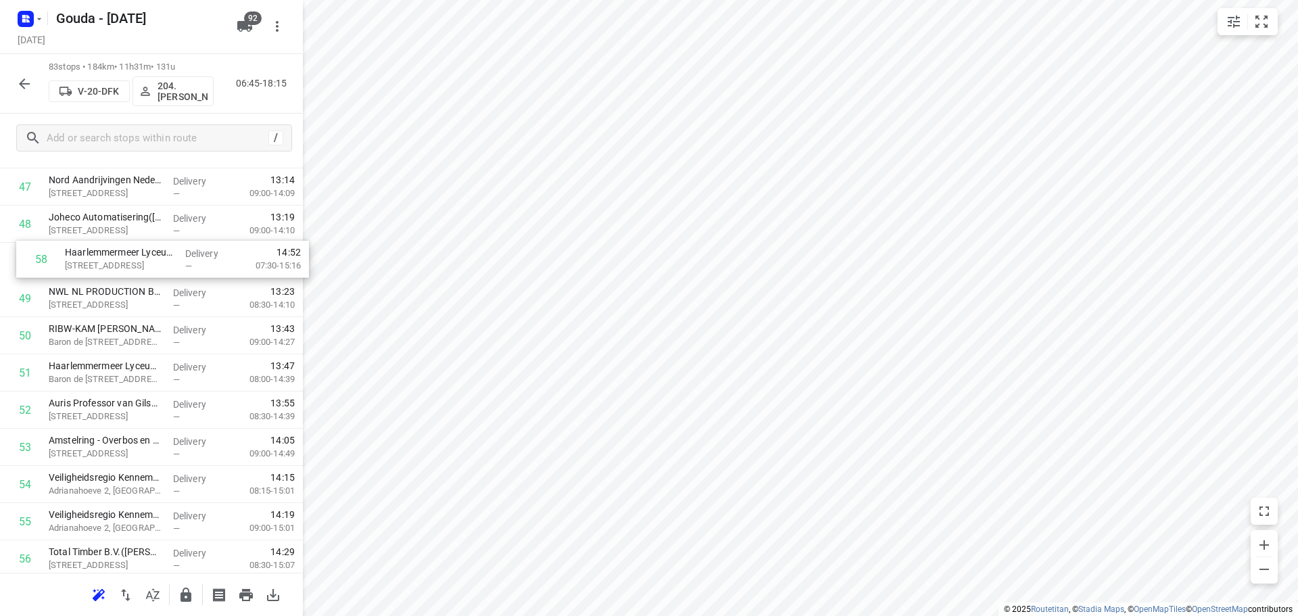
scroll to position [1811, 0]
drag, startPoint x: 135, startPoint y: 459, endPoint x: 152, endPoint y: 285, distance: 174.6
click at [152, 285] on div "1 DACHSER Netherlands Food Logistics B.V. - Roelofarendsveen(Erik van der Zwet)…" at bounding box center [151, 1] width 303 height 3087
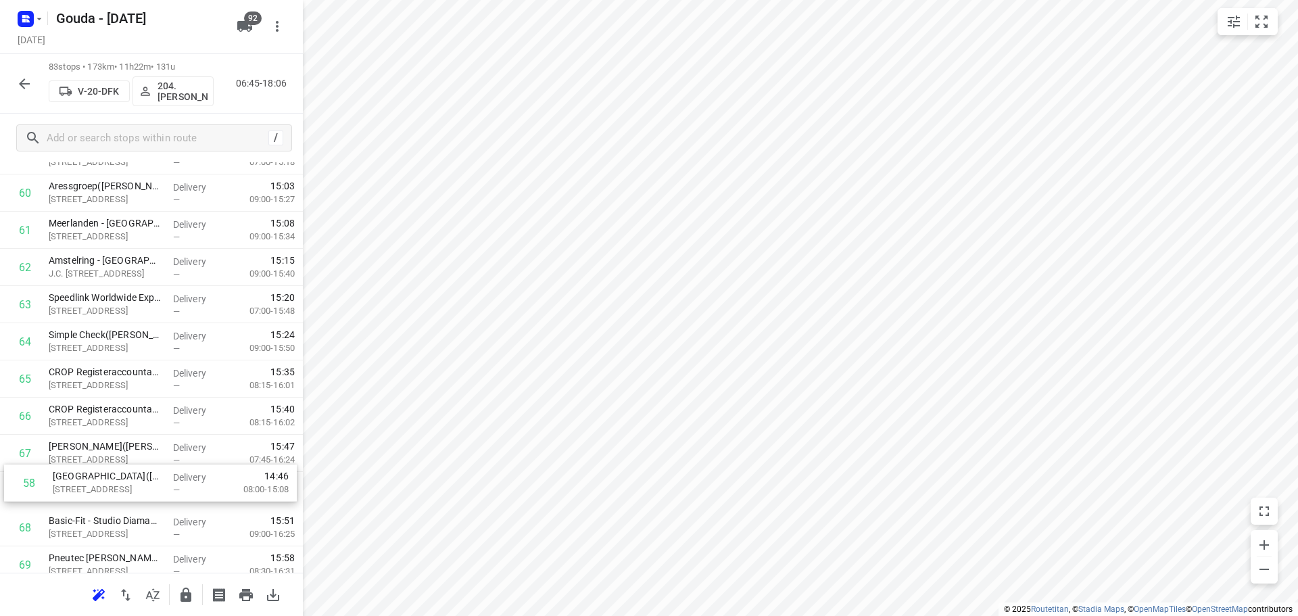
scroll to position [2255, 0]
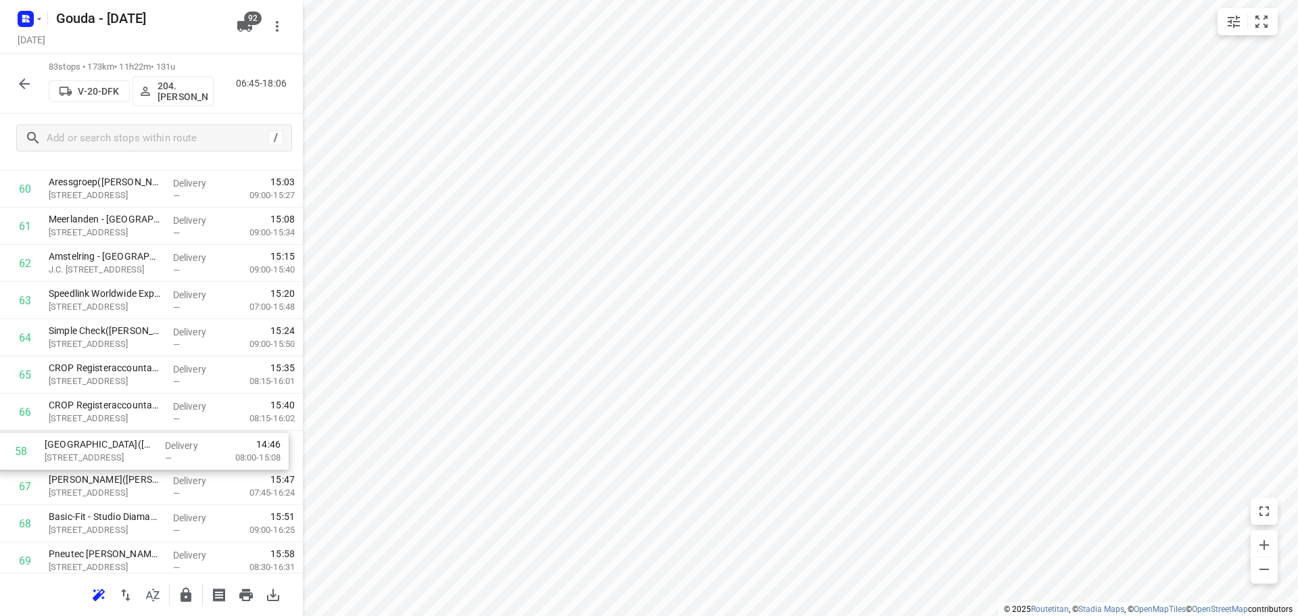
drag, startPoint x: 118, startPoint y: 268, endPoint x: 114, endPoint y: 470, distance: 202.2
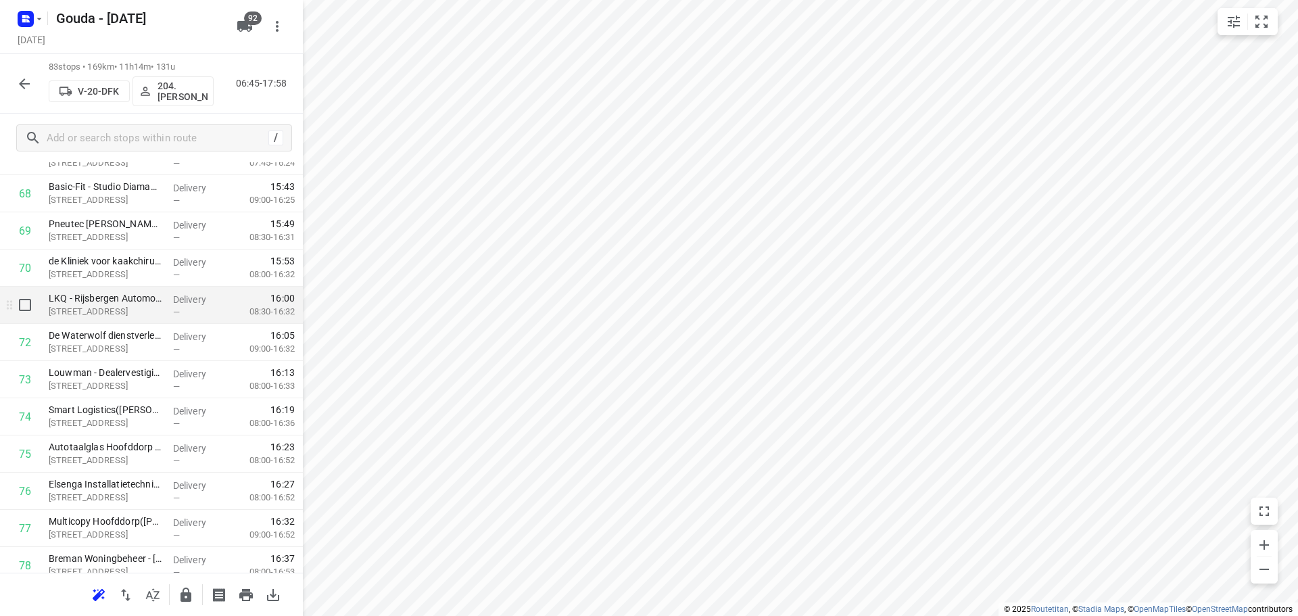
scroll to position [2593, 0]
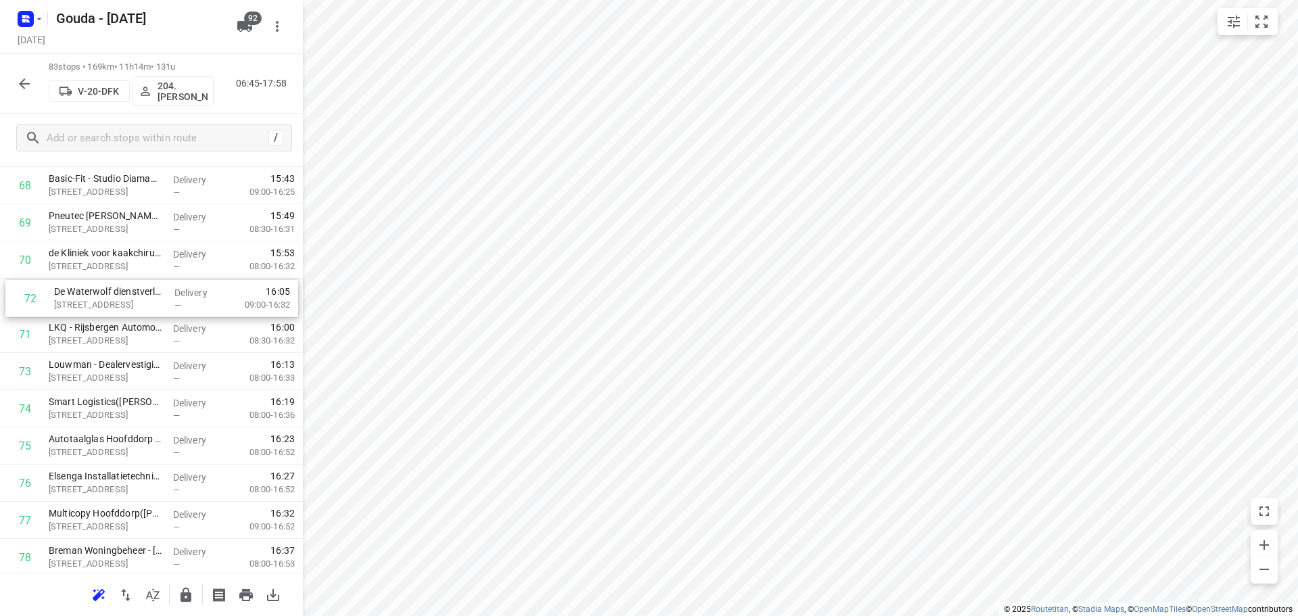
drag, startPoint x: 156, startPoint y: 344, endPoint x: 162, endPoint y: 302, distance: 41.8
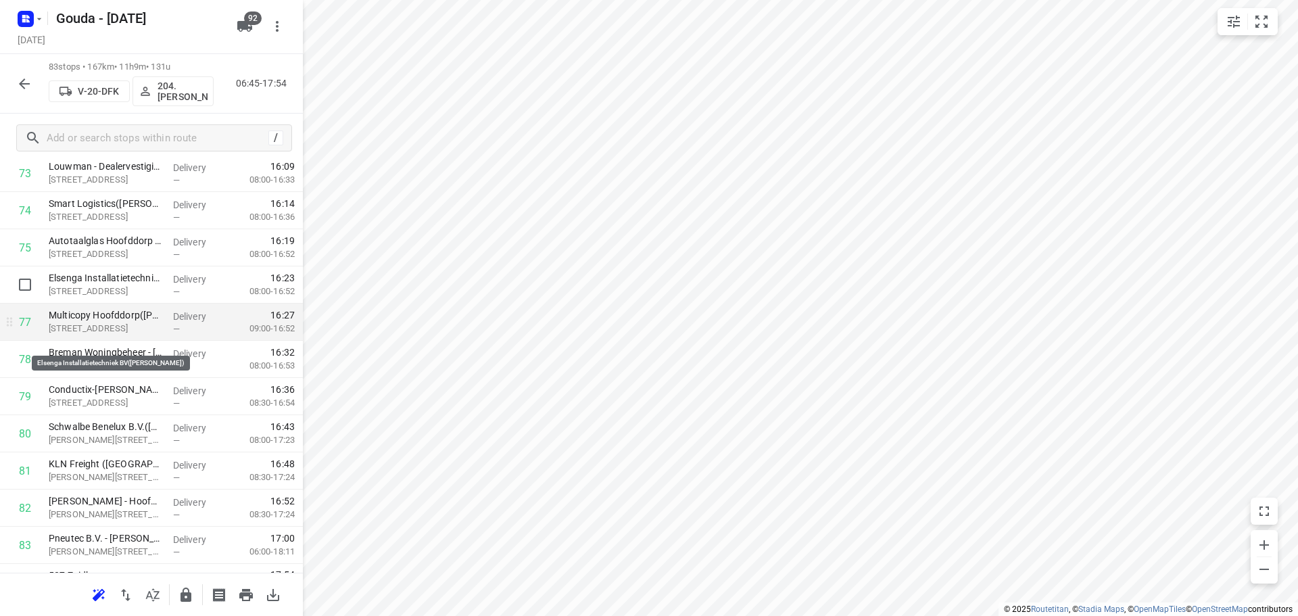
scroll to position [2820, 0]
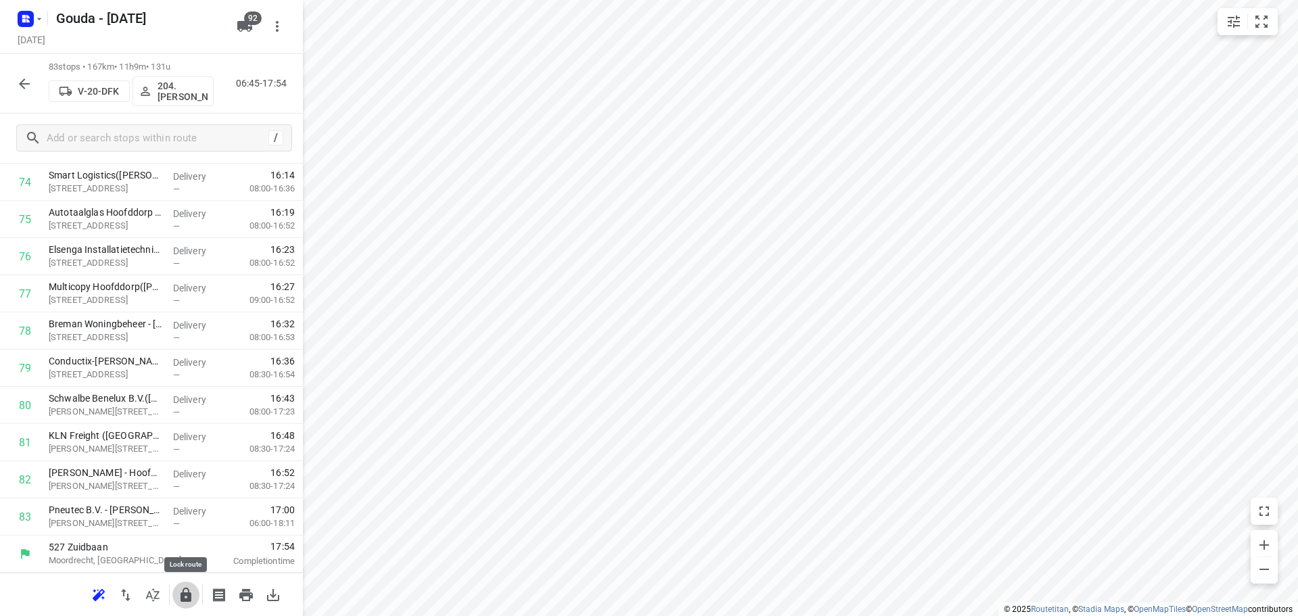
click at [192, 602] on icon "button" at bounding box center [186, 595] width 16 height 16
click at [22, 79] on icon "button" at bounding box center [24, 84] width 16 height 16
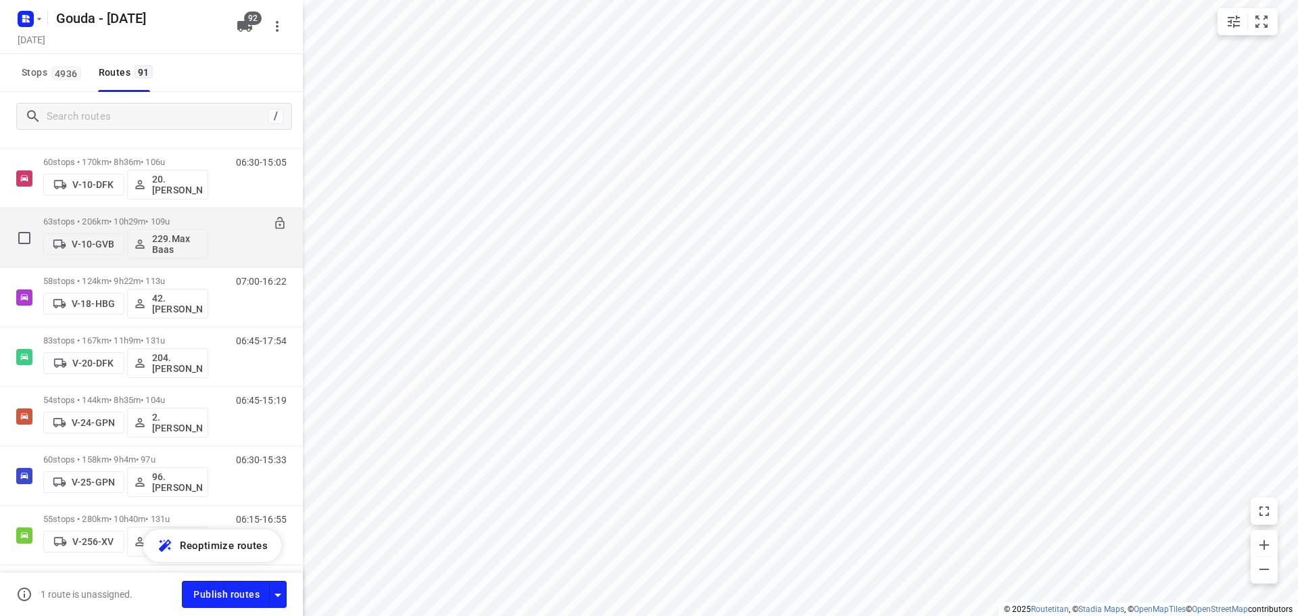
scroll to position [541, 0]
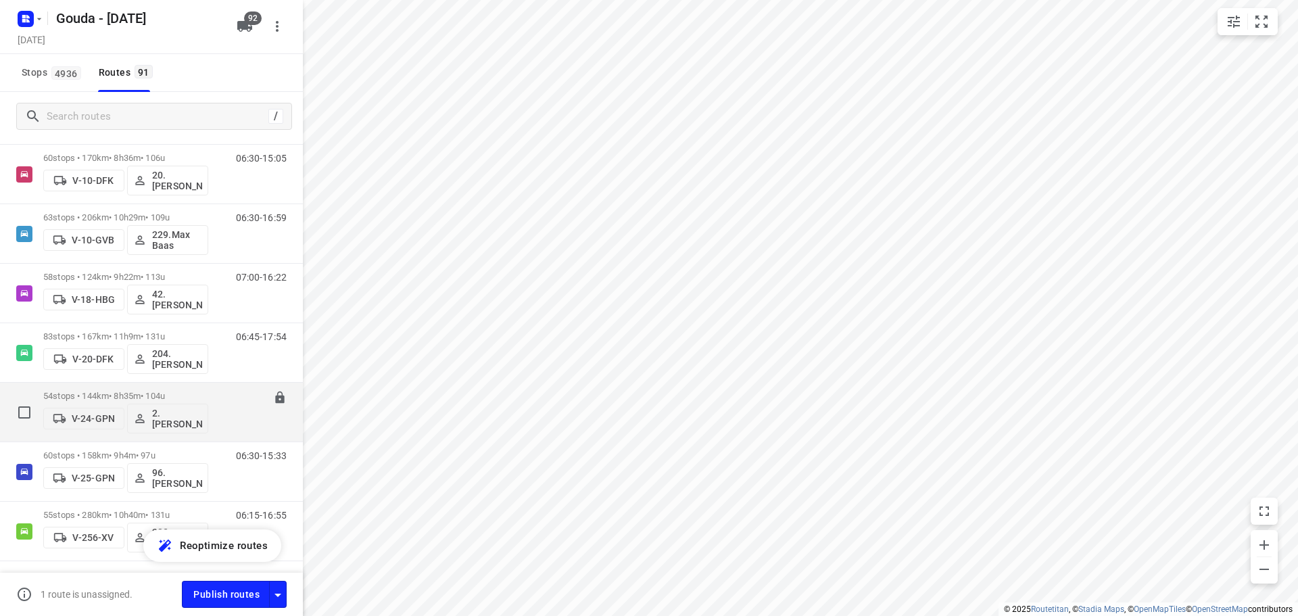
click at [170, 396] on p "54 stops • 144km • 8h35m • 104u" at bounding box center [125, 396] width 165 height 10
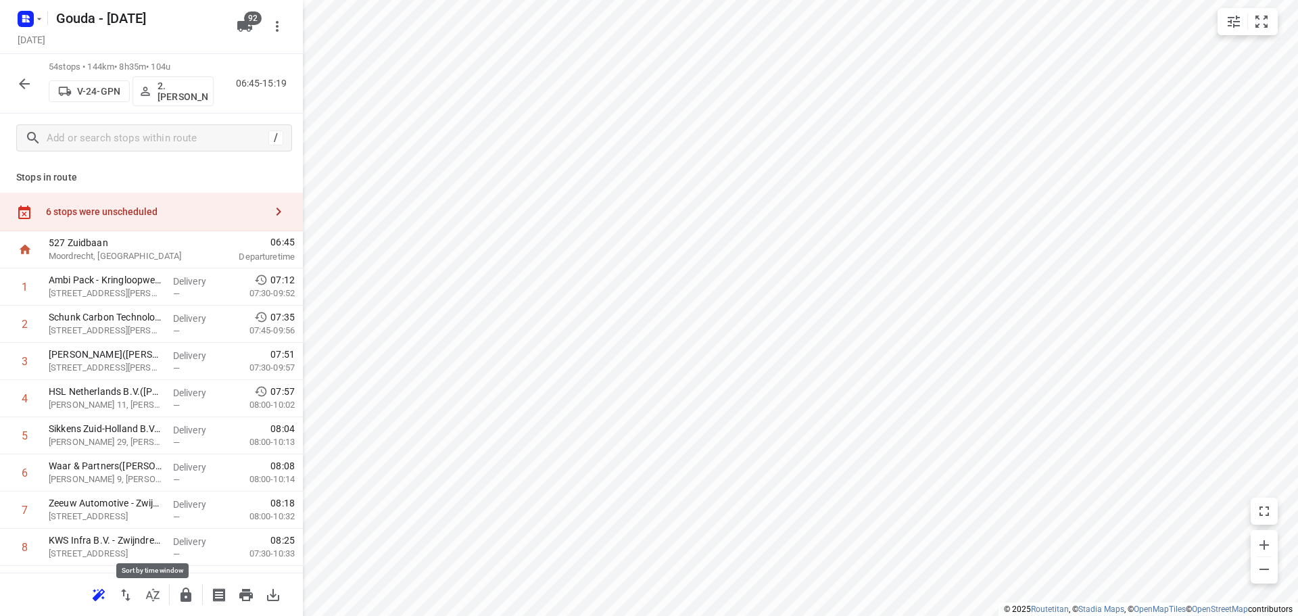
click at [162, 596] on button "button" at bounding box center [152, 595] width 27 height 27
click at [202, 181] on p "Stops in route" at bounding box center [151, 177] width 270 height 14
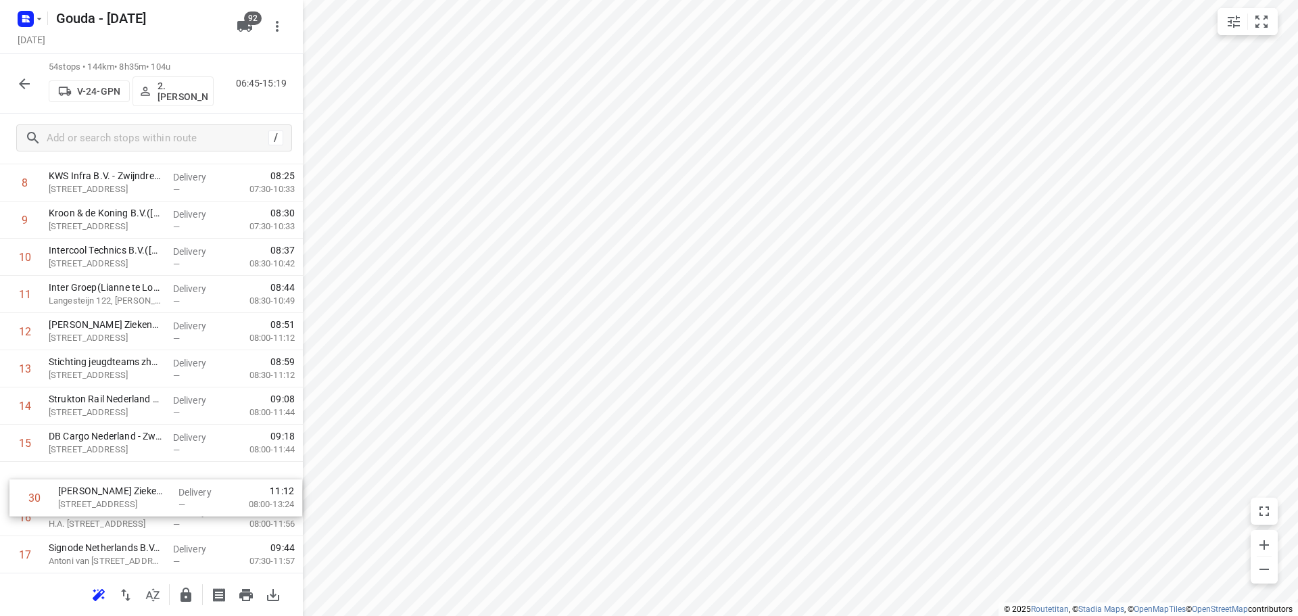
scroll to position [369, 0]
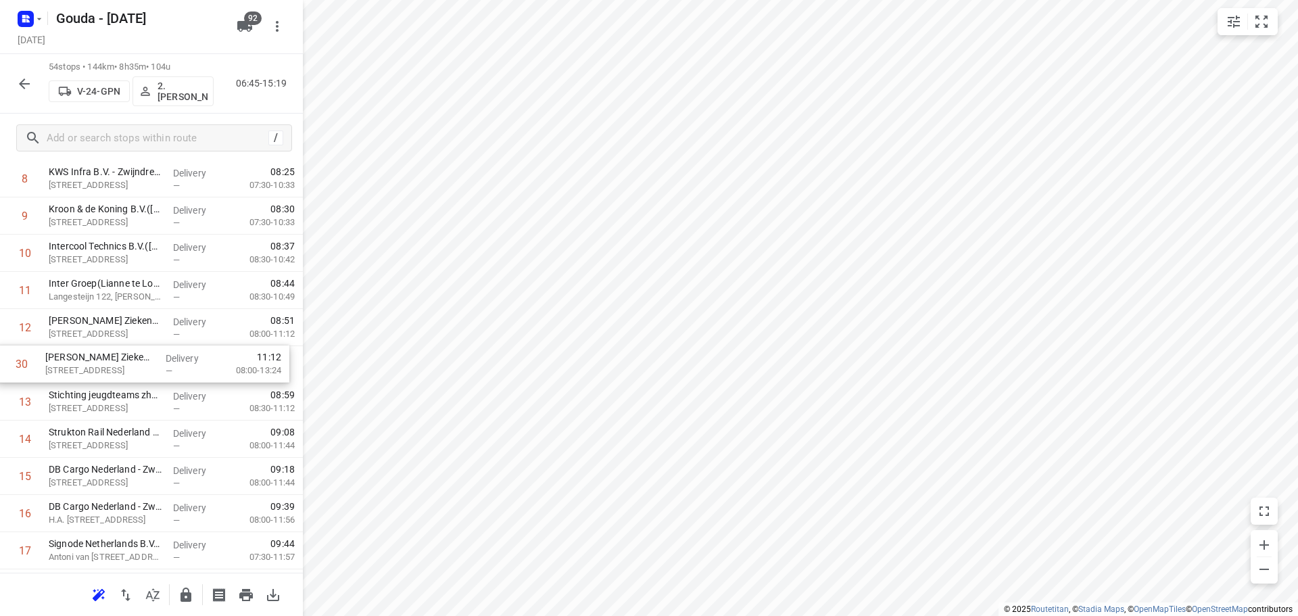
drag, startPoint x: 168, startPoint y: 489, endPoint x: 164, endPoint y: 360, distance: 128.5
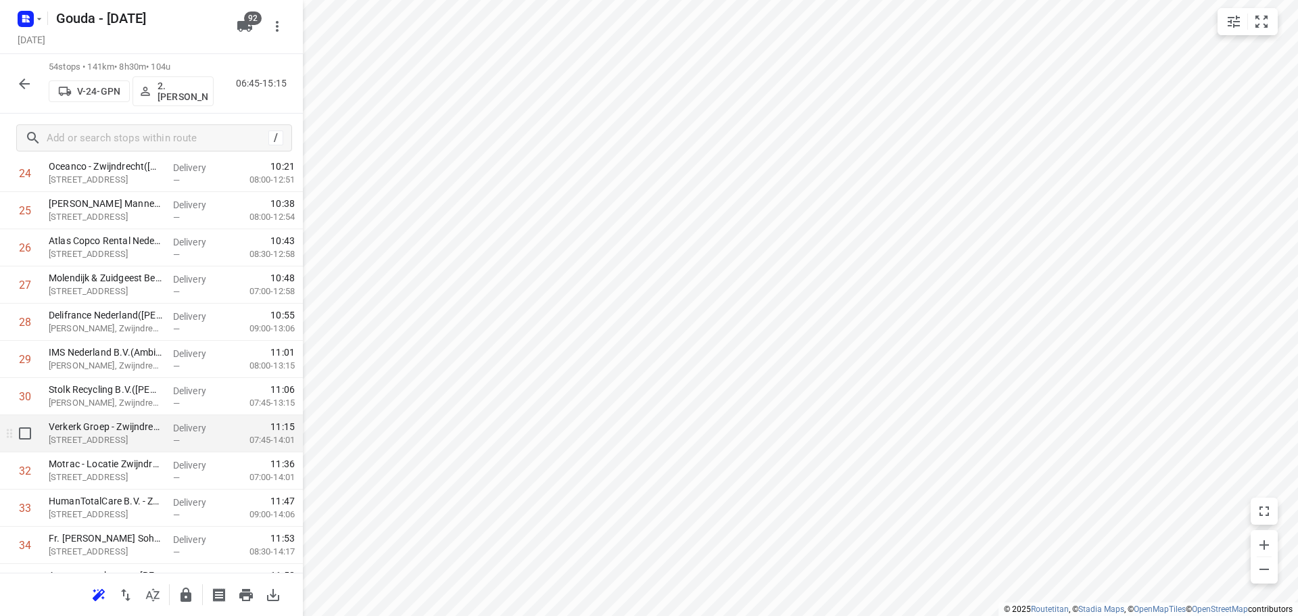
scroll to position [977, 0]
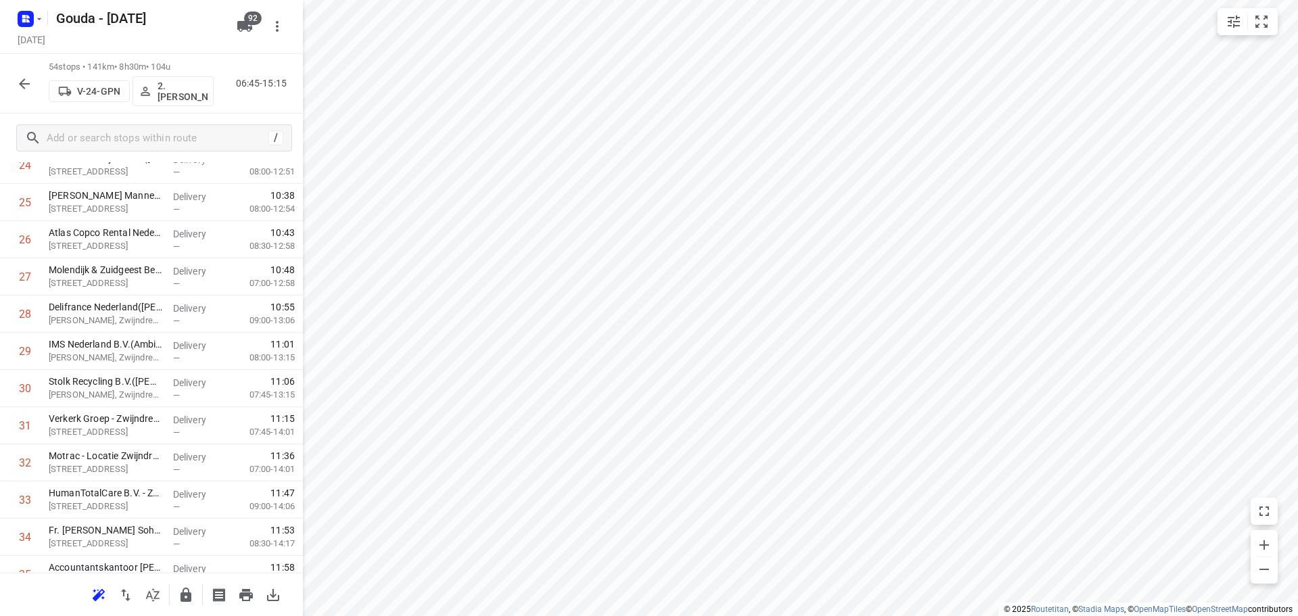
click at [457, 615] on html "i © 2025 Routetitan , © Stadia Maps , © OpenMapTiles © OpenStreetMap contributo…" at bounding box center [649, 308] width 1298 height 616
drag, startPoint x: 120, startPoint y: 521, endPoint x: 129, endPoint y: 356, distance: 165.3
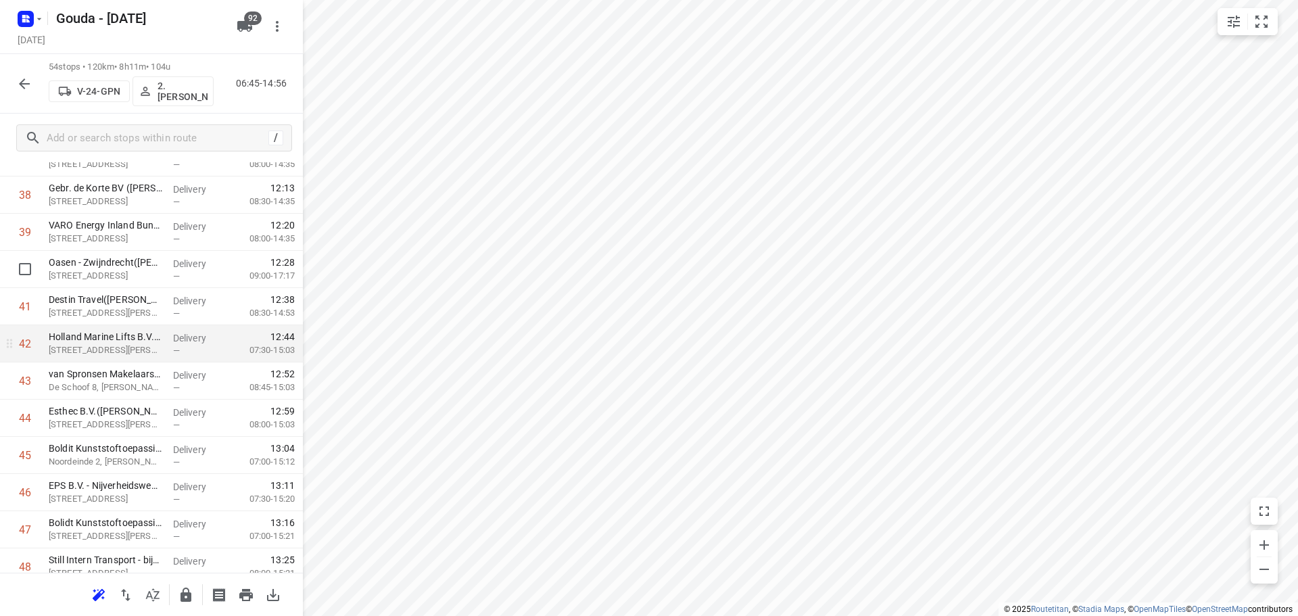
scroll to position [1512, 0]
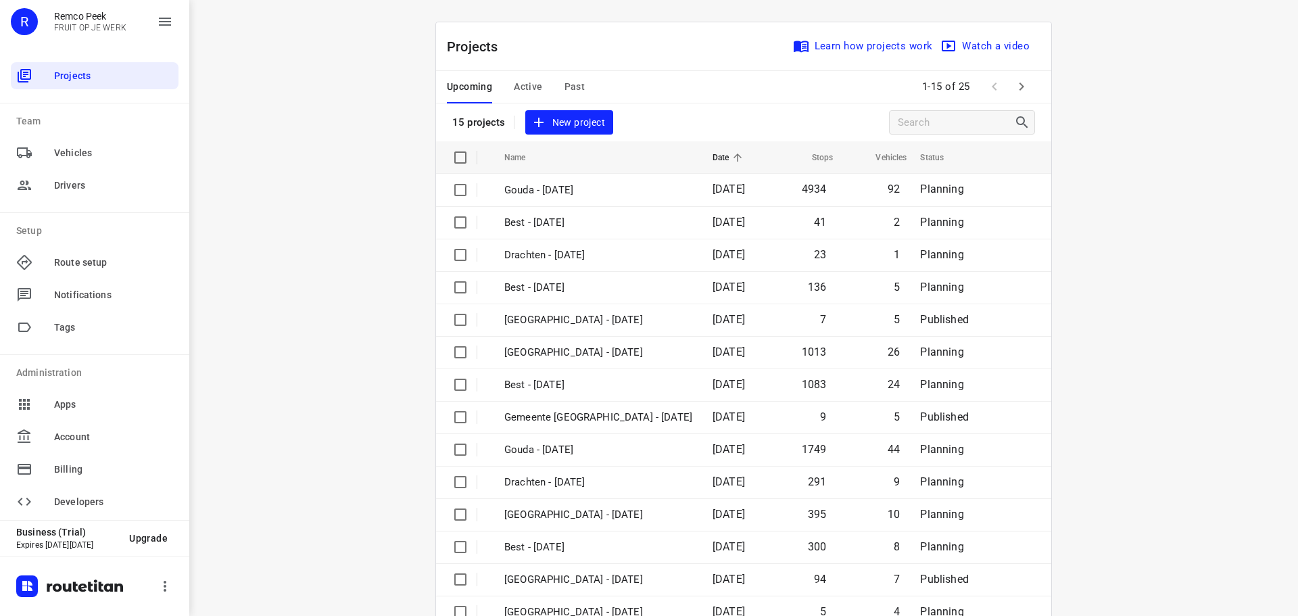
drag, startPoint x: 362, startPoint y: 163, endPoint x: 513, endPoint y: 117, distance: 158.3
click at [366, 162] on div "i © 2025 Routetitan , © Stadia Maps , © OpenMapTiles © OpenStreetMap contributo…" at bounding box center [743, 308] width 1109 height 616
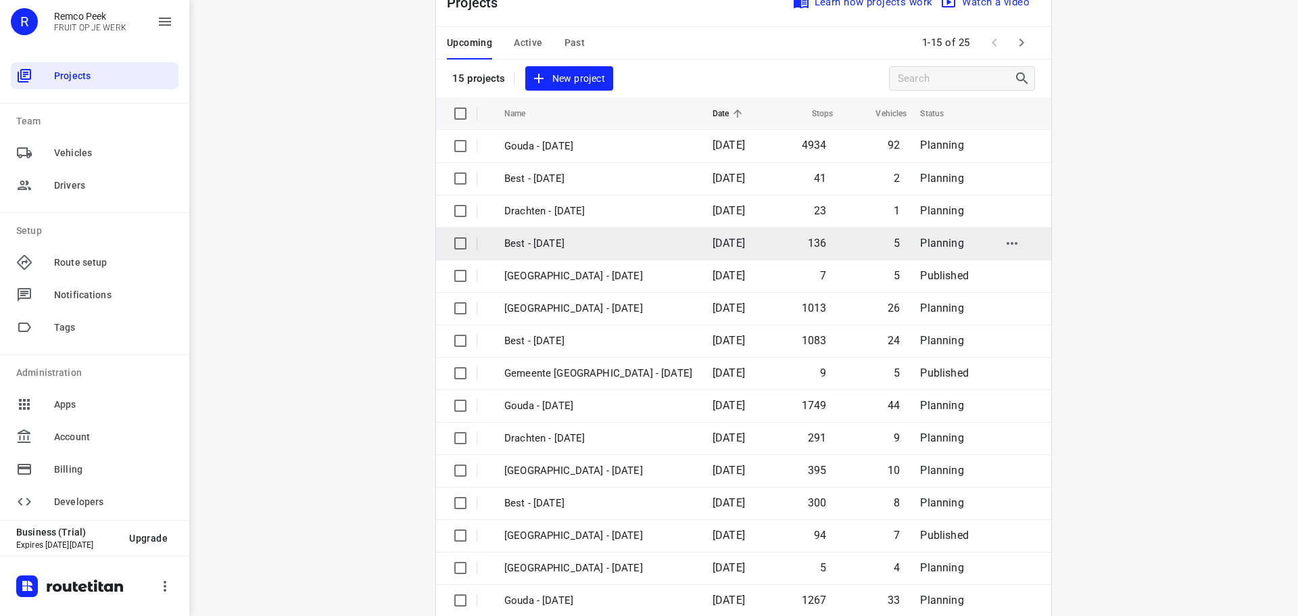
scroll to position [68, 0]
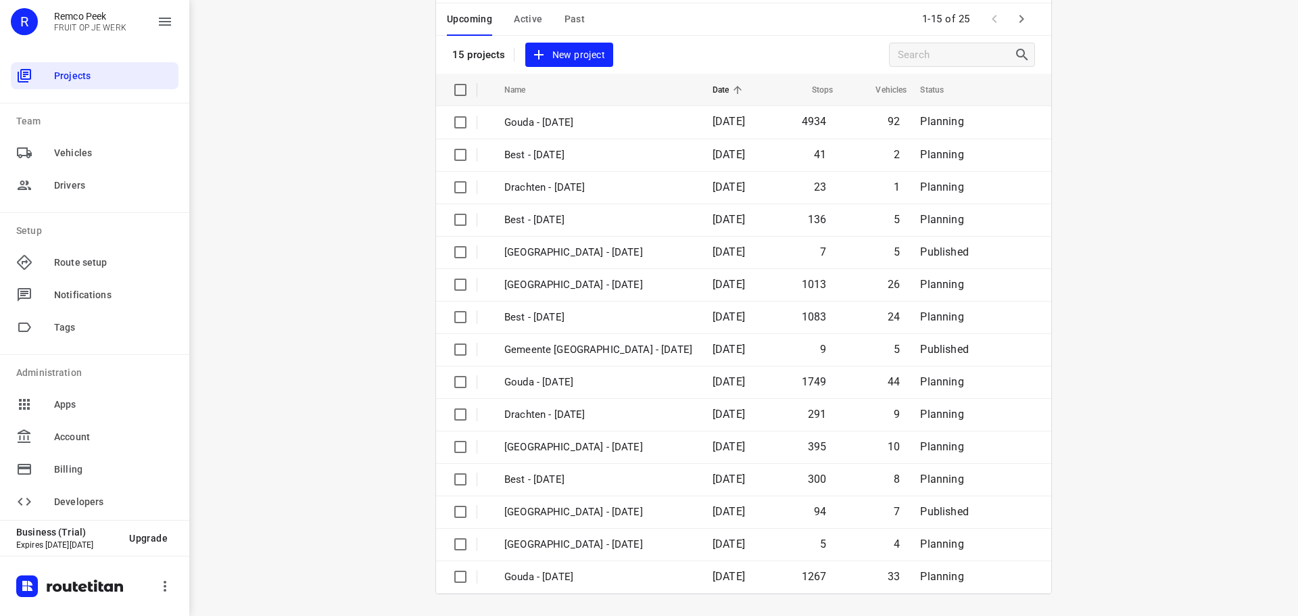
click at [533, 19] on span "Active" at bounding box center [528, 19] width 28 height 17
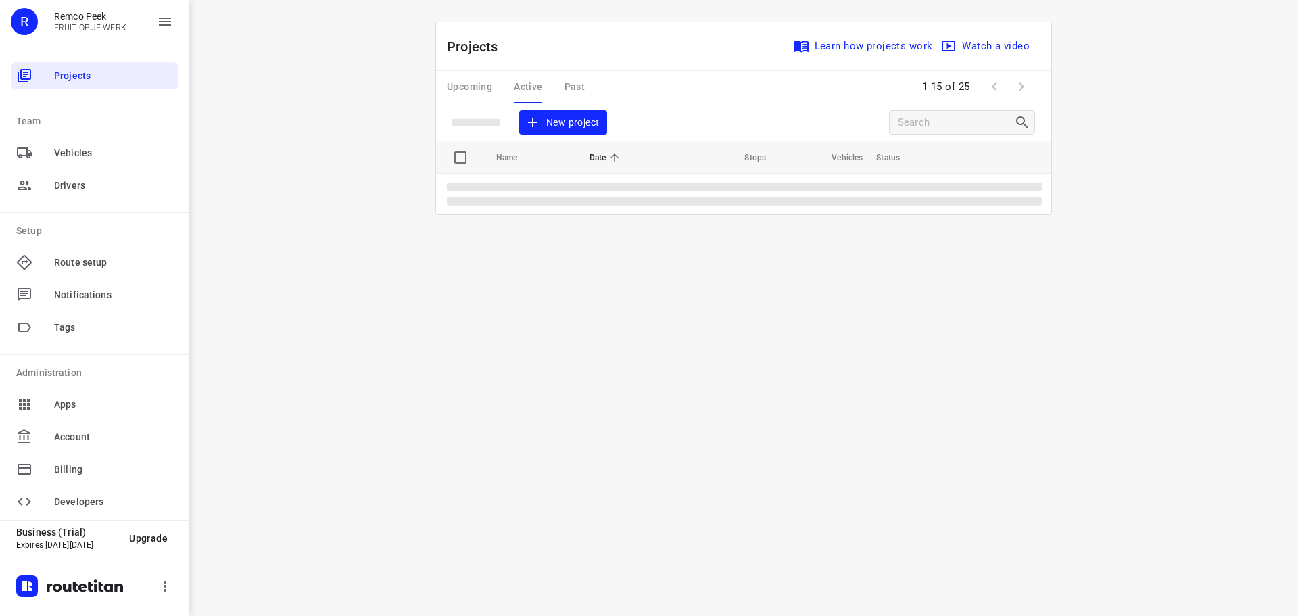
scroll to position [0, 0]
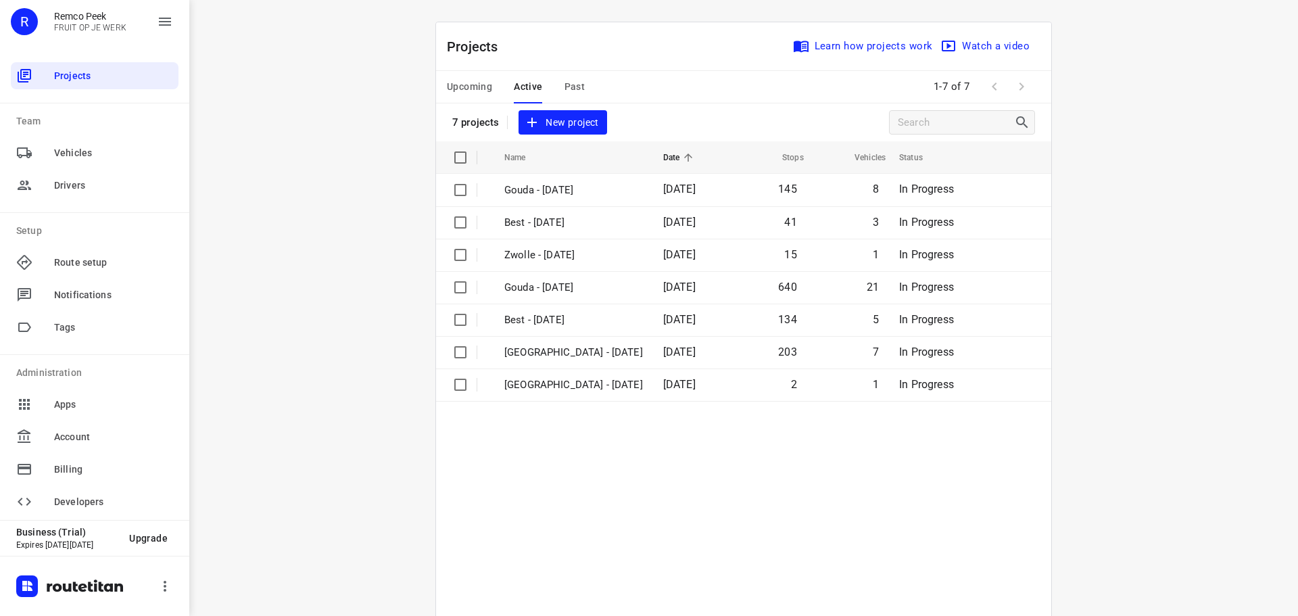
click at [346, 139] on div "i © 2025 Routetitan , © Stadia Maps , © OpenMapTiles © OpenStreetMap contributo…" at bounding box center [743, 308] width 1109 height 616
click at [474, 88] on span "Upcoming" at bounding box center [469, 86] width 45 height 17
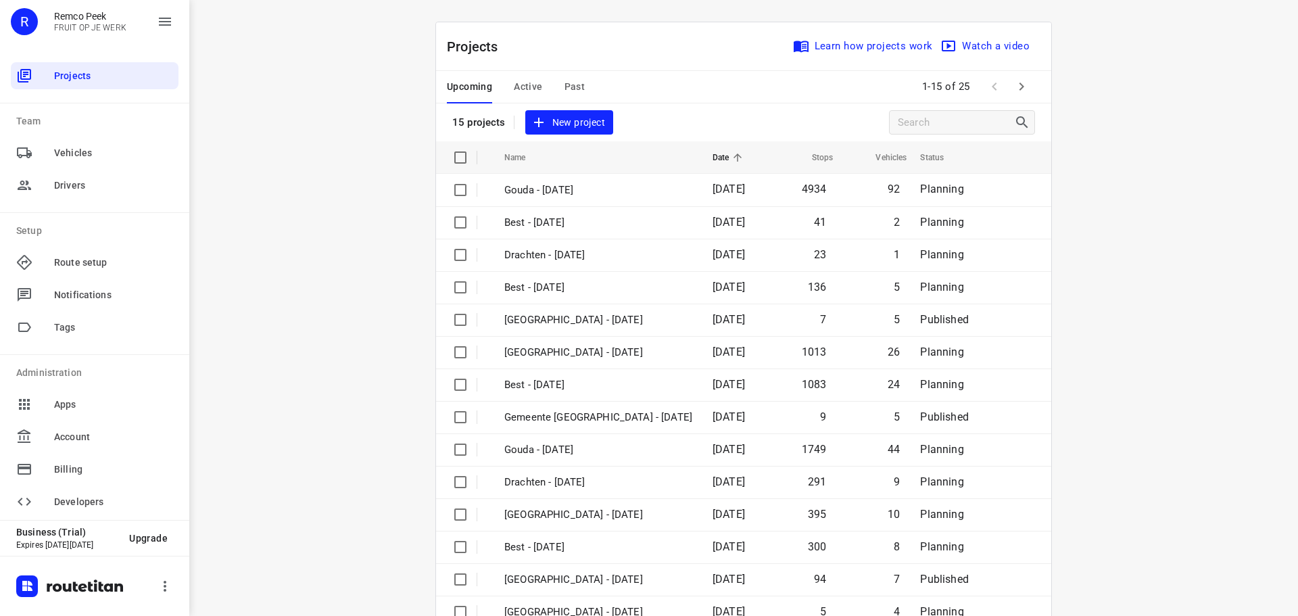
click at [325, 170] on div "i © 2025 Routetitan , © Stadia Maps , © OpenMapTiles © OpenStreetMap contributo…" at bounding box center [743, 308] width 1109 height 616
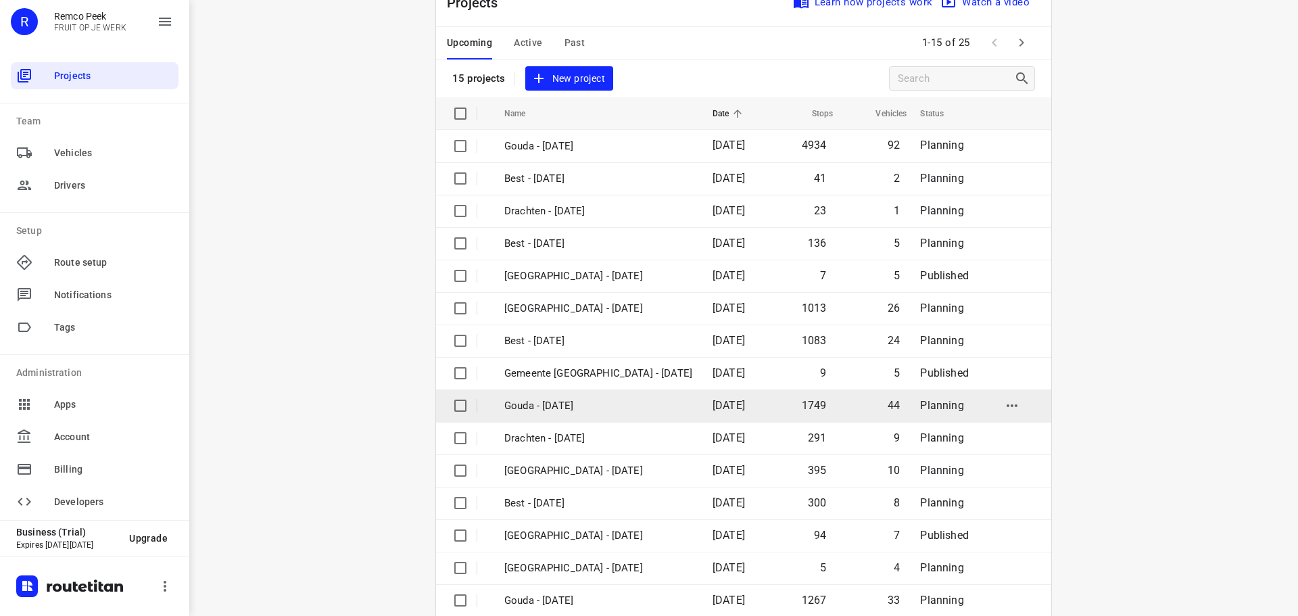
scroll to position [68, 0]
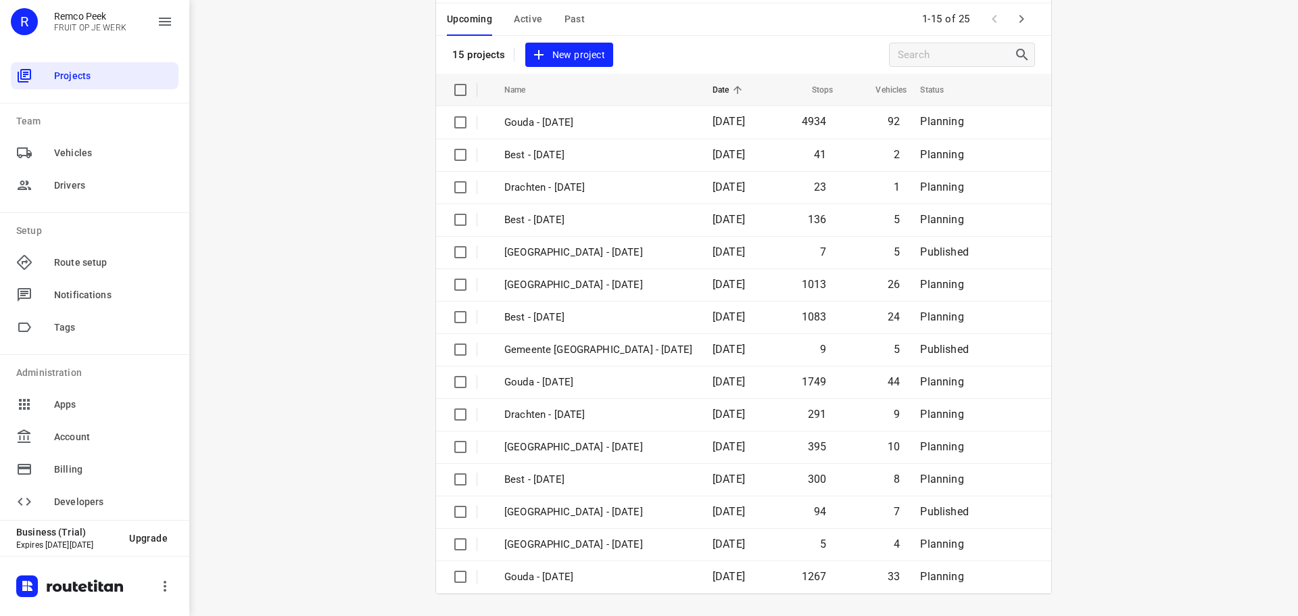
click at [1015, 26] on icon "button" at bounding box center [1022, 19] width 16 height 16
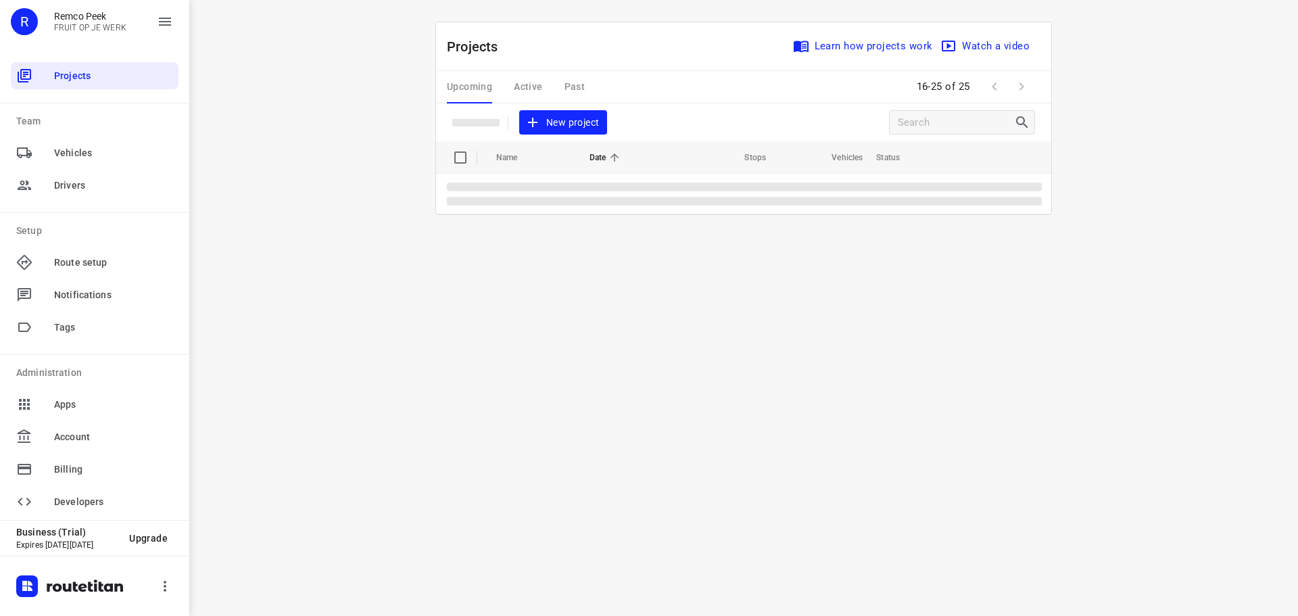
scroll to position [0, 0]
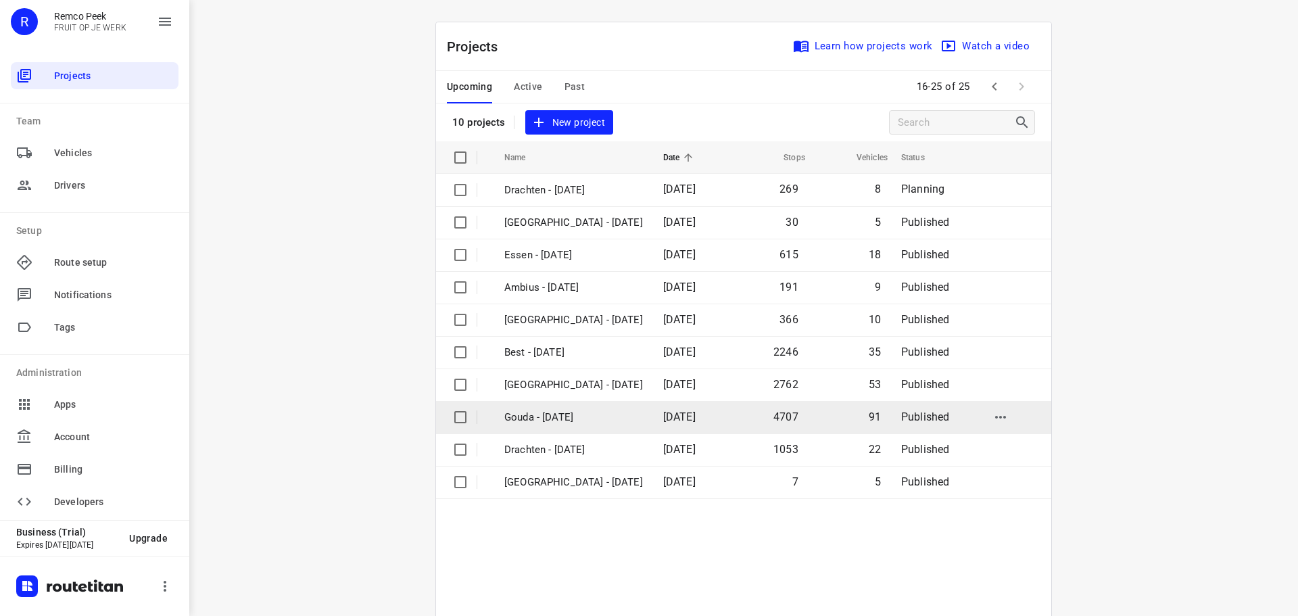
click at [566, 417] on p "Gouda - [DATE]" at bounding box center [573, 418] width 139 height 16
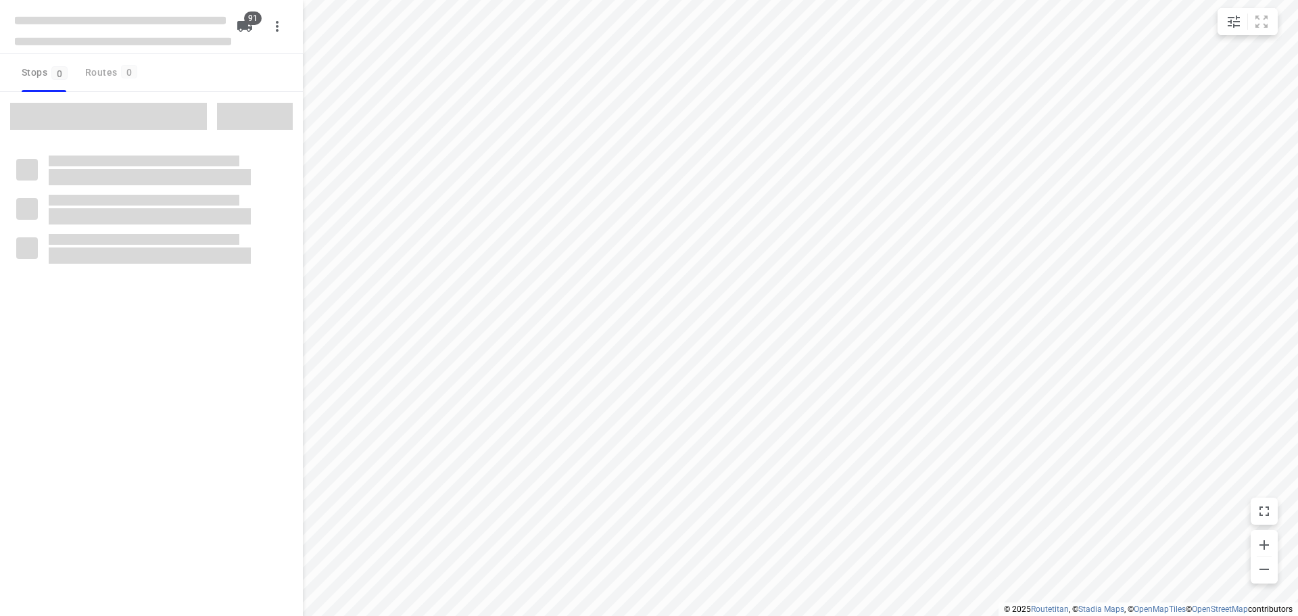
type input "distance"
checkbox input "true"
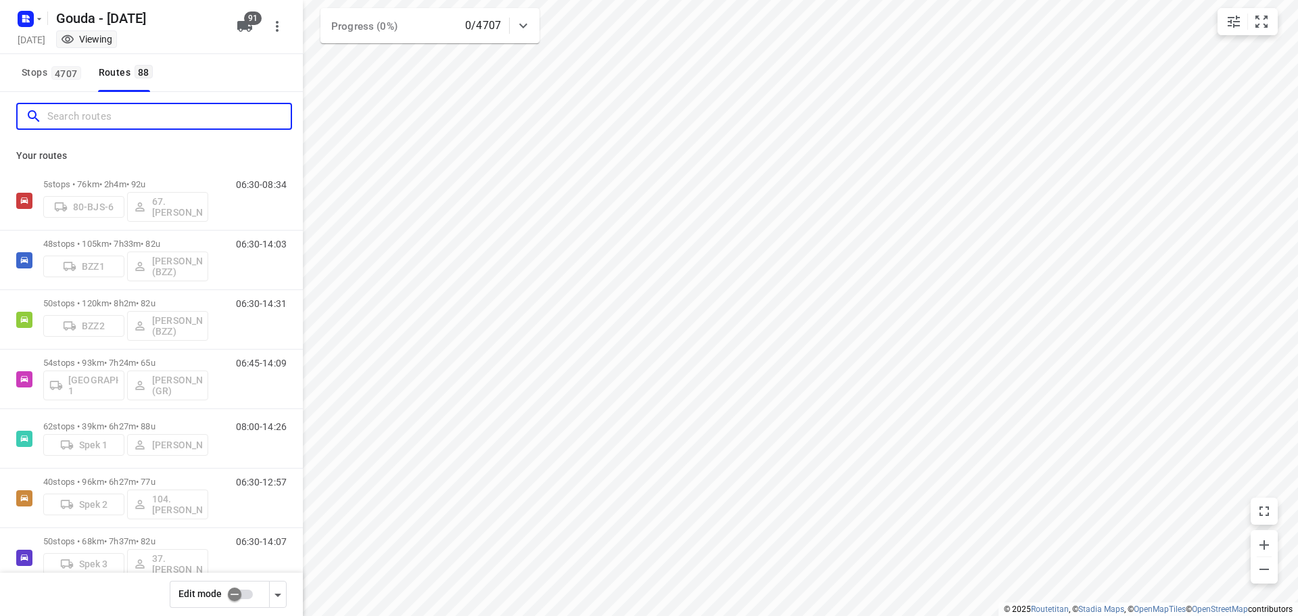
click at [117, 110] on input "Search routes" at bounding box center [168, 116] width 243 height 21
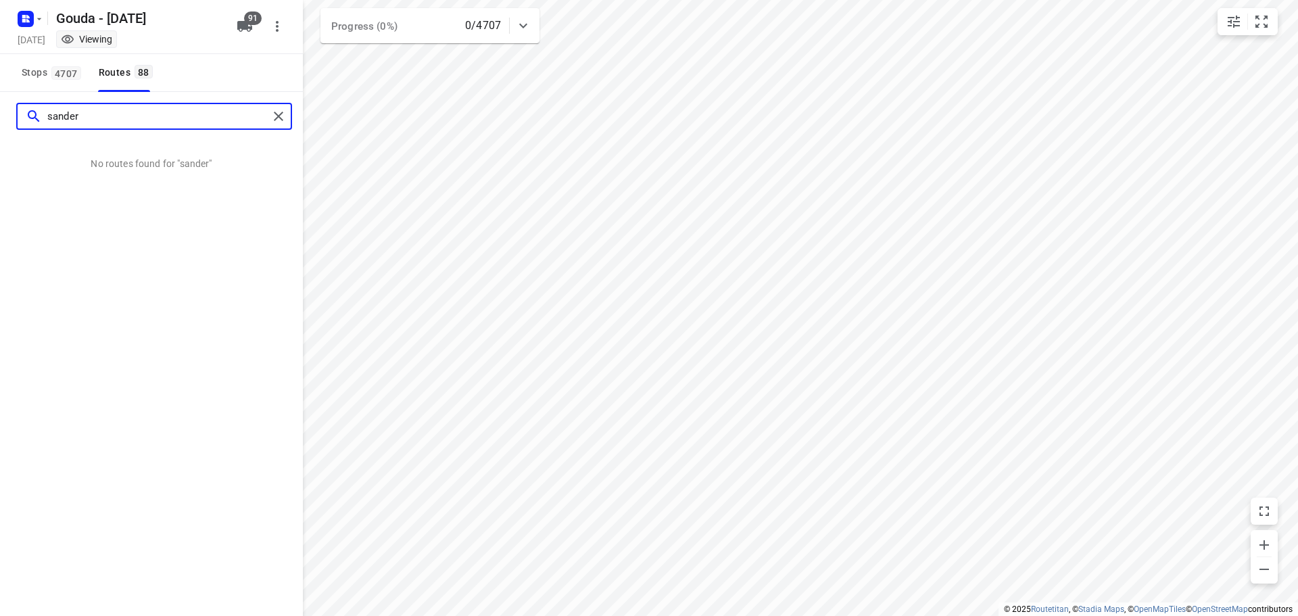
type input "sander"
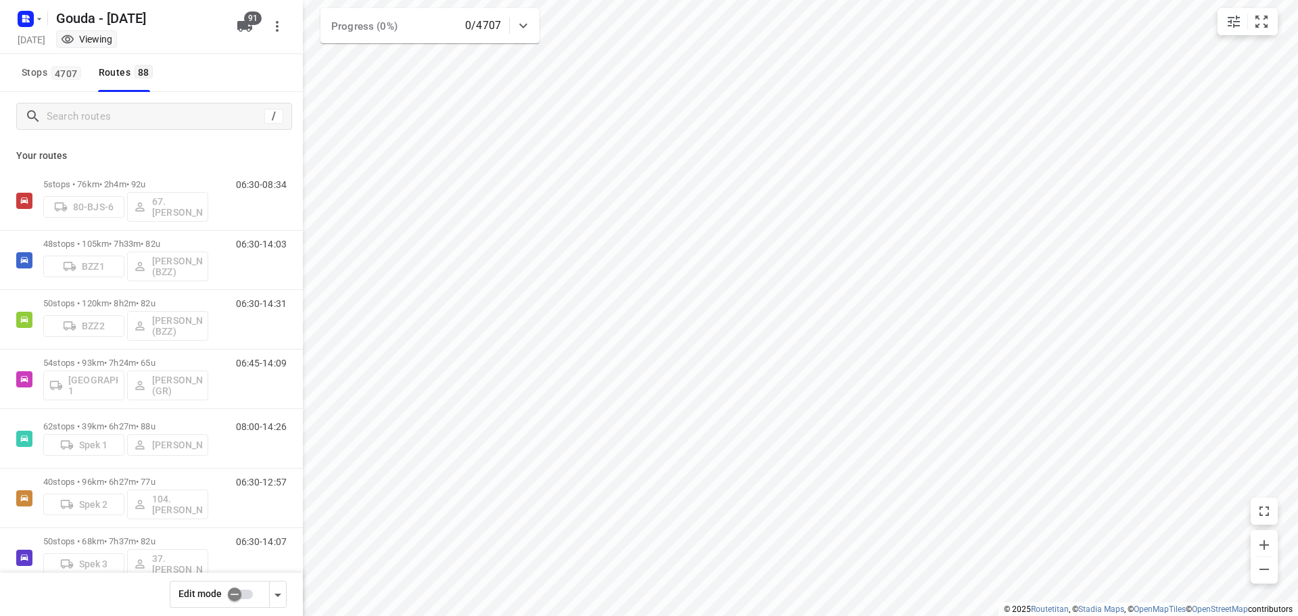
click at [243, 70] on div "Stops 4707 Routes 88" at bounding box center [151, 73] width 303 height 38
click at [244, 80] on div "Stops 4707 Routes 88" at bounding box center [151, 73] width 303 height 38
click at [88, 125] on input "Search routes" at bounding box center [155, 116] width 216 height 21
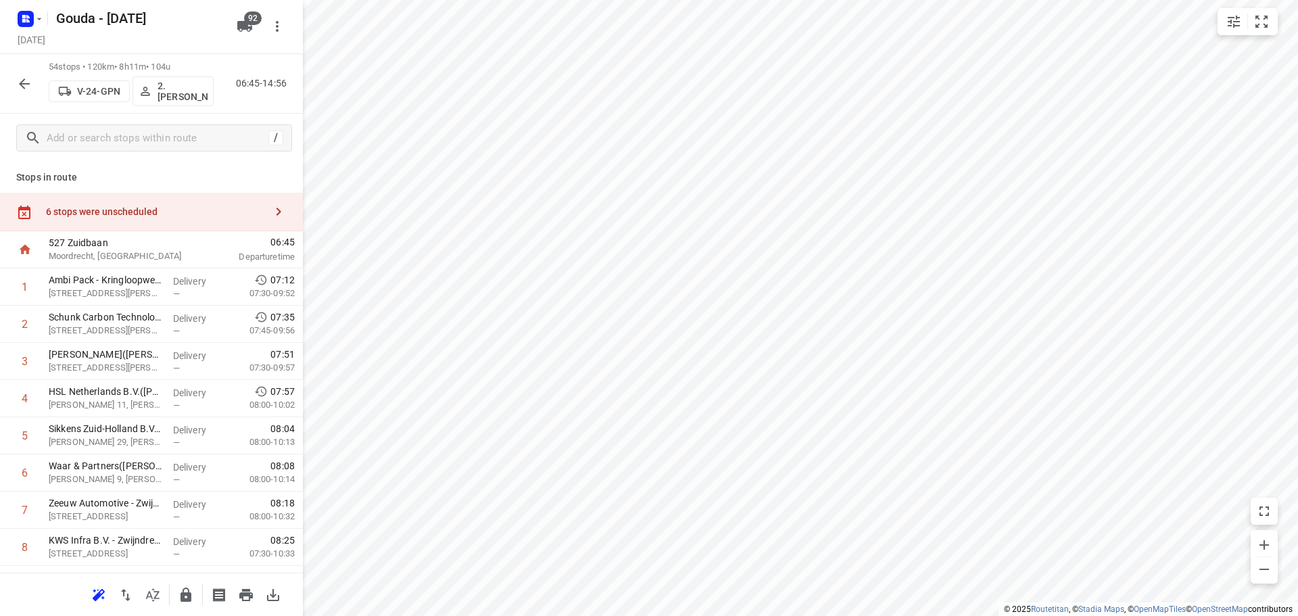
scroll to position [1519, 0]
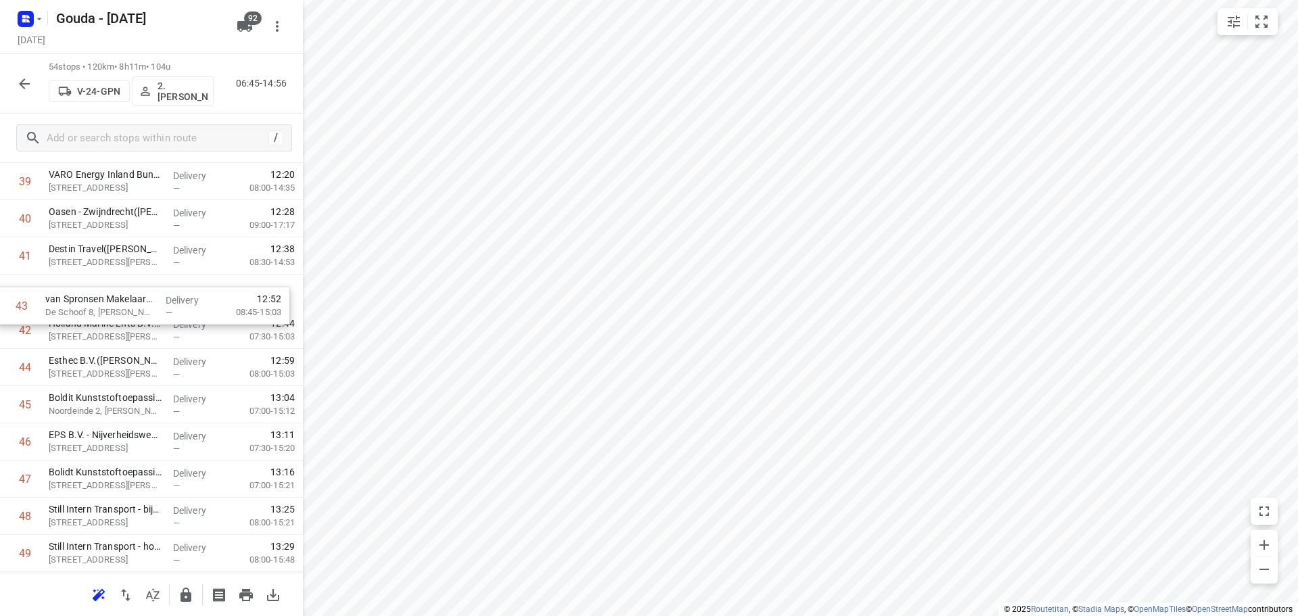
drag, startPoint x: 96, startPoint y: 343, endPoint x: 92, endPoint y: 308, distance: 34.7
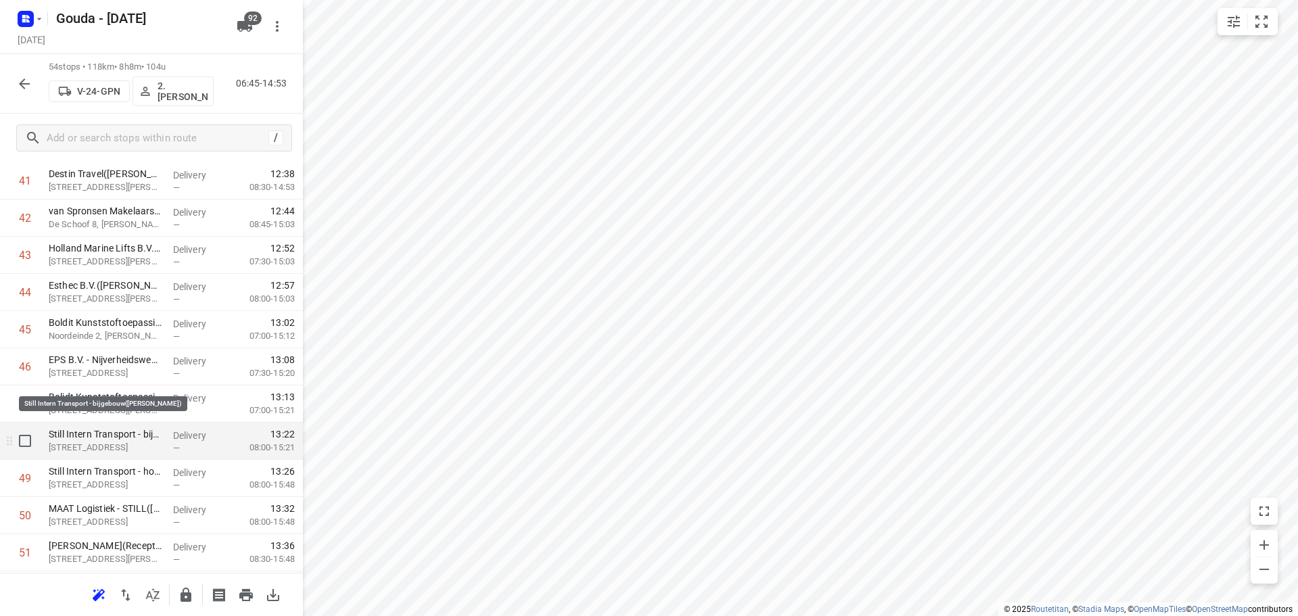
scroll to position [1722, 0]
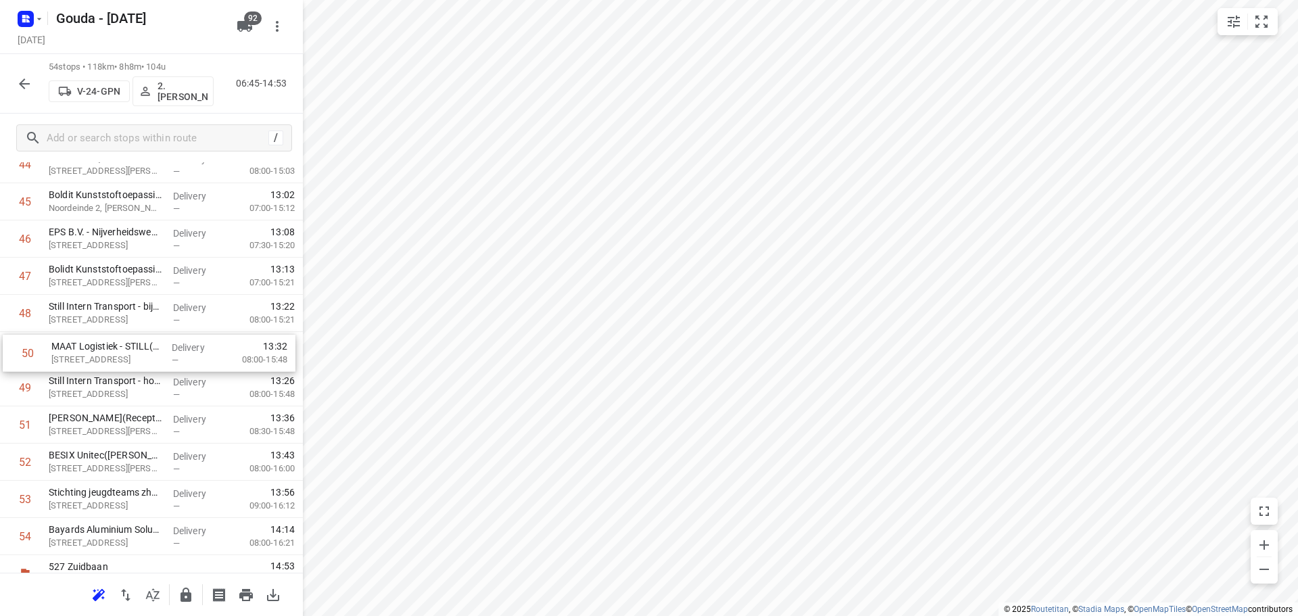
drag, startPoint x: 163, startPoint y: 395, endPoint x: 167, endPoint y: 355, distance: 40.1
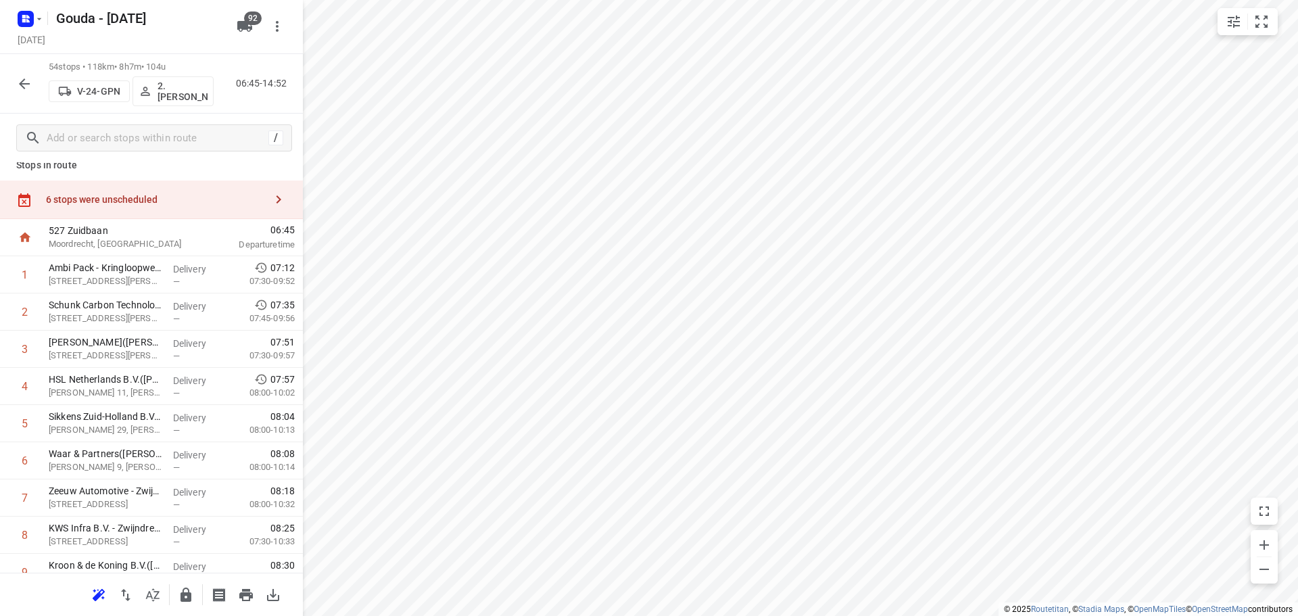
scroll to position [0, 0]
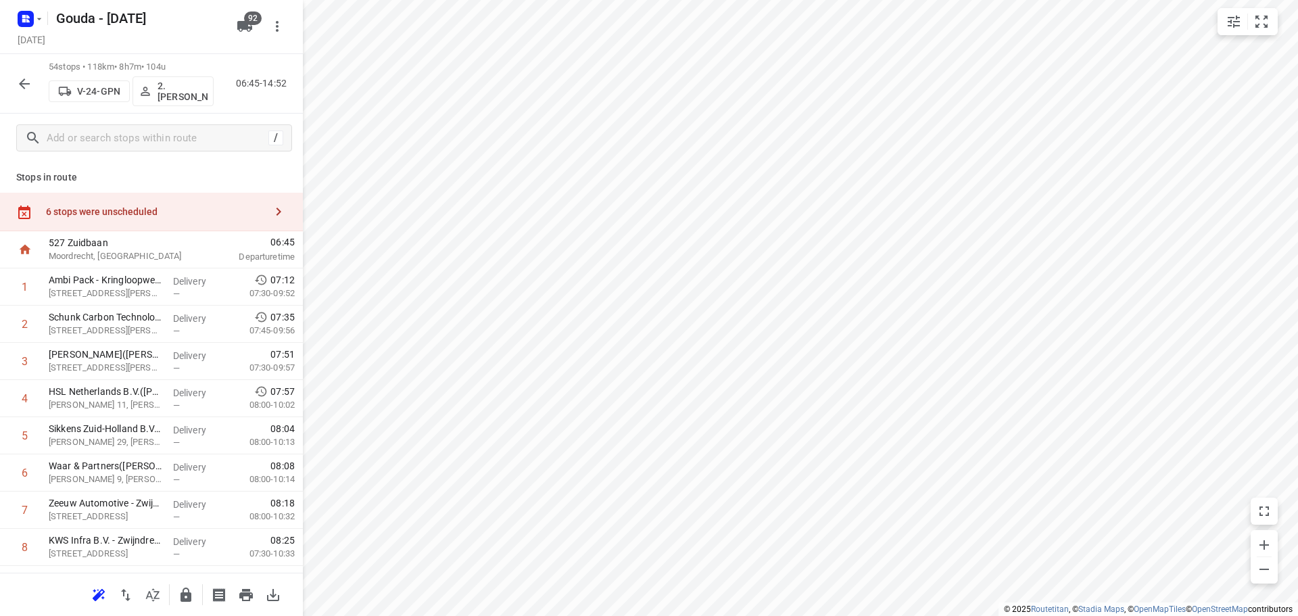
click at [145, 205] on div "6 stops were unscheduled" at bounding box center [151, 212] width 303 height 39
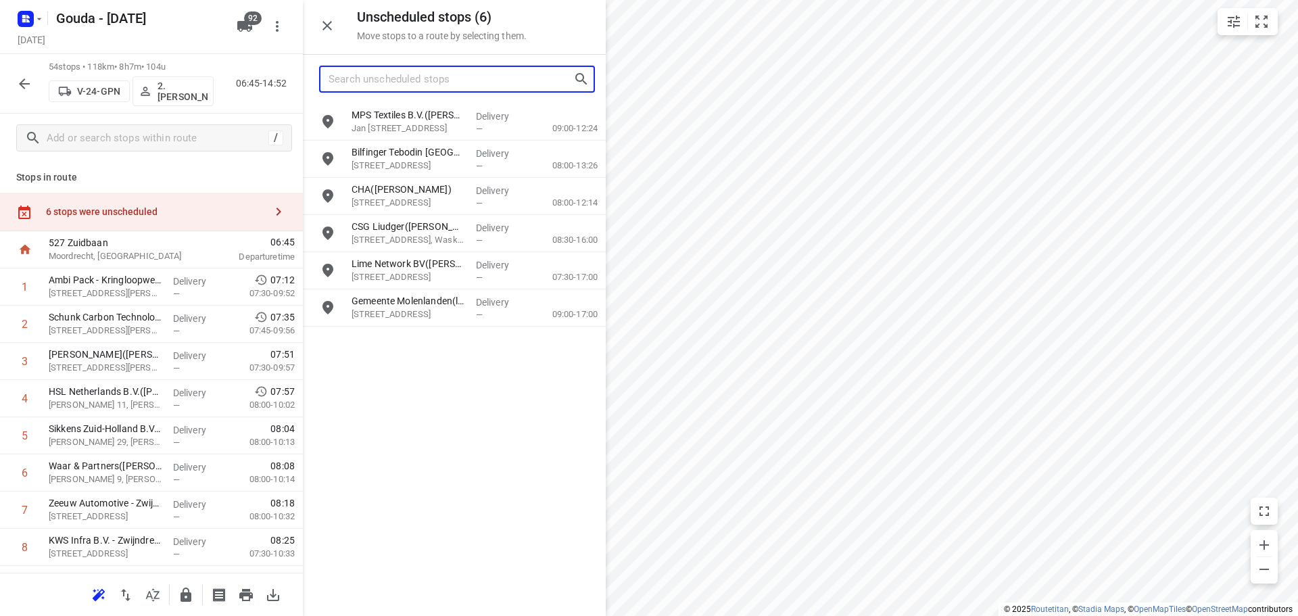
click at [435, 74] on input "Search unscheduled stops" at bounding box center [451, 79] width 245 height 21
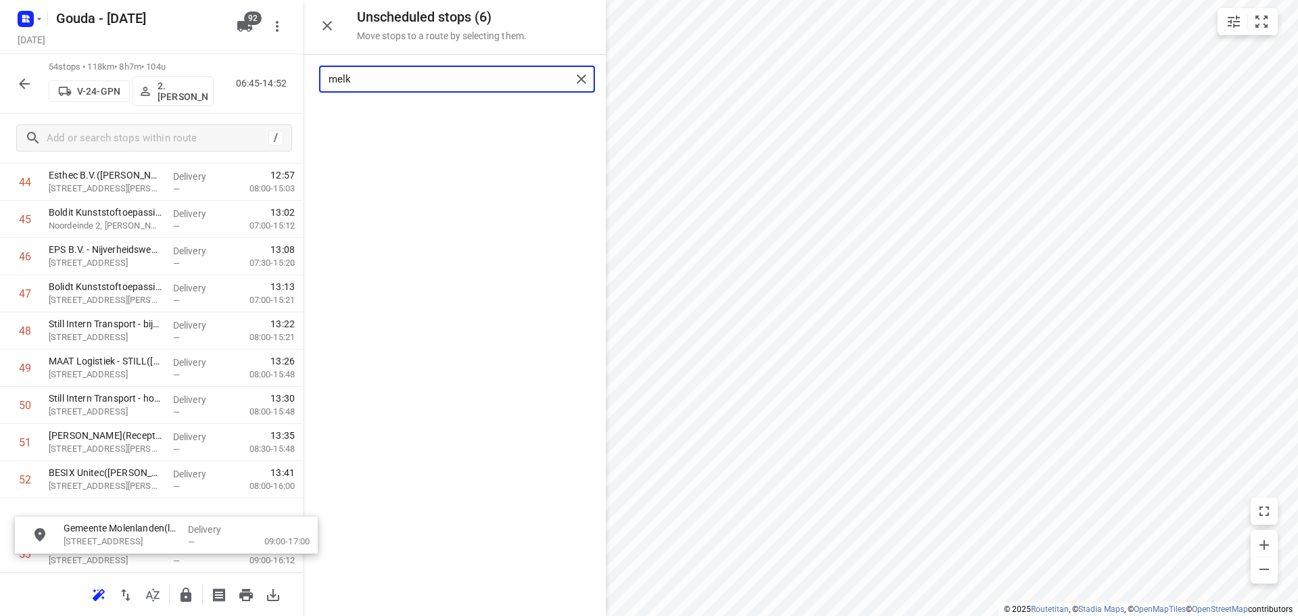
scroll to position [1789, 0]
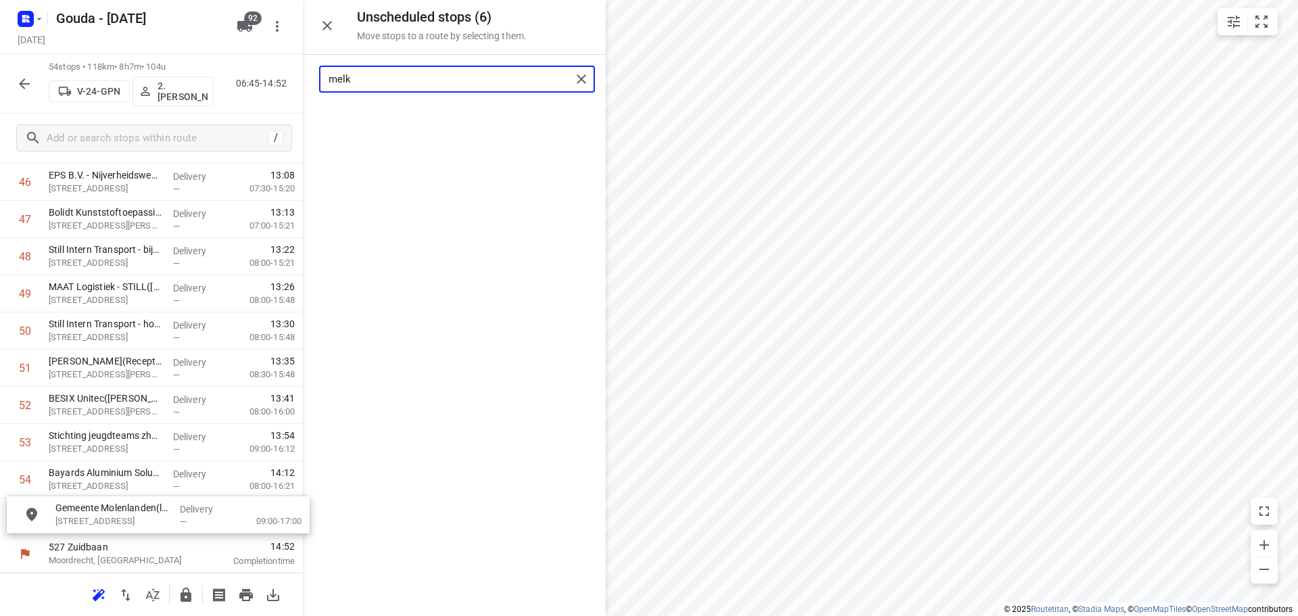
drag, startPoint x: 433, startPoint y: 135, endPoint x: 143, endPoint y: 525, distance: 485.8
type input "melk"
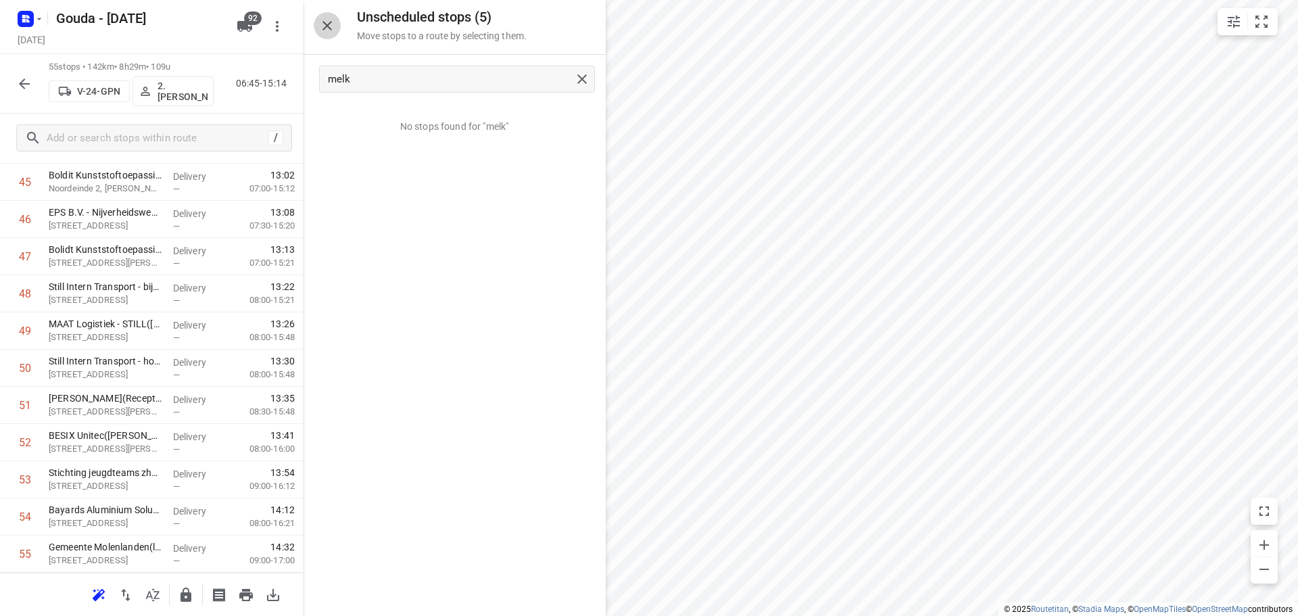
click at [335, 22] on icon "button" at bounding box center [327, 26] width 16 height 16
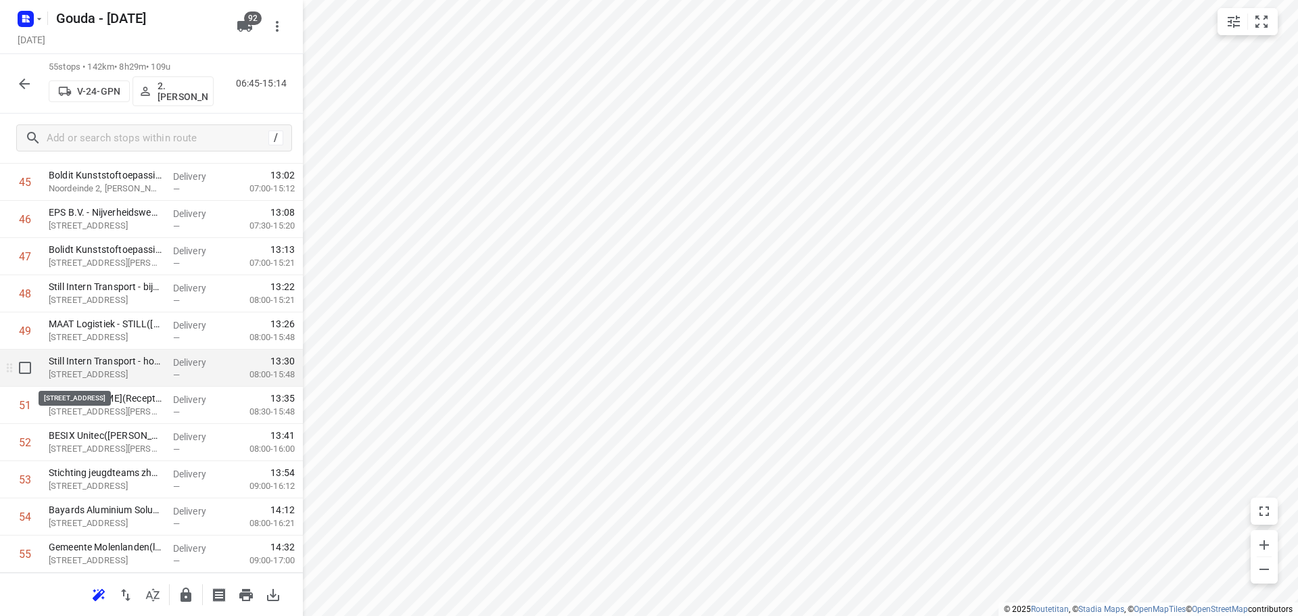
scroll to position [1778, 0]
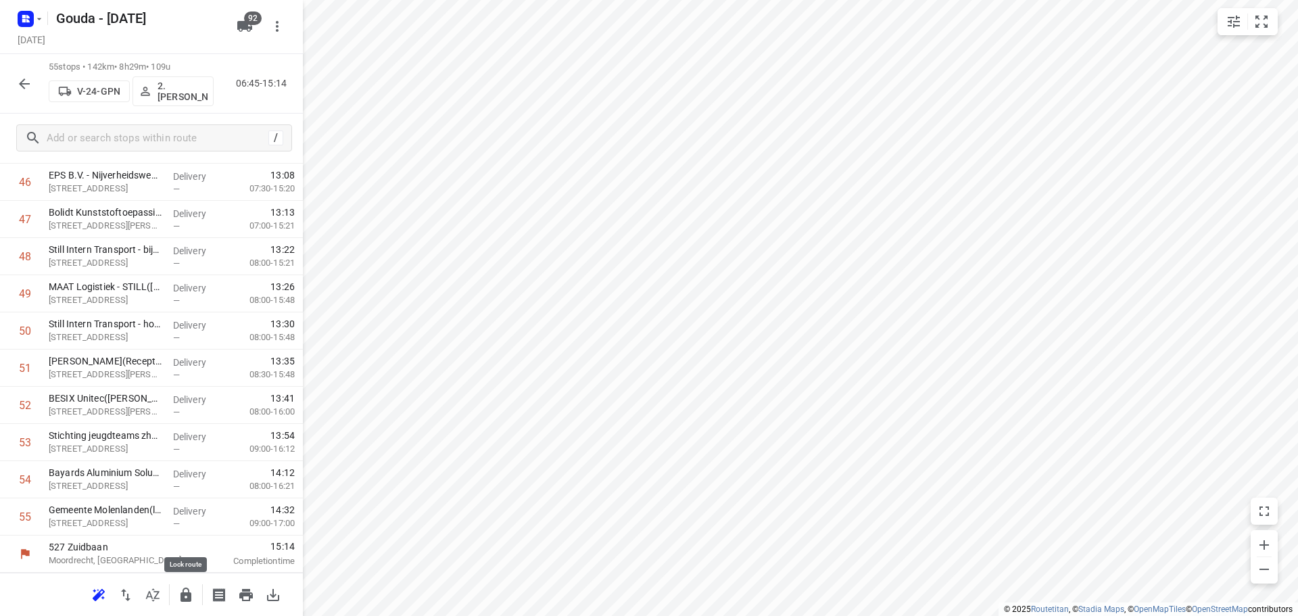
click at [181, 591] on icon "button" at bounding box center [186, 595] width 16 height 16
click at [21, 82] on icon "button" at bounding box center [24, 83] width 11 height 11
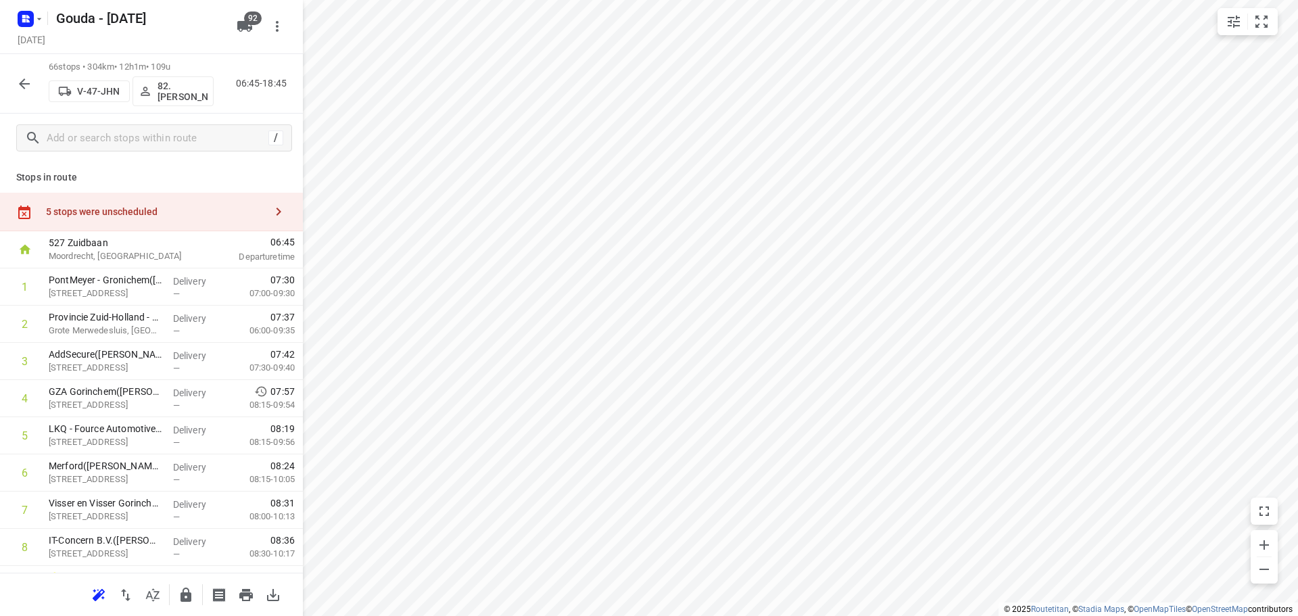
click at [22, 87] on icon "button" at bounding box center [24, 84] width 16 height 16
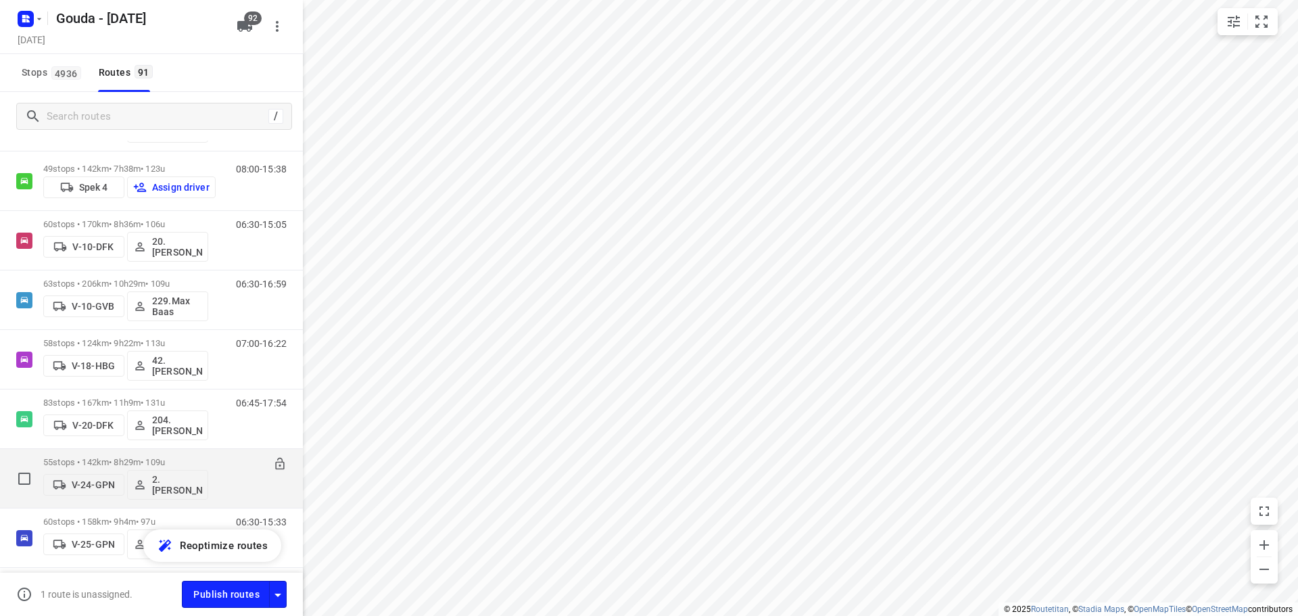
scroll to position [541, 0]
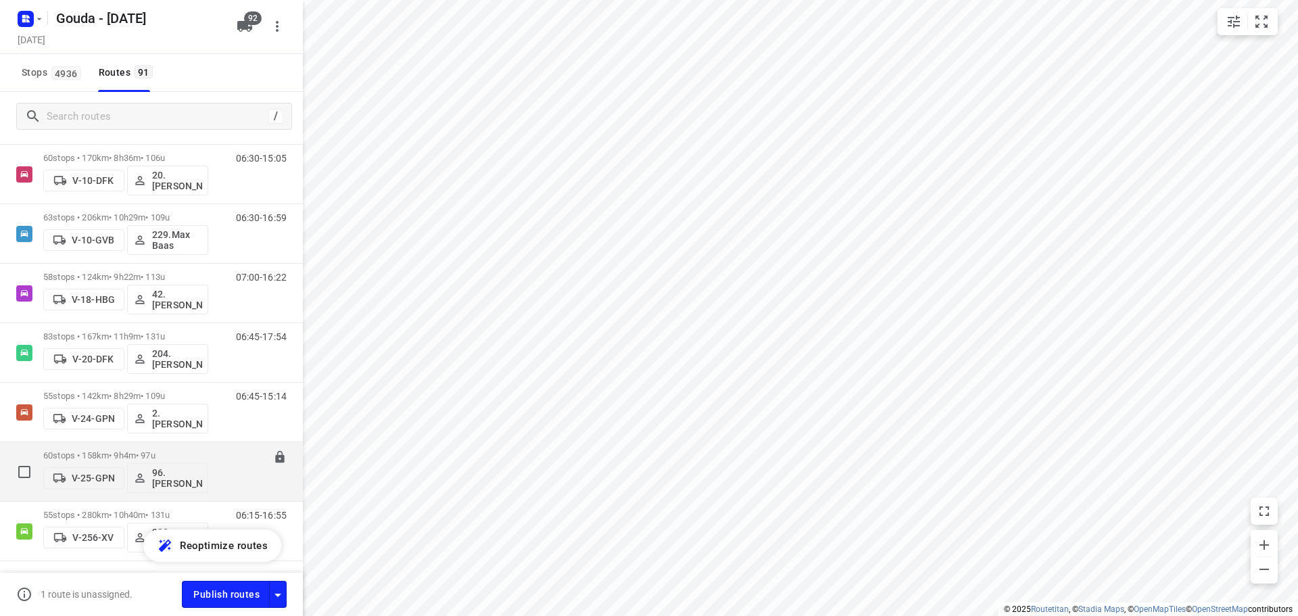
click at [157, 457] on p "60 stops • 158km • 9h4m • 97u" at bounding box center [125, 455] width 165 height 10
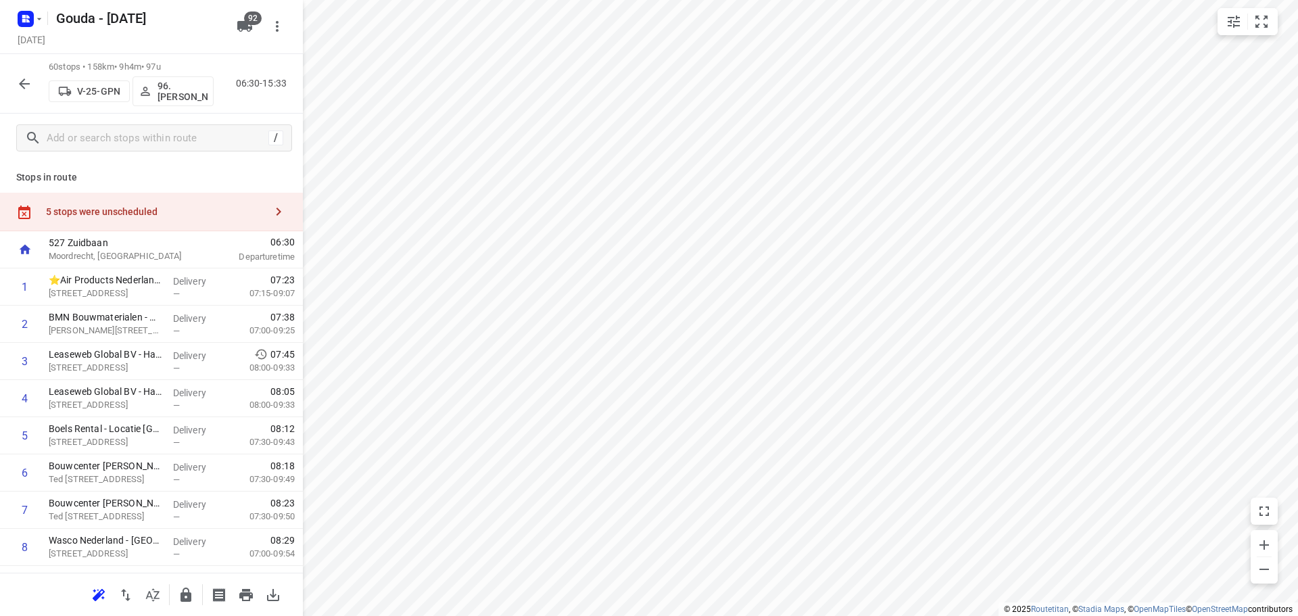
click at [145, 600] on icon "button" at bounding box center [153, 595] width 16 height 16
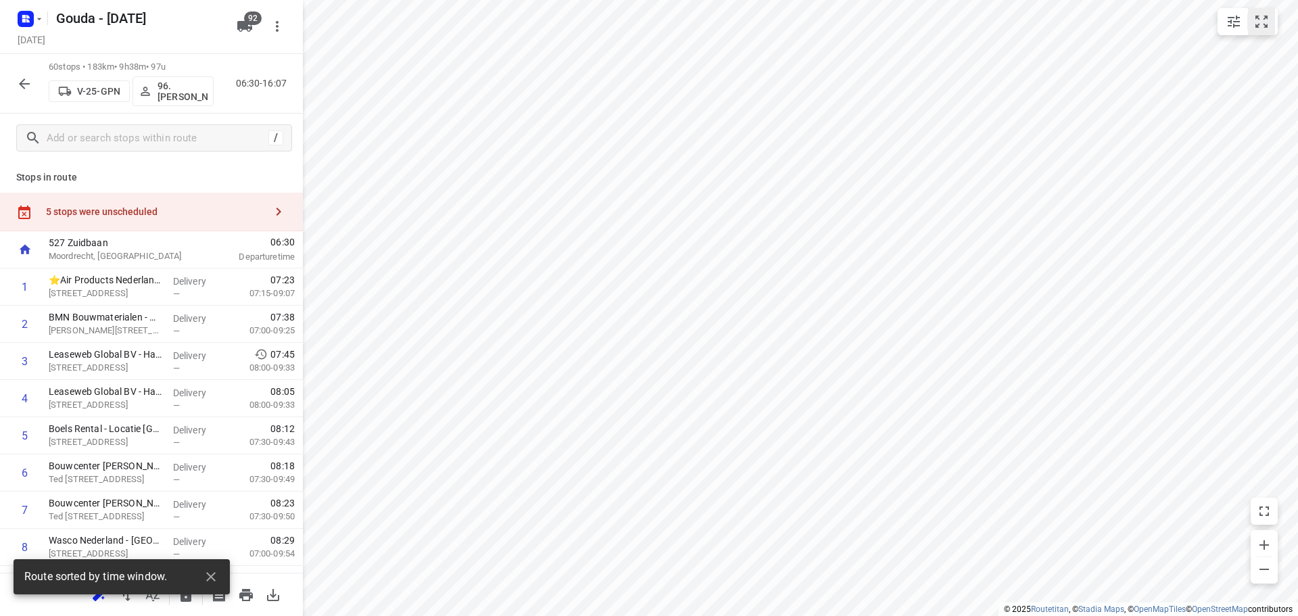
click at [1262, 20] on icon "small contained button group" at bounding box center [1262, 22] width 16 height 16
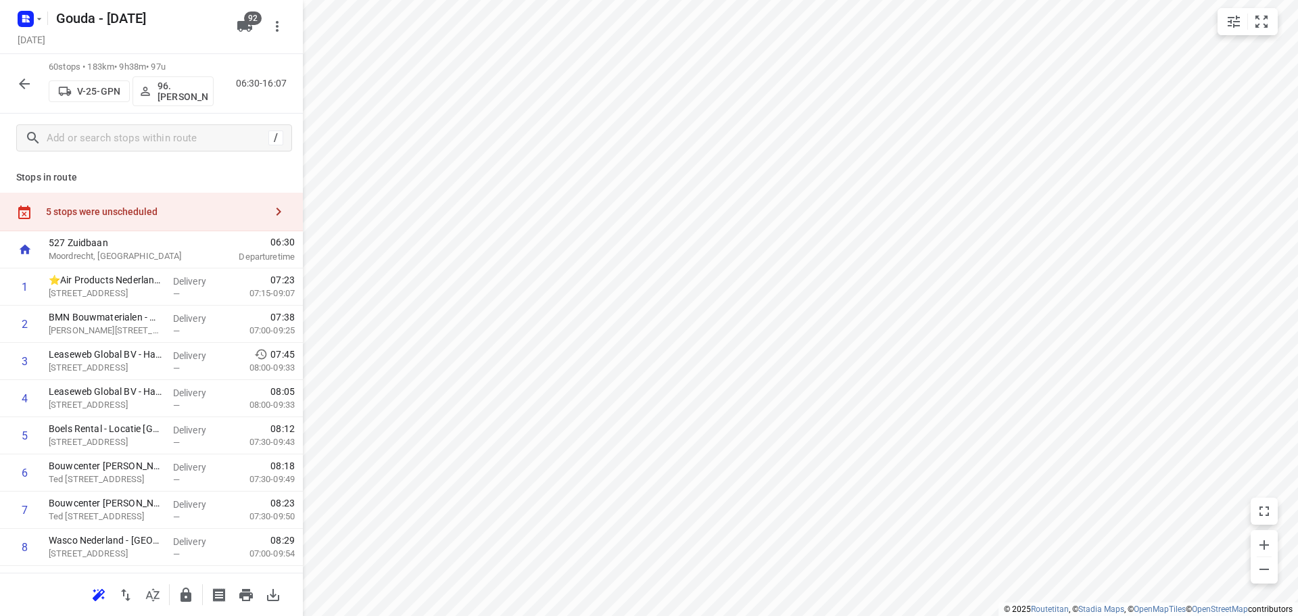
click at [138, 214] on div "5 stops were unscheduled" at bounding box center [155, 211] width 219 height 11
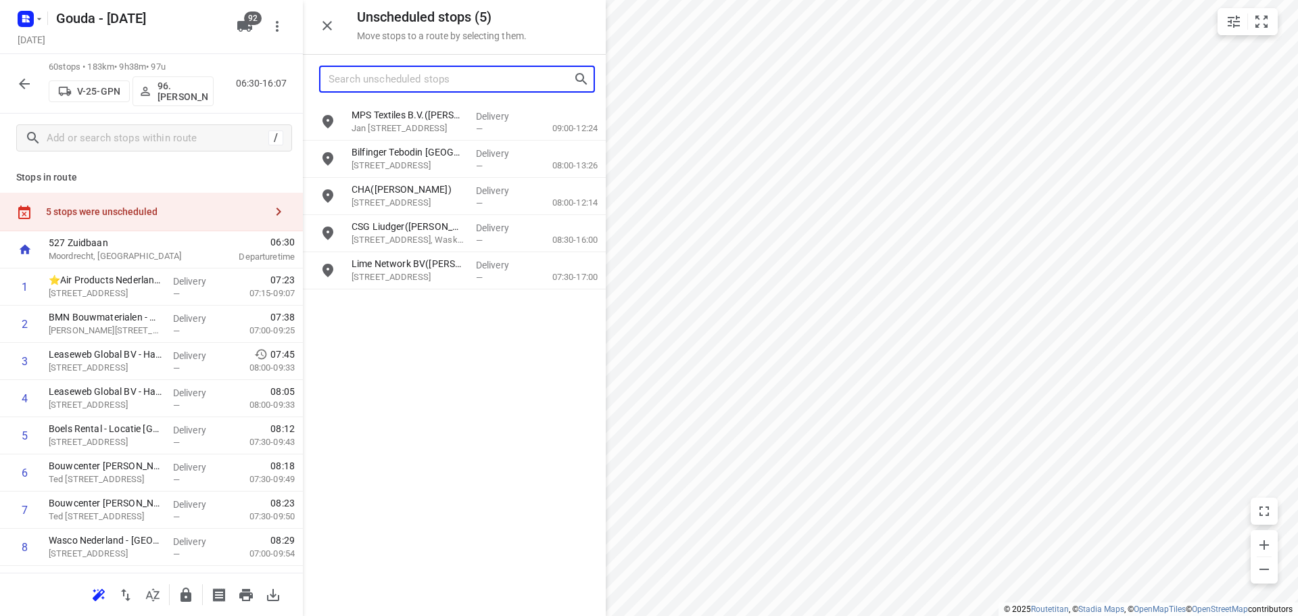
click at [421, 78] on input "Search unscheduled stops" at bounding box center [451, 79] width 245 height 21
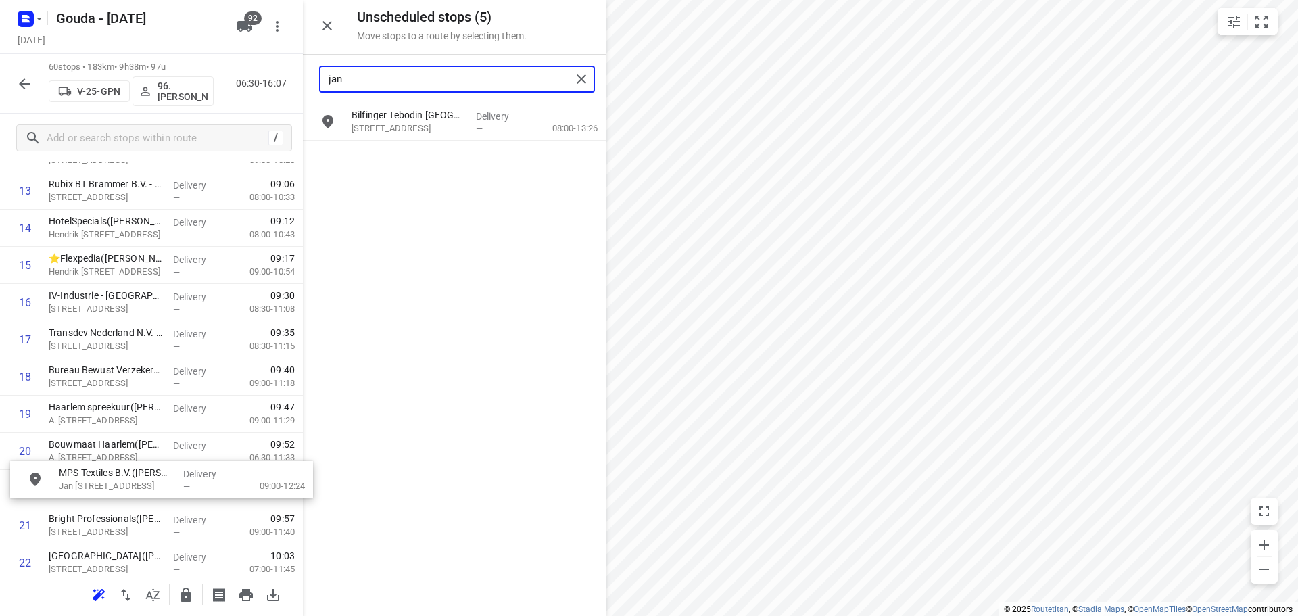
drag, startPoint x: 400, startPoint y: 123, endPoint x: 103, endPoint y: 488, distance: 470.6
type input "jan"
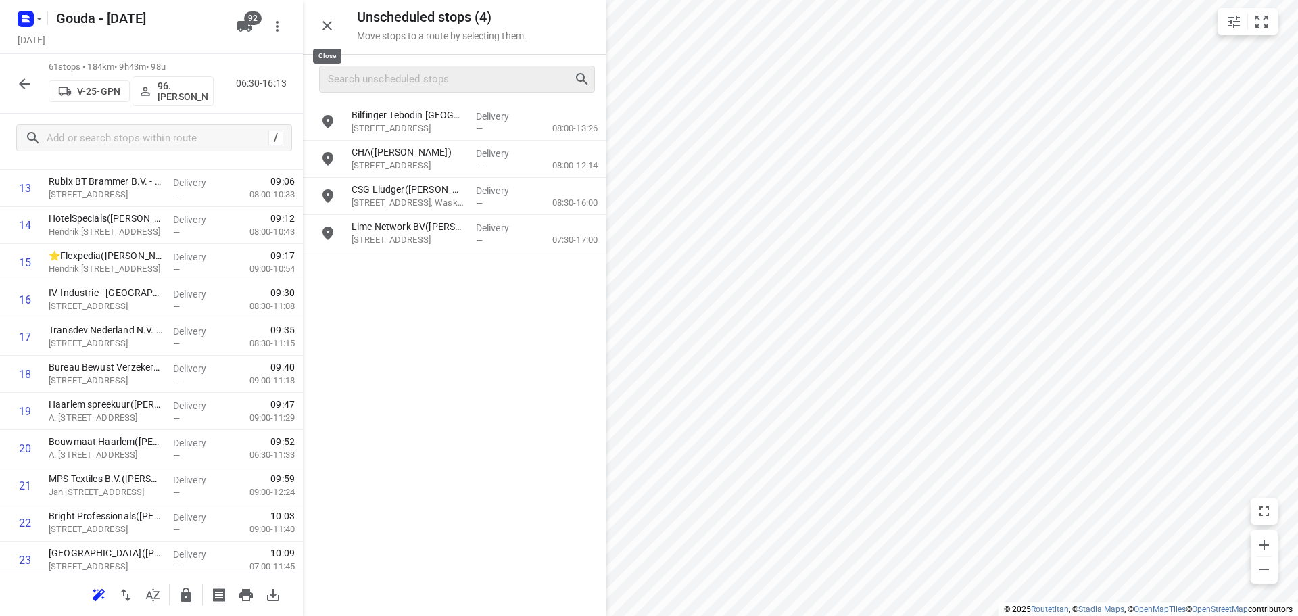
click at [325, 21] on icon "button" at bounding box center [327, 26] width 16 height 16
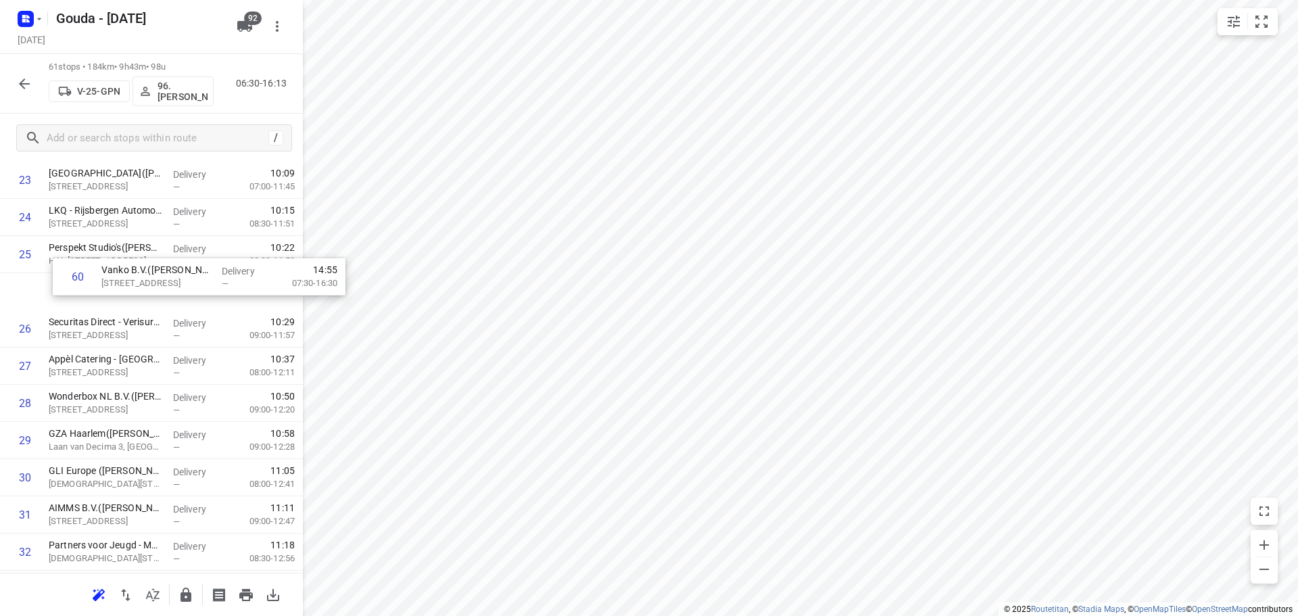
scroll to position [923, 0]
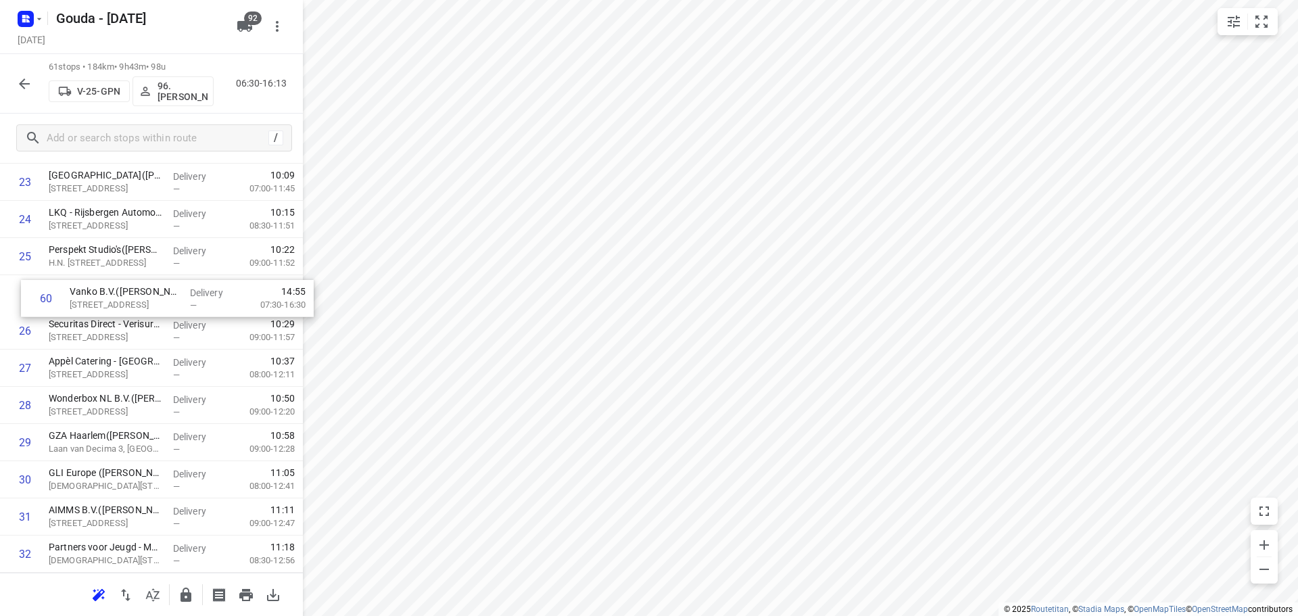
drag, startPoint x: 103, startPoint y: 487, endPoint x: 120, endPoint y: 292, distance: 195.4
click at [120, 292] on div "1 ⭐Air Products Nederland B.V. - Amsterdam(Antoinette/Bianca) Schalkwijkpolderw…" at bounding box center [151, 479] width 303 height 2269
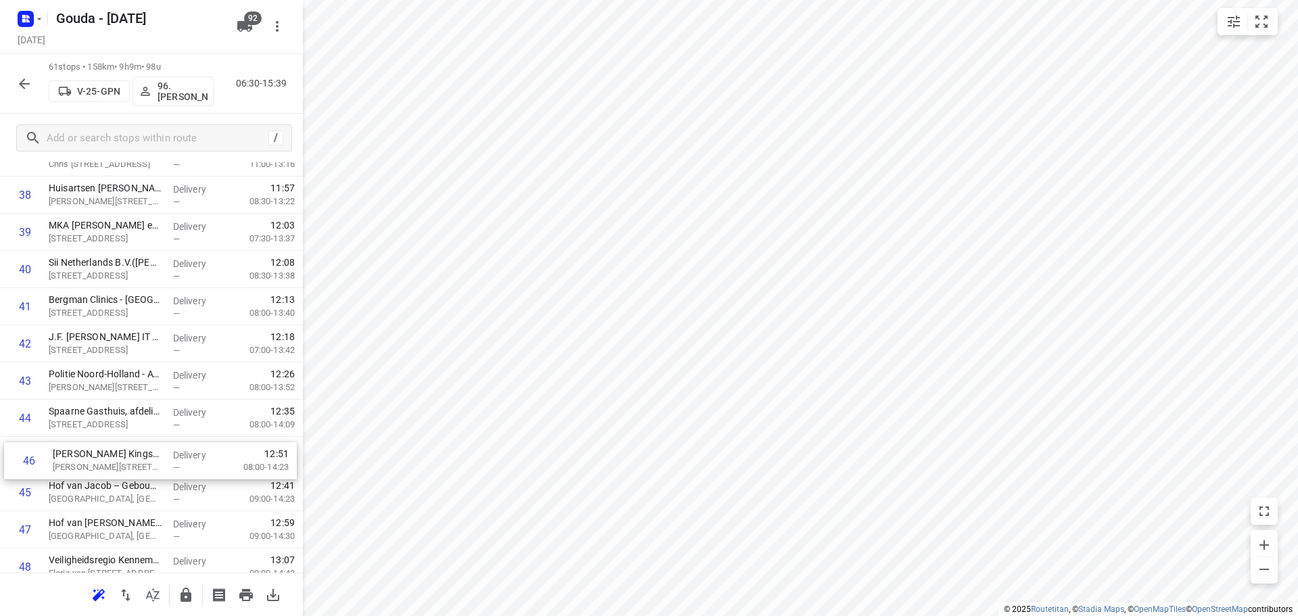
scroll to position [1469, 0]
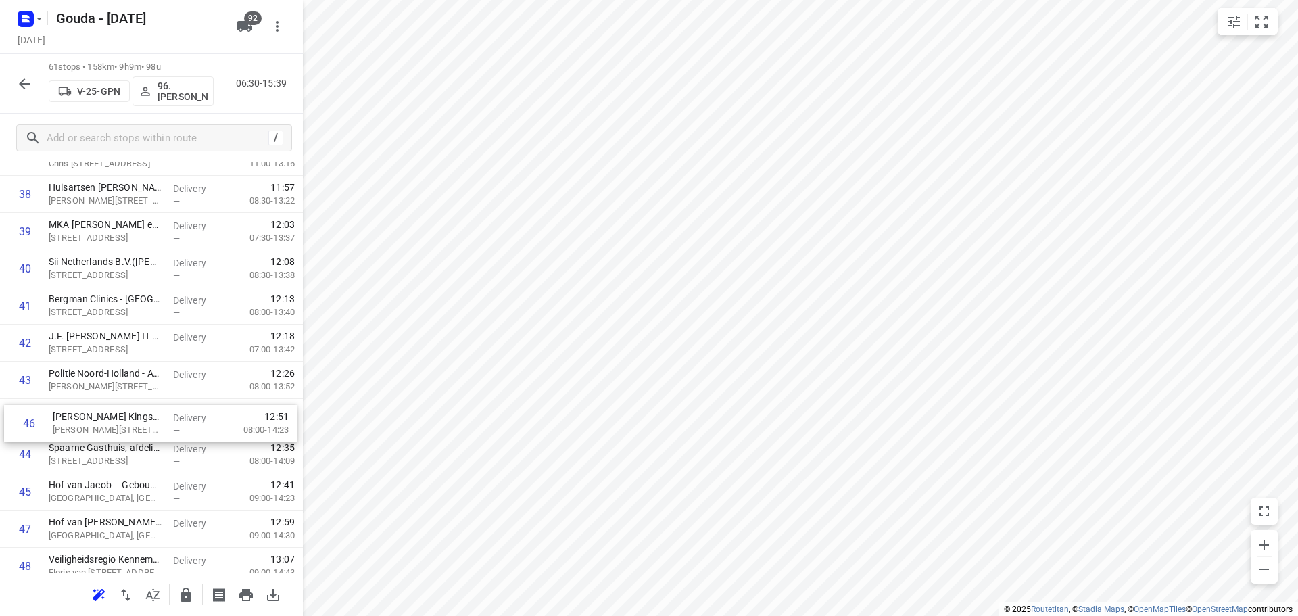
drag, startPoint x: 116, startPoint y: 506, endPoint x: 119, endPoint y: 426, distance: 80.5
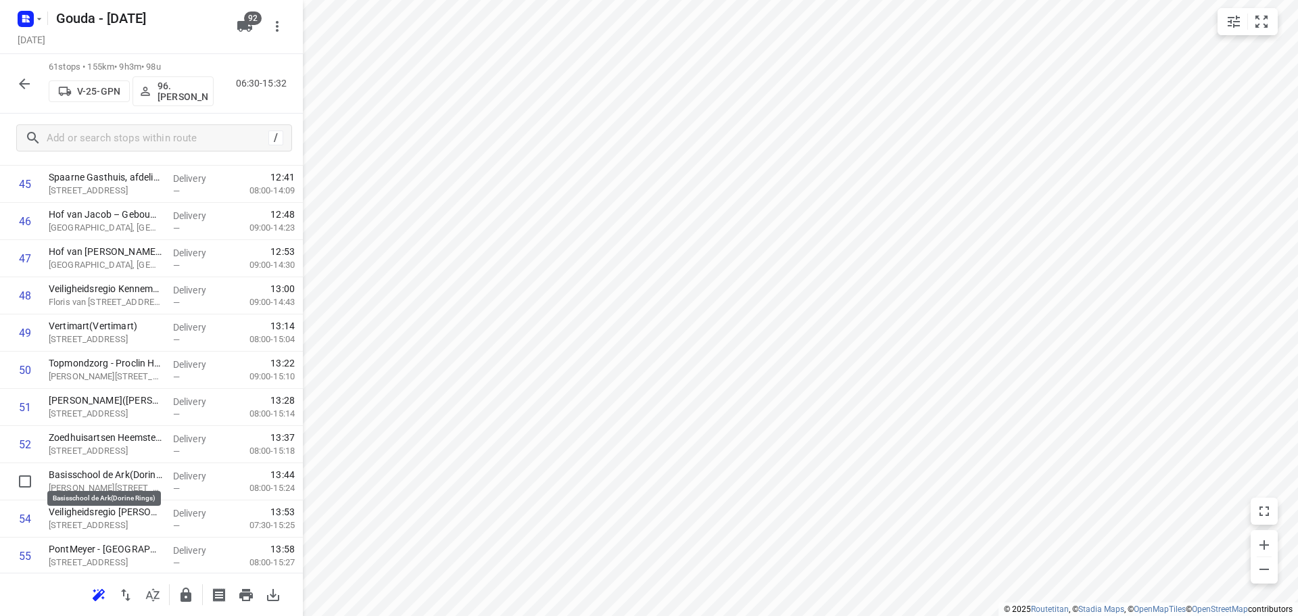
scroll to position [1740, 0]
drag, startPoint x: 112, startPoint y: 479, endPoint x: 118, endPoint y: 408, distance: 72.0
drag, startPoint x: 109, startPoint y: 458, endPoint x: 118, endPoint y: 346, distance: 112.0
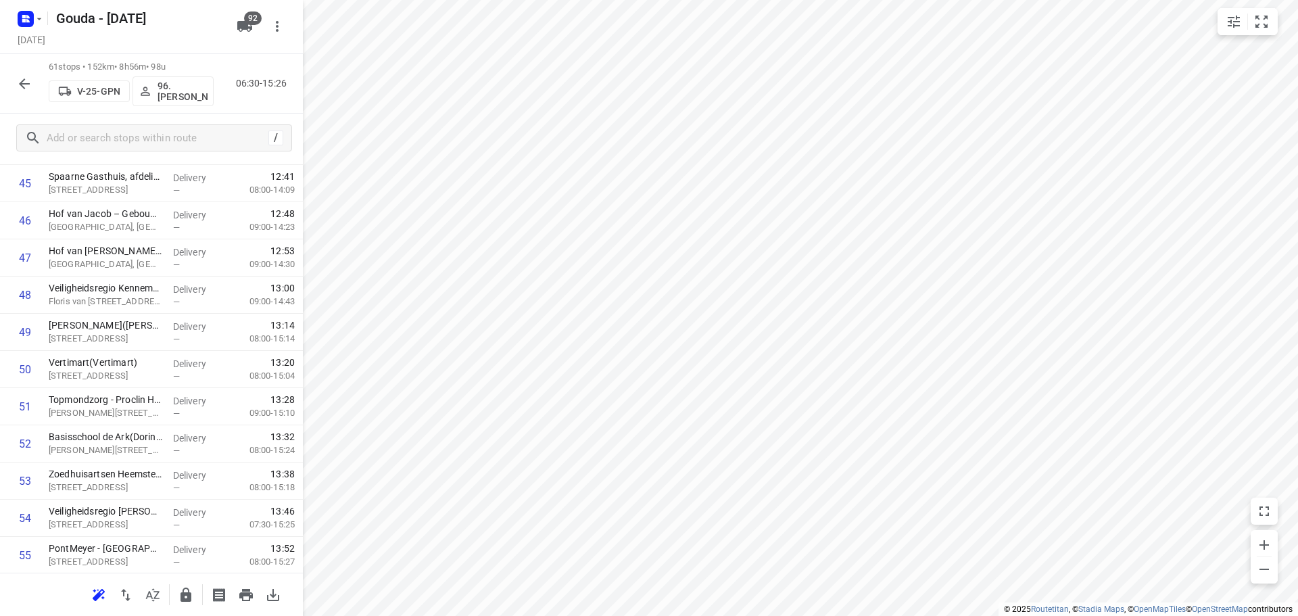
click at [298, 216] on div "i © 2025 Routetitan , © Stadia Maps , © OpenMapTiles © OpenStreetMap contributo…" at bounding box center [649, 308] width 1298 height 616
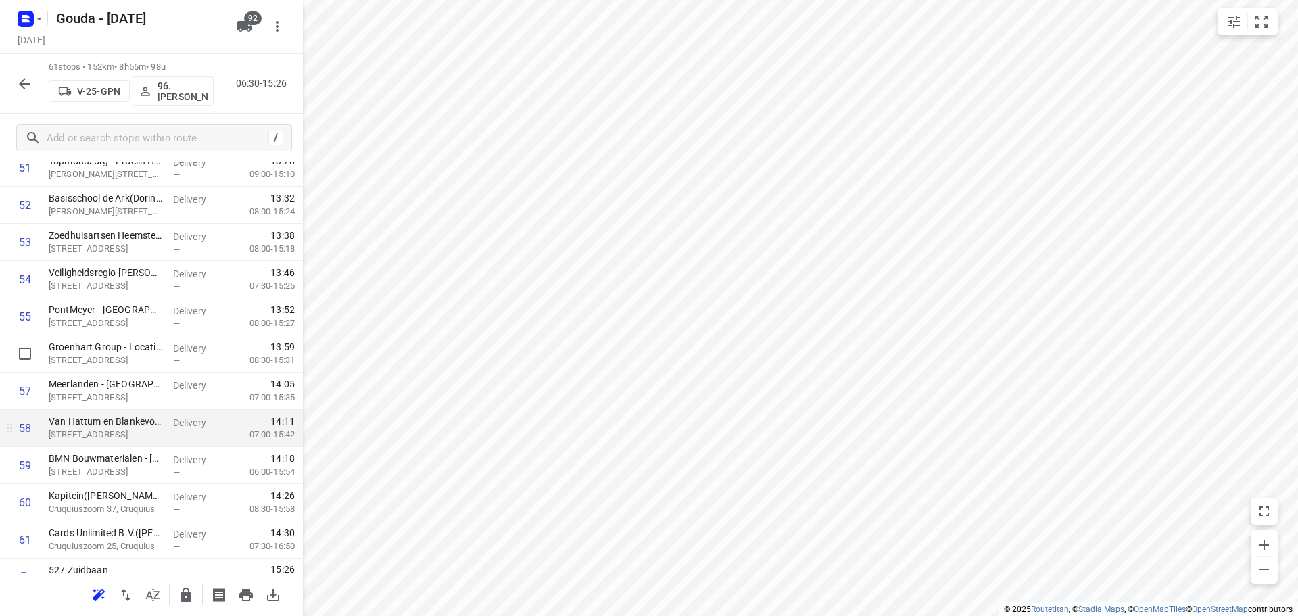
scroll to position [2002, 0]
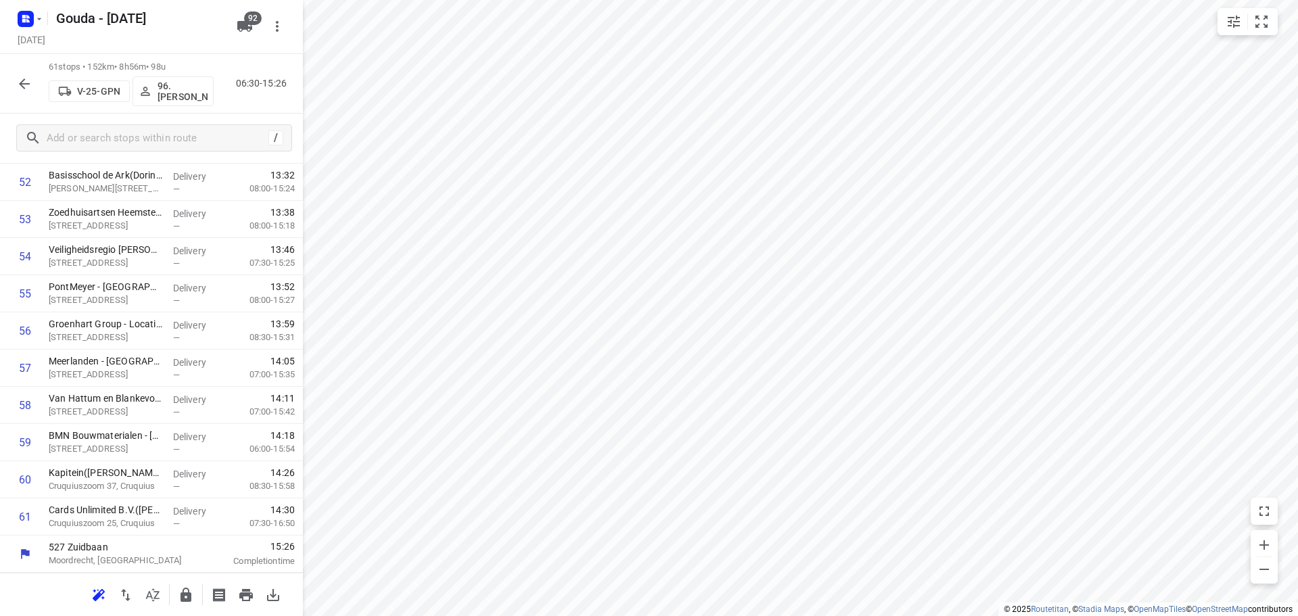
click at [199, 596] on div at bounding box center [151, 594] width 303 height 43
click at [196, 597] on button "button" at bounding box center [185, 595] width 27 height 27
click at [9, 87] on div "61 stops • 152km • 8h56m • 98u V-25-GPN 96.Jan Peek 06:30-15:26" at bounding box center [151, 84] width 303 height 60
click at [24, 88] on icon "button" at bounding box center [24, 83] width 11 height 11
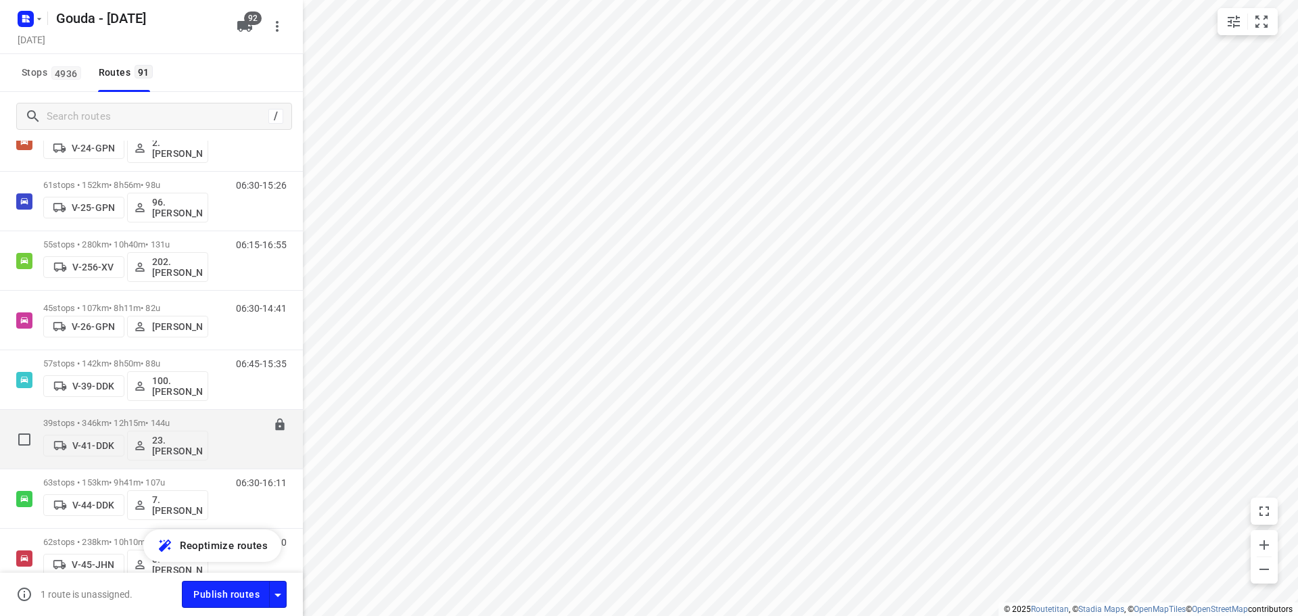
scroll to position [744, 0]
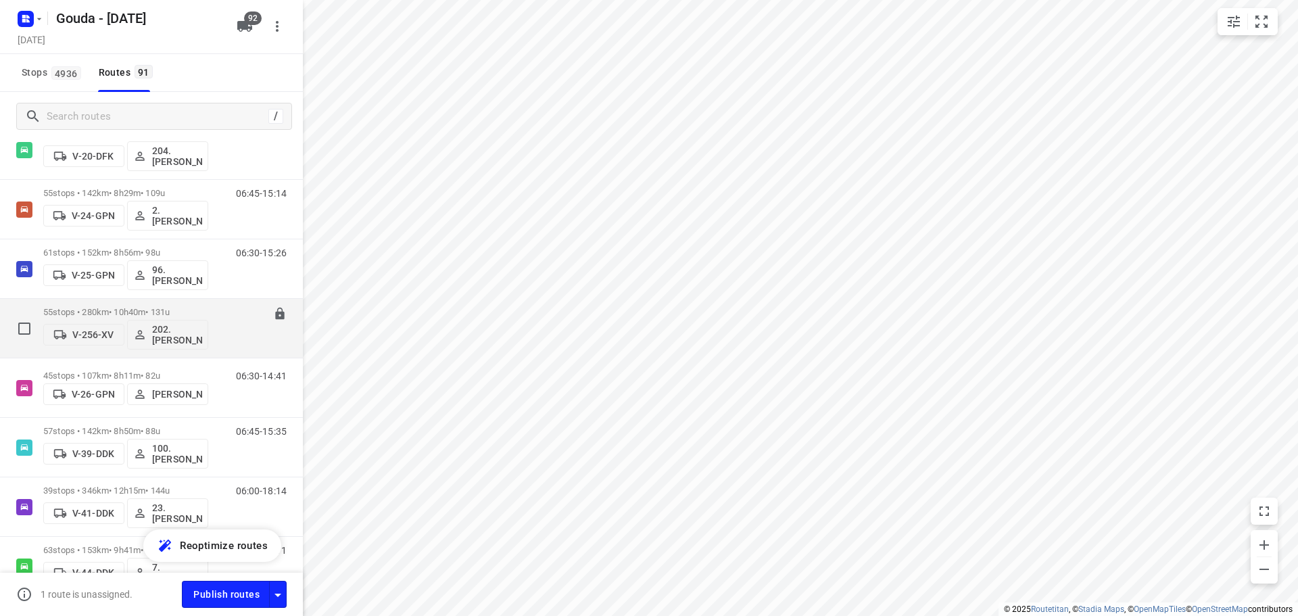
click at [173, 308] on p "55 stops • 280km • 10h40m • 131u" at bounding box center [125, 312] width 165 height 10
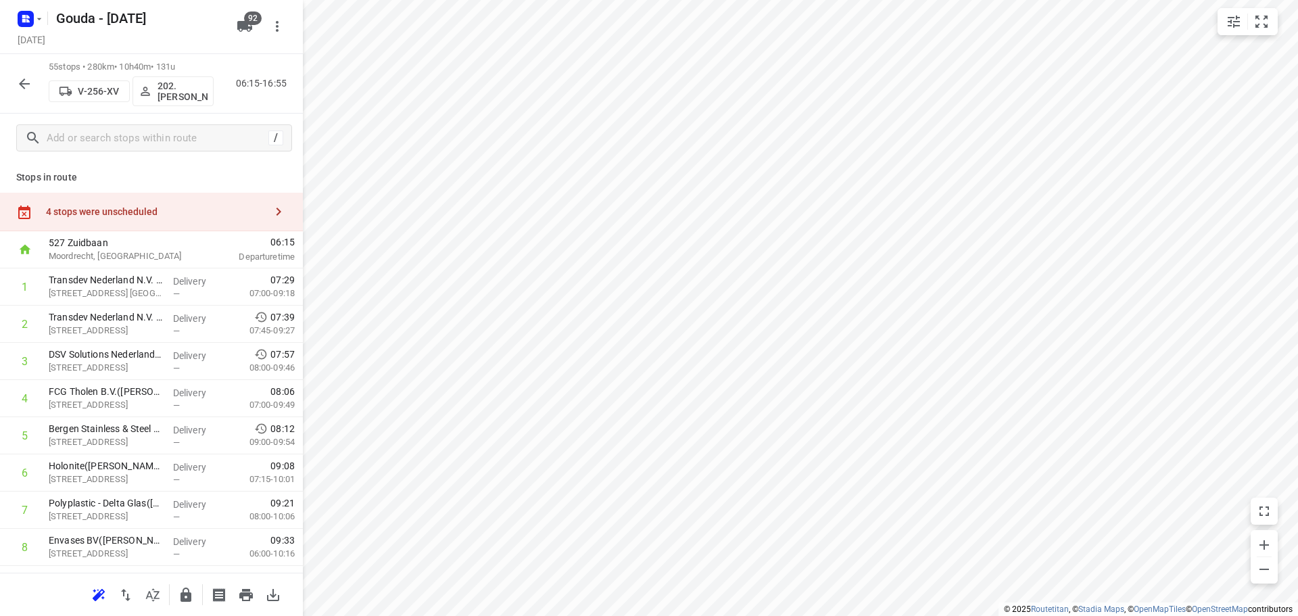
click at [154, 601] on icon "button" at bounding box center [153, 595] width 16 height 16
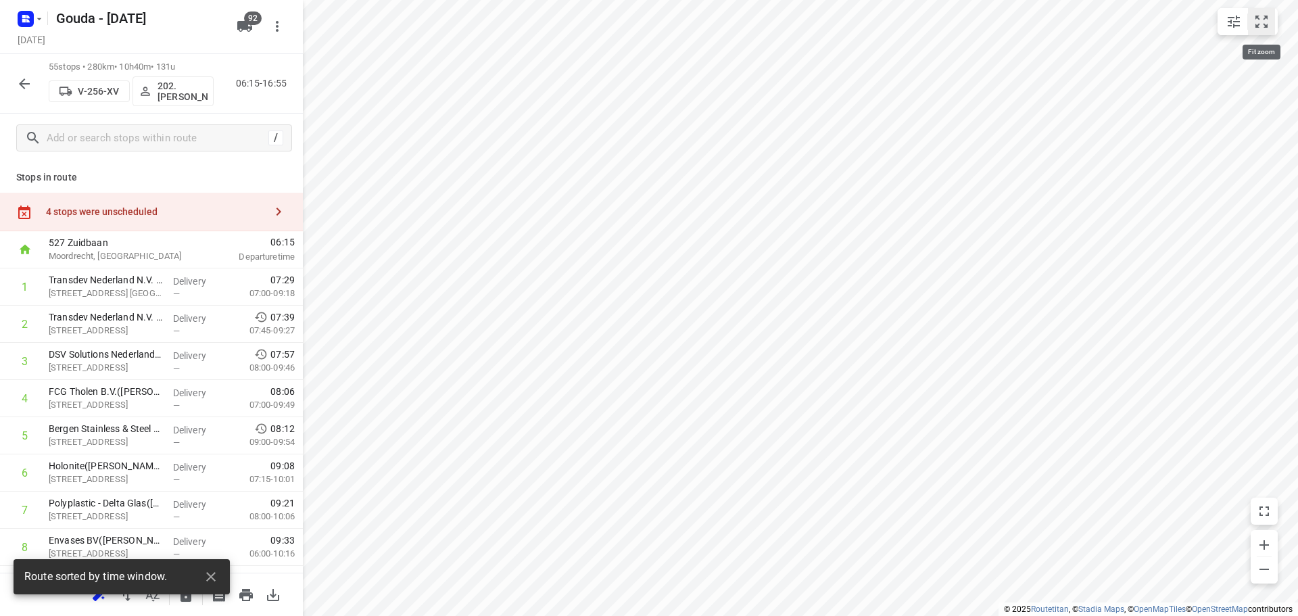
click at [1267, 26] on icon "small contained button group" at bounding box center [1262, 22] width 12 height 12
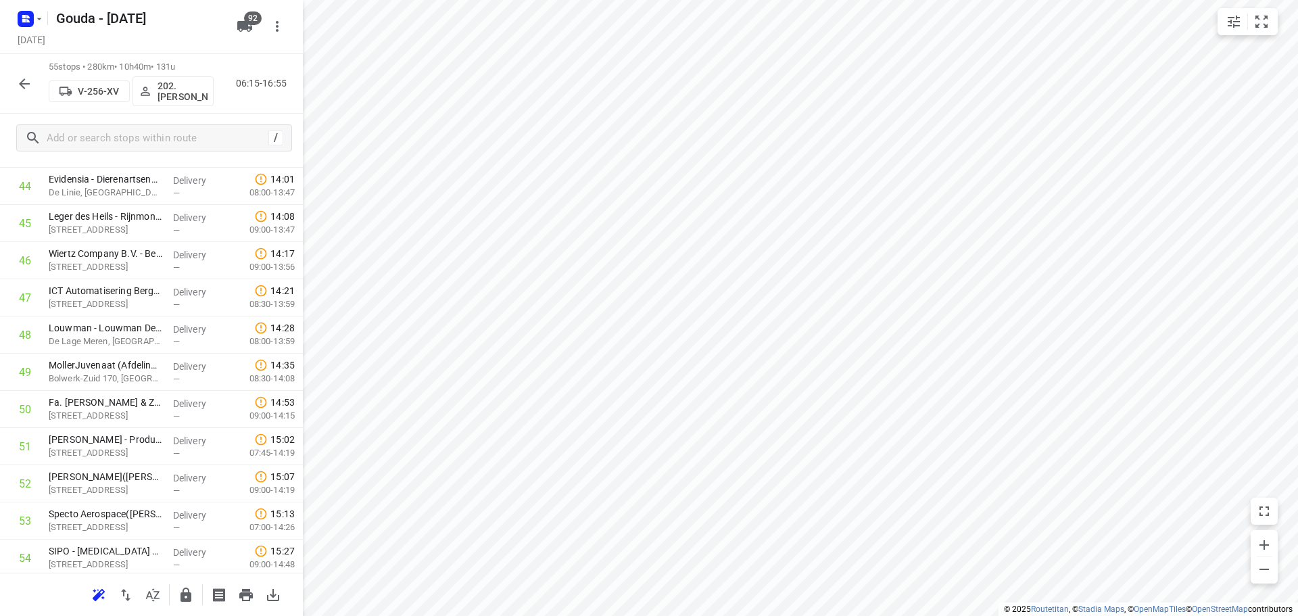
scroll to position [1778, 0]
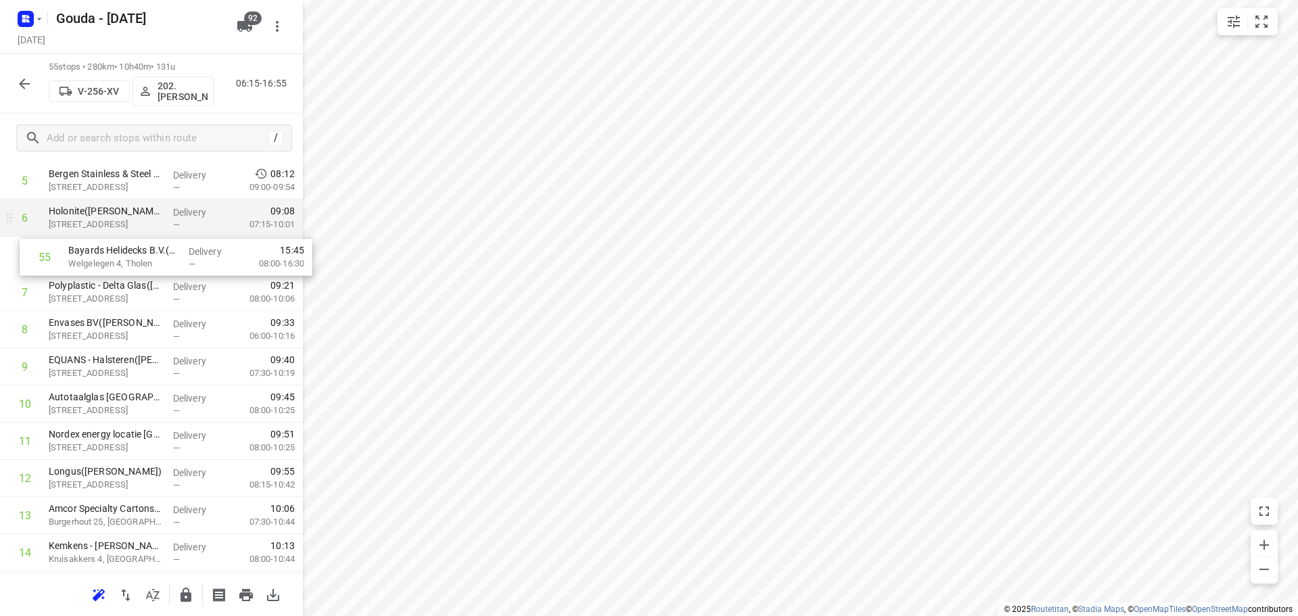
drag, startPoint x: 147, startPoint y: 519, endPoint x: 174, endPoint y: 210, distance: 310.9
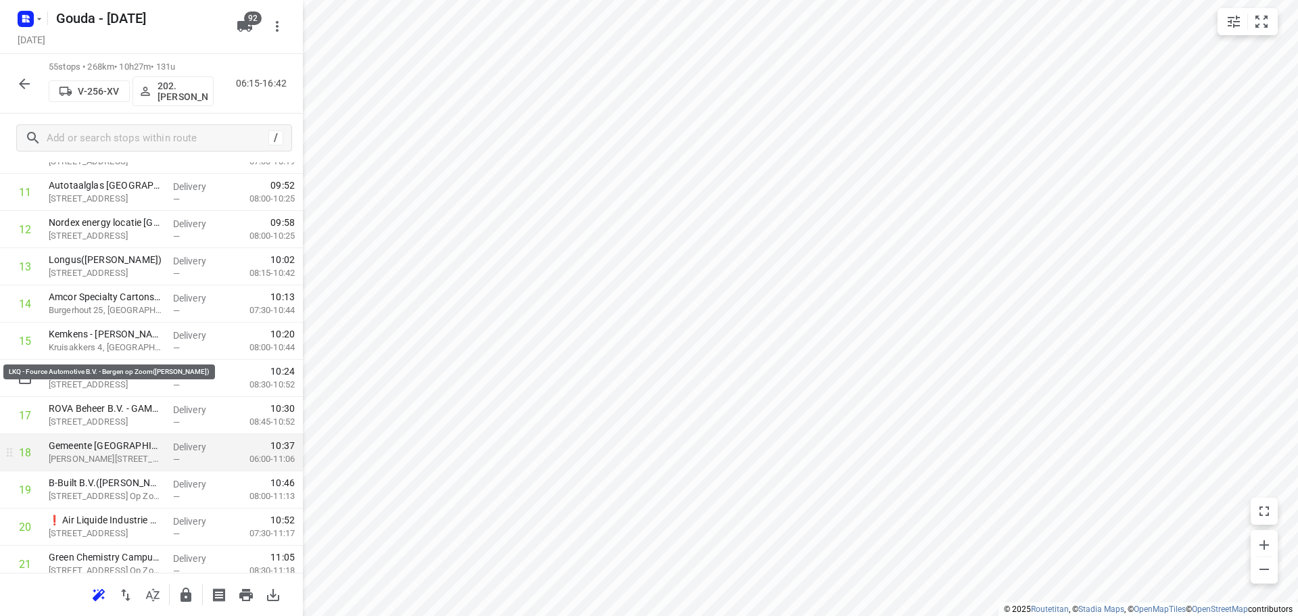
scroll to position [590, 0]
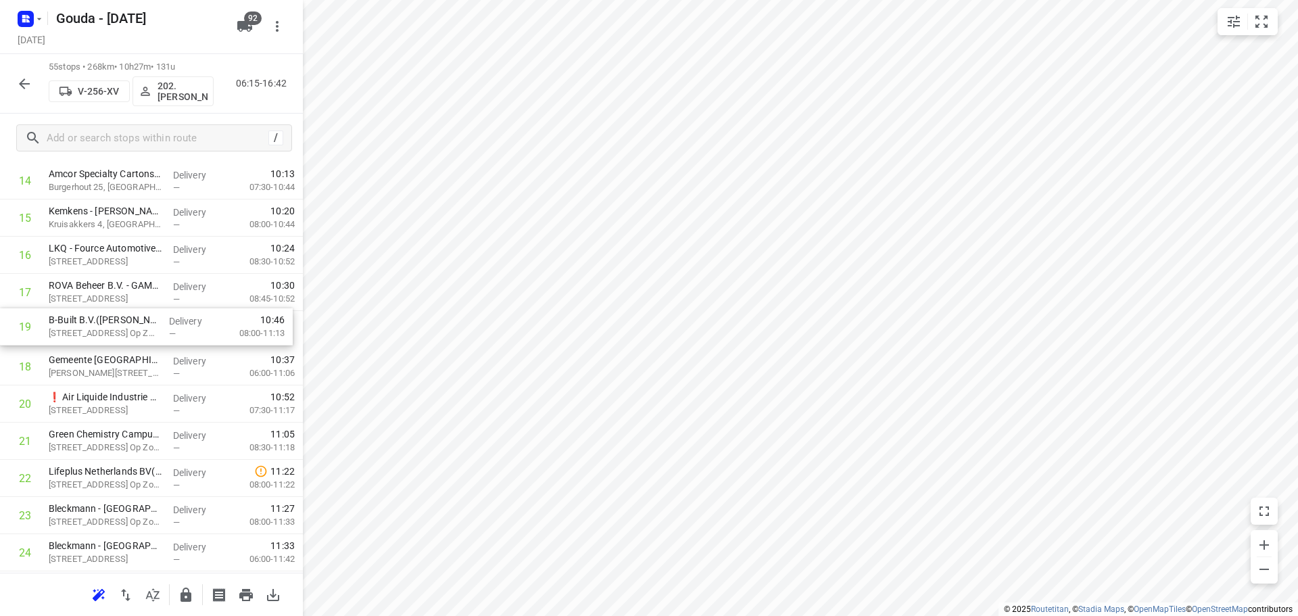
drag, startPoint x: 118, startPoint y: 373, endPoint x: 117, endPoint y: 327, distance: 46.0
drag, startPoint x: 120, startPoint y: 410, endPoint x: 119, endPoint y: 377, distance: 33.8
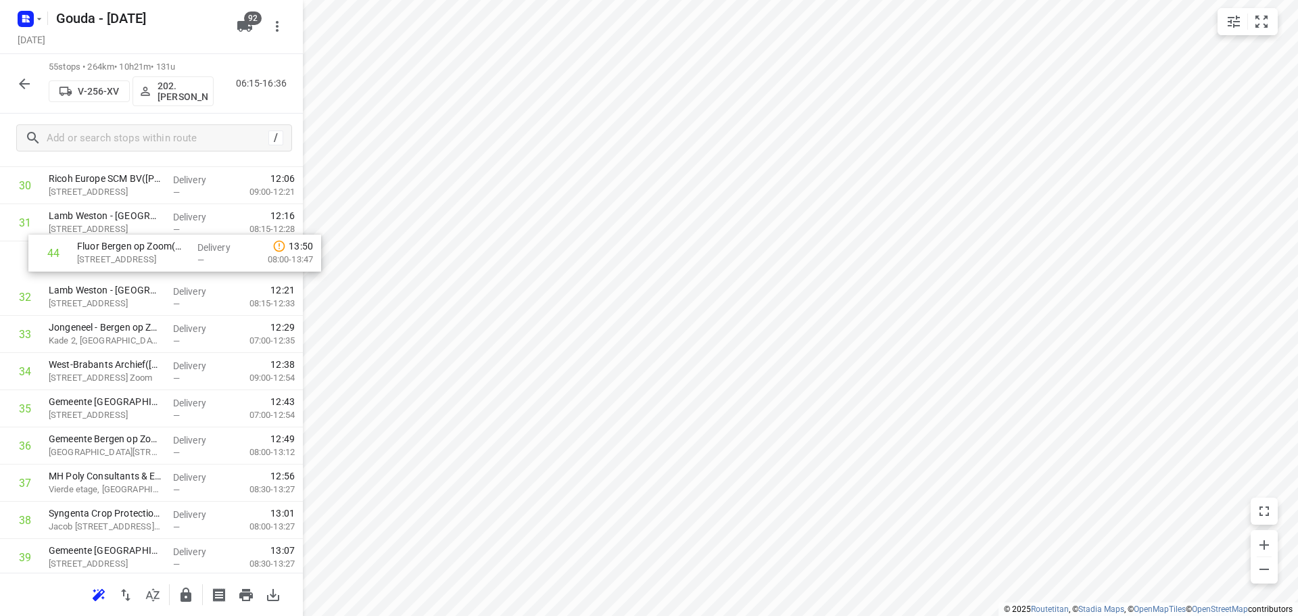
scroll to position [1176, 0]
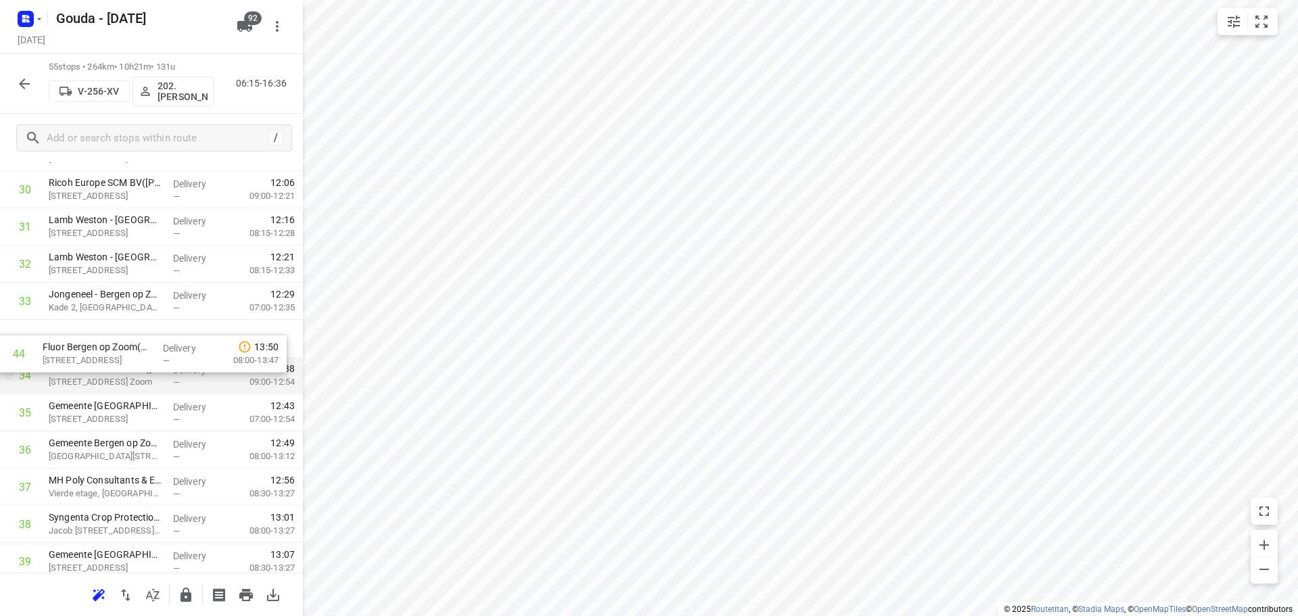
click at [110, 357] on div "1 Transdev Nederland N.V. - Transdev Nederland N.V. Openbaar Vervoer(Monique de…" at bounding box center [151, 115] width 303 height 2045
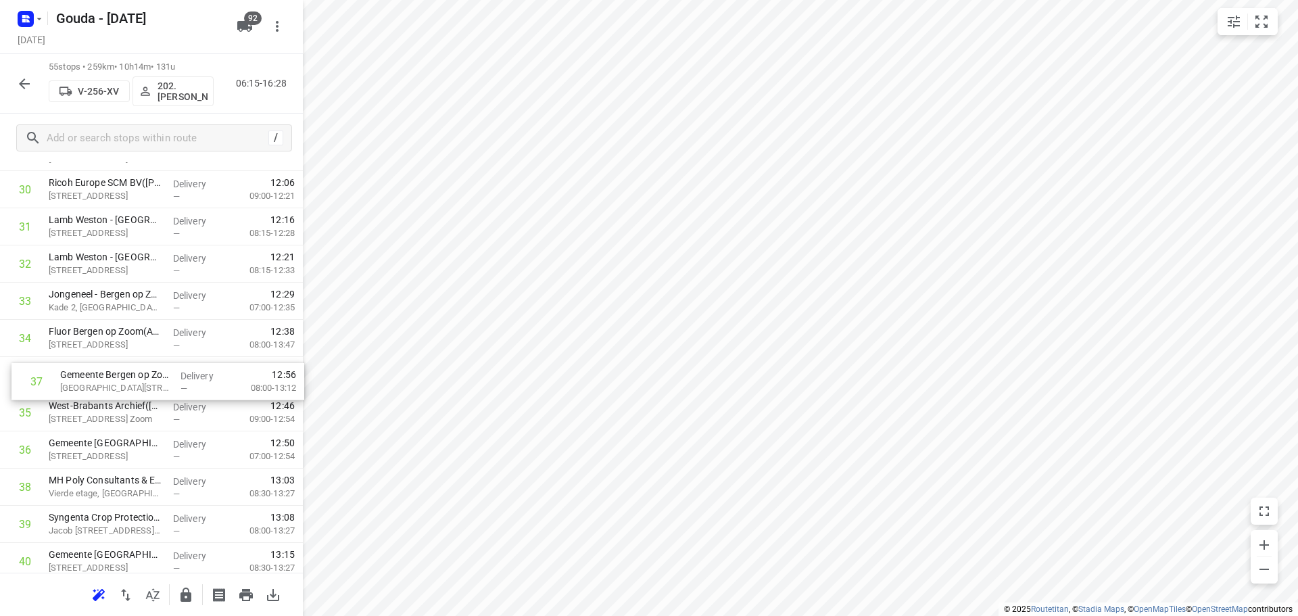
drag, startPoint x: 103, startPoint y: 442, endPoint x: 115, endPoint y: 369, distance: 74.6
click at [115, 369] on div "1 Transdev Nederland N.V. - Transdev Nederland N.V. Openbaar Vervoer(Monique de…" at bounding box center [151, 115] width 303 height 2045
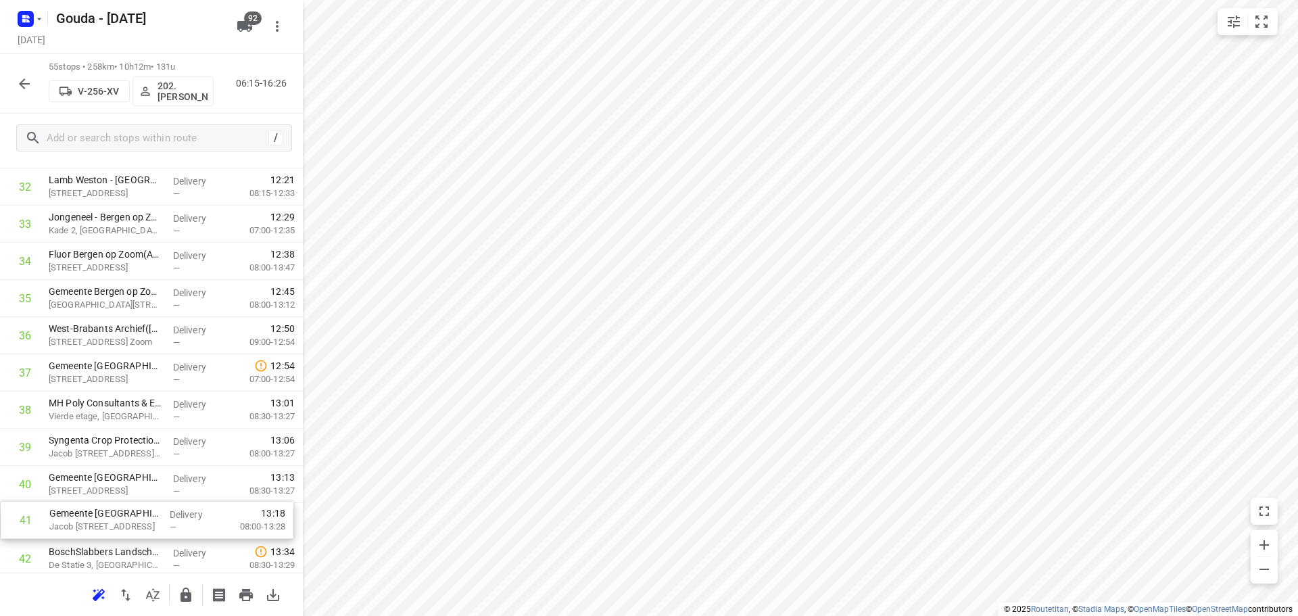
scroll to position [1257, 0]
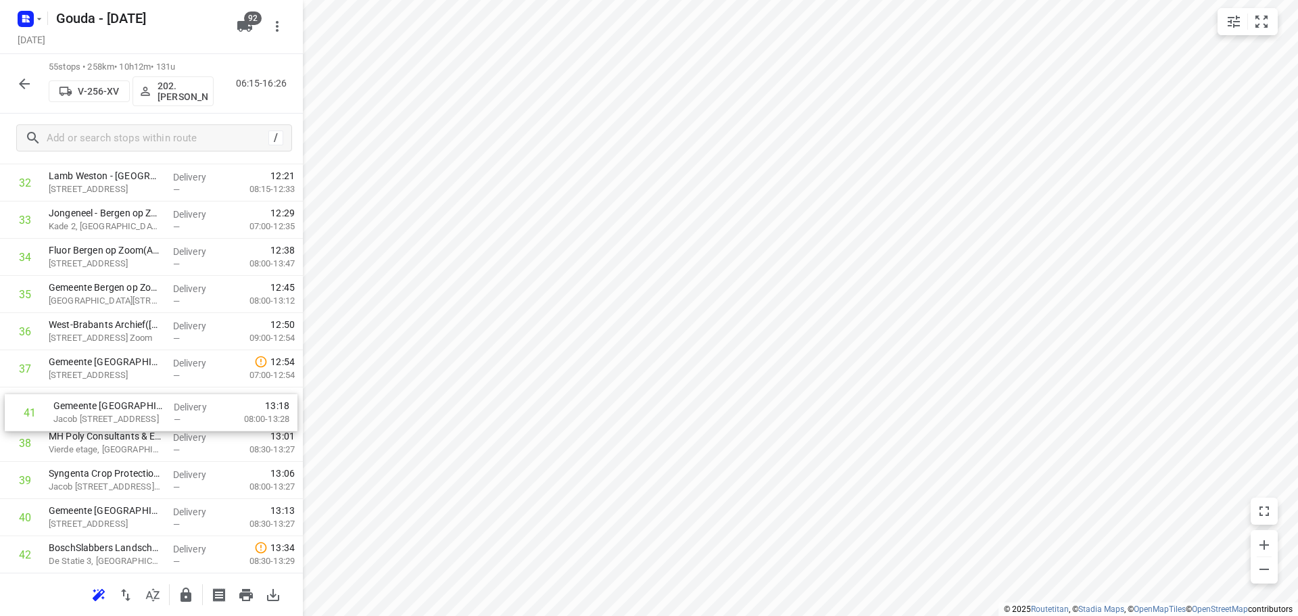
drag, startPoint x: 118, startPoint y: 525, endPoint x: 123, endPoint y: 394, distance: 132.0
click at [123, 394] on div "1 Transdev Nederland N.V. - Transdev Nederland N.V. Openbaar Vervoer(Monique de…" at bounding box center [151, 33] width 303 height 2045
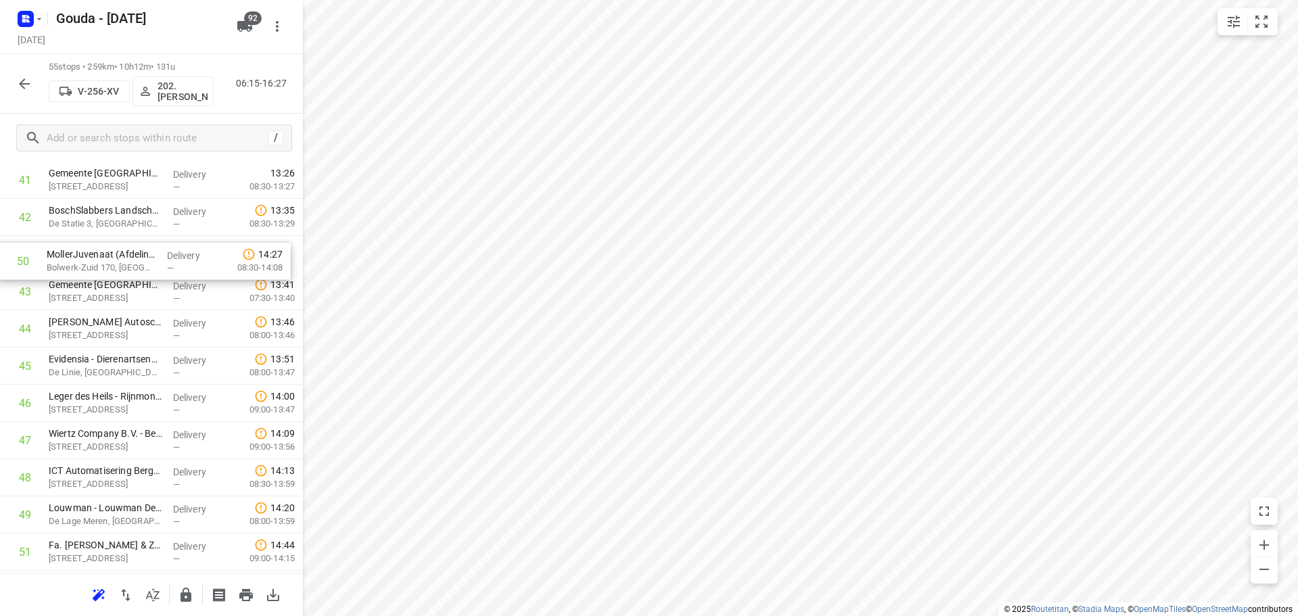
scroll to position [1587, 0]
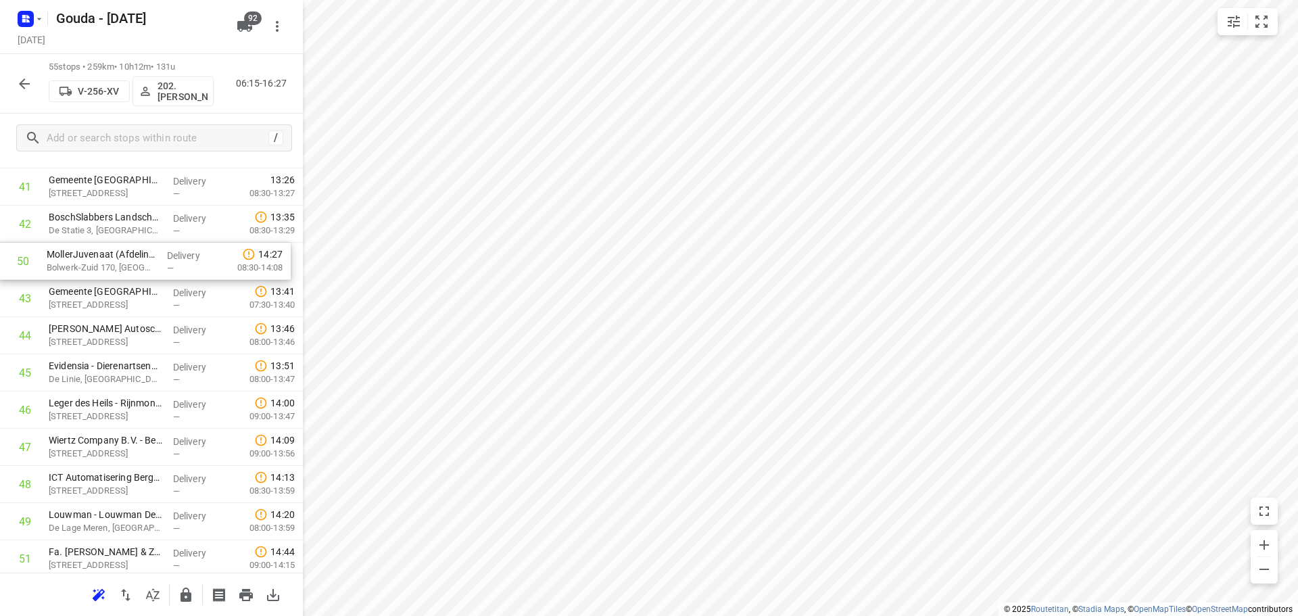
drag, startPoint x: 127, startPoint y: 507, endPoint x: 129, endPoint y: 250, distance: 257.0
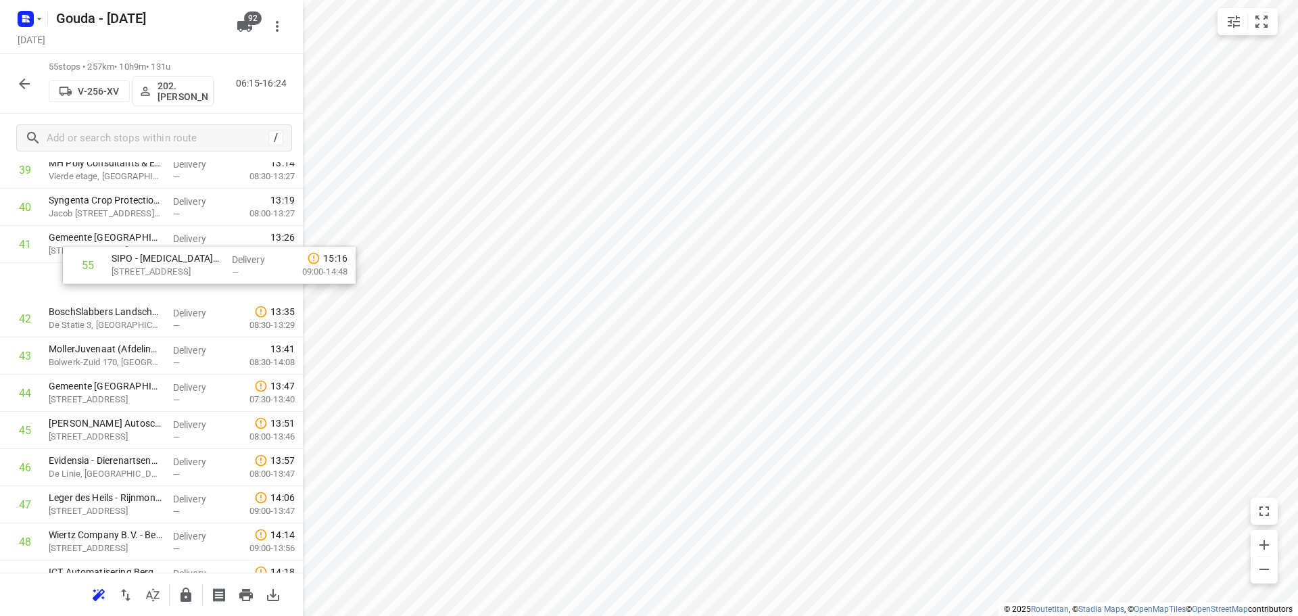
scroll to position [1529, 0]
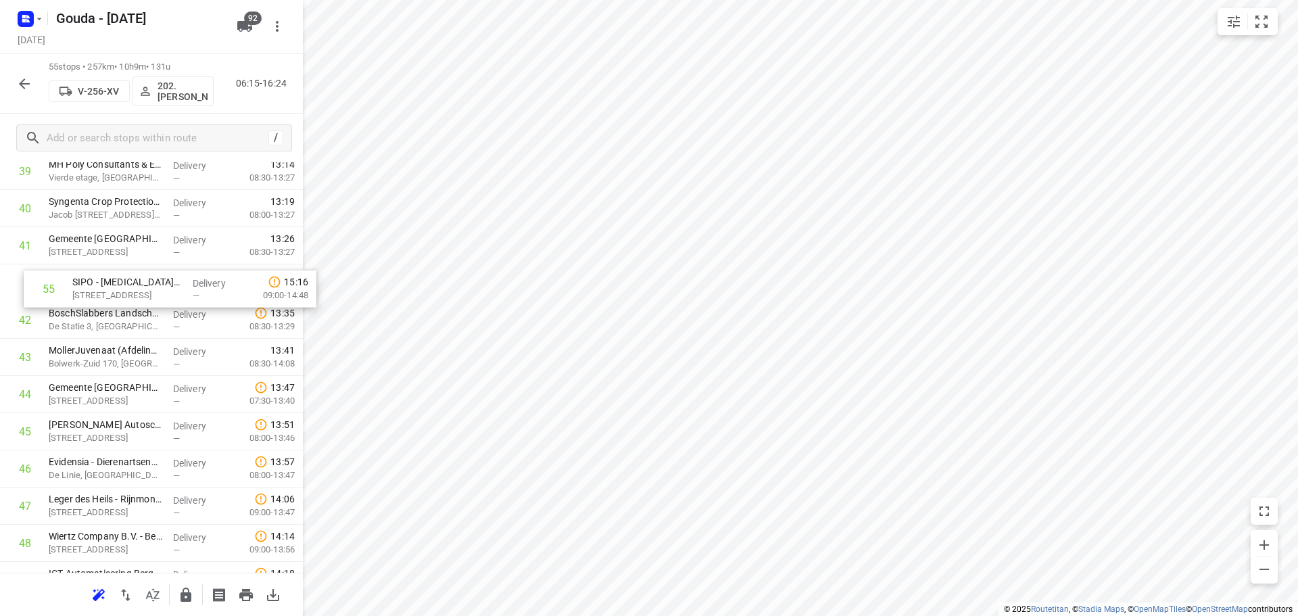
drag, startPoint x: 113, startPoint y: 513, endPoint x: 137, endPoint y: 277, distance: 237.2
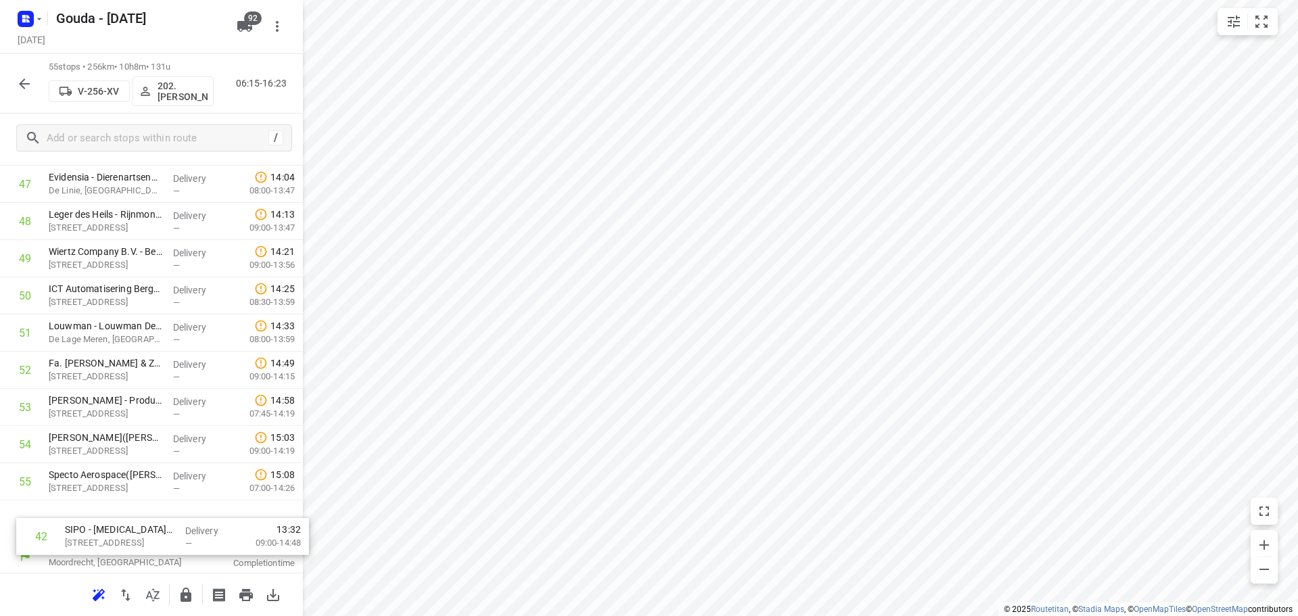
scroll to position [1778, 0]
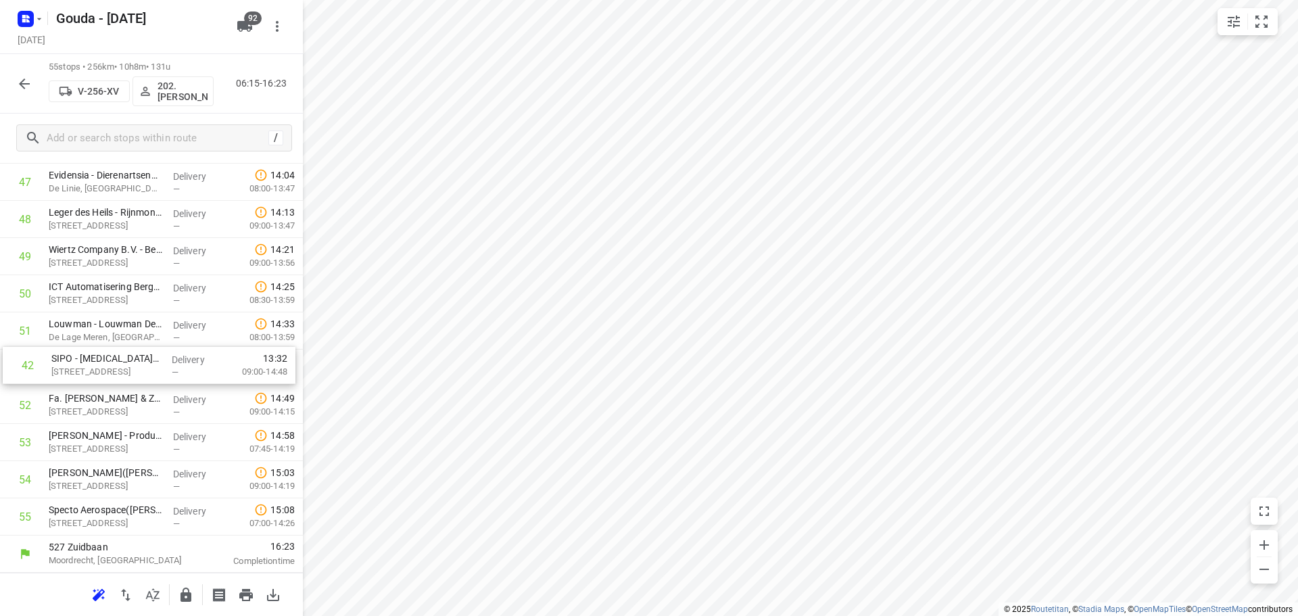
drag, startPoint x: 127, startPoint y: 277, endPoint x: 123, endPoint y: 366, distance: 88.7
click at [177, 594] on button "button" at bounding box center [185, 595] width 27 height 27
click at [24, 79] on icon "button" at bounding box center [24, 83] width 11 height 11
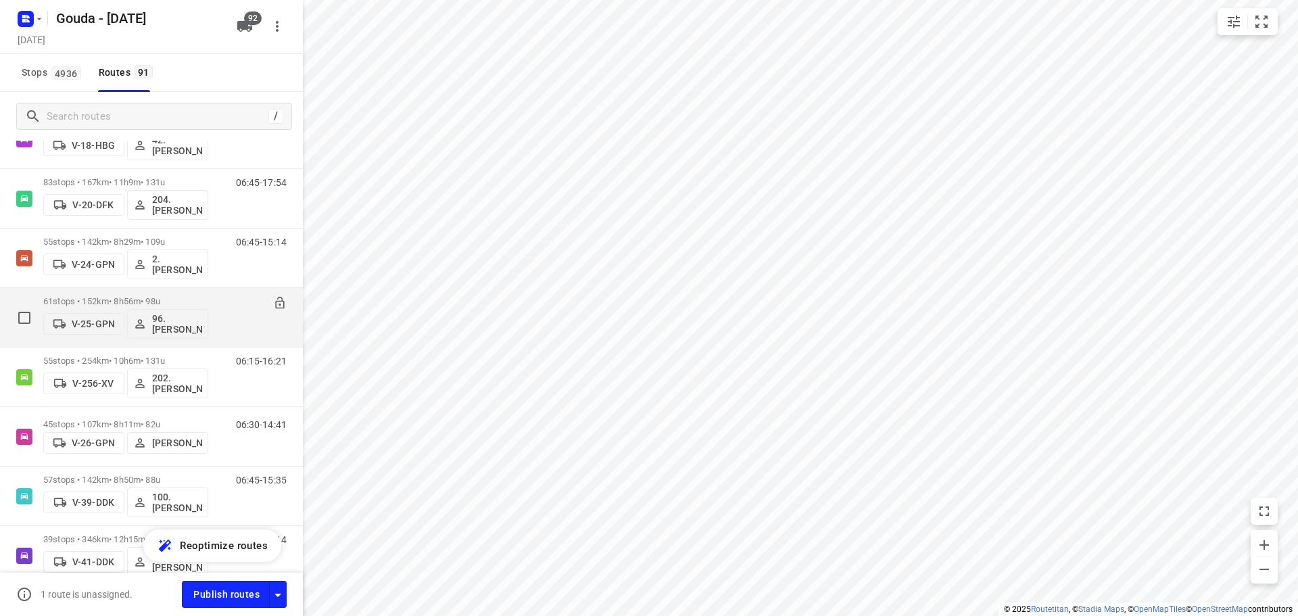
scroll to position [744, 0]
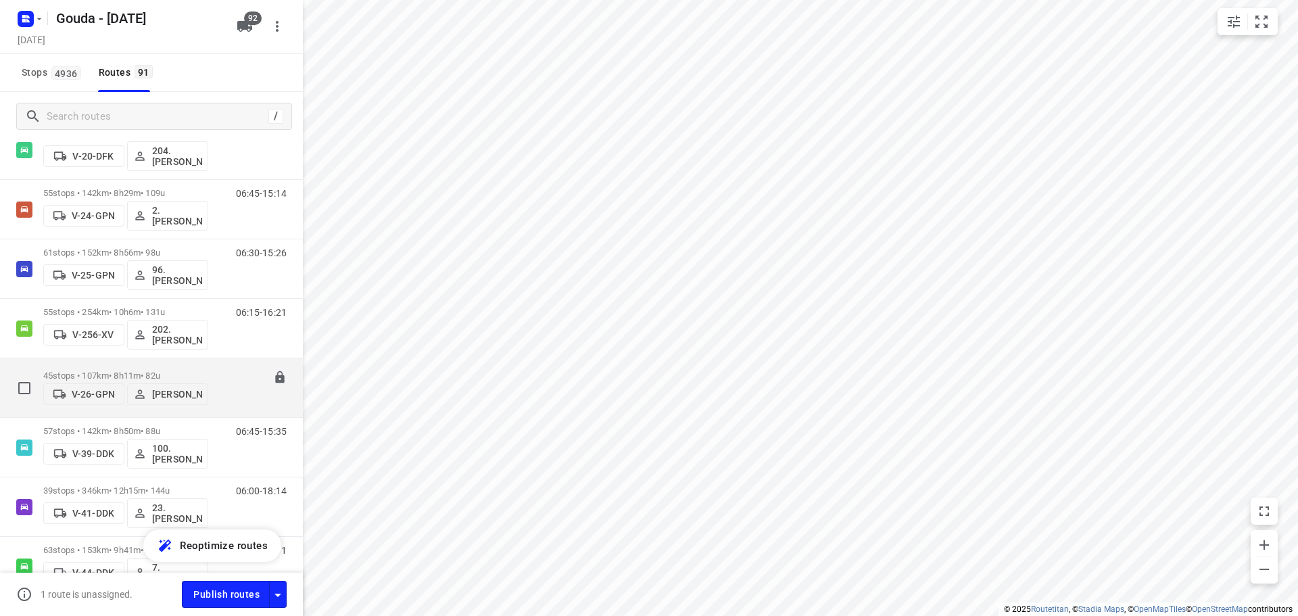
click at [117, 371] on p "45 stops • 107km • 8h11m • 82u" at bounding box center [125, 376] width 165 height 10
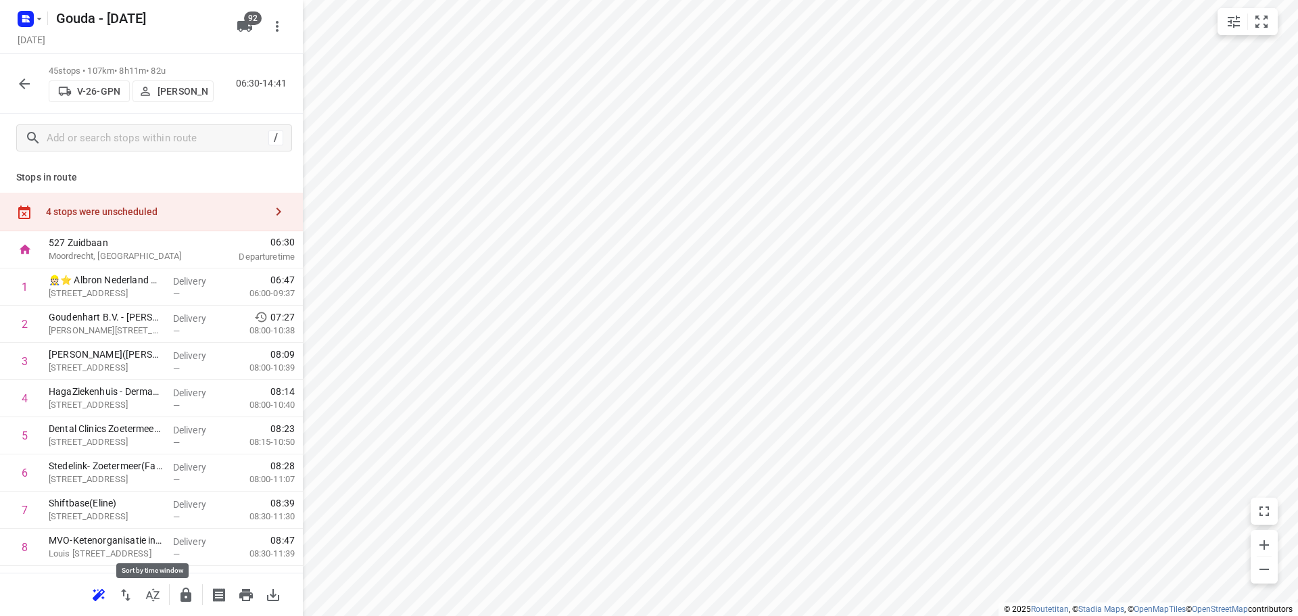
click at [162, 590] on button "button" at bounding box center [152, 595] width 27 height 27
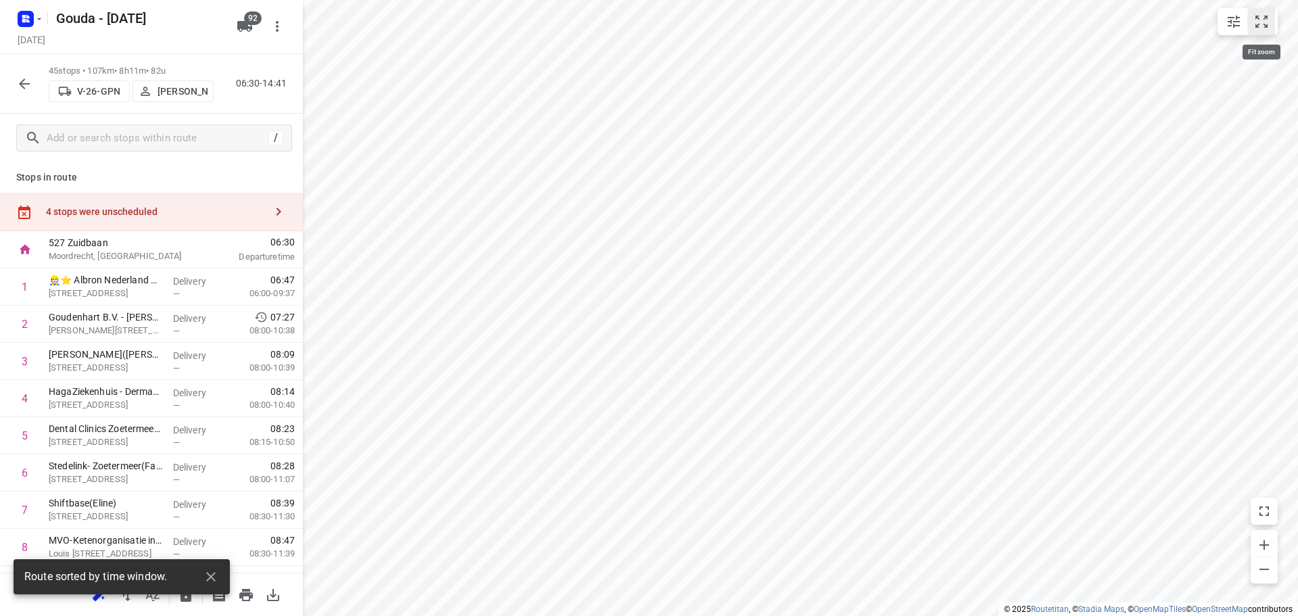
click at [1265, 22] on icon "small contained button group" at bounding box center [1262, 22] width 16 height 16
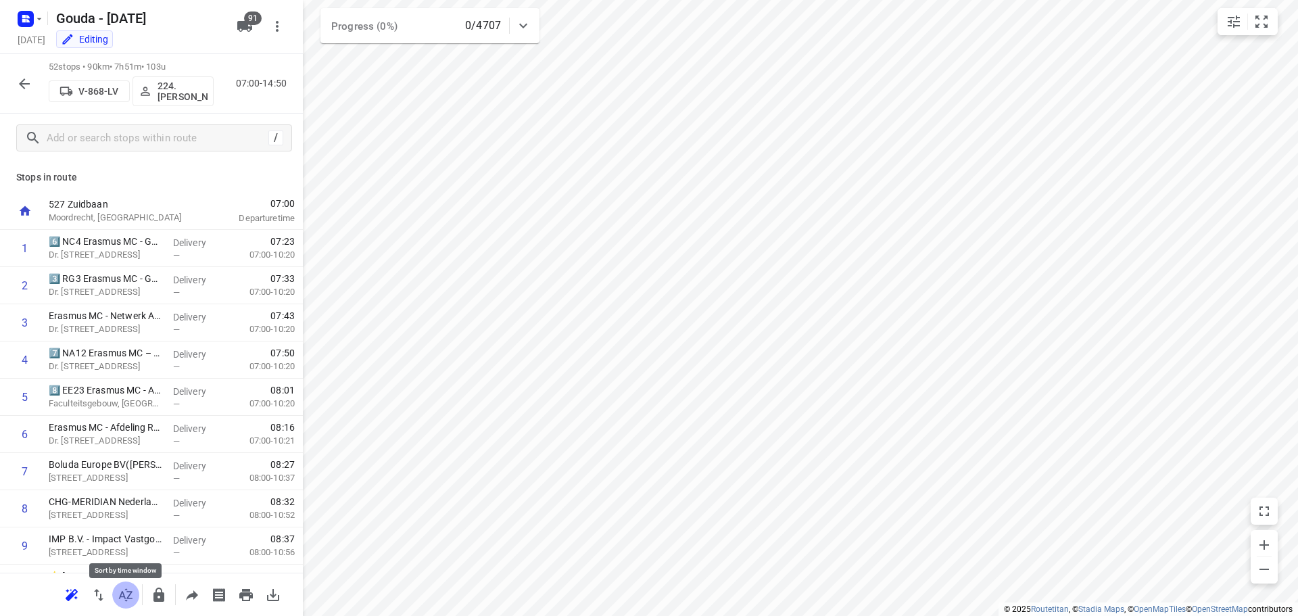
click at [126, 600] on icon "button" at bounding box center [126, 594] width 14 height 13
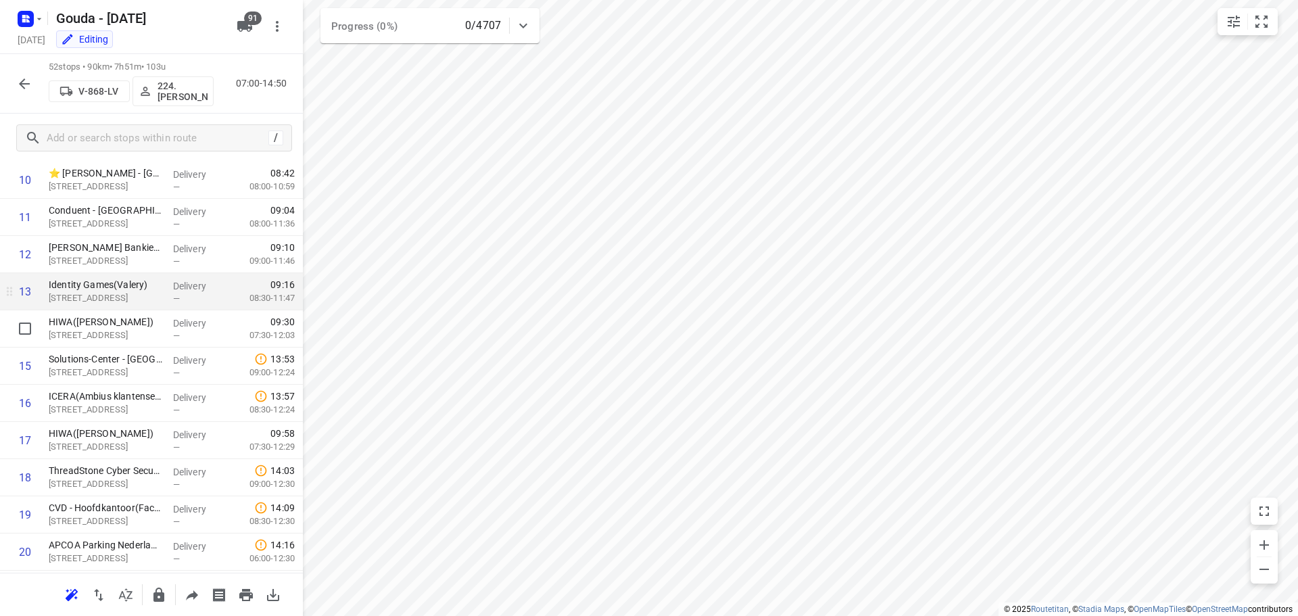
scroll to position [406, 0]
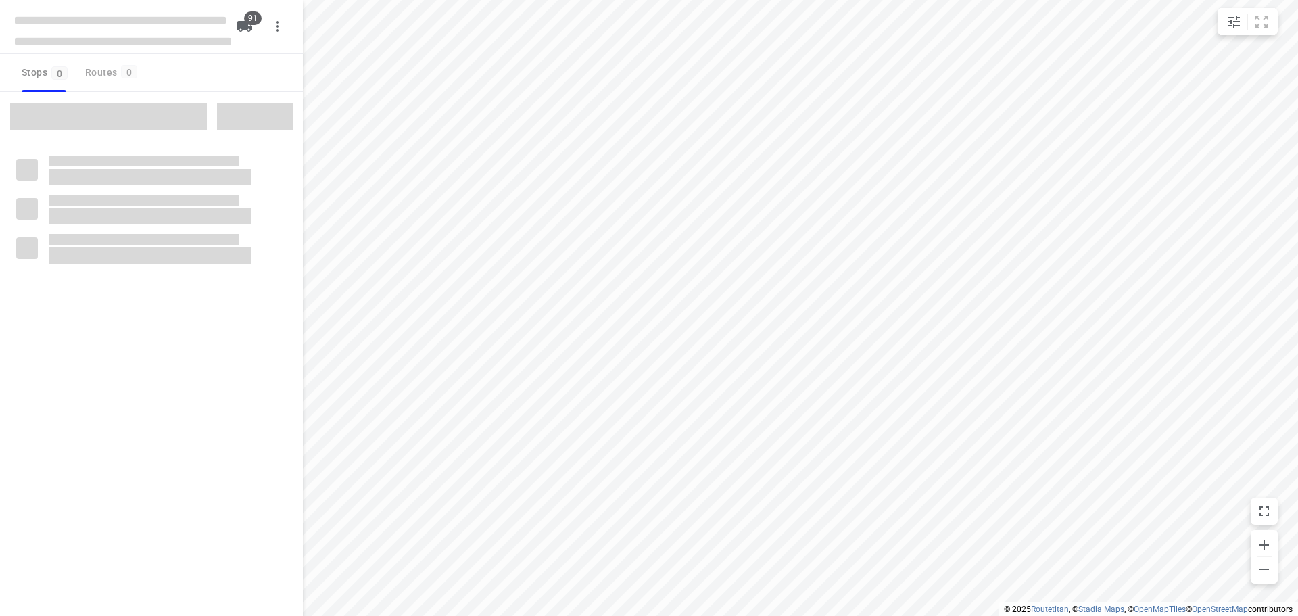
type input "distance"
checkbox input "true"
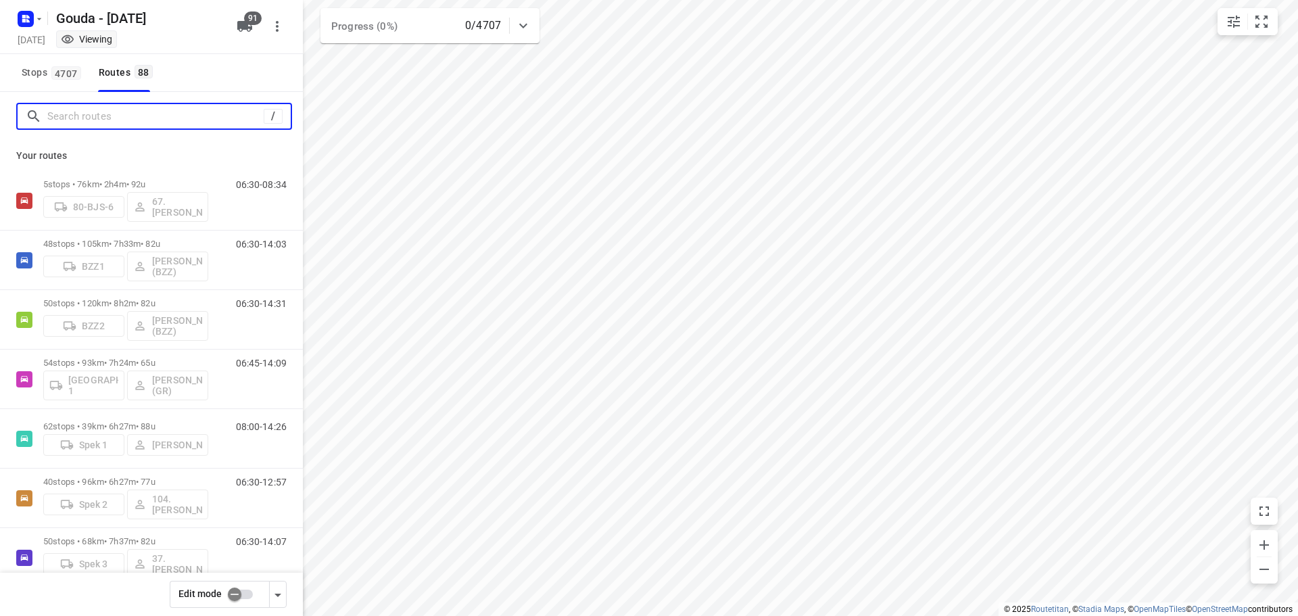
click at [139, 109] on input "Search routes" at bounding box center [155, 116] width 216 height 21
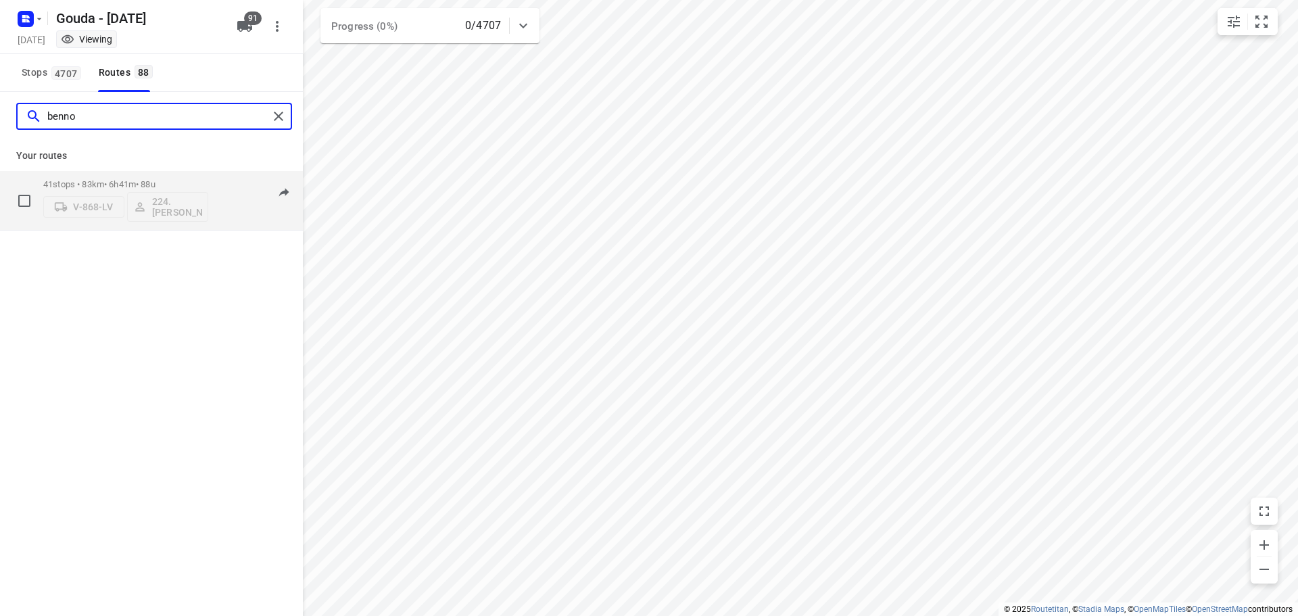
type input "benno"
click at [158, 181] on p "41 stops • 83km • 6h41m • 88u" at bounding box center [125, 184] width 165 height 10
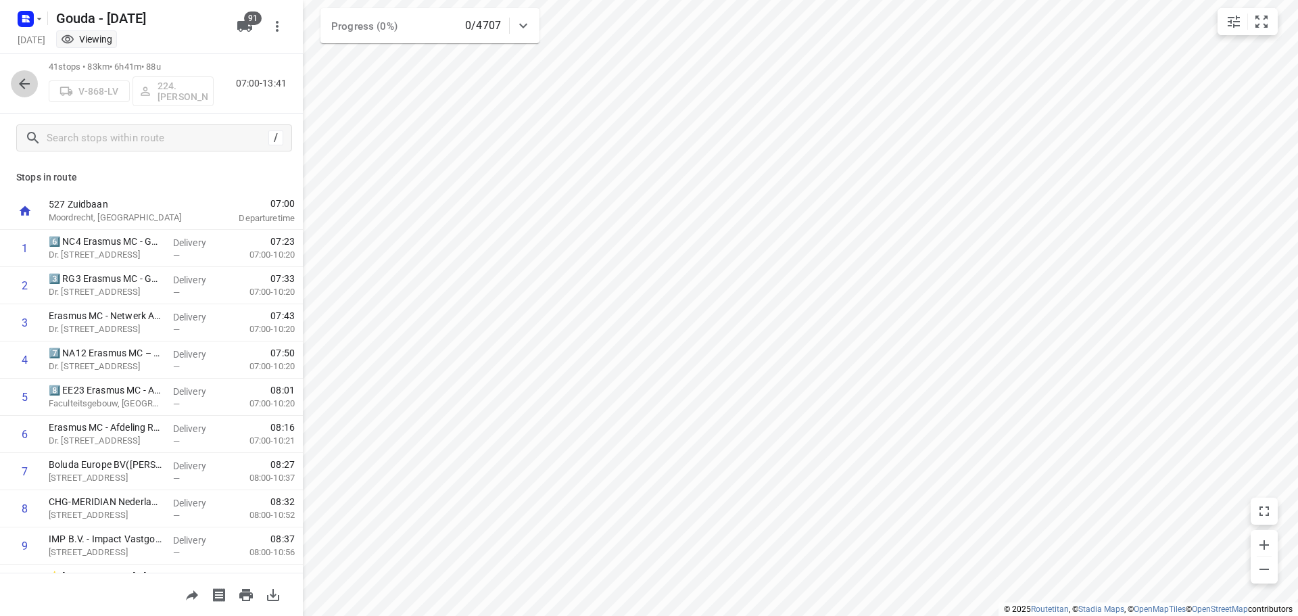
click at [21, 80] on icon "button" at bounding box center [24, 84] width 16 height 16
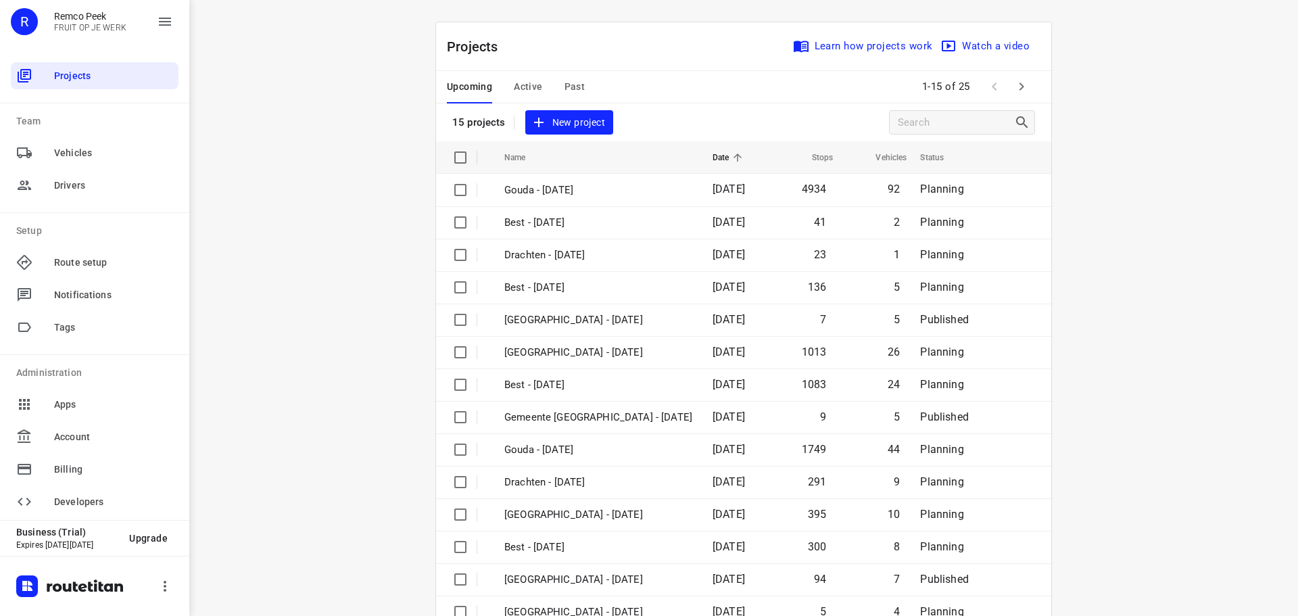
click at [379, 151] on div "i © 2025 Routetitan , © Stadia Maps , © OpenMapTiles © OpenStreetMap contributo…" at bounding box center [743, 308] width 1109 height 616
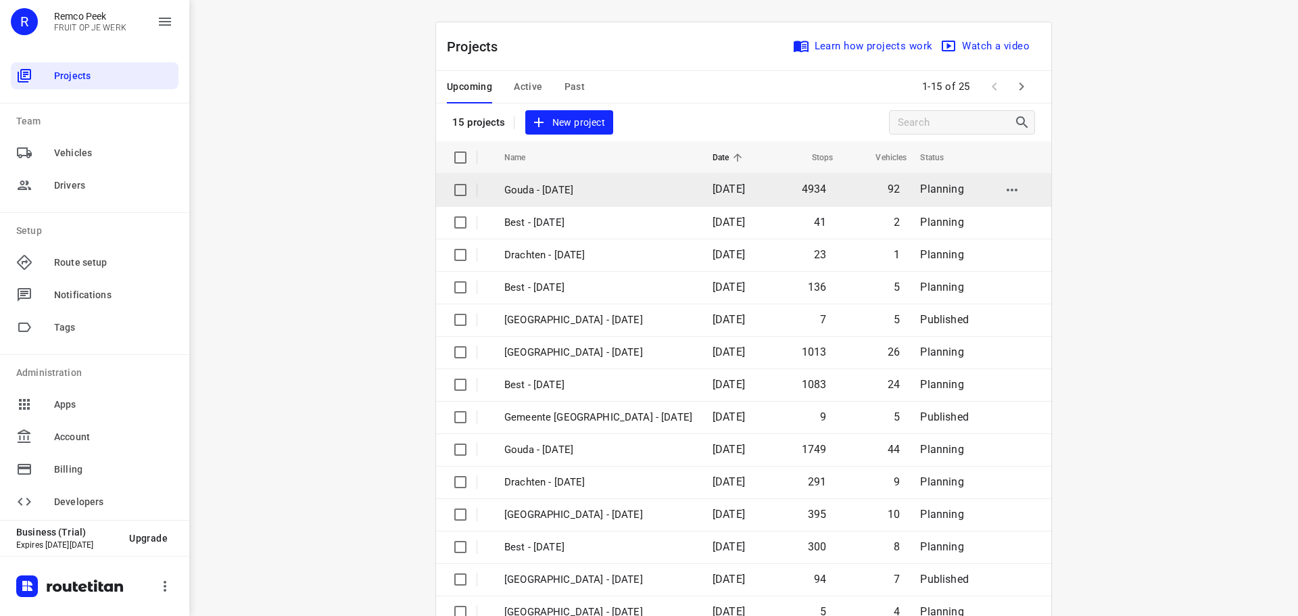
click at [619, 193] on p "Gouda - [DATE]" at bounding box center [598, 191] width 188 height 16
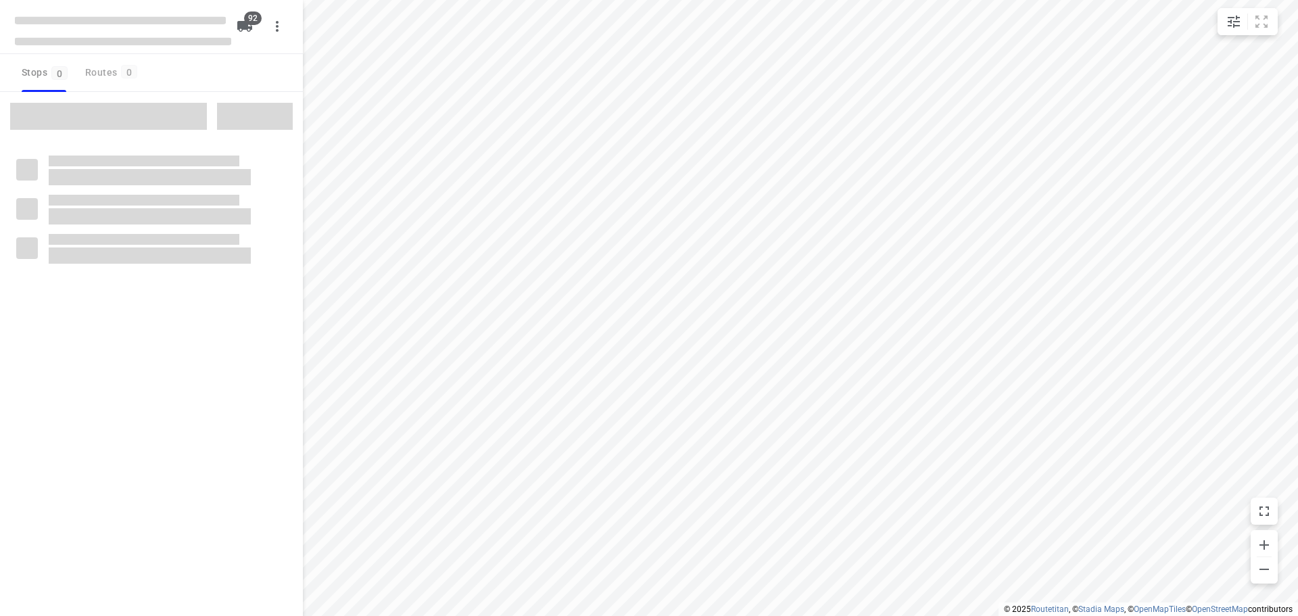
type input "distance"
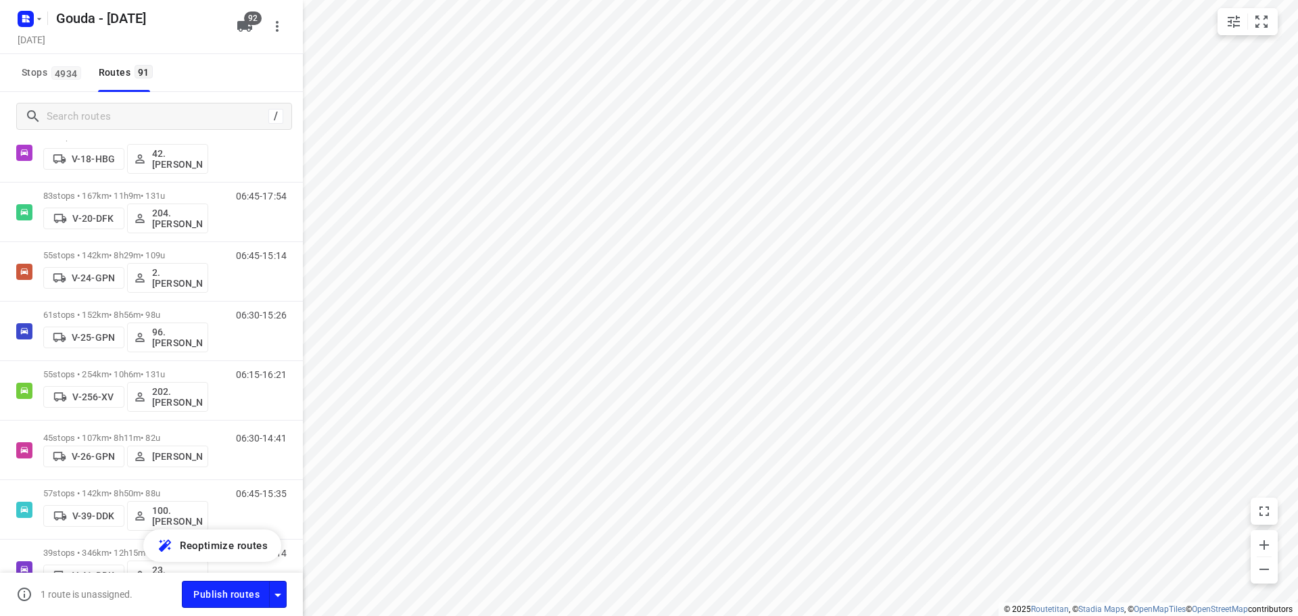
scroll to position [744, 0]
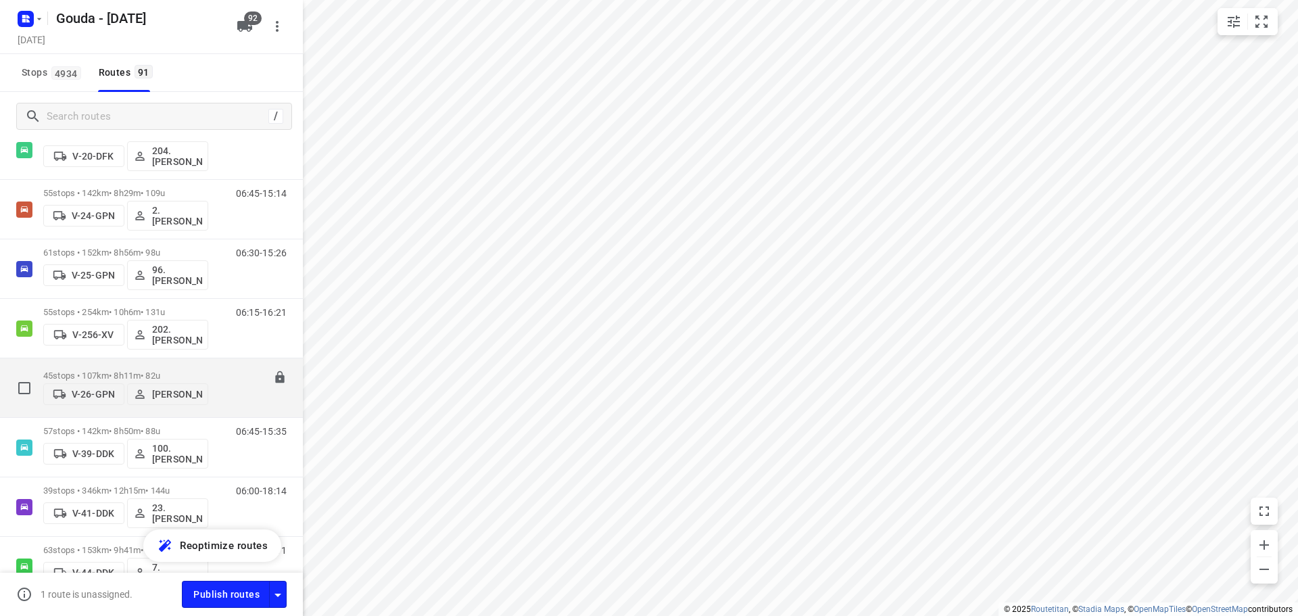
click at [190, 373] on p "45 stops • 107km • 8h11m • 82u" at bounding box center [125, 376] width 165 height 10
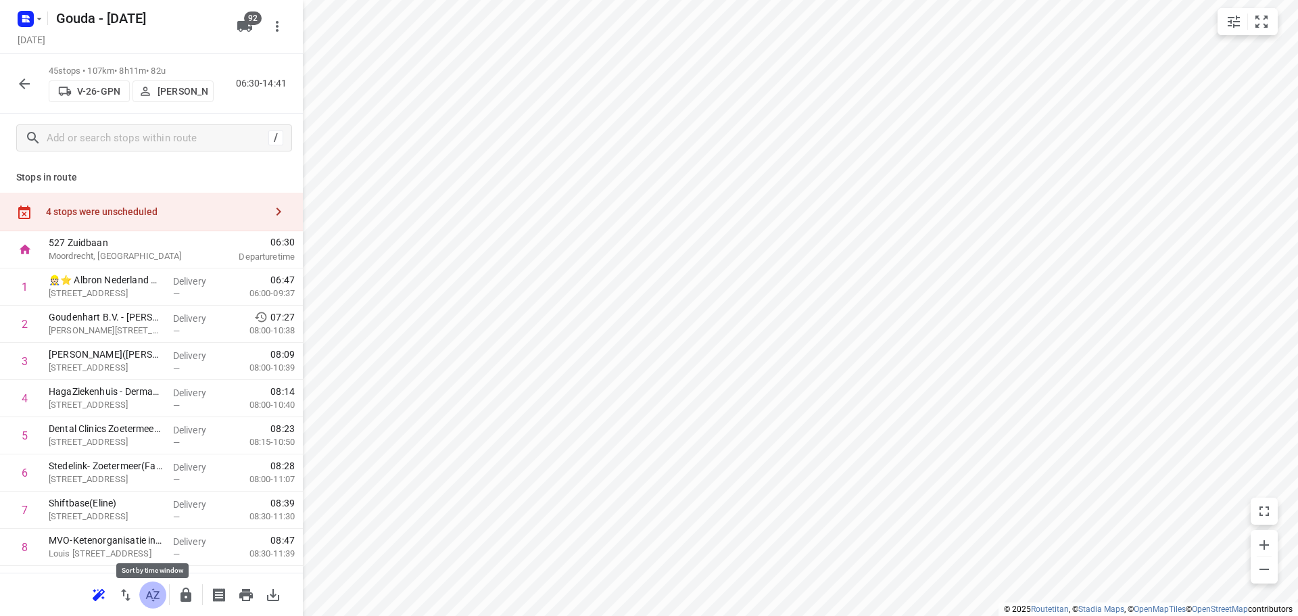
click at [144, 602] on button "button" at bounding box center [152, 595] width 27 height 27
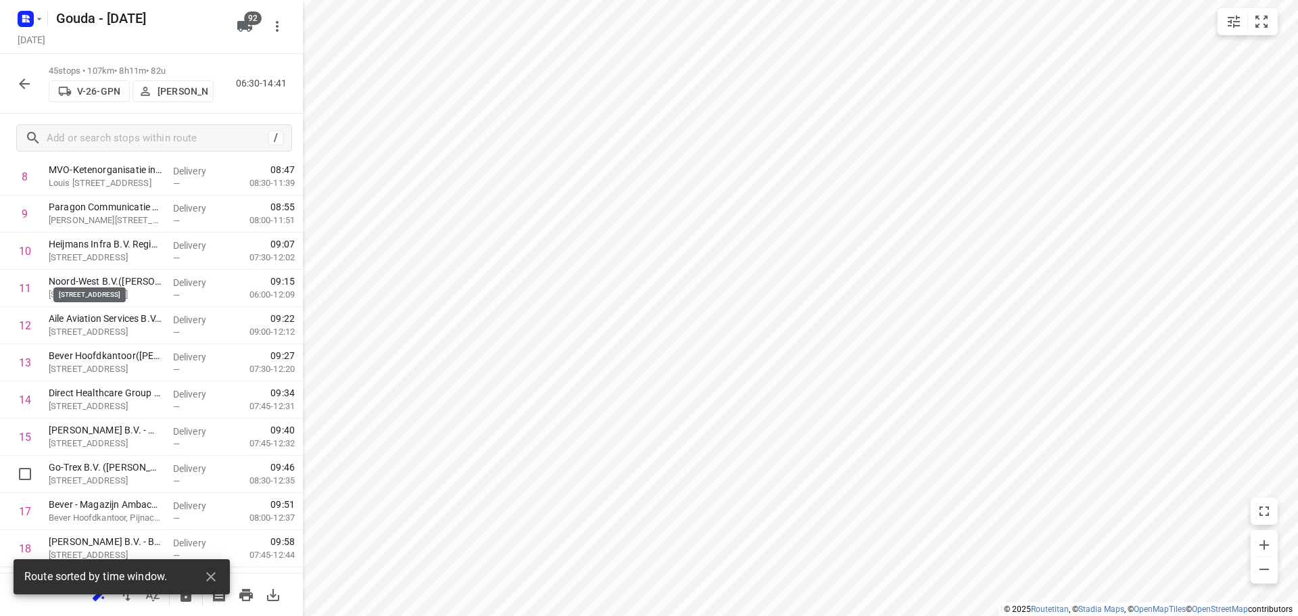
scroll to position [0, 0]
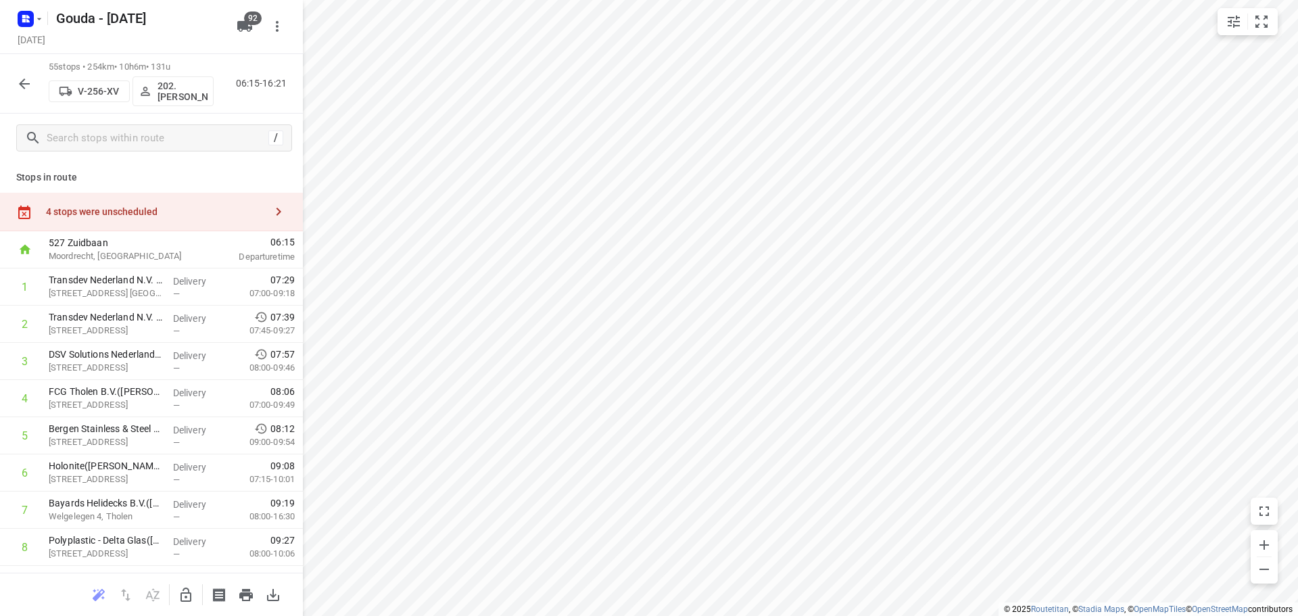
click at [11, 75] on div at bounding box center [24, 83] width 27 height 27
click at [28, 91] on icon "button" at bounding box center [24, 84] width 16 height 16
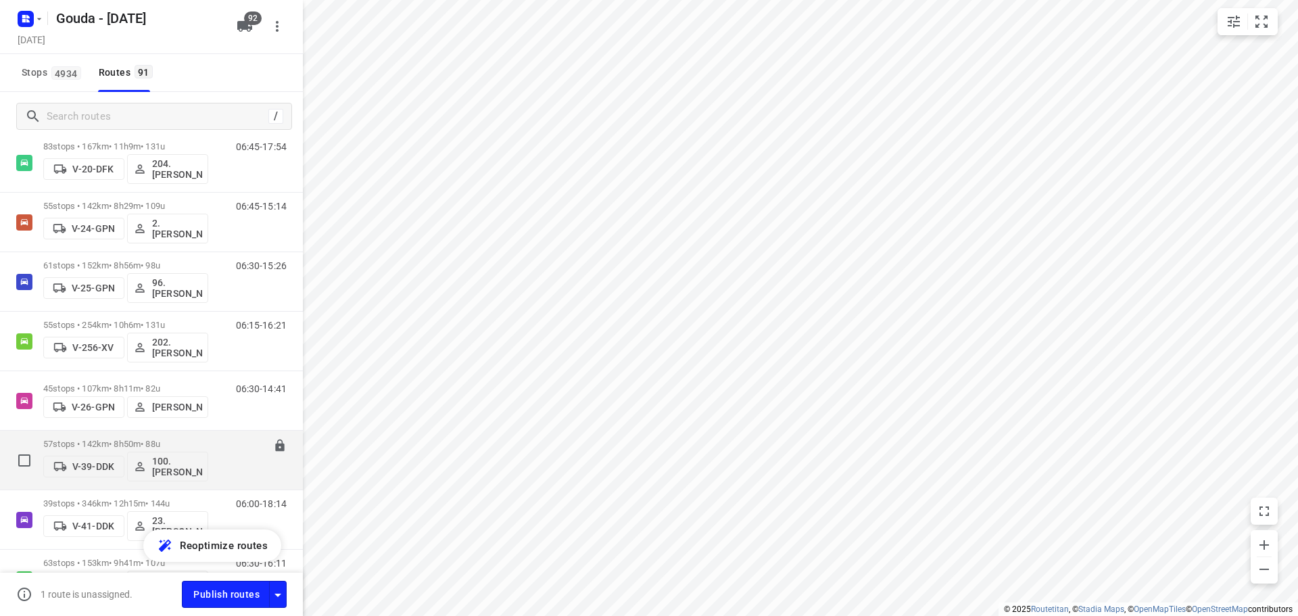
scroll to position [811, 0]
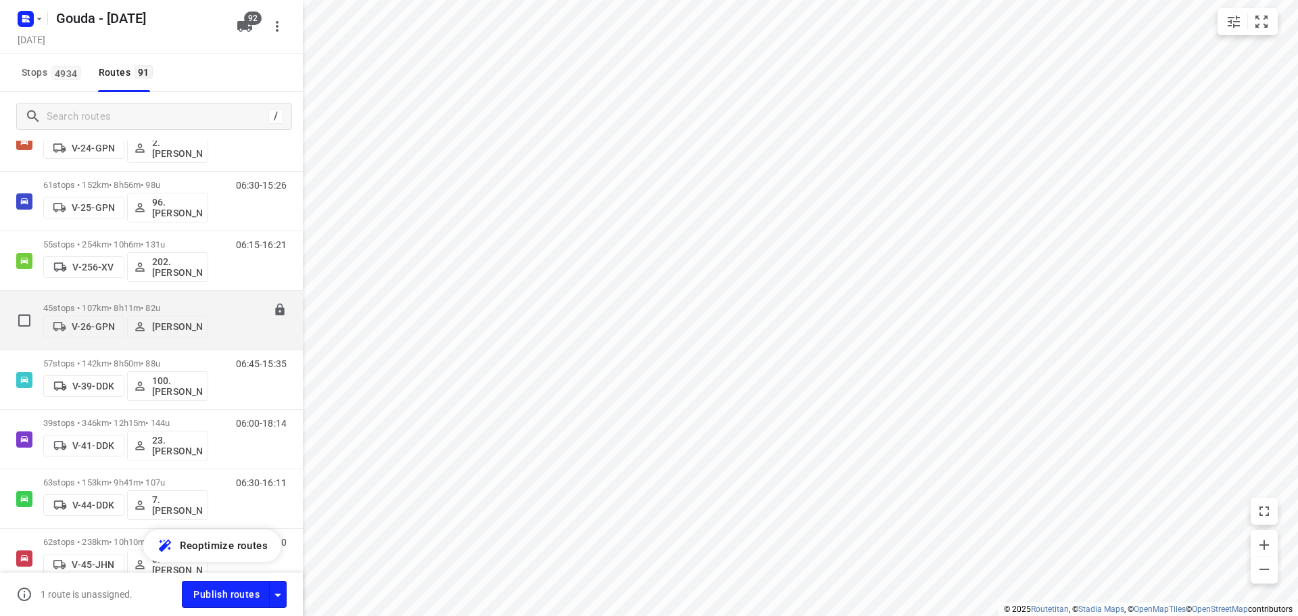
click at [165, 298] on div "45 stops • 107km • 8h11m • 82u V-26-GPN [PERSON_NAME]" at bounding box center [125, 320] width 165 height 48
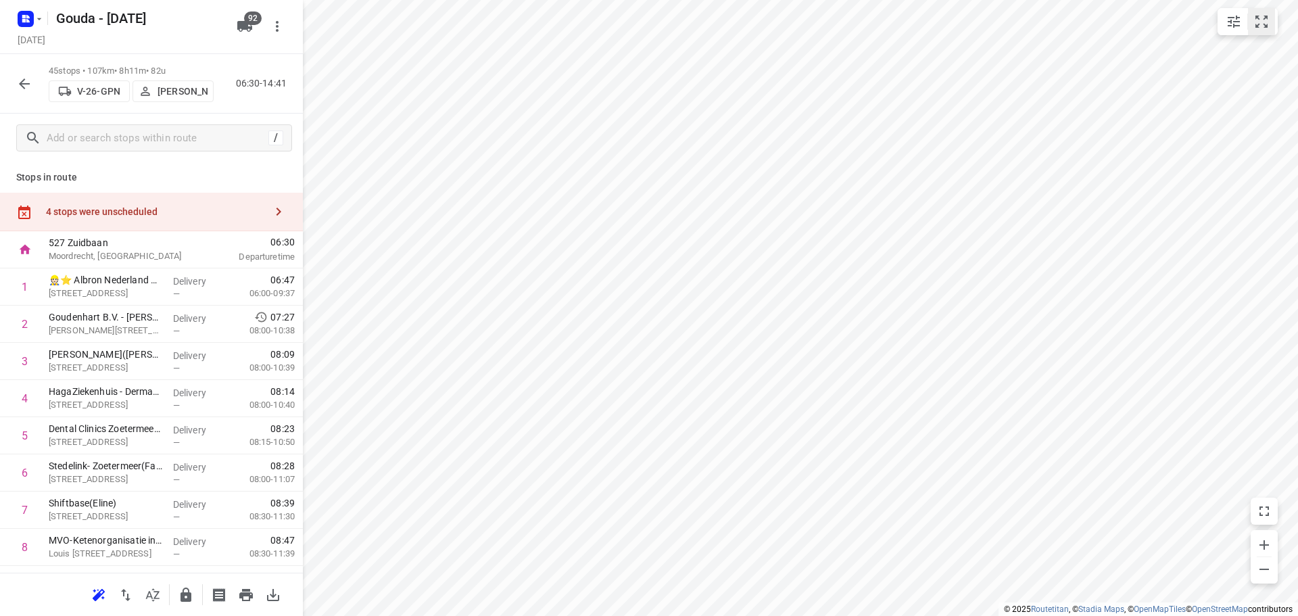
click at [1263, 23] on icon "small contained button group" at bounding box center [1262, 22] width 16 height 16
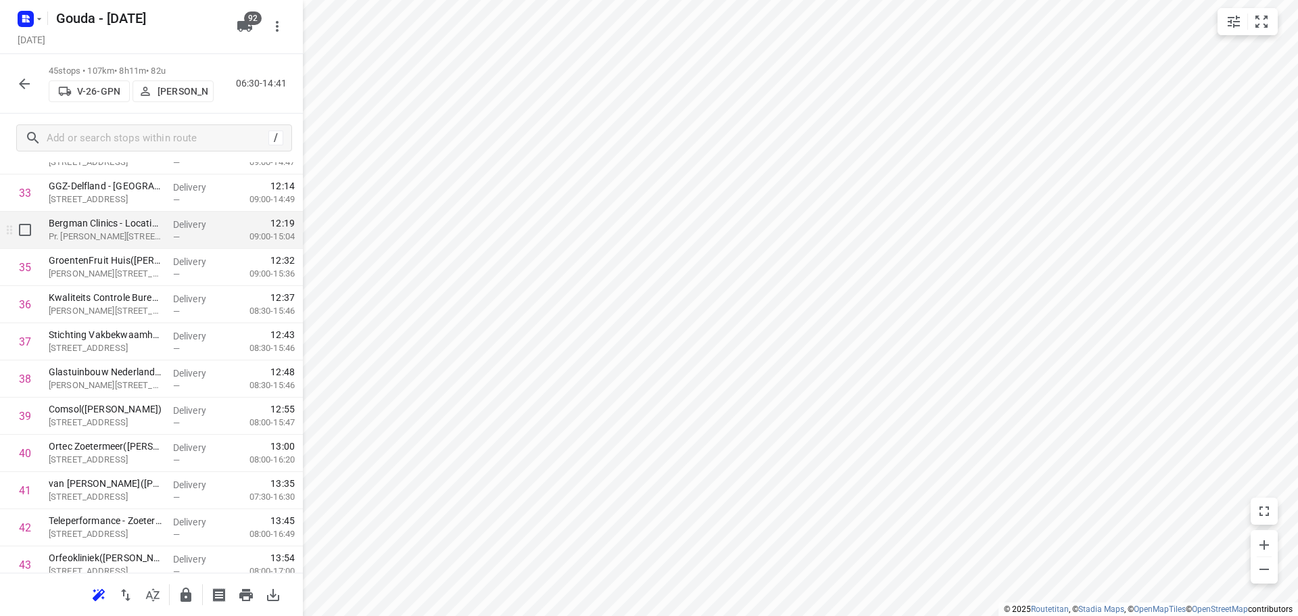
scroll to position [1285, 0]
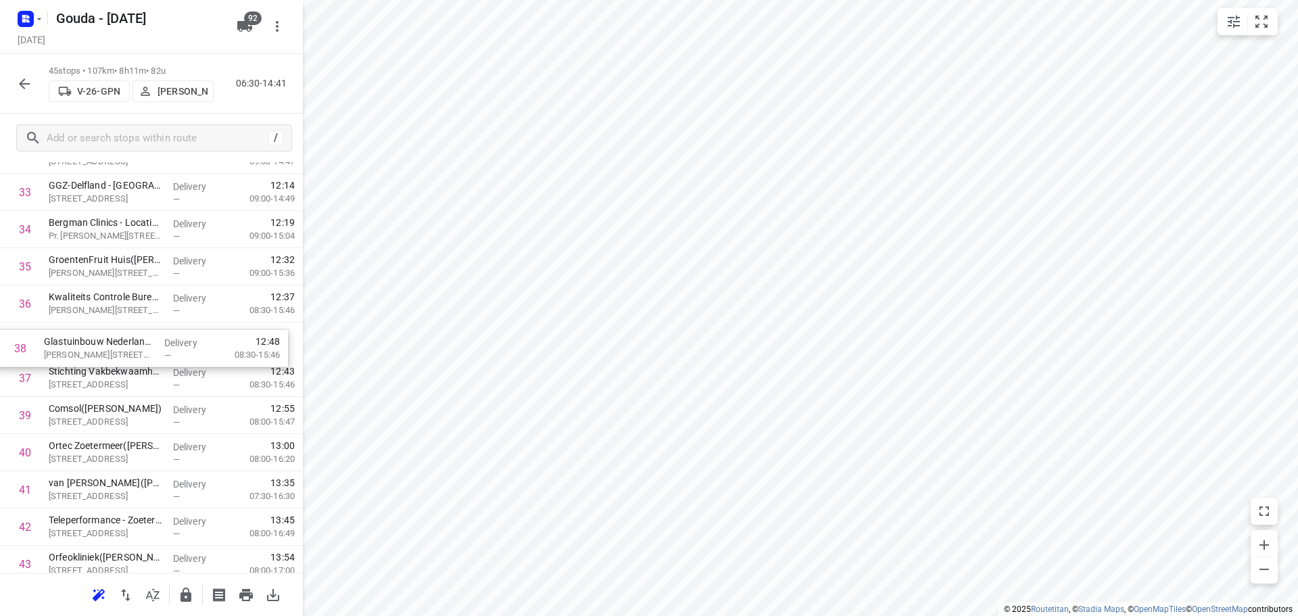
drag, startPoint x: 144, startPoint y: 388, endPoint x: 139, endPoint y: 338, distance: 50.3
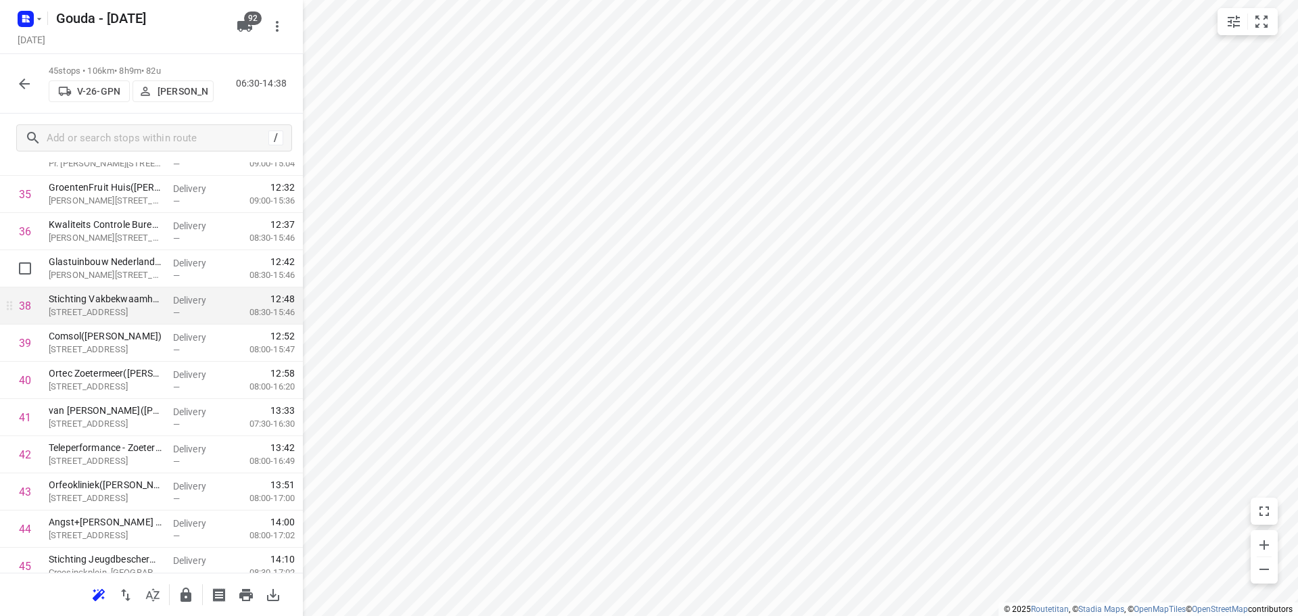
scroll to position [1406, 0]
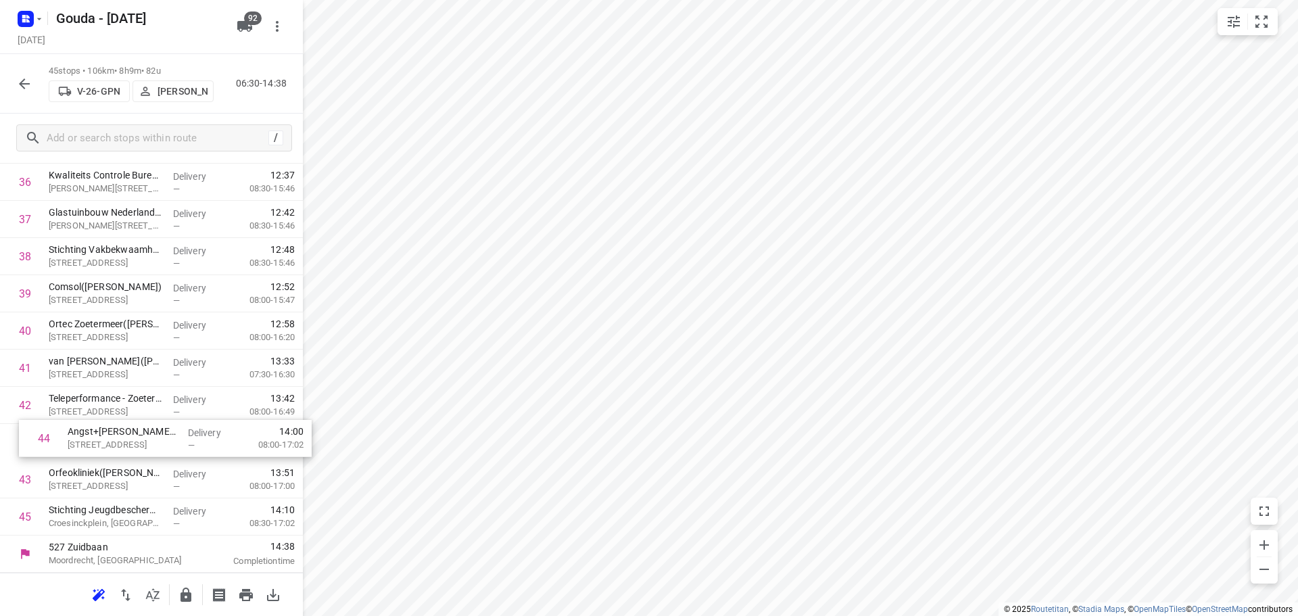
drag, startPoint x: 50, startPoint y: 490, endPoint x: 80, endPoint y: 421, distance: 75.1
click at [177, 592] on button "button" at bounding box center [185, 595] width 27 height 27
click at [26, 81] on icon "button" at bounding box center [24, 84] width 16 height 16
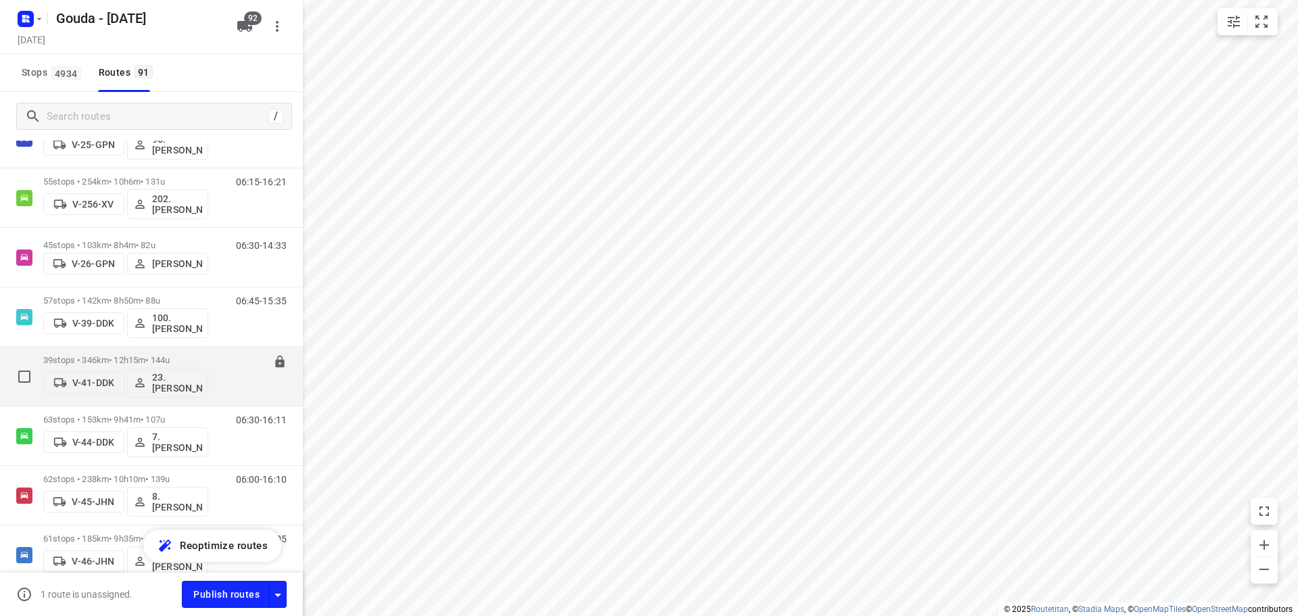
scroll to position [947, 0]
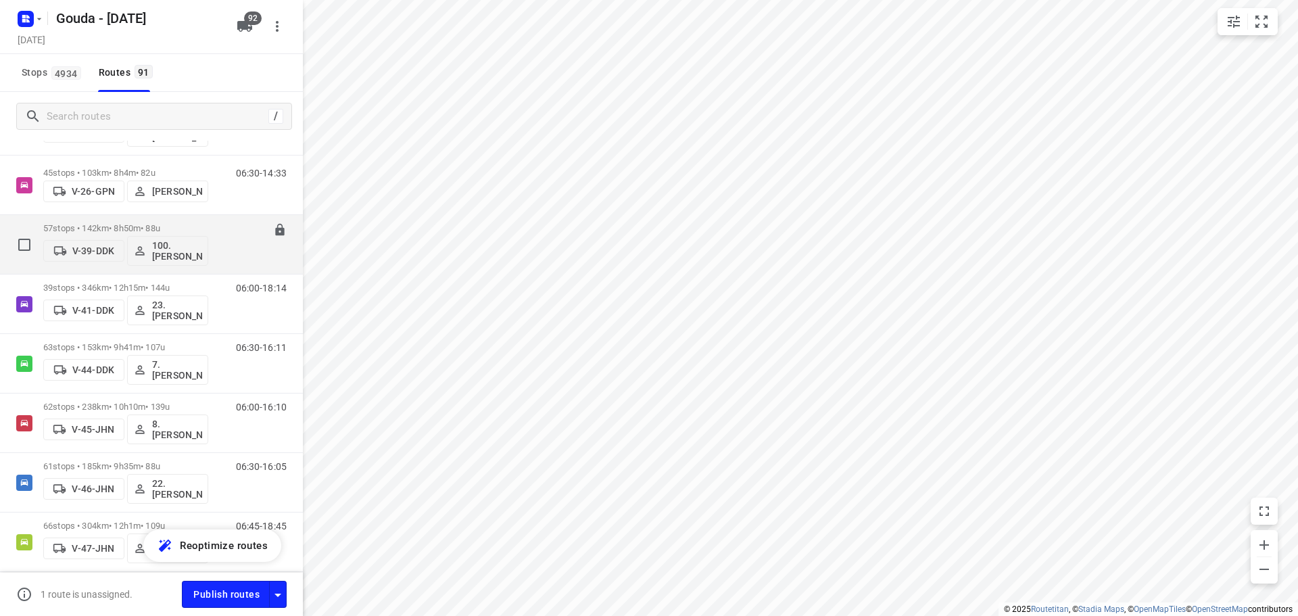
click at [197, 227] on p "57 stops • 142km • 8h50m • 88u" at bounding box center [125, 228] width 165 height 10
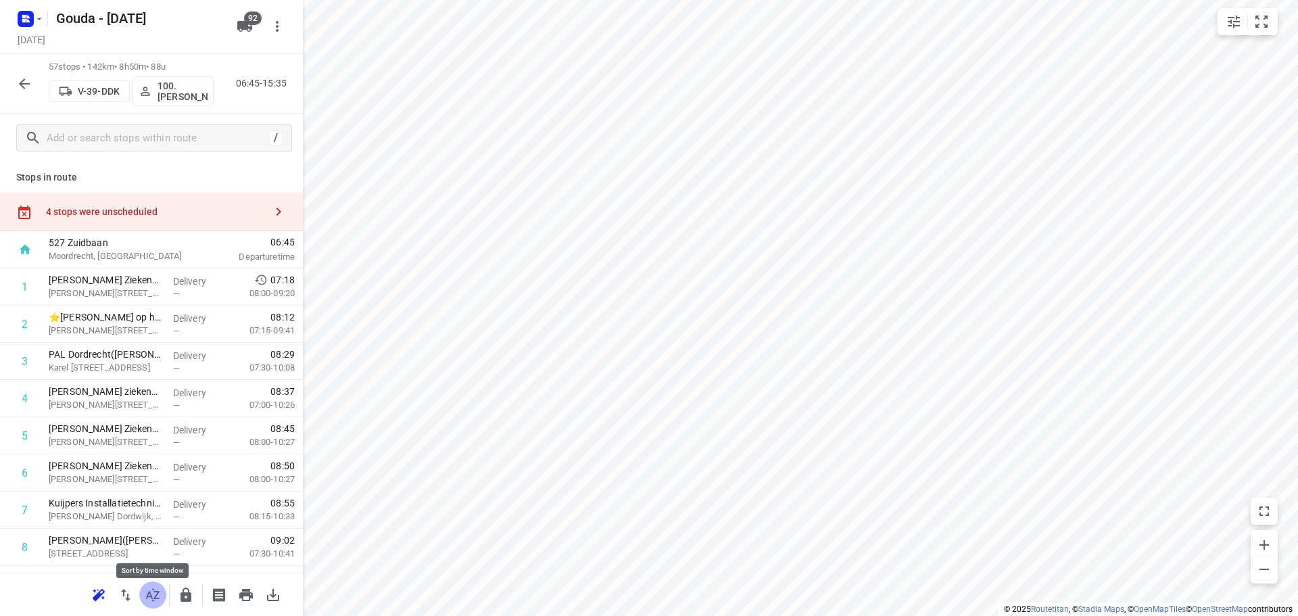
click at [153, 593] on icon "button" at bounding box center [153, 595] width 16 height 16
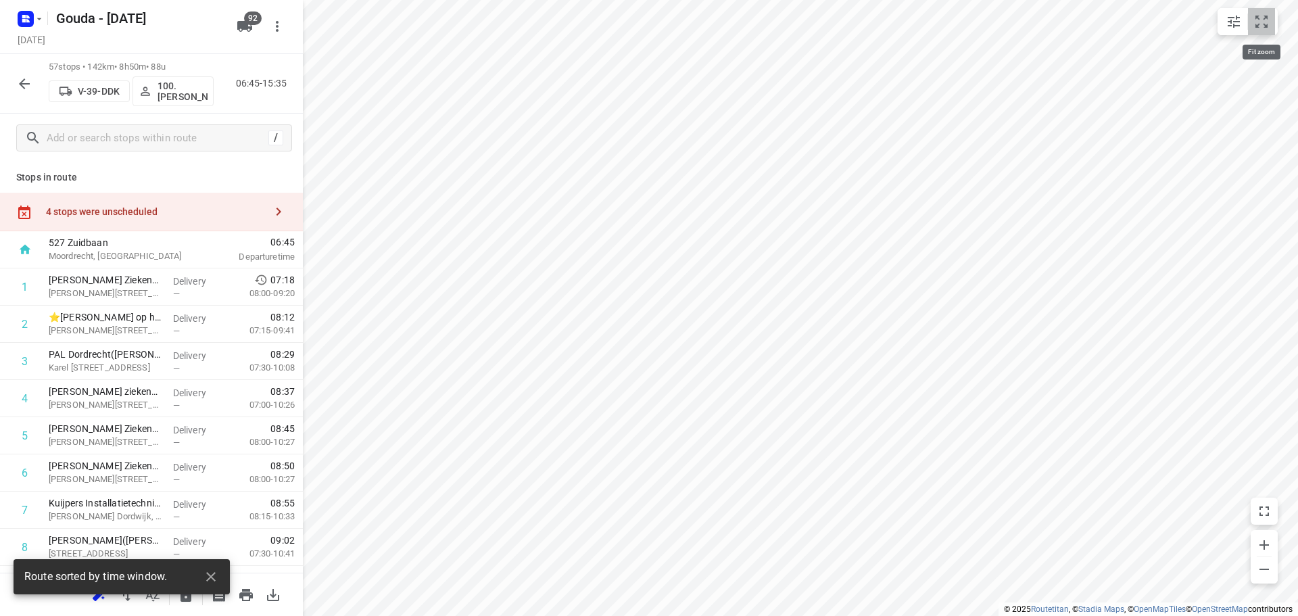
click at [1260, 23] on icon "small contained button group" at bounding box center [1262, 22] width 16 height 16
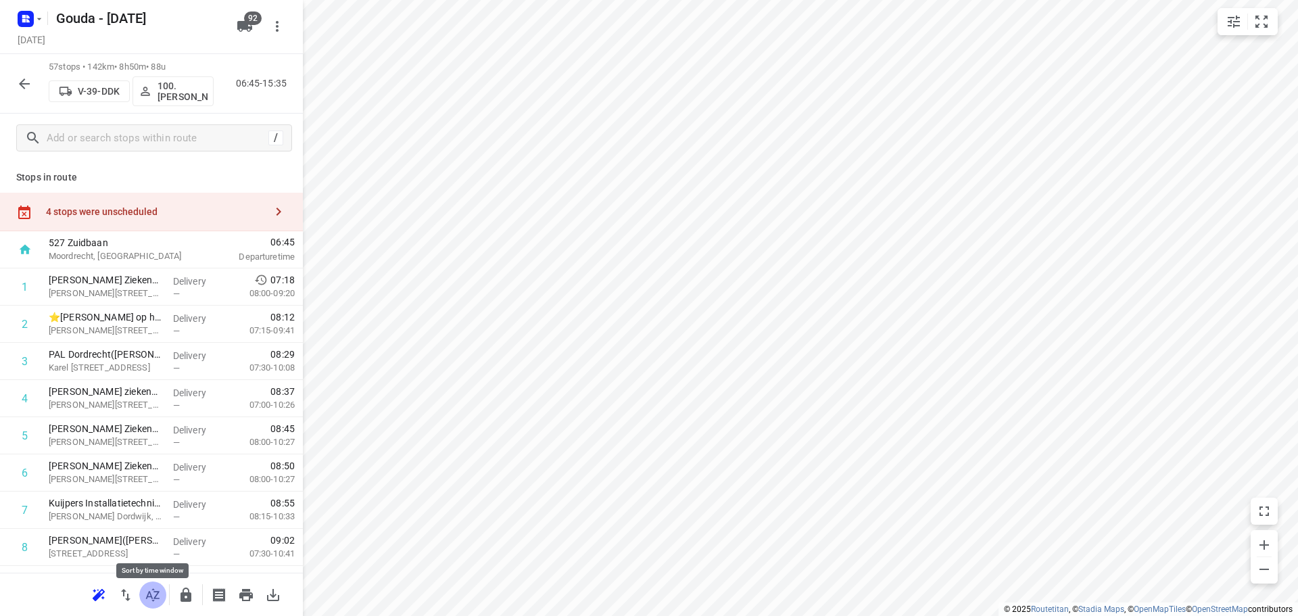
click at [154, 588] on icon "button" at bounding box center [153, 595] width 16 height 16
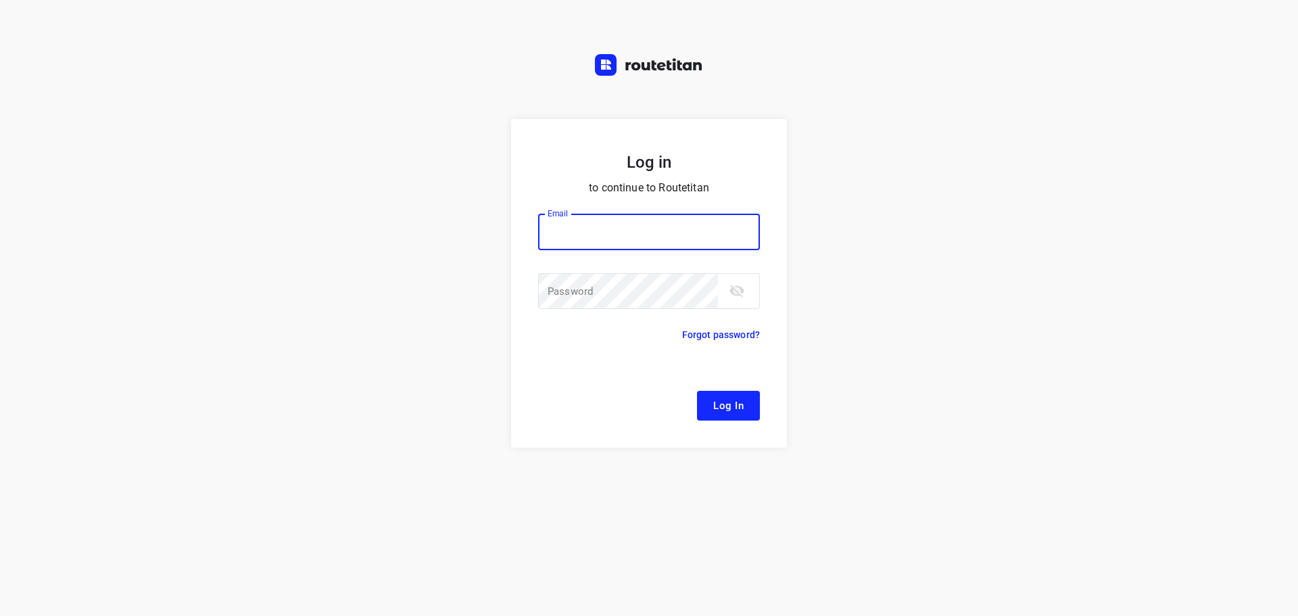
click at [647, 235] on input "email" at bounding box center [649, 232] width 222 height 37
type input "[EMAIL_ADDRESS][DOMAIN_NAME]"
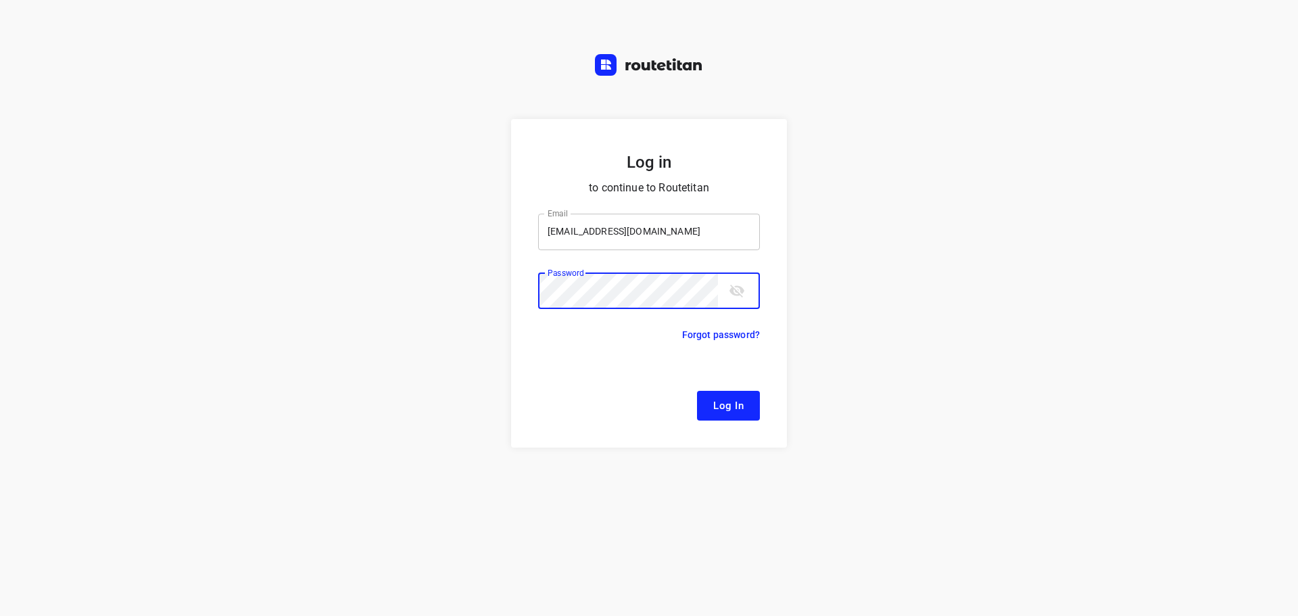
click at [697, 391] on button "Log In" at bounding box center [728, 406] width 63 height 30
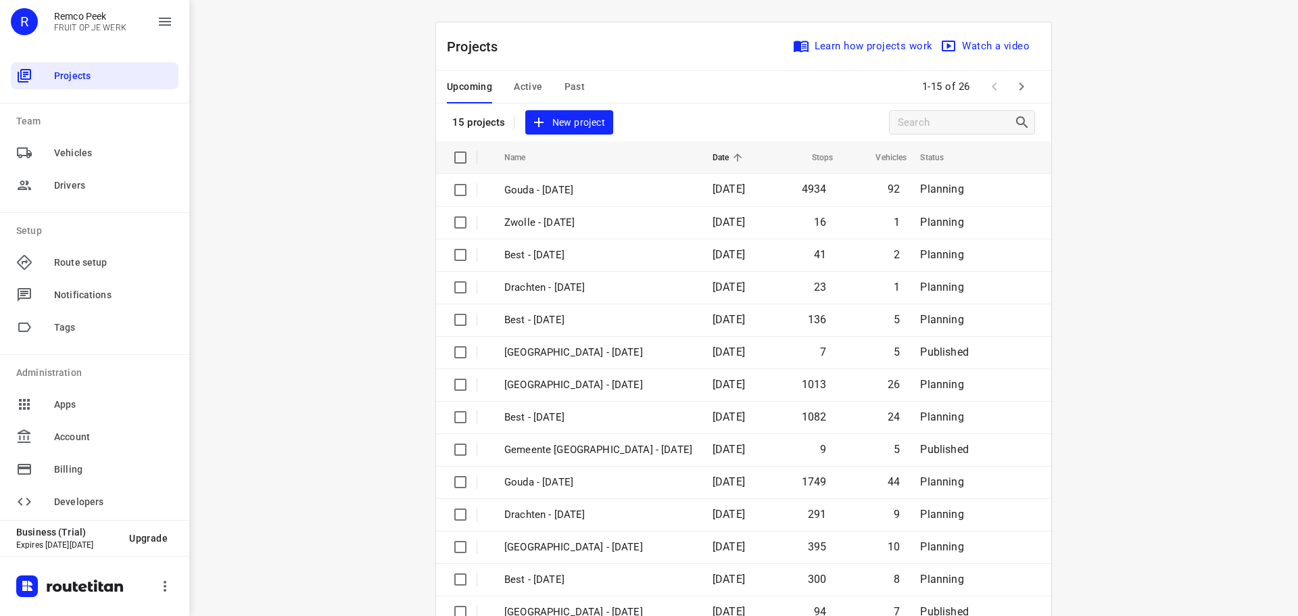
click at [327, 115] on div "i © 2025 Routetitan , © Stadia Maps , © OpenMapTiles © OpenStreetMap contributo…" at bounding box center [743, 308] width 1109 height 616
click at [527, 91] on span "Active" at bounding box center [528, 86] width 28 height 17
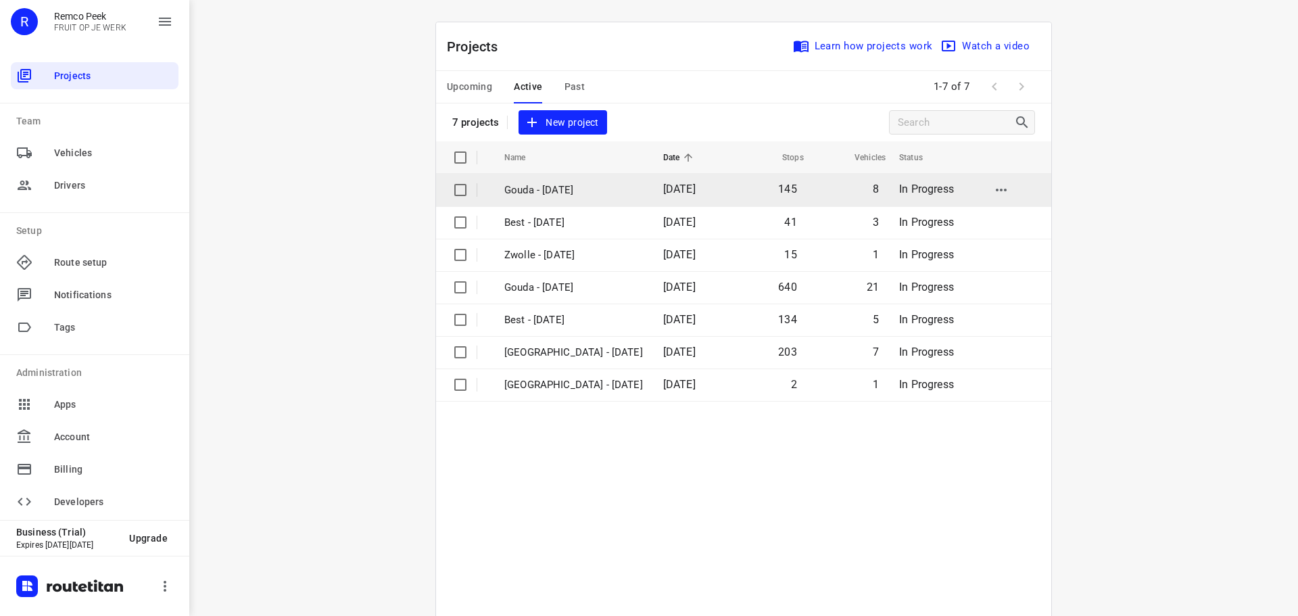
click at [549, 193] on p "Gouda - [DATE]" at bounding box center [573, 191] width 139 height 16
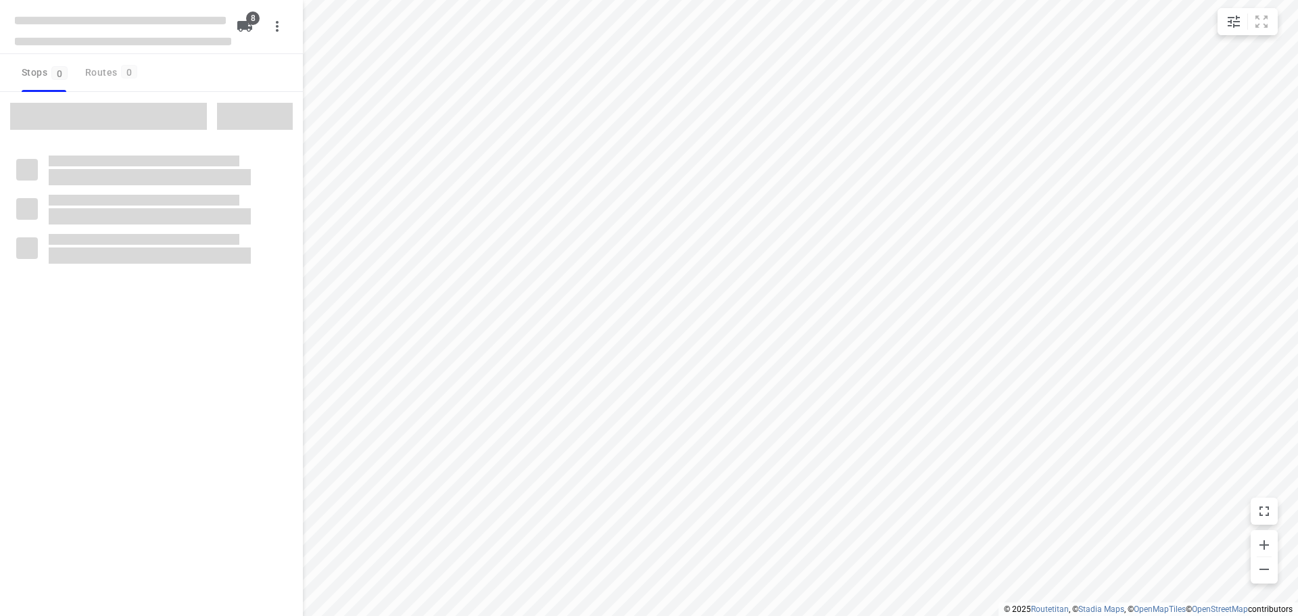
type input "distance"
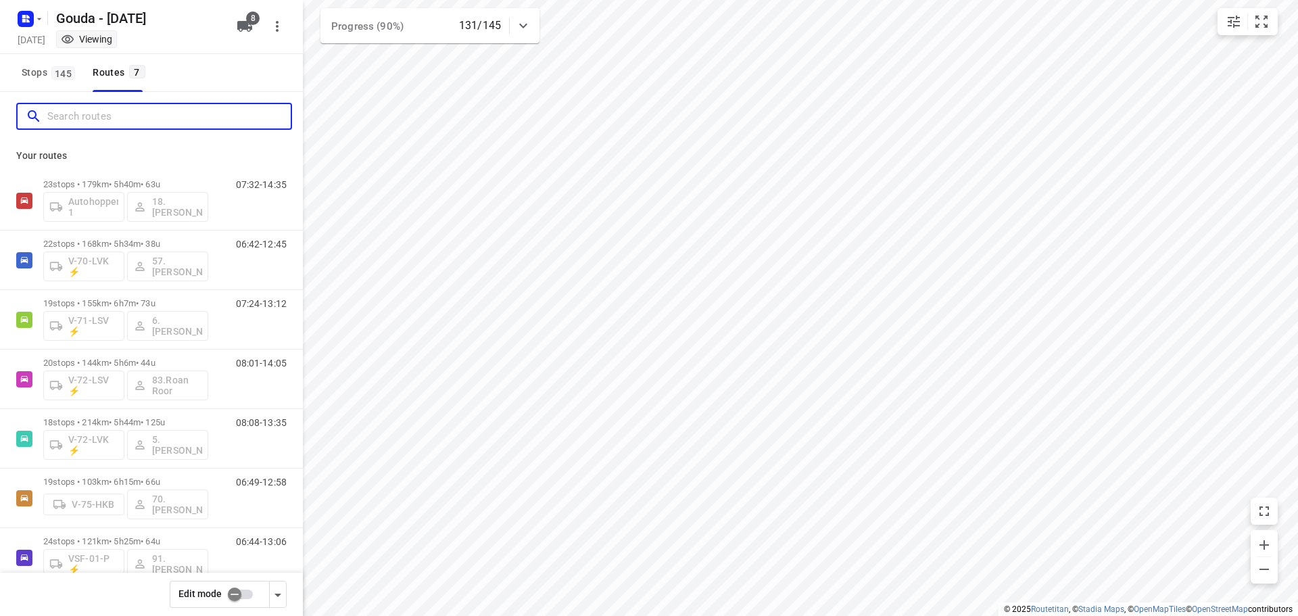
click at [131, 120] on input "Search routes" at bounding box center [168, 116] width 243 height 21
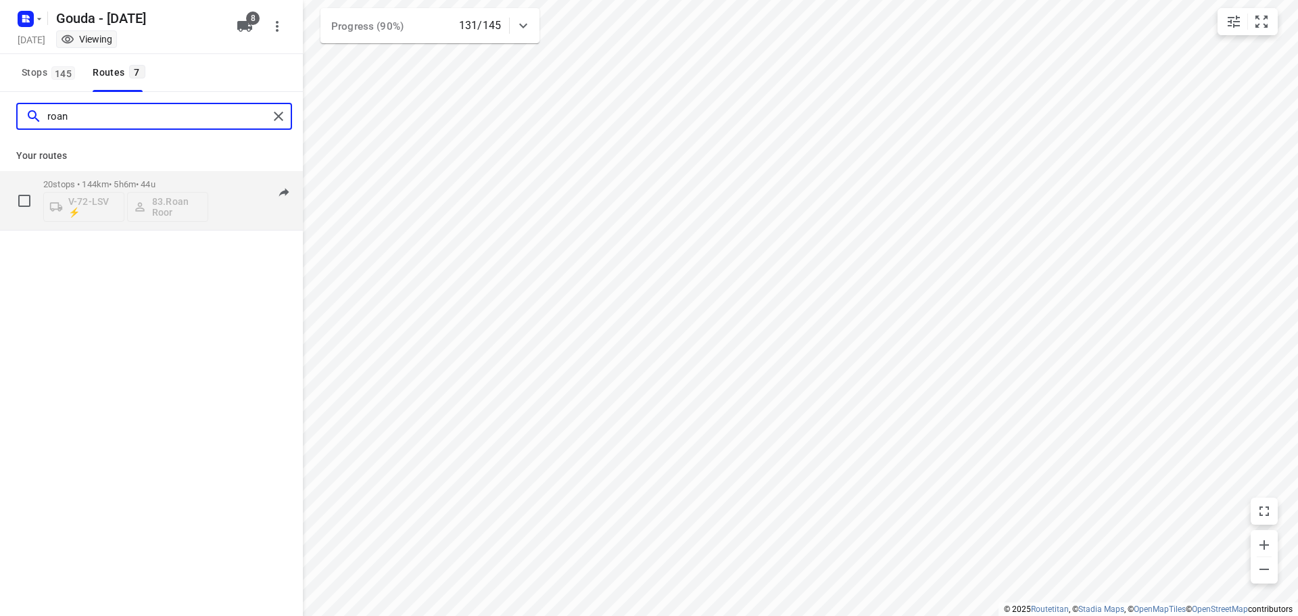
type input "roan"
click at [147, 185] on p "20 stops • 144km • 5h6m • 44u" at bounding box center [125, 184] width 165 height 10
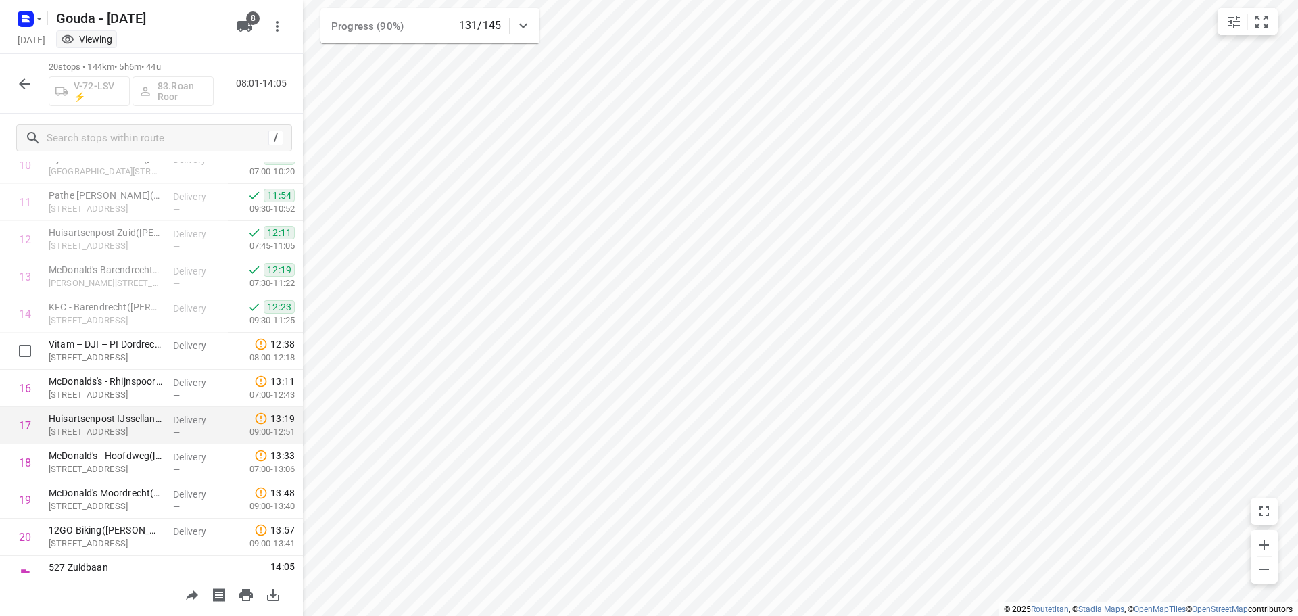
scroll to position [438, 0]
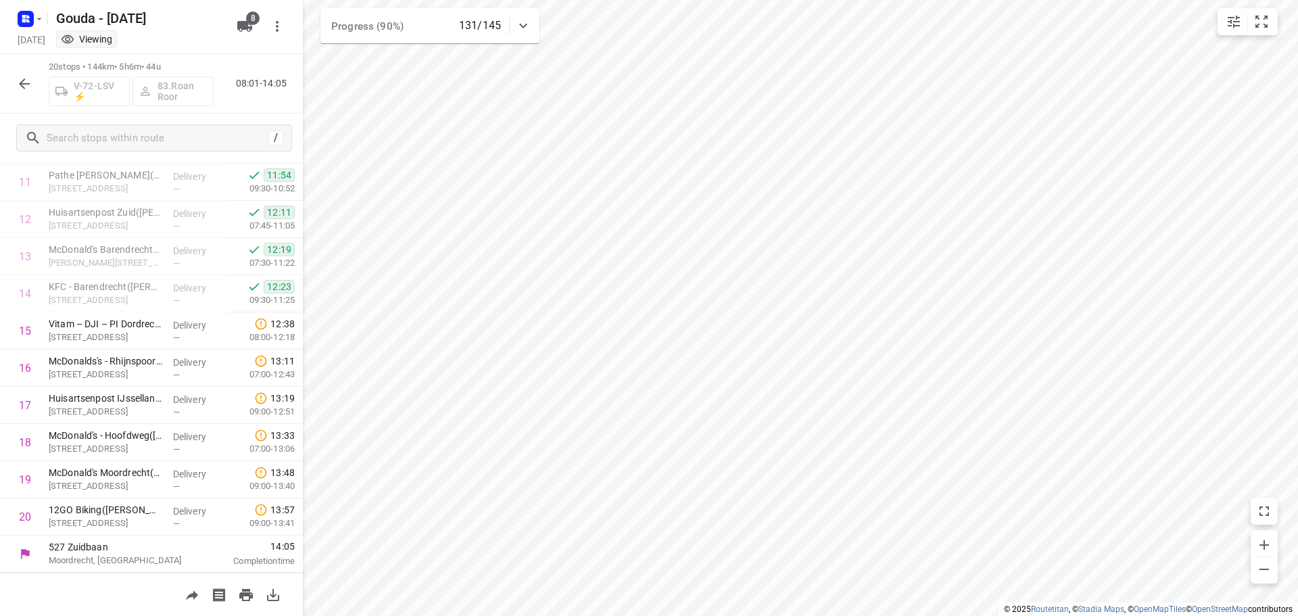
click at [170, 36] on div "Viewing" at bounding box center [141, 41] width 181 height 16
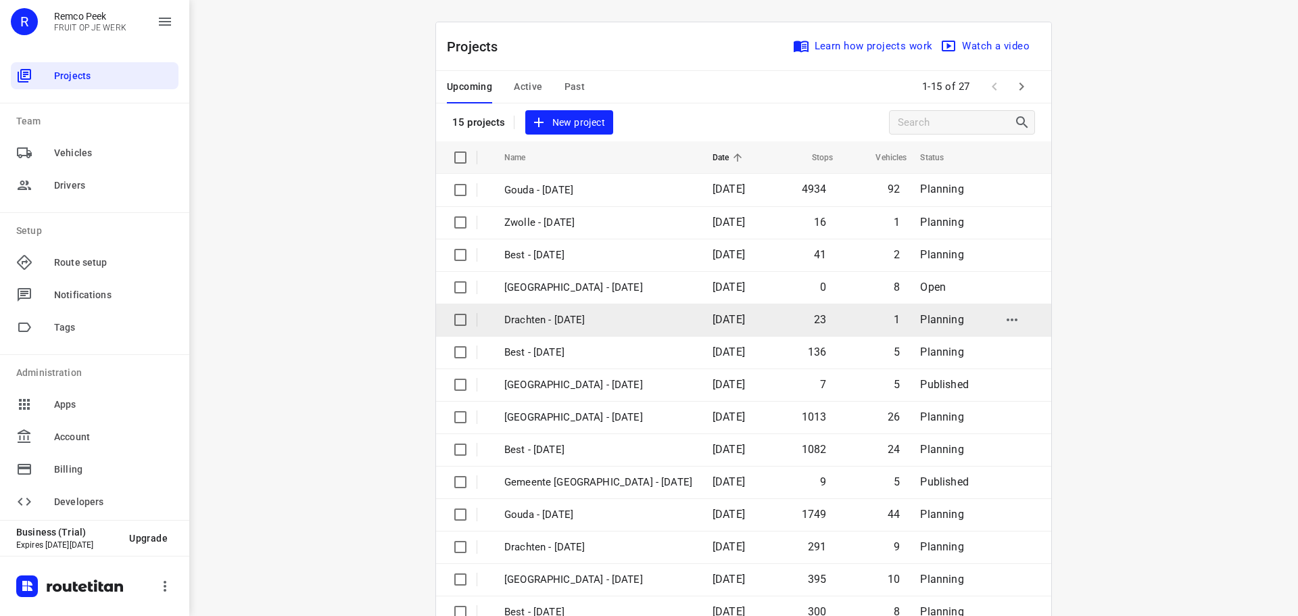
scroll to position [68, 0]
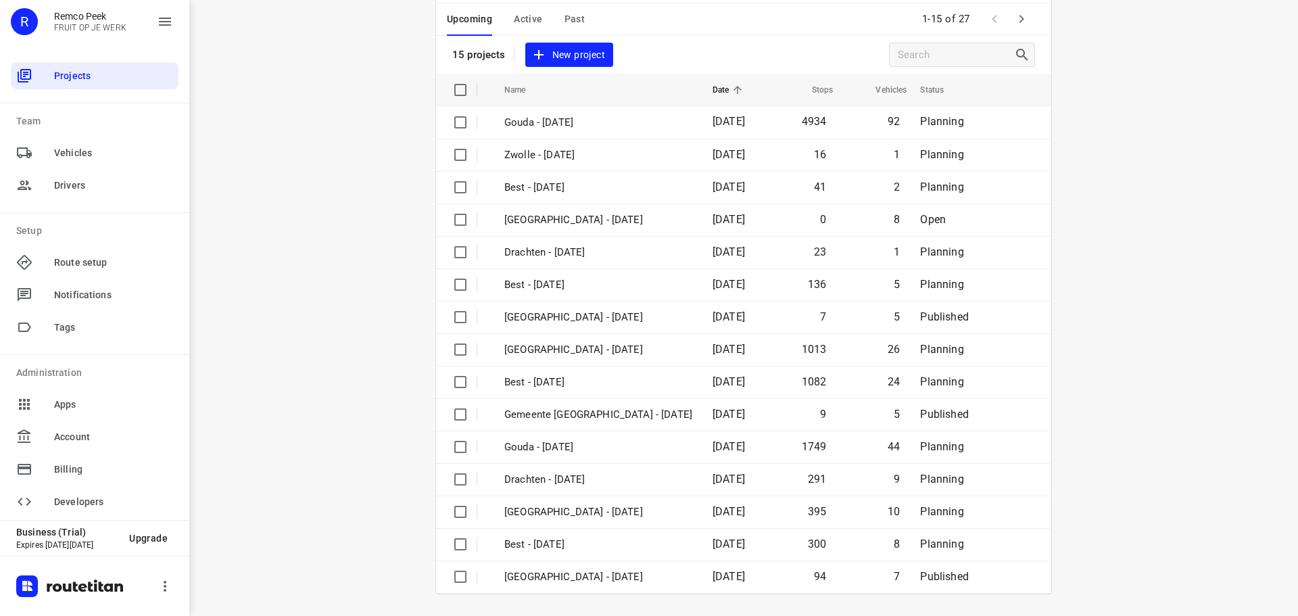
click at [1020, 16] on icon "button" at bounding box center [1022, 19] width 16 height 16
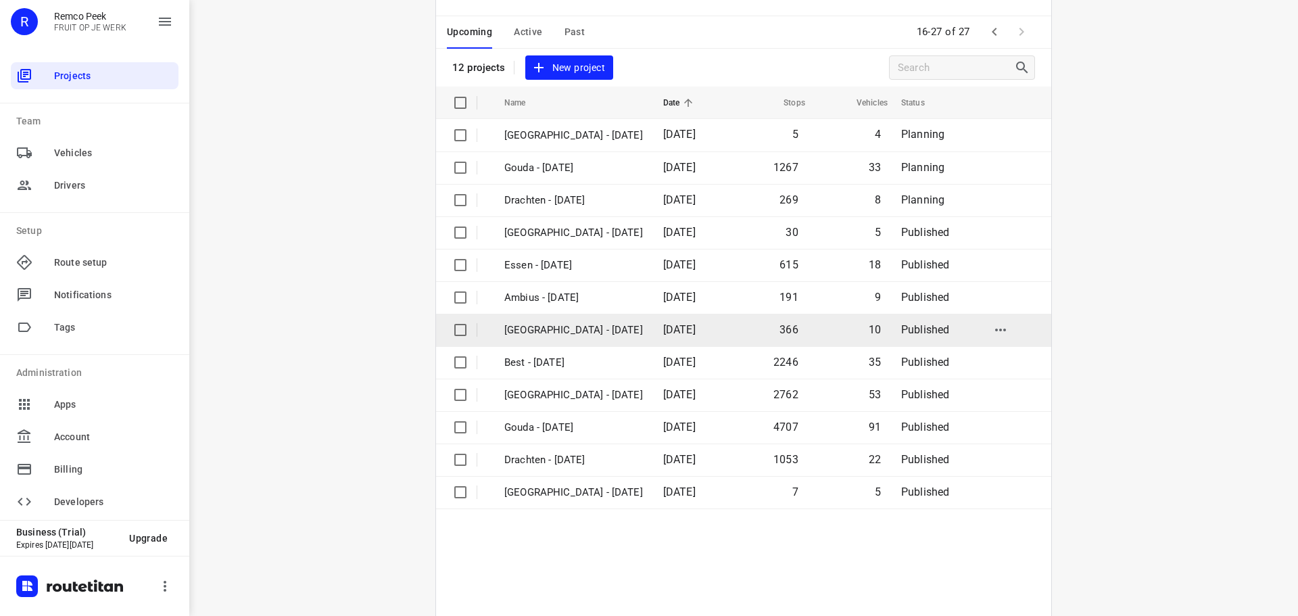
scroll to position [32, 0]
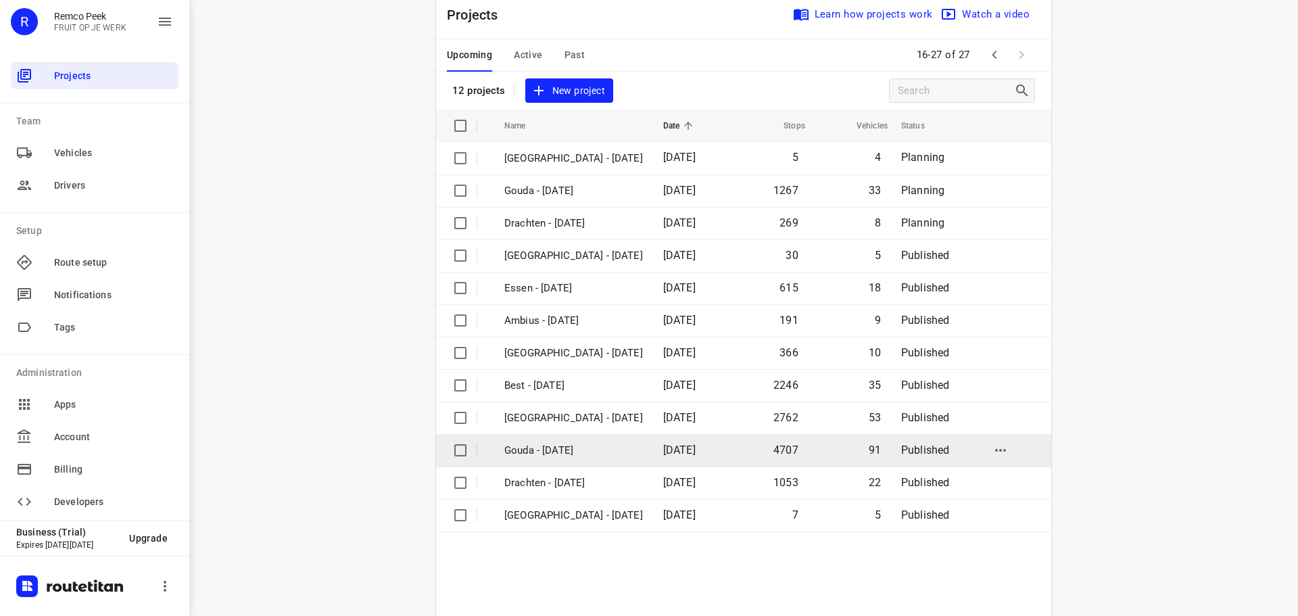
click at [602, 454] on p "Gouda - [DATE]" at bounding box center [573, 451] width 139 height 16
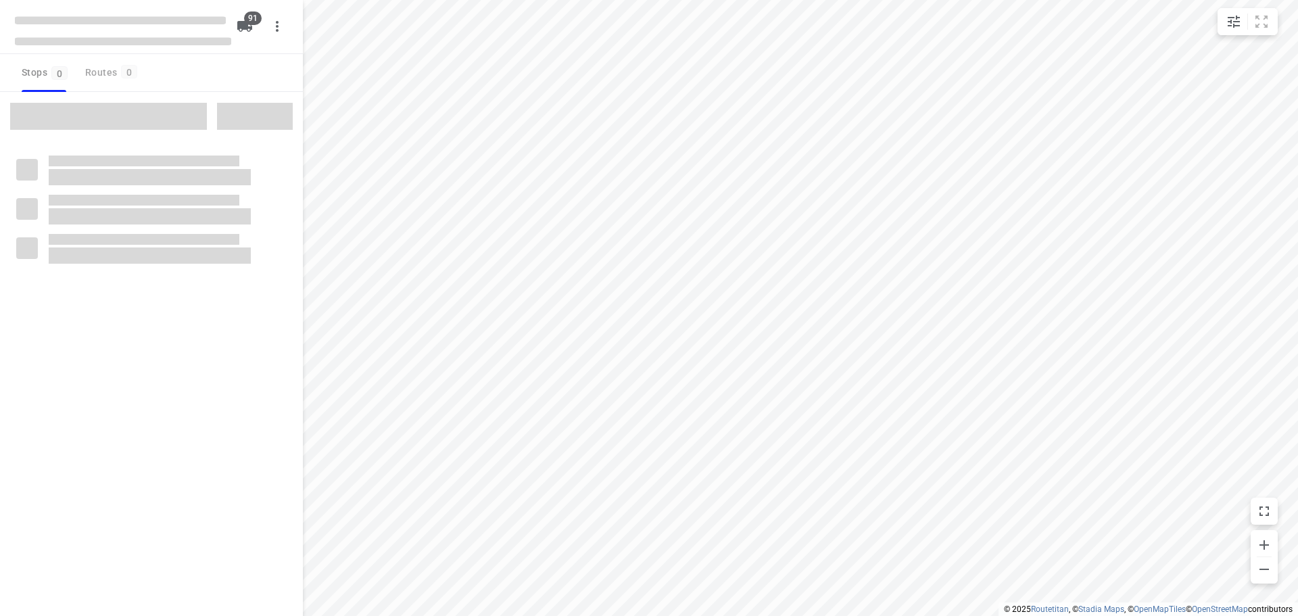
type input "distance"
checkbox input "true"
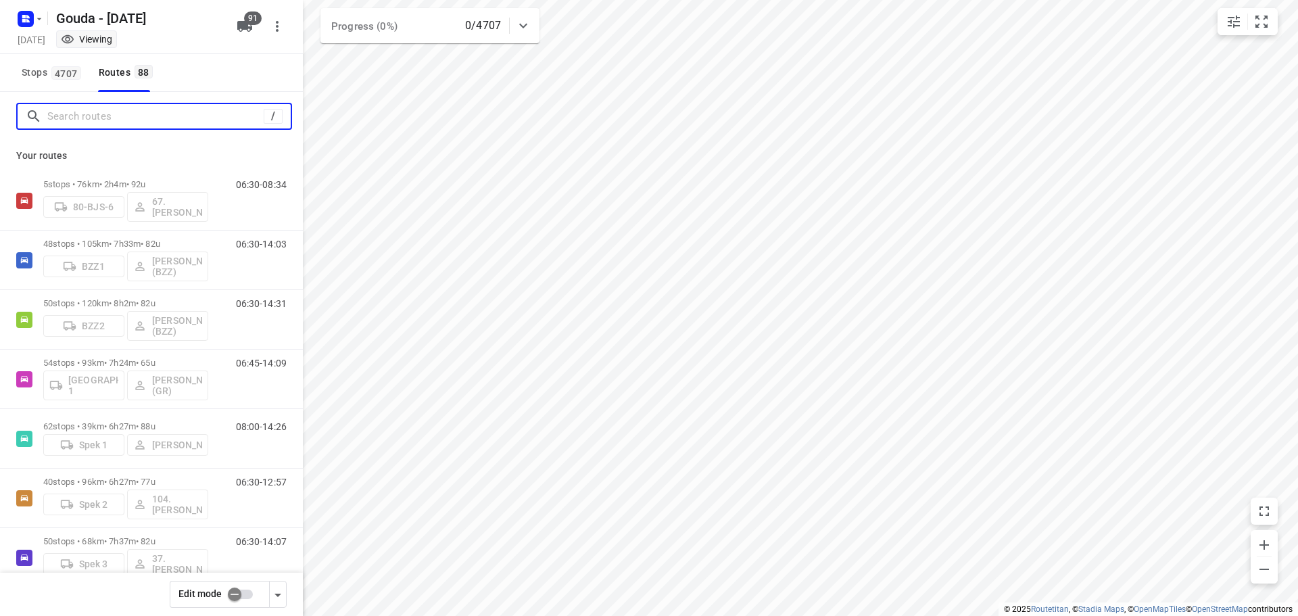
click at [162, 114] on input "Search routes" at bounding box center [155, 116] width 216 height 21
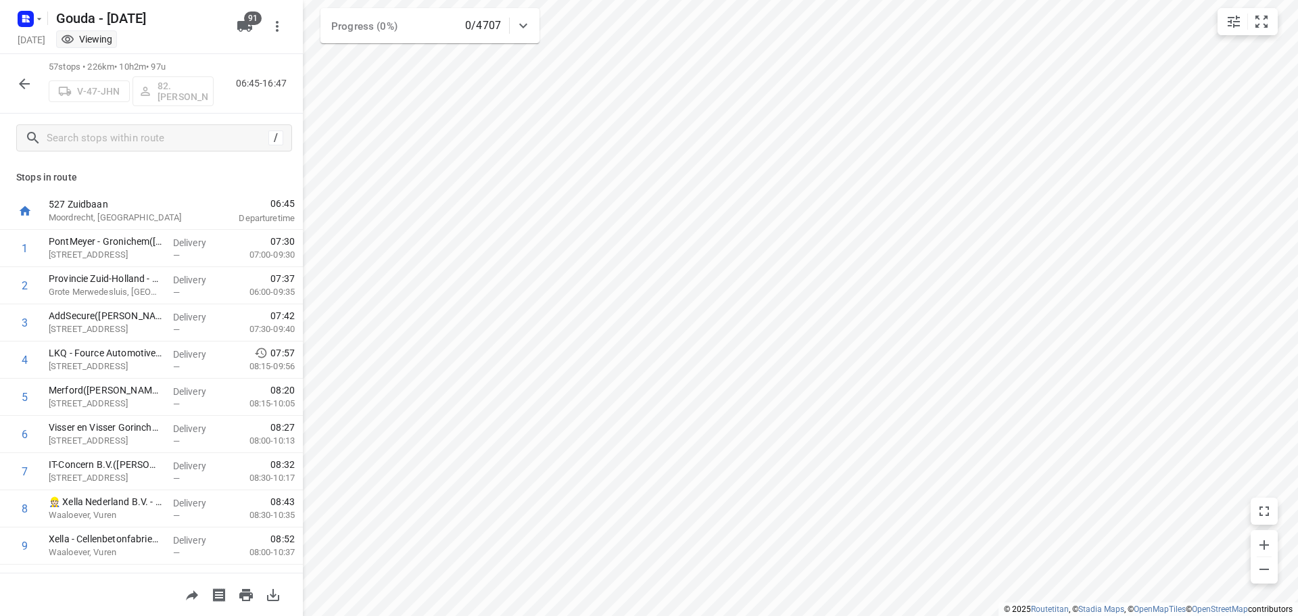
click at [26, 79] on icon "button" at bounding box center [24, 84] width 16 height 16
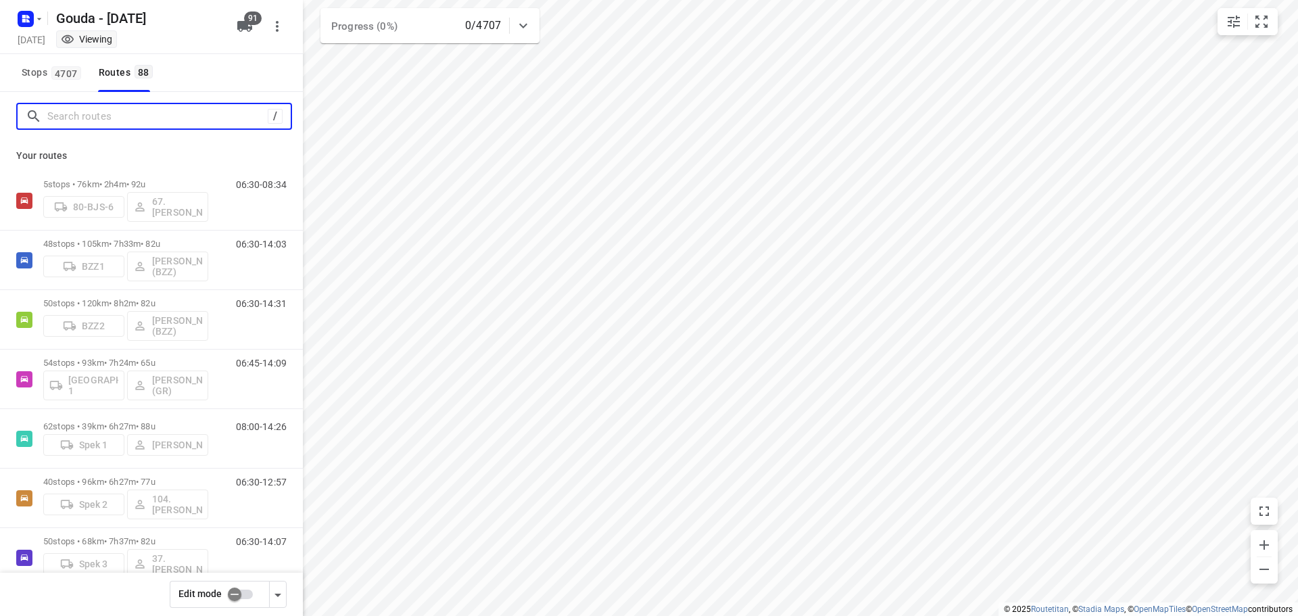
click at [113, 121] on input "Search routes" at bounding box center [157, 116] width 220 height 21
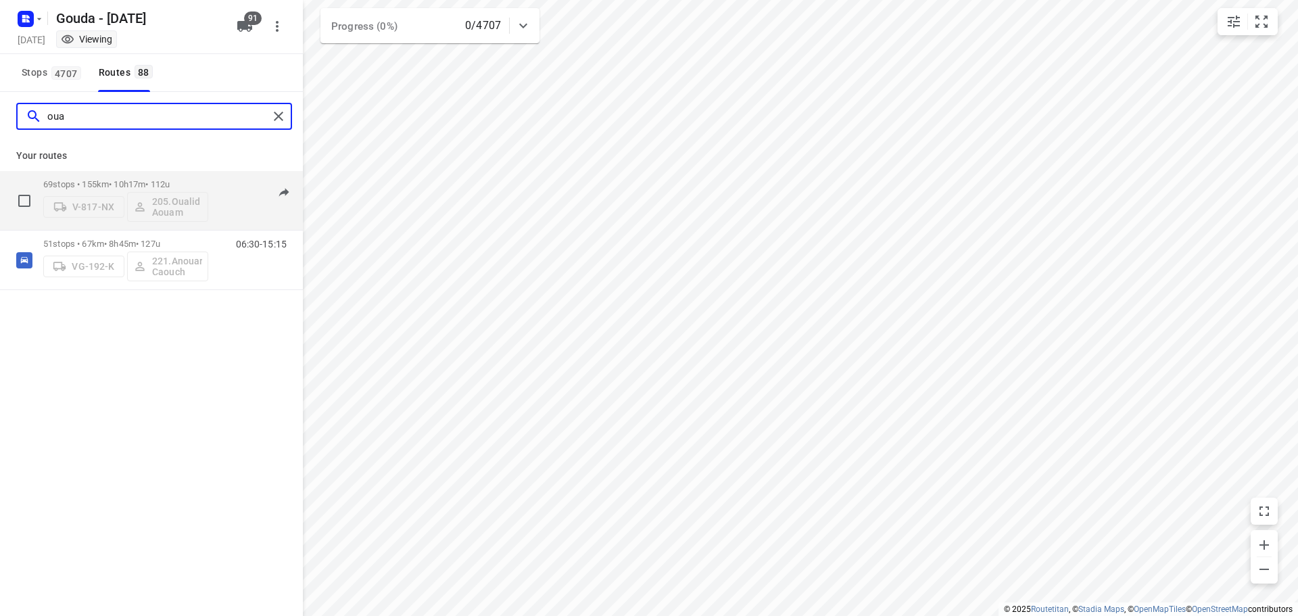
type input "oua"
click at [177, 176] on div "69 stops • 155km • 10h17m • 112u V-817-NX 205.Oualid Aouam" at bounding box center [125, 200] width 165 height 56
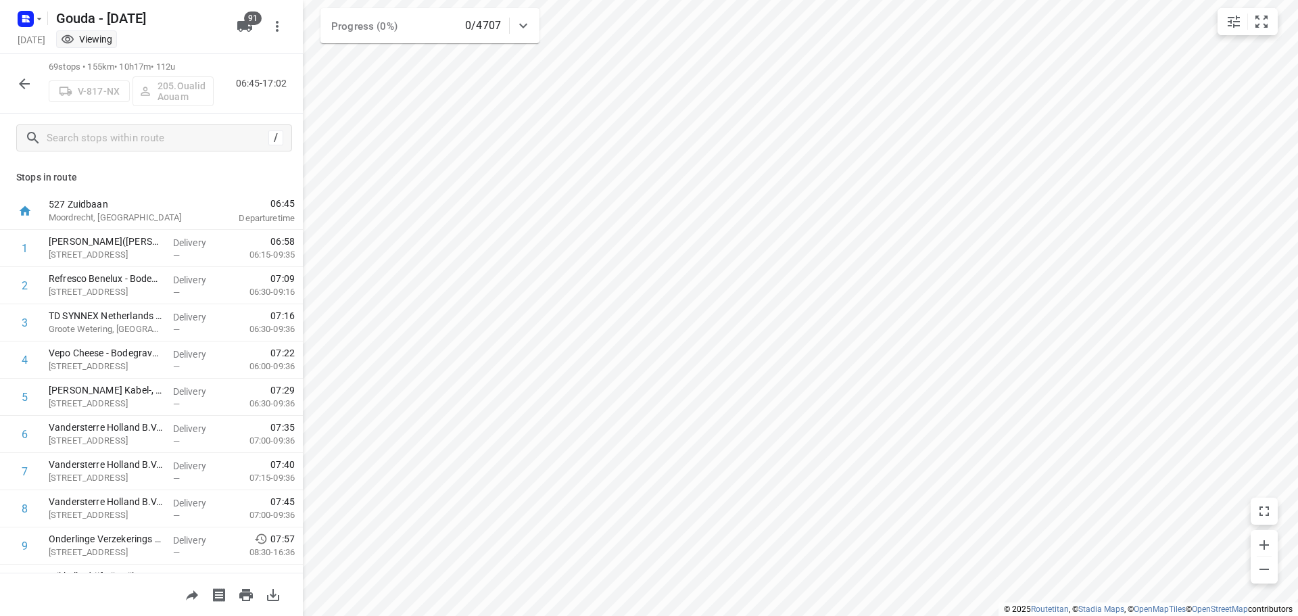
click at [215, 164] on div "Stops in route 527 [GEOGRAPHIC_DATA], [GEOGRAPHIC_DATA] 06:45 Departure time 1 …" at bounding box center [151, 367] width 303 height 410
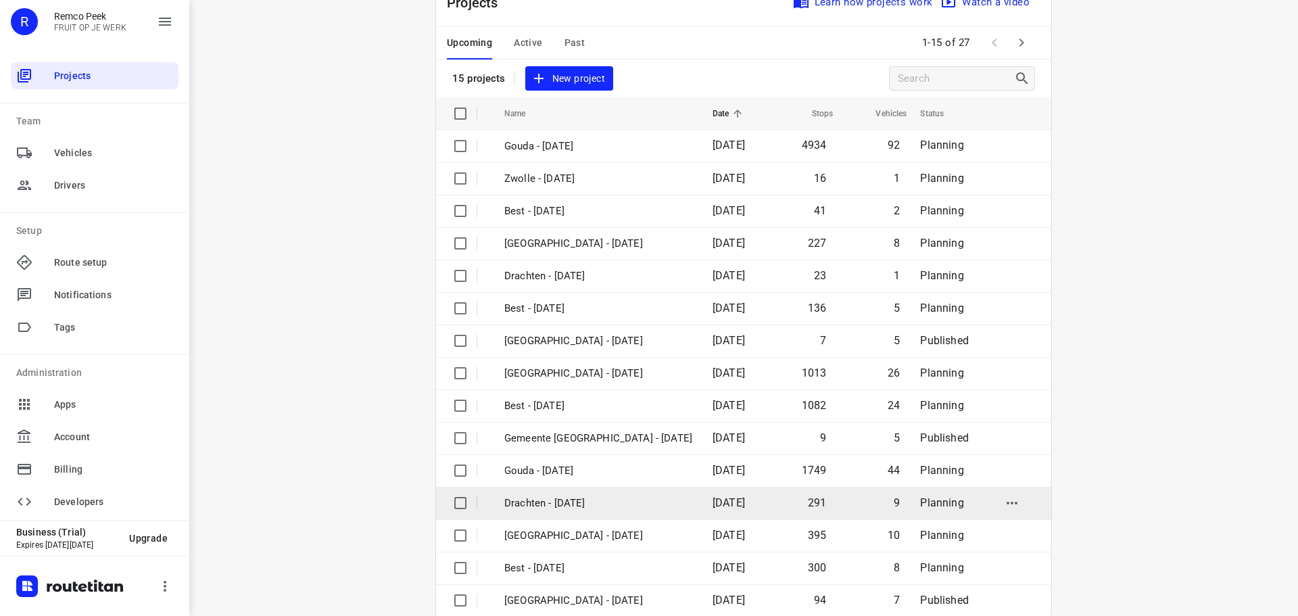
scroll to position [68, 0]
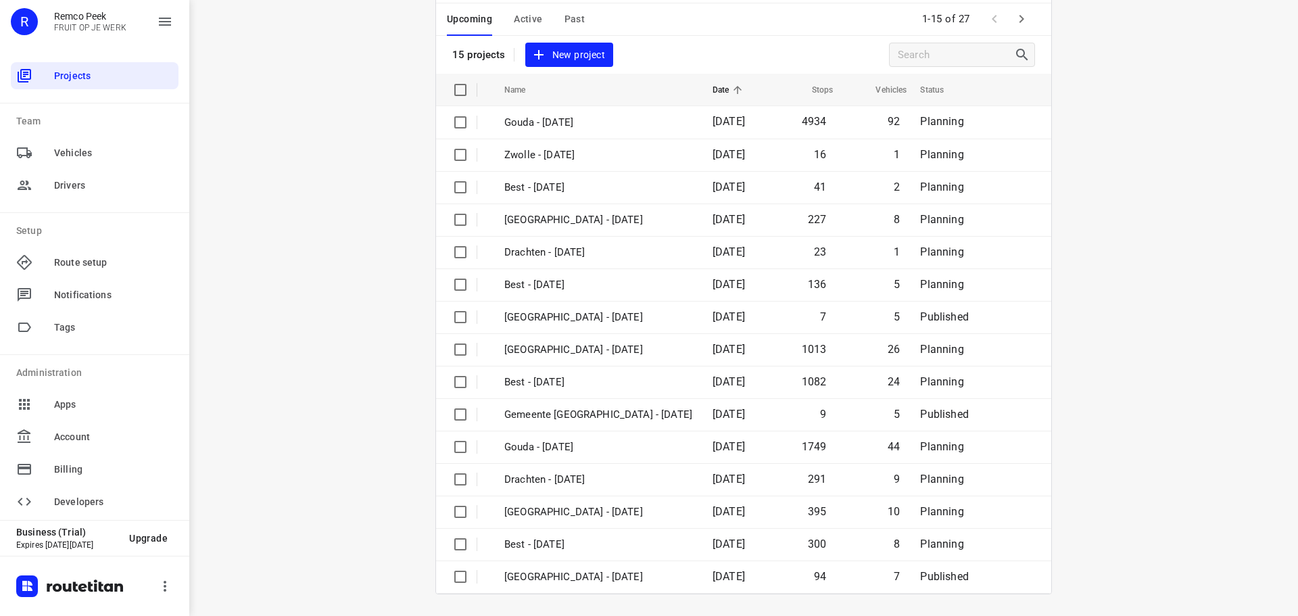
click at [295, 419] on div "i © 2025 Routetitan , © Stadia Maps , © OpenMapTiles © OpenStreetMap contributo…" at bounding box center [743, 308] width 1109 height 616
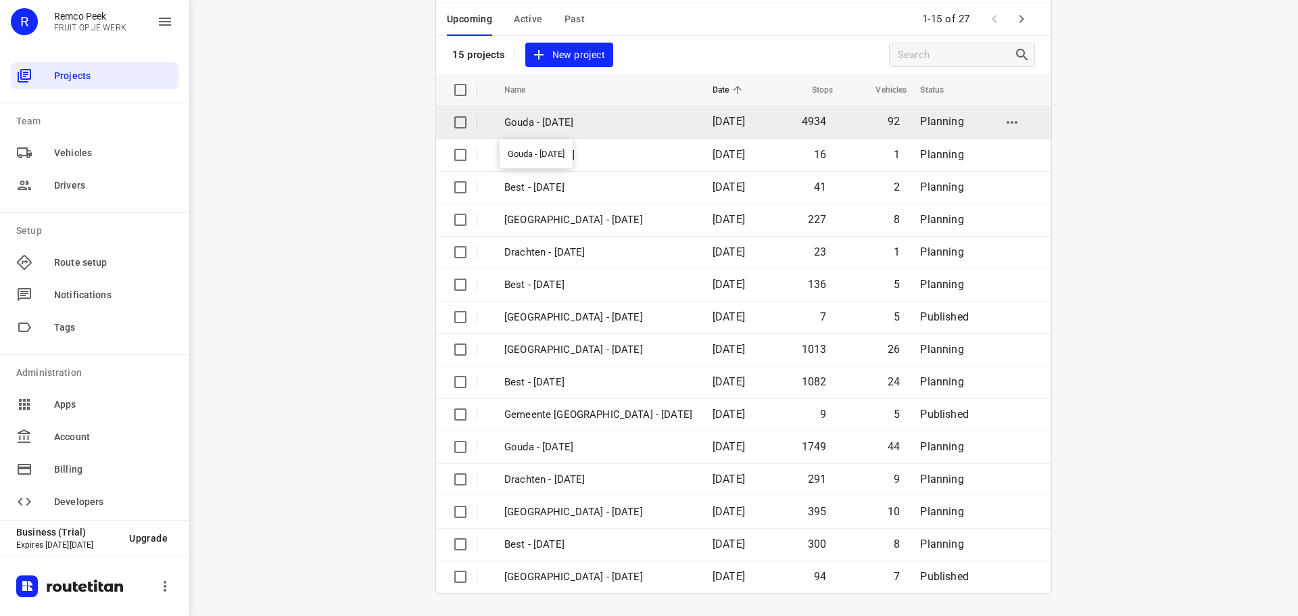
click at [563, 127] on p "Gouda - Monday" at bounding box center [598, 123] width 188 height 16
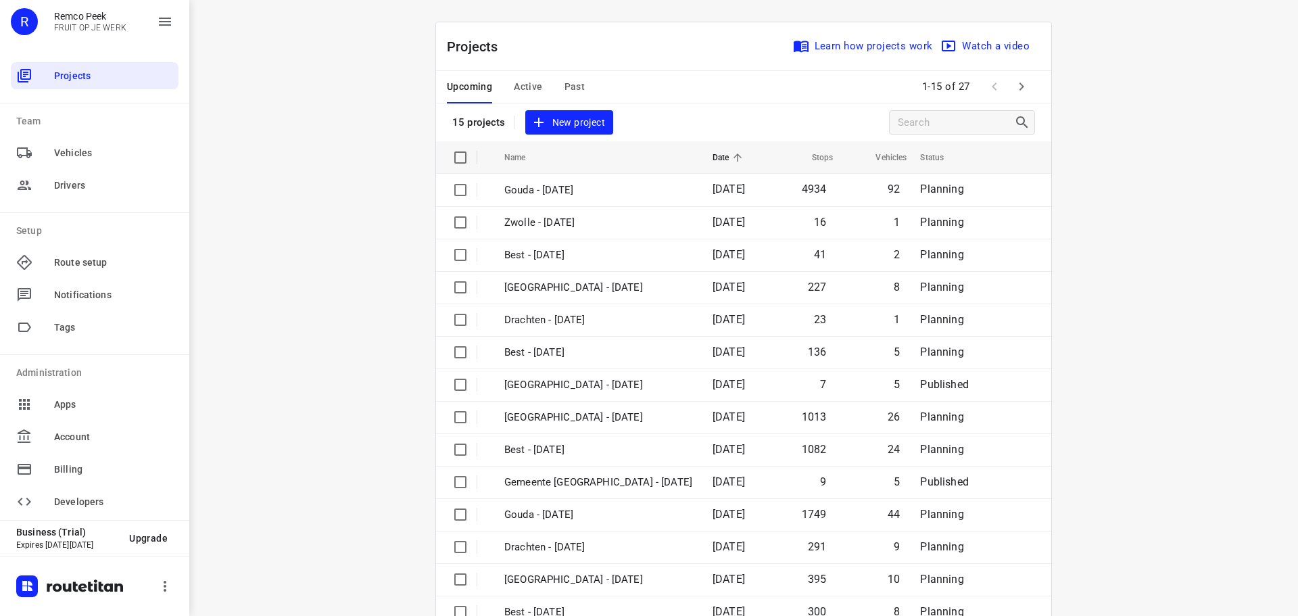
click at [1020, 86] on icon "button" at bounding box center [1022, 86] width 5 height 8
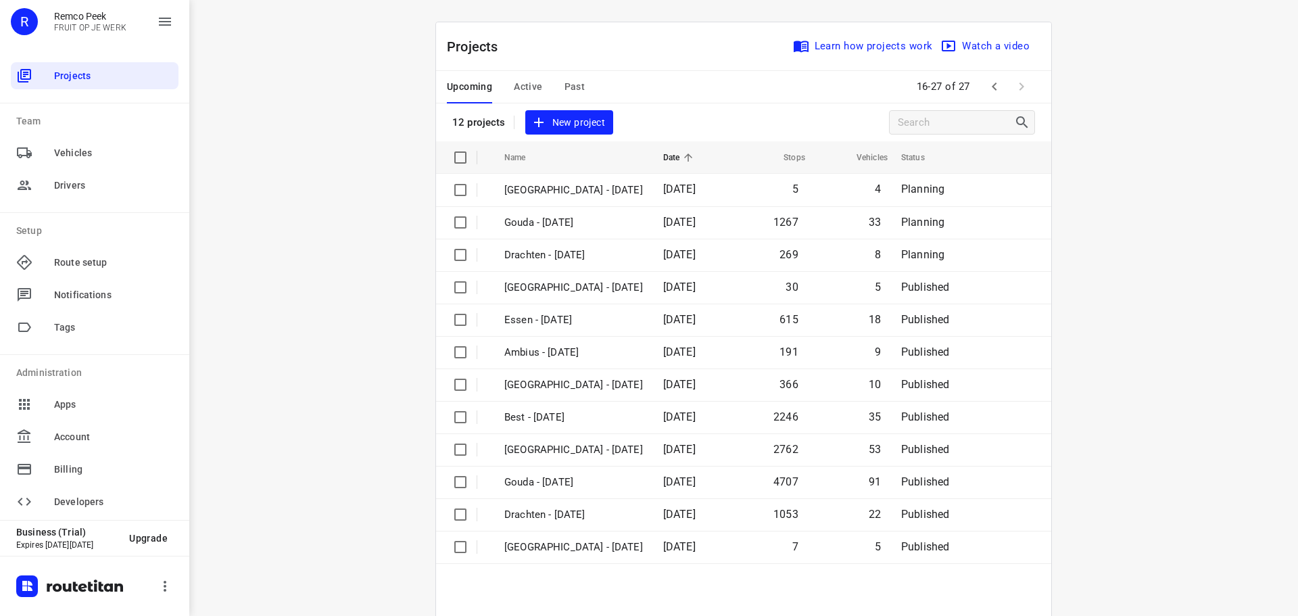
click at [295, 234] on div "i © 2025 Routetitan , © Stadia Maps , © OpenMapTiles © OpenStreetMap contributo…" at bounding box center [743, 308] width 1109 height 616
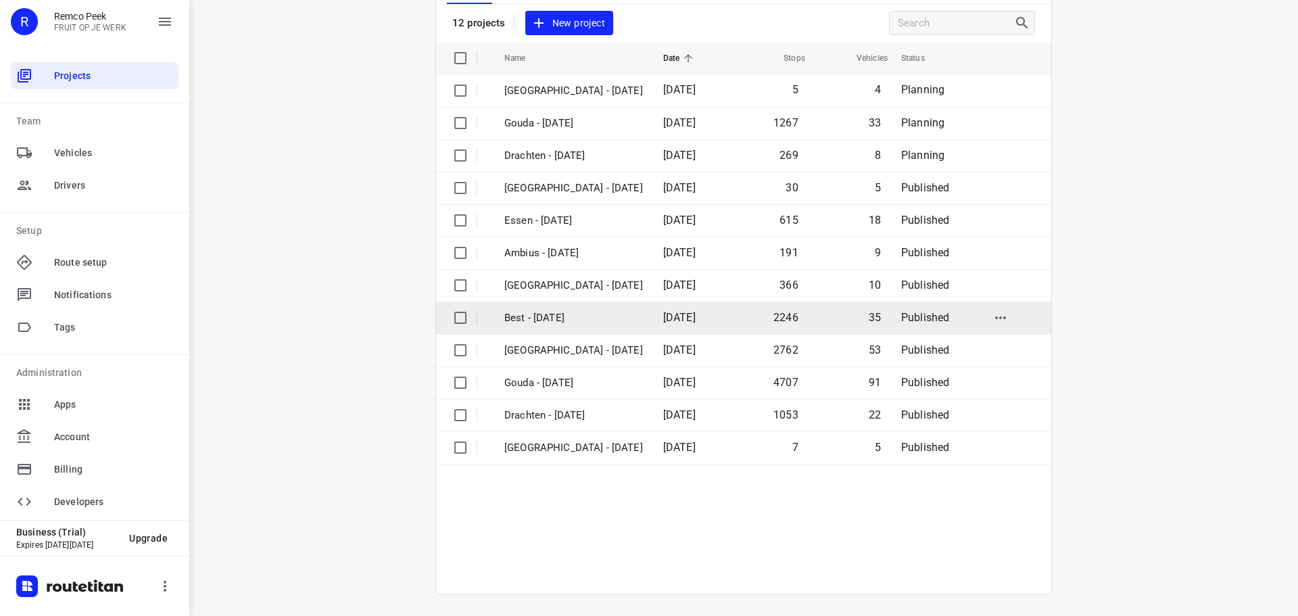
scroll to position [32, 0]
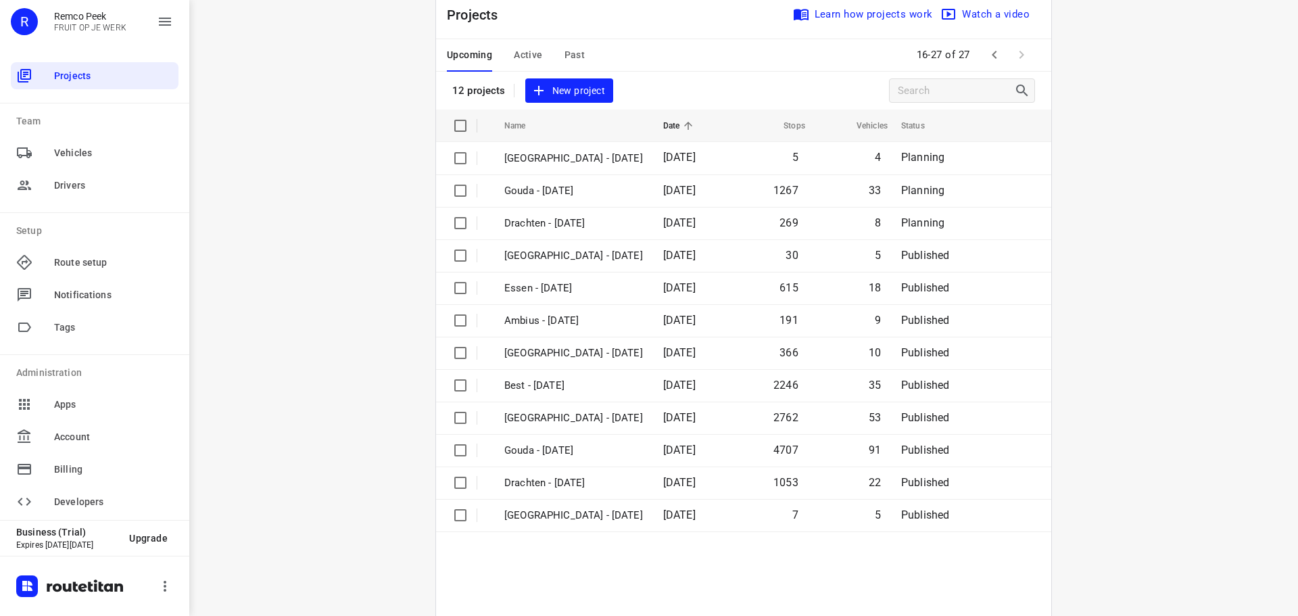
click at [1087, 68] on div "i © 2025 Routetitan , © Stadia Maps , © OpenMapTiles © OpenStreetMap contributo…" at bounding box center [743, 308] width 1109 height 616
click at [1085, 70] on div "i © 2025 Routetitan , © Stadia Maps , © OpenMapTiles © OpenStreetMap contributo…" at bounding box center [743, 308] width 1109 height 616
click at [1081, 70] on div "i © 2025 Routetitan , © Stadia Maps , © OpenMapTiles © OpenStreetMap contributo…" at bounding box center [743, 308] width 1109 height 616
click at [665, 84] on div "Projects Learn how projects work Watch a video 12 projects New project" at bounding box center [743, 50] width 615 height 119
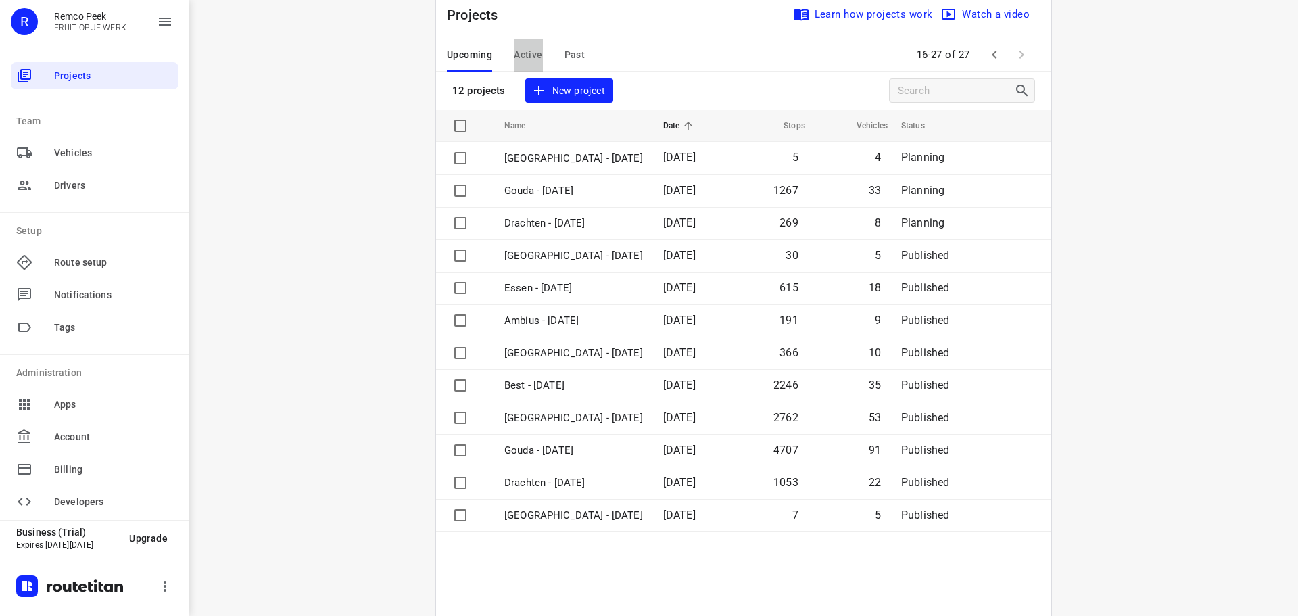
click at [517, 53] on span "Active" at bounding box center [528, 55] width 28 height 17
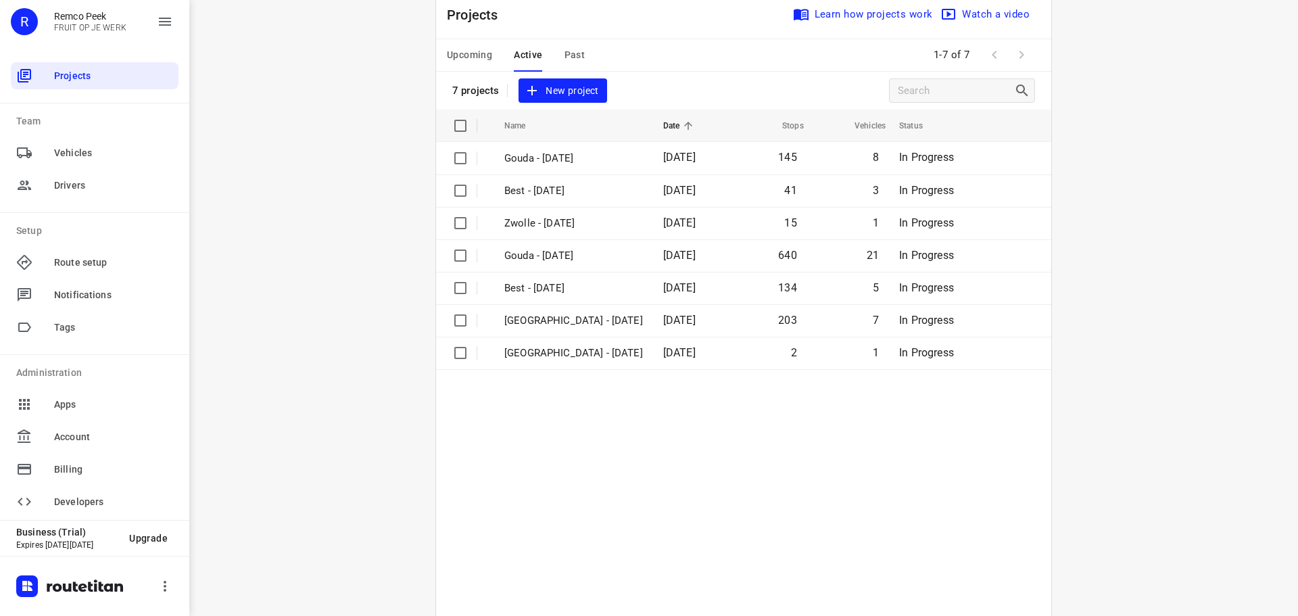
scroll to position [0, 0]
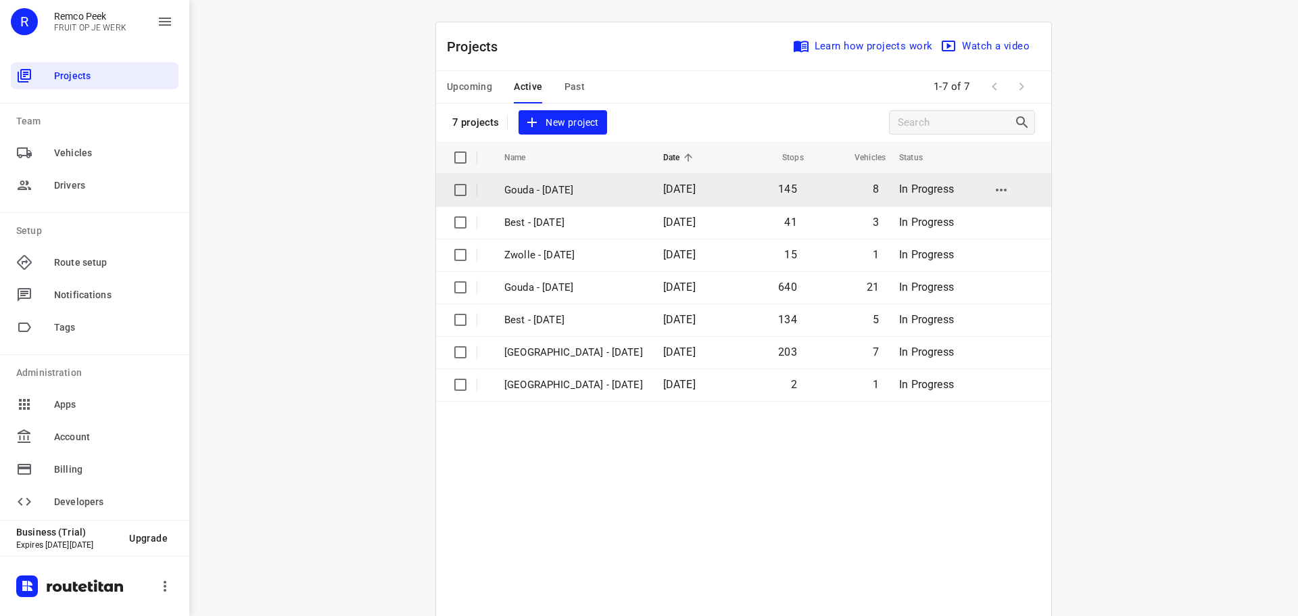
click at [570, 188] on p "Gouda - Friday" at bounding box center [573, 191] width 139 height 16
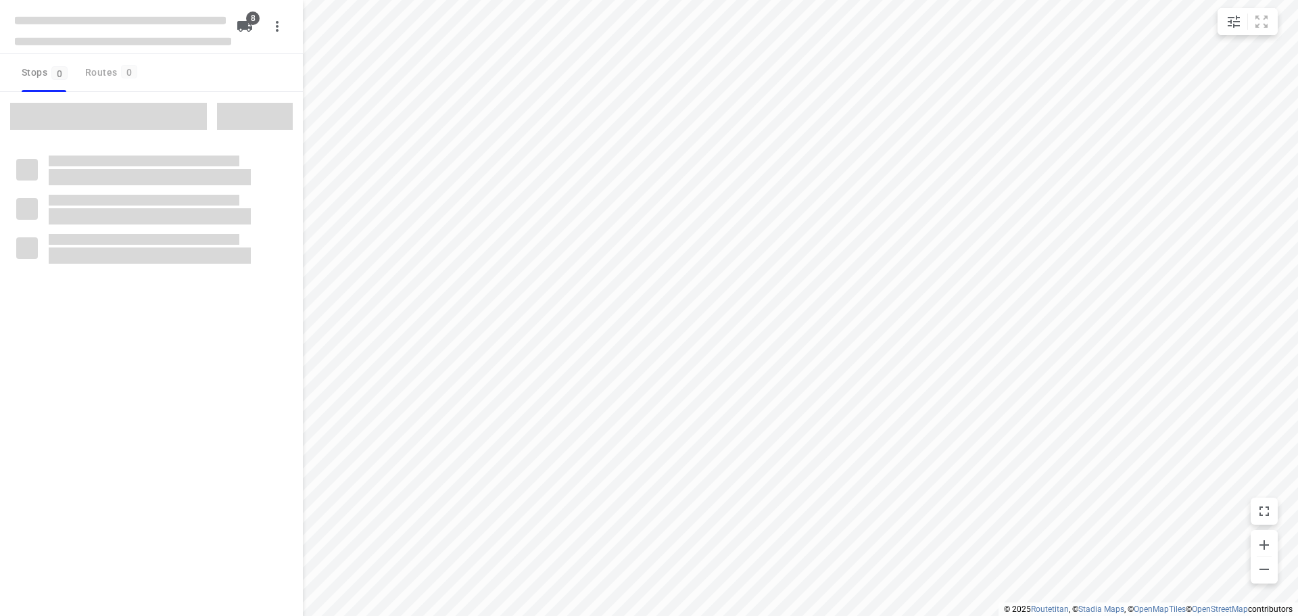
type input "distance"
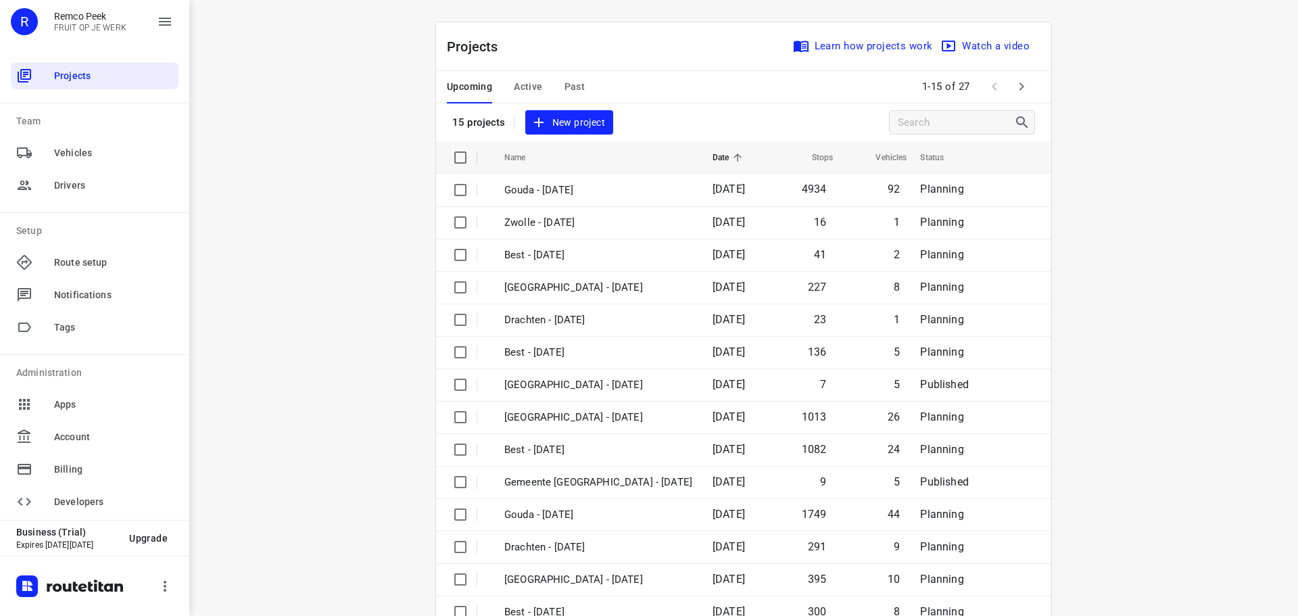
click at [524, 86] on span "Active" at bounding box center [528, 86] width 28 height 17
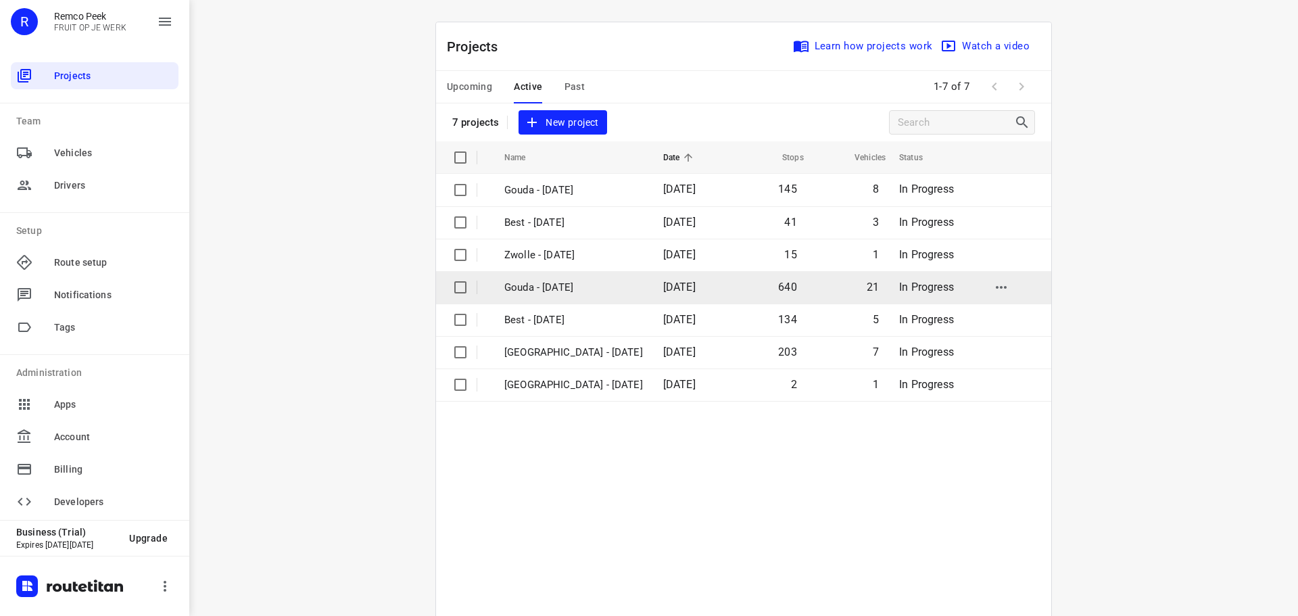
click at [567, 293] on p "Gouda - [DATE]" at bounding box center [573, 288] width 139 height 16
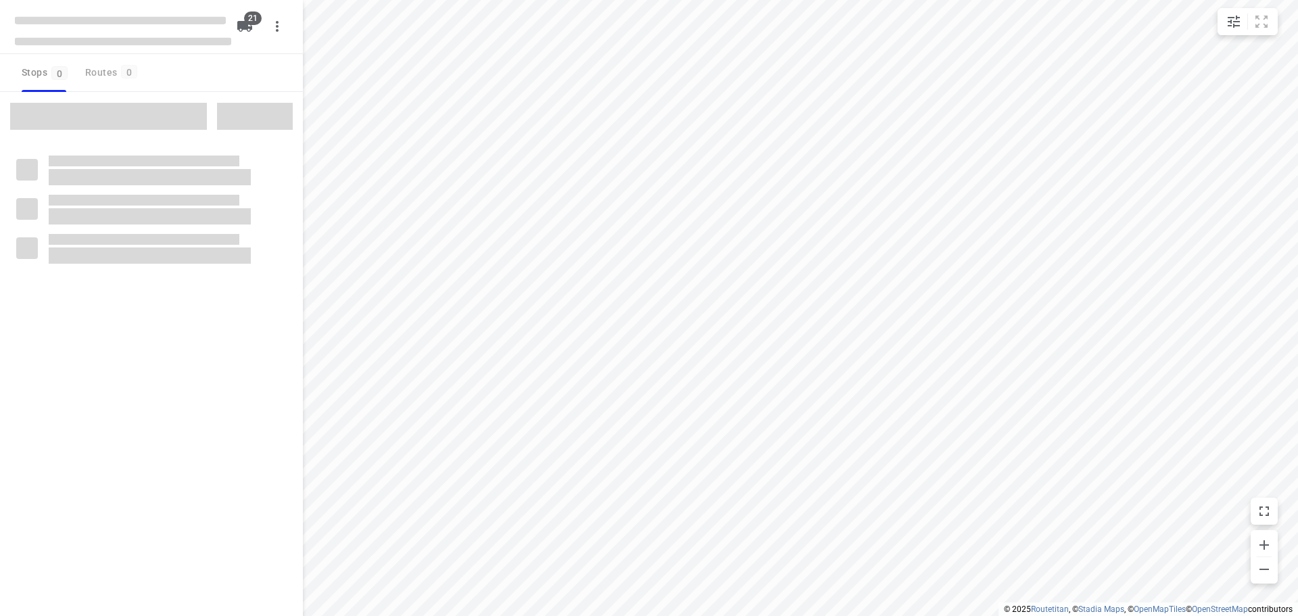
type input "distance"
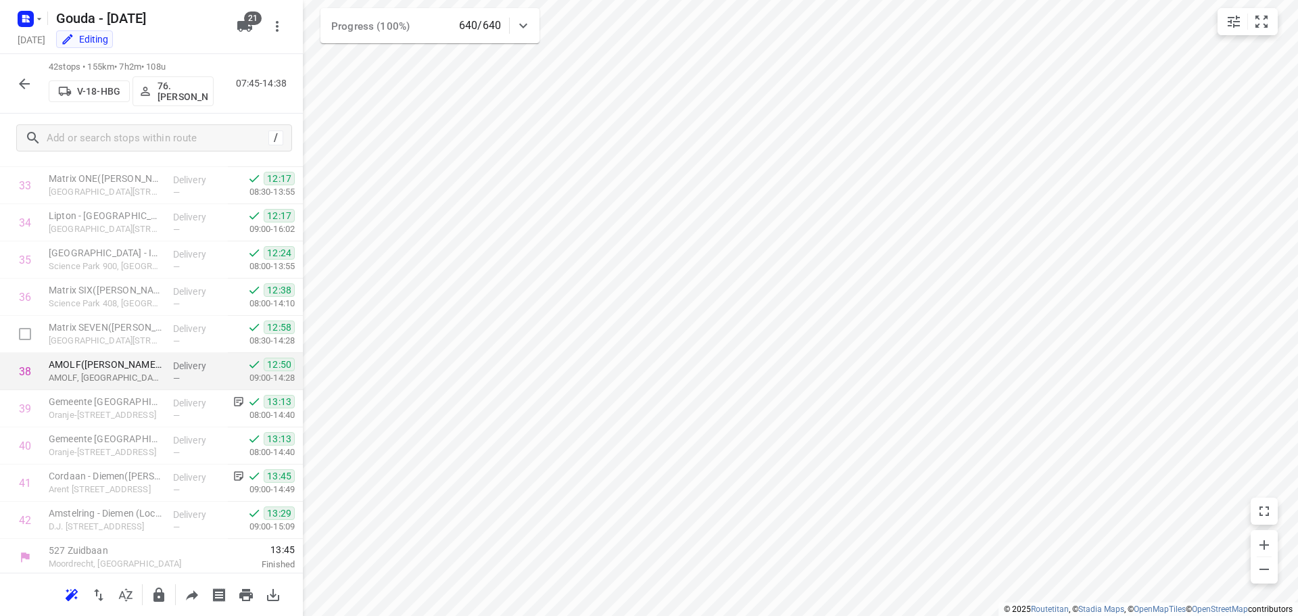
scroll to position [1256, 0]
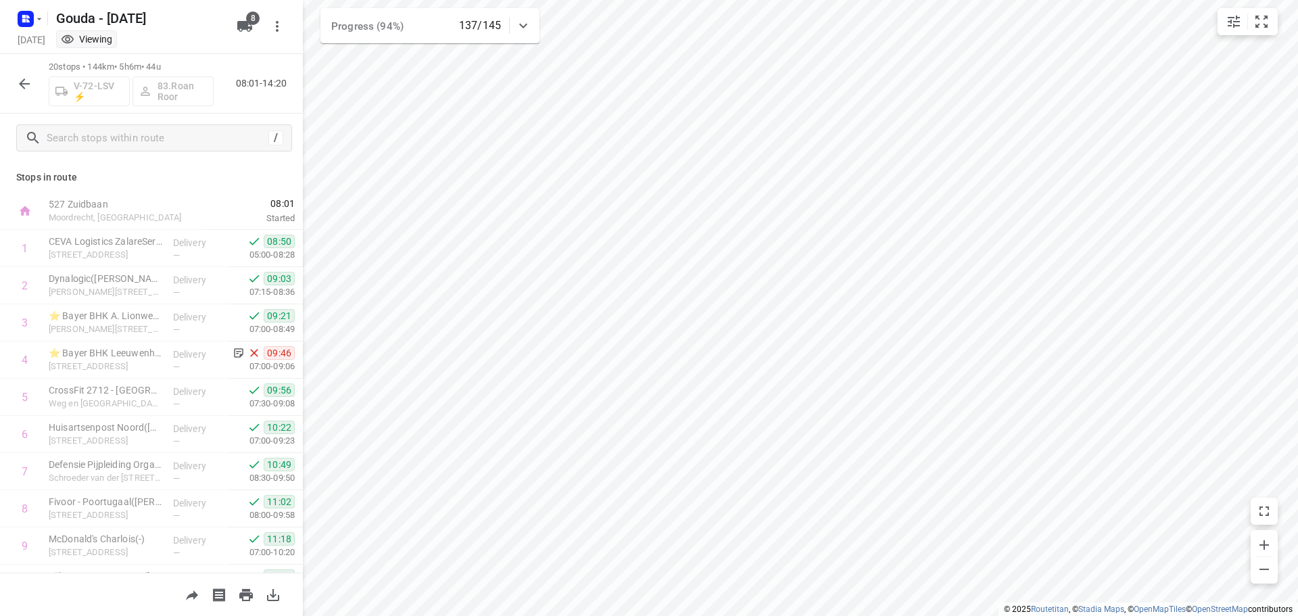
scroll to position [438, 0]
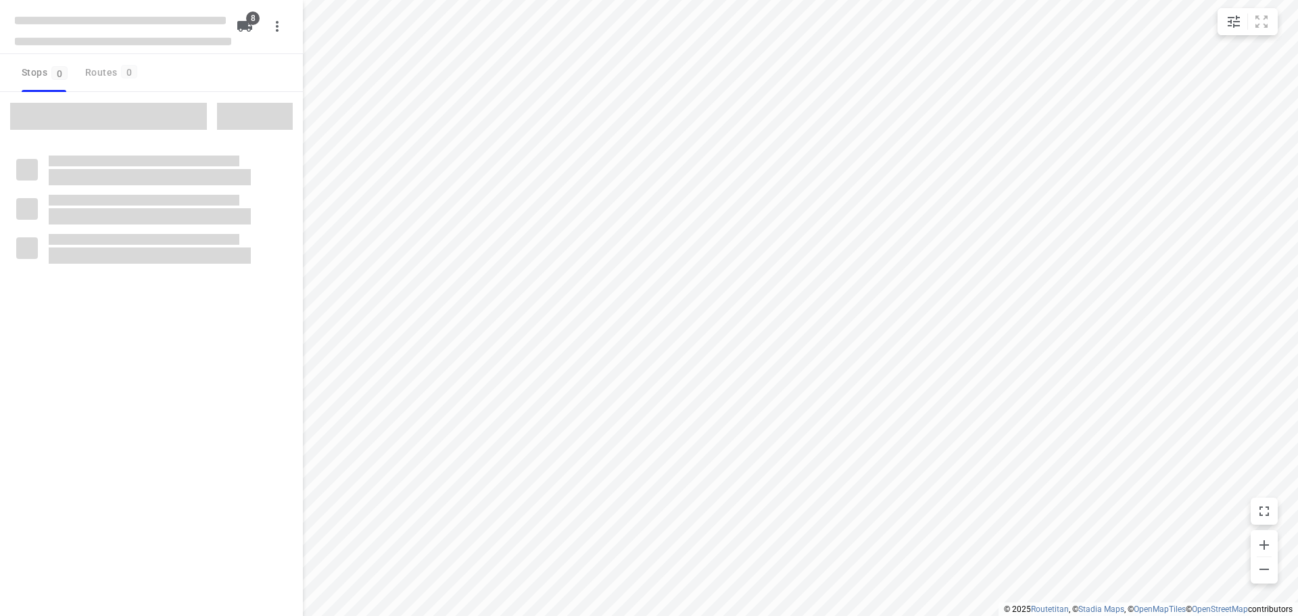
type input "distance"
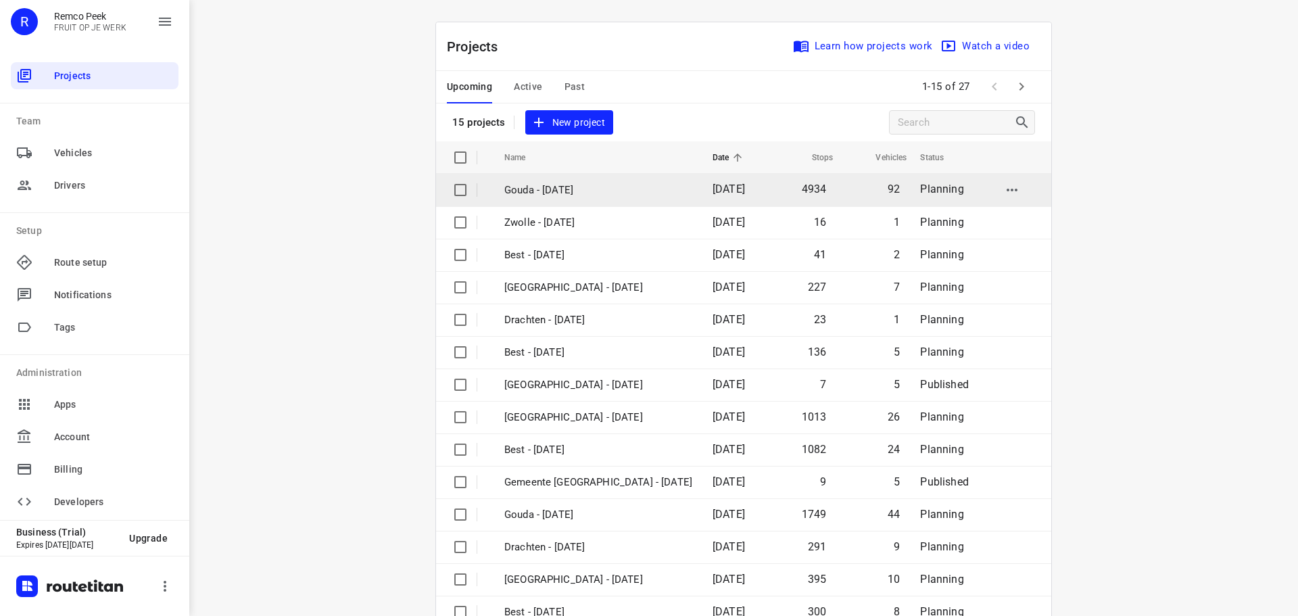
click at [565, 181] on td "Gouda - [DATE]" at bounding box center [596, 190] width 211 height 32
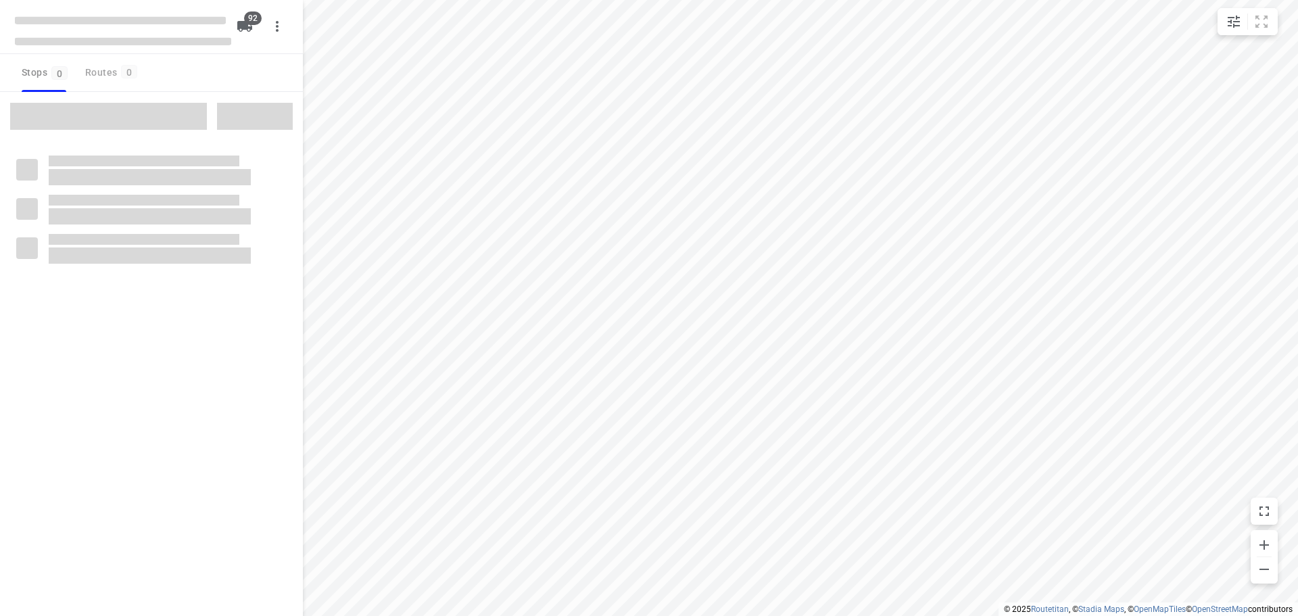
type input "distance"
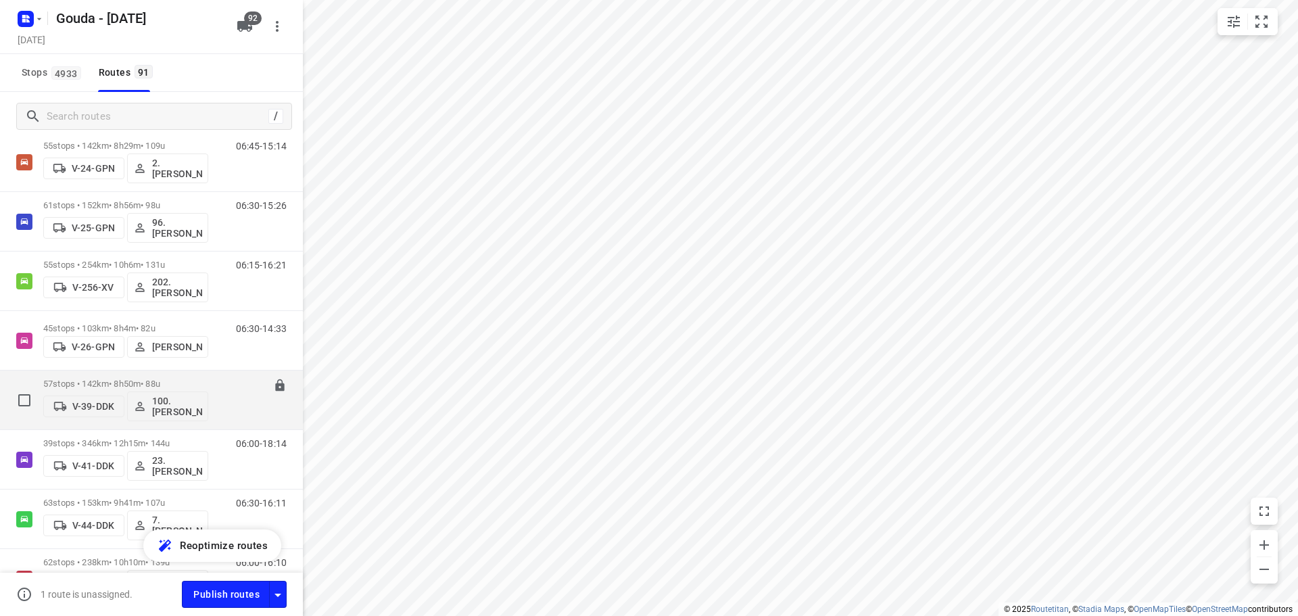
scroll to position [811, 0]
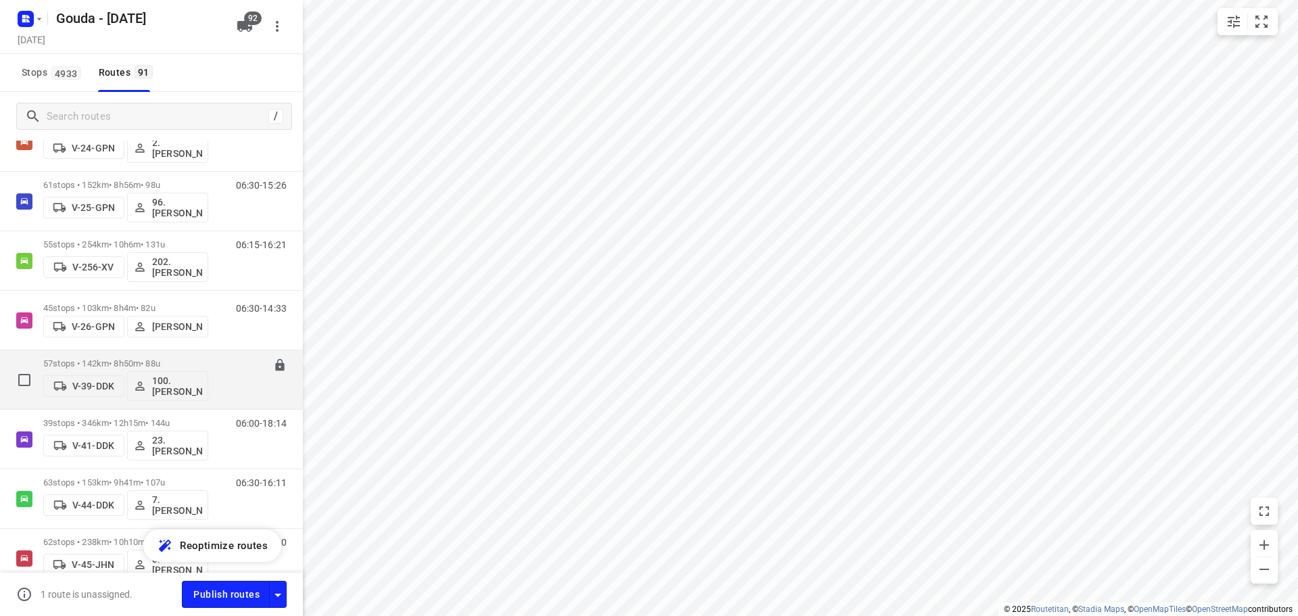
click at [133, 358] on p "57 stops • 142km • 8h50m • 88u" at bounding box center [125, 363] width 165 height 10
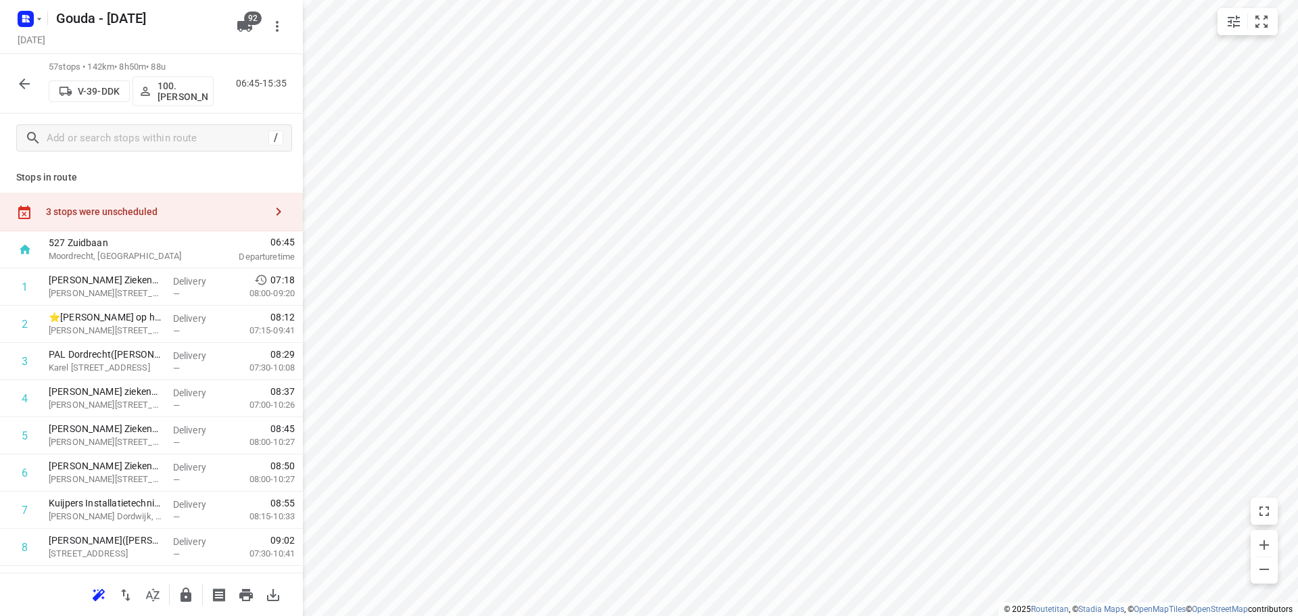
click at [155, 591] on icon "button" at bounding box center [153, 594] width 14 height 13
drag, startPoint x: 105, startPoint y: 333, endPoint x: 105, endPoint y: 295, distance: 37.9
drag, startPoint x: 121, startPoint y: 327, endPoint x: 124, endPoint y: 362, distance: 35.3
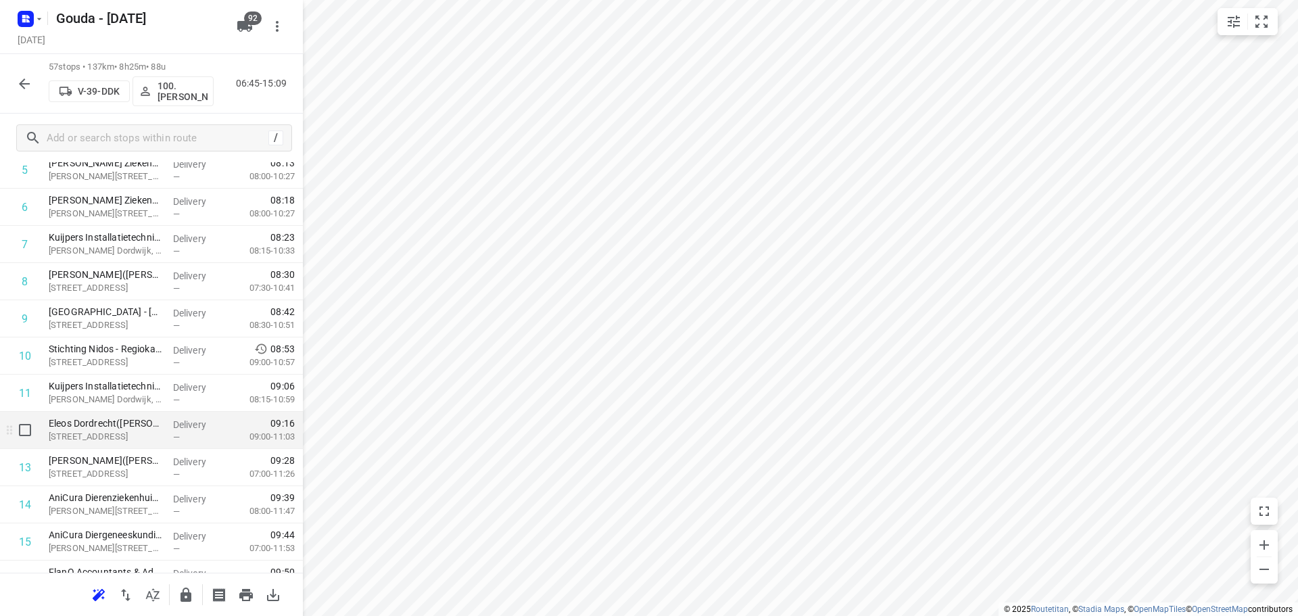
scroll to position [270, 0]
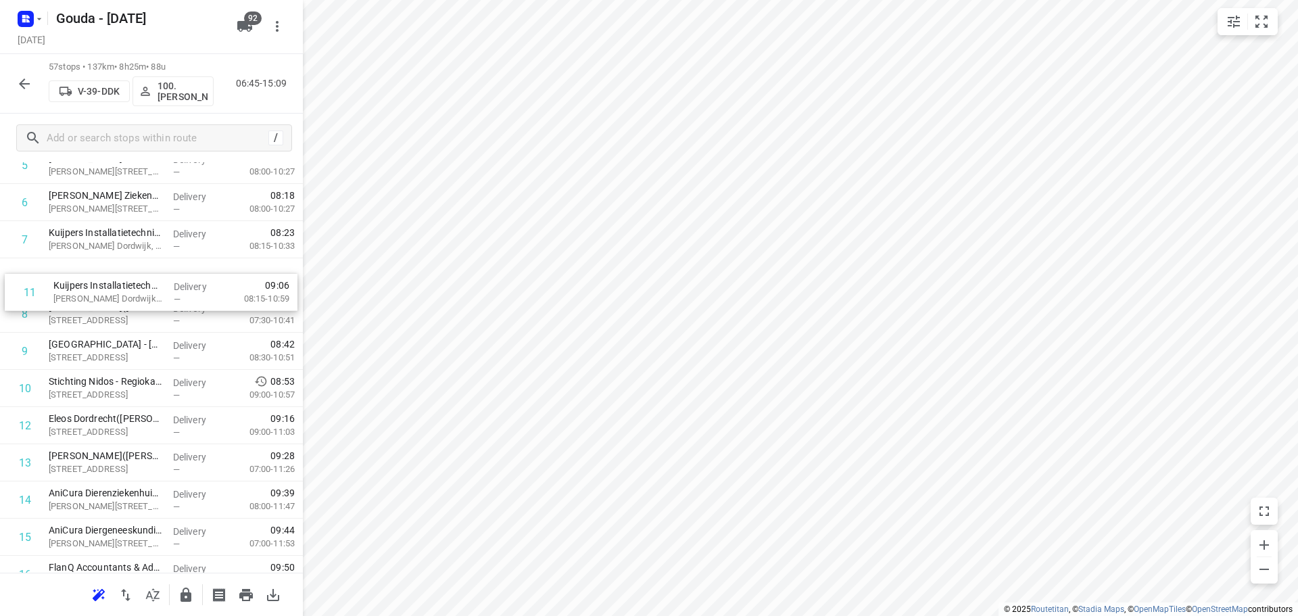
drag, startPoint x: 170, startPoint y: 396, endPoint x: 174, endPoint y: 295, distance: 100.2
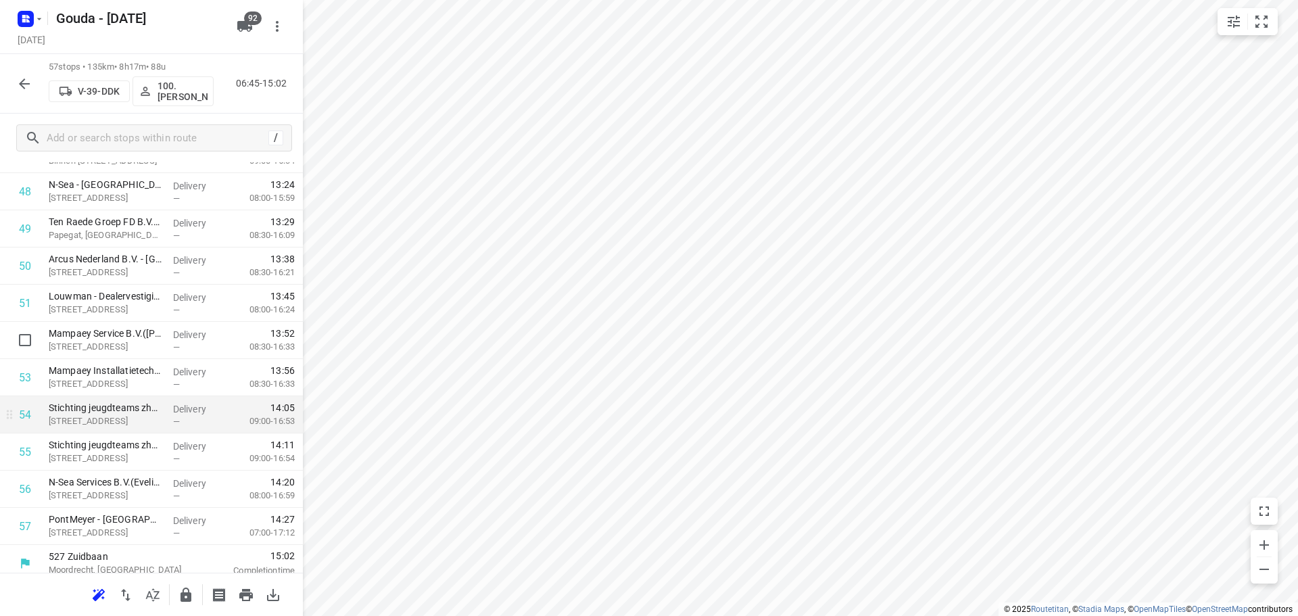
scroll to position [1853, 0]
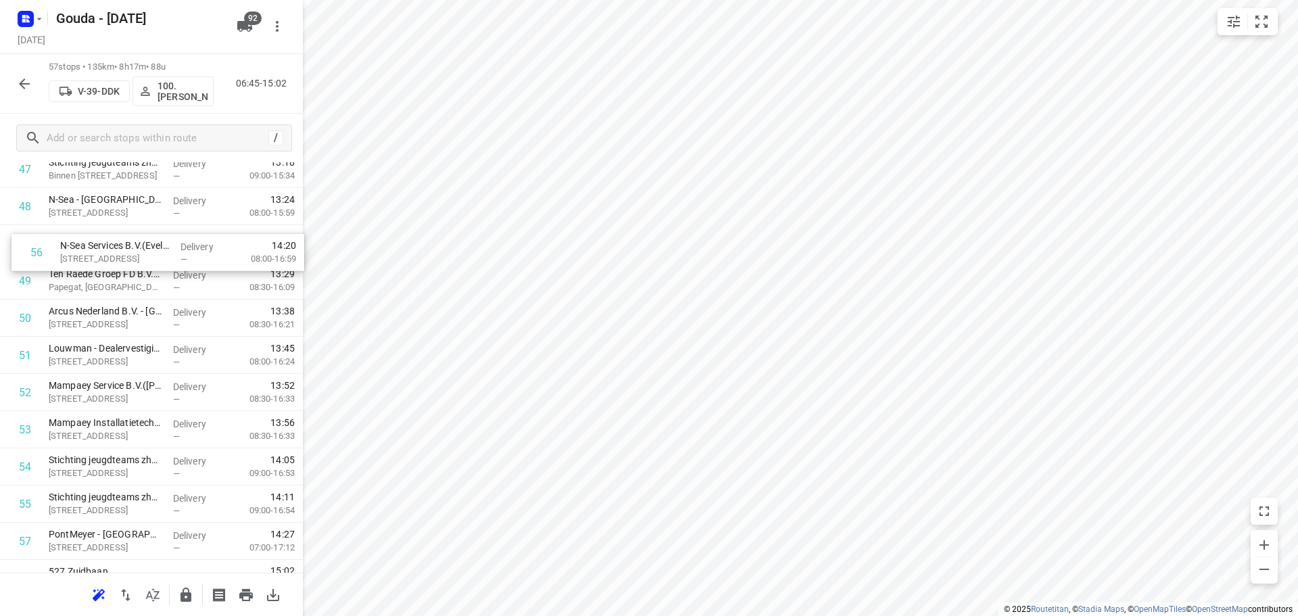
drag, startPoint x: 105, startPoint y: 473, endPoint x: 117, endPoint y: 238, distance: 234.9
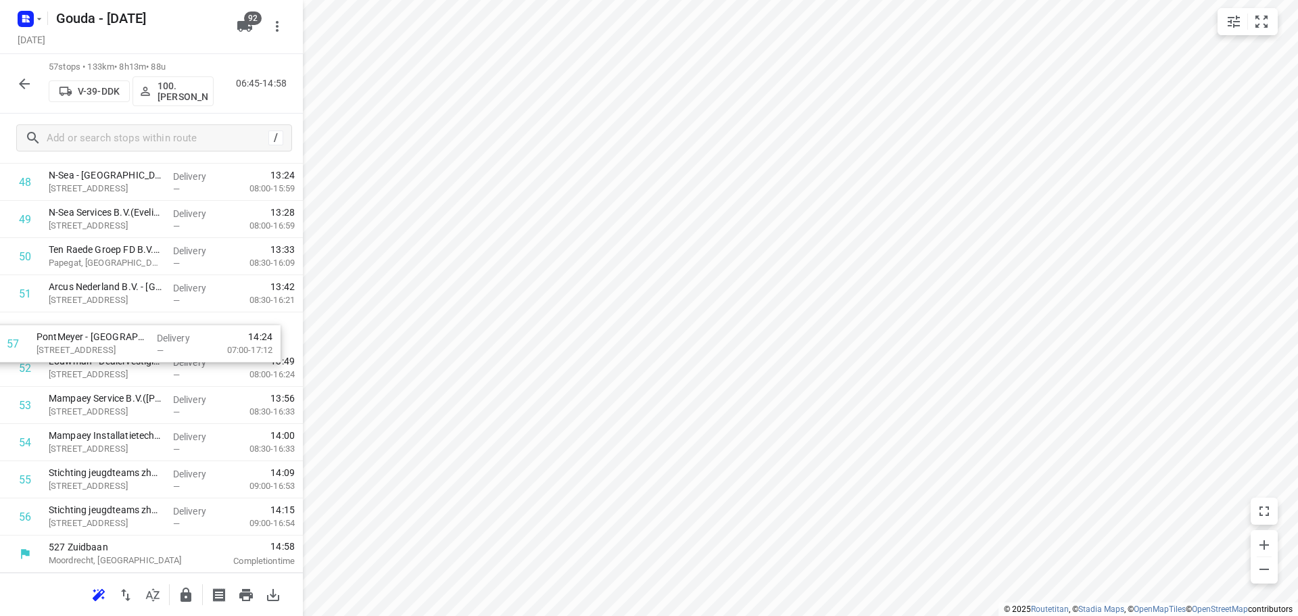
drag, startPoint x: 217, startPoint y: 509, endPoint x: 207, endPoint y: 331, distance: 178.1
click at [174, 597] on button "button" at bounding box center [185, 595] width 27 height 27
click at [13, 68] on div "57 stops • 131km • 8h9m • 88u V-39-DDK 100.[PERSON_NAME] 06:45-14:54" at bounding box center [151, 84] width 303 height 60
click at [23, 80] on icon "button" at bounding box center [24, 83] width 11 height 11
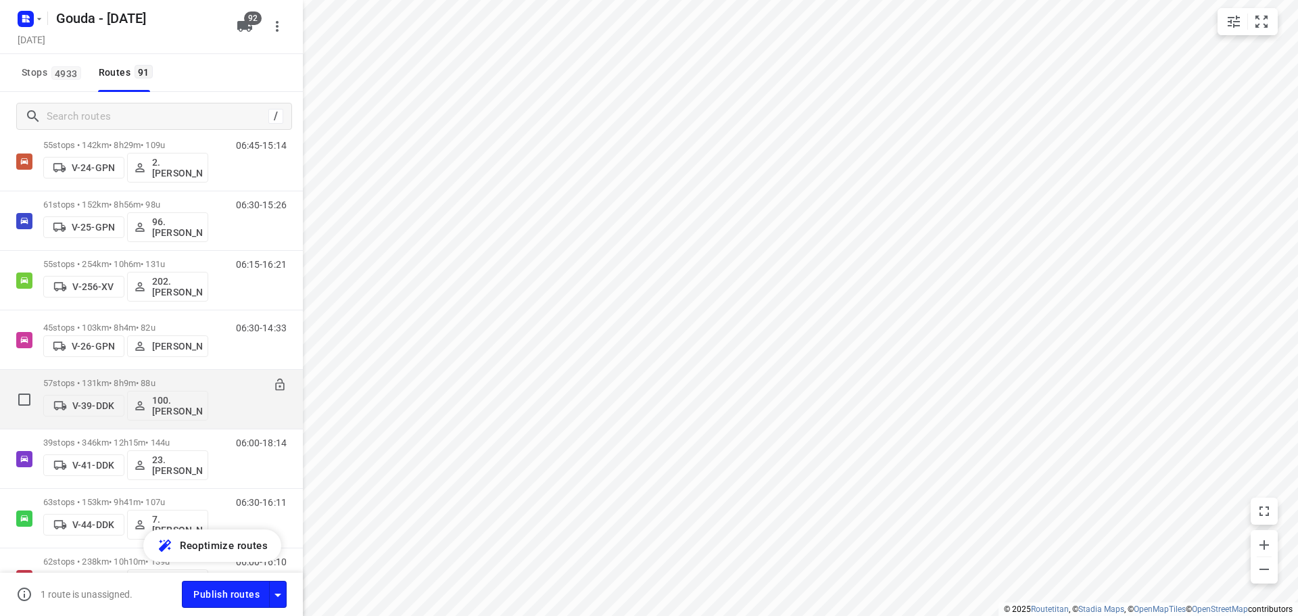
scroll to position [811, 0]
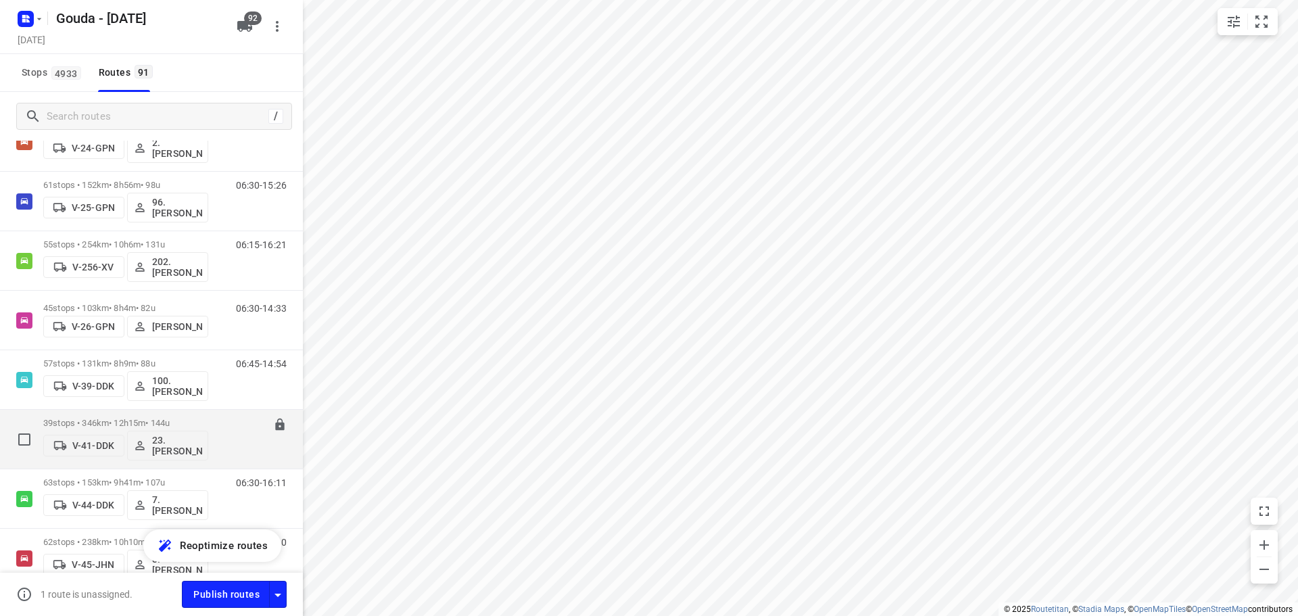
click at [133, 421] on p "39 stops • 346km • 12h15m • 144u" at bounding box center [125, 423] width 165 height 10
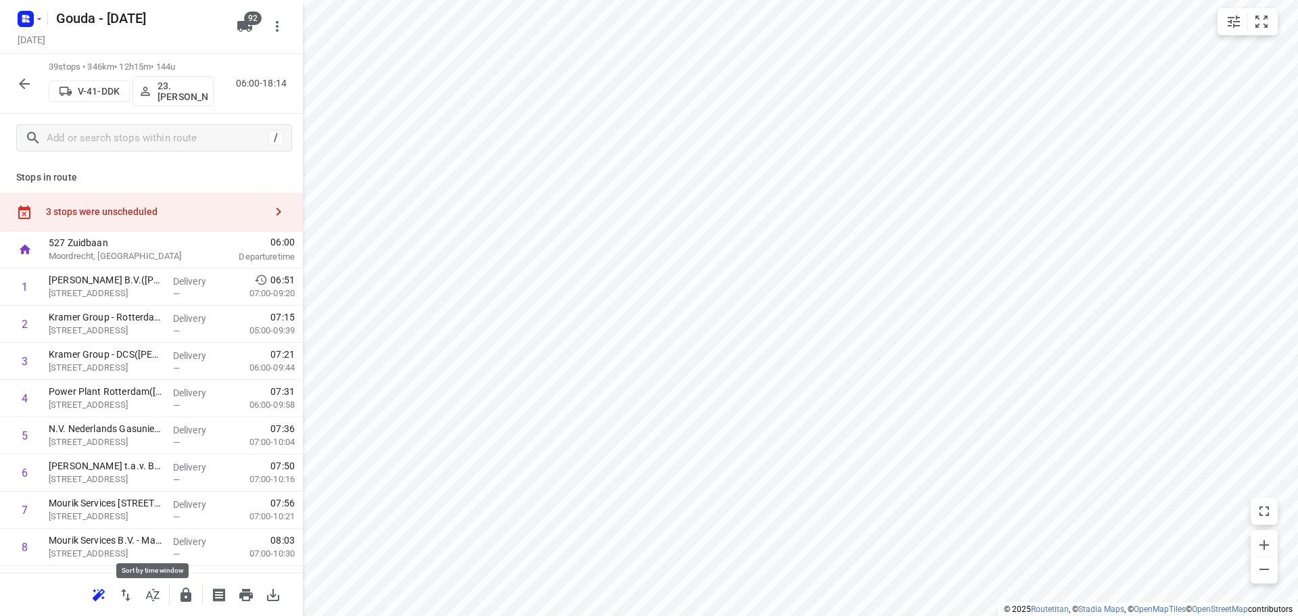
click at [149, 597] on icon "button" at bounding box center [153, 595] width 16 height 16
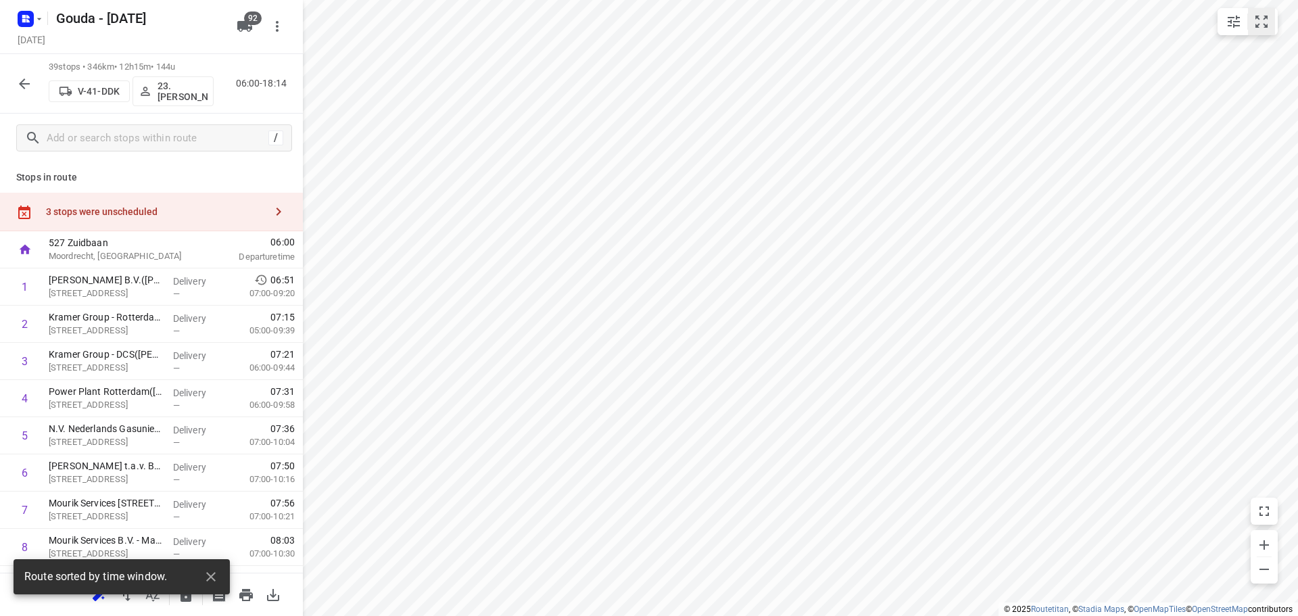
click at [1268, 16] on icon "small contained button group" at bounding box center [1262, 22] width 12 height 12
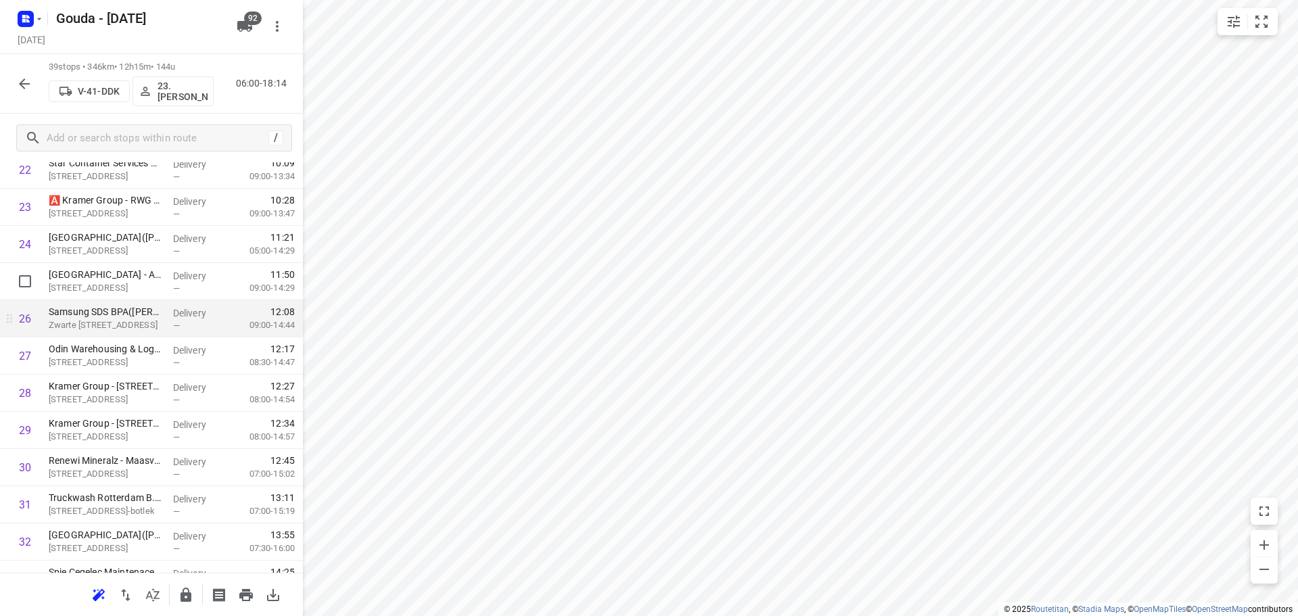
scroll to position [947, 0]
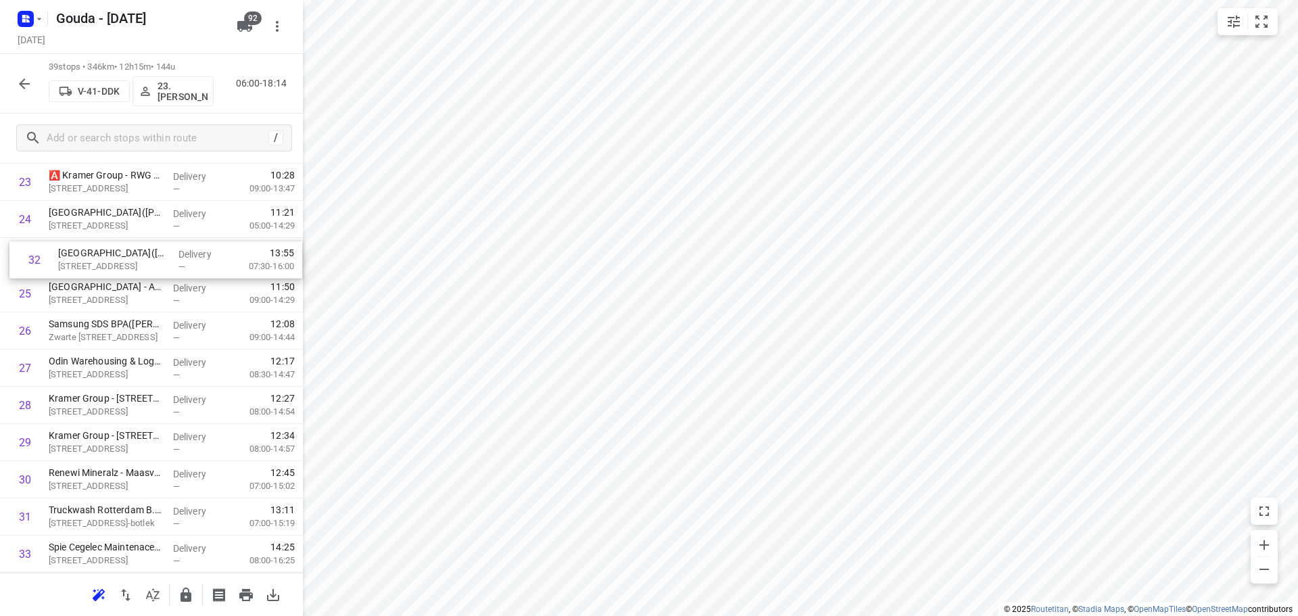
drag, startPoint x: 126, startPoint y: 500, endPoint x: 135, endPoint y: 262, distance: 237.5
click at [135, 262] on div "1 [PERSON_NAME] B.V.([PERSON_NAME]) [STREET_ADDRESS] Delivery — 06:51 07:00-09:…" at bounding box center [151, 70] width 303 height 1450
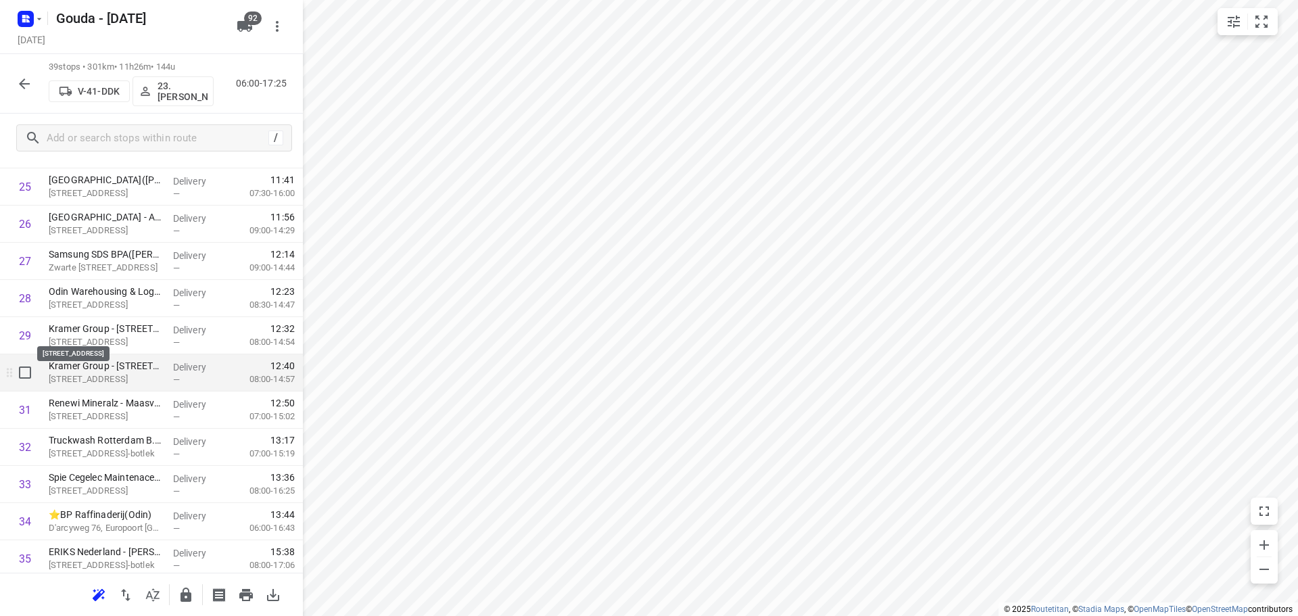
scroll to position [1057, 0]
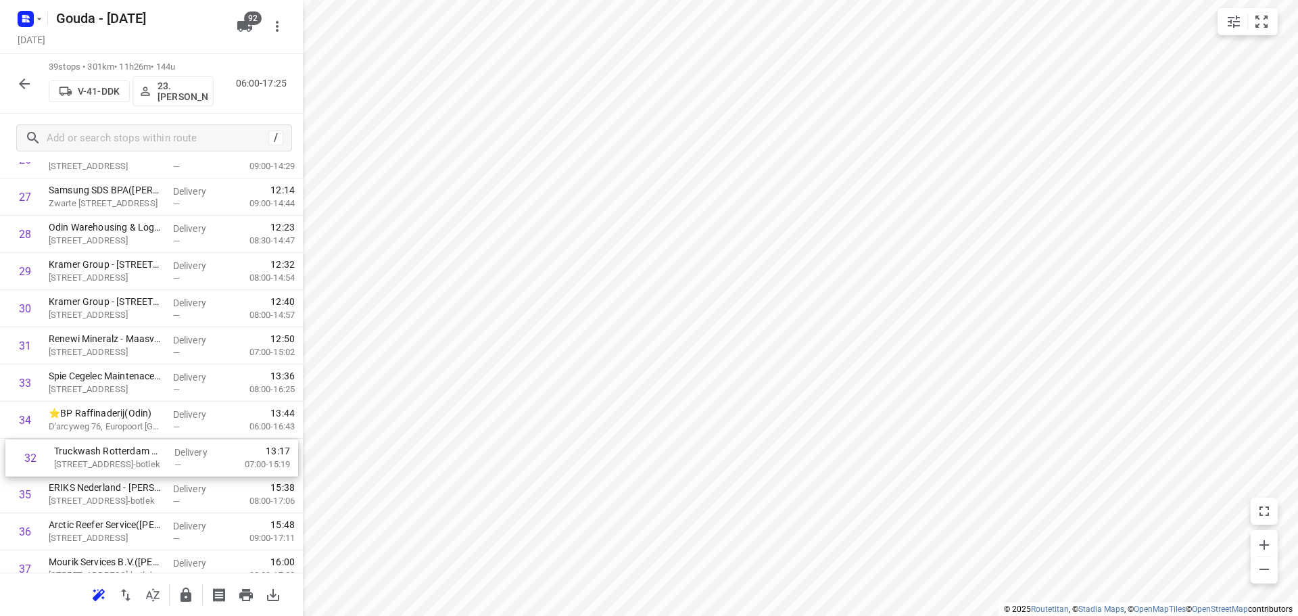
drag, startPoint x: 119, startPoint y: 390, endPoint x: 125, endPoint y: 475, distance: 85.4
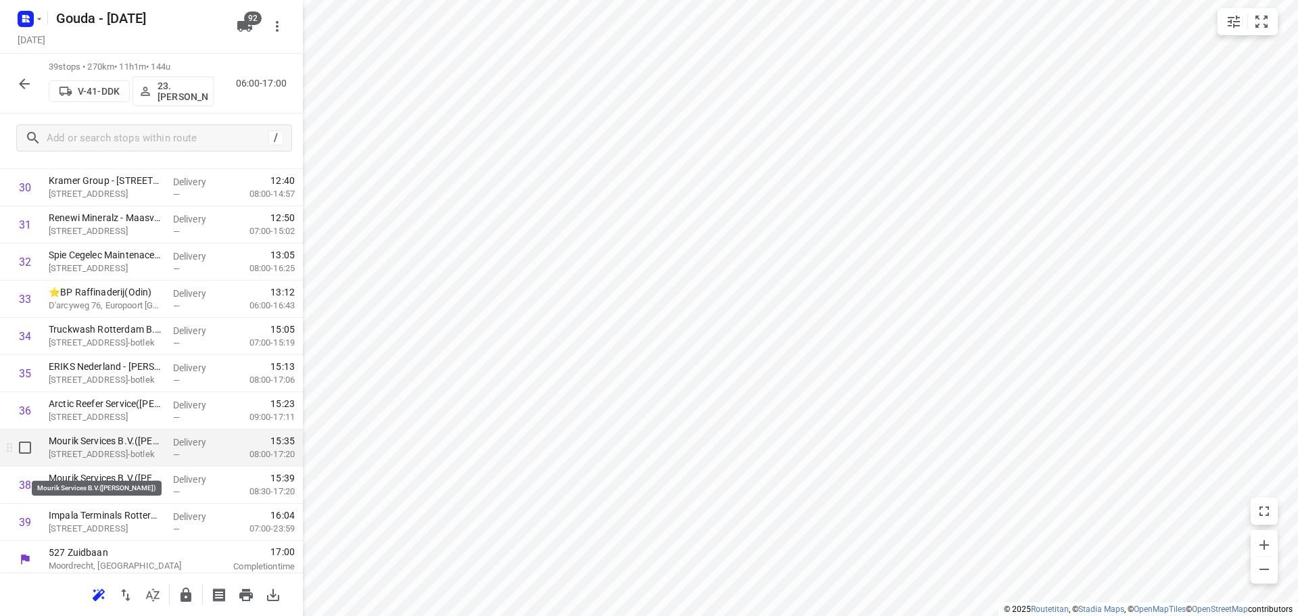
scroll to position [1183, 0]
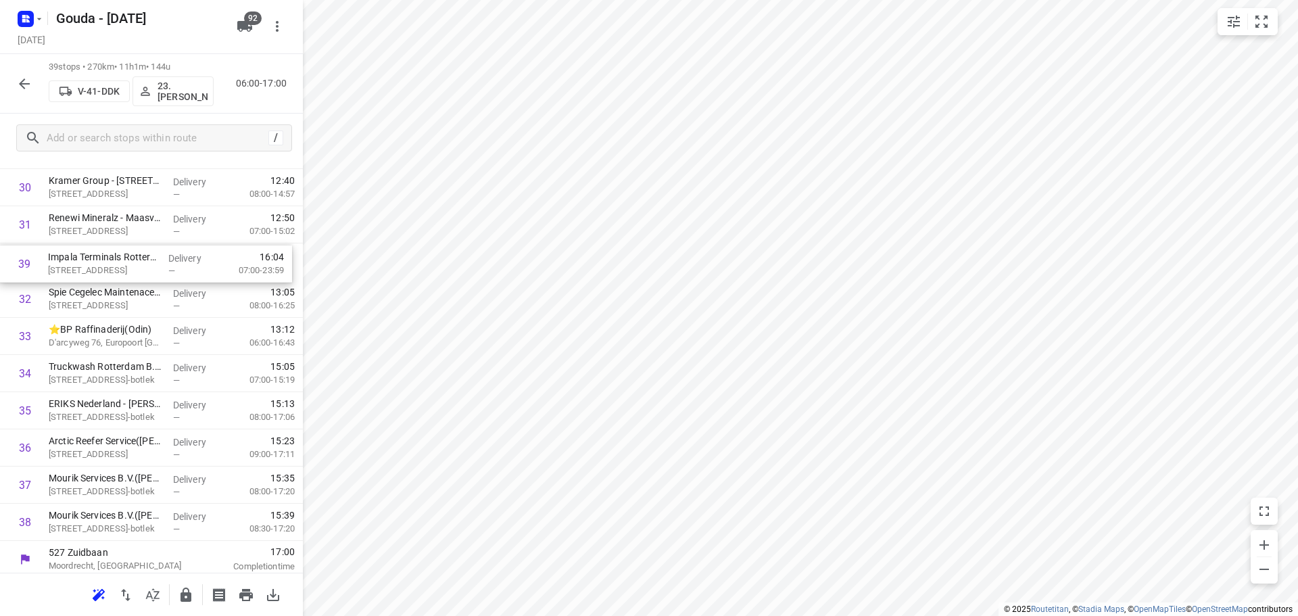
drag, startPoint x: 141, startPoint y: 513, endPoint x: 155, endPoint y: 256, distance: 256.7
click at [183, 592] on icon "button" at bounding box center [186, 595] width 11 height 14
click at [22, 76] on icon "button" at bounding box center [24, 84] width 16 height 16
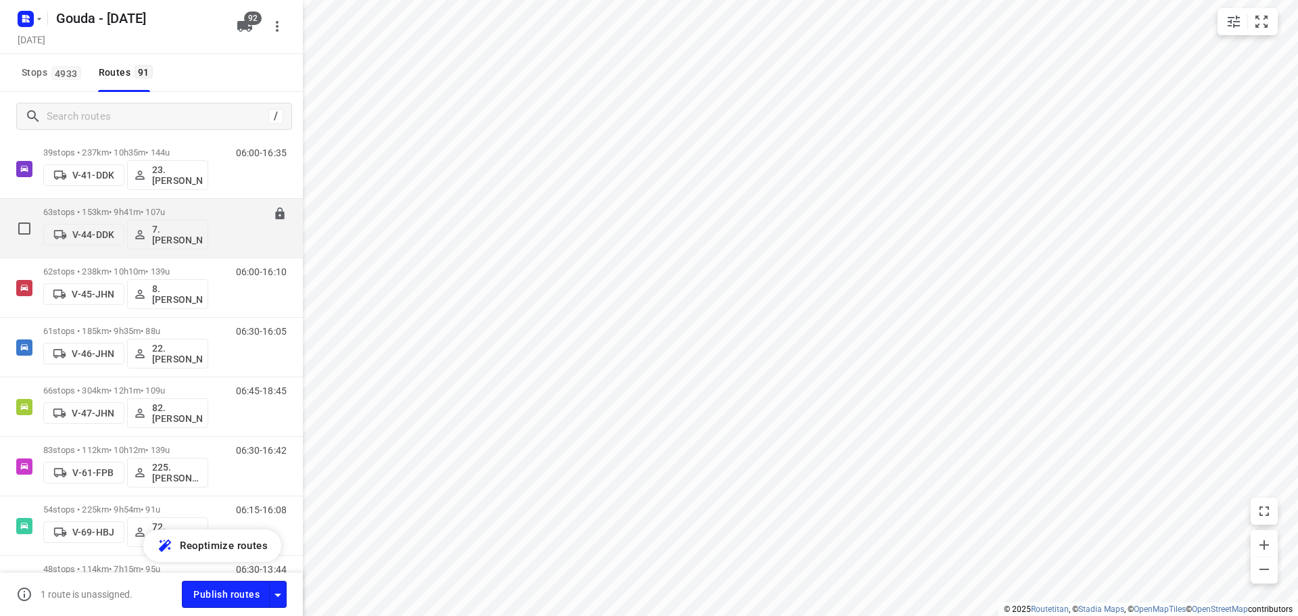
scroll to position [1014, 0]
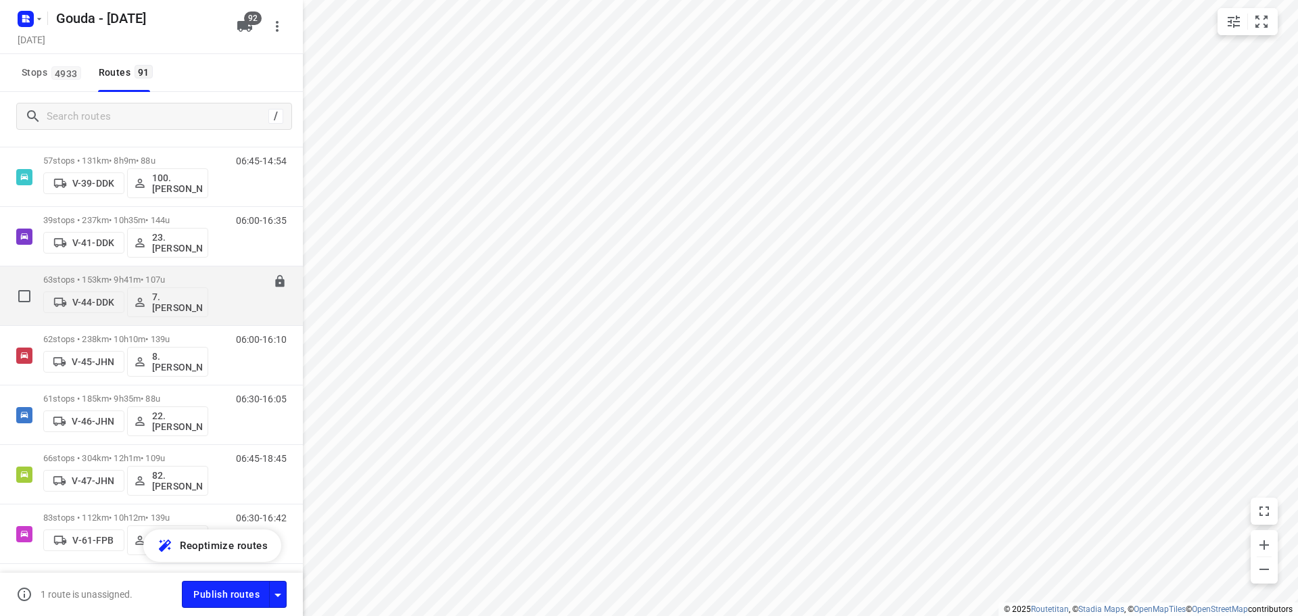
click at [159, 280] on p "63 stops • 153km • 9h41m • 107u" at bounding box center [125, 280] width 165 height 10
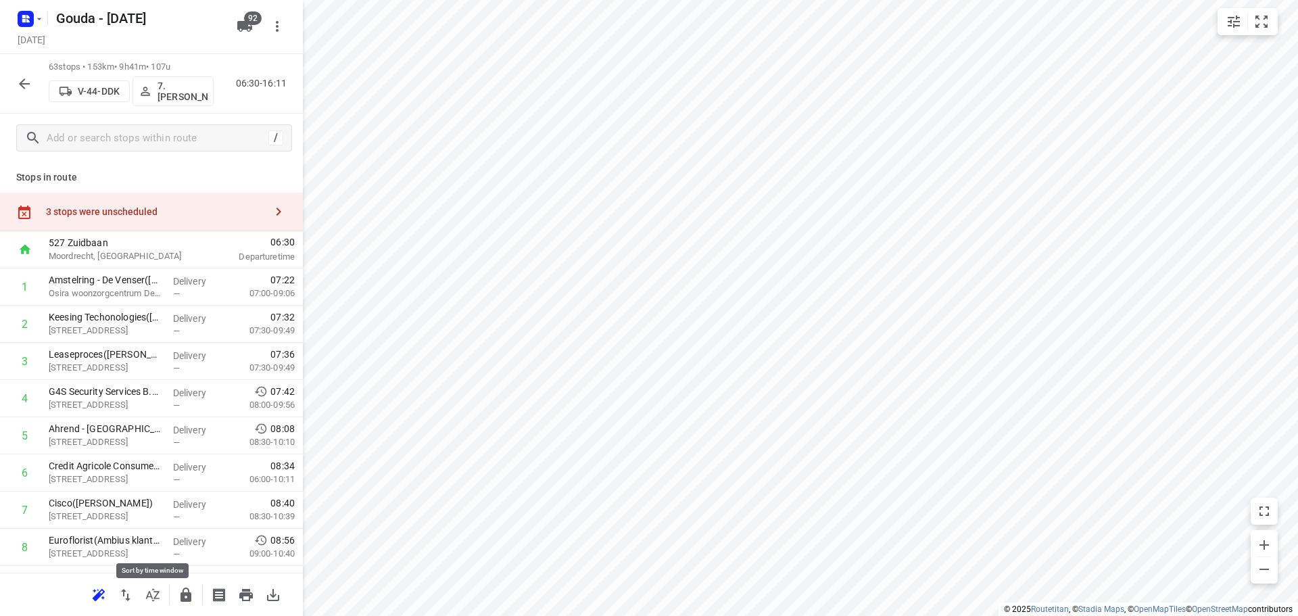
click at [159, 595] on icon "button" at bounding box center [153, 595] width 16 height 16
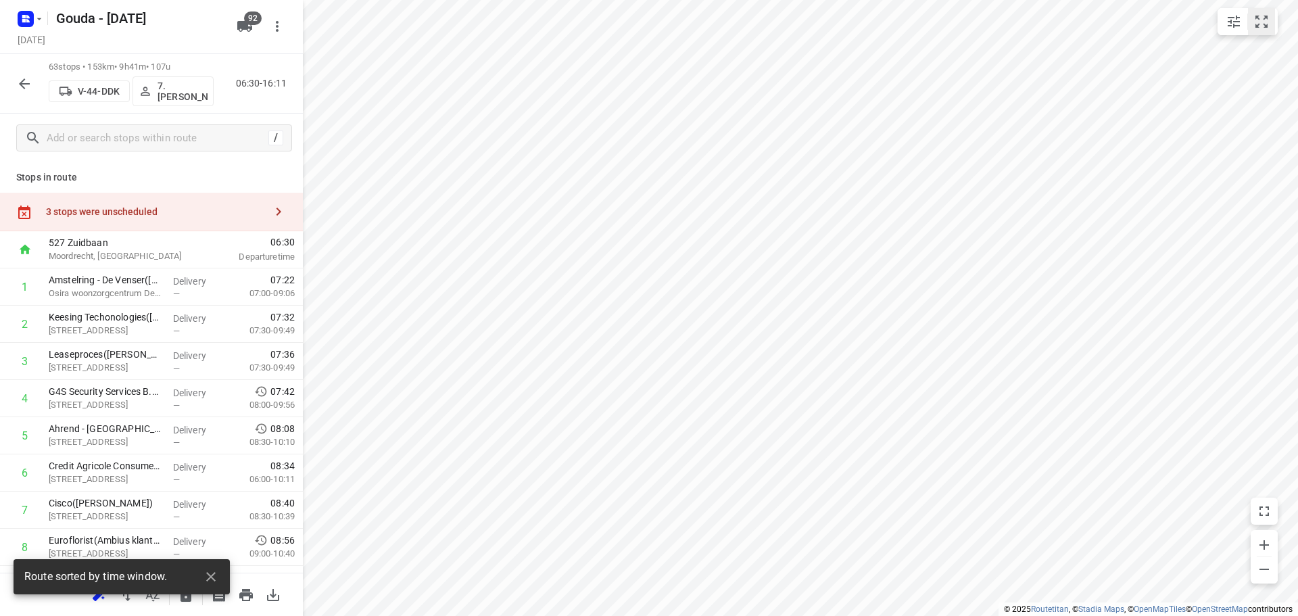
click at [1266, 20] on icon "small contained button group" at bounding box center [1262, 22] width 16 height 16
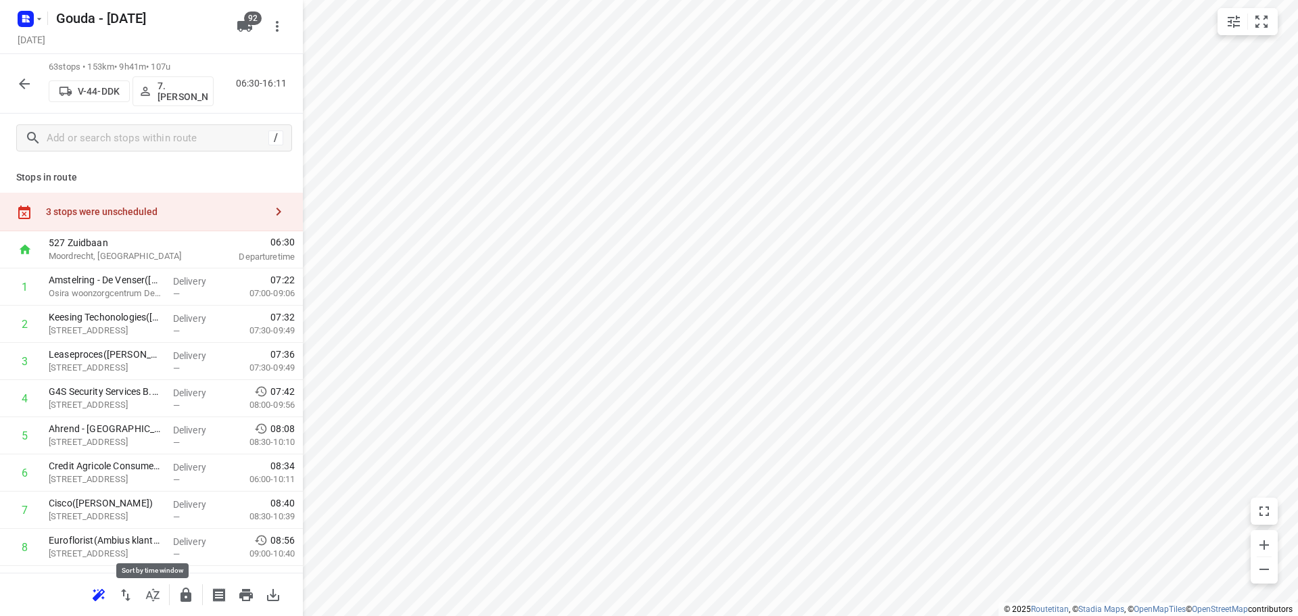
click at [155, 599] on icon "button" at bounding box center [153, 595] width 16 height 16
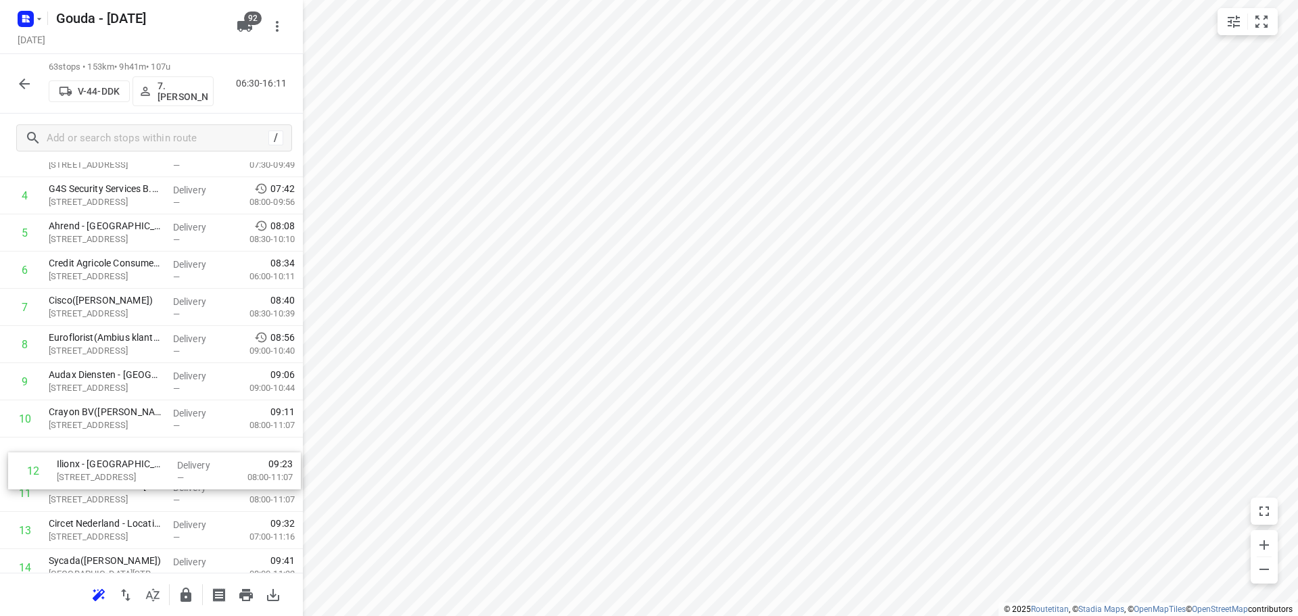
scroll to position [206, 0]
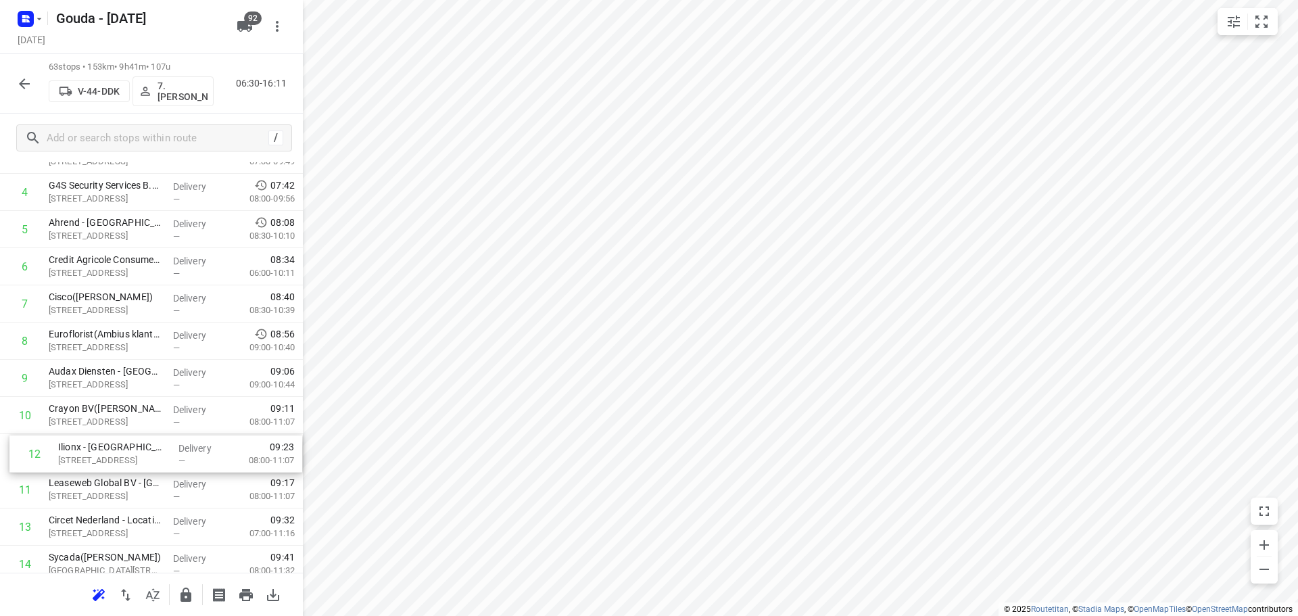
drag, startPoint x: 87, startPoint y: 500, endPoint x: 97, endPoint y: 457, distance: 43.8
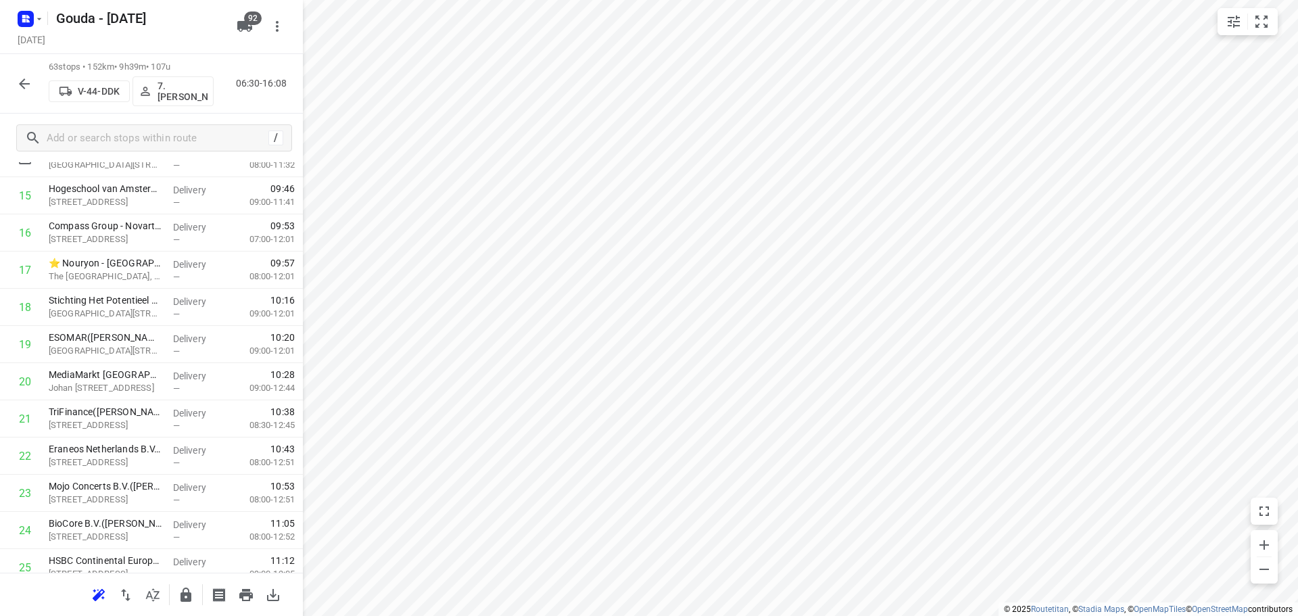
scroll to position [477, 0]
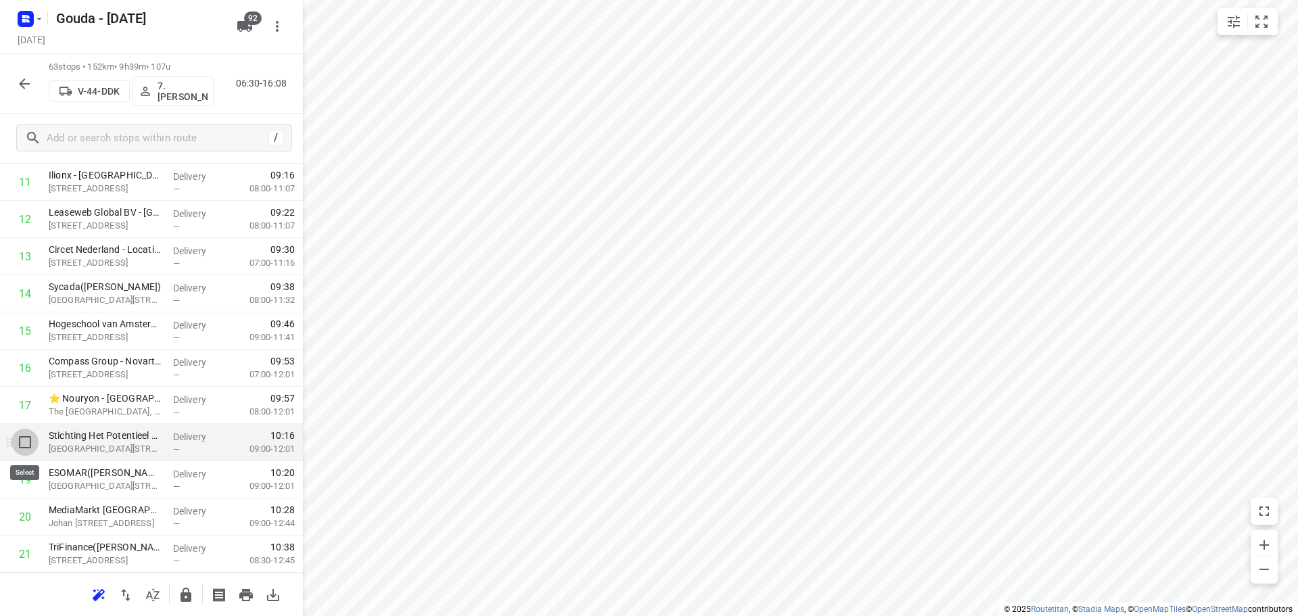
click at [32, 451] on input "checkbox" at bounding box center [24, 442] width 27 height 27
checkbox input "true"
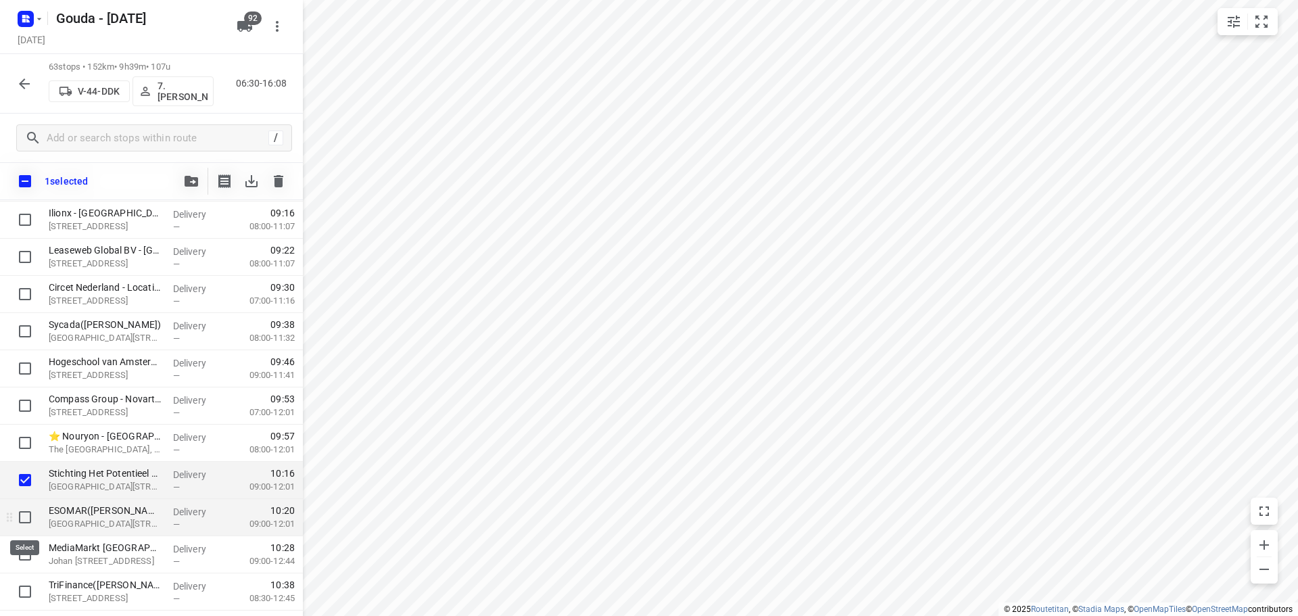
click at [32, 521] on input "checkbox" at bounding box center [24, 517] width 27 height 27
checkbox input "true"
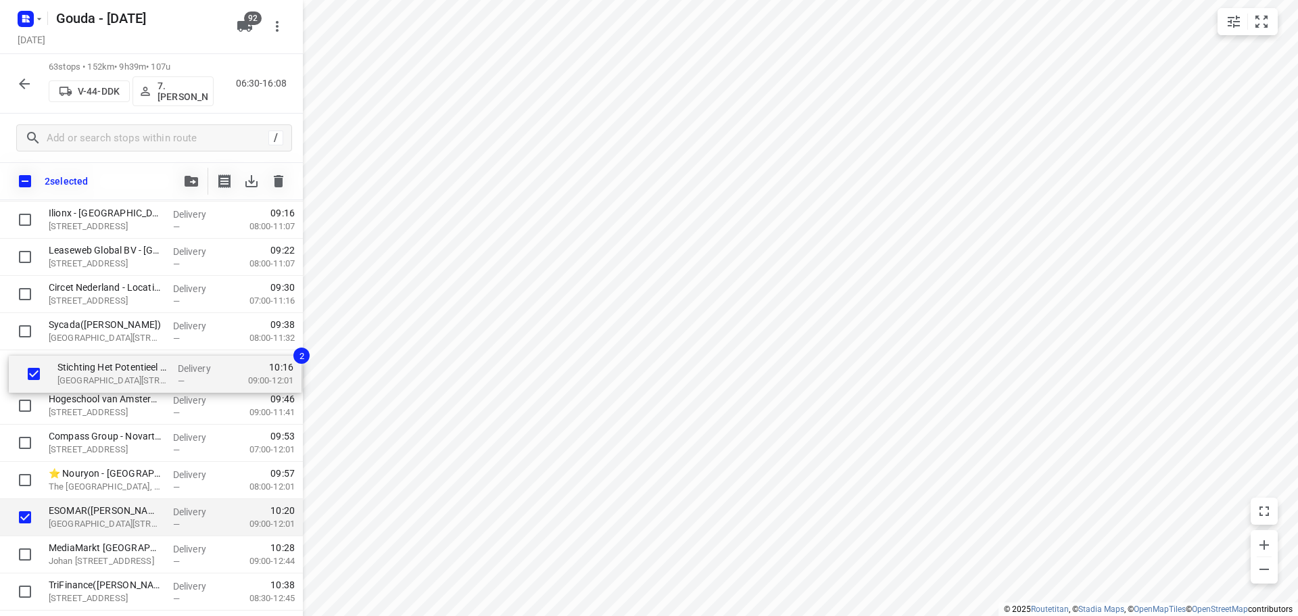
drag, startPoint x: 82, startPoint y: 489, endPoint x: 92, endPoint y: 377, distance: 112.7
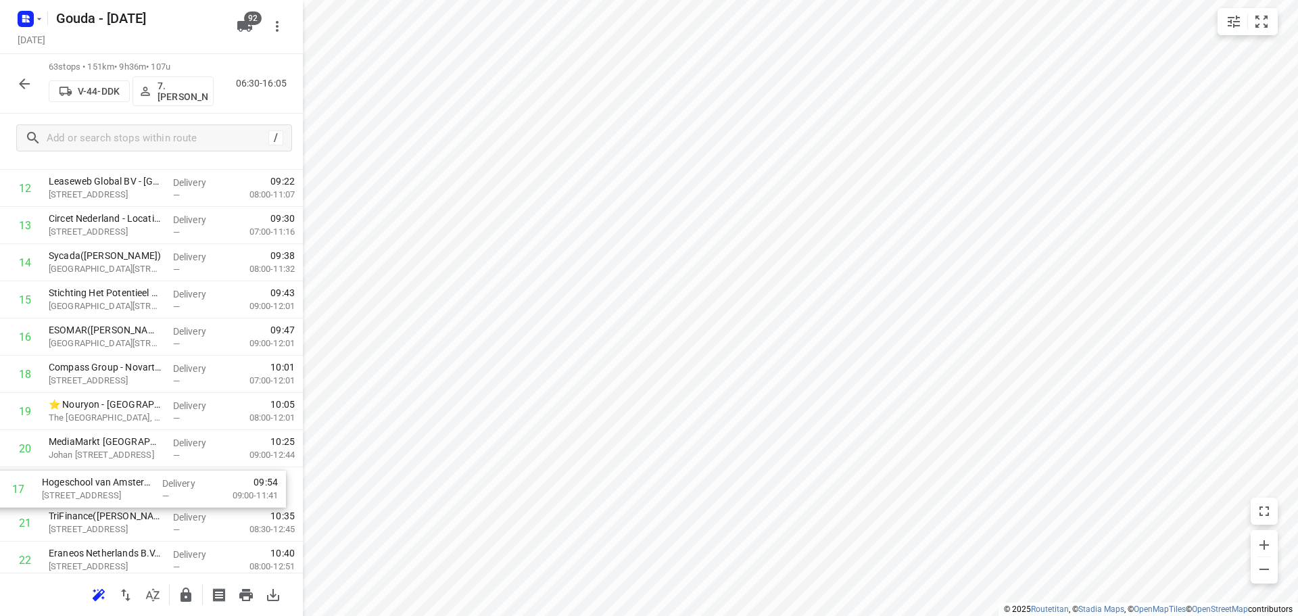
drag, startPoint x: 137, startPoint y: 412, endPoint x: 129, endPoint y: 505, distance: 93.7
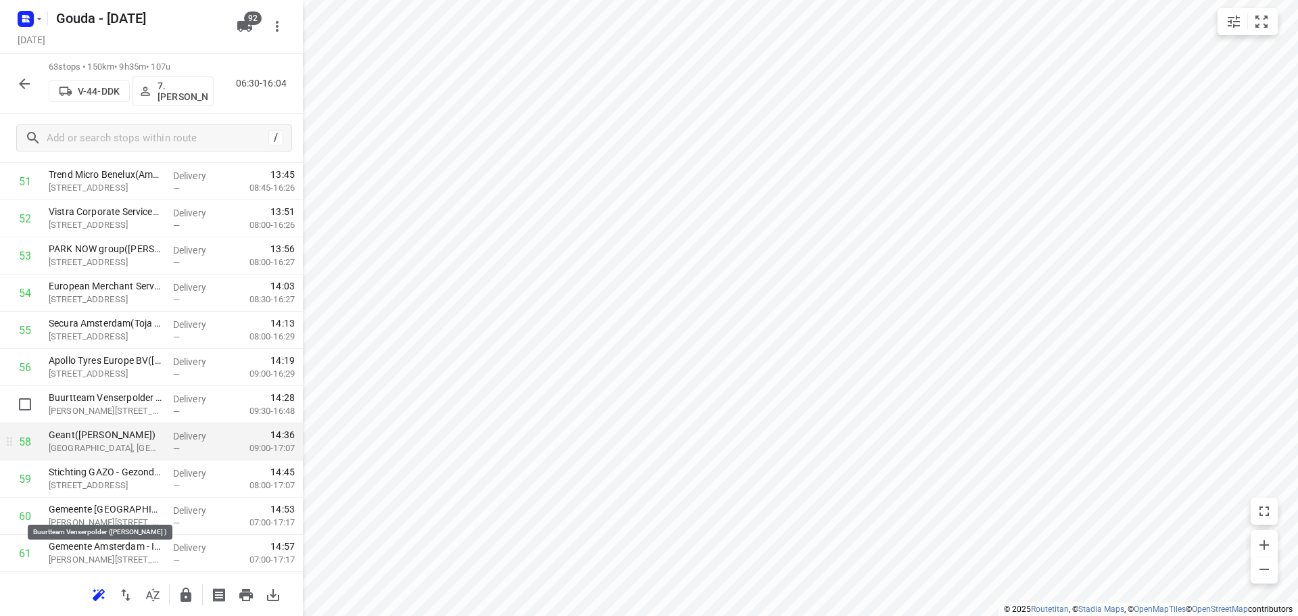
scroll to position [1995, 0]
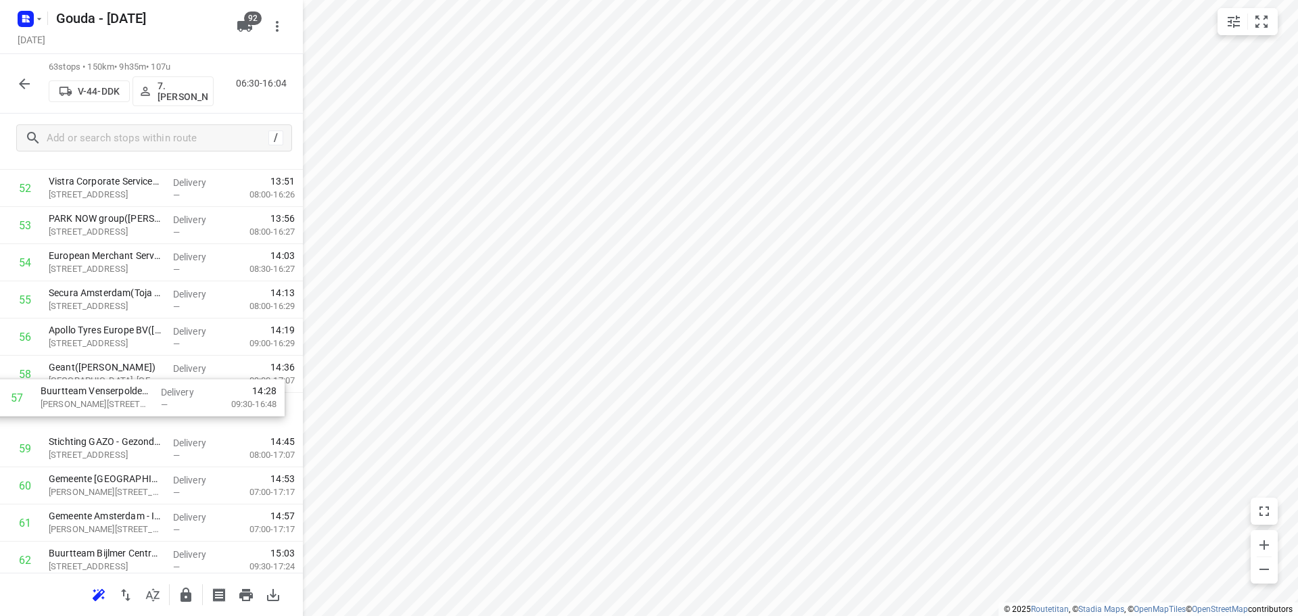
drag, startPoint x: 128, startPoint y: 385, endPoint x: 120, endPoint y: 415, distance: 30.8
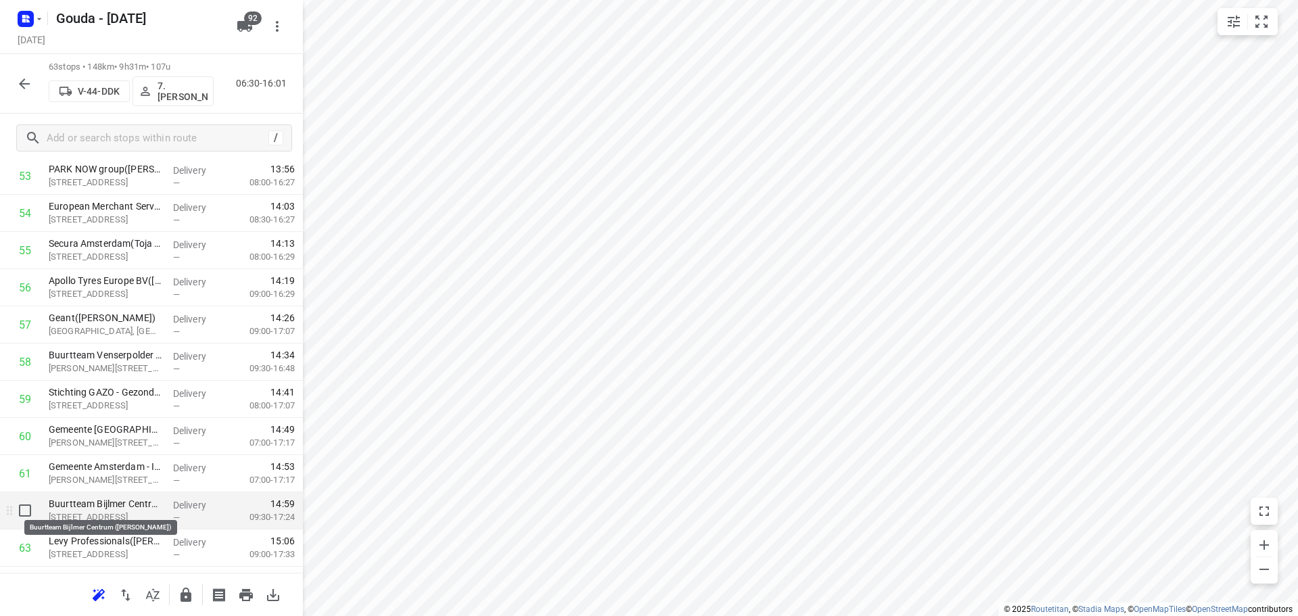
scroll to position [2076, 0]
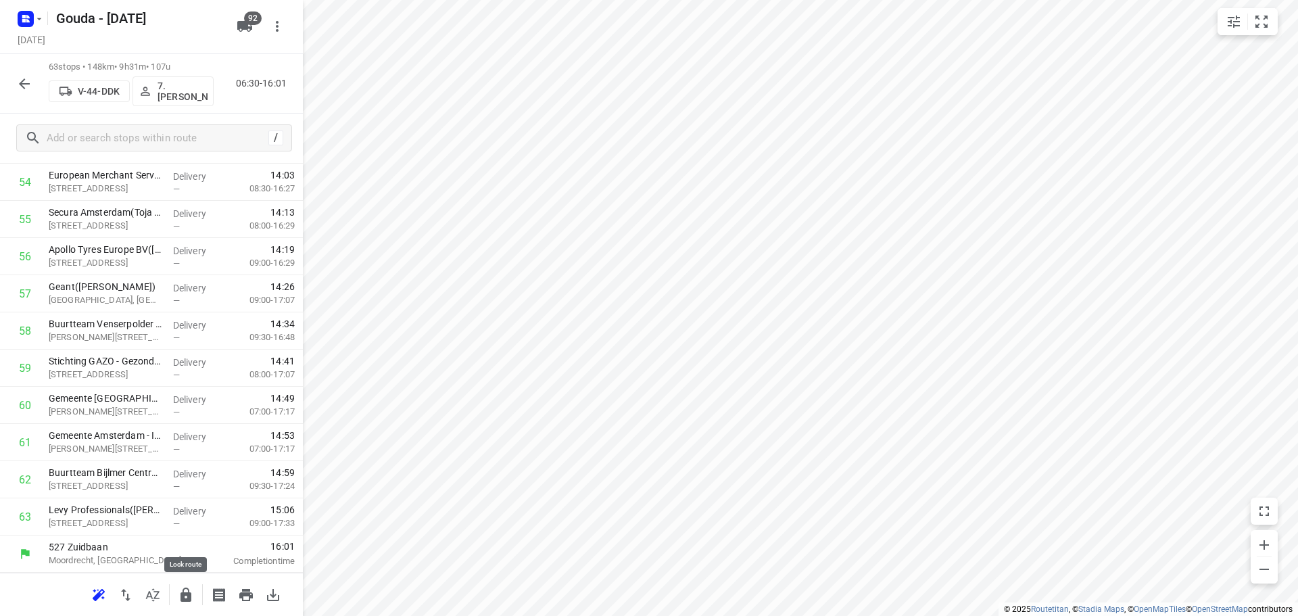
click at [174, 594] on button "button" at bounding box center [185, 595] width 27 height 27
click at [29, 86] on icon "button" at bounding box center [24, 84] width 16 height 16
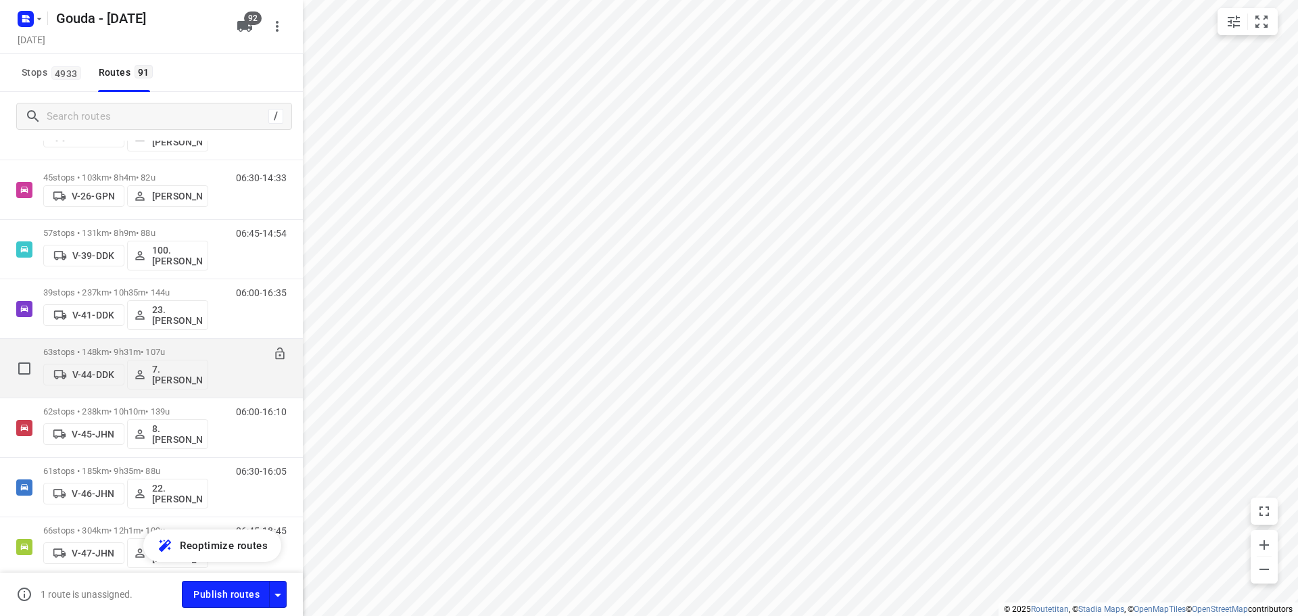
scroll to position [947, 0]
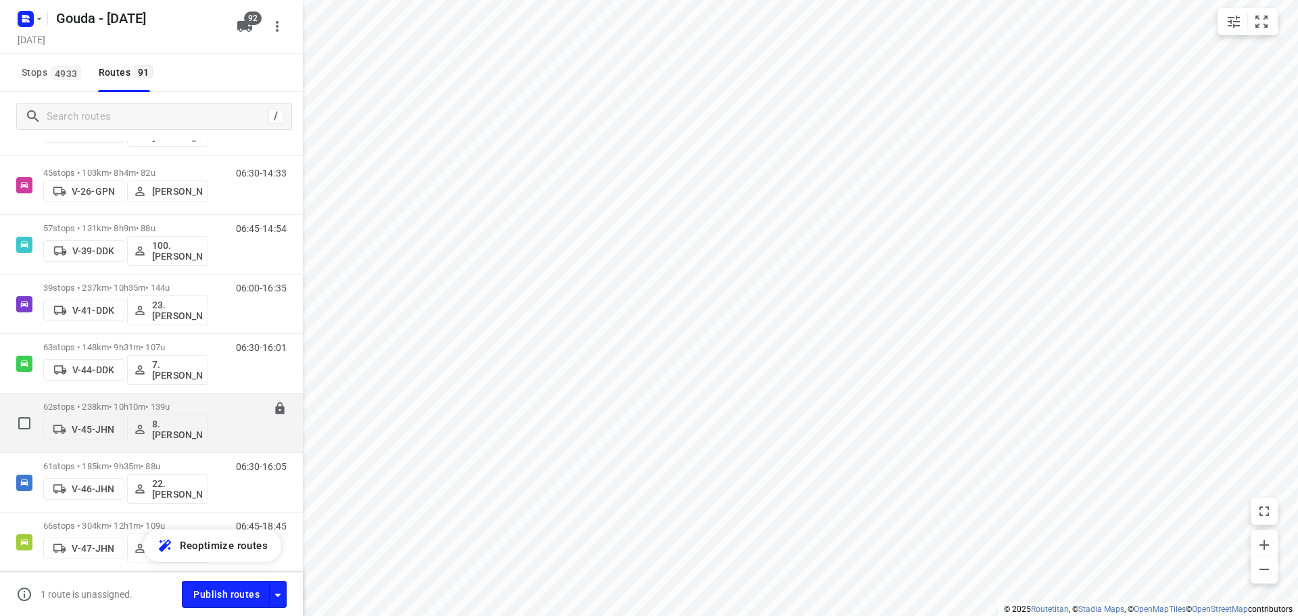
click at [107, 404] on p "62 stops • 238km • 10h10m • 139u" at bounding box center [125, 407] width 165 height 10
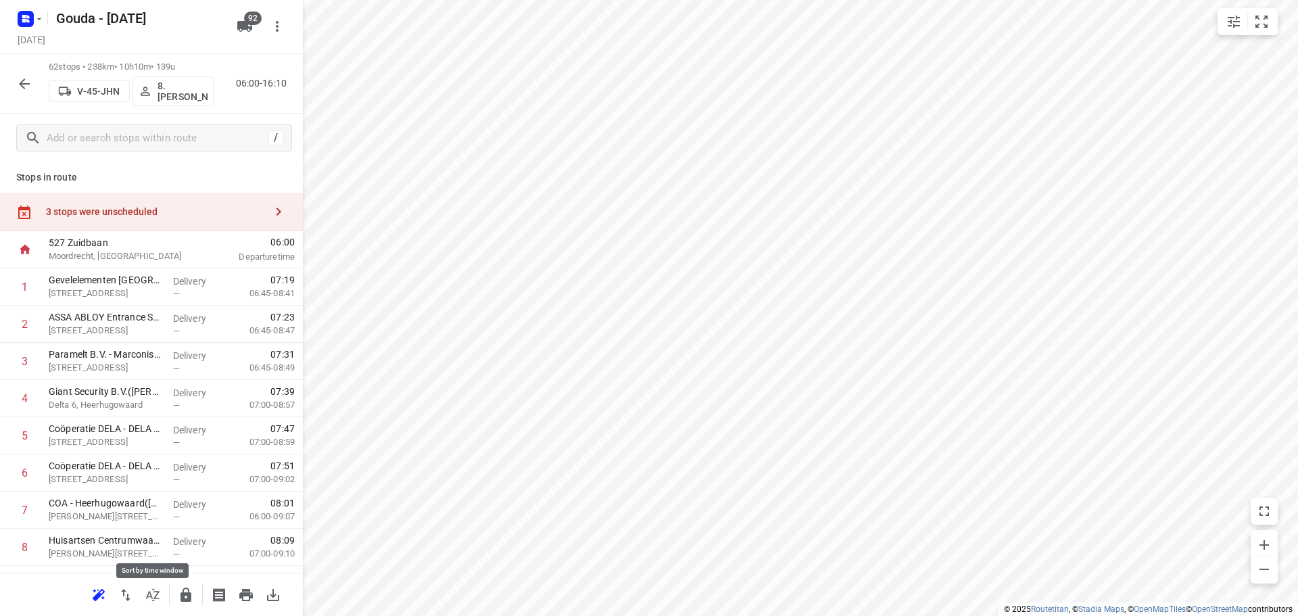
click at [145, 590] on icon "button" at bounding box center [153, 595] width 16 height 16
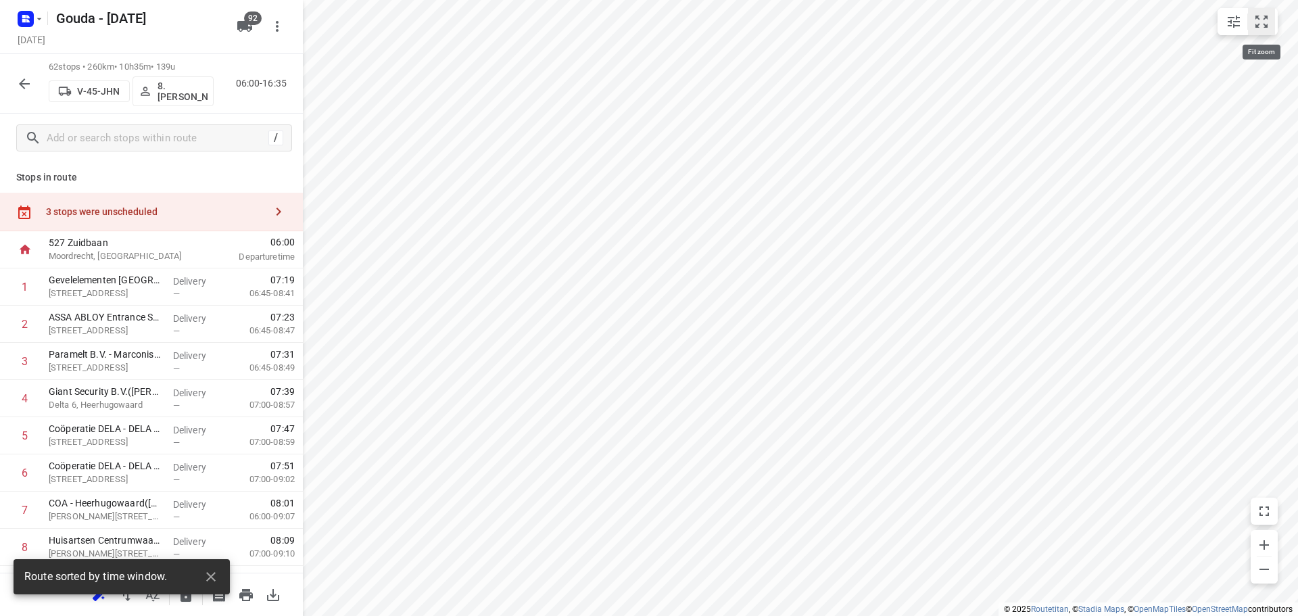
click at [1262, 22] on icon "small contained button group" at bounding box center [1262, 22] width 16 height 16
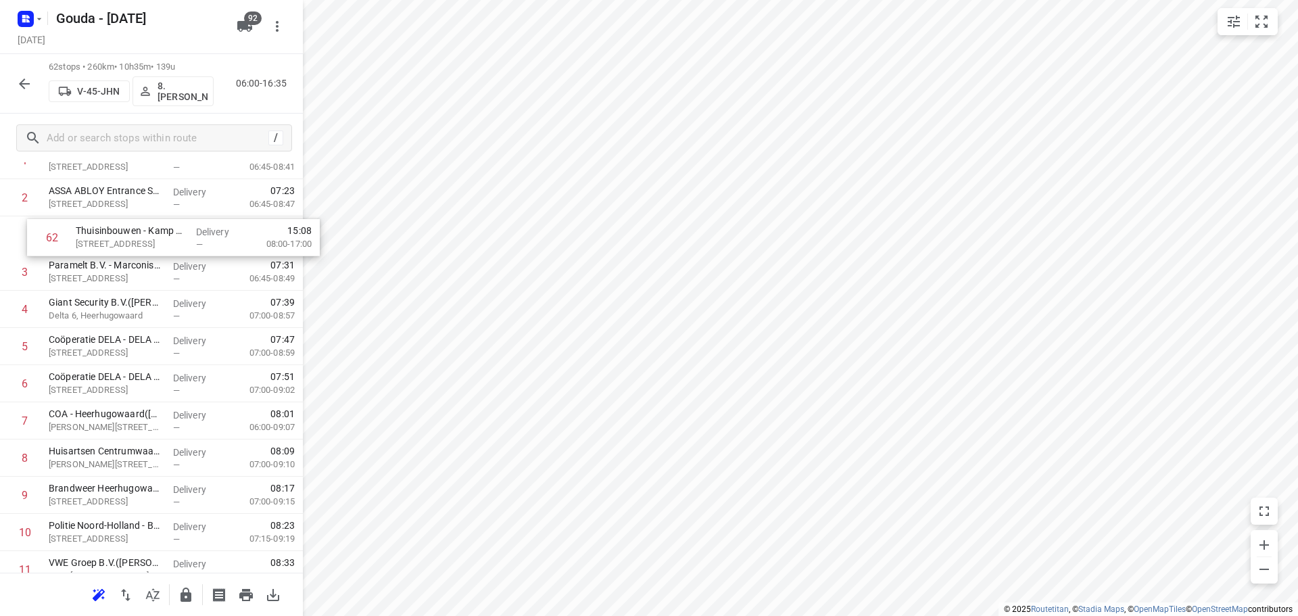
scroll to position [120, 0]
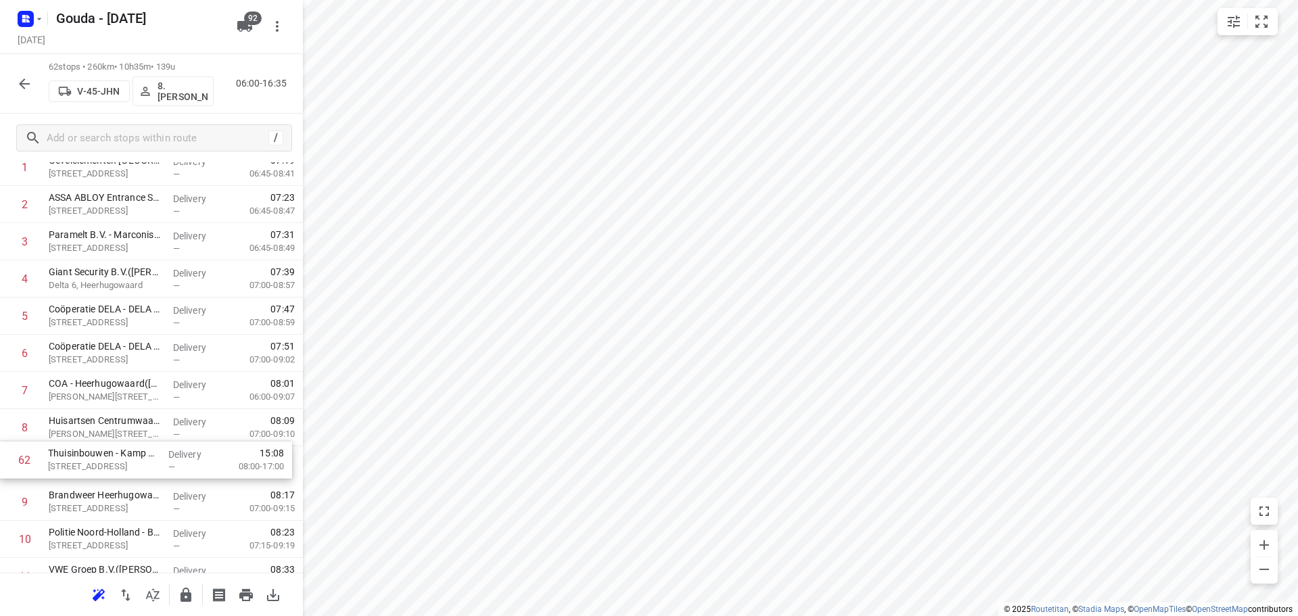
drag, startPoint x: 101, startPoint y: 518, endPoint x: 102, endPoint y: 445, distance: 73.0
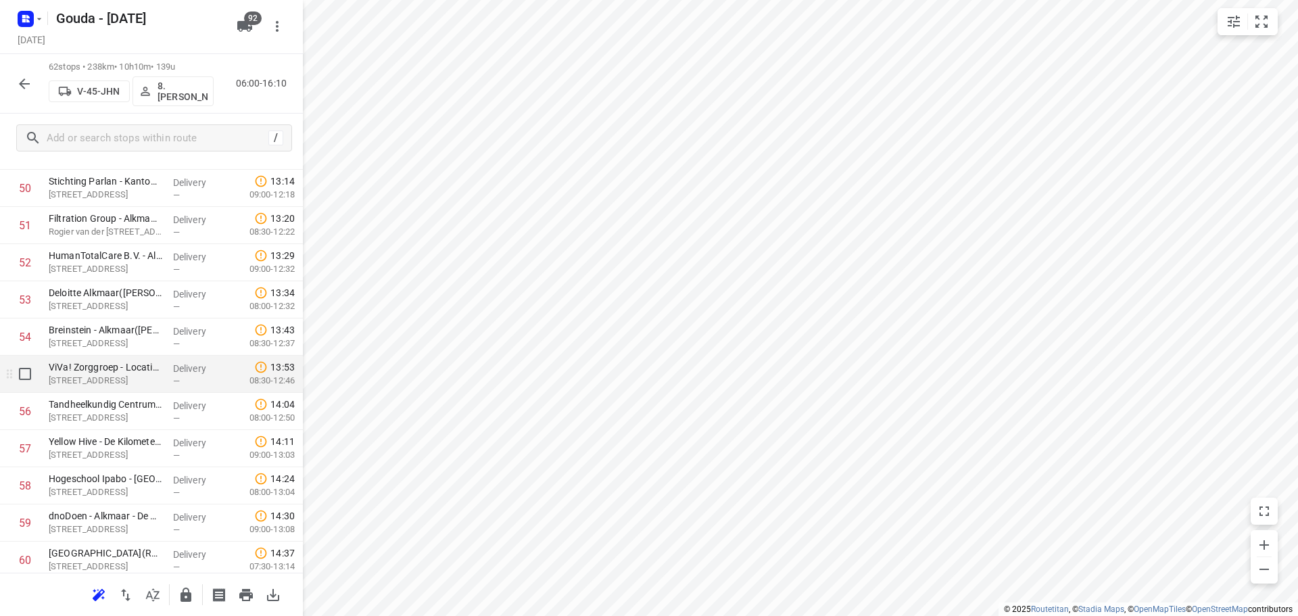
scroll to position [2039, 0]
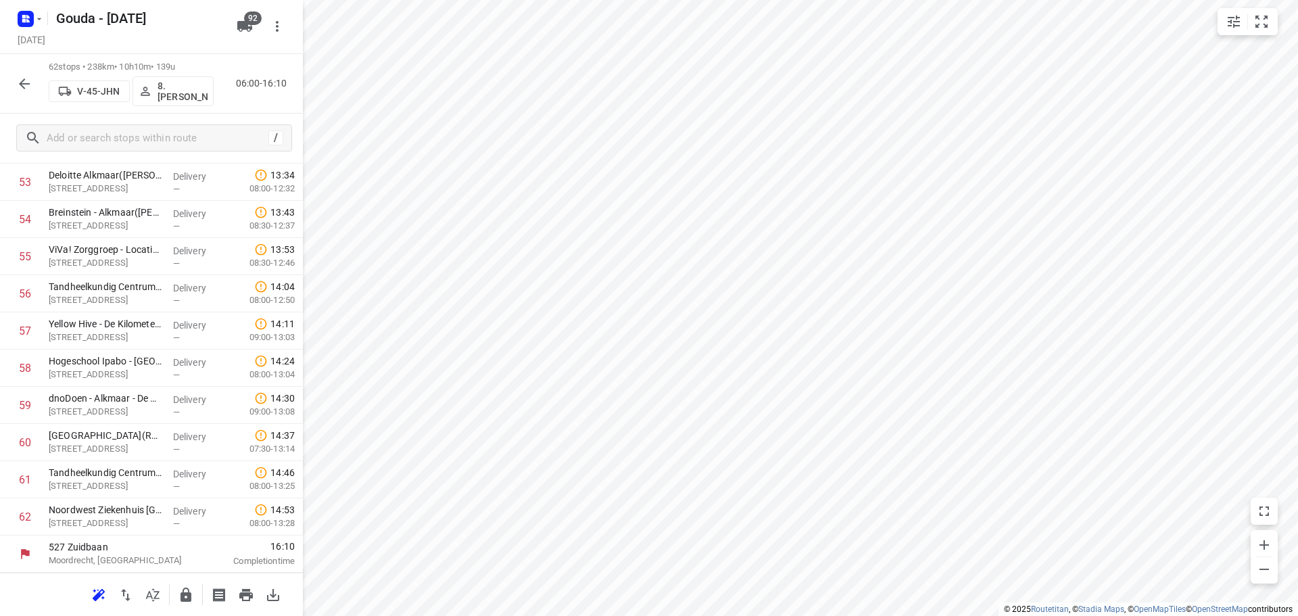
click at [183, 594] on icon "button" at bounding box center [186, 595] width 11 height 14
click at [25, 90] on icon "button" at bounding box center [24, 84] width 16 height 16
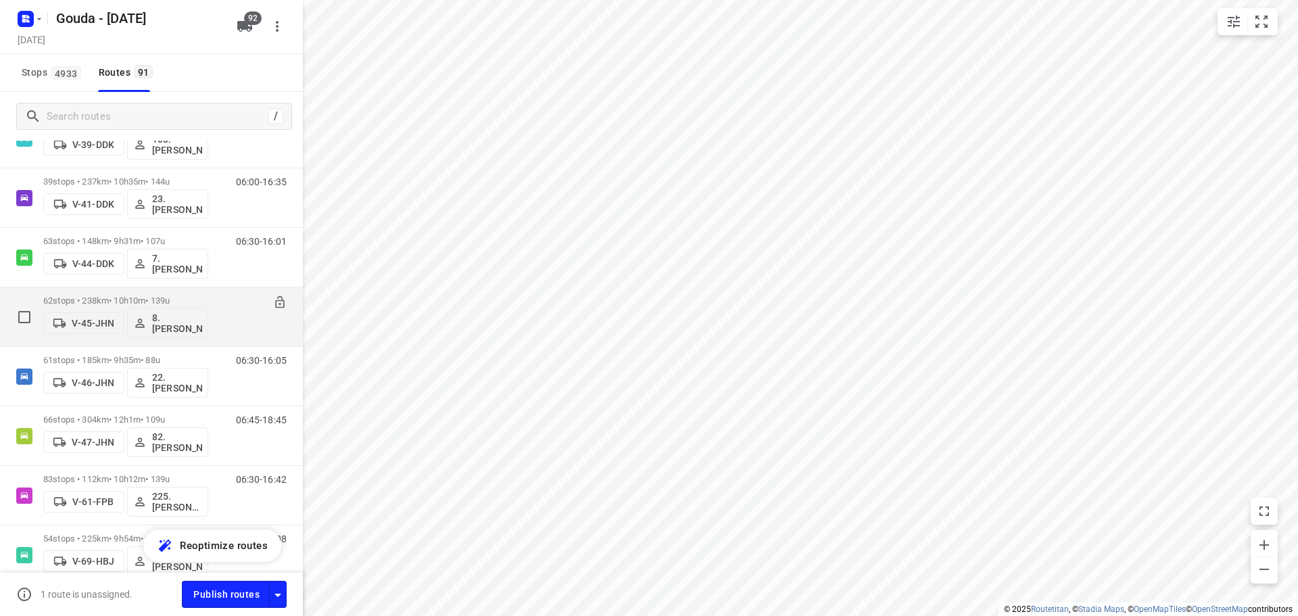
scroll to position [1082, 0]
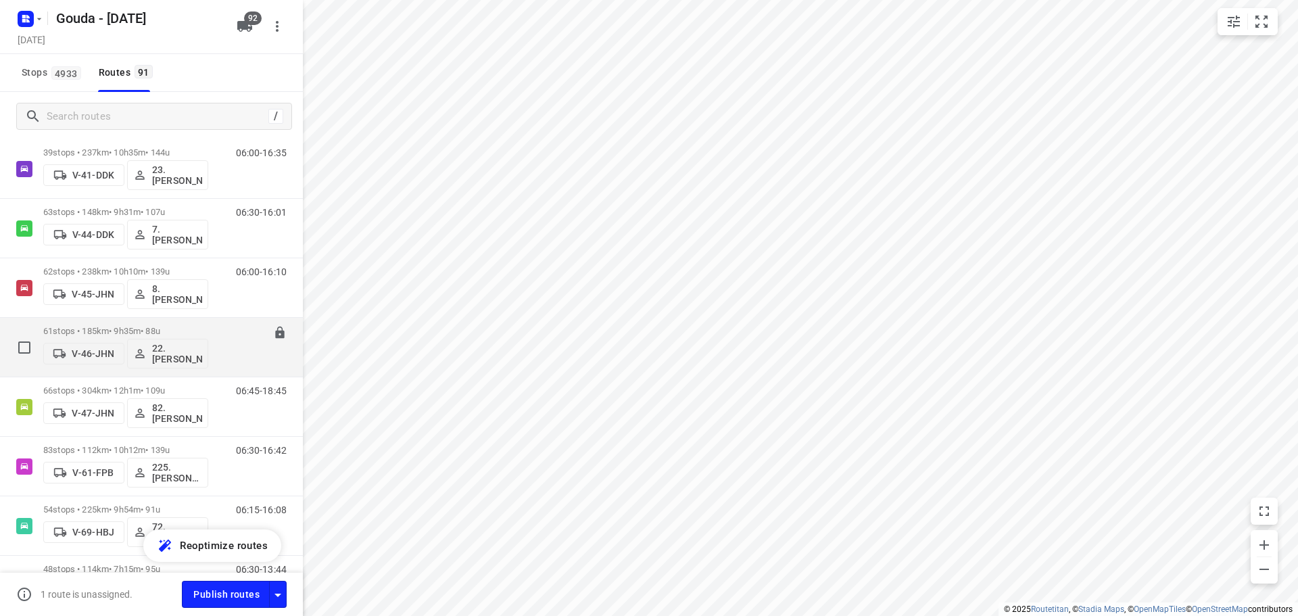
click at [142, 328] on p "61 stops • 185km • 9h35m • 88u" at bounding box center [125, 331] width 165 height 10
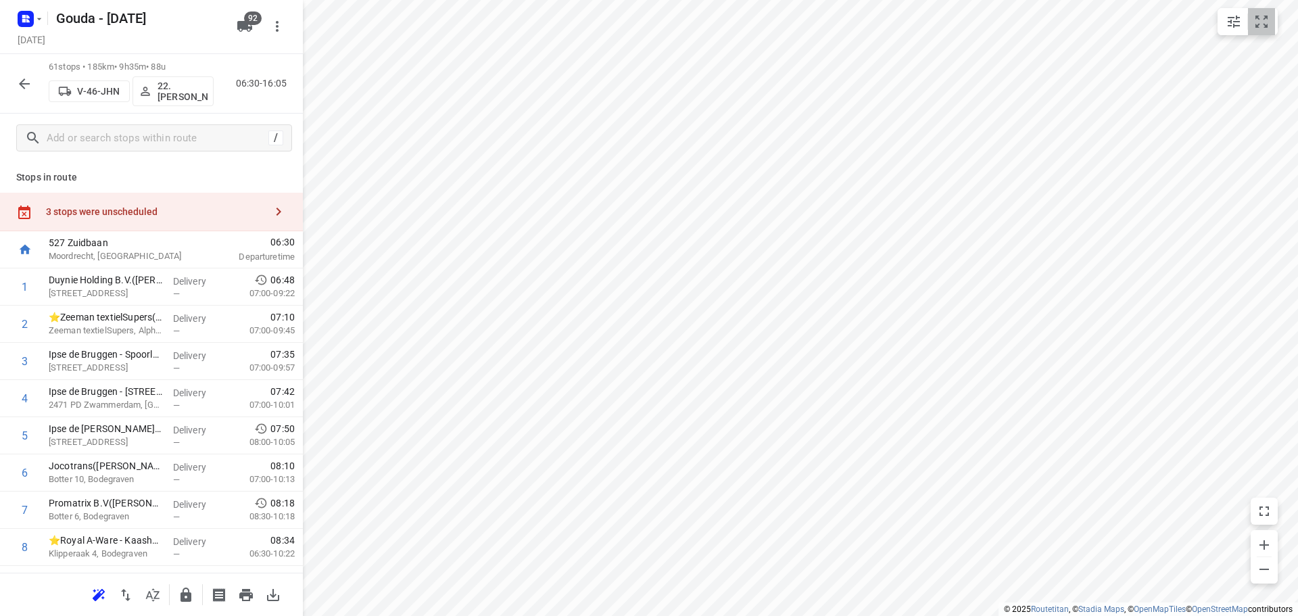
click at [1266, 24] on icon "small contained button group" at bounding box center [1262, 22] width 16 height 16
click at [154, 590] on icon "button" at bounding box center [153, 595] width 16 height 16
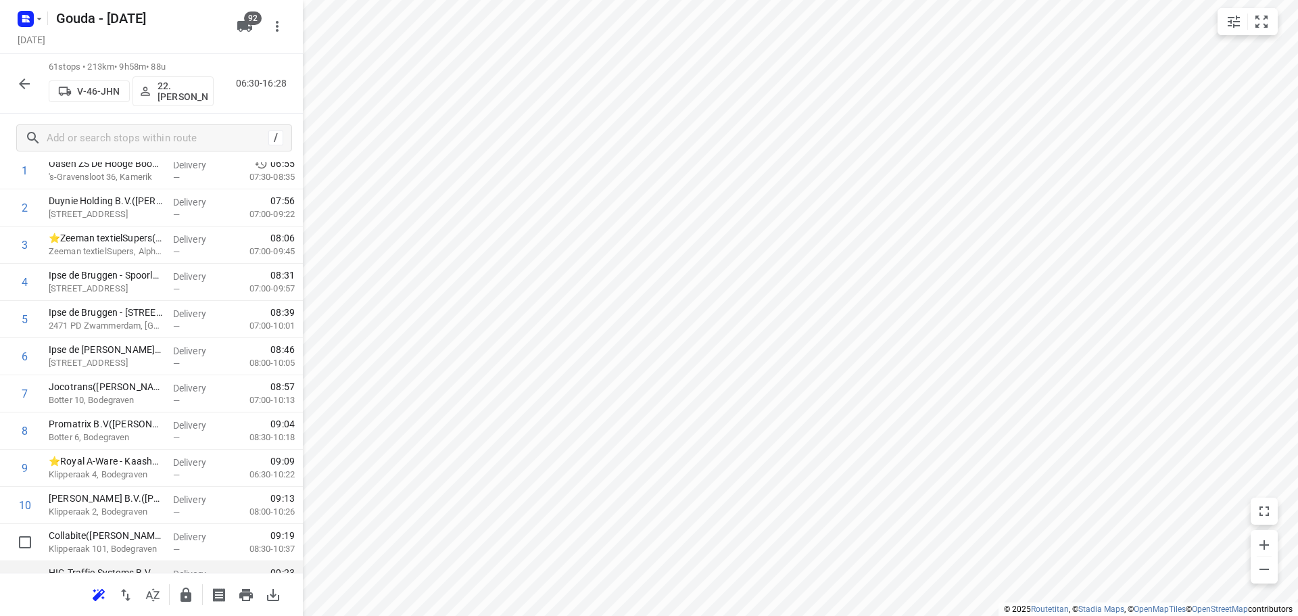
scroll to position [68, 0]
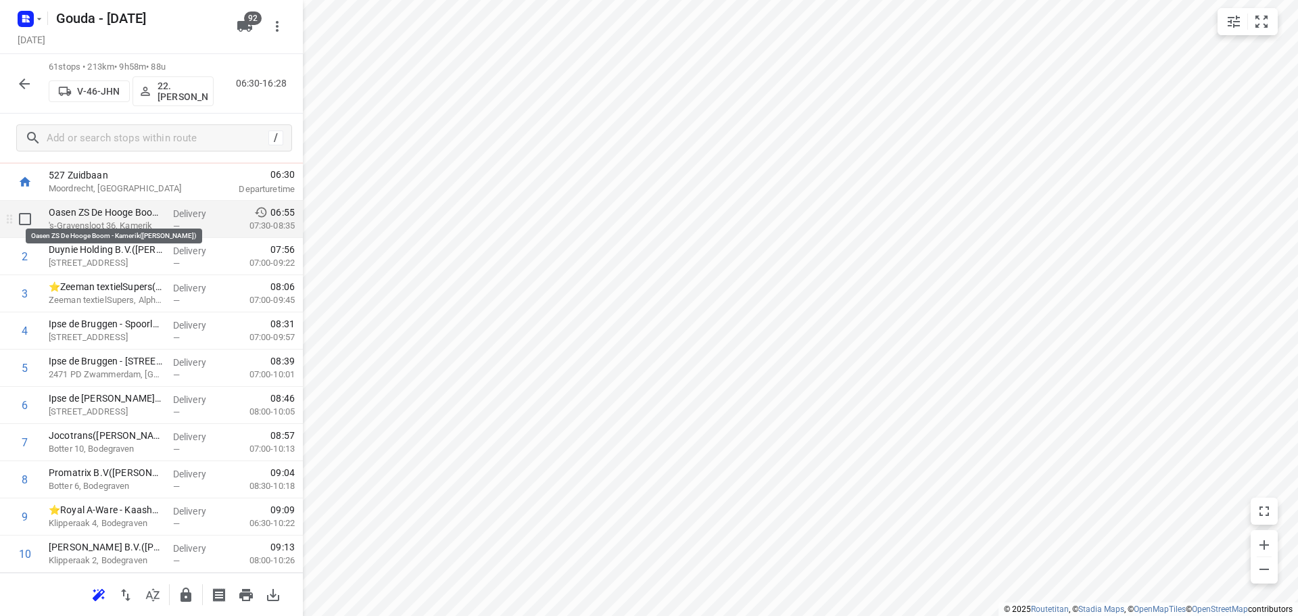
click at [145, 216] on p "Oasen ZS De Hooge Boom - Kamerik(Kevin Tas)" at bounding box center [106, 213] width 114 height 14
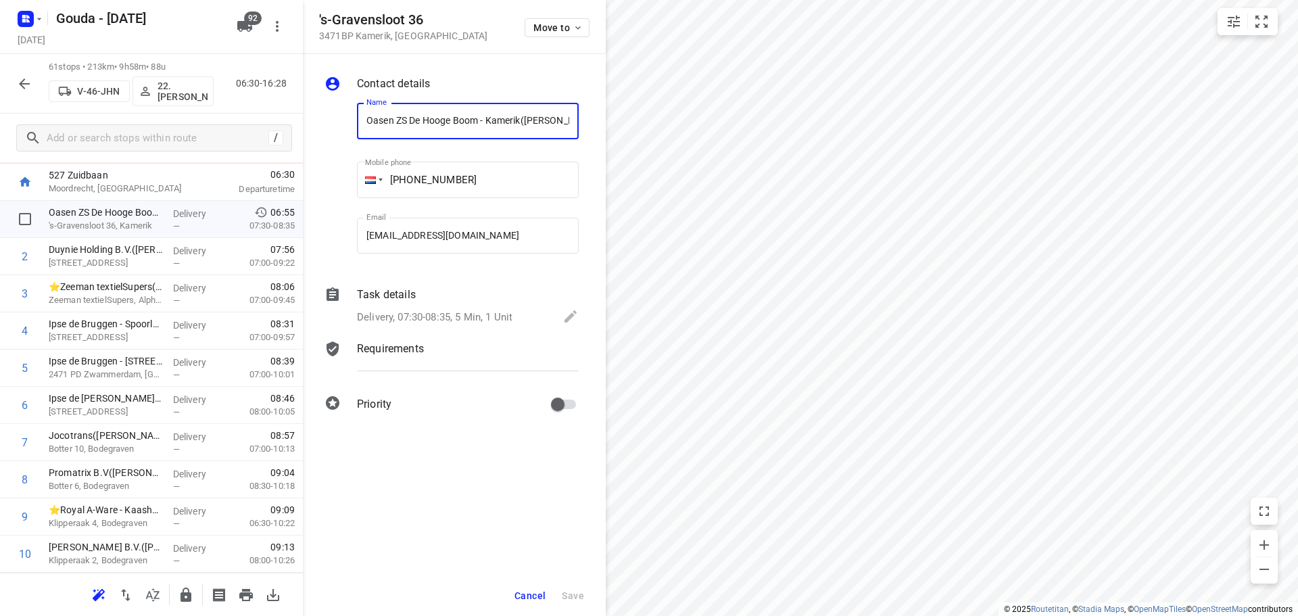
scroll to position [0, 1]
click at [444, 300] on div "Task details" at bounding box center [468, 295] width 222 height 16
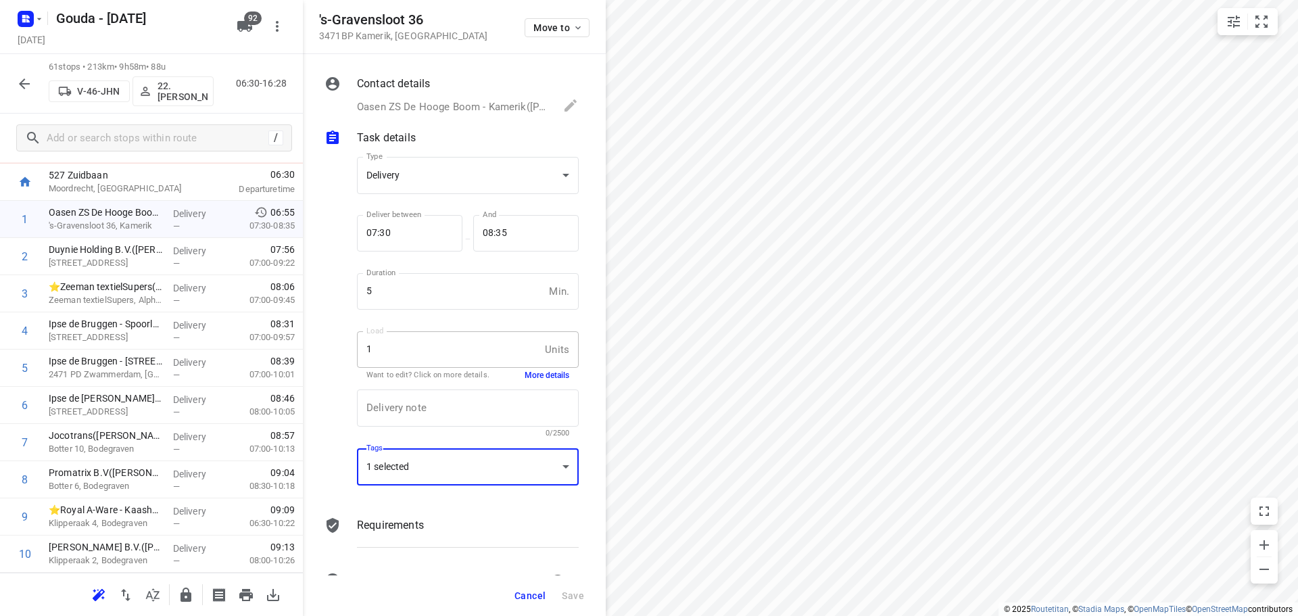
click at [448, 473] on div "1 selected" at bounding box center [468, 466] width 222 height 37
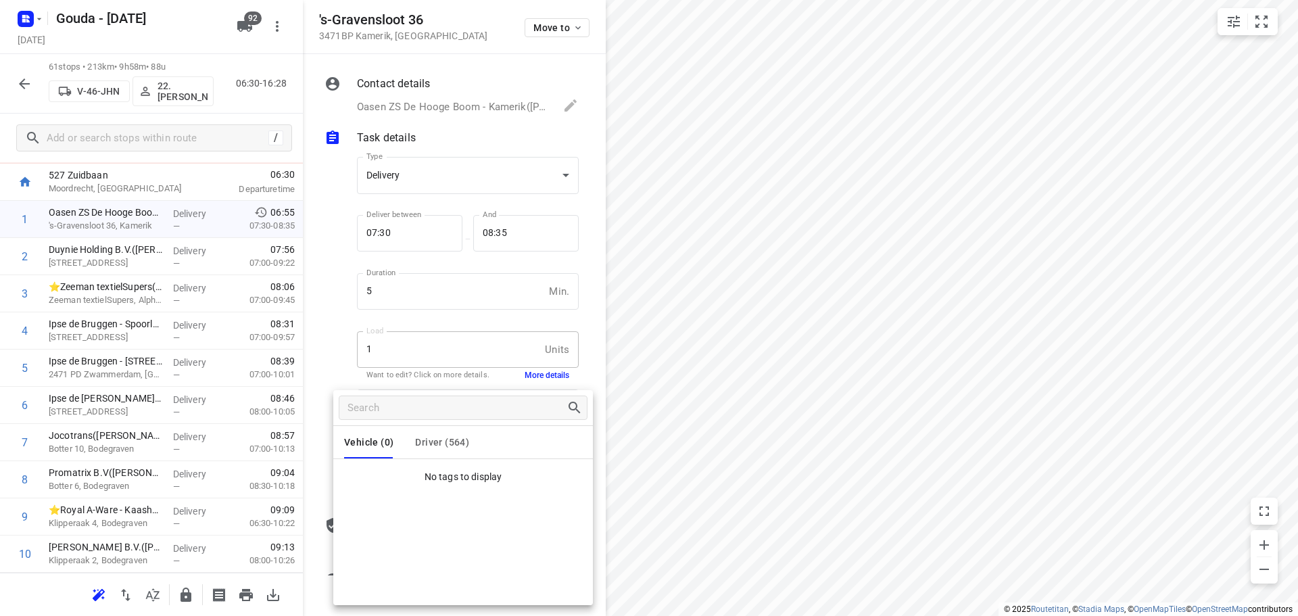
drag, startPoint x: 448, startPoint y: 473, endPoint x: 449, endPoint y: 439, distance: 33.8
click at [456, 431] on div "Vehicle (0) Driver (564) No tags to display" at bounding box center [463, 497] width 260 height 215
click at [445, 442] on span "Driver (564)" at bounding box center [442, 442] width 54 height 11
click at [524, 373] on div at bounding box center [649, 308] width 1298 height 616
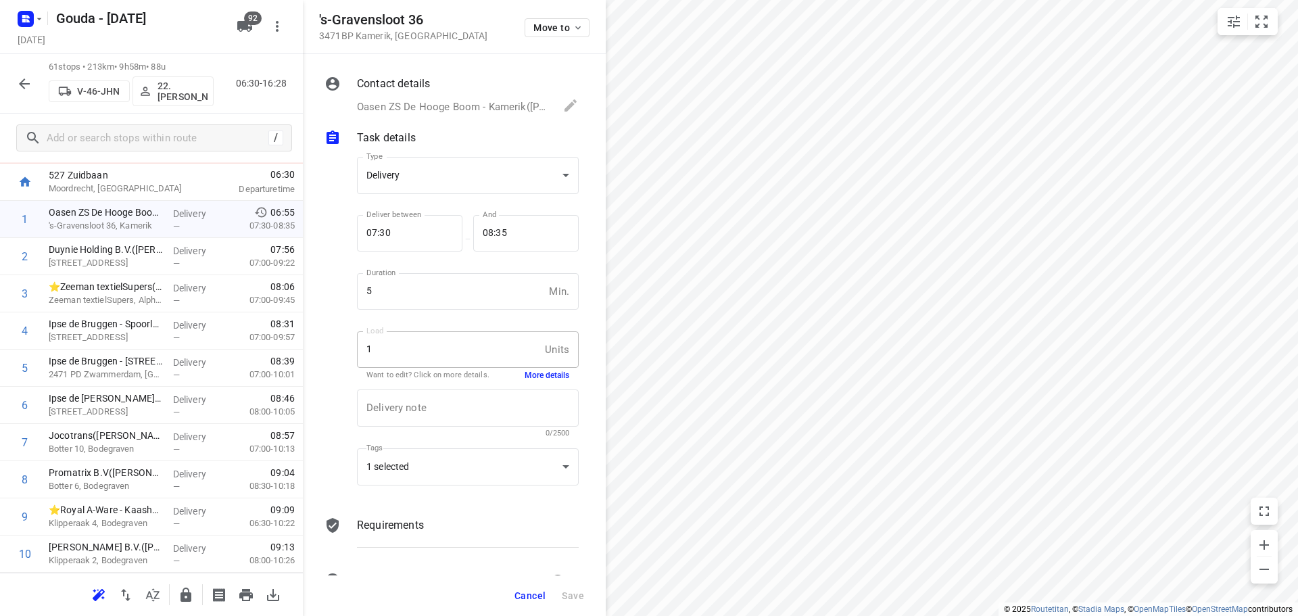
click at [524, 373] on div "Vehicle (0) Driver (564) Ma36 73.WimD 74. 87.Pierre Actie Ambius 1 Ambius 2 Amb…" at bounding box center [649, 308] width 1298 height 616
click at [525, 373] on button "More details" at bounding box center [547, 375] width 45 height 11
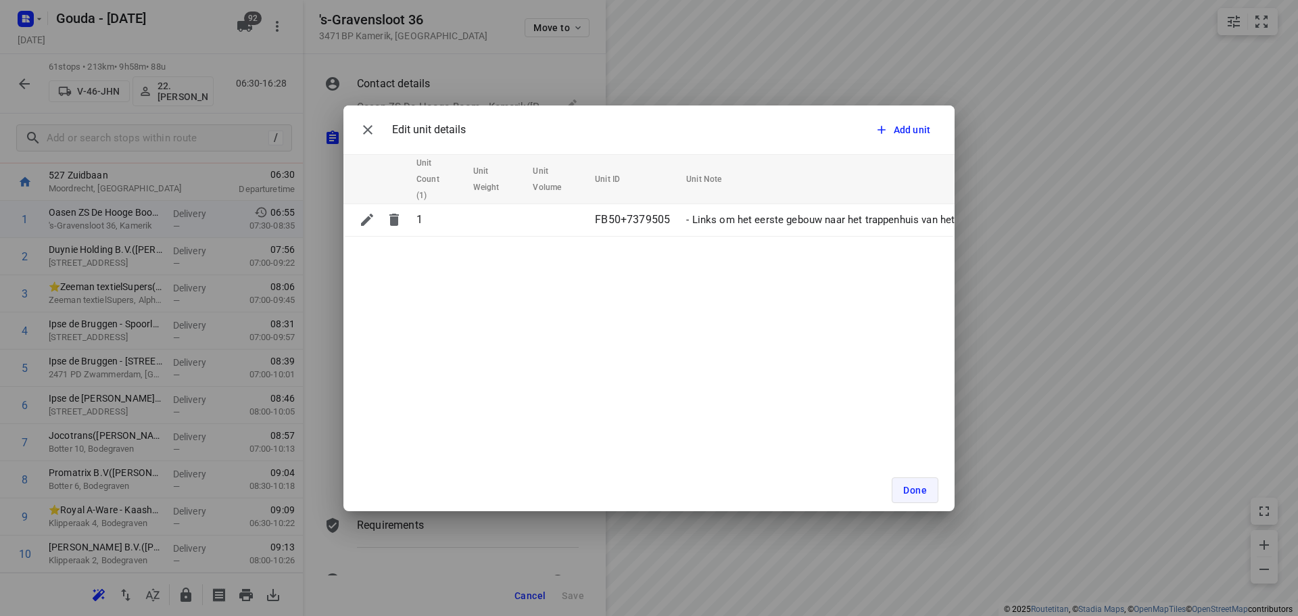
click at [912, 492] on span "Done" at bounding box center [915, 490] width 24 height 11
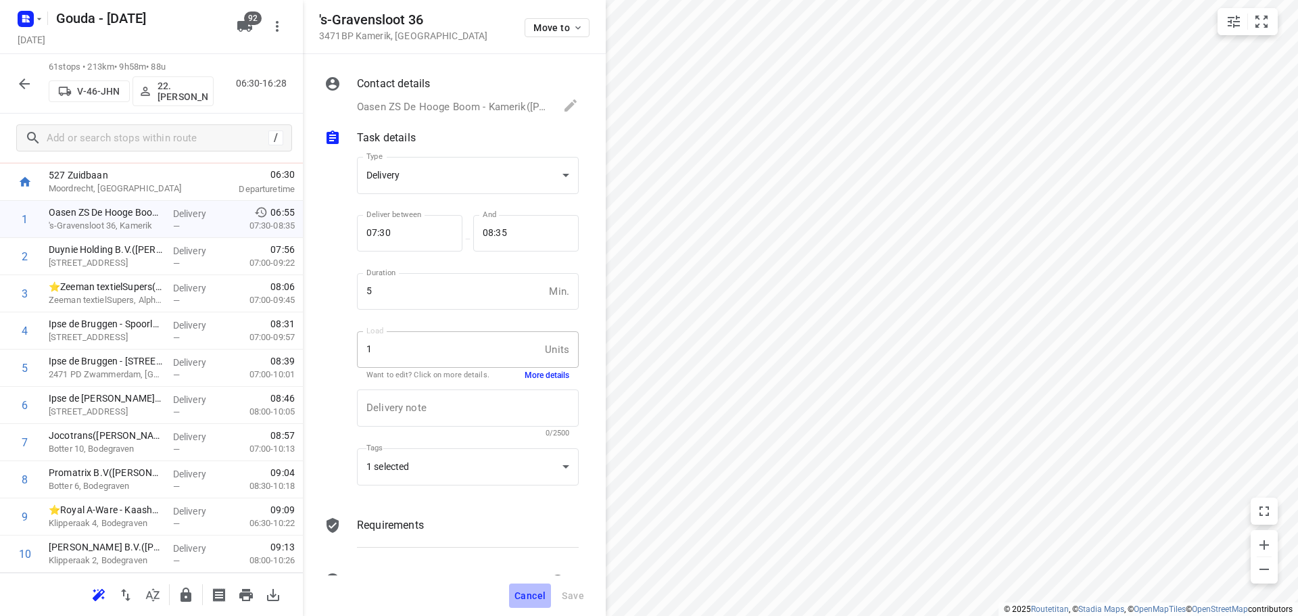
click at [531, 585] on button "Cancel" at bounding box center [530, 596] width 42 height 24
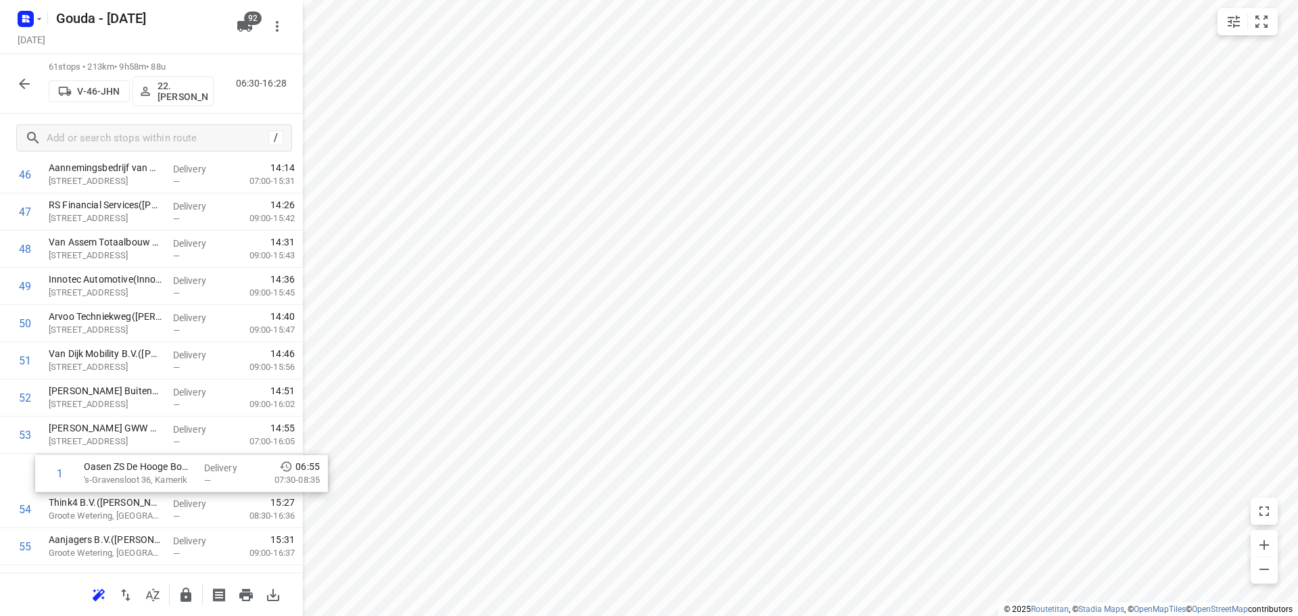
scroll to position [1751, 0]
drag, startPoint x: 106, startPoint y: 347, endPoint x: 126, endPoint y: 469, distance: 123.4
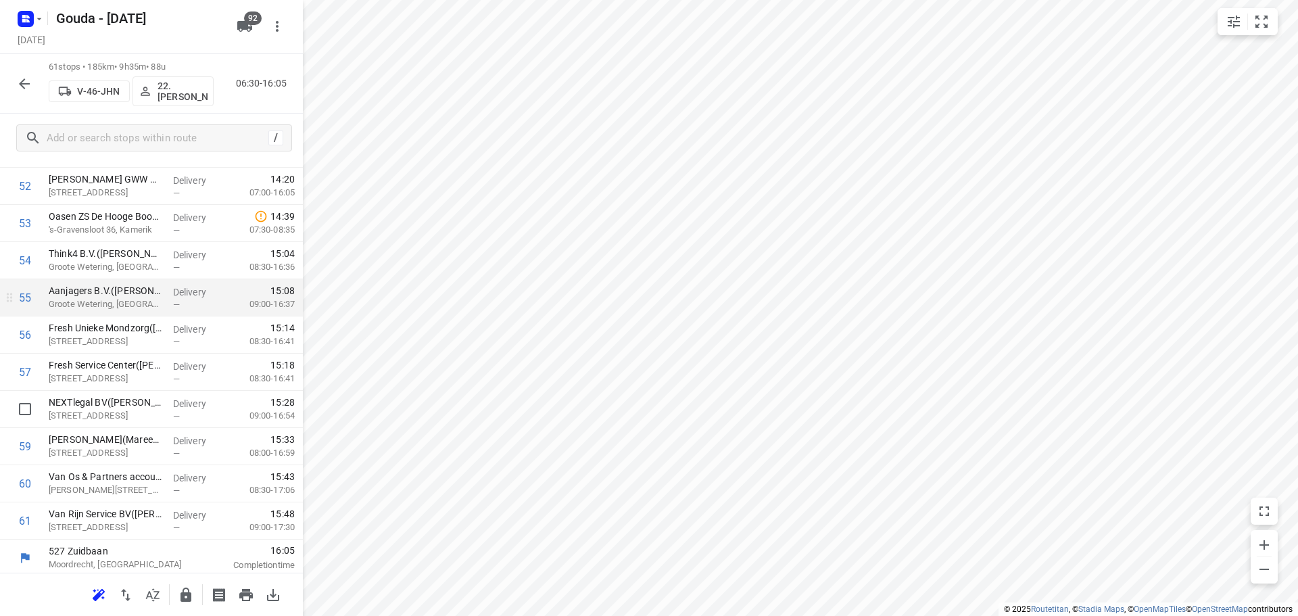
scroll to position [2002, 0]
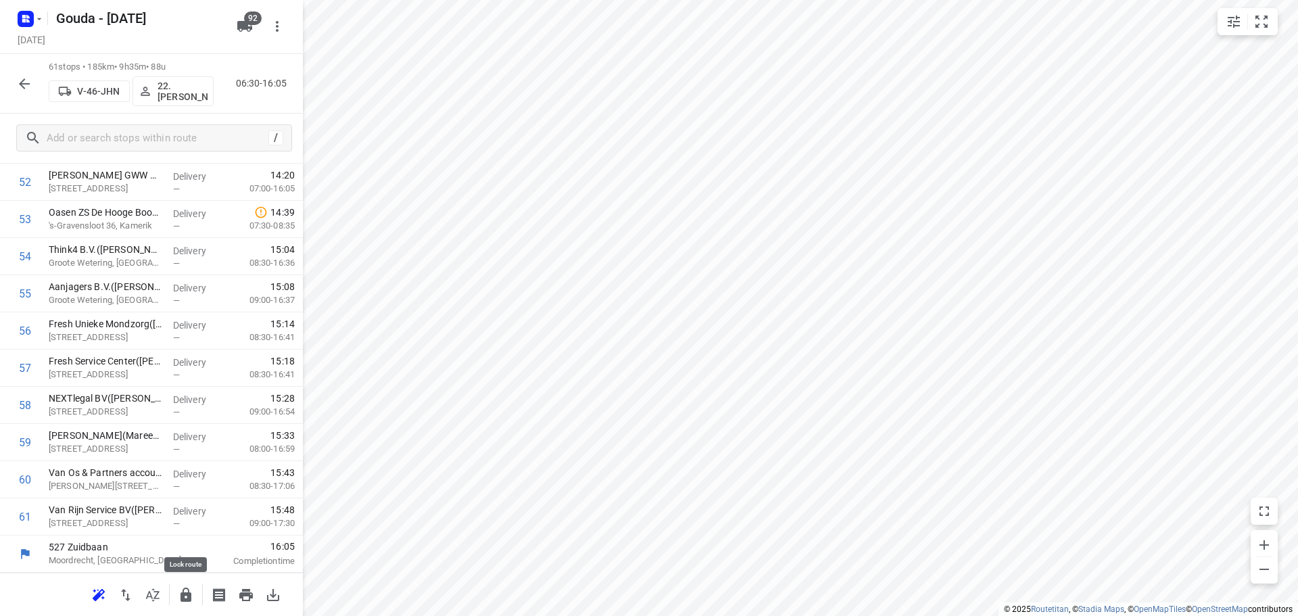
click at [183, 597] on icon "button" at bounding box center [186, 595] width 11 height 14
click at [29, 73] on button "button" at bounding box center [24, 83] width 27 height 27
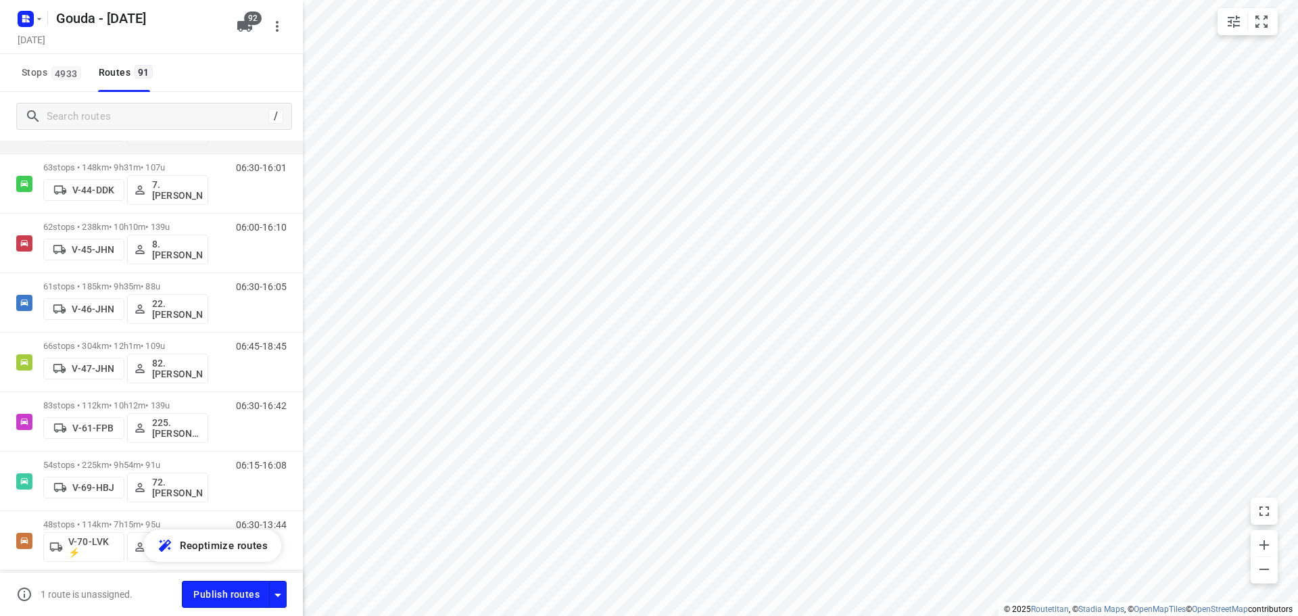
scroll to position [1082, 0]
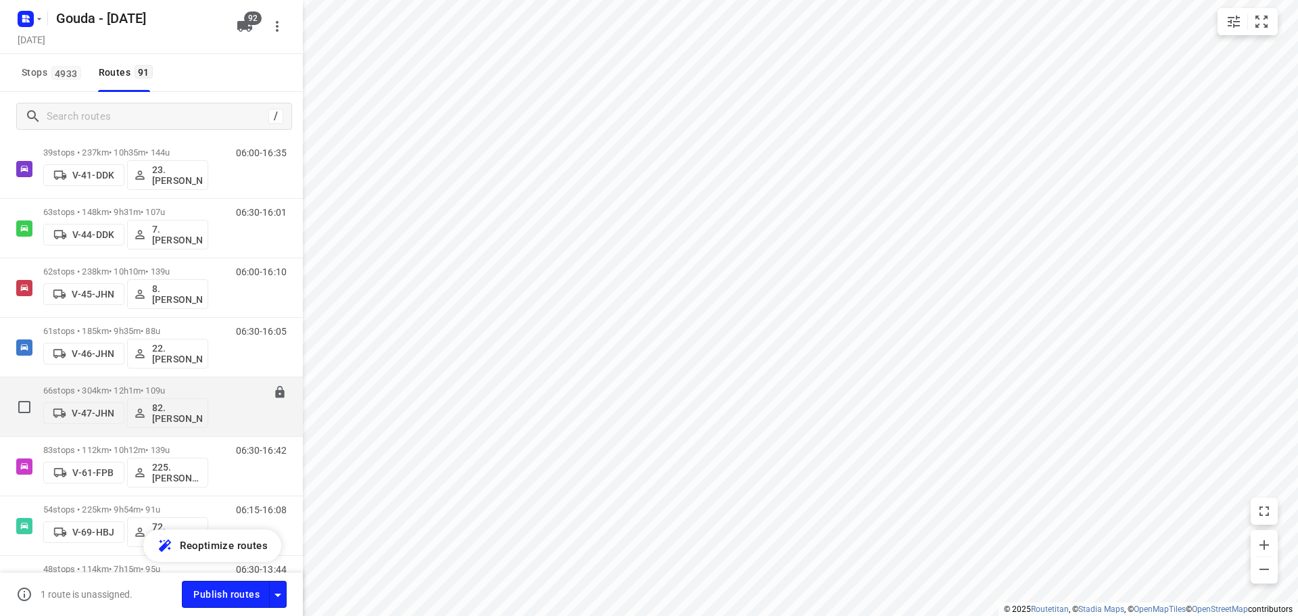
click at [168, 386] on p "66 stops • 304km • 12h1m • 109u" at bounding box center [125, 390] width 165 height 10
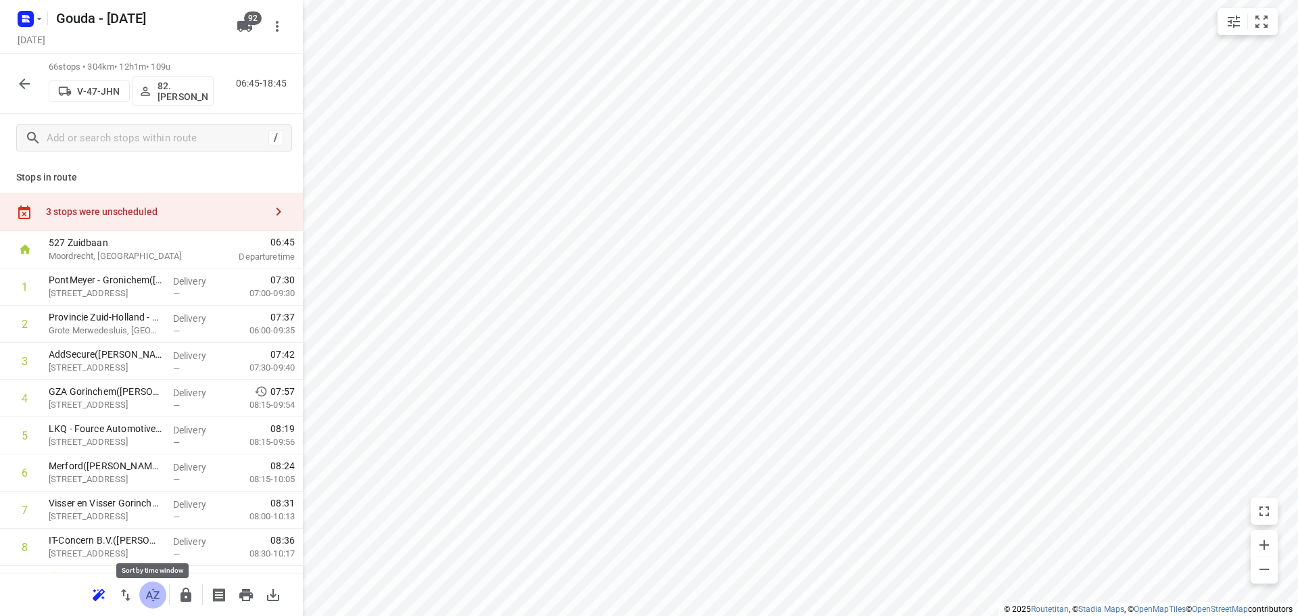
click at [150, 590] on icon "button" at bounding box center [153, 595] width 16 height 16
click at [153, 588] on icon "button" at bounding box center [153, 595] width 16 height 16
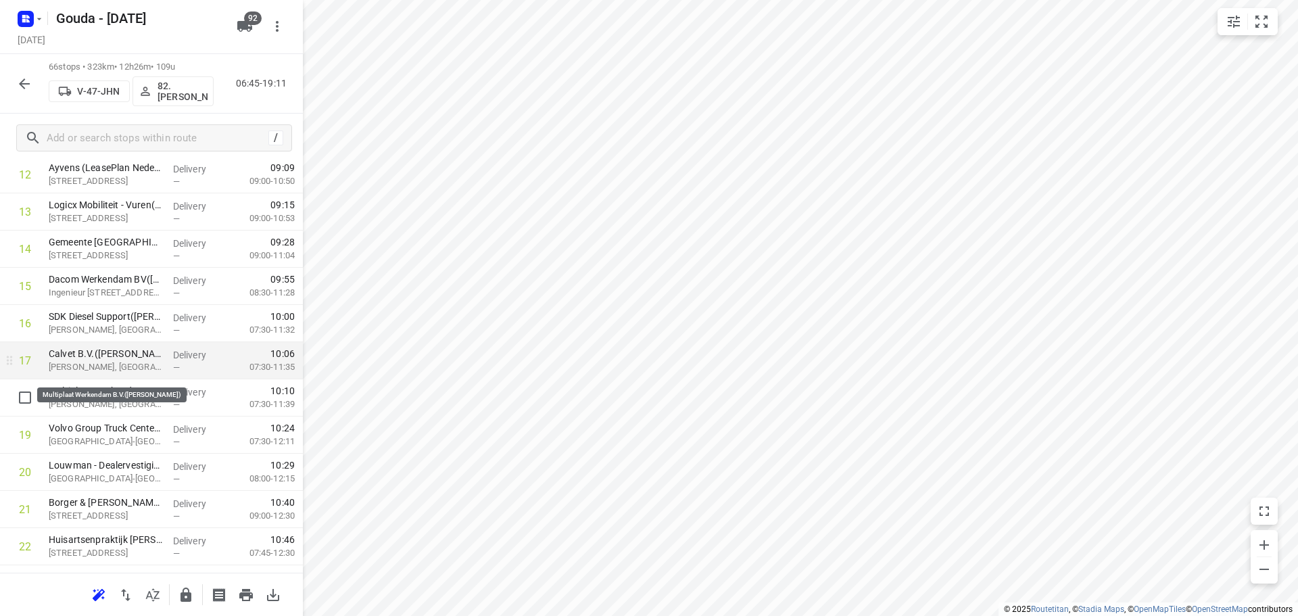
scroll to position [541, 0]
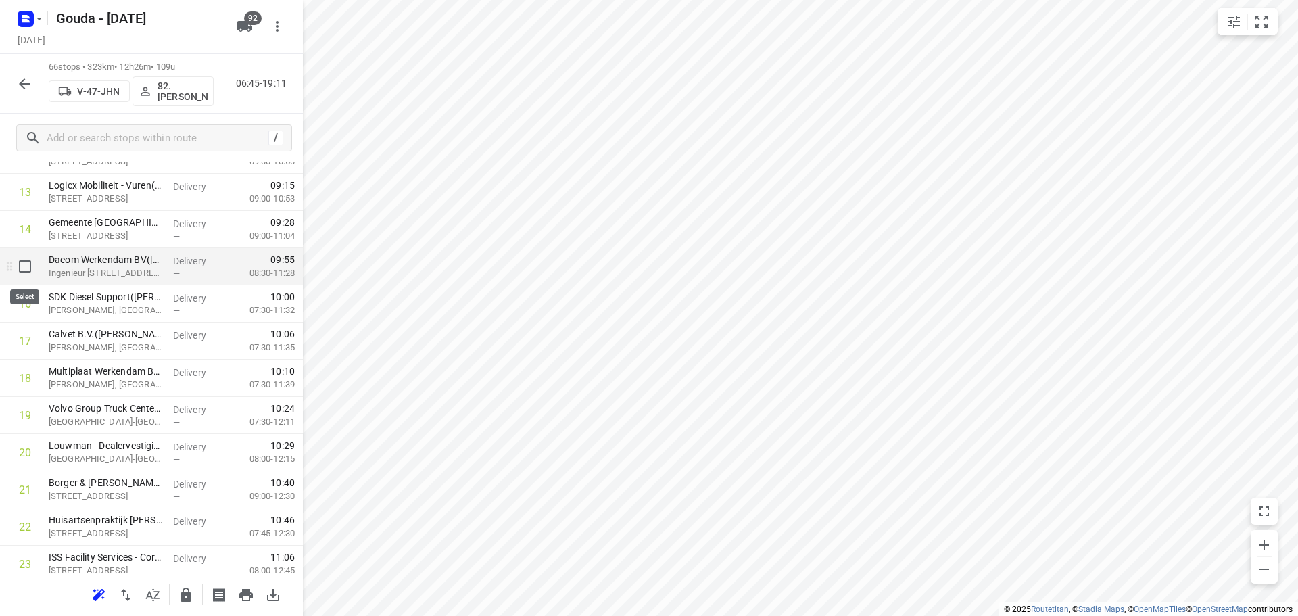
click at [32, 270] on input "checkbox" at bounding box center [24, 266] width 27 height 27
checkbox input "true"
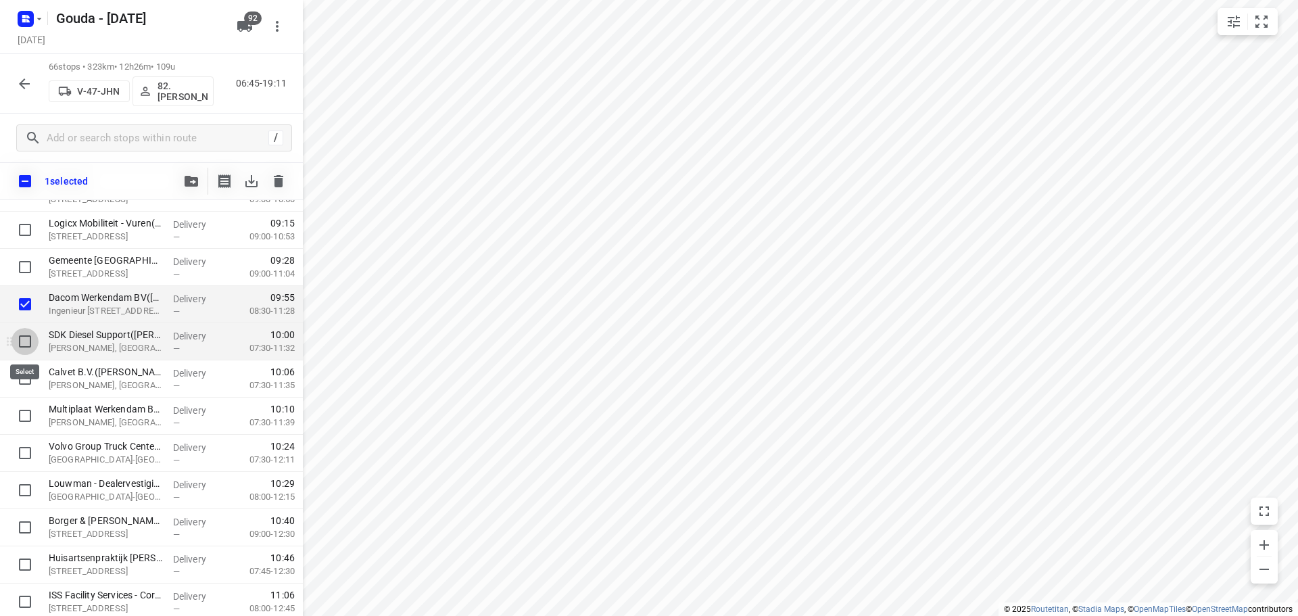
click at [22, 330] on input "checkbox" at bounding box center [24, 341] width 27 height 27
checkbox input "true"
click at [25, 383] on input "checkbox" at bounding box center [24, 378] width 27 height 27
checkbox input "true"
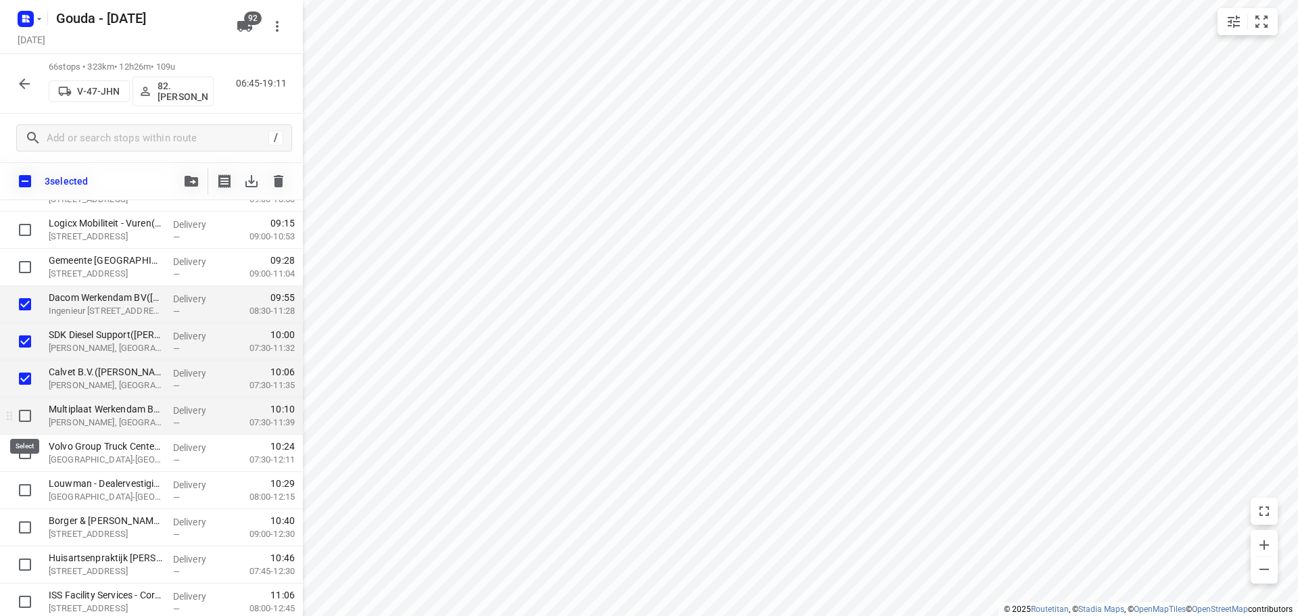
click at [25, 415] on input "checkbox" at bounding box center [24, 415] width 27 height 27
checkbox input "true"
click at [185, 189] on button "button" at bounding box center [191, 181] width 27 height 27
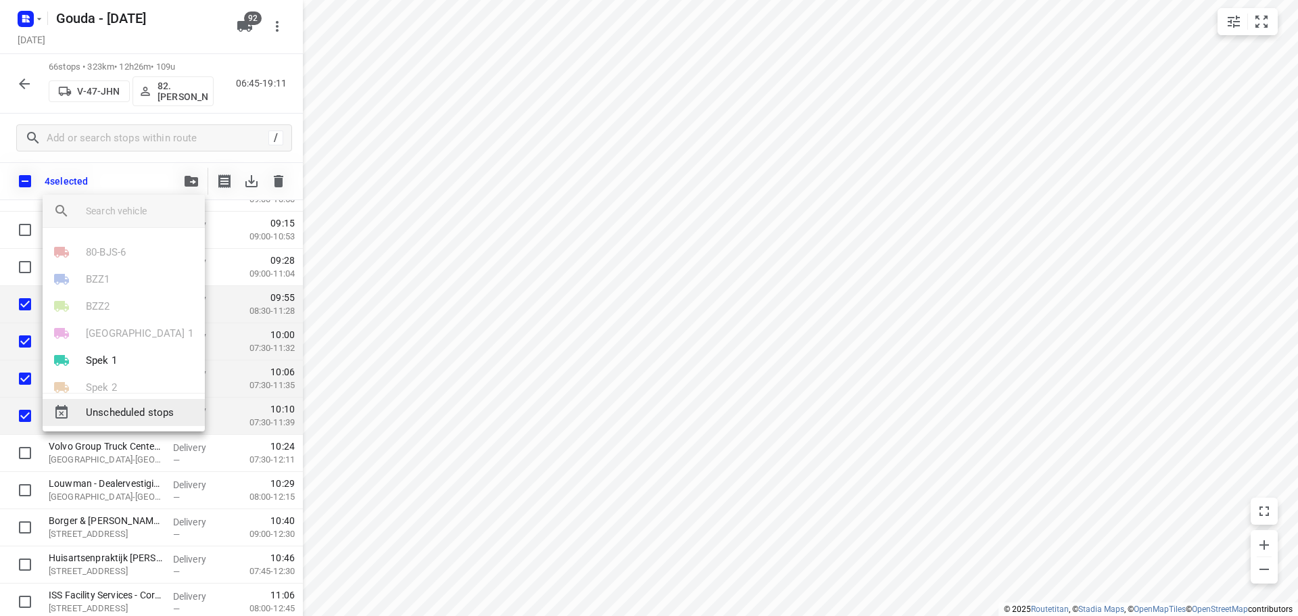
click at [138, 402] on div "Unscheduled stops" at bounding box center [124, 412] width 162 height 27
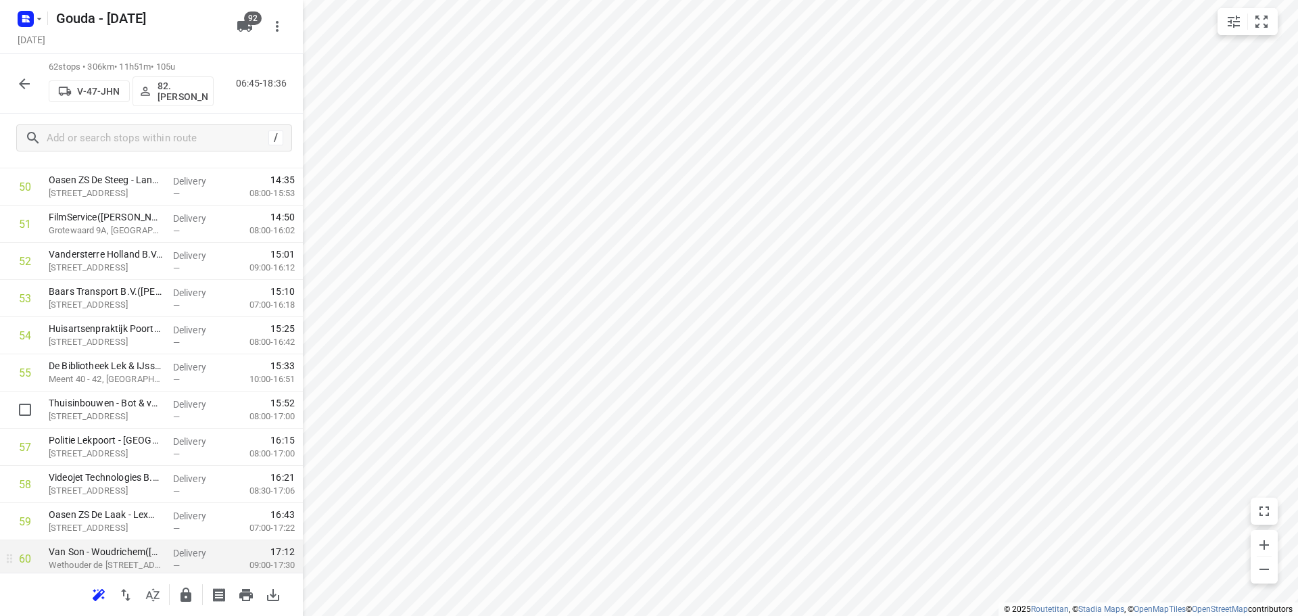
scroll to position [2039, 0]
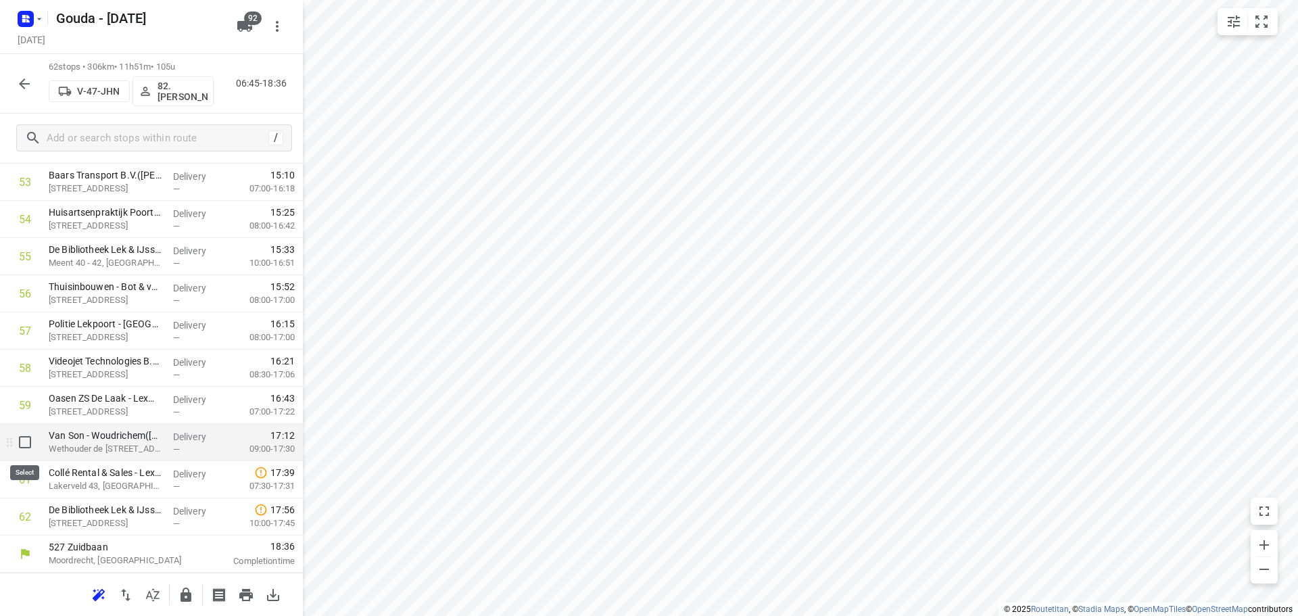
click at [30, 442] on input "checkbox" at bounding box center [24, 442] width 27 height 27
checkbox input "true"
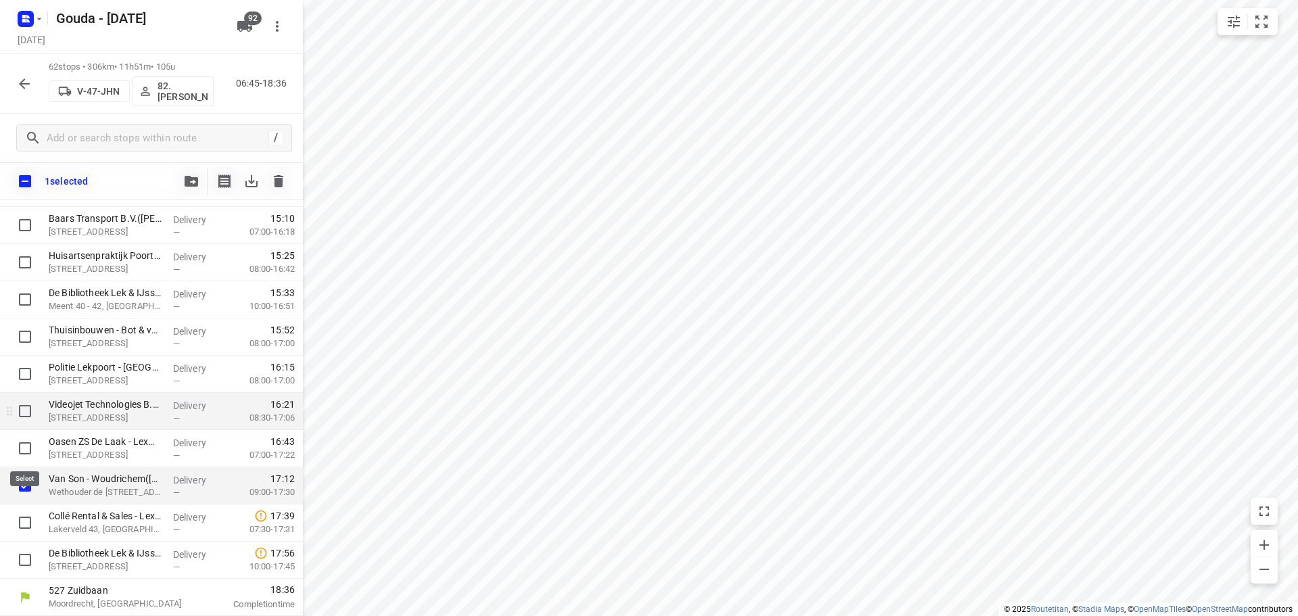
scroll to position [2033, 0]
click at [195, 174] on button "button" at bounding box center [191, 181] width 27 height 27
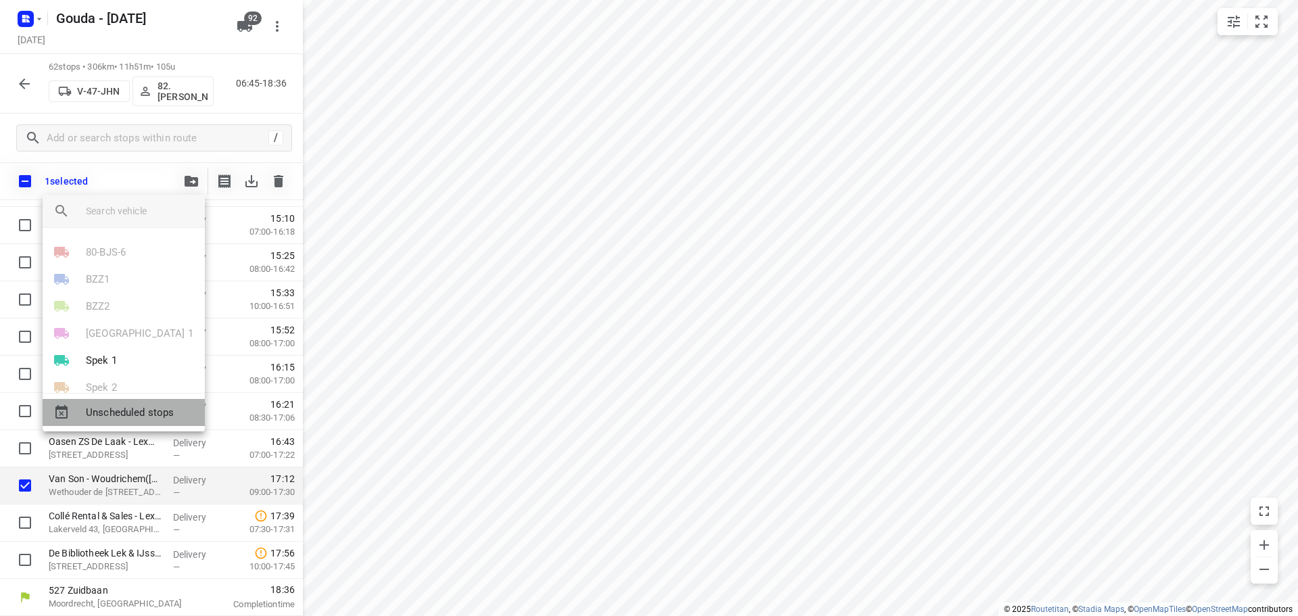
click at [149, 410] on span "Unscheduled stops" at bounding box center [140, 413] width 108 height 16
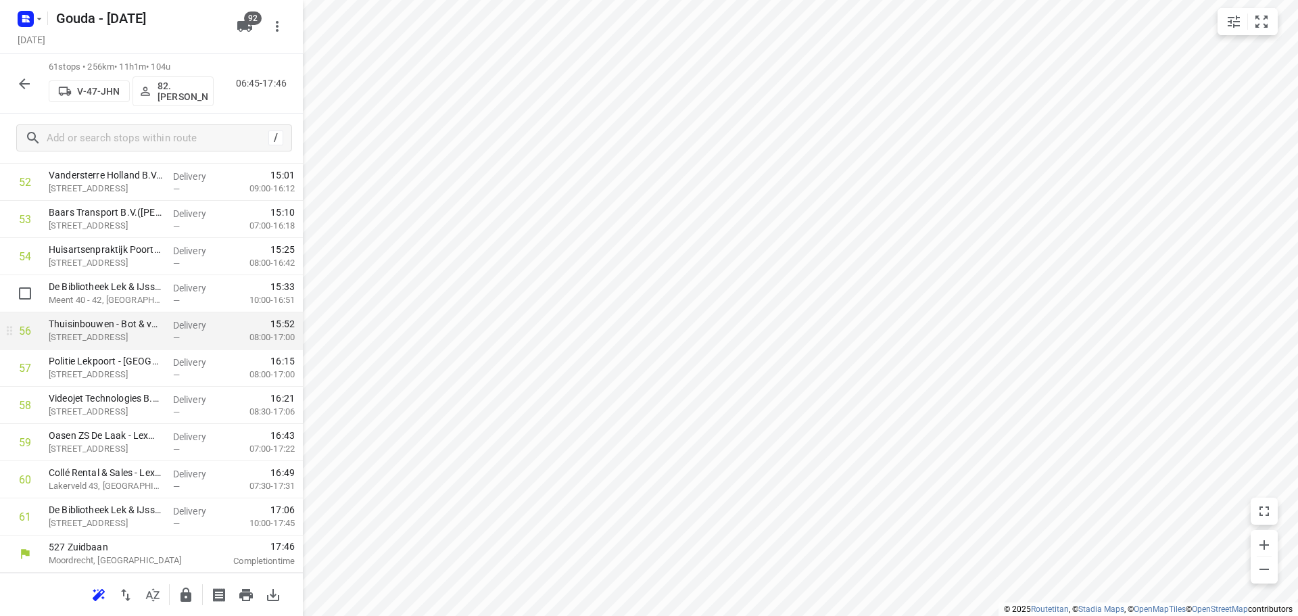
scroll to position [1934, 0]
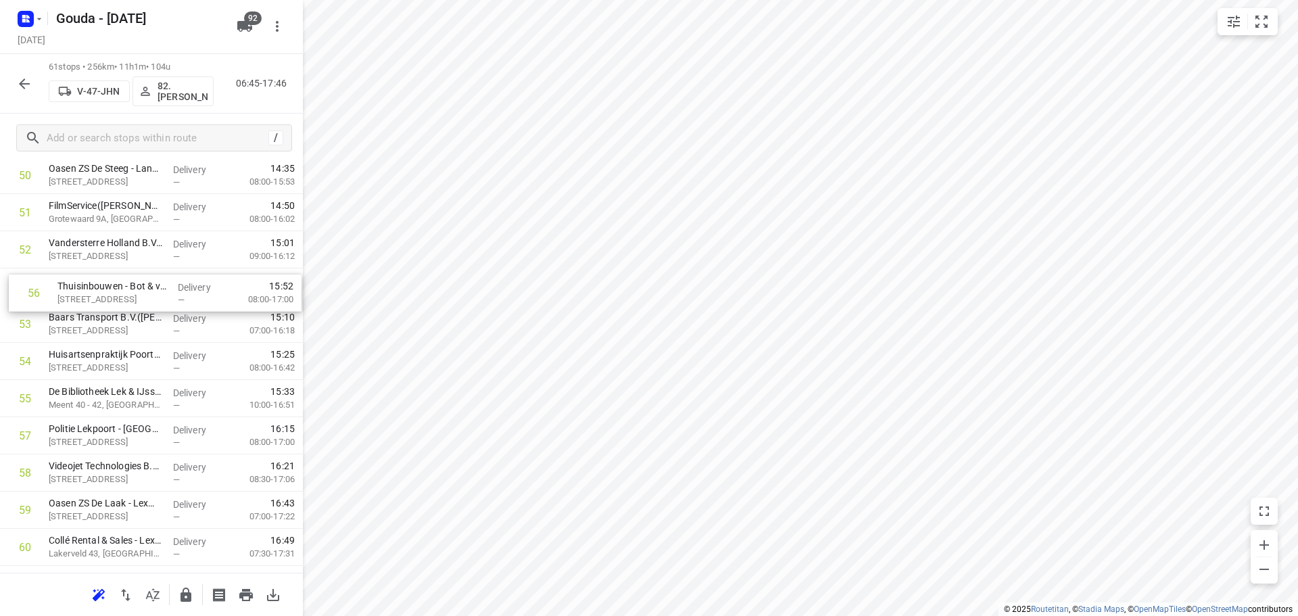
drag, startPoint x: 102, startPoint y: 400, endPoint x: 111, endPoint y: 291, distance: 109.2
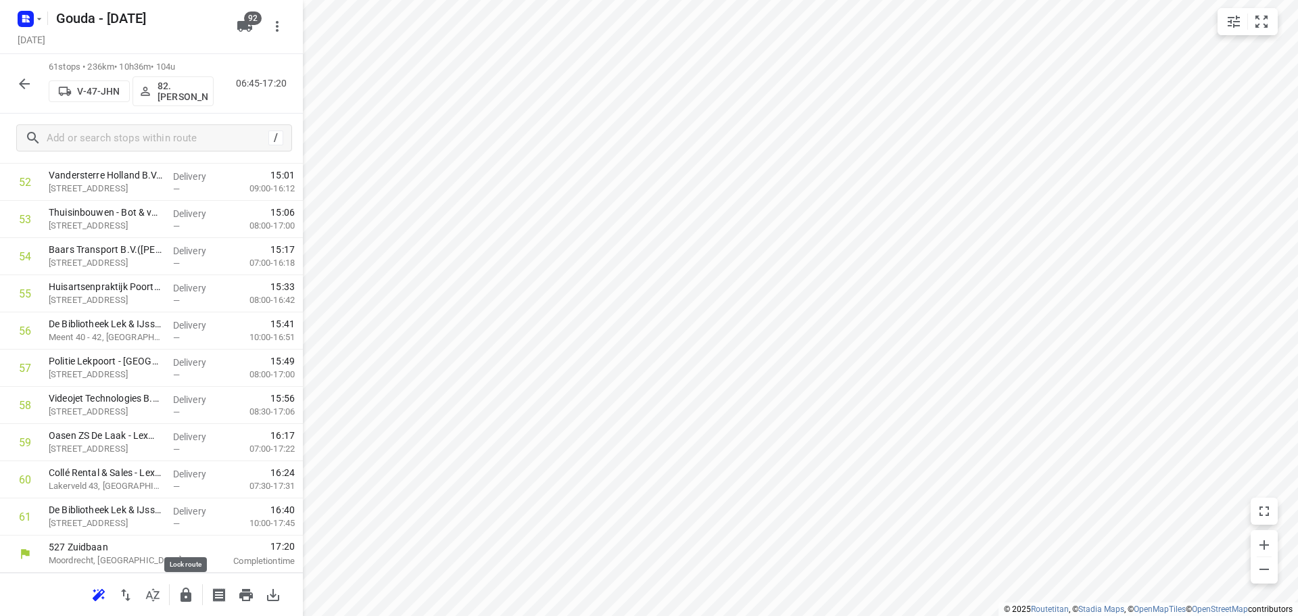
click at [175, 592] on button "button" at bounding box center [185, 595] width 27 height 27
click at [12, 82] on button "button" at bounding box center [24, 83] width 27 height 27
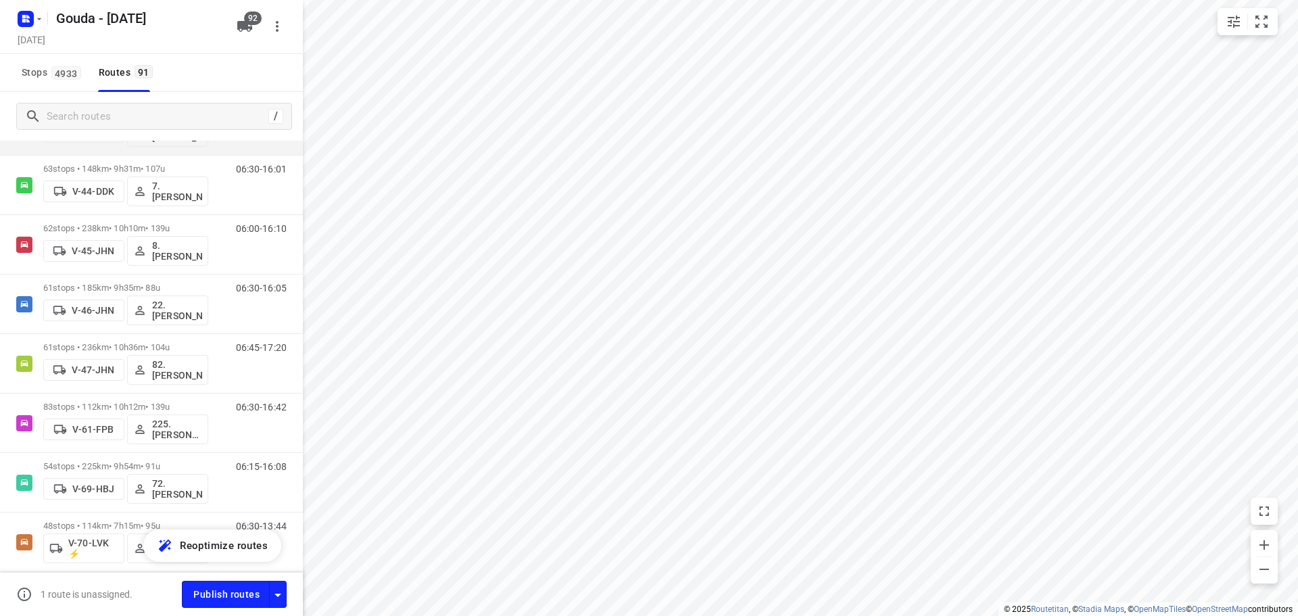
scroll to position [1150, 0]
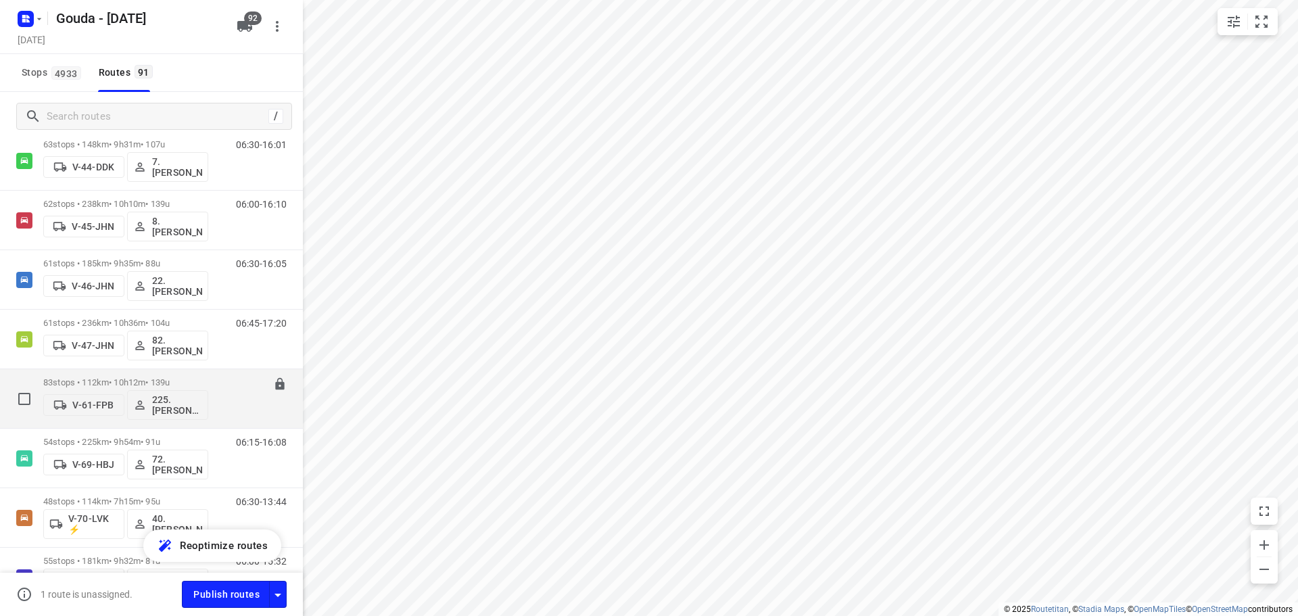
click at [207, 379] on p "83 stops • 112km • 10h12m • 139u" at bounding box center [125, 382] width 165 height 10
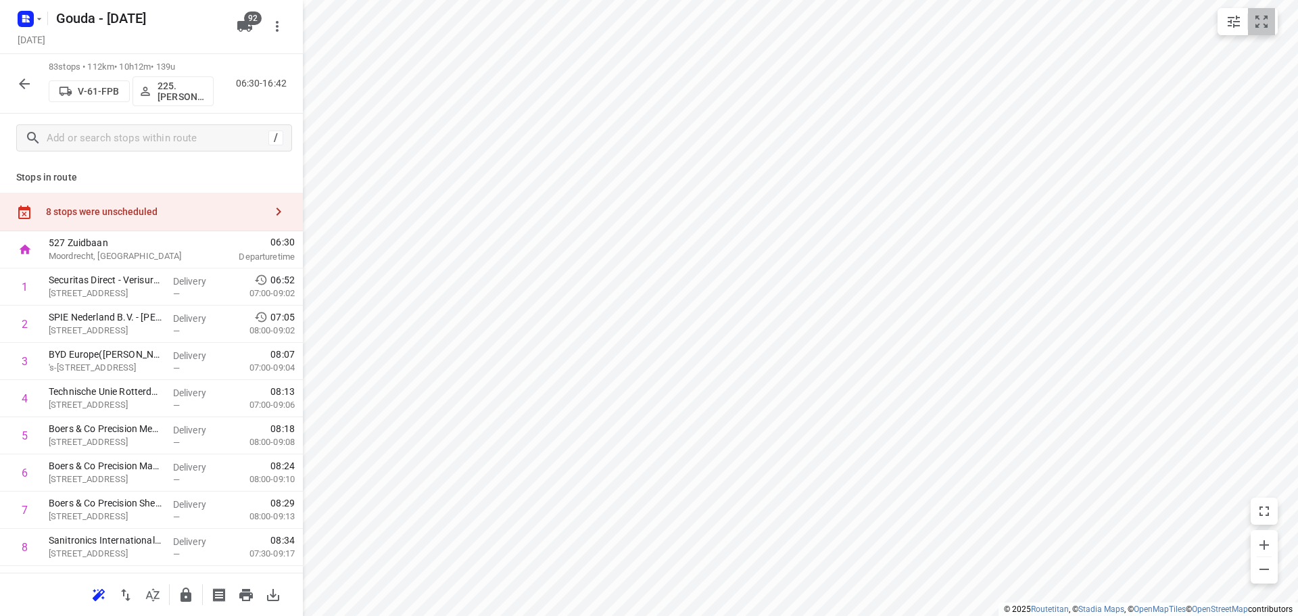
click at [1256, 15] on icon "small contained button group" at bounding box center [1262, 22] width 16 height 16
click at [157, 609] on div at bounding box center [151, 594] width 303 height 43
click at [155, 602] on icon "button" at bounding box center [153, 595] width 16 height 16
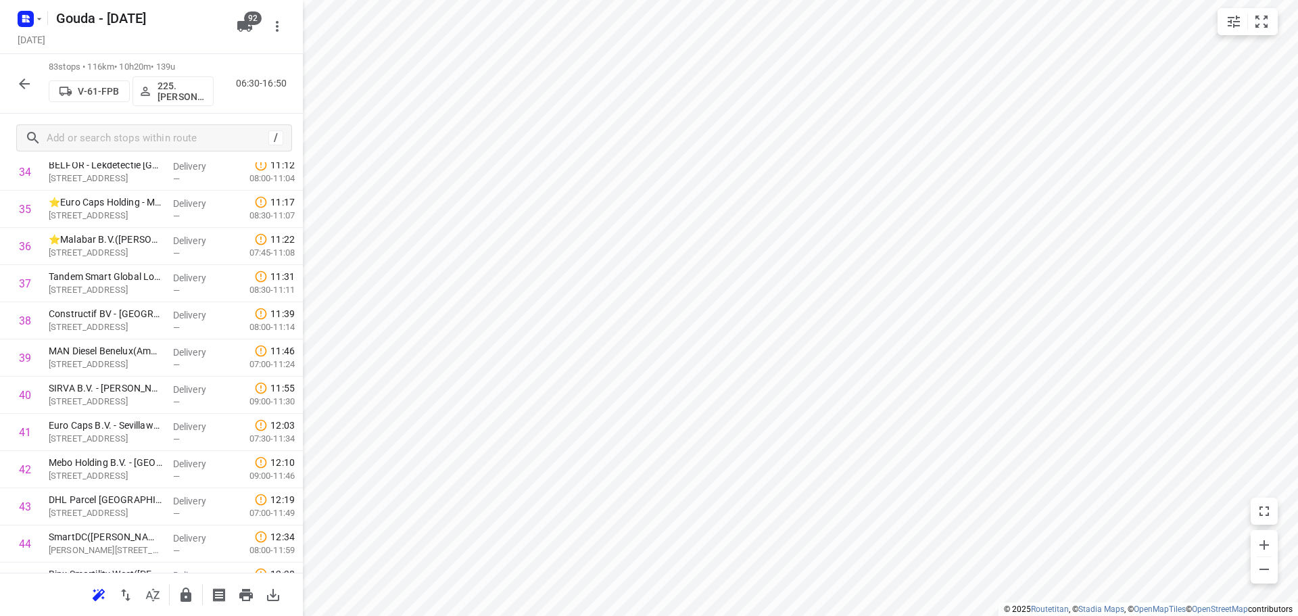
scroll to position [1332, 0]
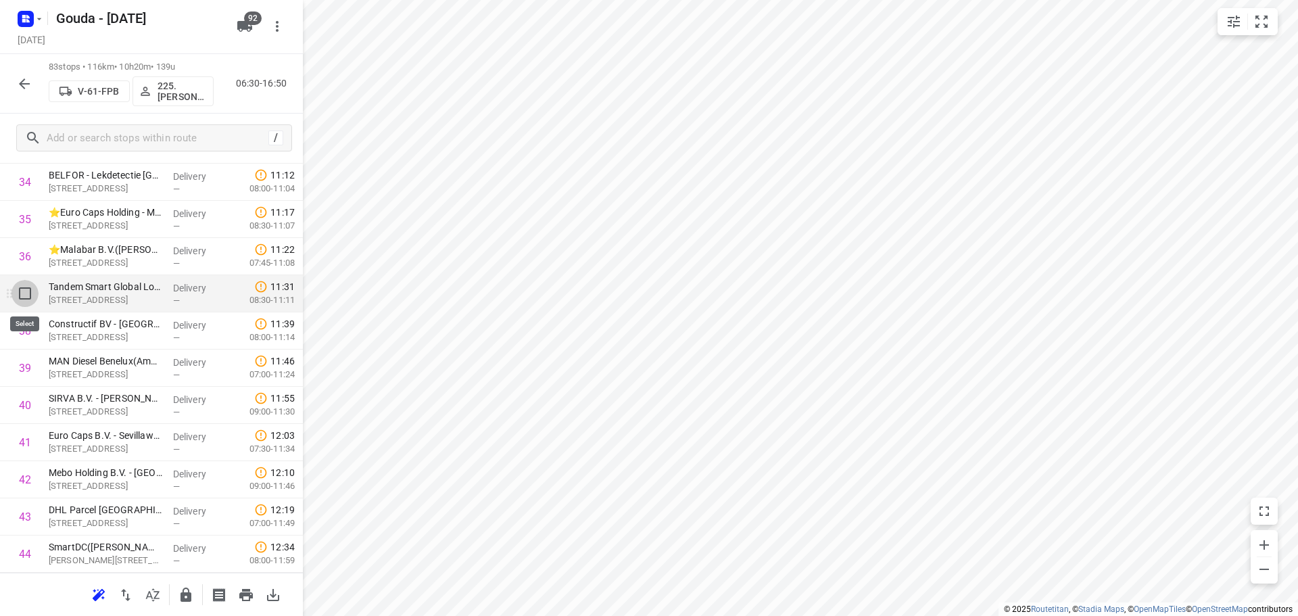
click at [20, 296] on input "checkbox" at bounding box center [24, 293] width 27 height 27
checkbox input "true"
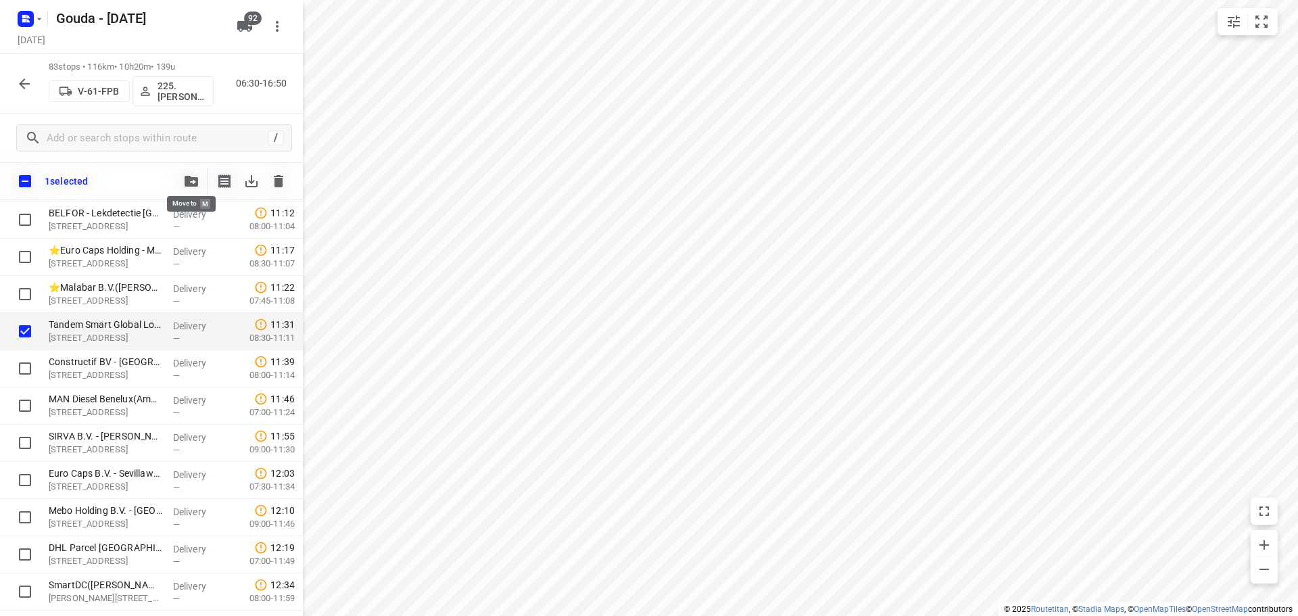
click at [183, 186] on span "button" at bounding box center [191, 181] width 16 height 11
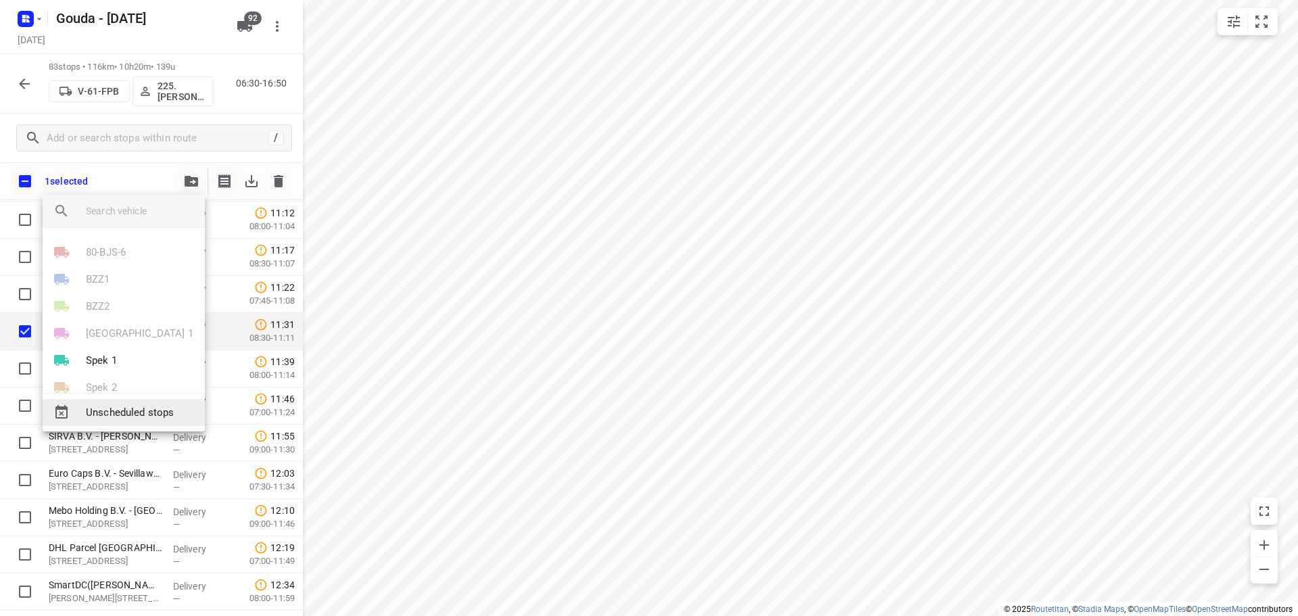
click at [145, 410] on span "Unscheduled stops" at bounding box center [140, 413] width 108 height 16
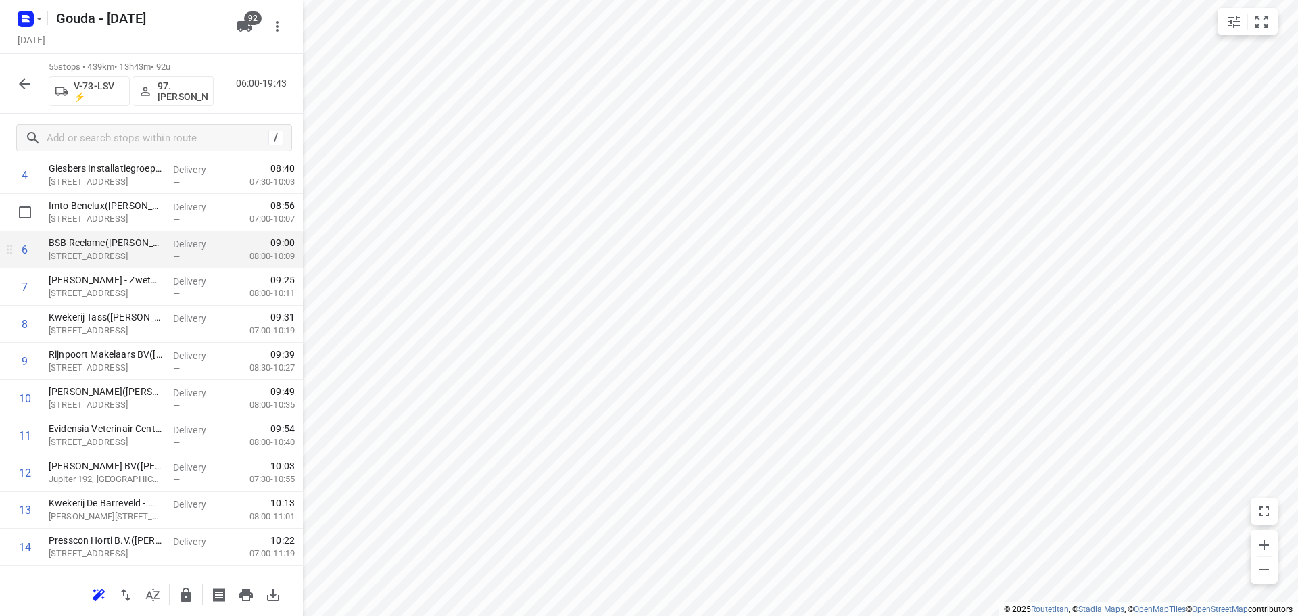
scroll to position [0, 0]
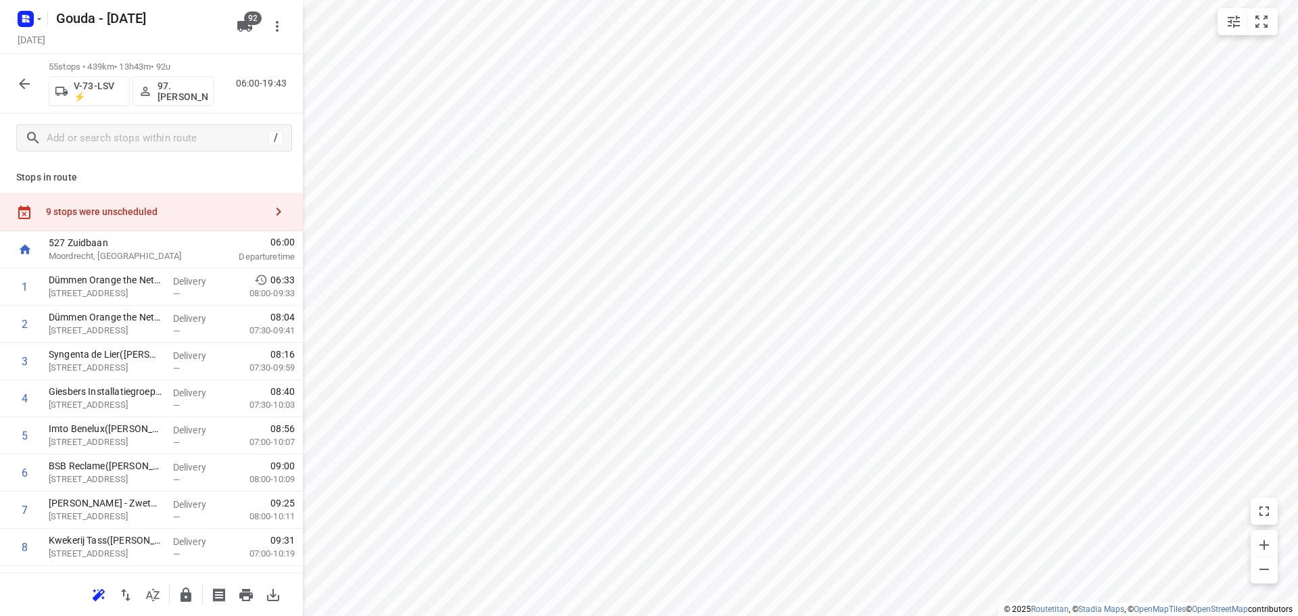
click at [160, 215] on div "9 stops were unscheduled" at bounding box center [155, 211] width 219 height 11
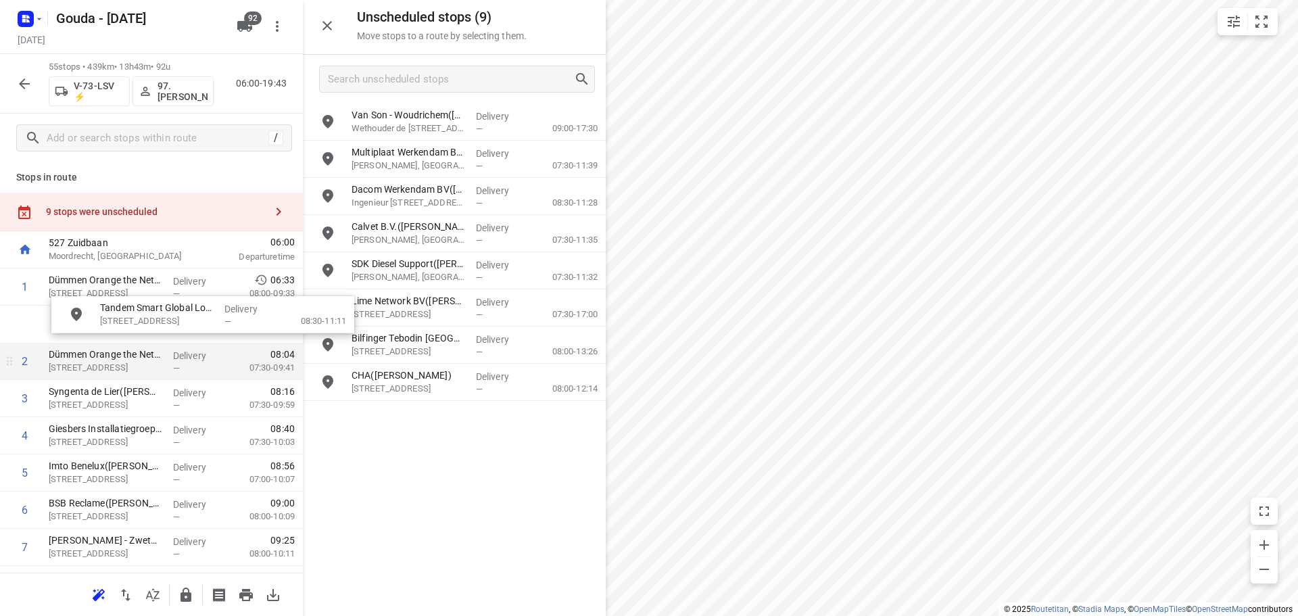
drag, startPoint x: 448, startPoint y: 135, endPoint x: 149, endPoint y: 354, distance: 370.4
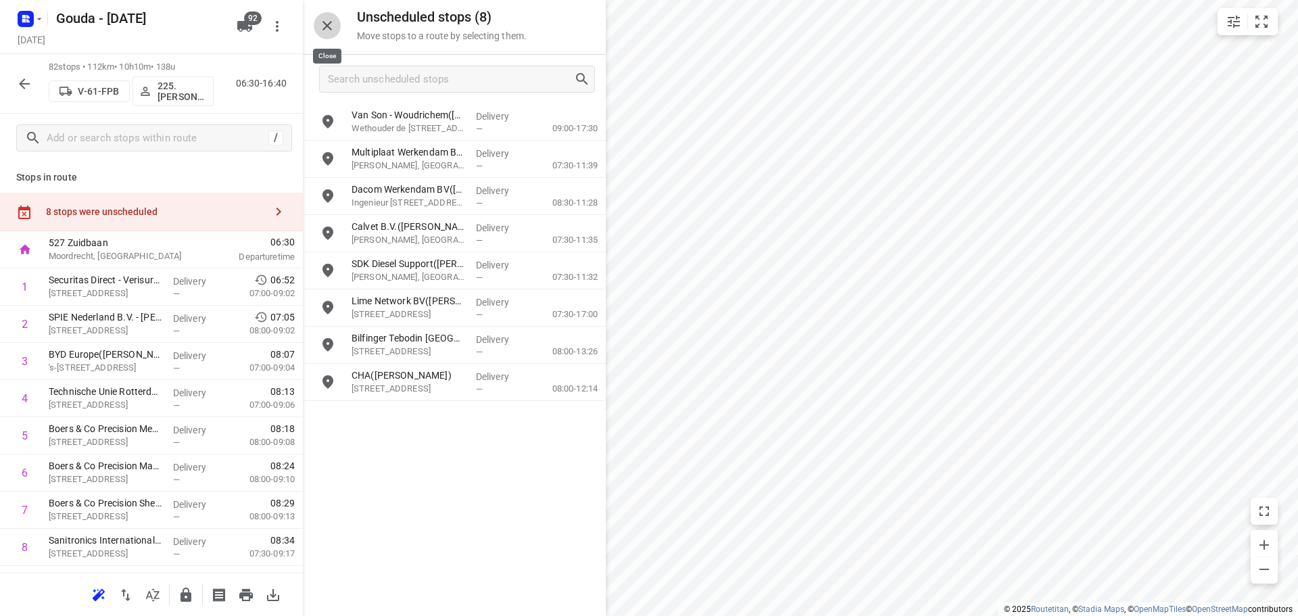
click at [329, 27] on icon "button" at bounding box center [327, 25] width 9 height 9
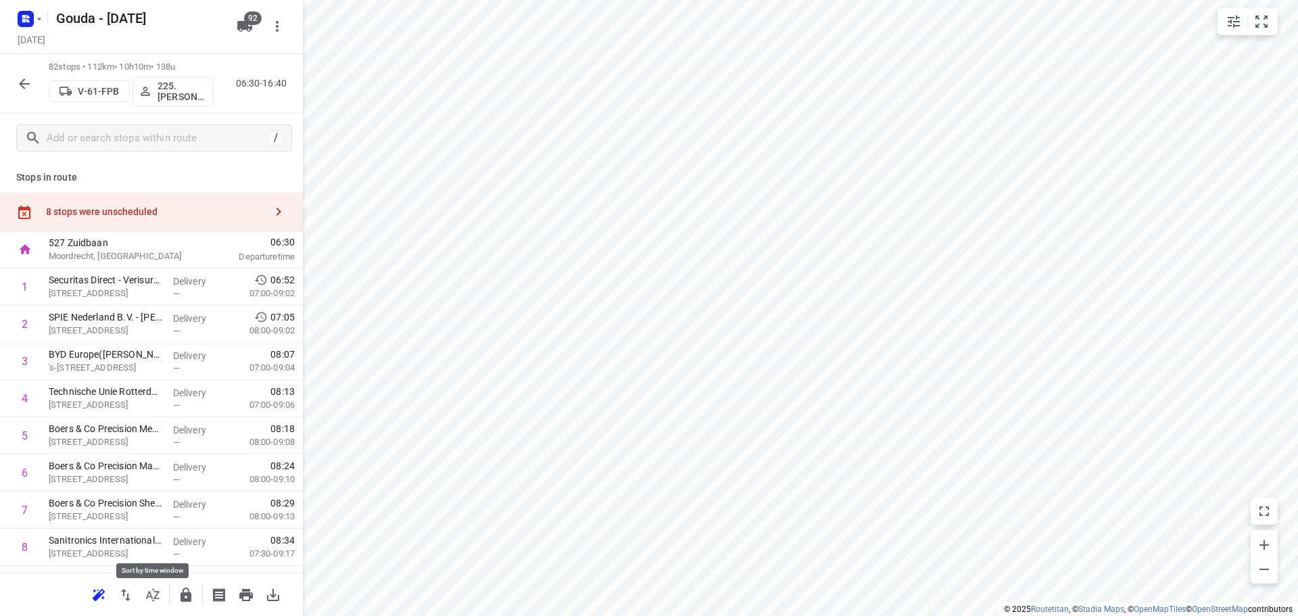
click at [147, 588] on icon "button" at bounding box center [153, 595] width 16 height 16
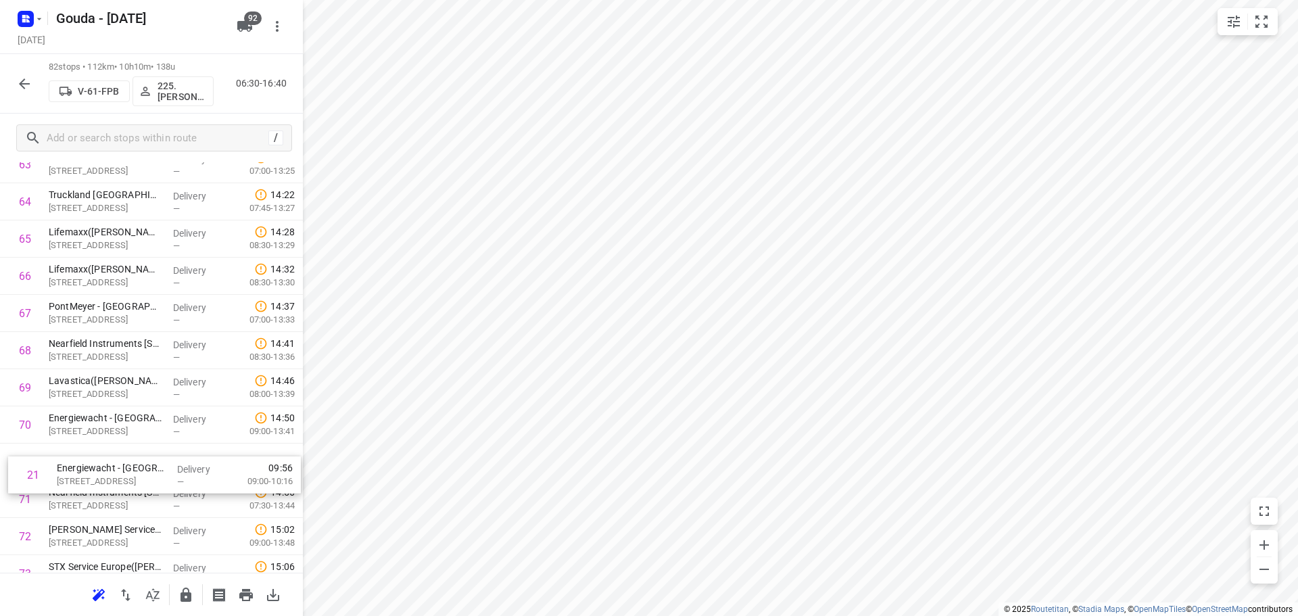
scroll to position [2393, 0]
drag, startPoint x: 126, startPoint y: 360, endPoint x: 134, endPoint y: 485, distance: 124.7
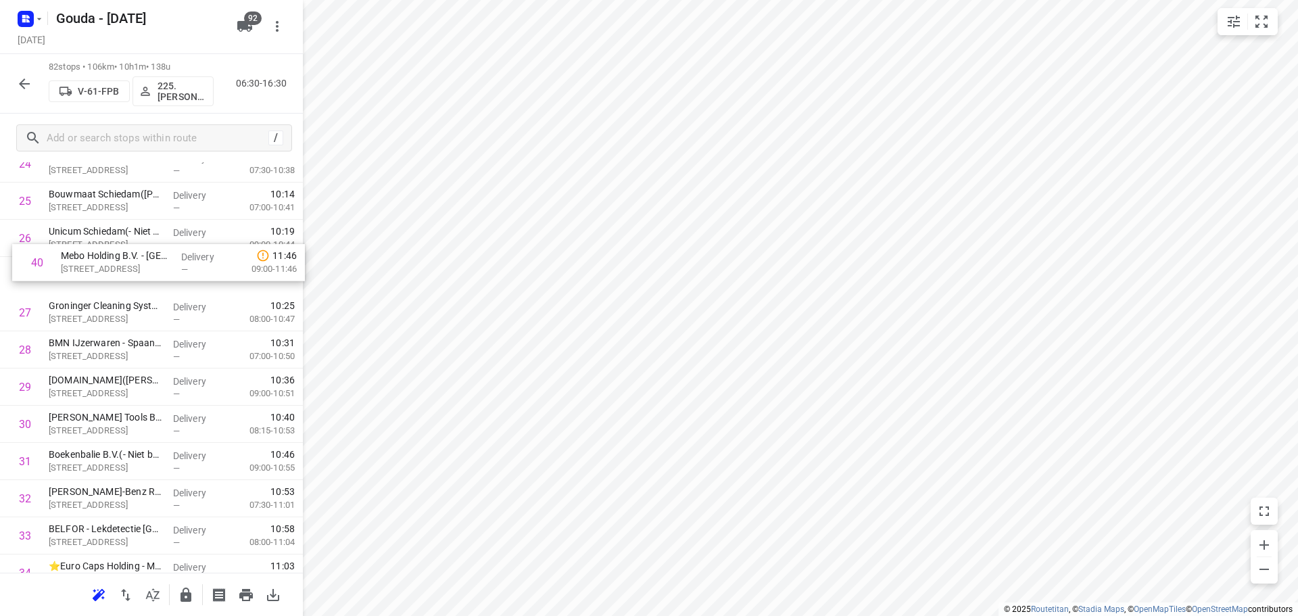
scroll to position [978, 0]
drag, startPoint x: 131, startPoint y: 427, endPoint x: 133, endPoint y: 454, distance: 27.8
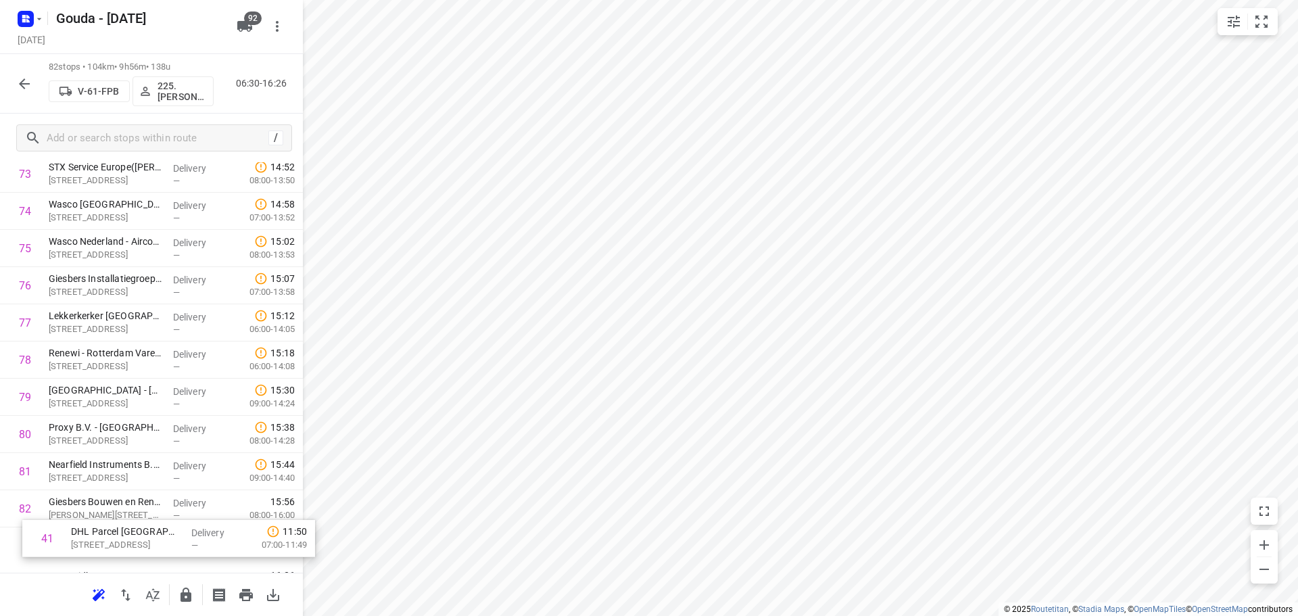
scroll to position [2783, 0]
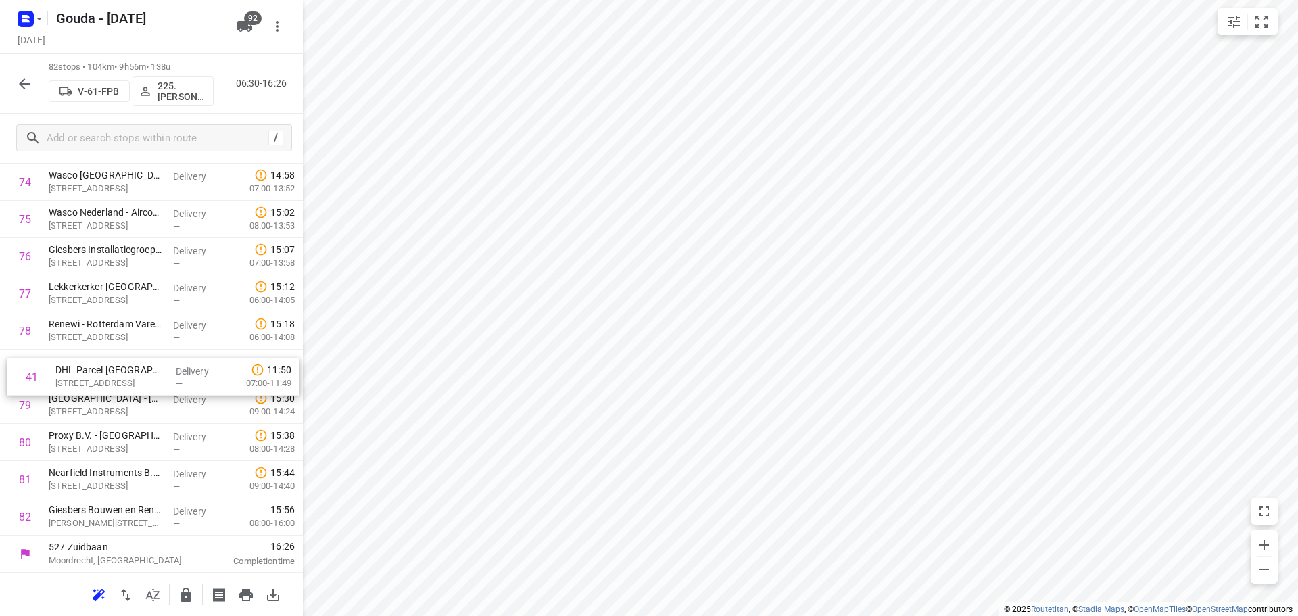
drag, startPoint x: 78, startPoint y: 310, endPoint x: 78, endPoint y: 361, distance: 50.7
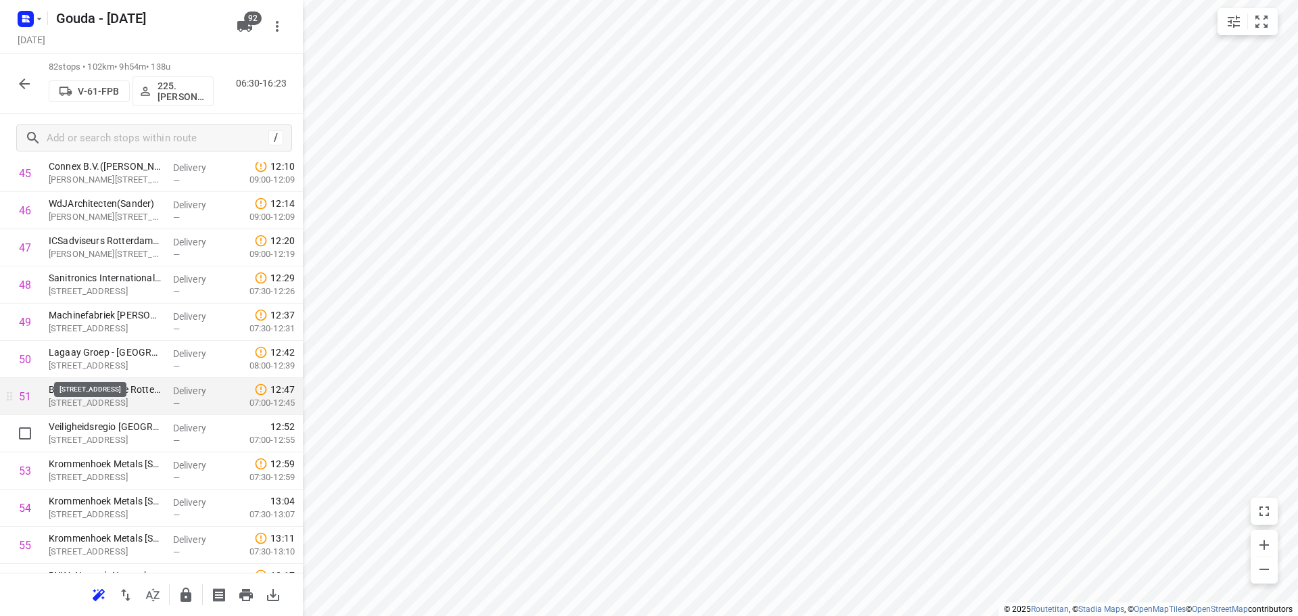
scroll to position [1903, 0]
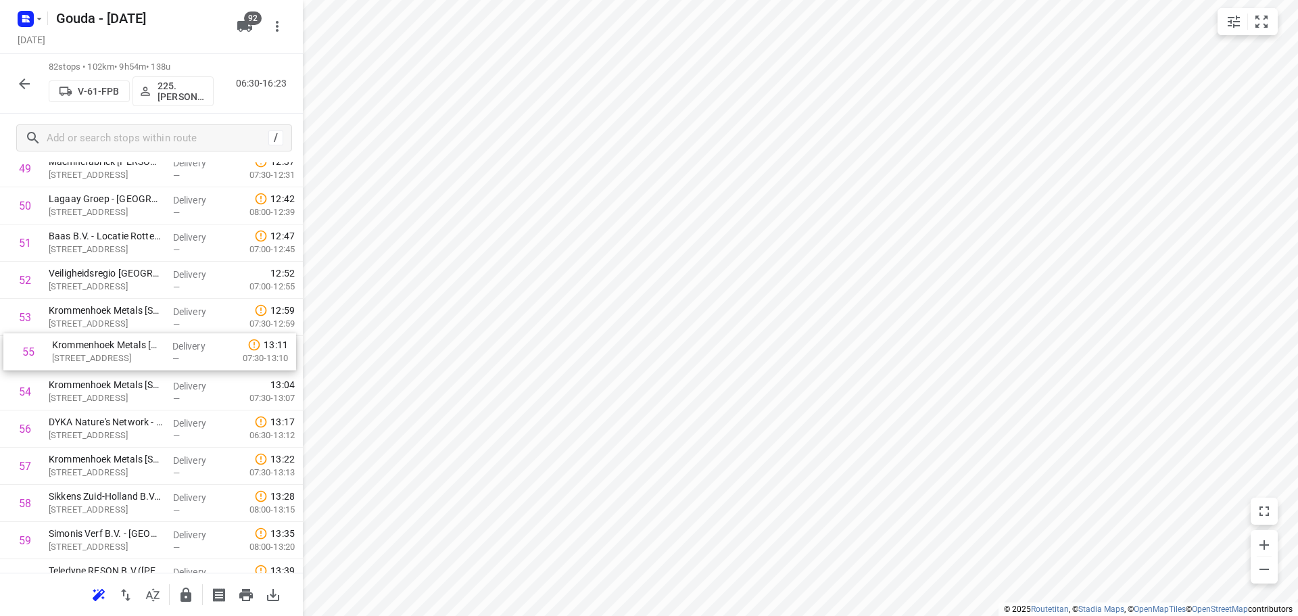
drag, startPoint x: 122, startPoint y: 394, endPoint x: 125, endPoint y: 347, distance: 46.7
drag, startPoint x: 109, startPoint y: 456, endPoint x: 112, endPoint y: 424, distance: 32.6
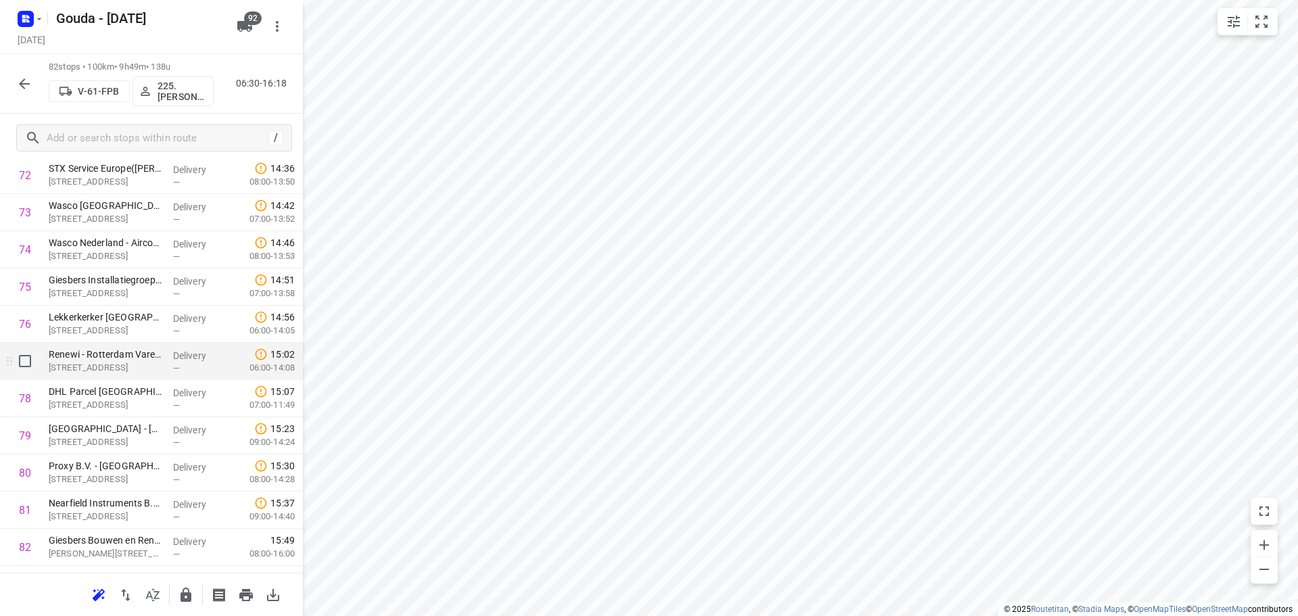
scroll to position [2783, 0]
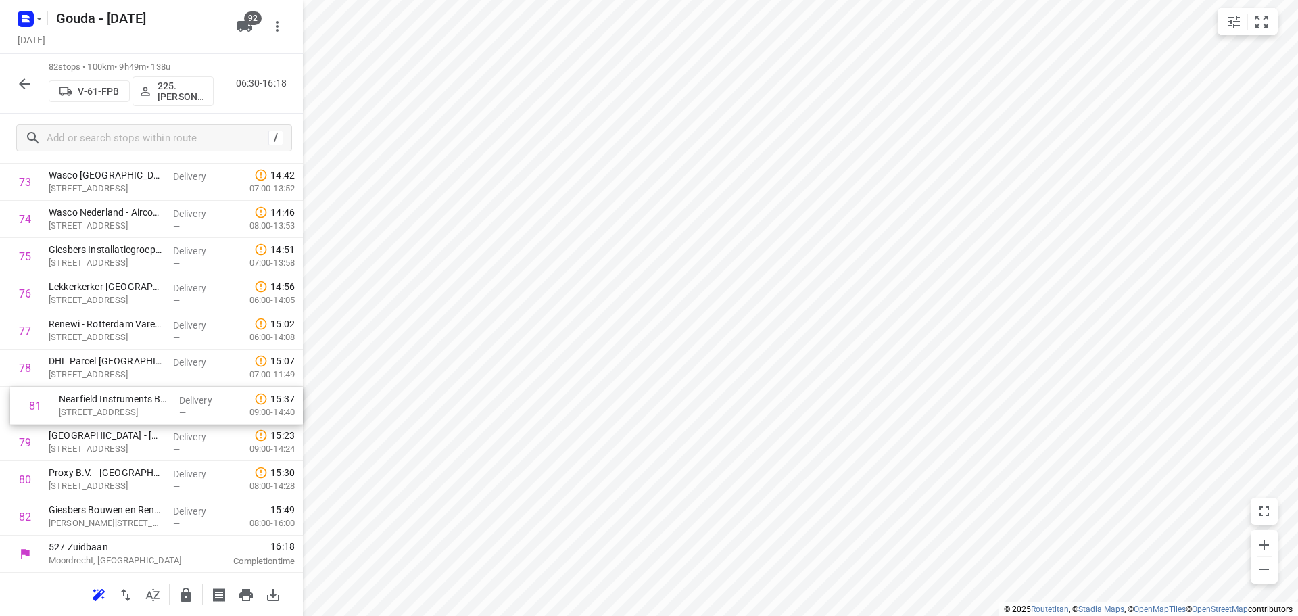
drag, startPoint x: 112, startPoint y: 483, endPoint x: 122, endPoint y: 400, distance: 83.8
drag, startPoint x: 43, startPoint y: 62, endPoint x: -43, endPoint y: 273, distance: 227.8
click at [0, 273] on html "i © 2025 Routetitan , © Stadia Maps , © OpenMapTiles © OpenStreetMap contributo…" at bounding box center [649, 308] width 1298 height 616
click at [192, 592] on icon "button" at bounding box center [186, 595] width 16 height 16
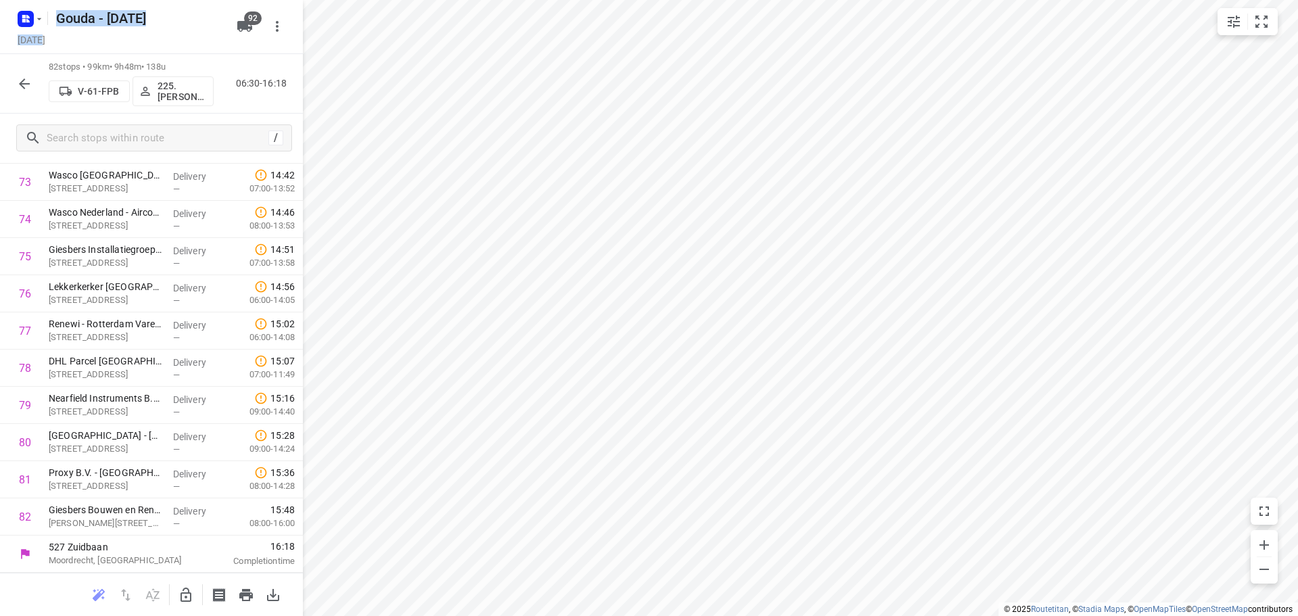
click at [25, 80] on icon "button" at bounding box center [24, 84] width 16 height 16
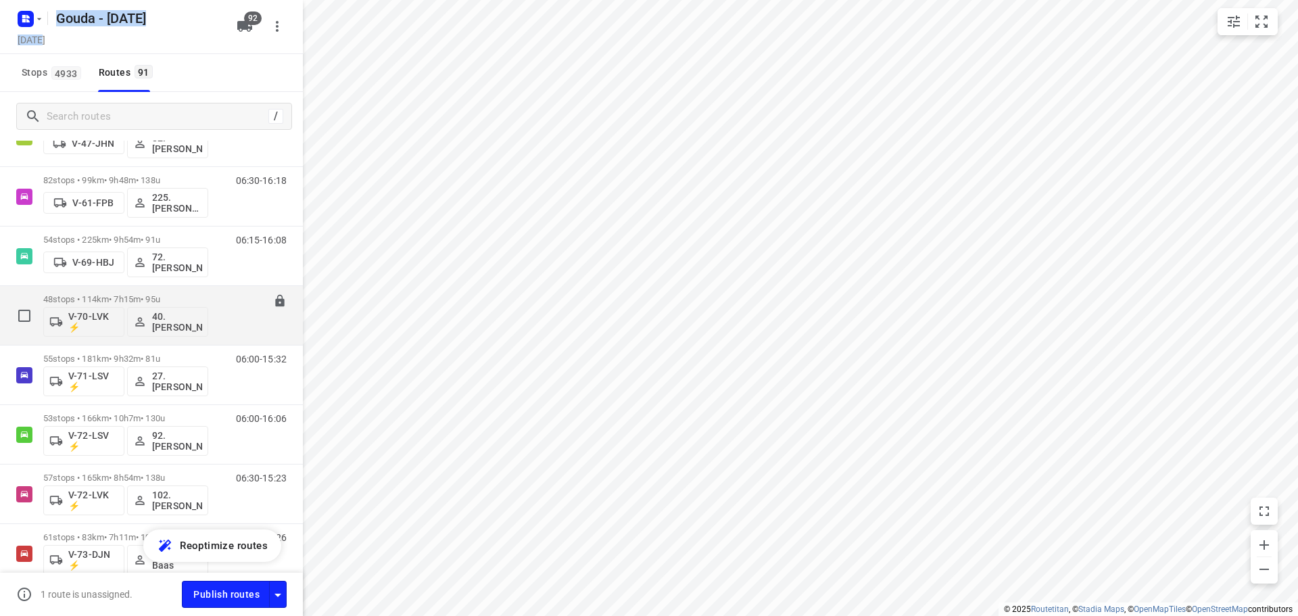
scroll to position [1352, 0]
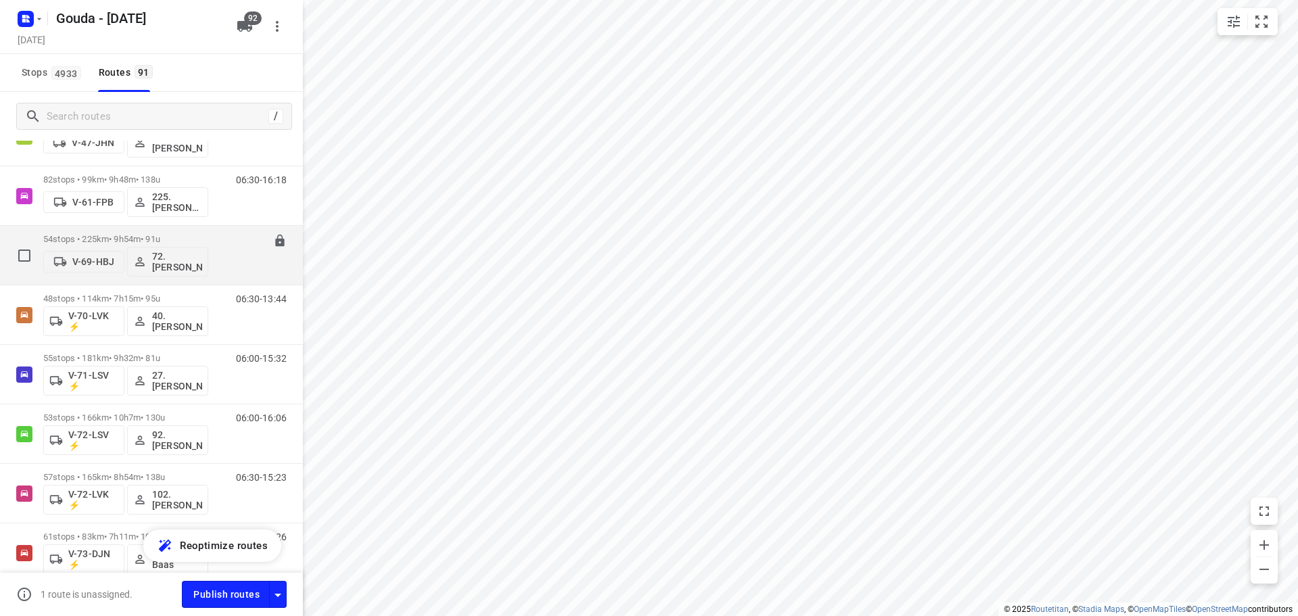
click at [134, 241] on p "54 stops • 225km • 9h54m • 91u" at bounding box center [125, 239] width 165 height 10
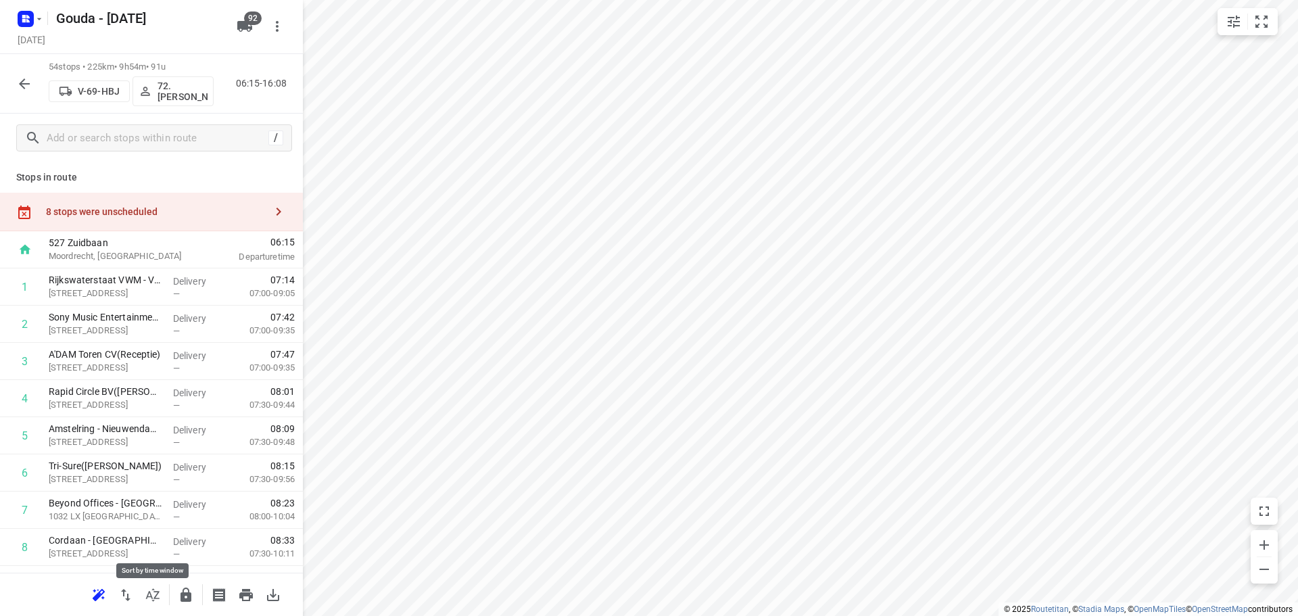
click at [146, 594] on icon "button" at bounding box center [153, 595] width 16 height 16
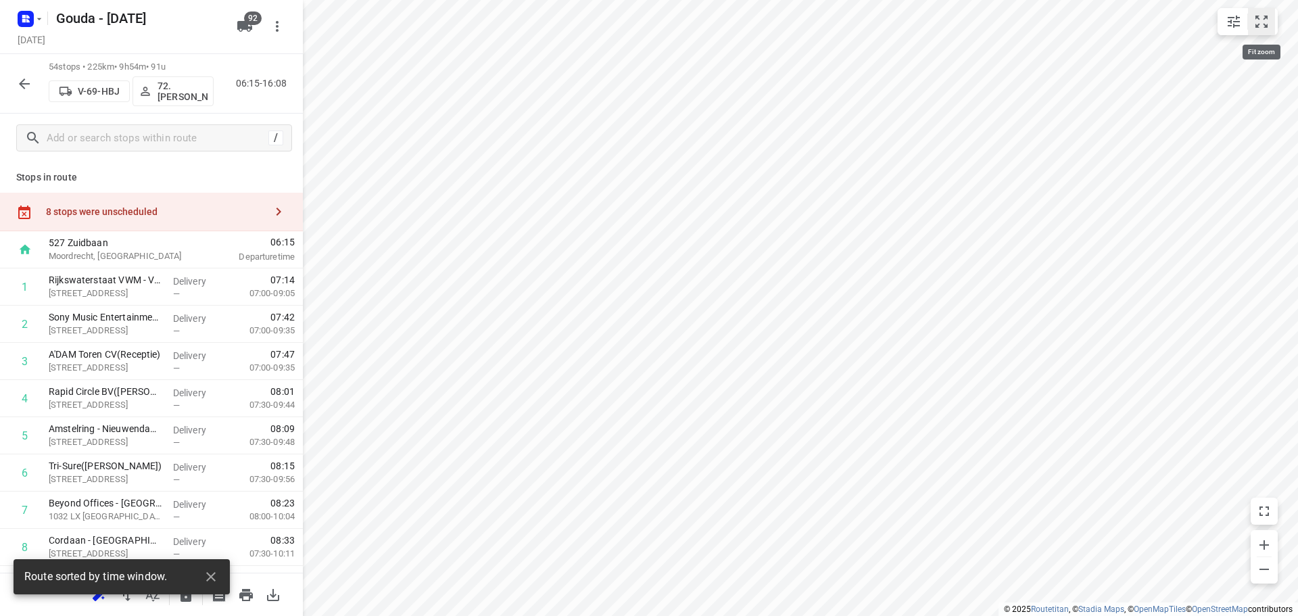
click at [1262, 24] on icon "small contained button group" at bounding box center [1262, 22] width 16 height 16
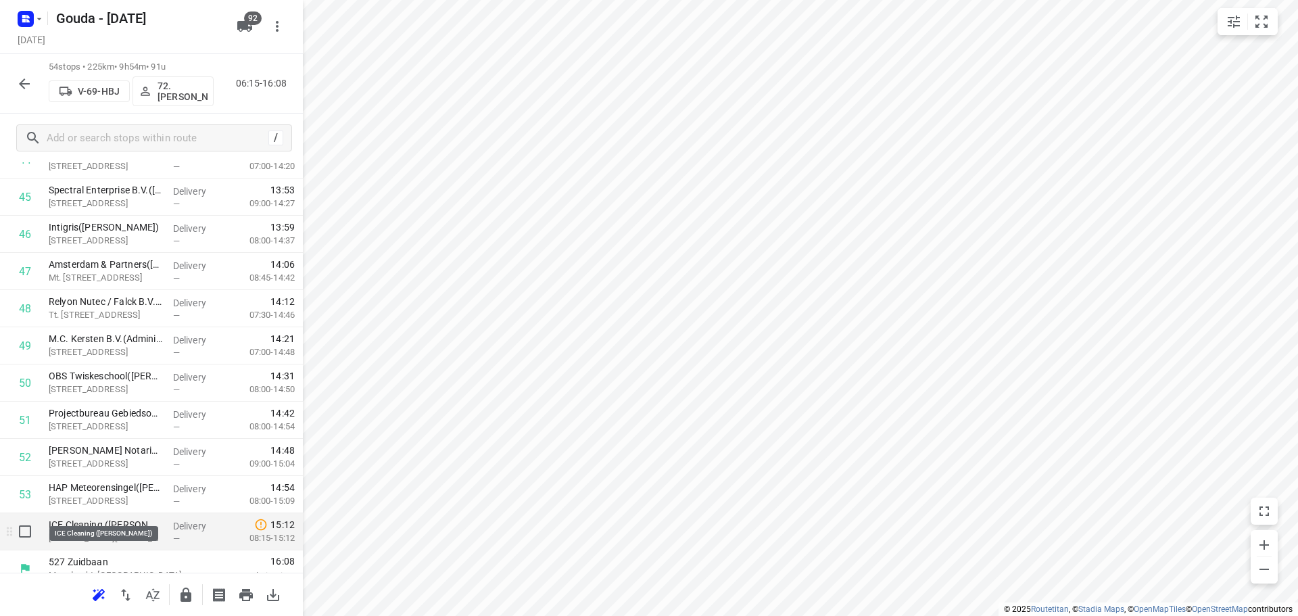
scroll to position [1741, 0]
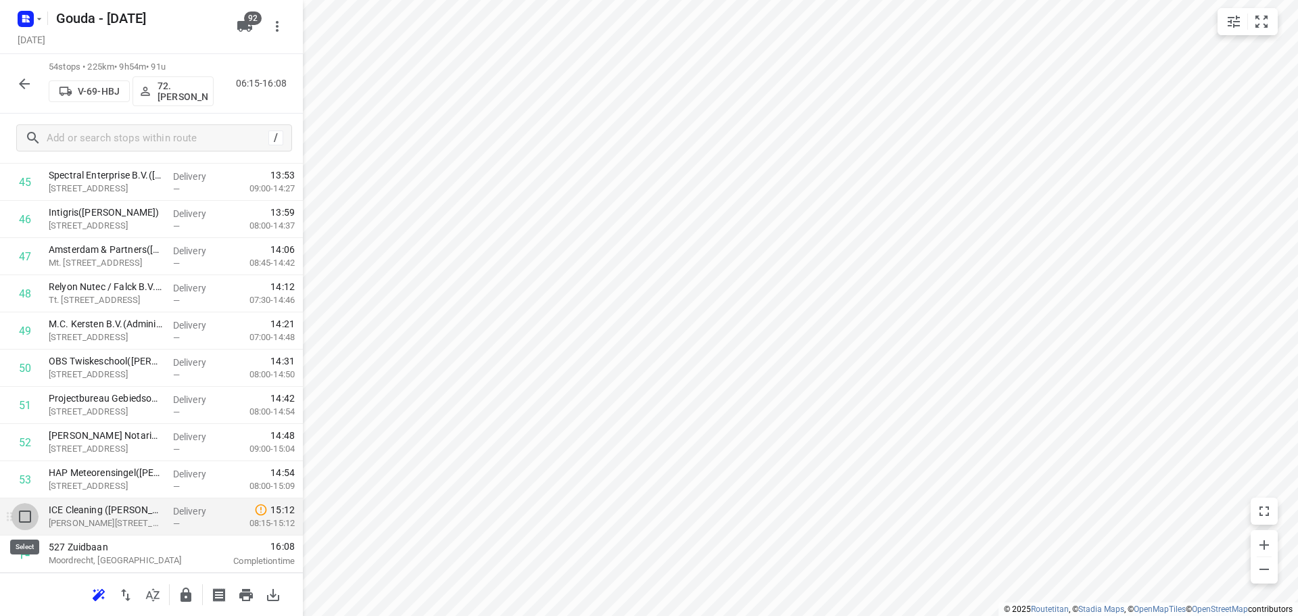
click at [30, 523] on input "checkbox" at bounding box center [24, 516] width 27 height 27
checkbox input "true"
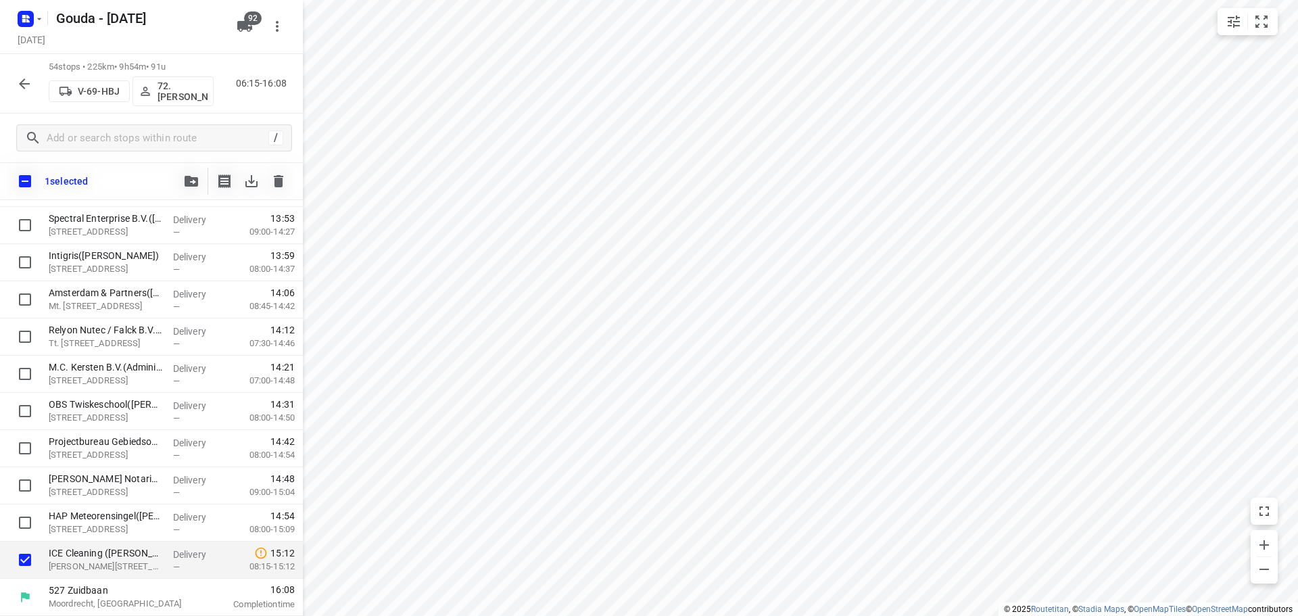
scroll to position [1736, 0]
click at [195, 181] on icon "button" at bounding box center [192, 181] width 14 height 11
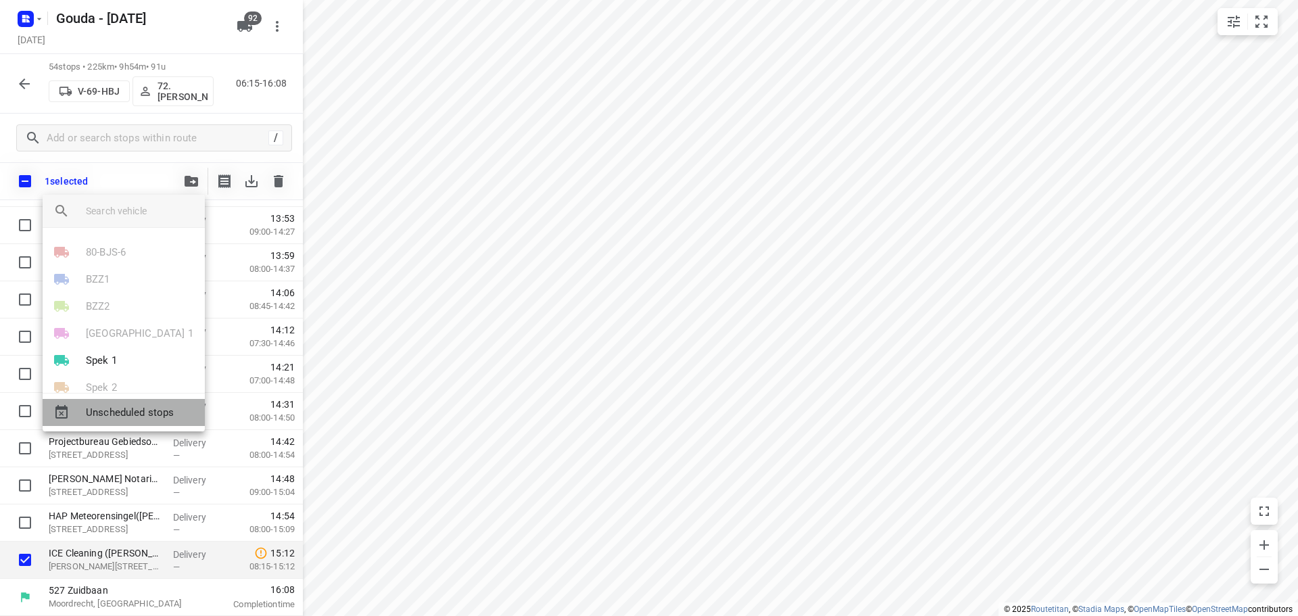
click at [151, 421] on div "Unscheduled stops" at bounding box center [124, 412] width 162 height 27
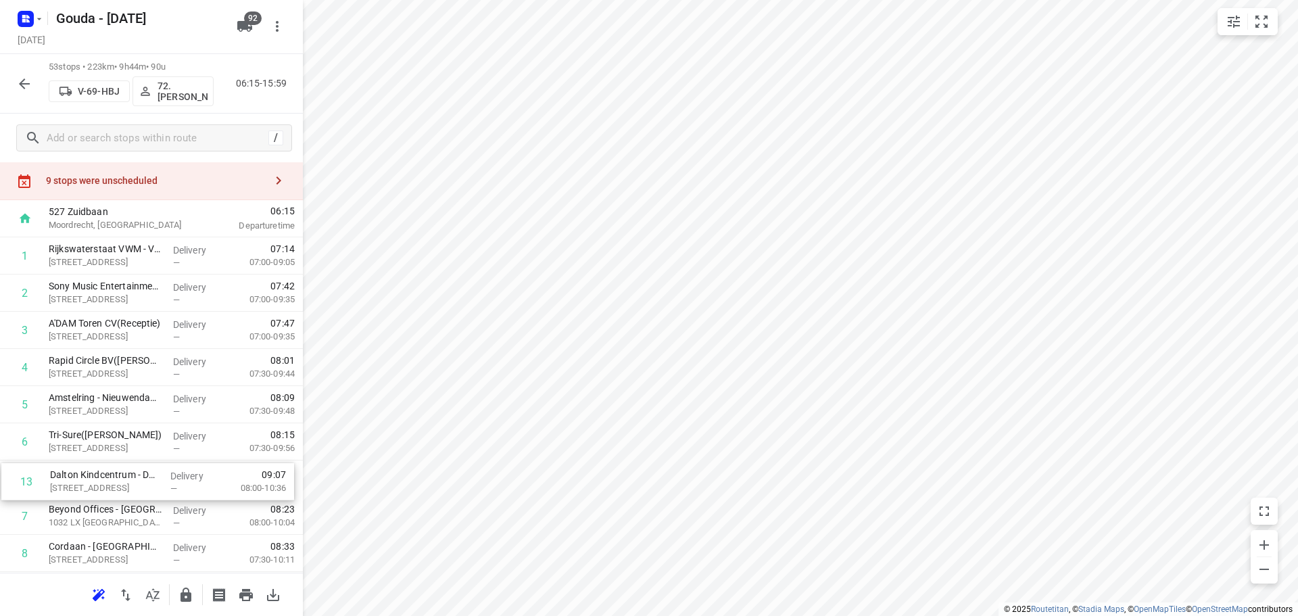
scroll to position [39, 0]
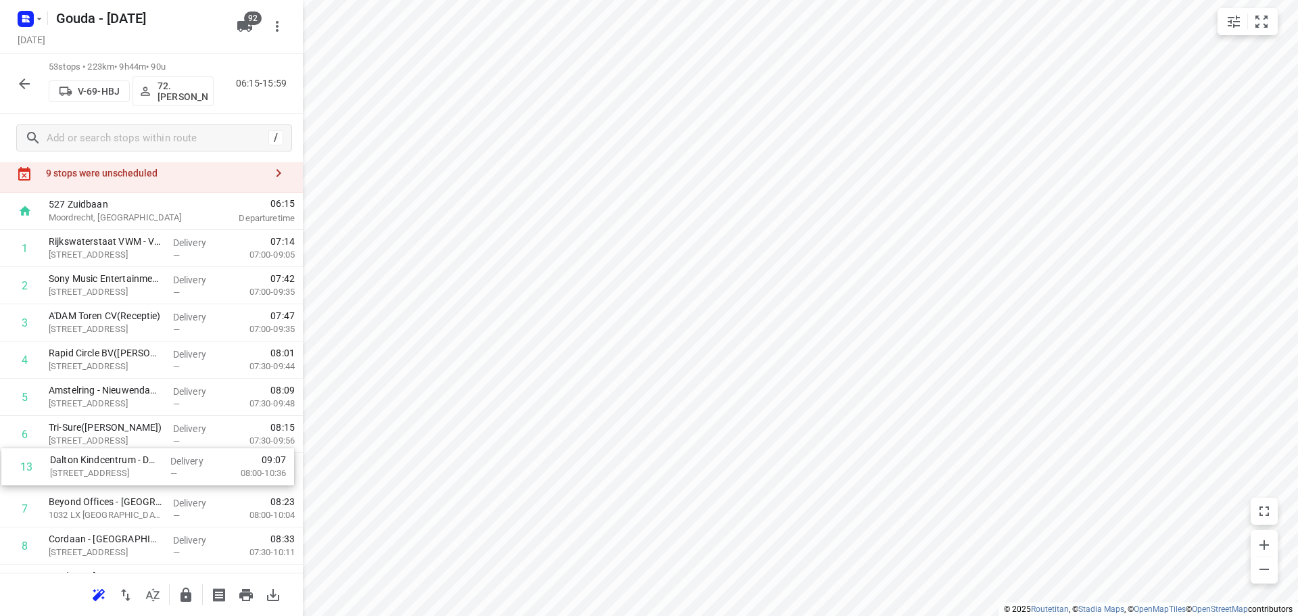
drag, startPoint x: 143, startPoint y: 269, endPoint x: 143, endPoint y: 472, distance: 202.9
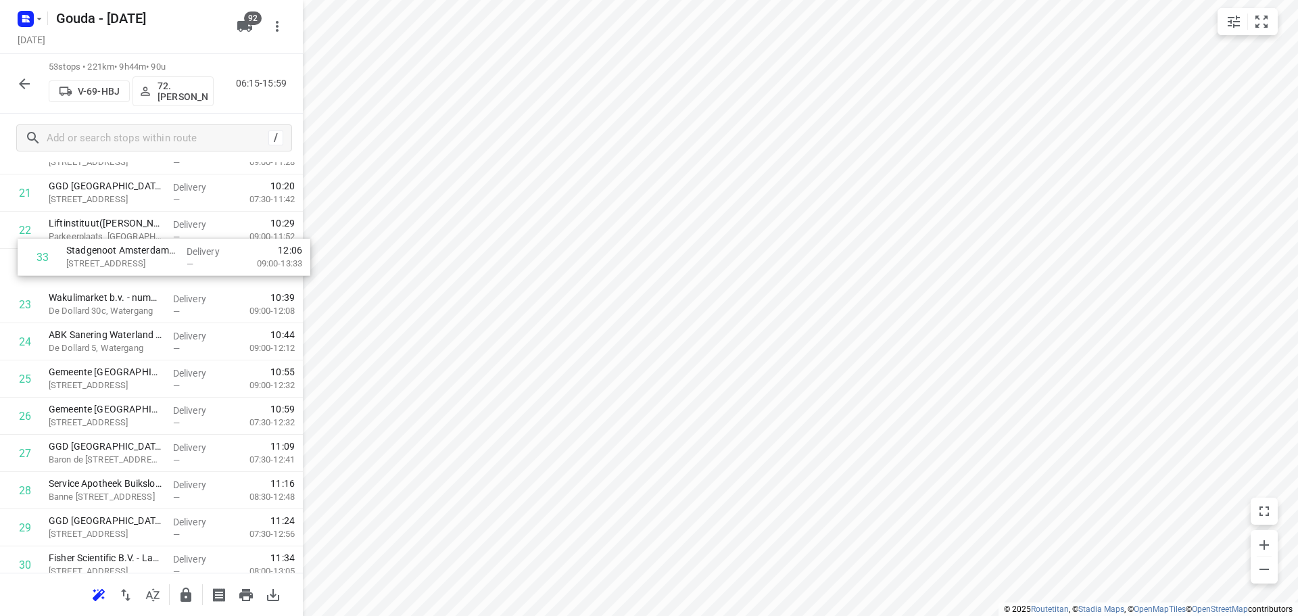
scroll to position [837, 0]
drag, startPoint x: 125, startPoint y: 427, endPoint x: 141, endPoint y: 272, distance: 155.6
click at [141, 272] on div "1 Rijkswaterstaat VWM - Verkeerspost Schellingwoude([PERSON_NAME]) [STREET_ADDR…" at bounding box center [151, 416] width 303 height 1971
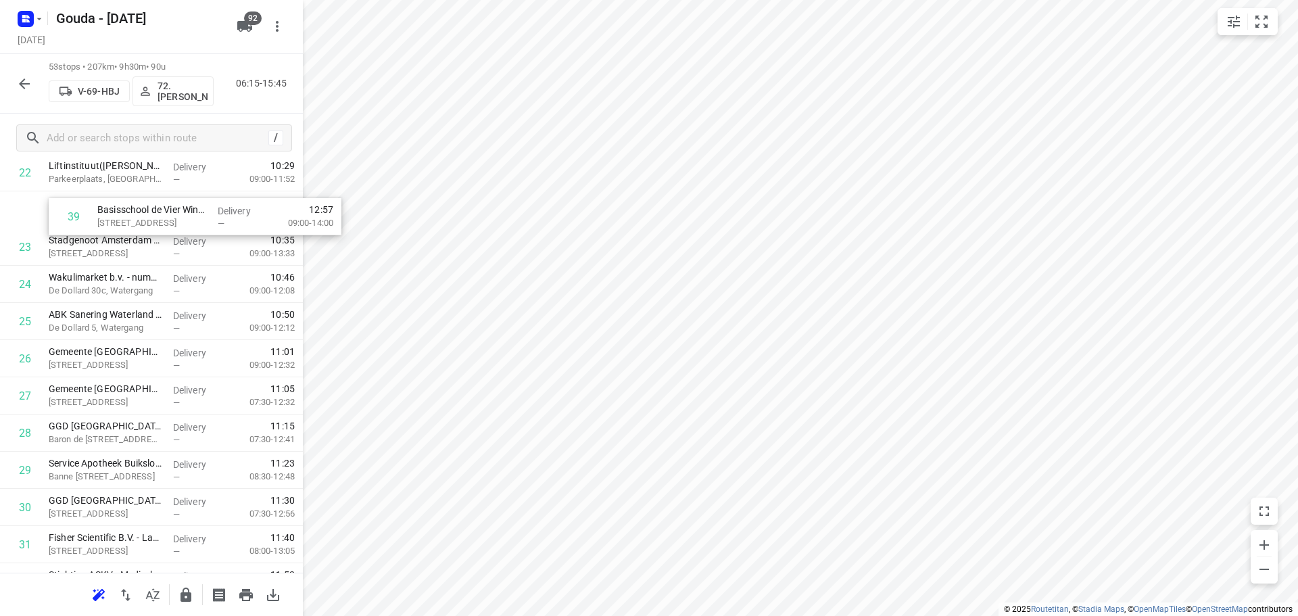
scroll to position [895, 0]
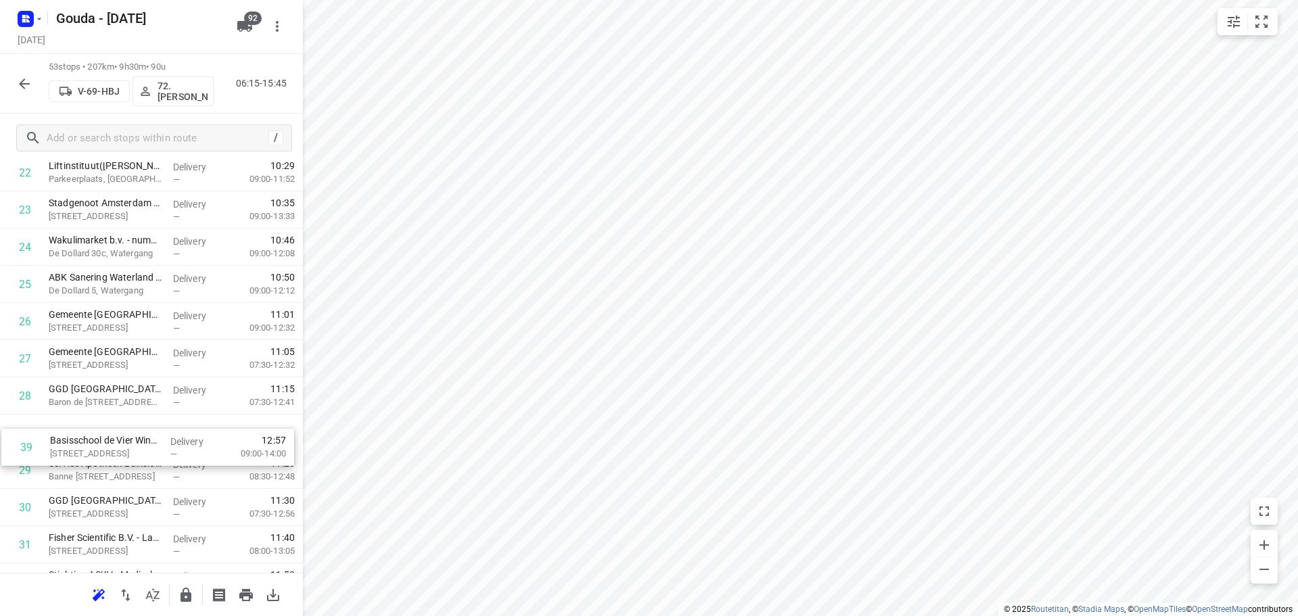
drag, startPoint x: 140, startPoint y: 466, endPoint x: 141, endPoint y: 452, distance: 13.6
click at [141, 452] on div "1 Rijkswaterstaat VWM - Verkeerspost Schellingwoude([PERSON_NAME]) [STREET_ADDR…" at bounding box center [151, 358] width 303 height 1971
drag, startPoint x: 142, startPoint y: 438, endPoint x: 141, endPoint y: 471, distance: 33.2
click at [141, 471] on div "1 Rijkswaterstaat VWM - Verkeerspost Schellingwoude([PERSON_NAME]) [STREET_ADDR…" at bounding box center [151, 358] width 303 height 1971
drag, startPoint x: 141, startPoint y: 471, endPoint x: 138, endPoint y: 438, distance: 33.2
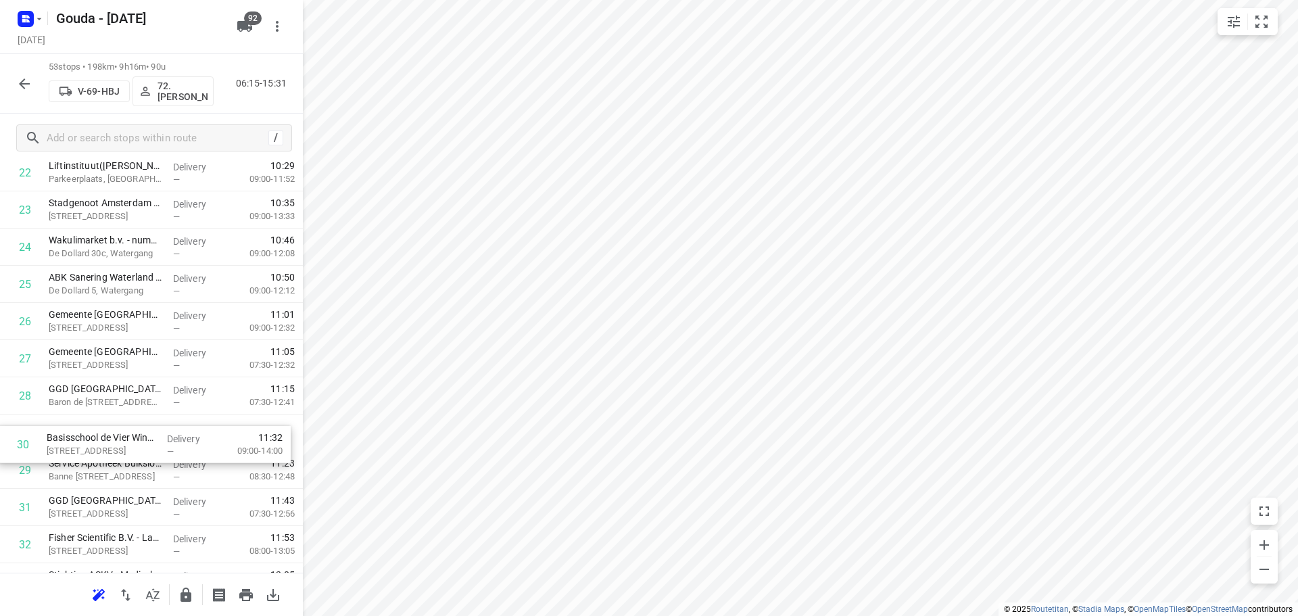
click at [138, 438] on div "1 Rijkswaterstaat VWM - Verkeerspost Schellingwoude([PERSON_NAME]) [STREET_ADDR…" at bounding box center [151, 358] width 303 height 1971
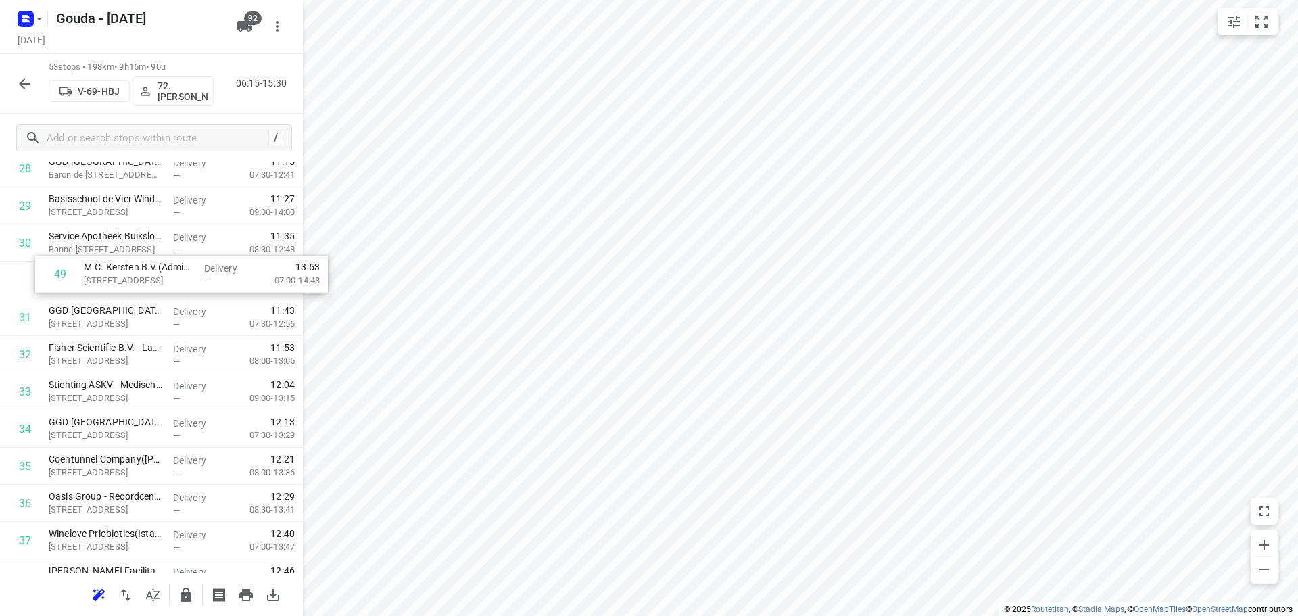
scroll to position [1122, 0]
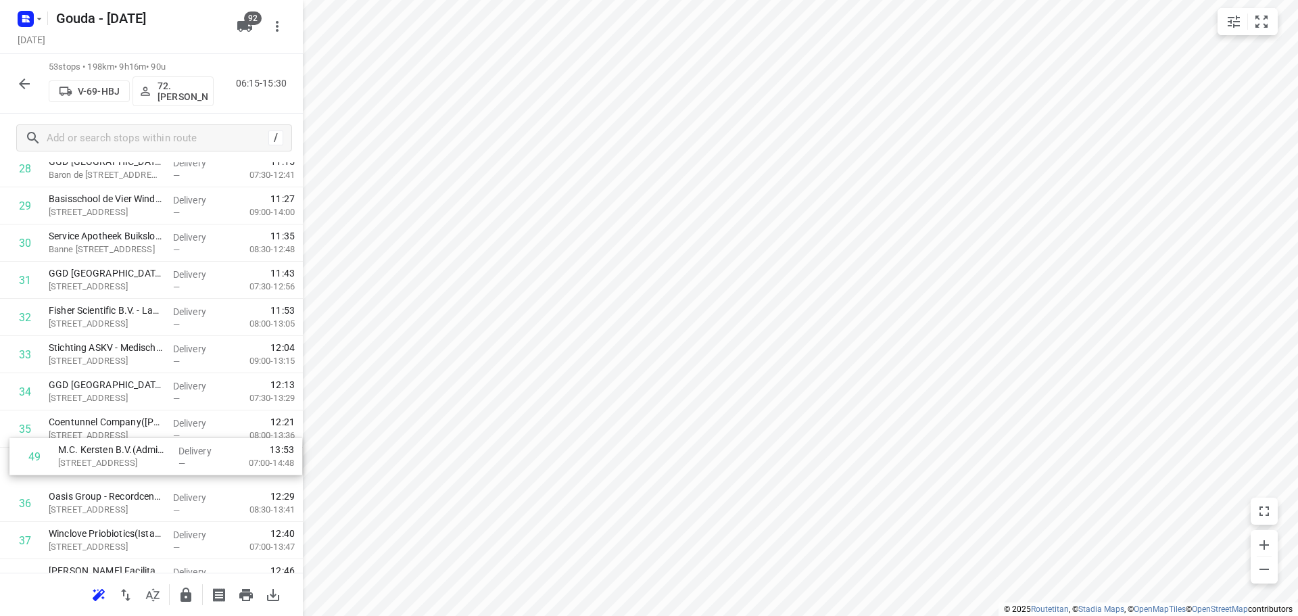
drag, startPoint x: 129, startPoint y: 510, endPoint x: 139, endPoint y: 458, distance: 52.9
click at [139, 458] on div "1 Rijkswaterstaat VWM - Verkeerspost Schellingwoude([PERSON_NAME]) [STREET_ADDR…" at bounding box center [151, 131] width 303 height 1971
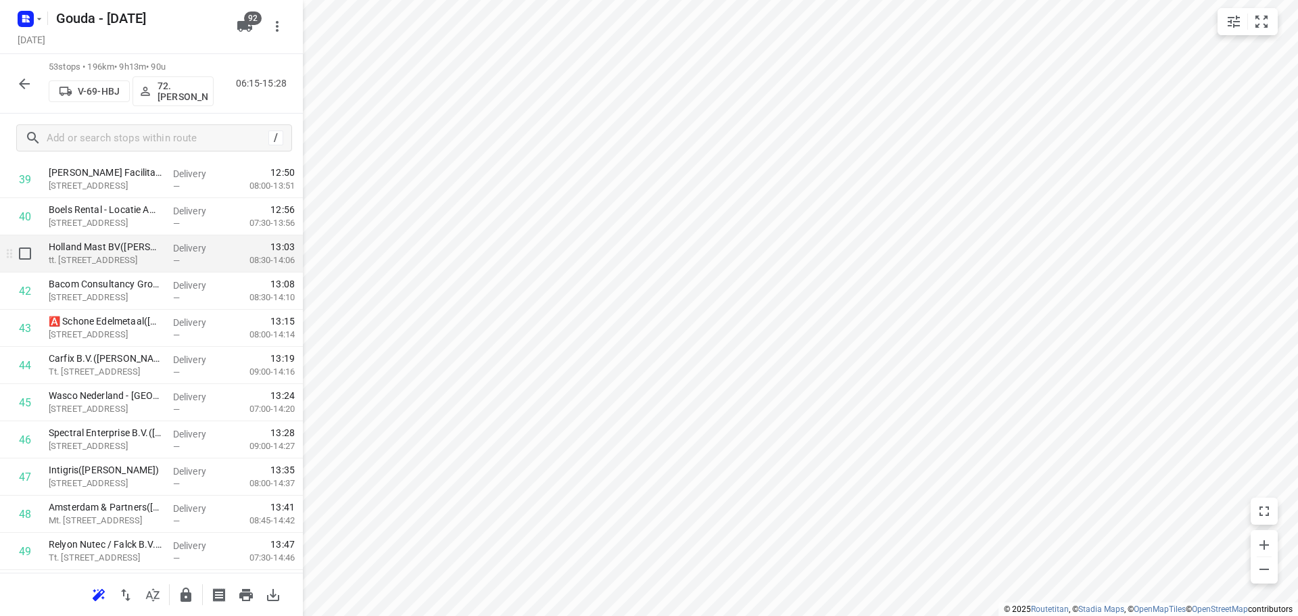
scroll to position [1528, 0]
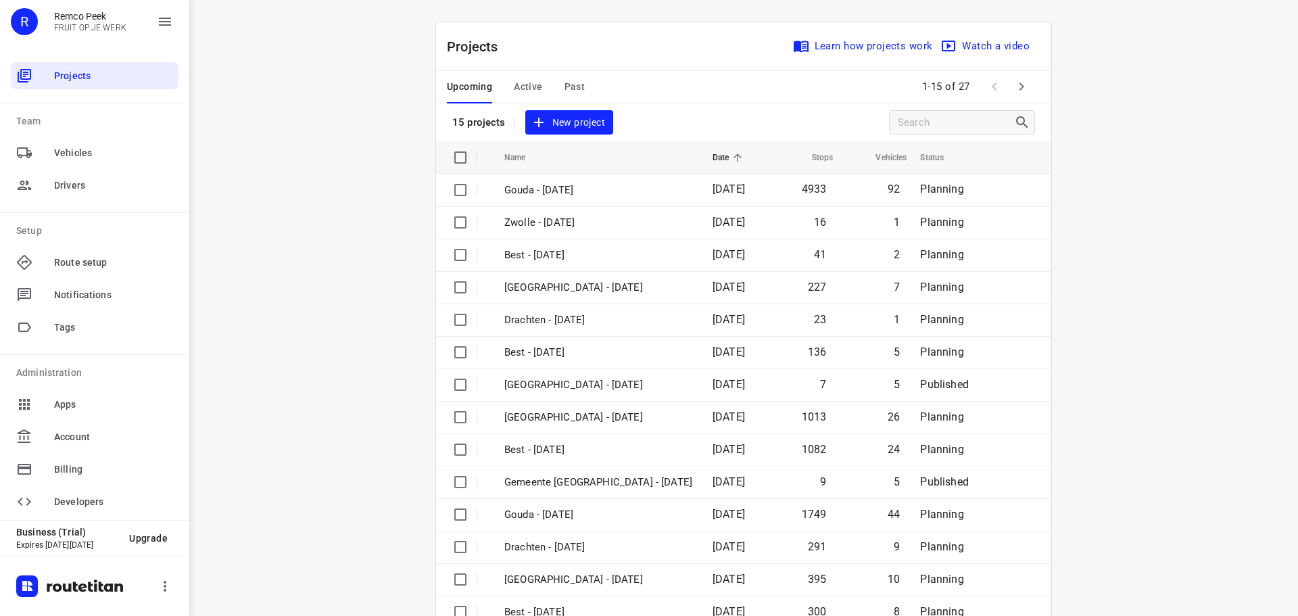
click at [573, 95] on span "Past" at bounding box center [575, 86] width 21 height 17
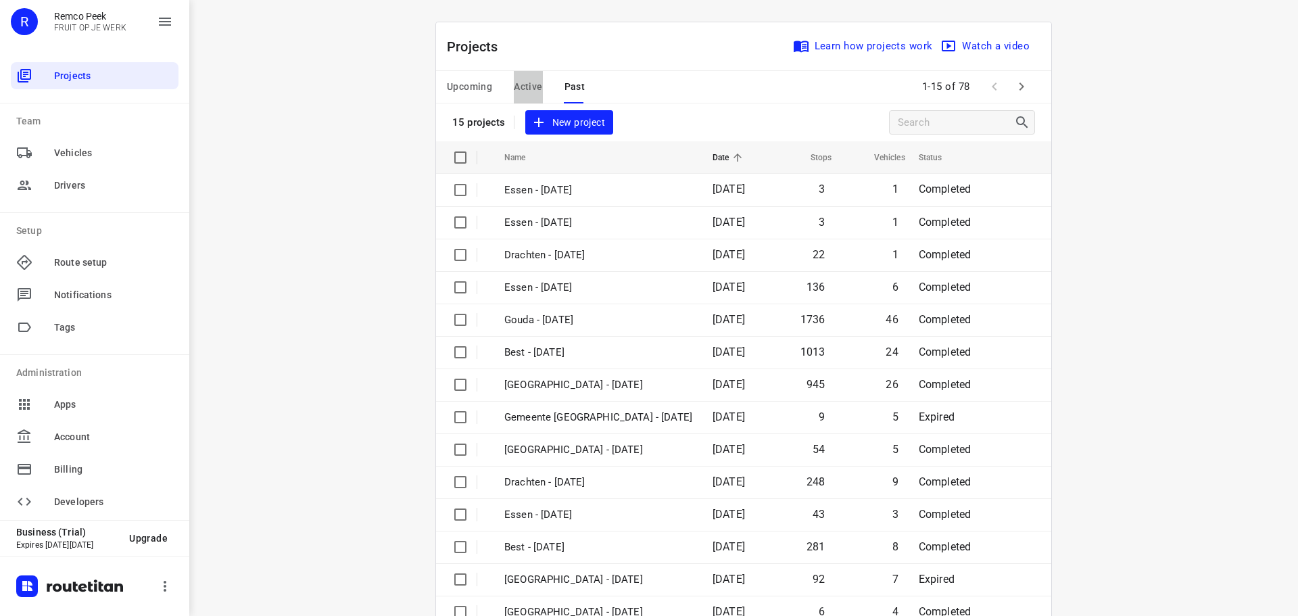
click at [517, 85] on span "Active" at bounding box center [528, 86] width 28 height 17
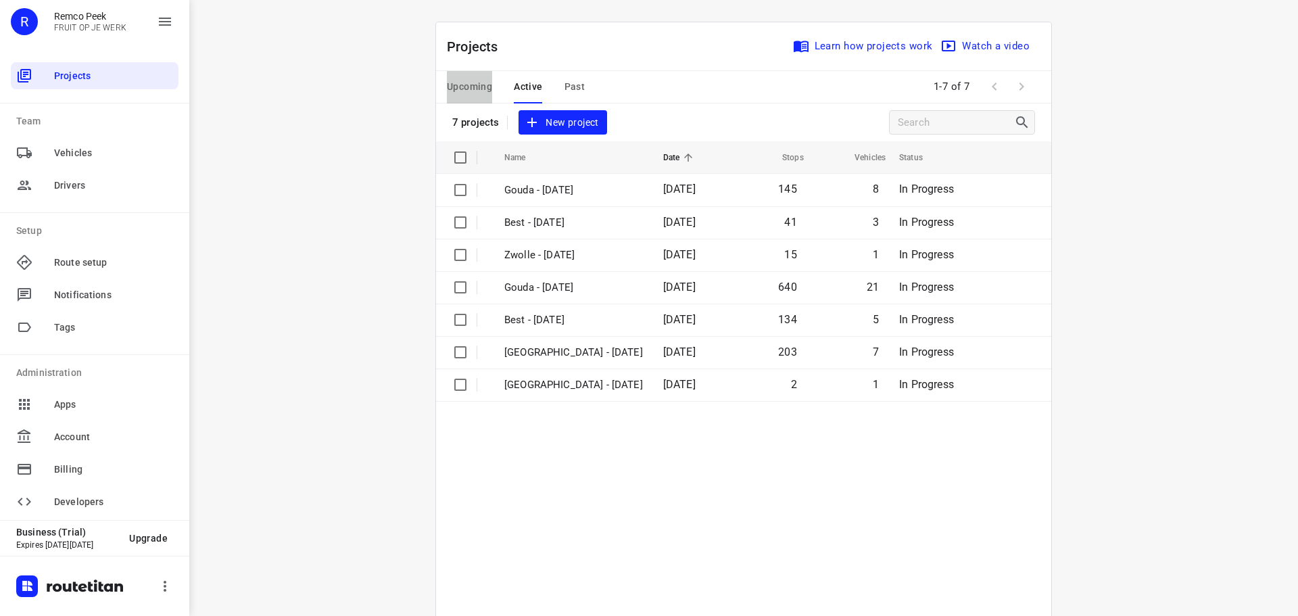
click at [476, 90] on span "Upcoming" at bounding box center [469, 86] width 45 height 17
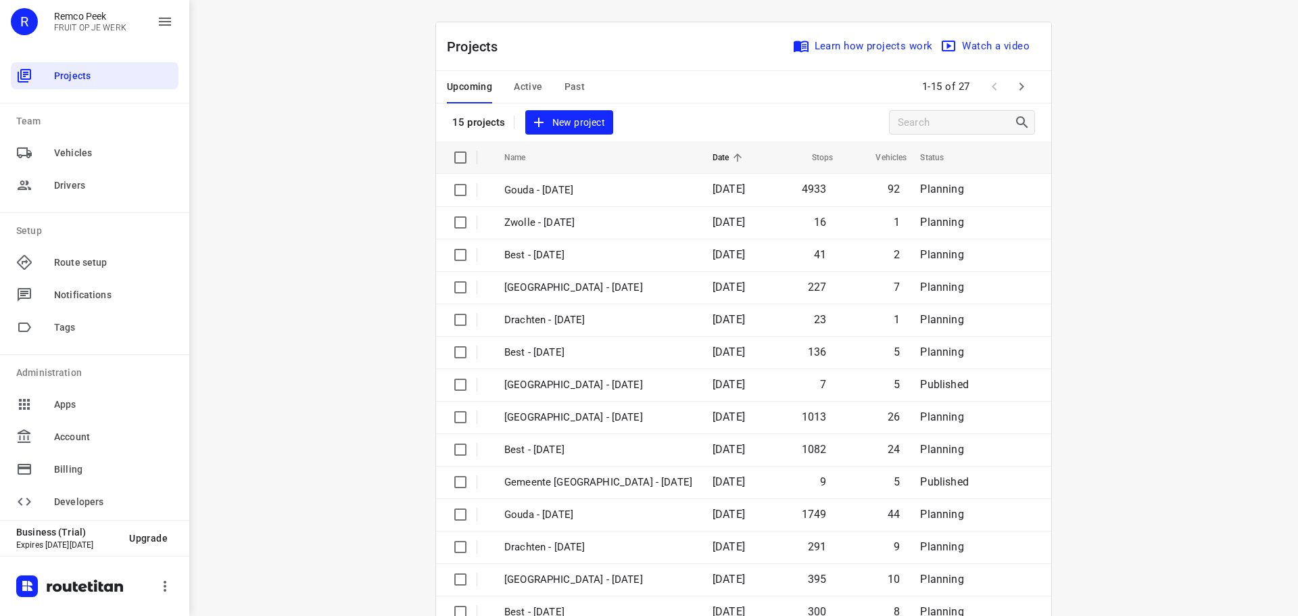
click at [1022, 89] on icon "button" at bounding box center [1022, 86] width 16 height 16
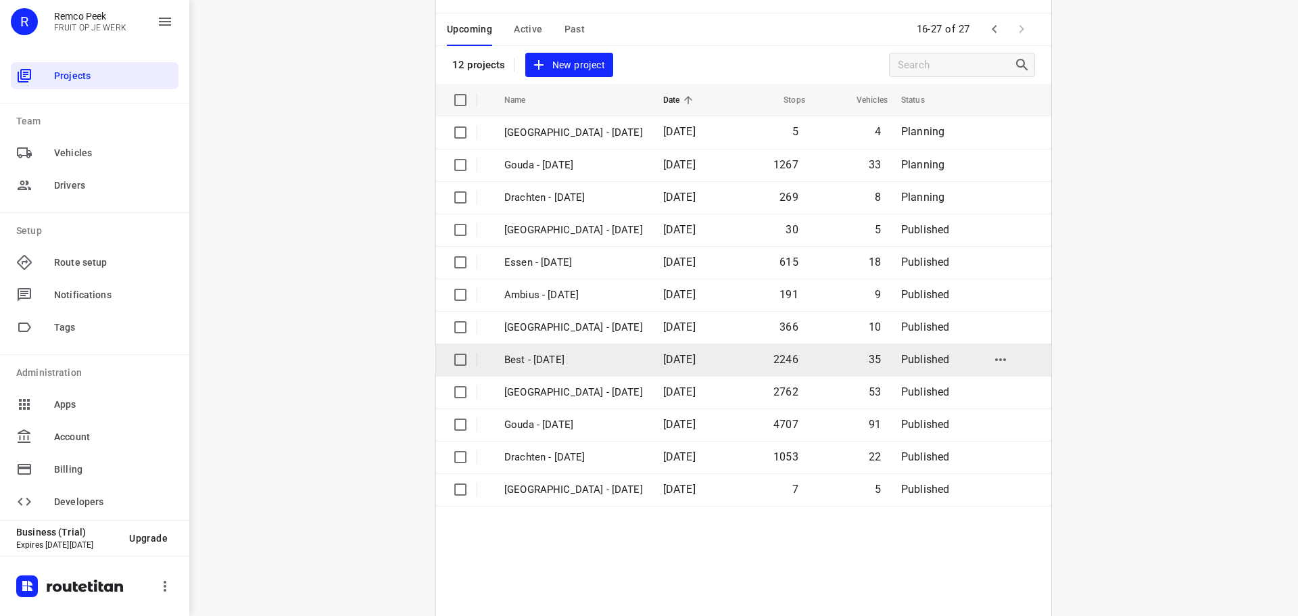
scroll to position [99, 0]
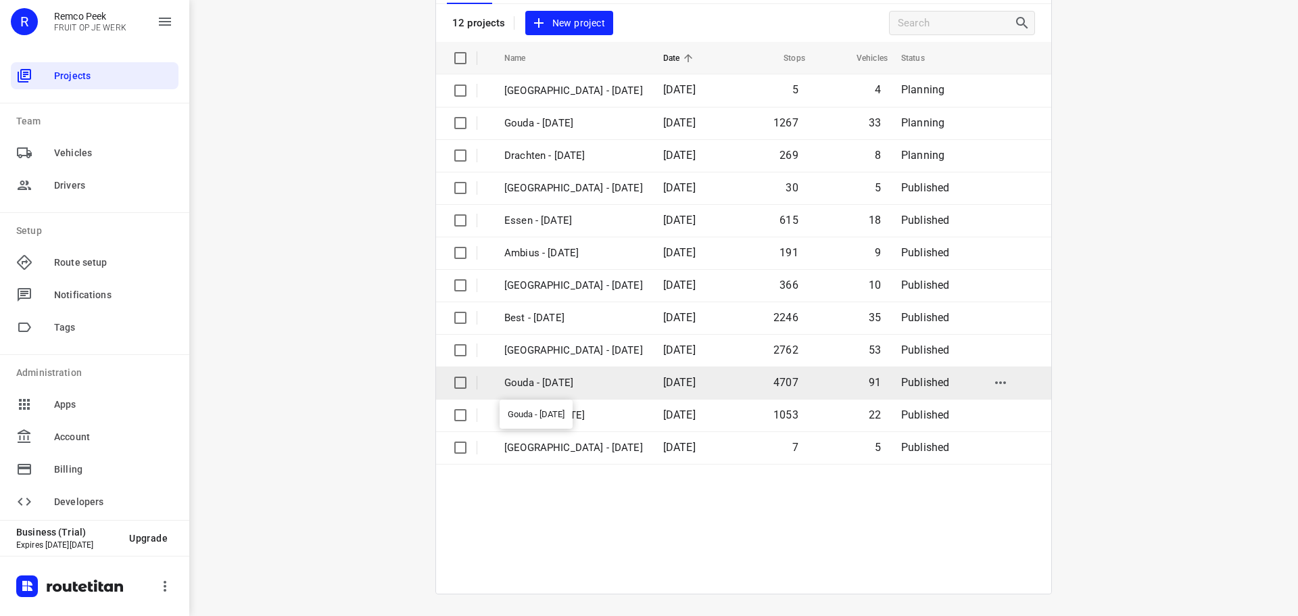
click at [563, 381] on p "Gouda - [DATE]" at bounding box center [573, 383] width 139 height 16
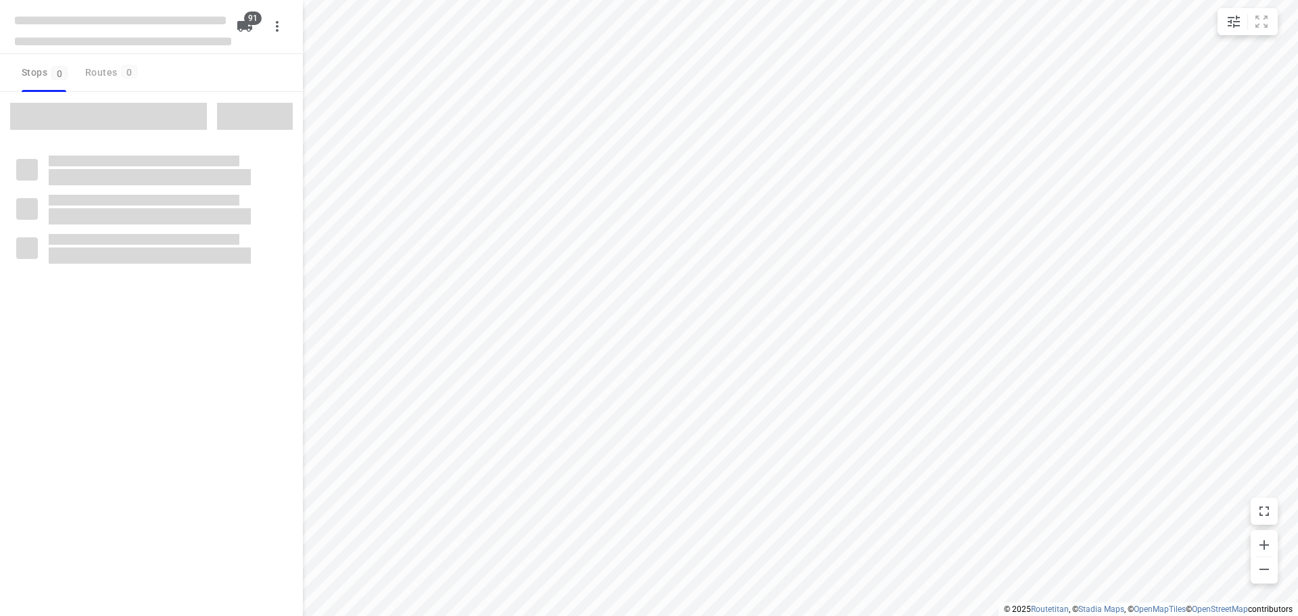
type input "distance"
checkbox input "true"
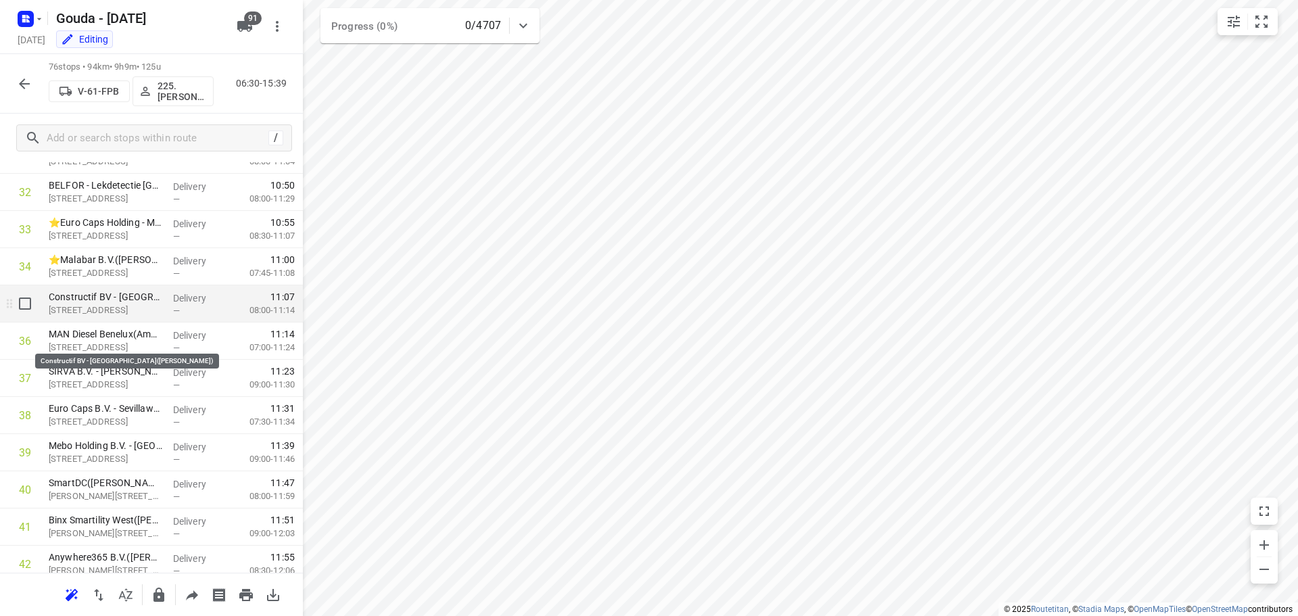
scroll to position [1217, 0]
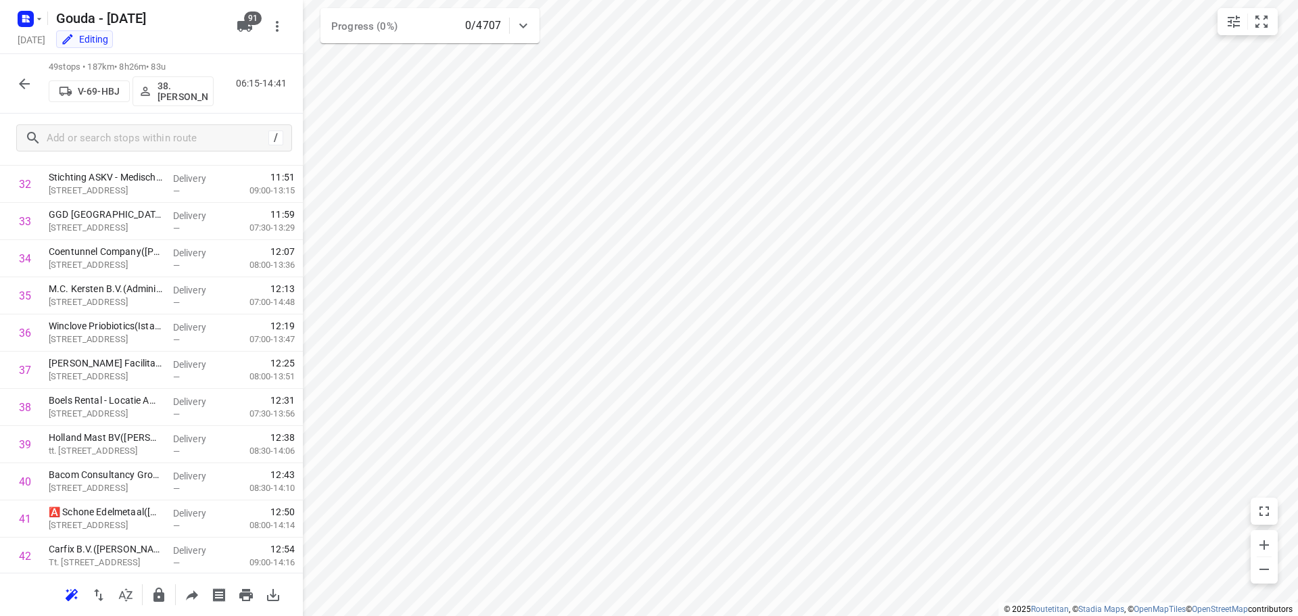
click at [913, 0] on html "i © 2025 Routetitan , © Stadia Maps , © OpenMapTiles © OpenStreetMap contributo…" at bounding box center [649, 308] width 1298 height 616
click at [1157, 0] on html "i © 2025 Routetitan , © Stadia Maps , © OpenMapTiles © OpenStreetMap contributo…" at bounding box center [649, 308] width 1298 height 616
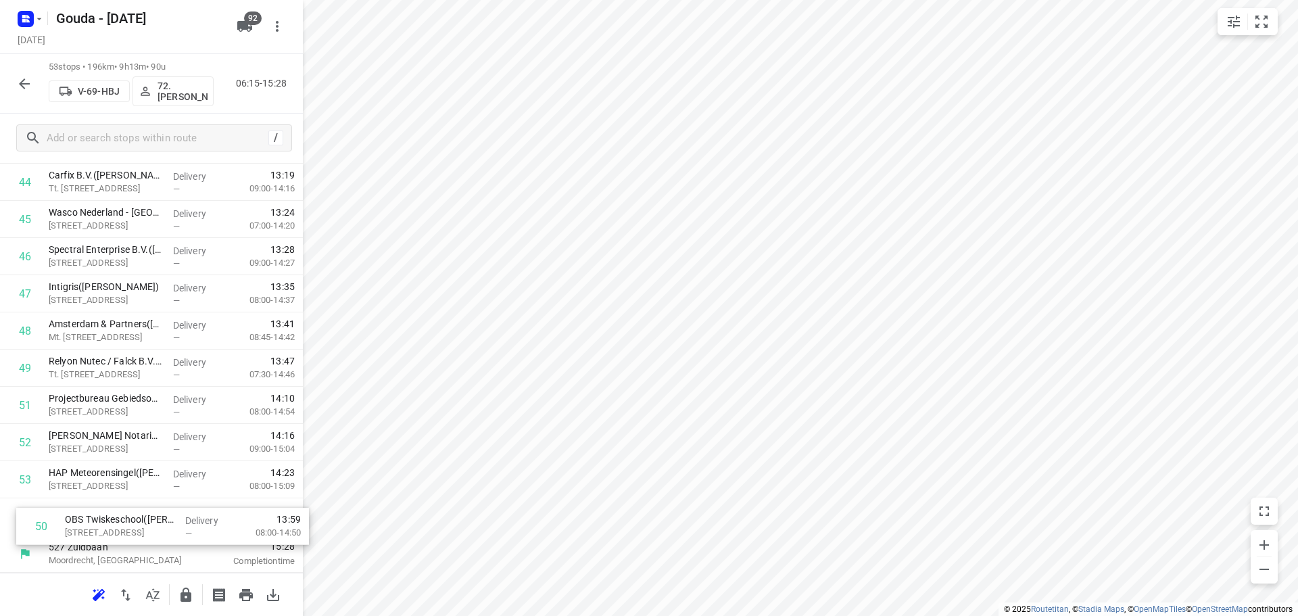
scroll to position [1704, 0]
drag, startPoint x: 134, startPoint y: 440, endPoint x: 131, endPoint y: 510, distance: 70.4
click at [182, 588] on icon "button" at bounding box center [186, 595] width 16 height 16
click at [32, 86] on button "button" at bounding box center [24, 83] width 27 height 27
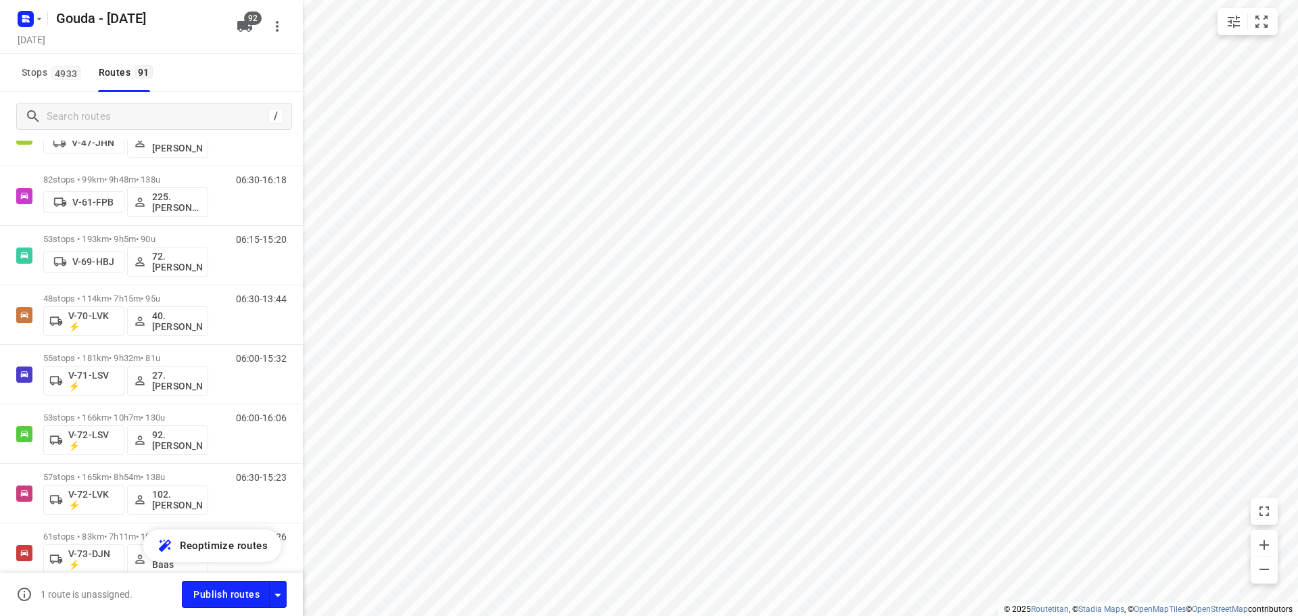
scroll to position [1420, 0]
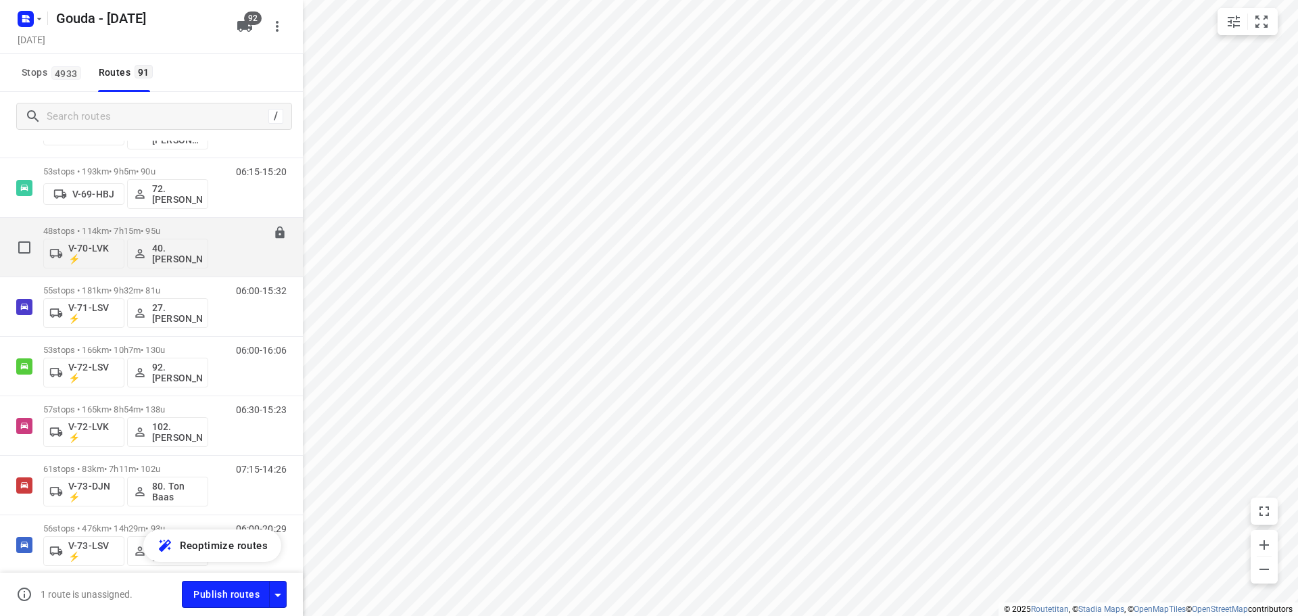
click at [93, 234] on p "48 stops • 114km • 7h15m • 95u" at bounding box center [125, 231] width 165 height 10
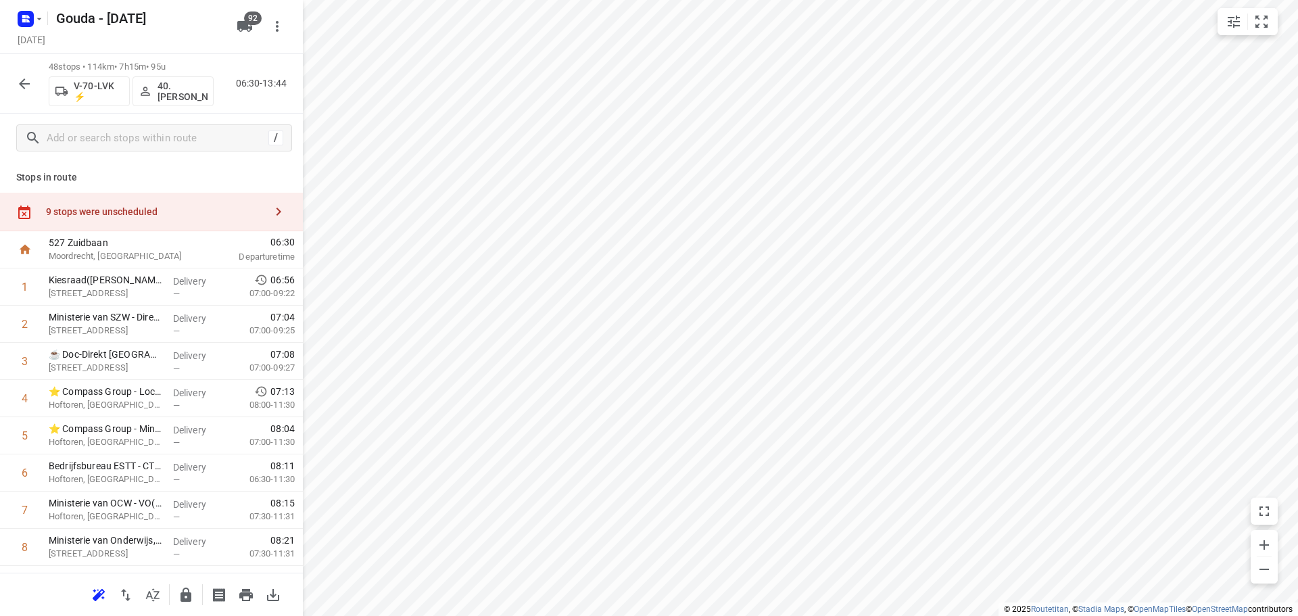
click at [164, 598] on button "button" at bounding box center [152, 595] width 27 height 27
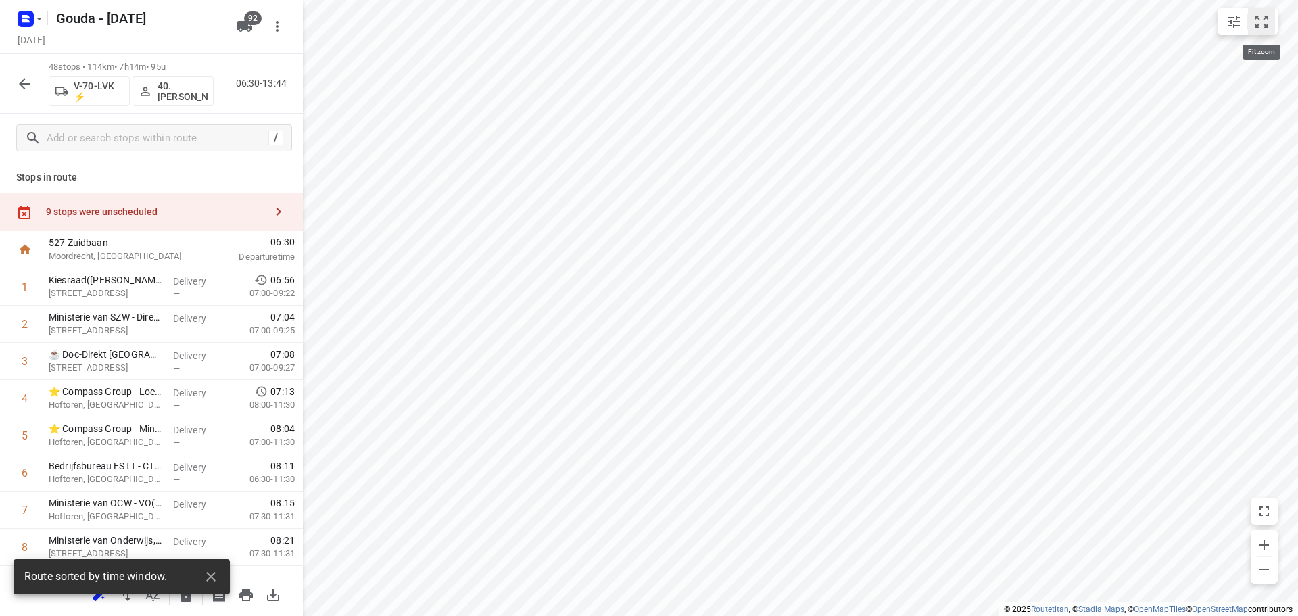
click at [1252, 9] on button "small contained button group" at bounding box center [1261, 21] width 27 height 27
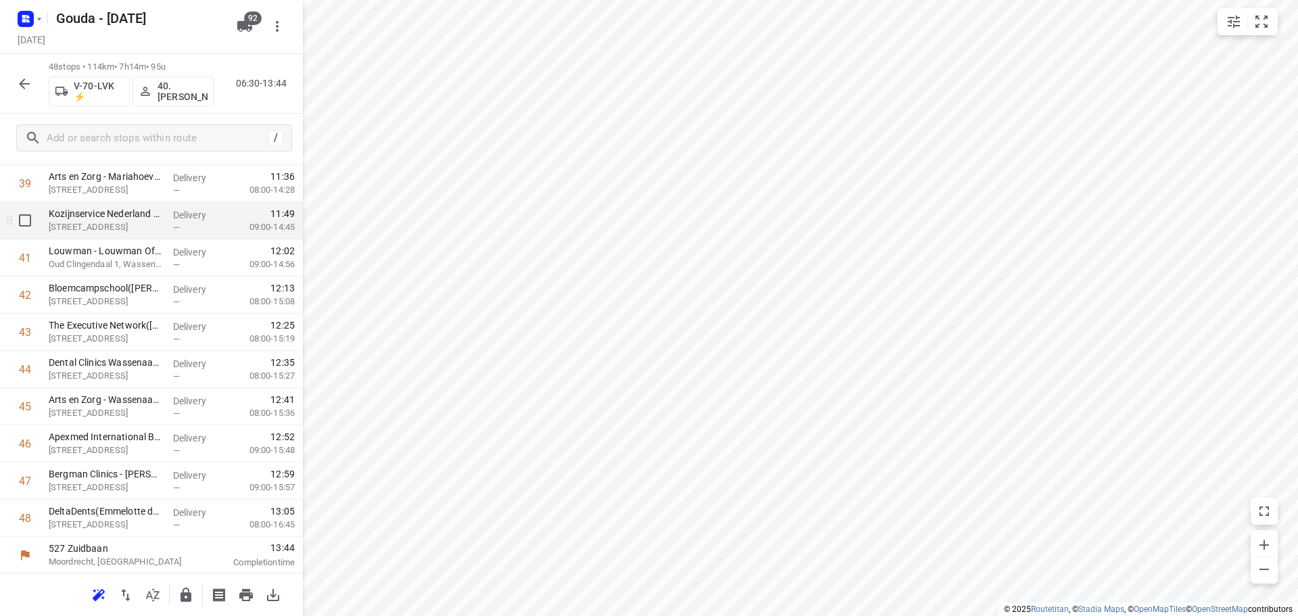
scroll to position [1518, 0]
click at [185, 596] on icon "button" at bounding box center [186, 595] width 16 height 16
click at [20, 86] on icon "button" at bounding box center [24, 84] width 16 height 16
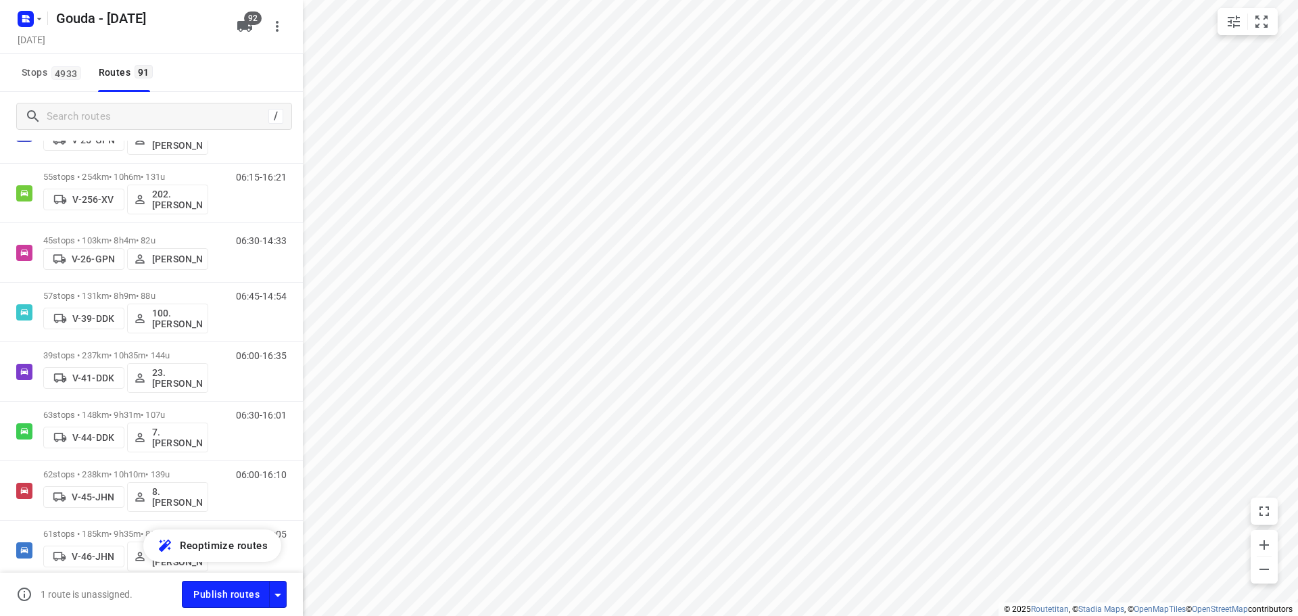
scroll to position [1420, 0]
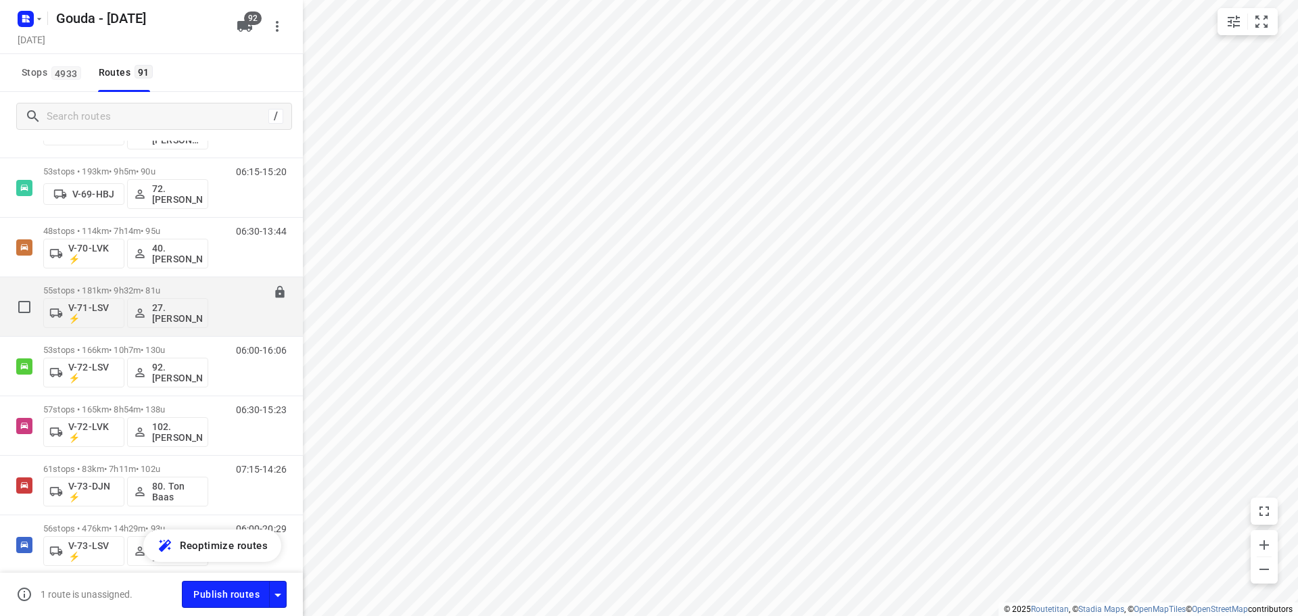
click at [108, 289] on p "55 stops • 181km • 9h32m • 81u" at bounding box center [125, 290] width 165 height 10
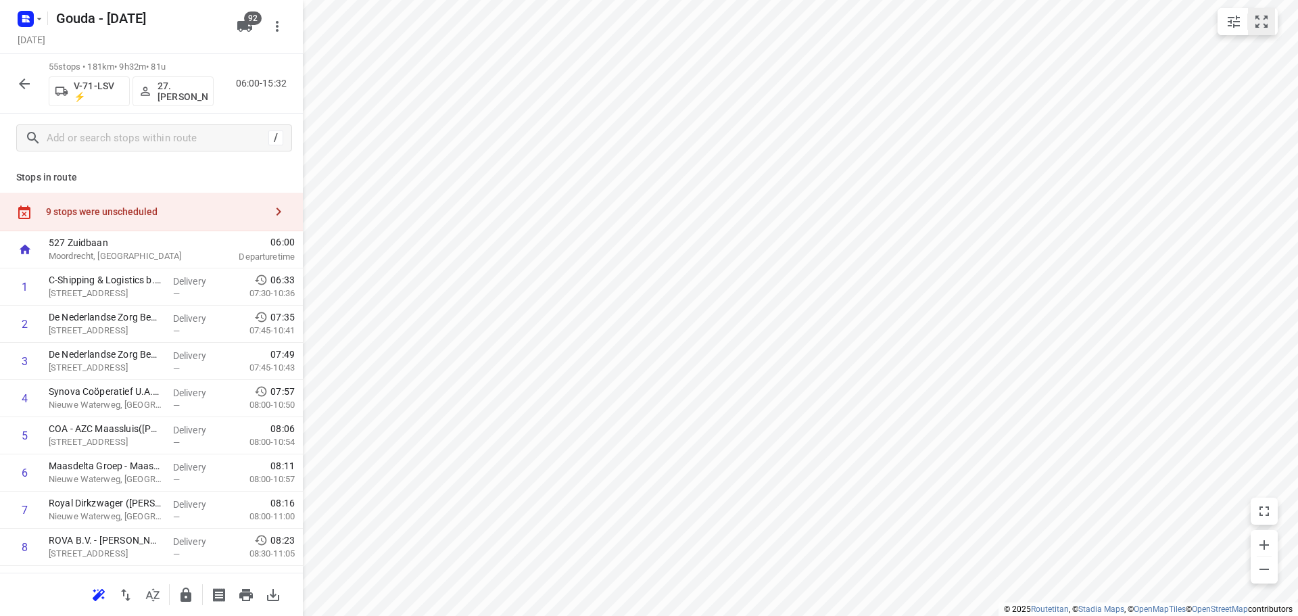
click at [1264, 29] on icon "small contained button group" at bounding box center [1262, 22] width 16 height 16
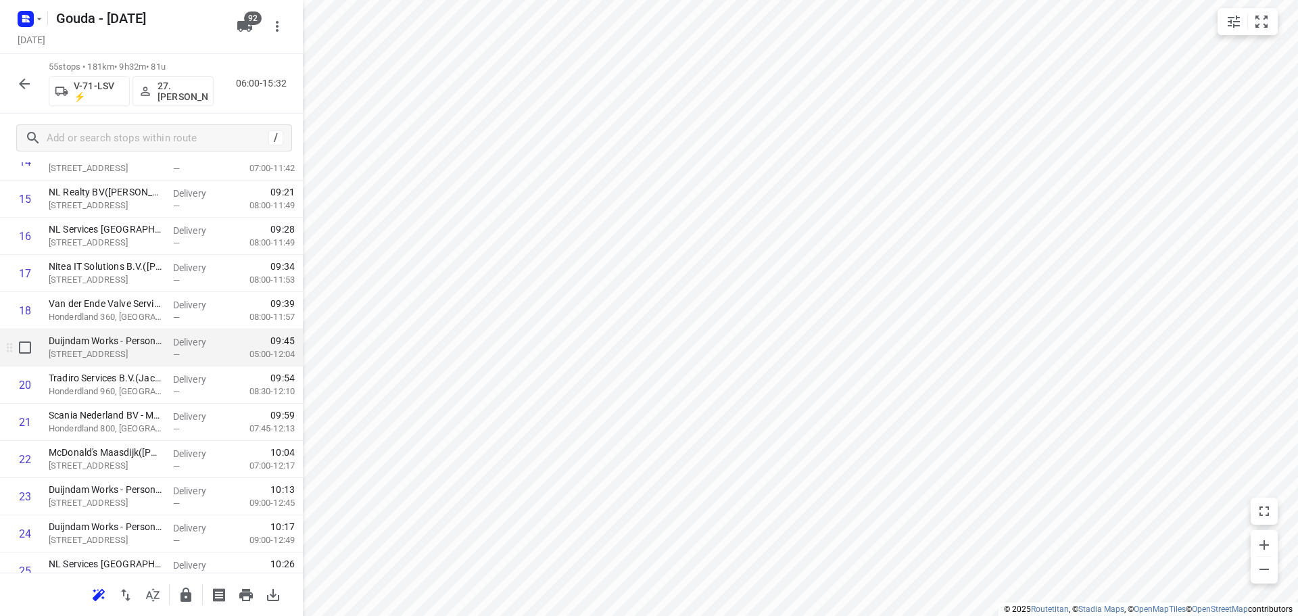
scroll to position [541, 0]
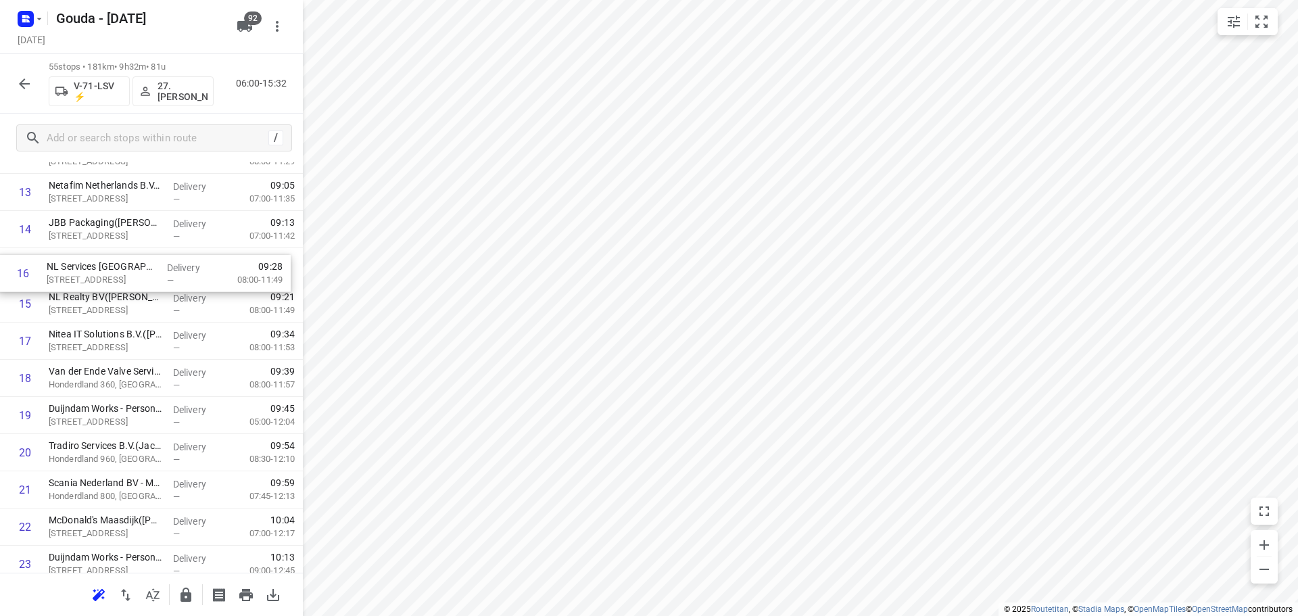
drag, startPoint x: 103, startPoint y: 304, endPoint x: 101, endPoint y: 268, distance: 36.6
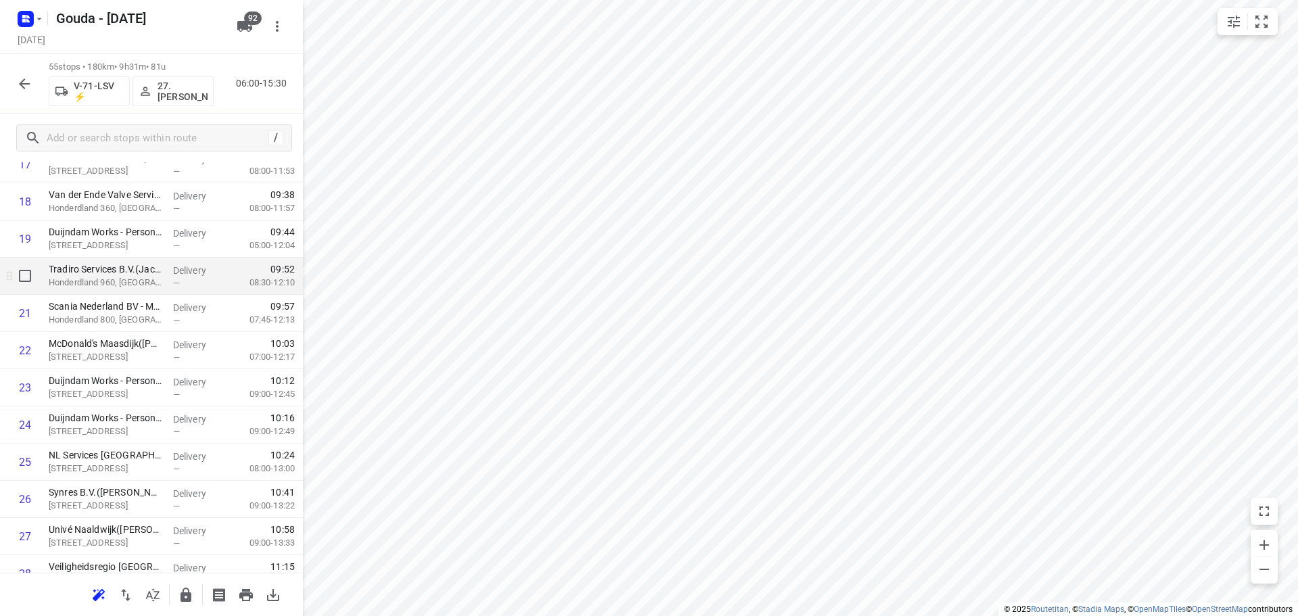
scroll to position [744, 0]
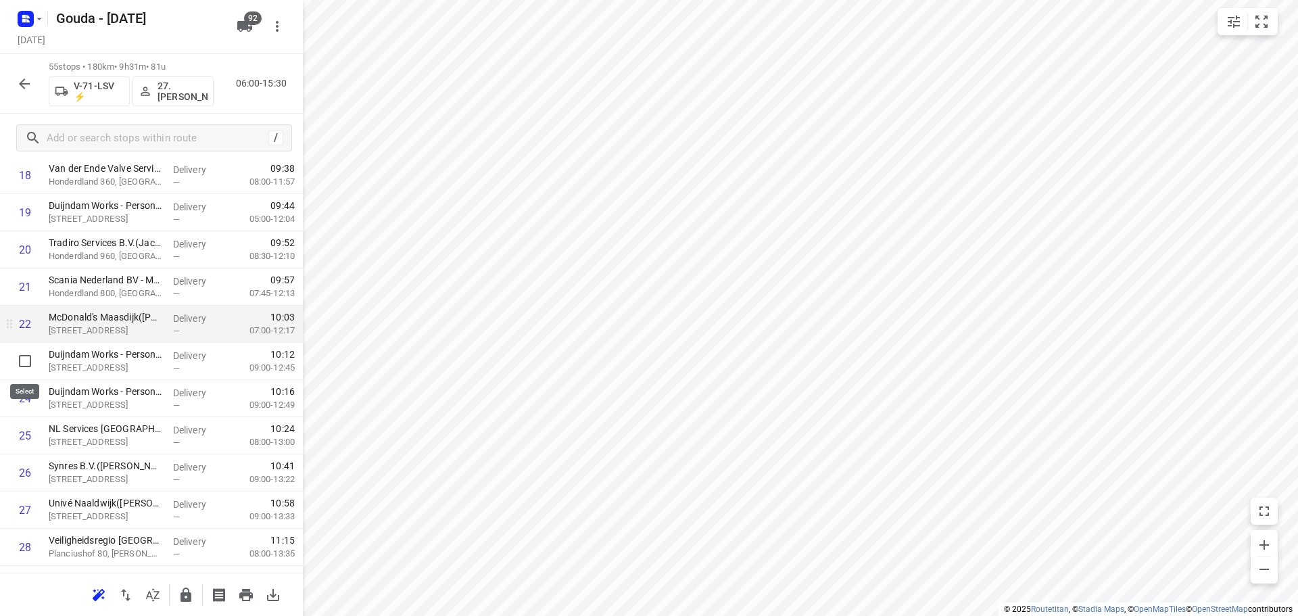
click at [27, 364] on input "checkbox" at bounding box center [24, 361] width 27 height 27
checkbox input "true"
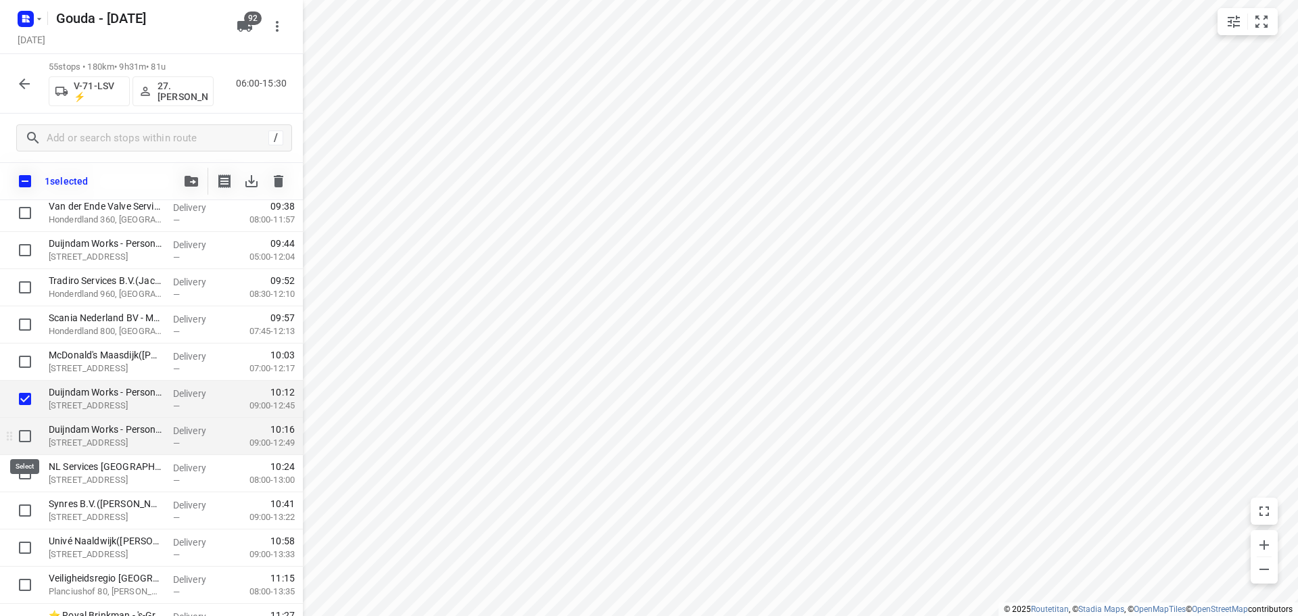
click at [26, 442] on input "checkbox" at bounding box center [24, 436] width 27 height 27
checkbox input "true"
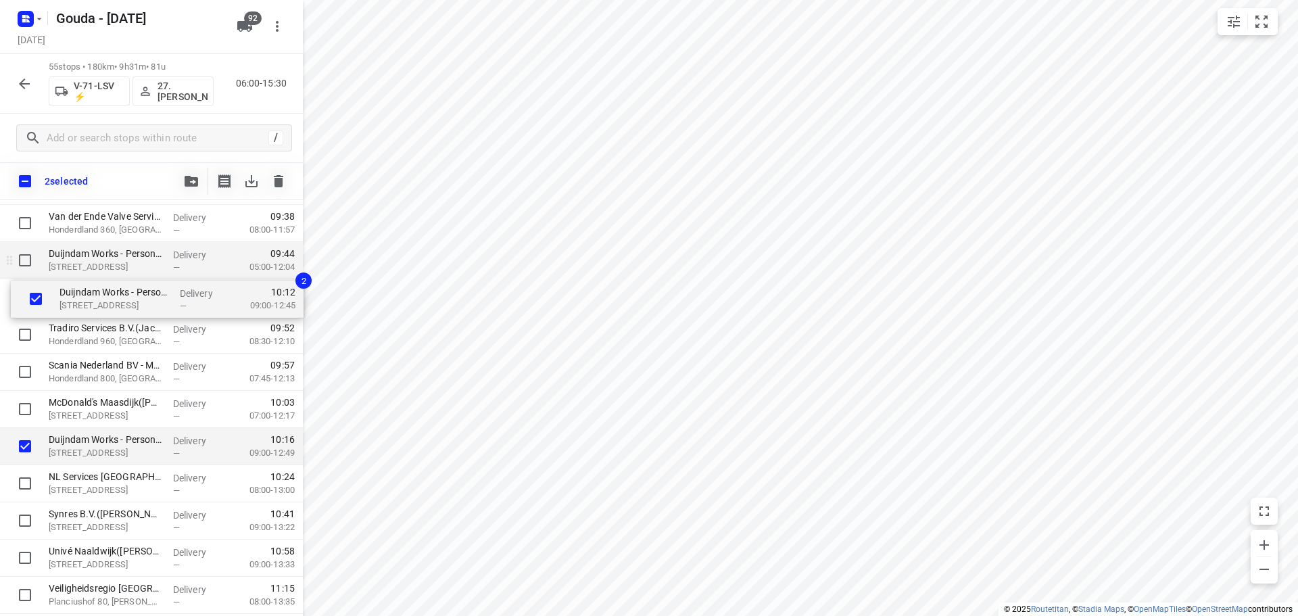
drag, startPoint x: 99, startPoint y: 392, endPoint x: 108, endPoint y: 277, distance: 116.0
click at [108, 277] on div "C-Shipping & Logistics b.v.([PERSON_NAME]) [STREET_ADDRESS] Delivery — 06:33 07…" at bounding box center [151, 595] width 303 height 2045
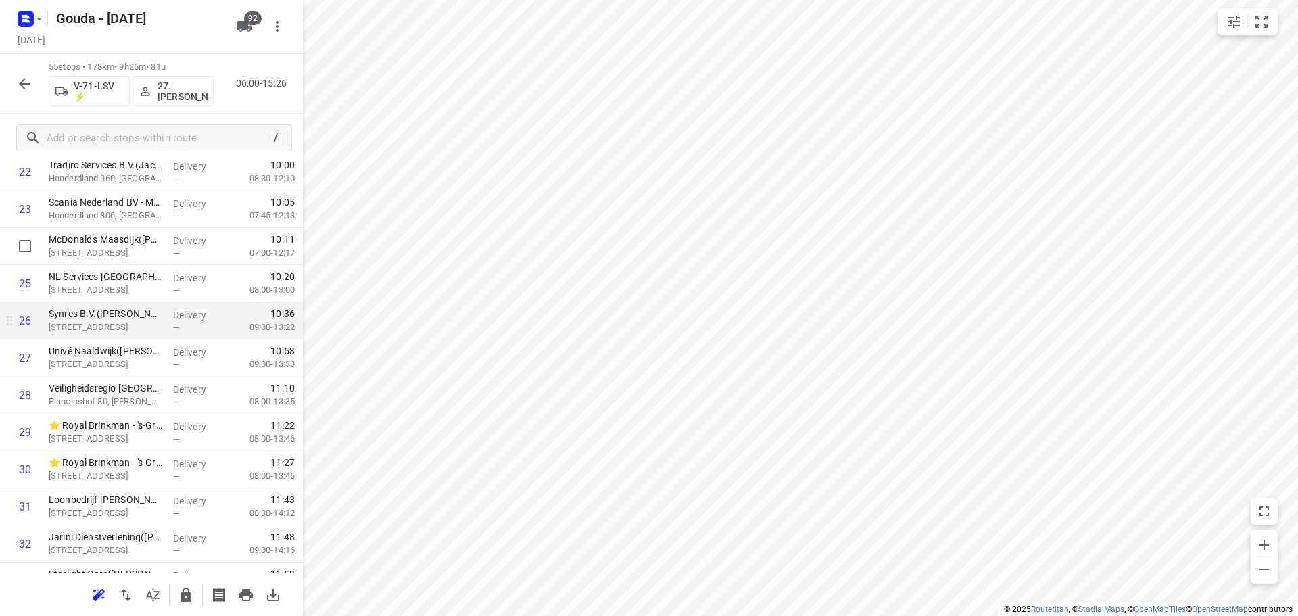
scroll to position [1003, 0]
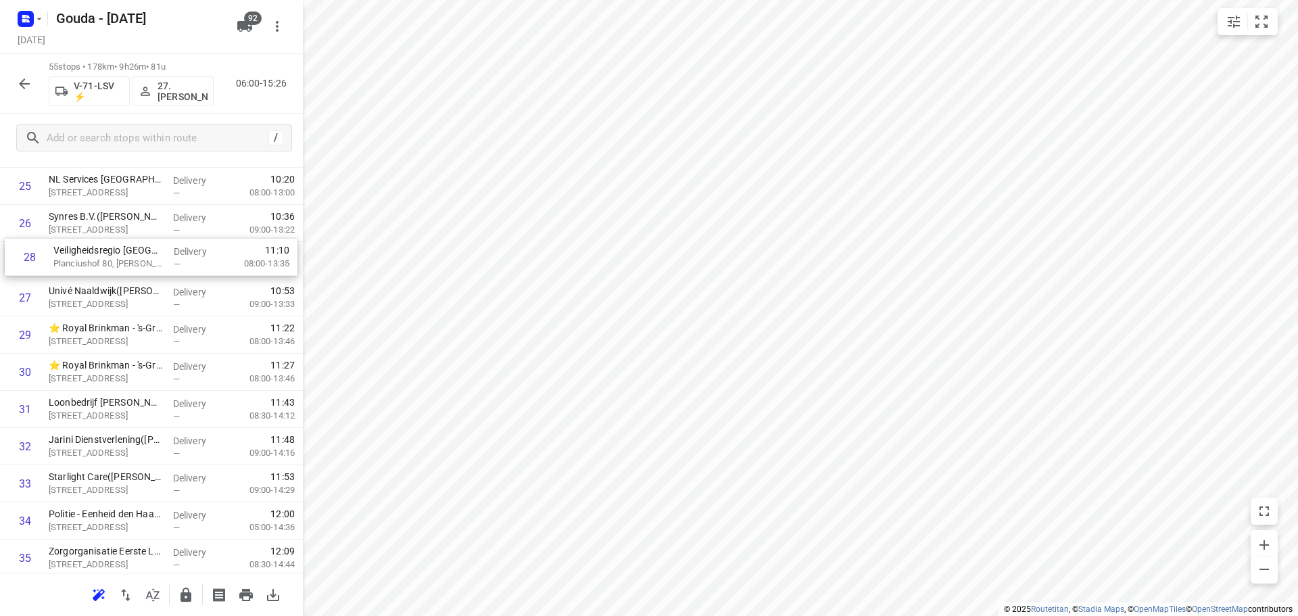
drag, startPoint x: 138, startPoint y: 283, endPoint x: 143, endPoint y: 246, distance: 36.8
click at [143, 246] on div "1 C-Shipping & Logistics b.v.([PERSON_NAME]) [STREET_ADDRESS] Delivery — 06:33 …" at bounding box center [151, 297] width 303 height 2045
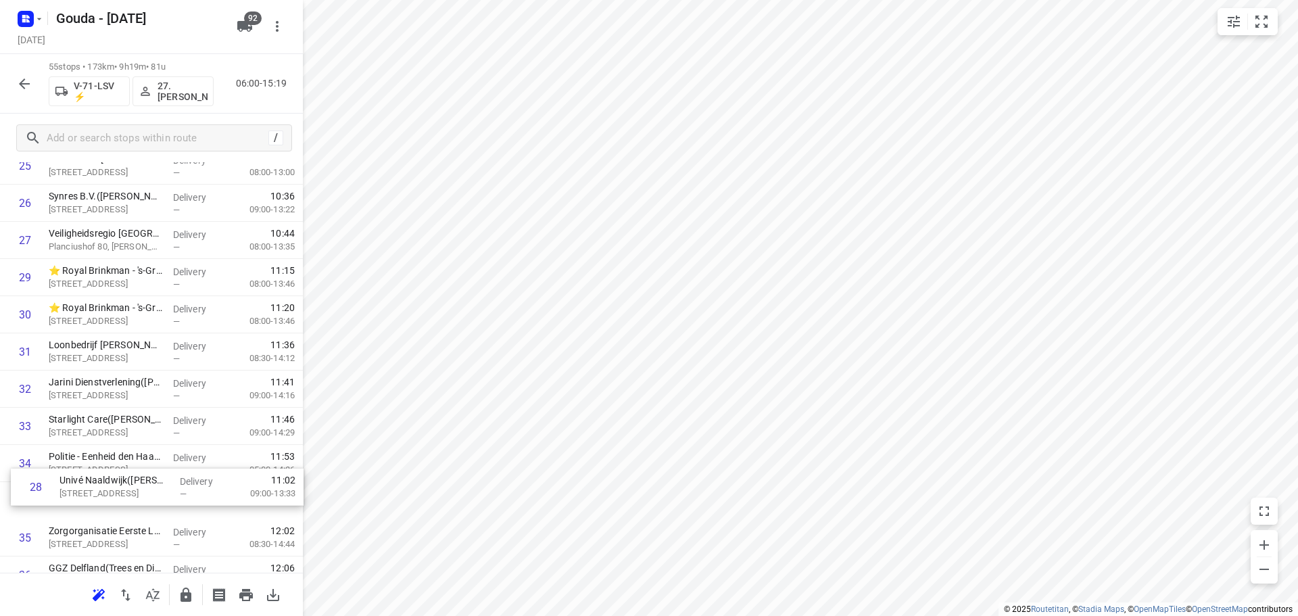
scroll to position [1028, 0]
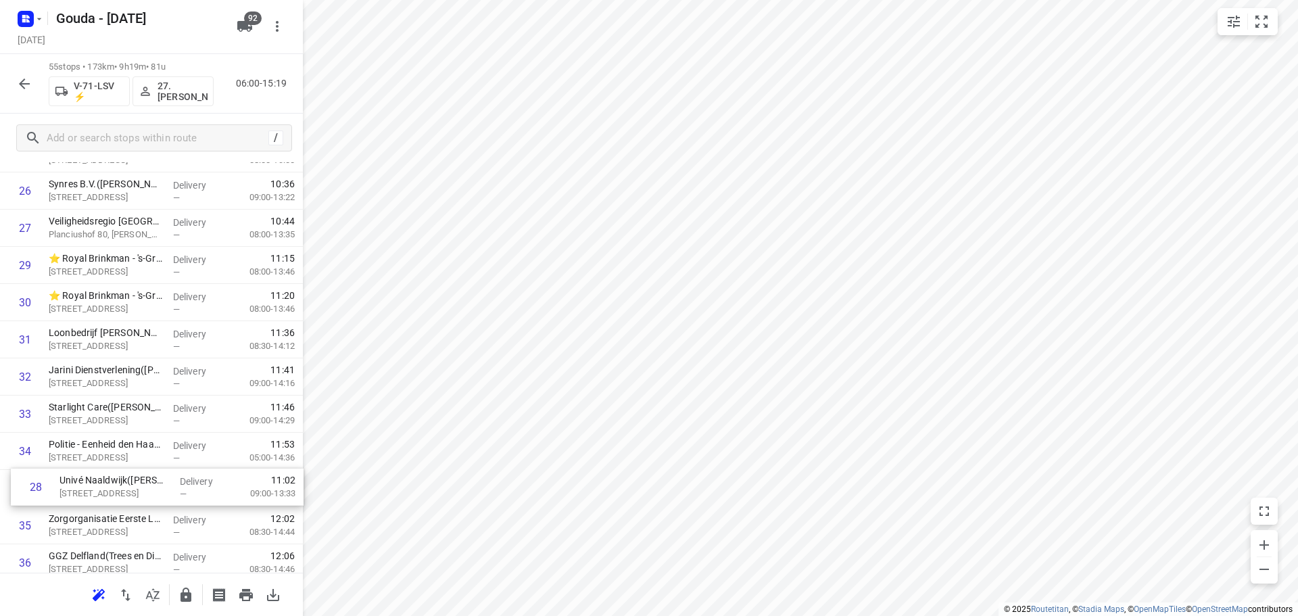
drag, startPoint x: 105, startPoint y: 304, endPoint x: 116, endPoint y: 498, distance: 194.4
click at [116, 498] on div "1 C-Shipping & Logistics b.v.([PERSON_NAME]) [STREET_ADDRESS] Delivery — 06:33 …" at bounding box center [151, 264] width 303 height 2045
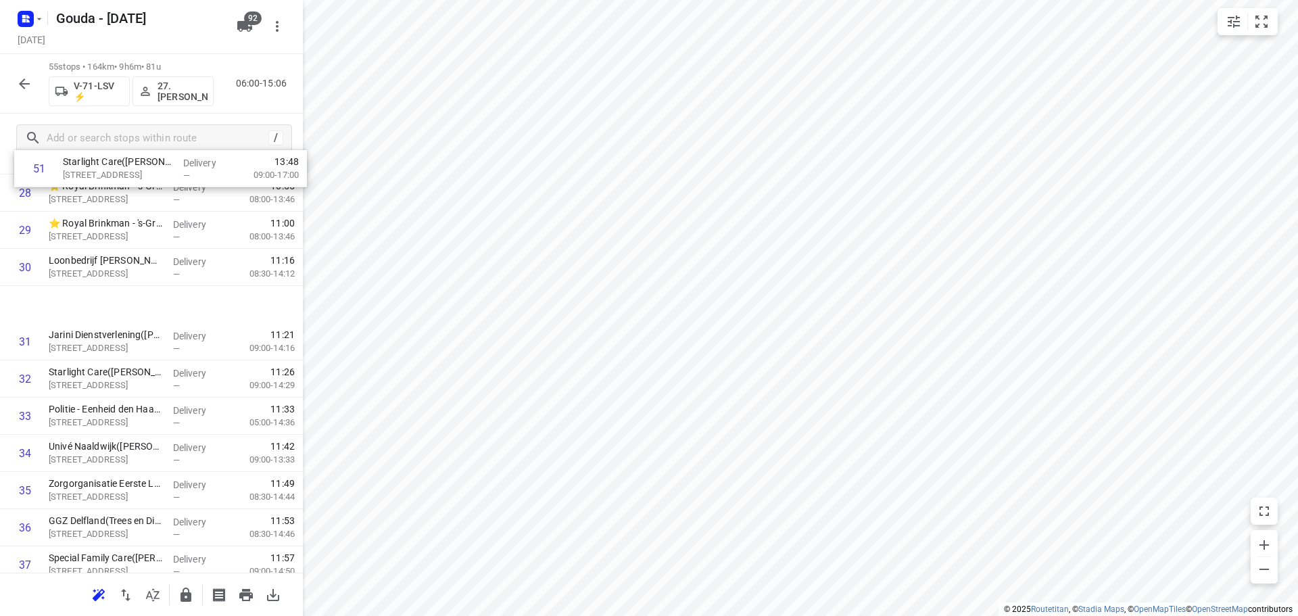
scroll to position [1093, 0]
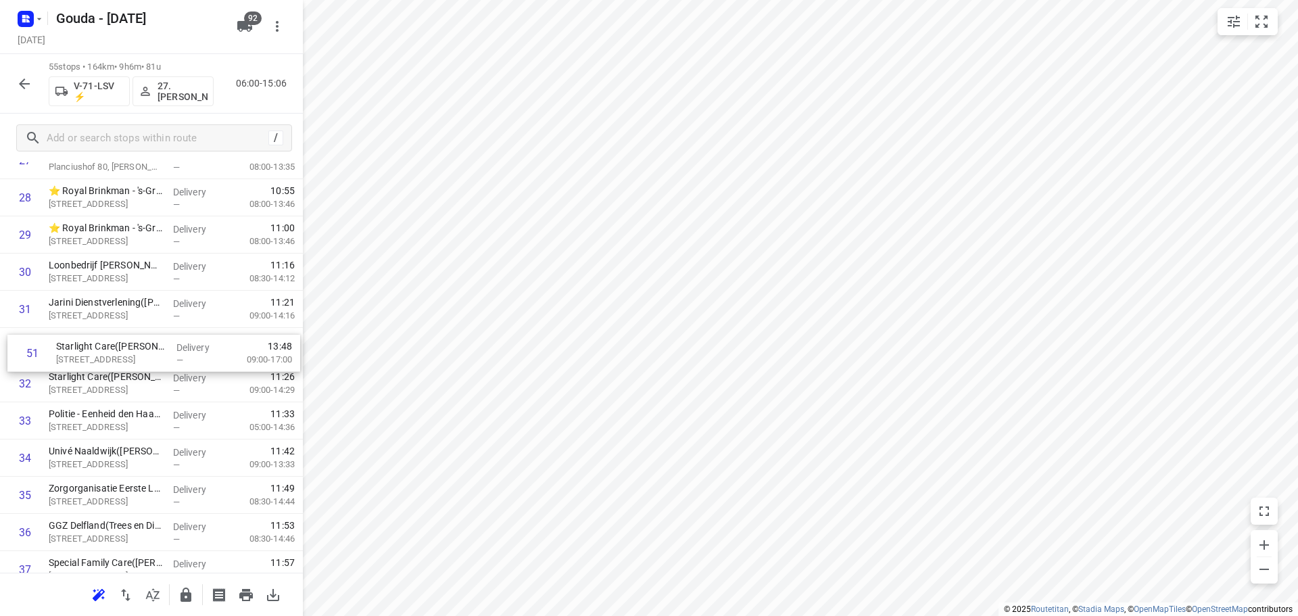
drag, startPoint x: 107, startPoint y: 513, endPoint x: 112, endPoint y: 354, distance: 159.7
click at [112, 354] on div "1 C-Shipping & Logistics b.v.([PERSON_NAME]) [STREET_ADDRESS] Delivery — 06:33 …" at bounding box center [151, 197] width 303 height 2045
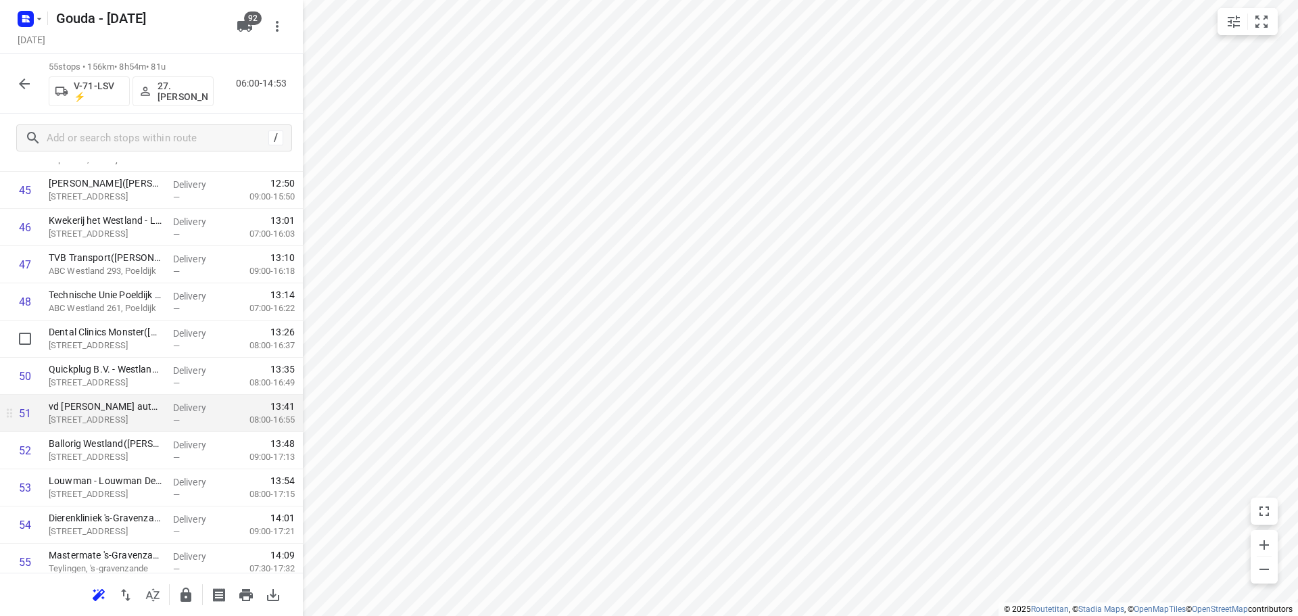
scroll to position [1778, 0]
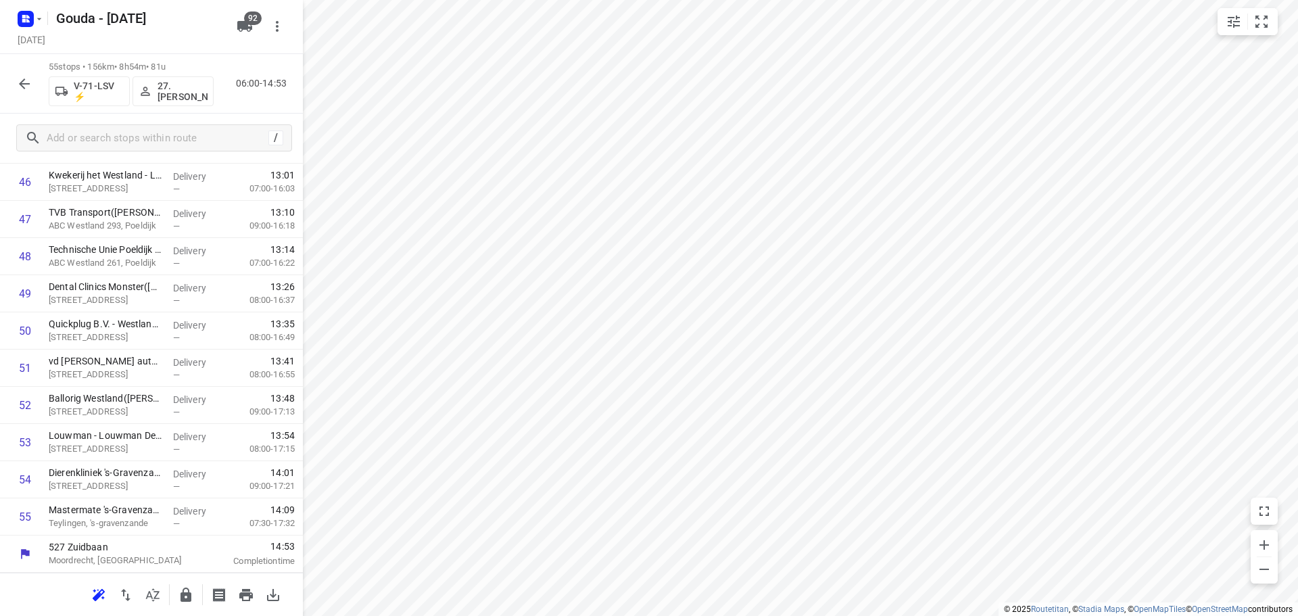
click at [195, 588] on button "button" at bounding box center [185, 595] width 27 height 27
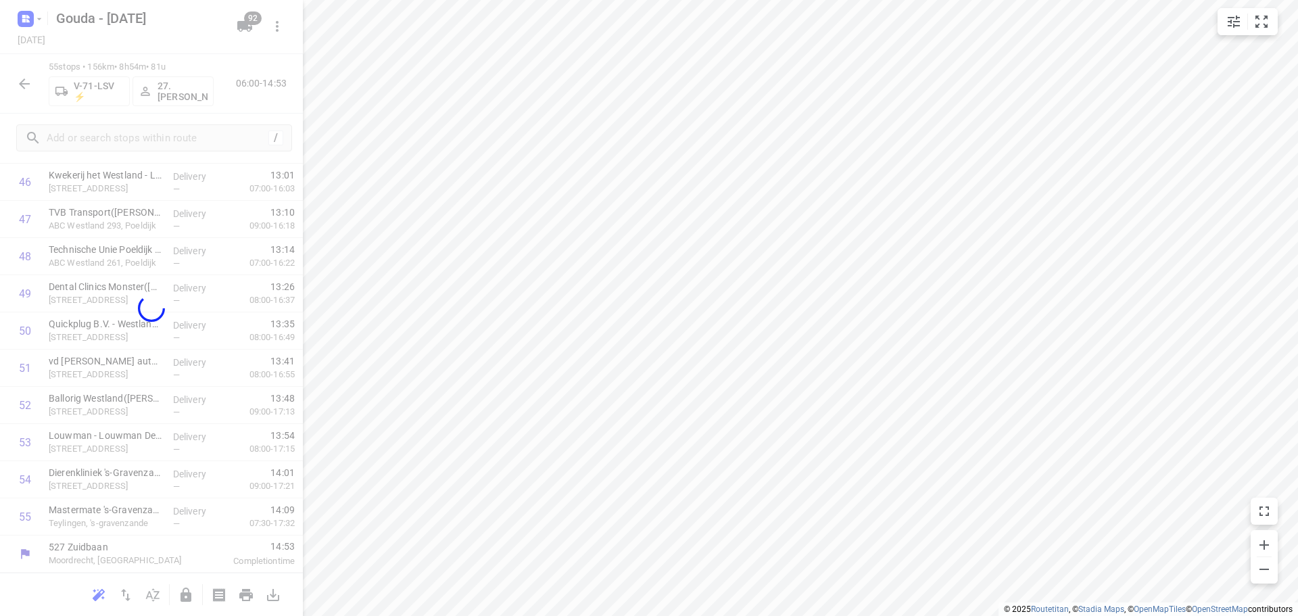
click at [32, 93] on div at bounding box center [151, 308] width 303 height 616
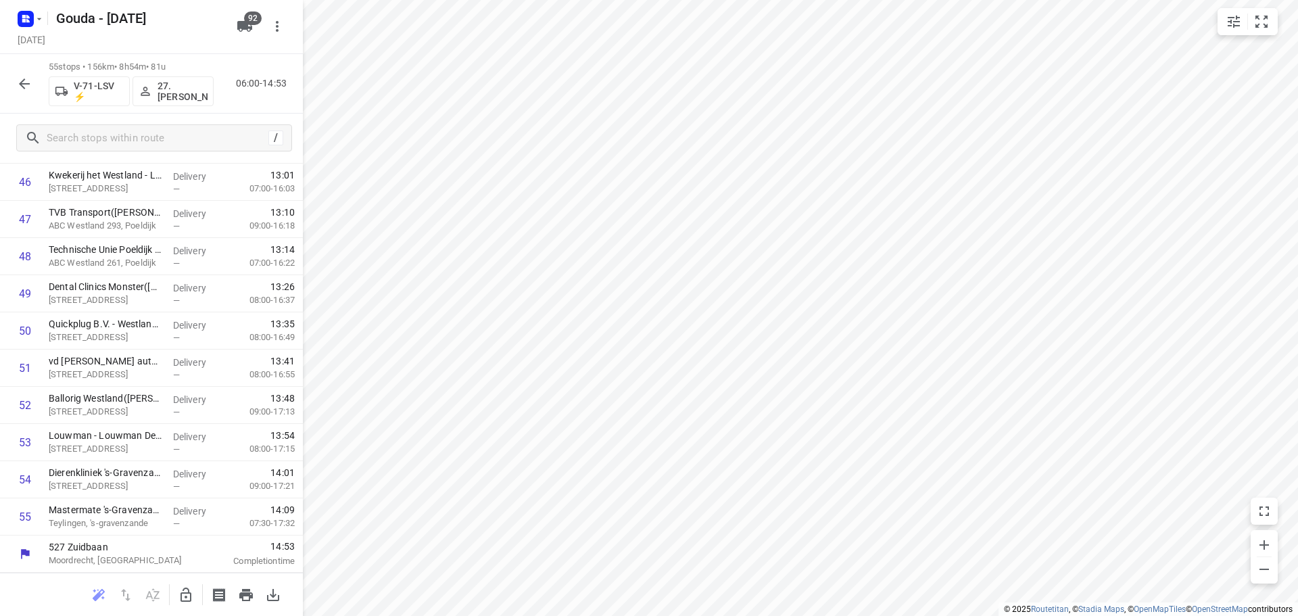
click at [30, 80] on icon "button" at bounding box center [24, 84] width 16 height 16
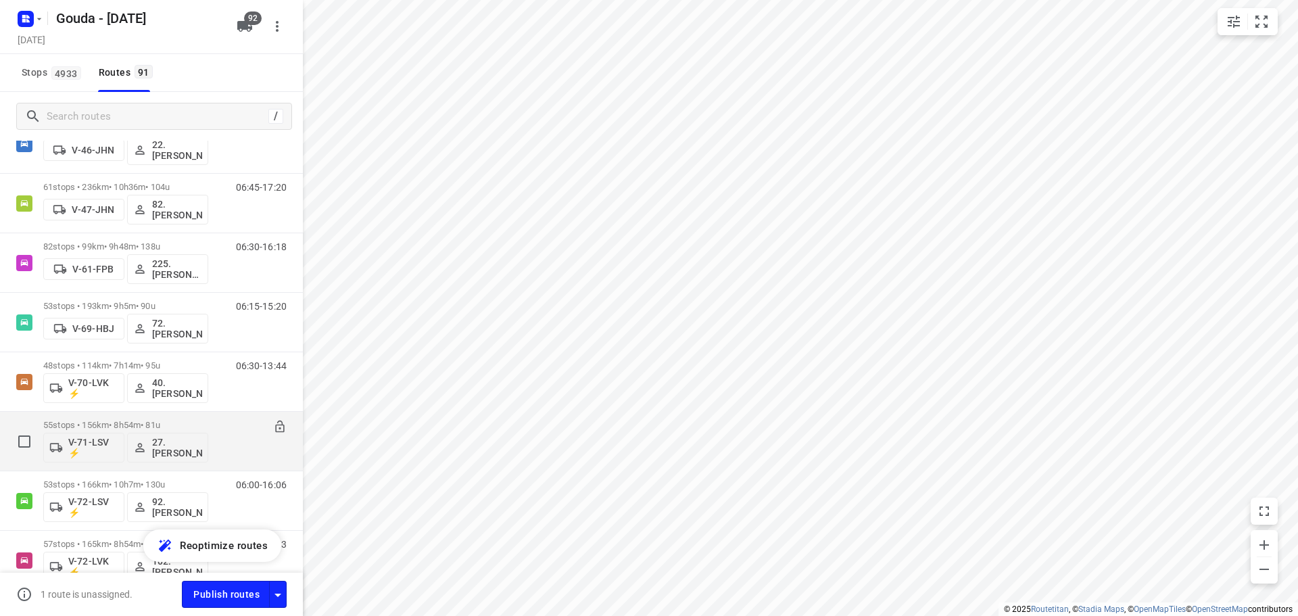
scroll to position [1420, 0]
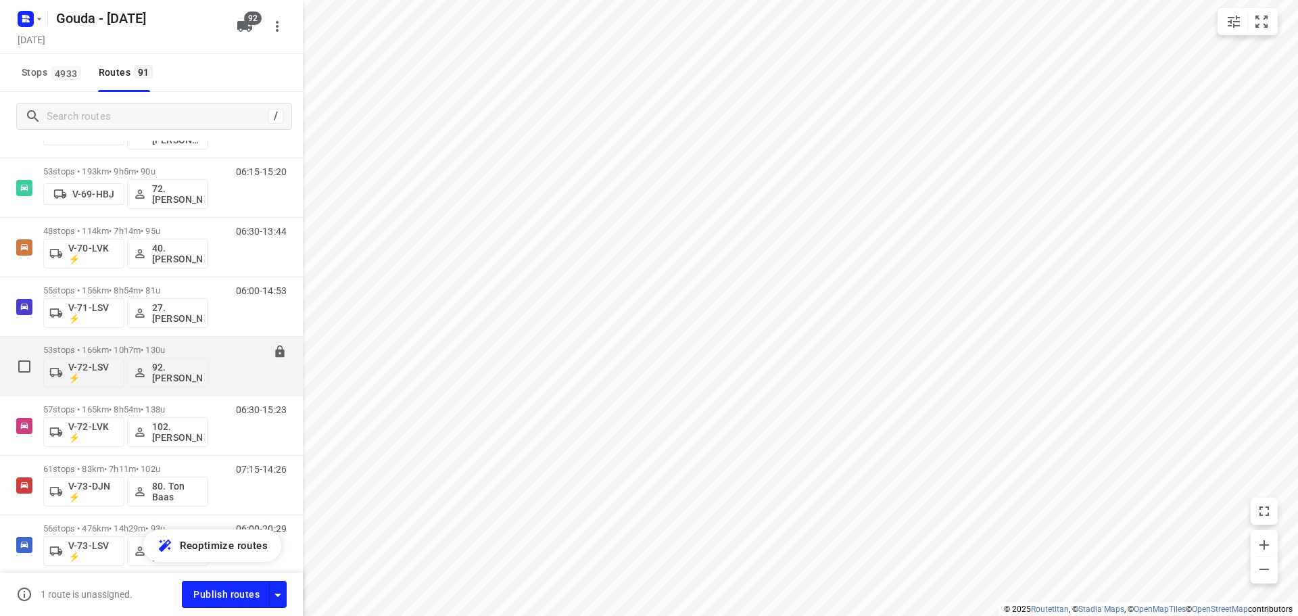
click at [158, 341] on div "53 stops • 166km • 10h7m • 130u V-72-LSV ⚡ 92.[PERSON_NAME]" at bounding box center [125, 366] width 165 height 56
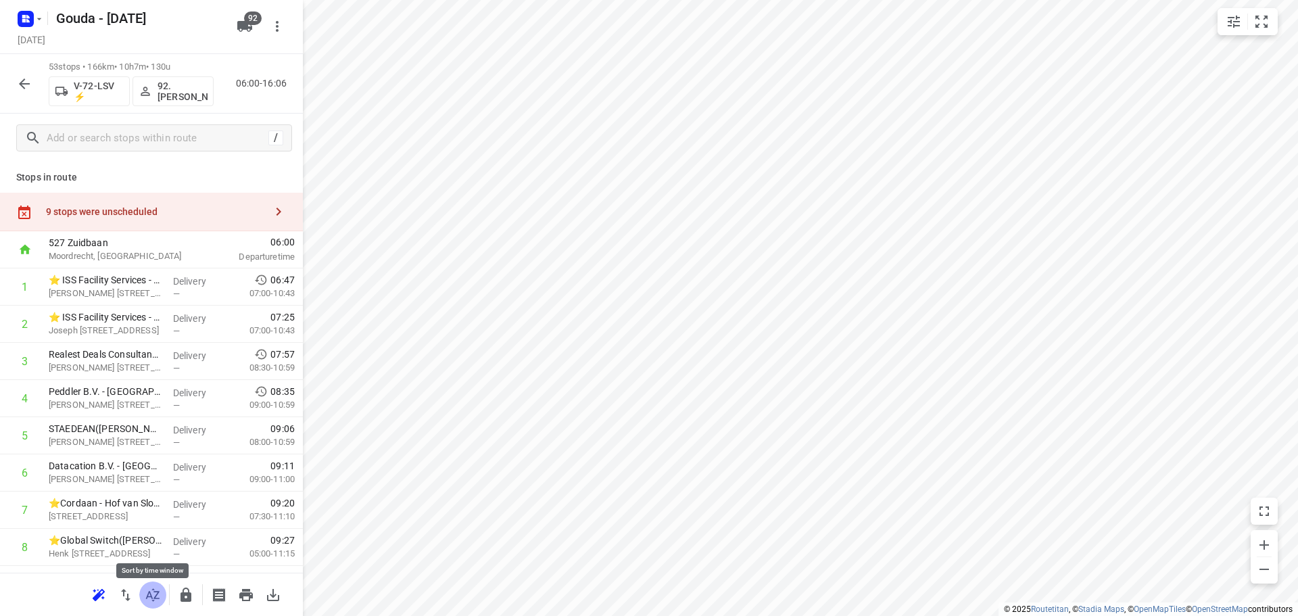
click at [153, 594] on icon "button" at bounding box center [153, 595] width 16 height 16
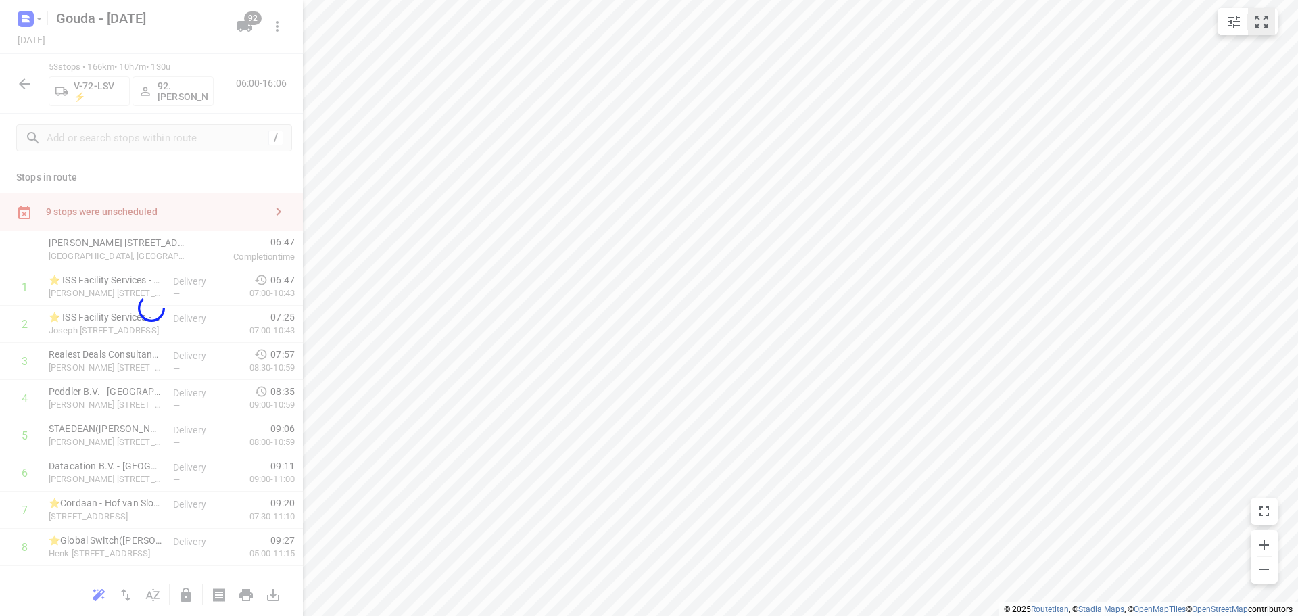
click at [1271, 24] on button "small contained button group" at bounding box center [1261, 21] width 27 height 27
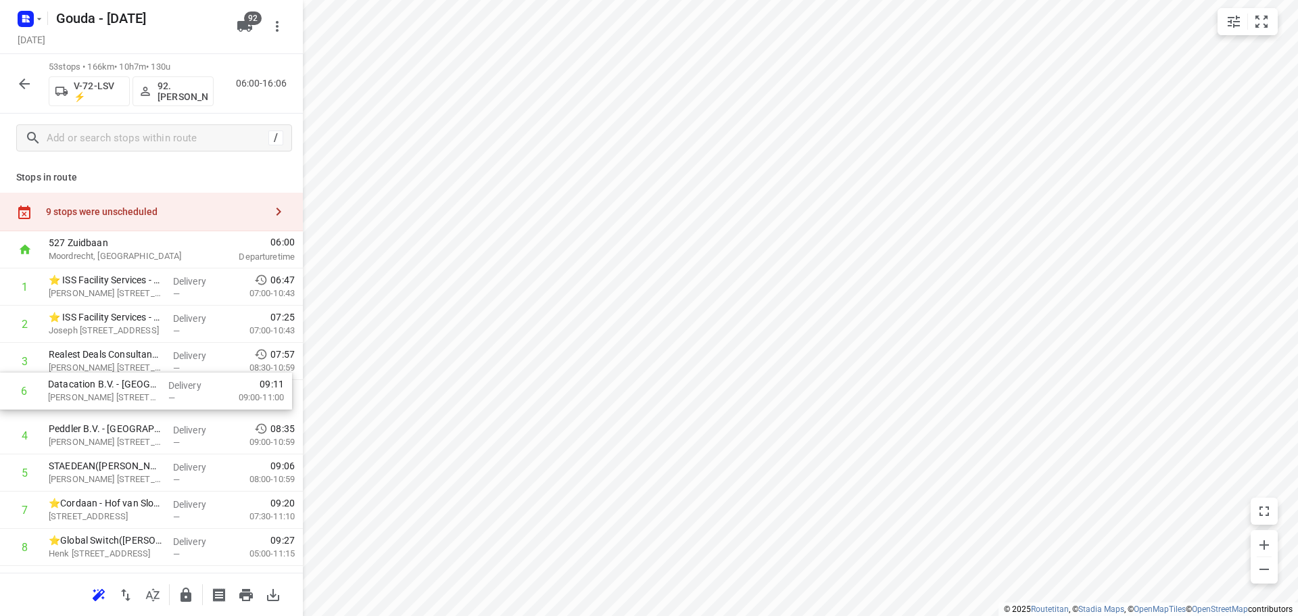
drag, startPoint x: 143, startPoint y: 472, endPoint x: 141, endPoint y: 383, distance: 89.3
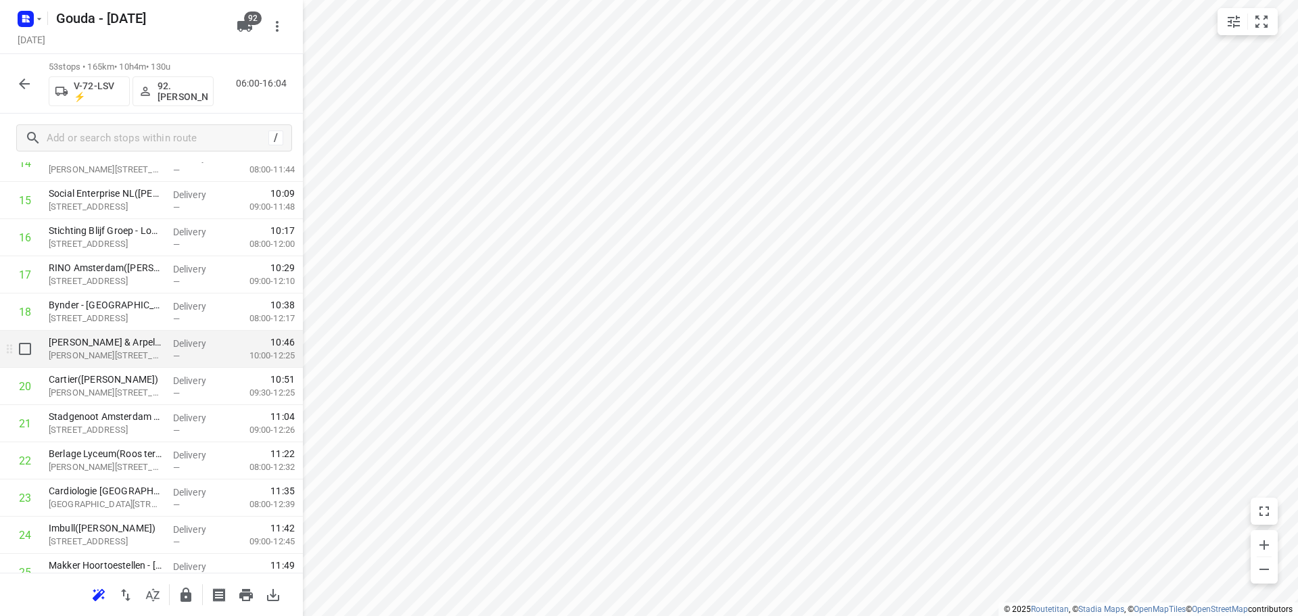
scroll to position [609, 0]
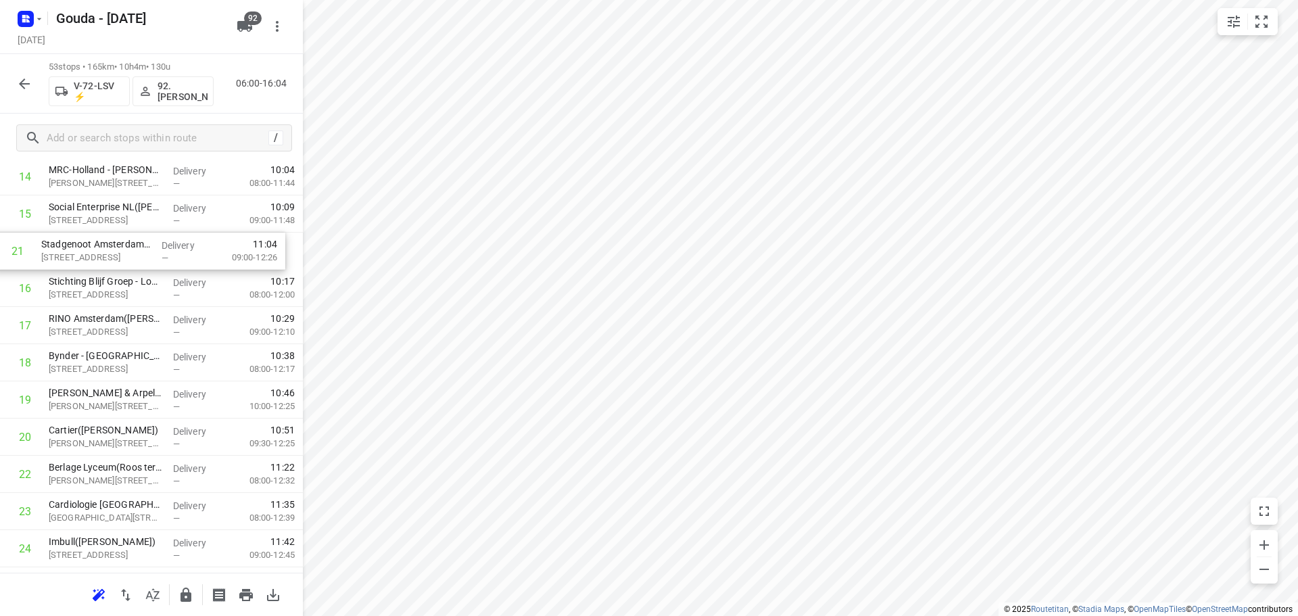
drag, startPoint x: 137, startPoint y: 421, endPoint x: 132, endPoint y: 245, distance: 175.2
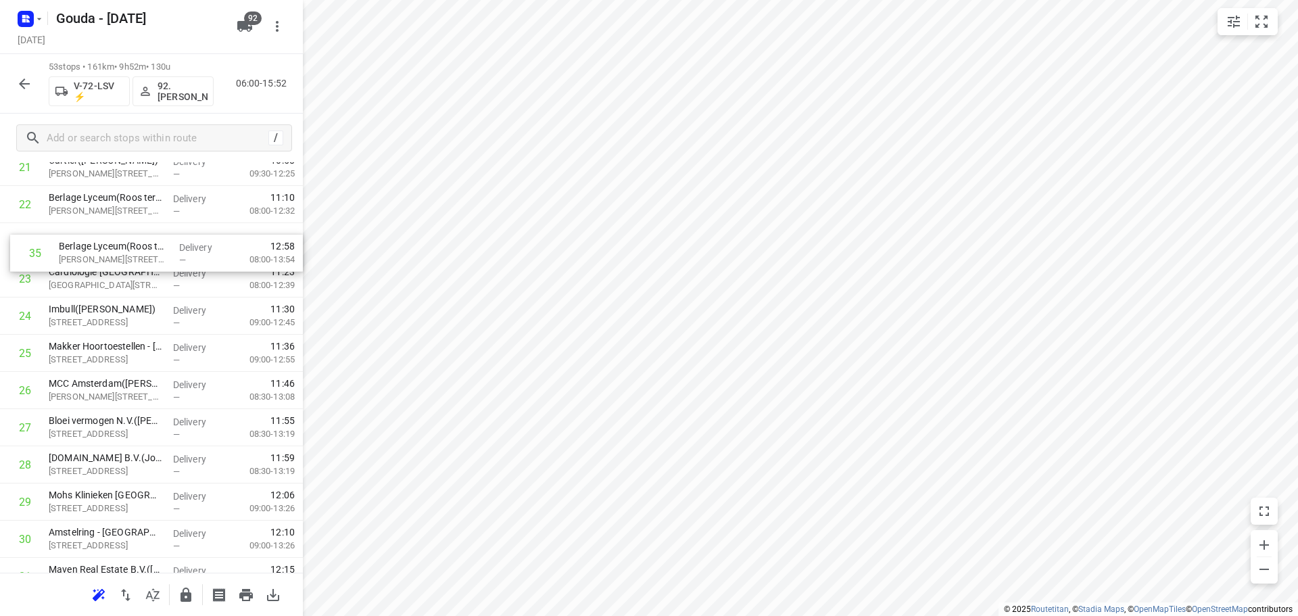
scroll to position [857, 0]
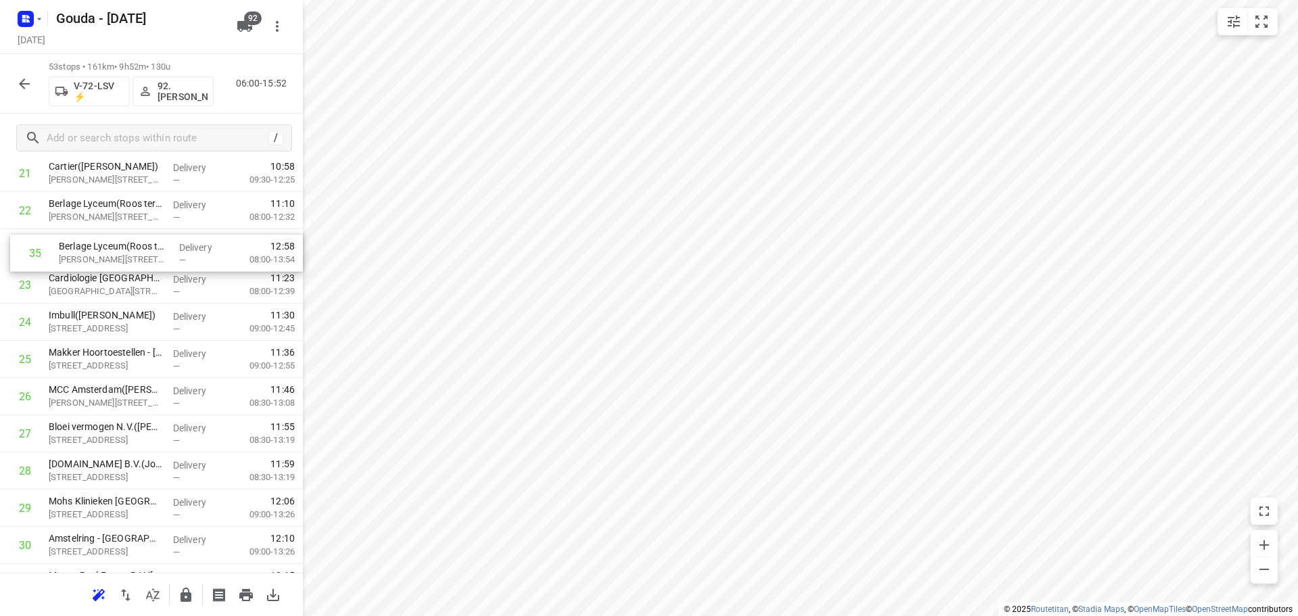
drag, startPoint x: 151, startPoint y: 412, endPoint x: 162, endPoint y: 242, distance: 170.7
click at [162, 242] on div "1 ⭐ ISS Facility Services - PricewaterhouseCoopers - [GEOGRAPHIC_DATA] - [GEOGR…" at bounding box center [151, 396] width 303 height 1971
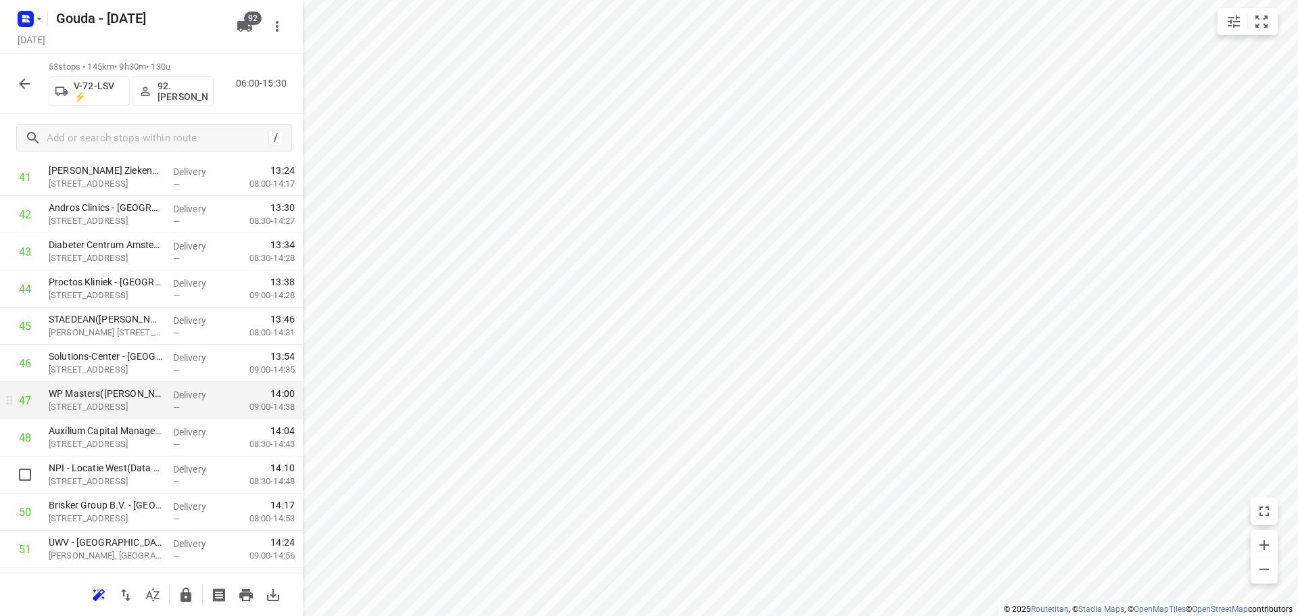
scroll to position [1601, 0]
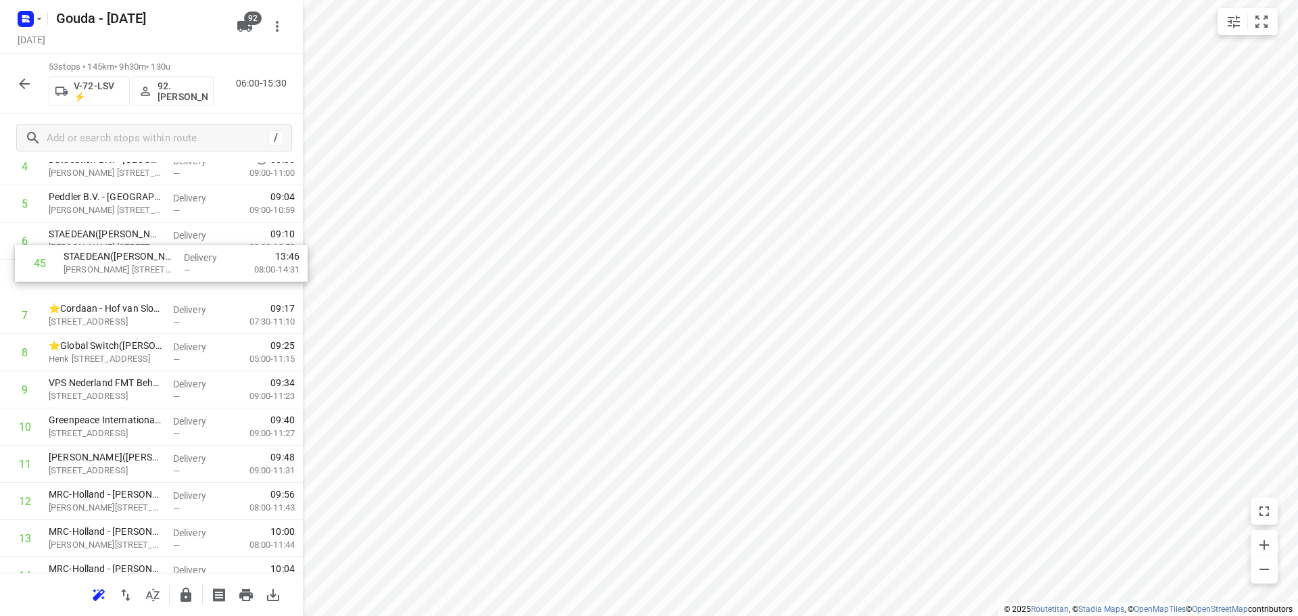
drag, startPoint x: 117, startPoint y: 331, endPoint x: 131, endPoint y: 279, distance: 54.0
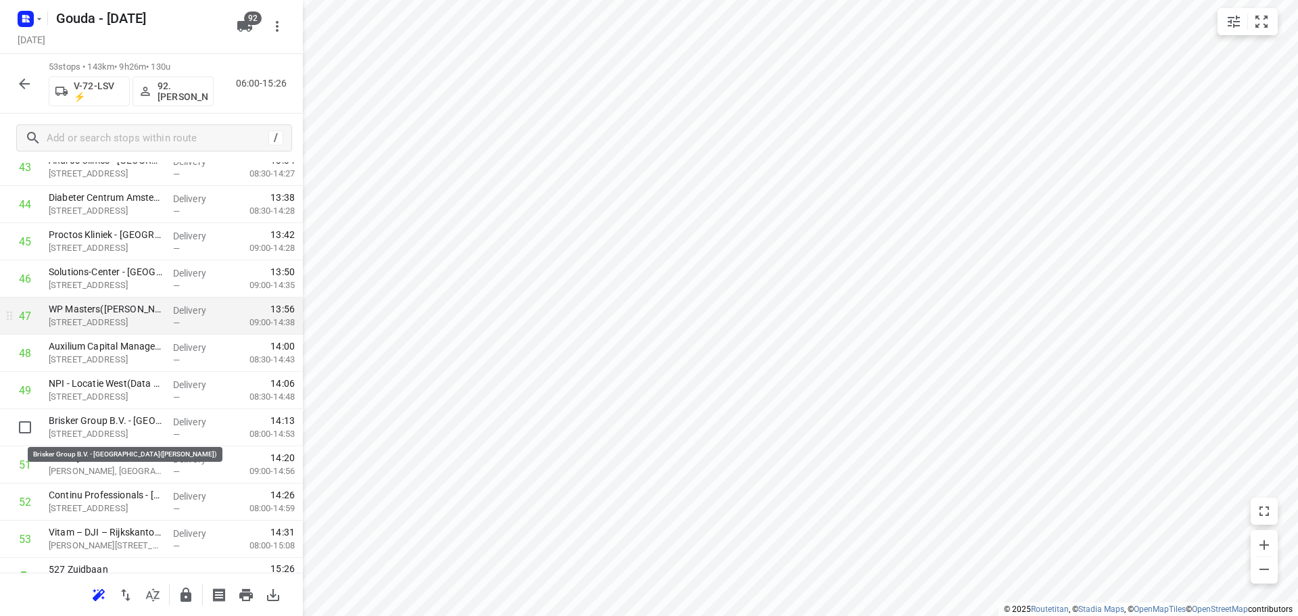
scroll to position [1704, 0]
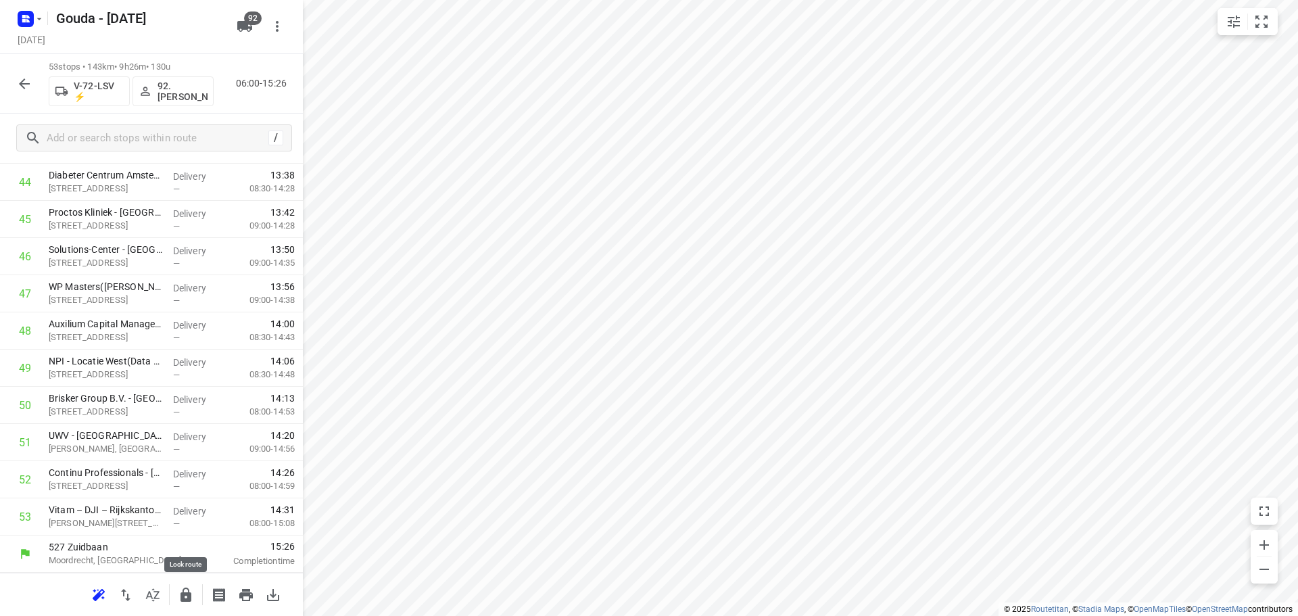
click at [183, 593] on icon "button" at bounding box center [186, 595] width 11 height 14
click at [24, 90] on icon "button" at bounding box center [24, 84] width 16 height 16
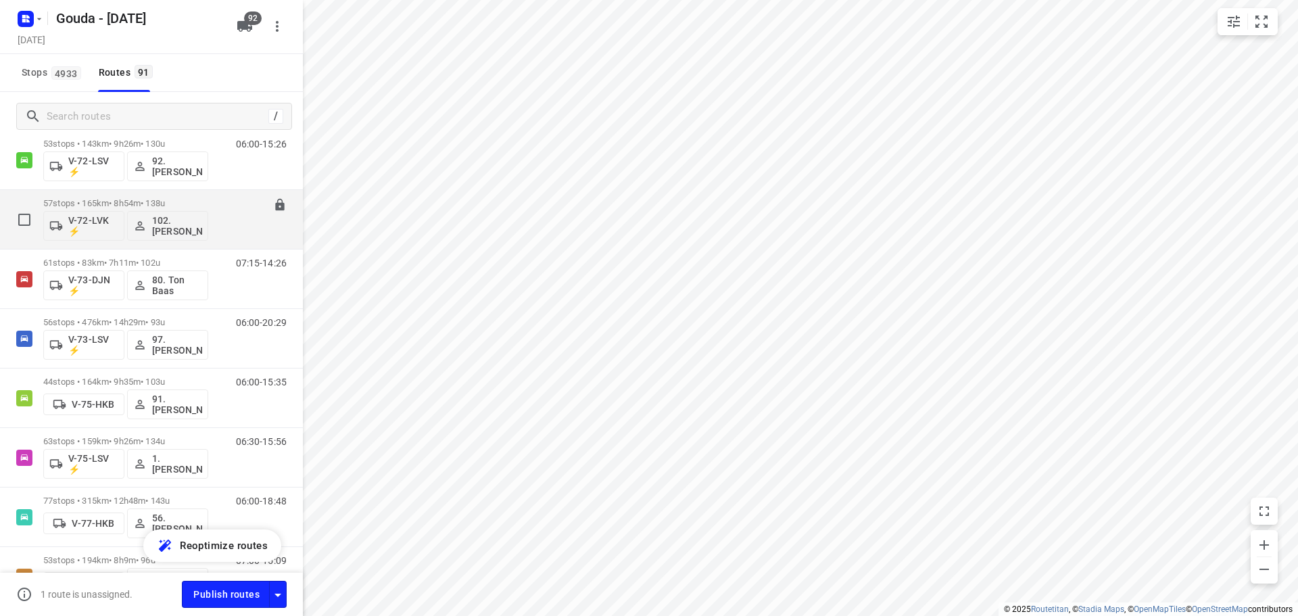
scroll to position [1623, 0]
click at [152, 202] on p "57 stops • 165km • 8h54m • 138u" at bounding box center [125, 207] width 165 height 10
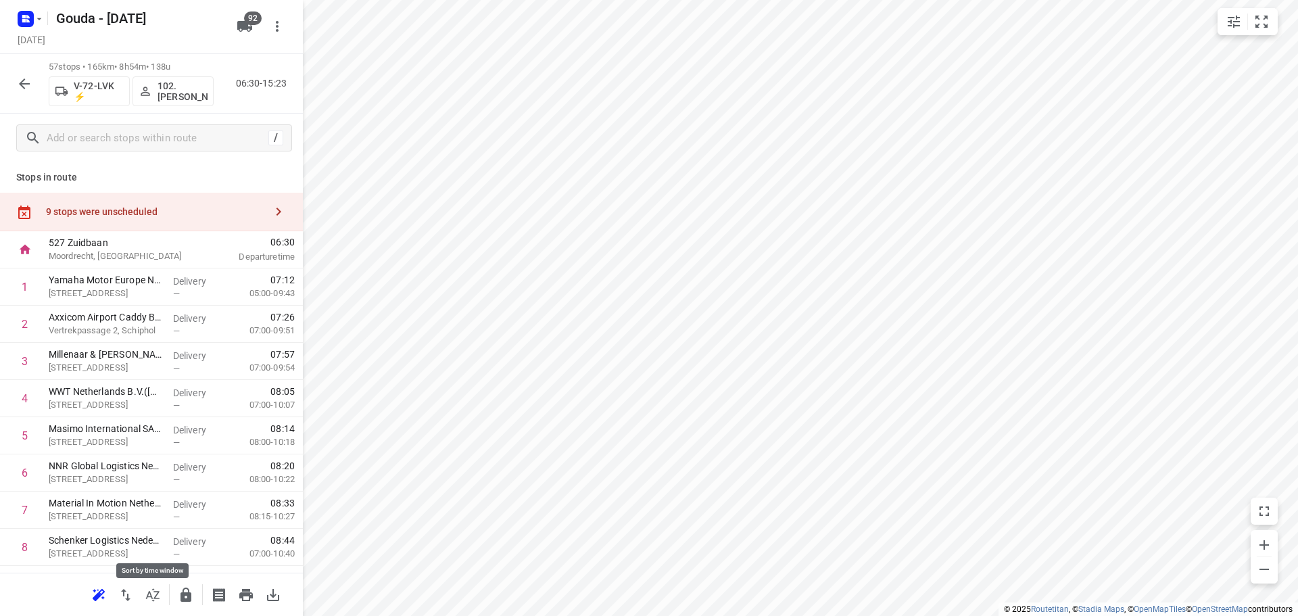
click at [164, 599] on button "button" at bounding box center [152, 595] width 27 height 27
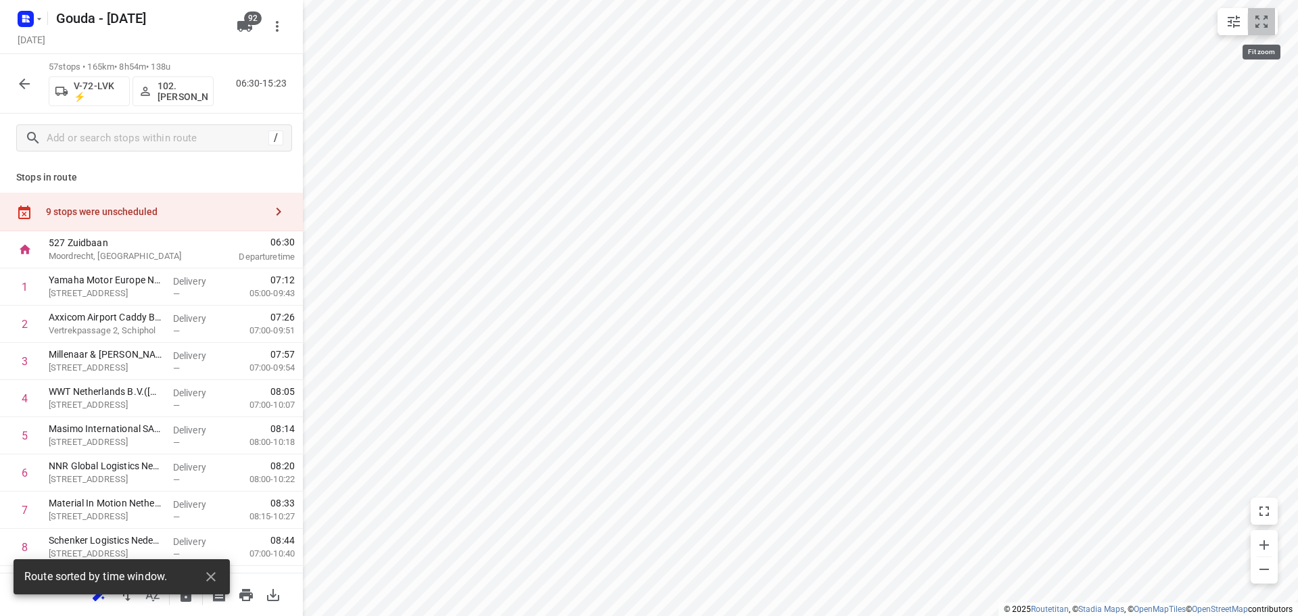
click at [1265, 21] on icon "small contained button group" at bounding box center [1262, 22] width 16 height 16
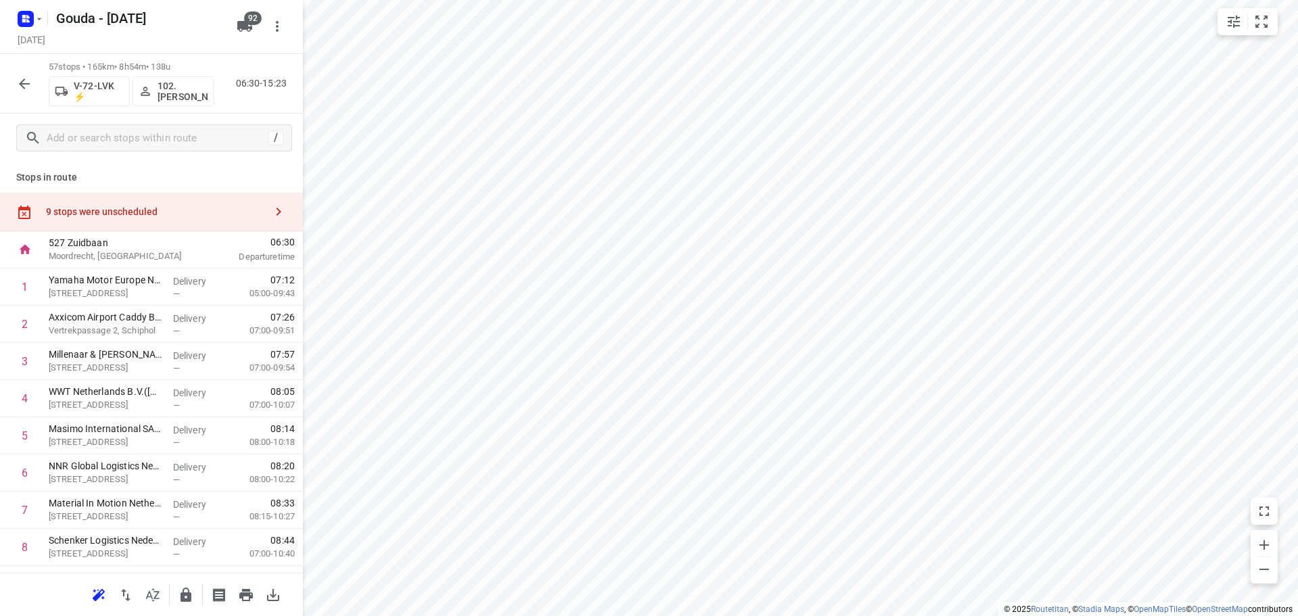
click at [18, 85] on icon "button" at bounding box center [24, 84] width 16 height 16
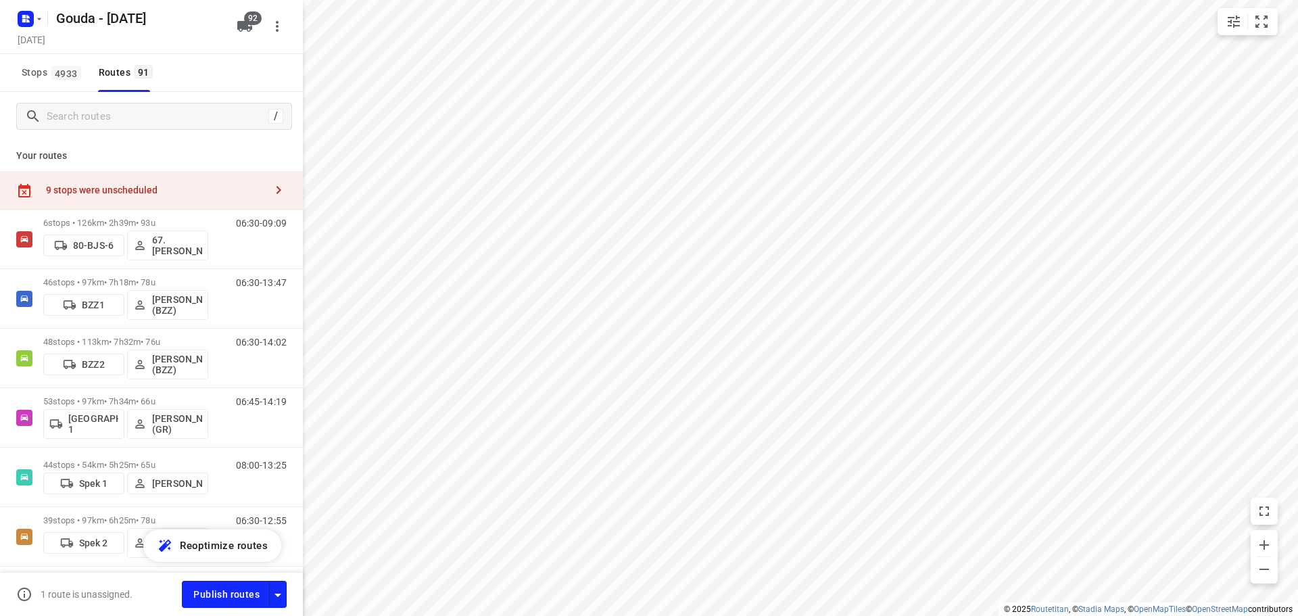
click at [153, 147] on div "Your routes 9 stops were unscheduled 6 stops • 126km • 2h39m • 93u 80-BJS-6 67.…" at bounding box center [151, 377] width 303 height 473
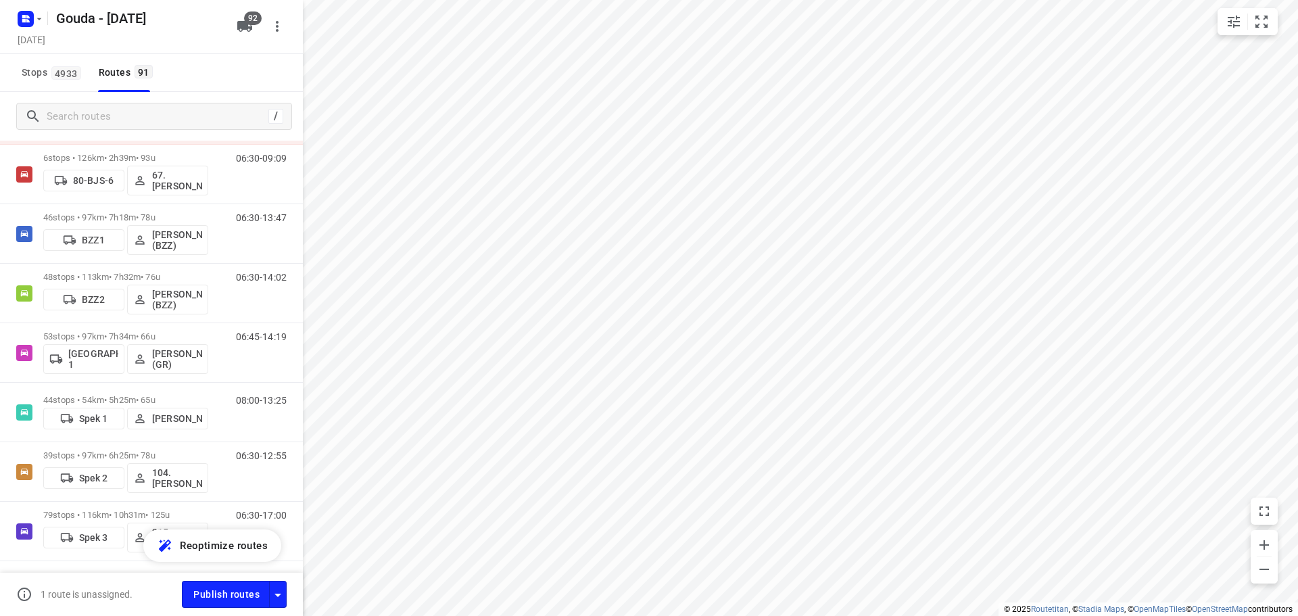
scroll to position [0, 0]
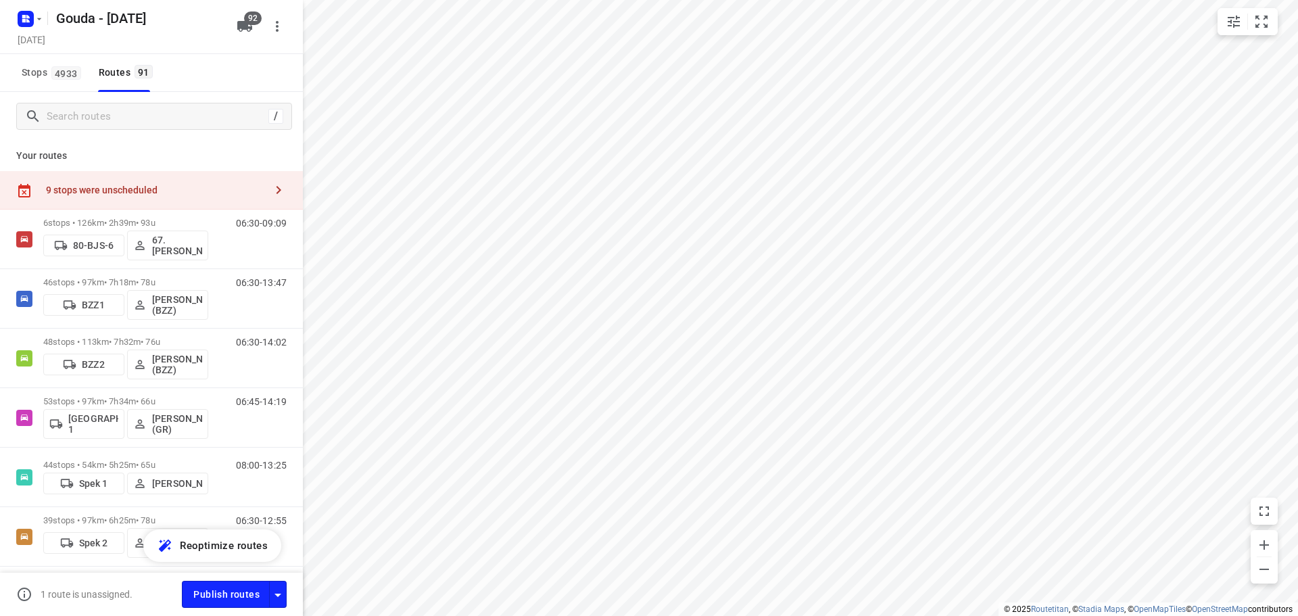
click at [223, 147] on div "Your routes 9 stops were unscheduled 6 stops • 126km • 2h39m • 93u 80-BJS-6 67.…" at bounding box center [151, 377] width 303 height 473
